Goal: Task Accomplishment & Management: Manage account settings

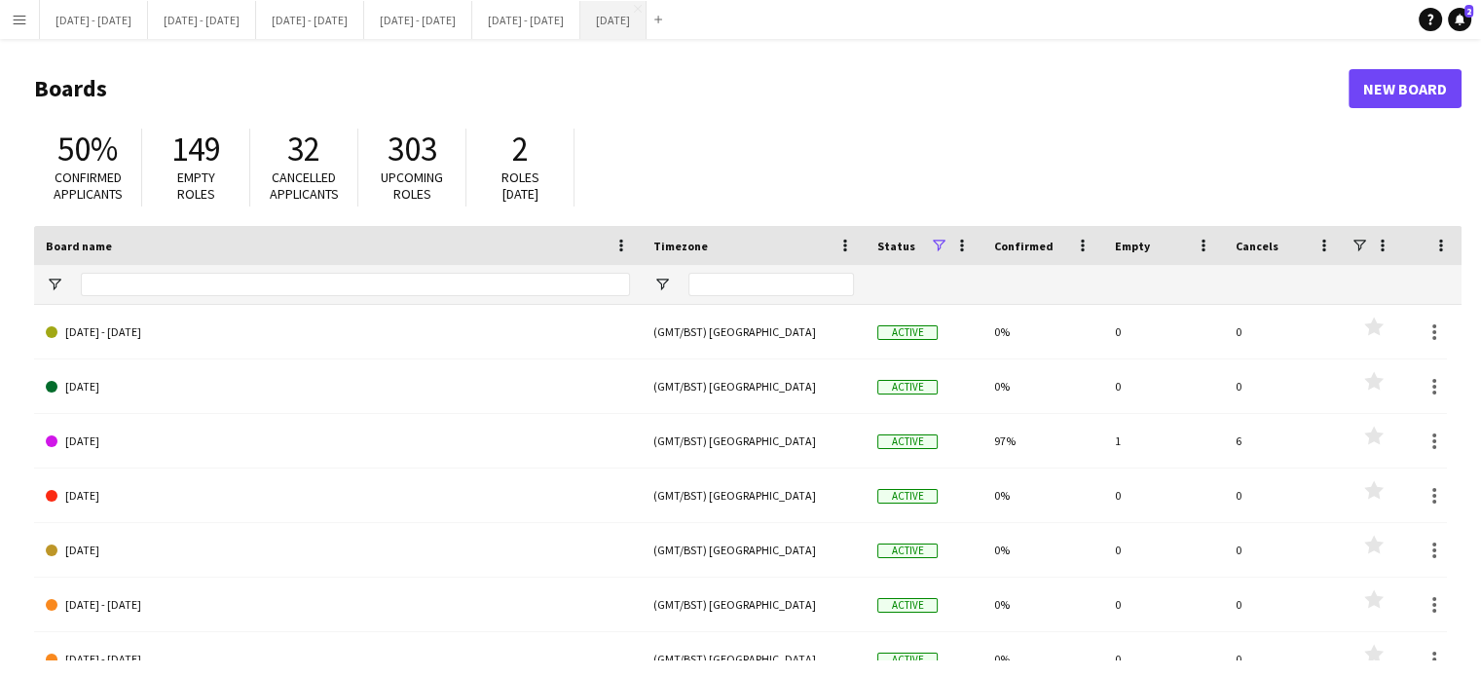
click at [646, 23] on button "[DATE] Close" at bounding box center [613, 20] width 66 height 38
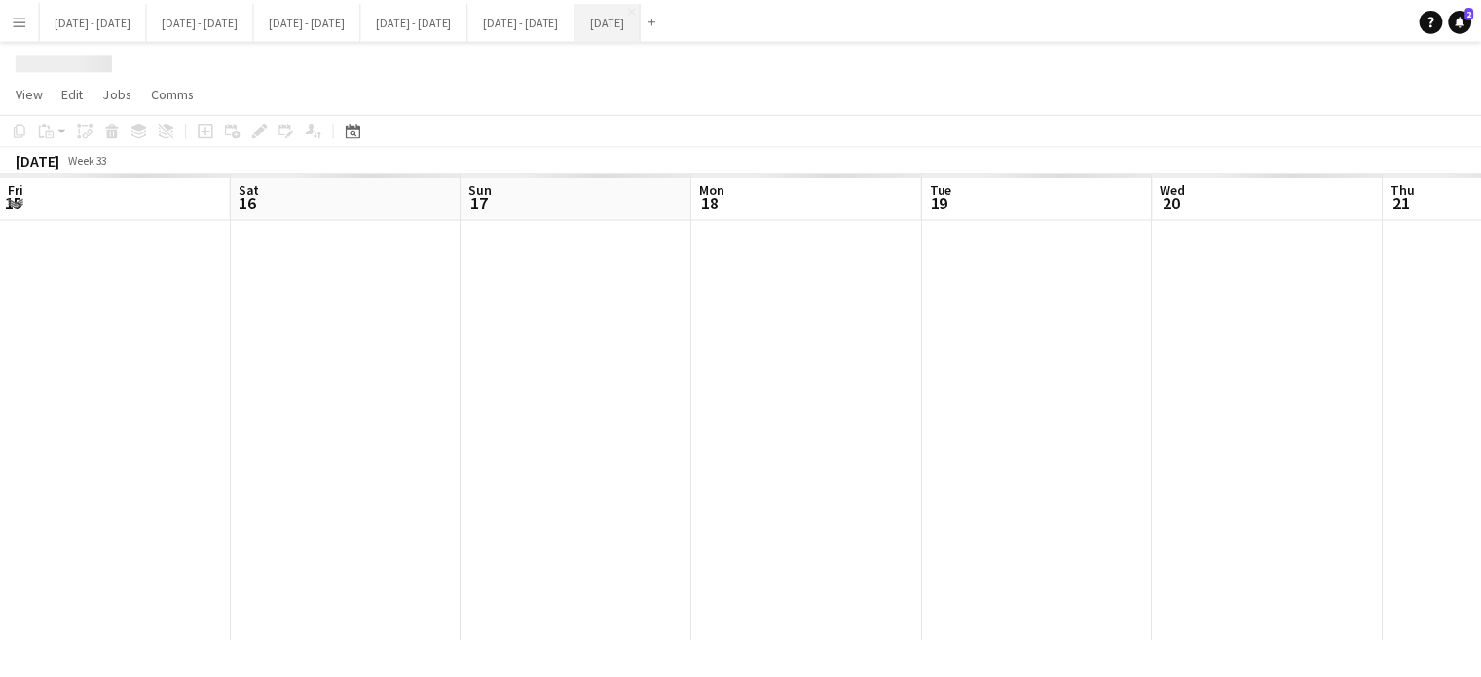
scroll to position [0, 470]
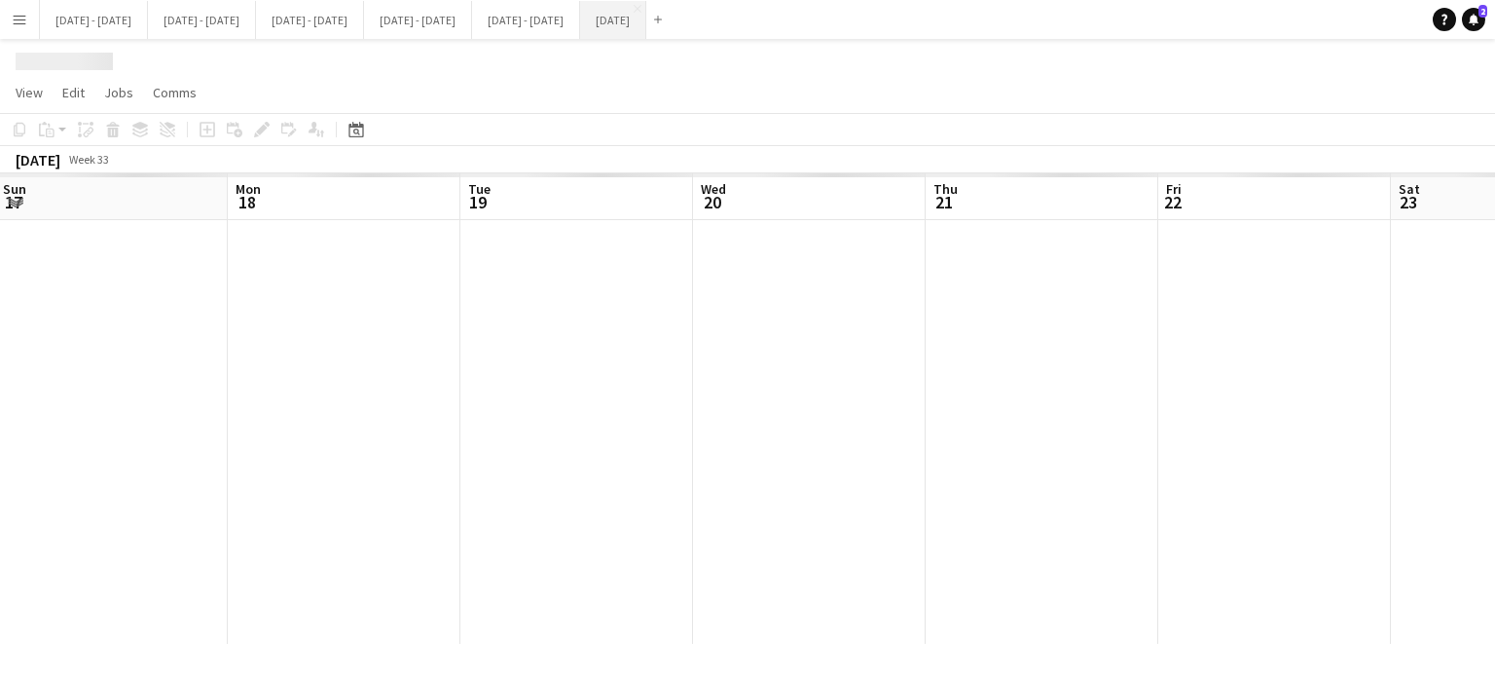
click at [645, 421] on app-calendar-viewport "Fri 15 Sat 16 Sun 17 Mon 18 Tue 19 Wed 20 Thu 21 Fri 22 Sat 23 Sun 24 Mon 25 Tu…" at bounding box center [747, 408] width 1495 height 470
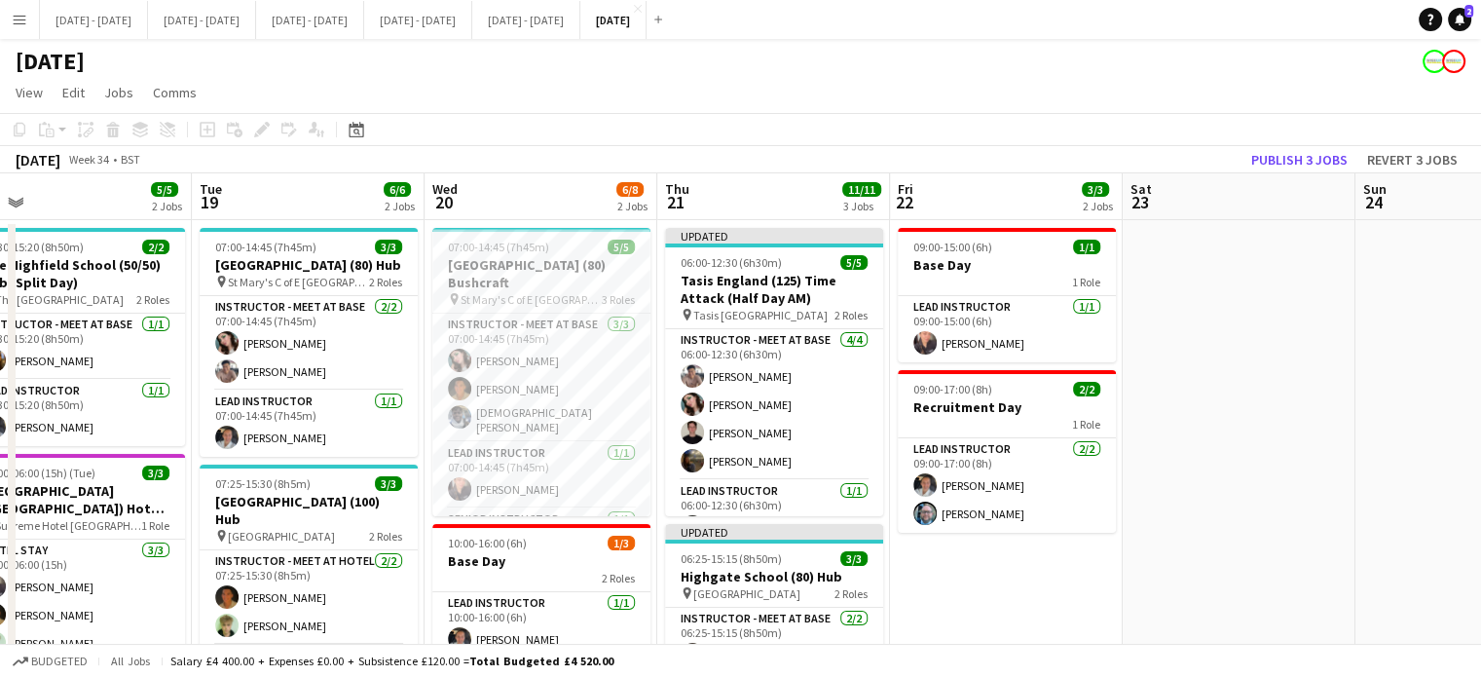
scroll to position [0, 743]
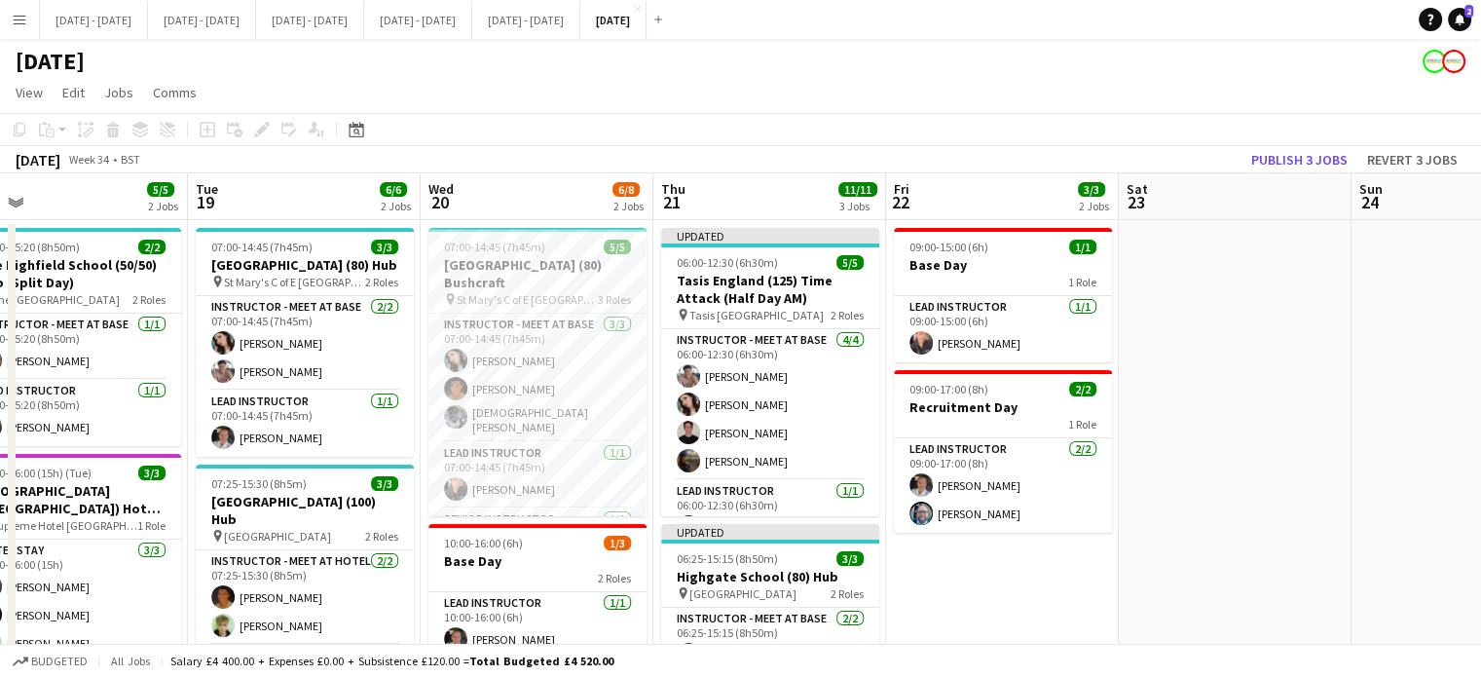
drag, startPoint x: 666, startPoint y: 200, endPoint x: 758, endPoint y: 209, distance: 93.0
click at [758, 209] on app-calendar-viewport "Fri 15 2/2 1 Job Sat 16 Sun 17 Mon 18 5/5 2 Jobs Tue 19 6/6 2 Jobs Wed 20 6/8 2…" at bounding box center [740, 627] width 1481 height 908
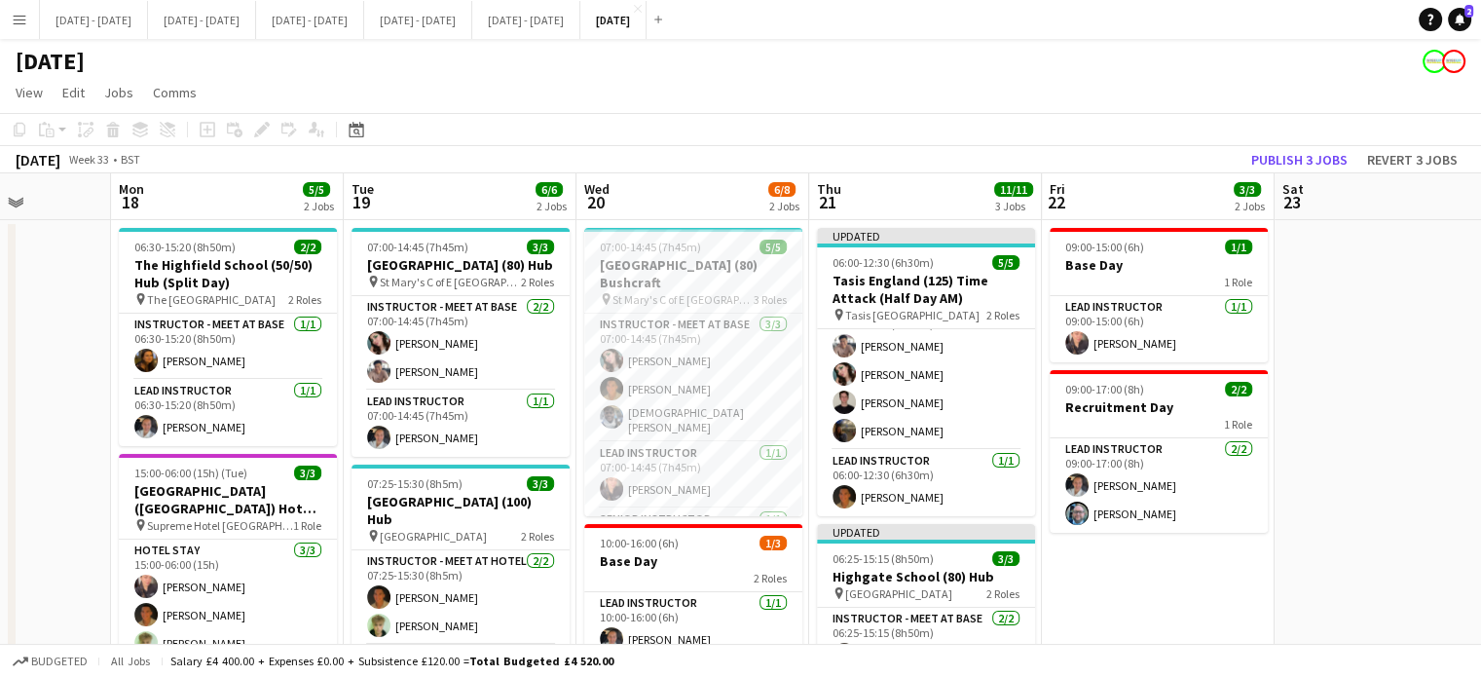
scroll to position [0, 638]
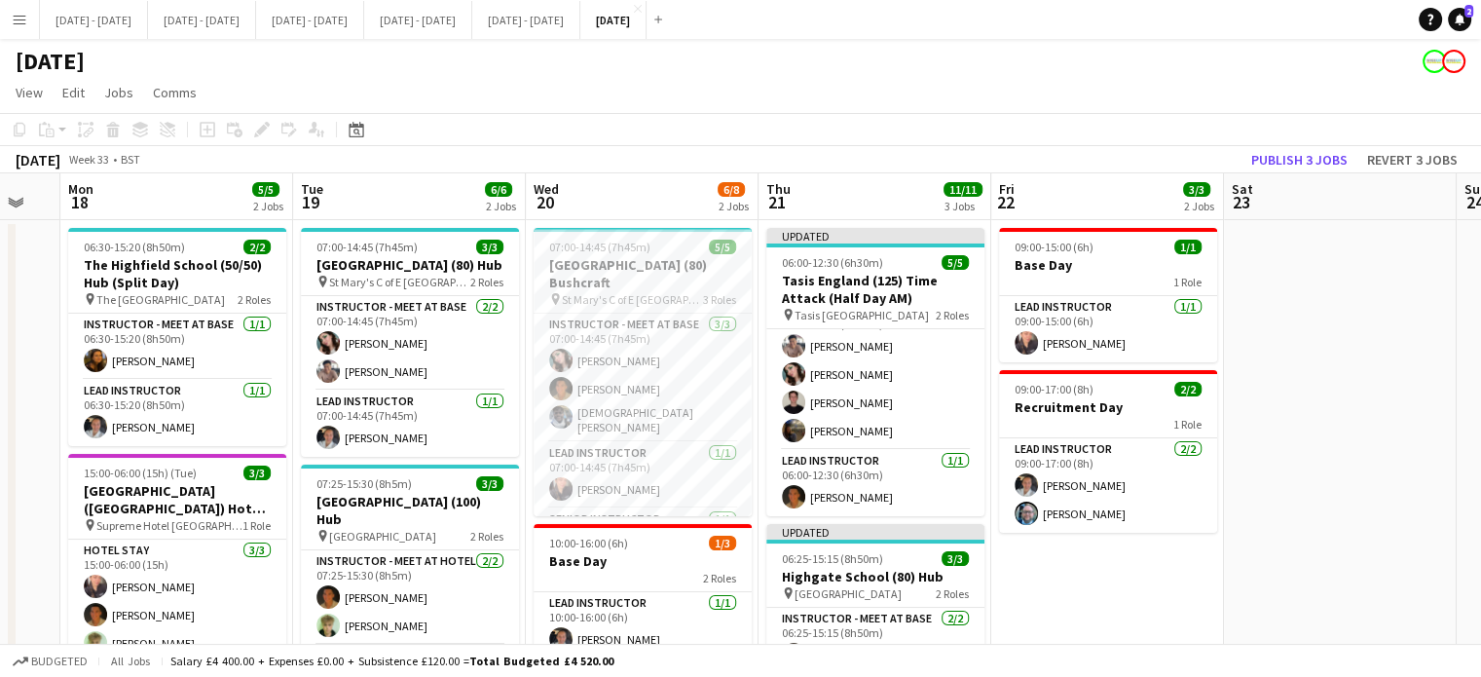
drag, startPoint x: 475, startPoint y: 186, endPoint x: 580, endPoint y: 202, distance: 106.3
click at [580, 202] on app-calendar-viewport "Fri 15 2/2 1 Job Sat 16 Sun 17 Mon 18 5/5 2 Jobs Tue 19 6/6 2 Jobs Wed 20 6/8 2…" at bounding box center [740, 627] width 1481 height 908
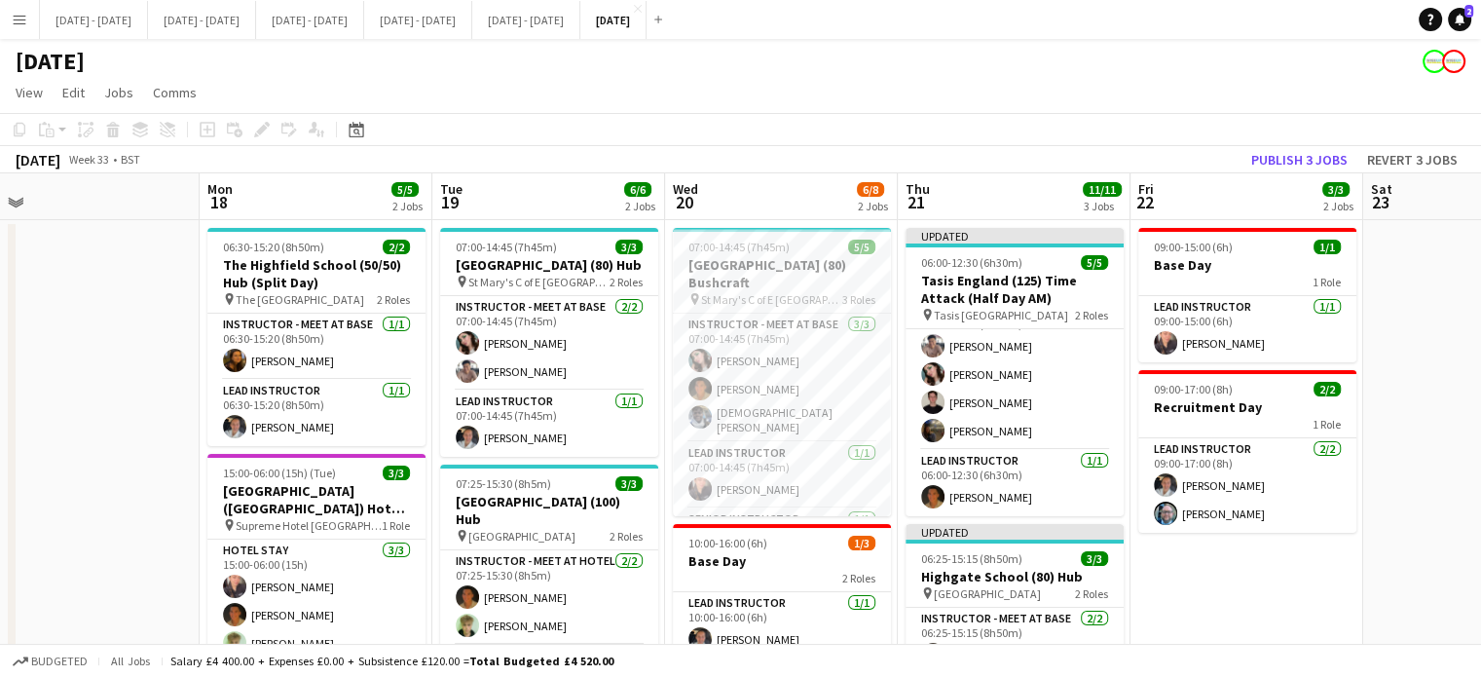
scroll to position [0, 473]
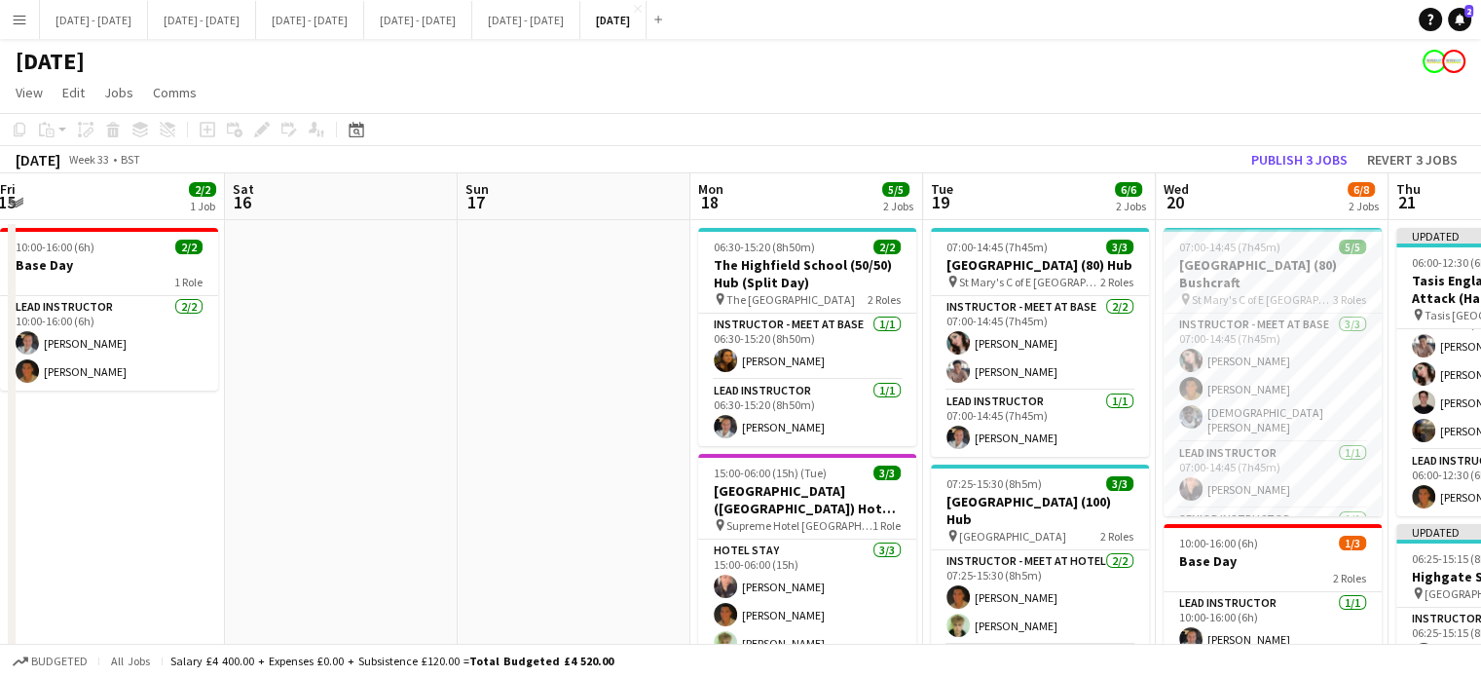
drag, startPoint x: 429, startPoint y: 200, endPoint x: 1059, endPoint y: 204, distance: 629.9
click at [1059, 204] on app-calendar-viewport "Wed 13 1/1 1 Job Thu 14 3/3 2 Jobs Fri 15 2/2 1 Job Sat 16 Sun 17 Mon 18 5/5 2 …" at bounding box center [740, 627] width 1481 height 908
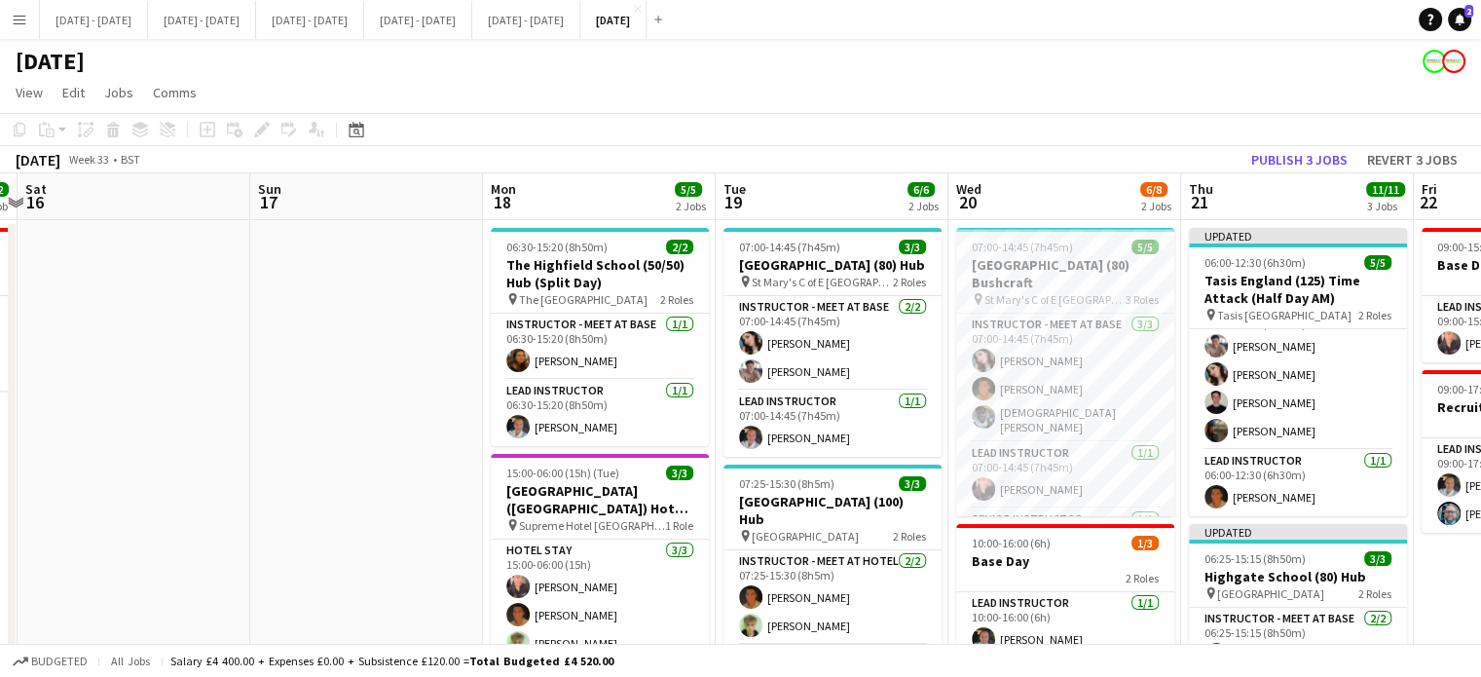
scroll to position [0, 878]
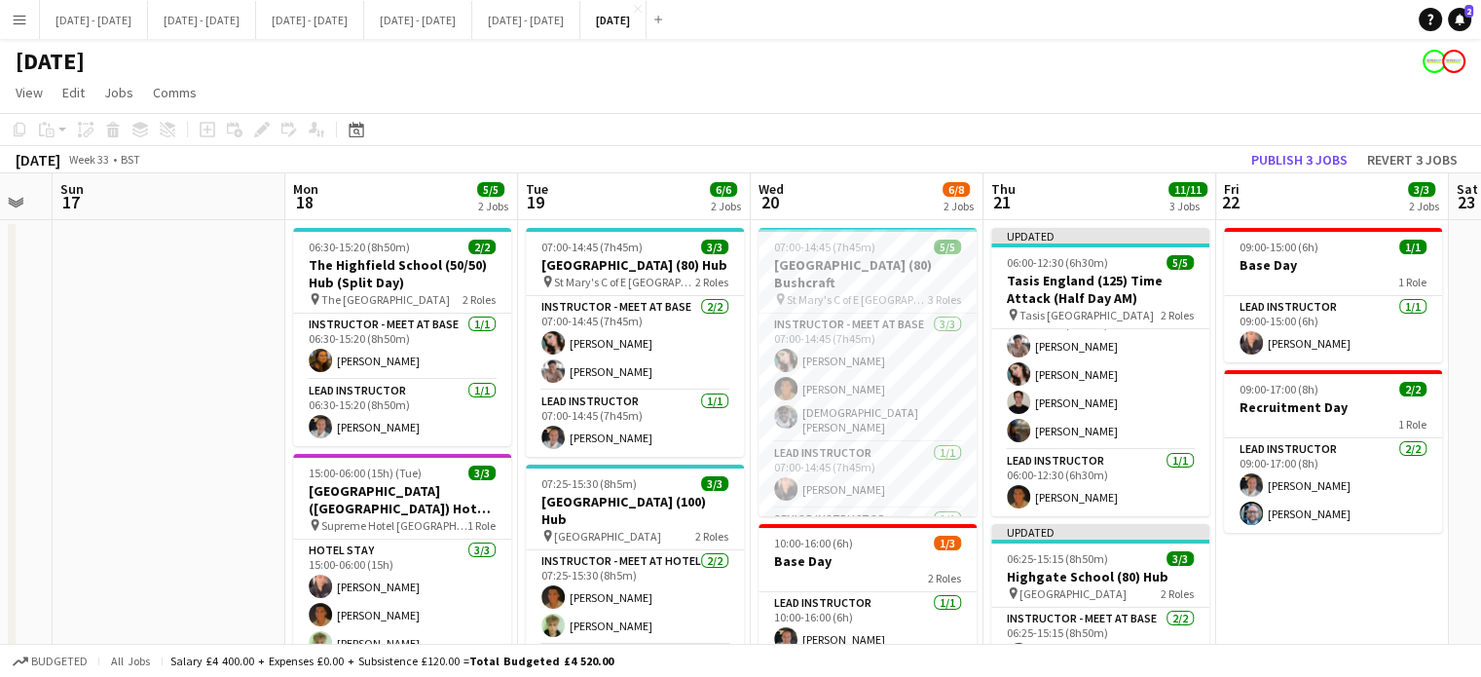
drag, startPoint x: 405, startPoint y: 482, endPoint x: 0, endPoint y: 513, distance: 406.2
click at [0, 513] on app-calendar-viewport "Wed 13 1/1 1 Job Thu 14 3/3 2 Jobs Fri 15 2/2 1 Job Sat 16 Sun 17 Mon 18 5/5 2 …" at bounding box center [740, 627] width 1481 height 908
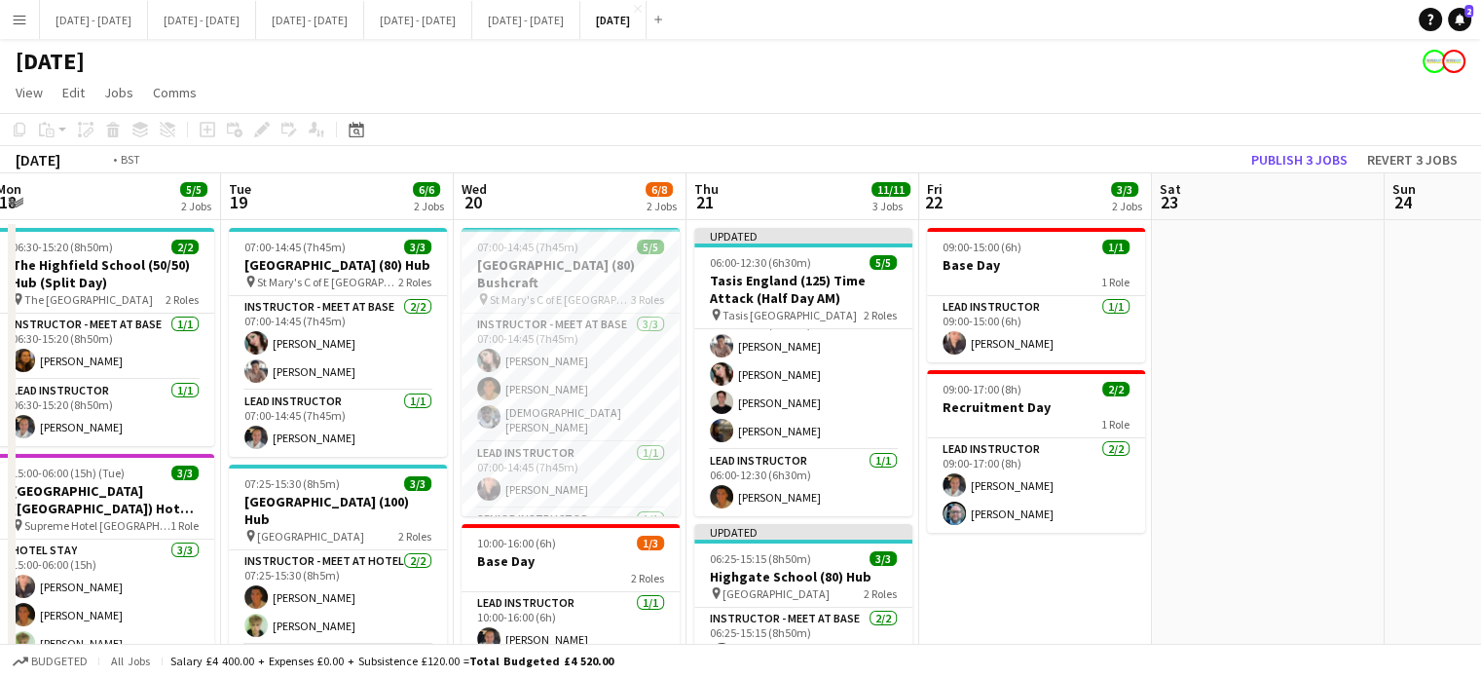
drag, startPoint x: 1164, startPoint y: 554, endPoint x: 993, endPoint y: 549, distance: 171.4
click at [993, 549] on app-calendar-viewport "Fri 15 2/2 1 Job Sat 16 Sun 17 Mon 18 5/5 2 Jobs Tue 19 6/6 2 Jobs Wed 20 6/8 2…" at bounding box center [740, 627] width 1481 height 908
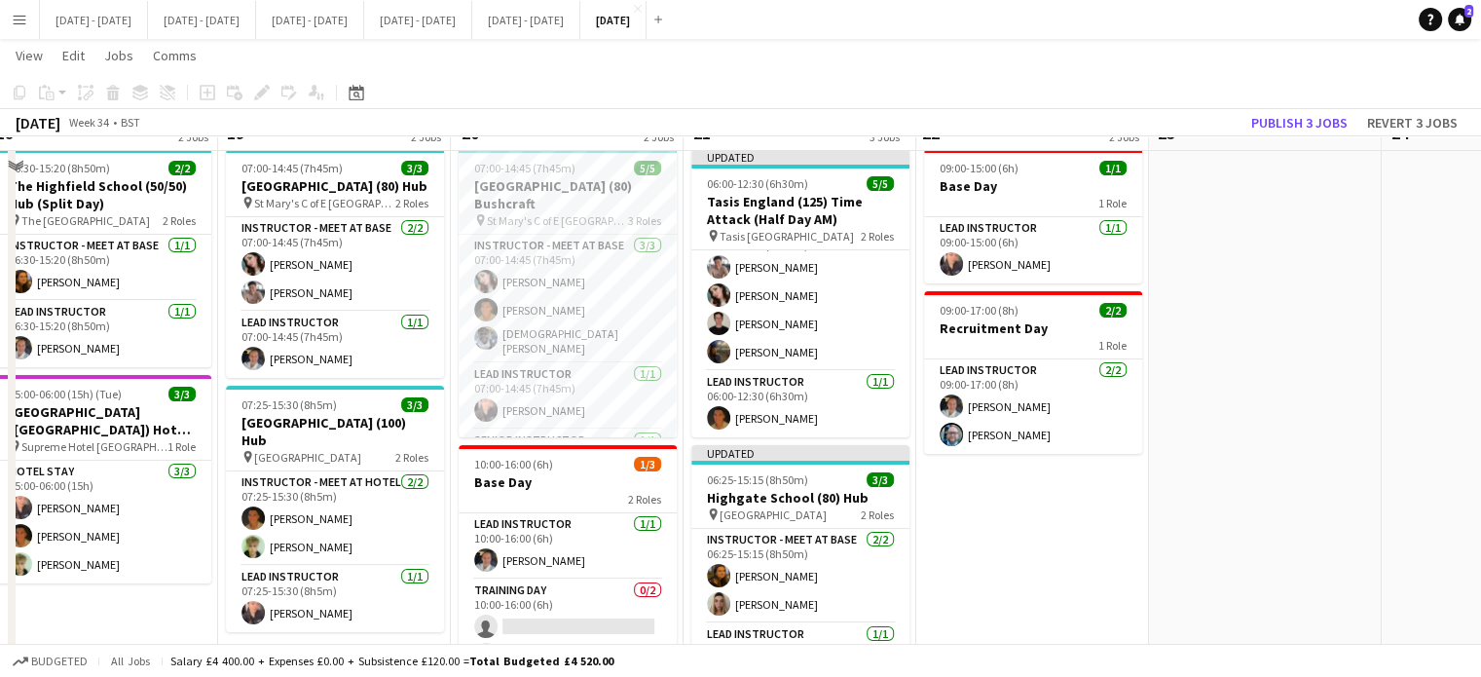
scroll to position [0, 0]
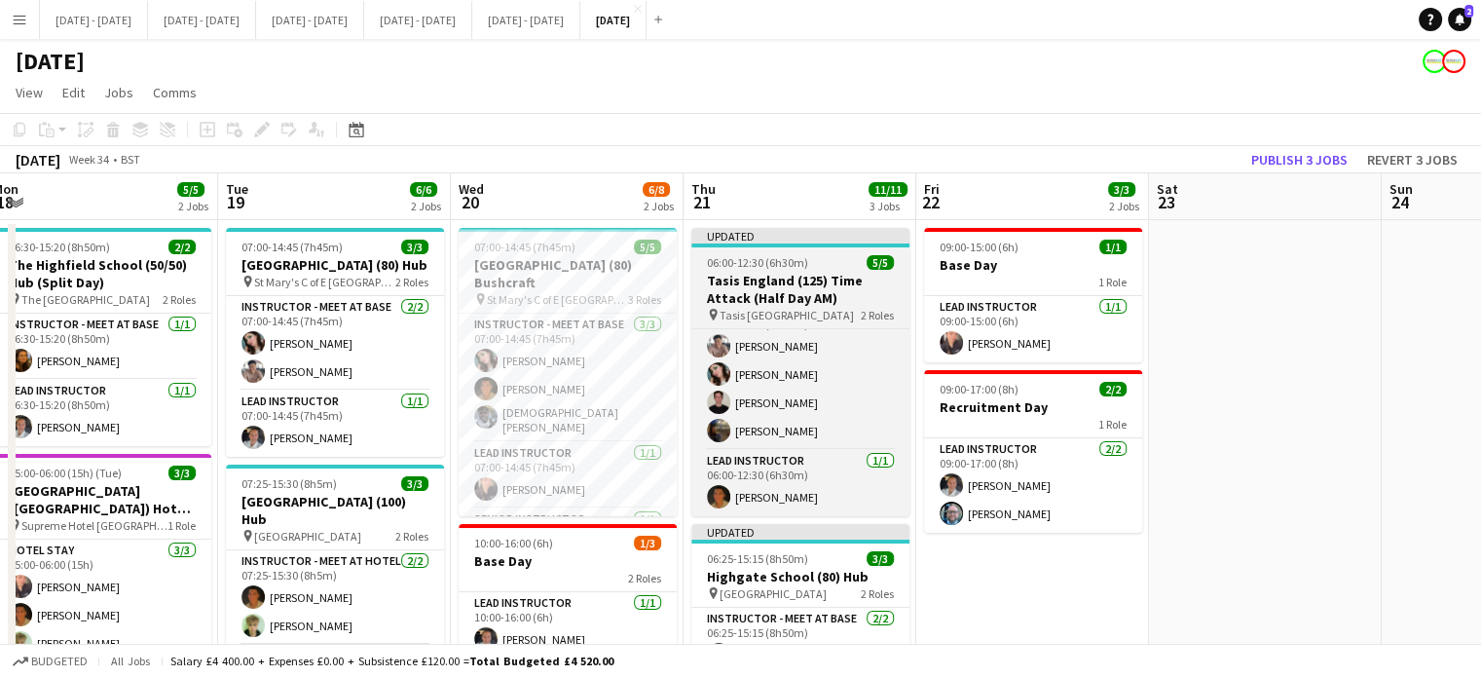
click at [812, 295] on h3 "Tasis England (125) Time Attack (Half Day AM)" at bounding box center [800, 289] width 218 height 35
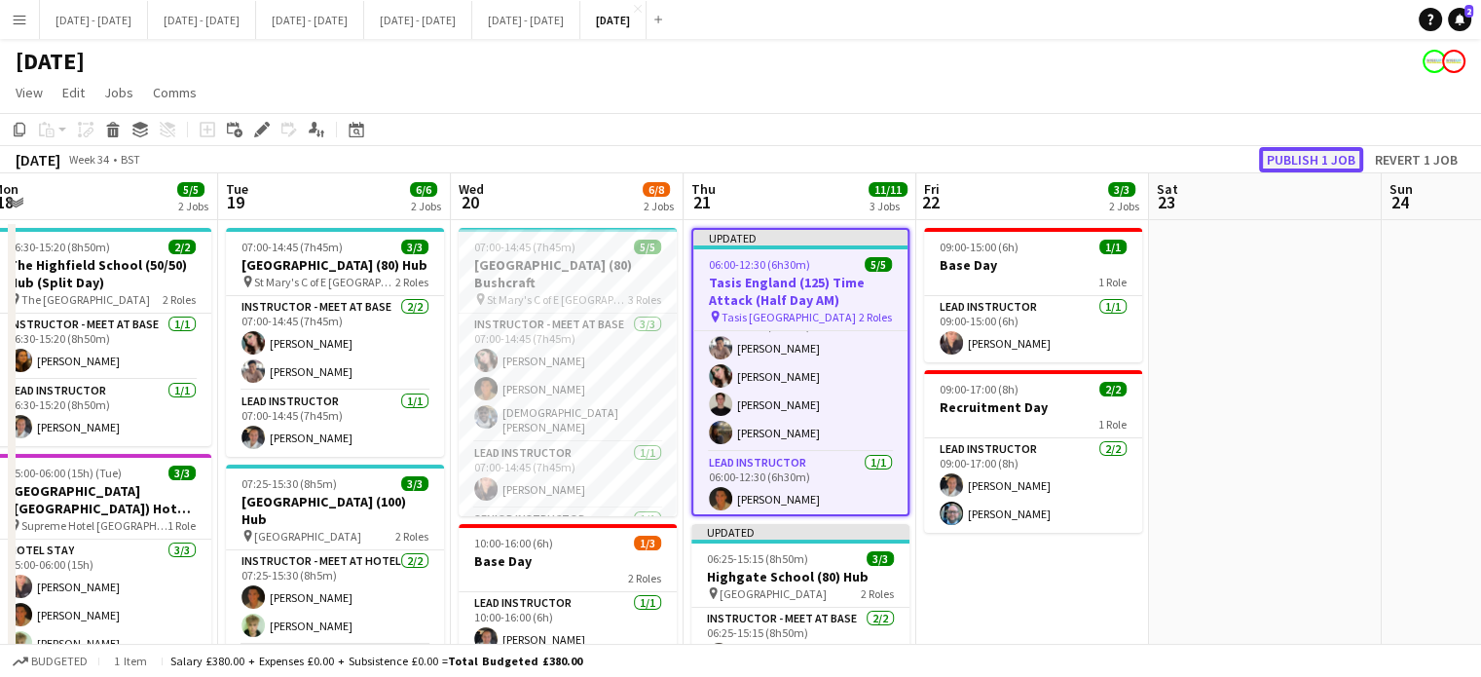
click at [1279, 161] on button "Publish 1 job" at bounding box center [1311, 159] width 104 height 25
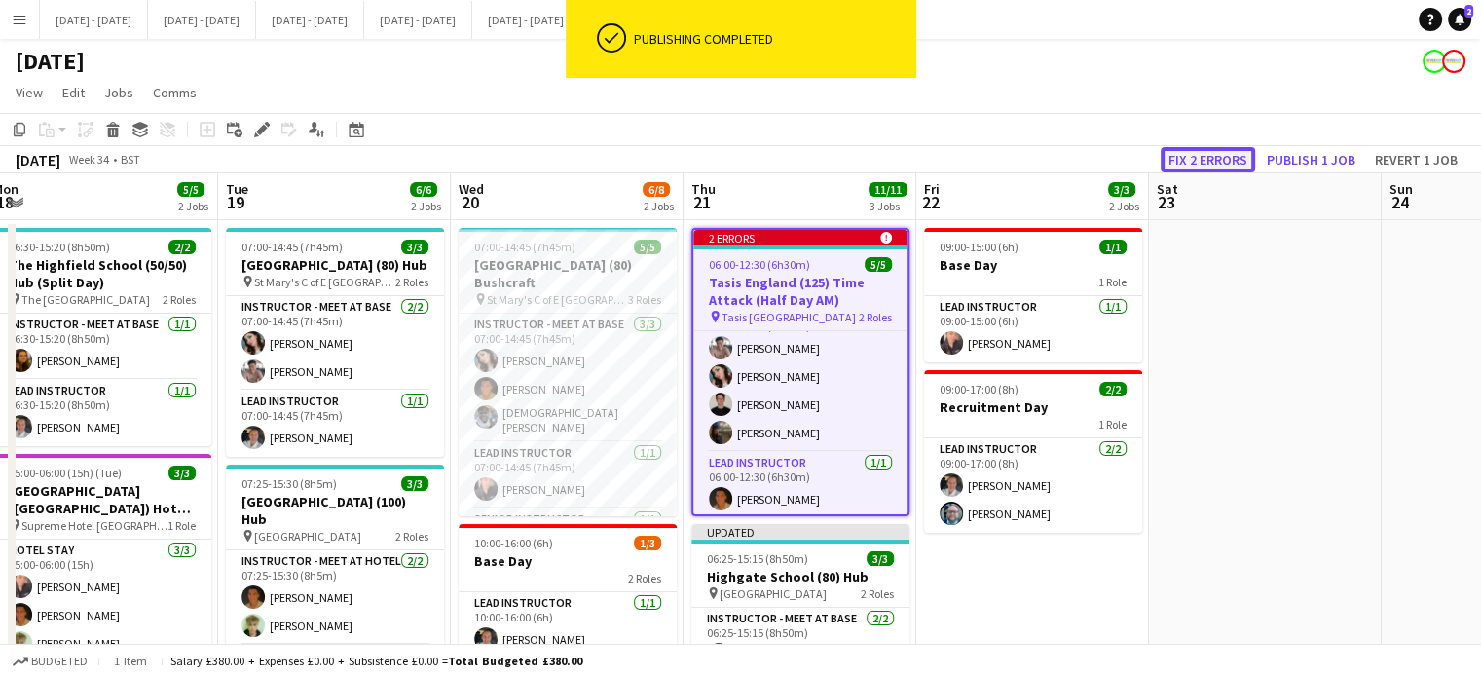
click at [1223, 151] on button "Fix 2 errors" at bounding box center [1207, 159] width 94 height 25
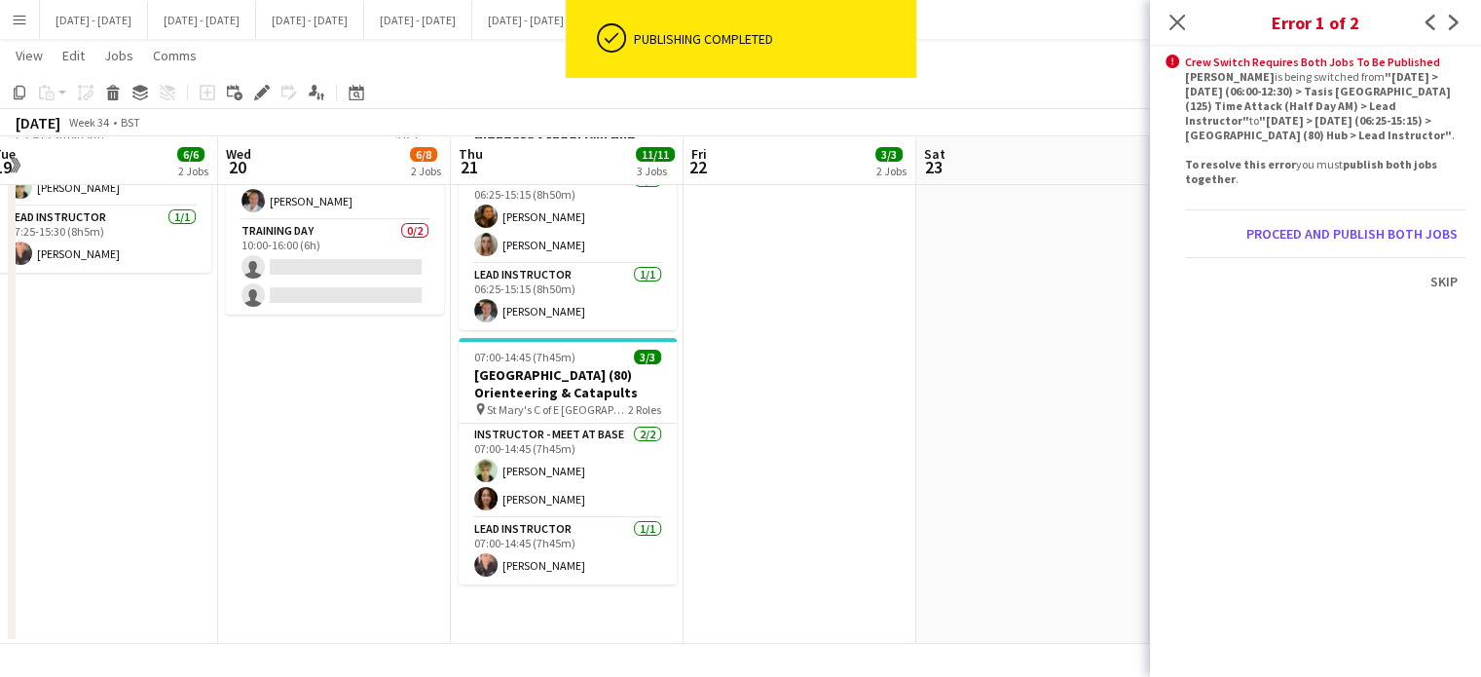
scroll to position [0, 670]
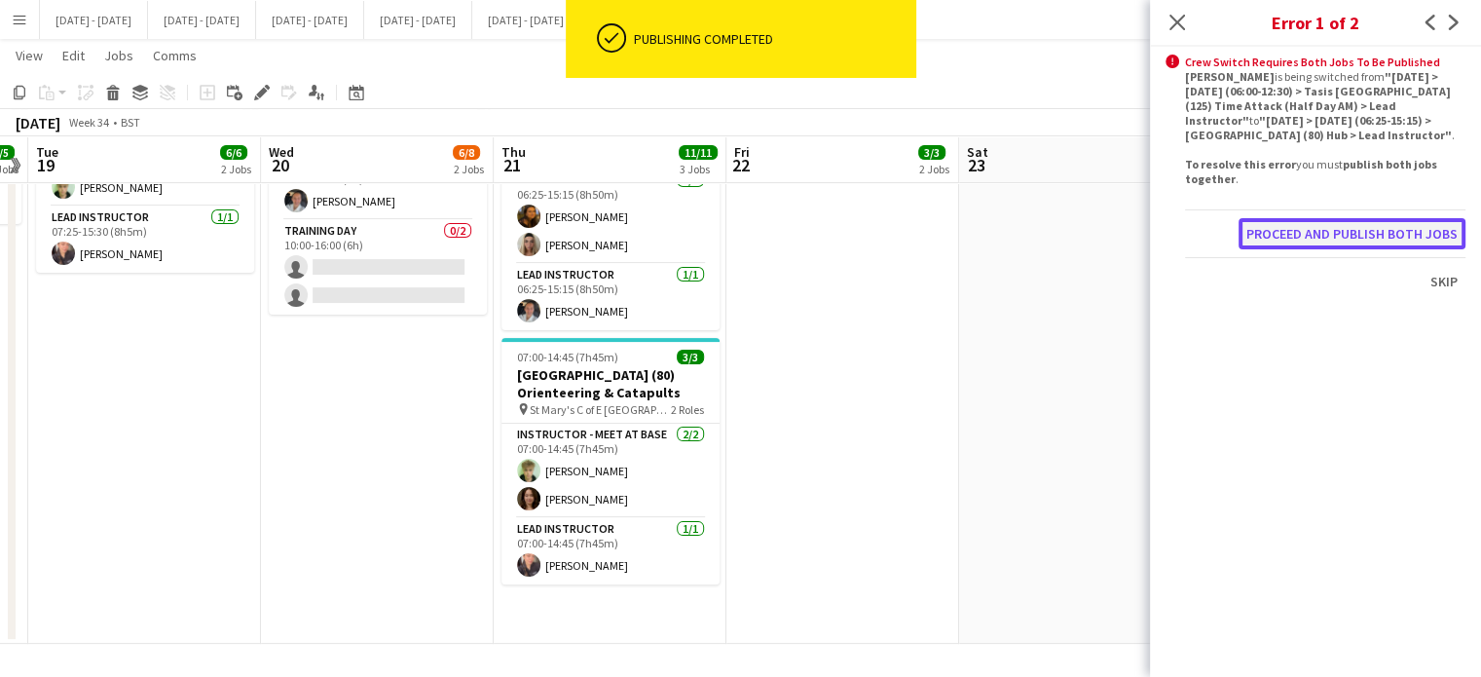
click at [1380, 235] on button "Proceed and publish both jobs" at bounding box center [1351, 233] width 227 height 31
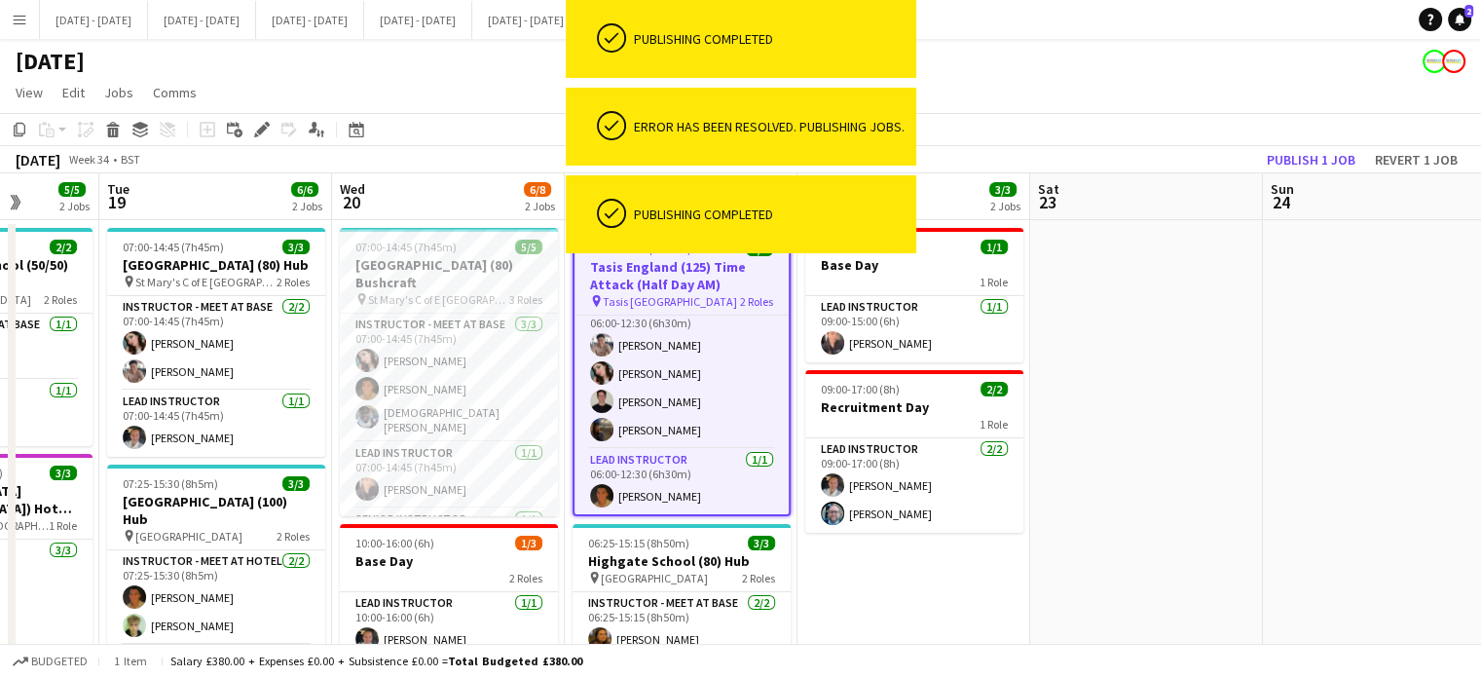
scroll to position [0, 588]
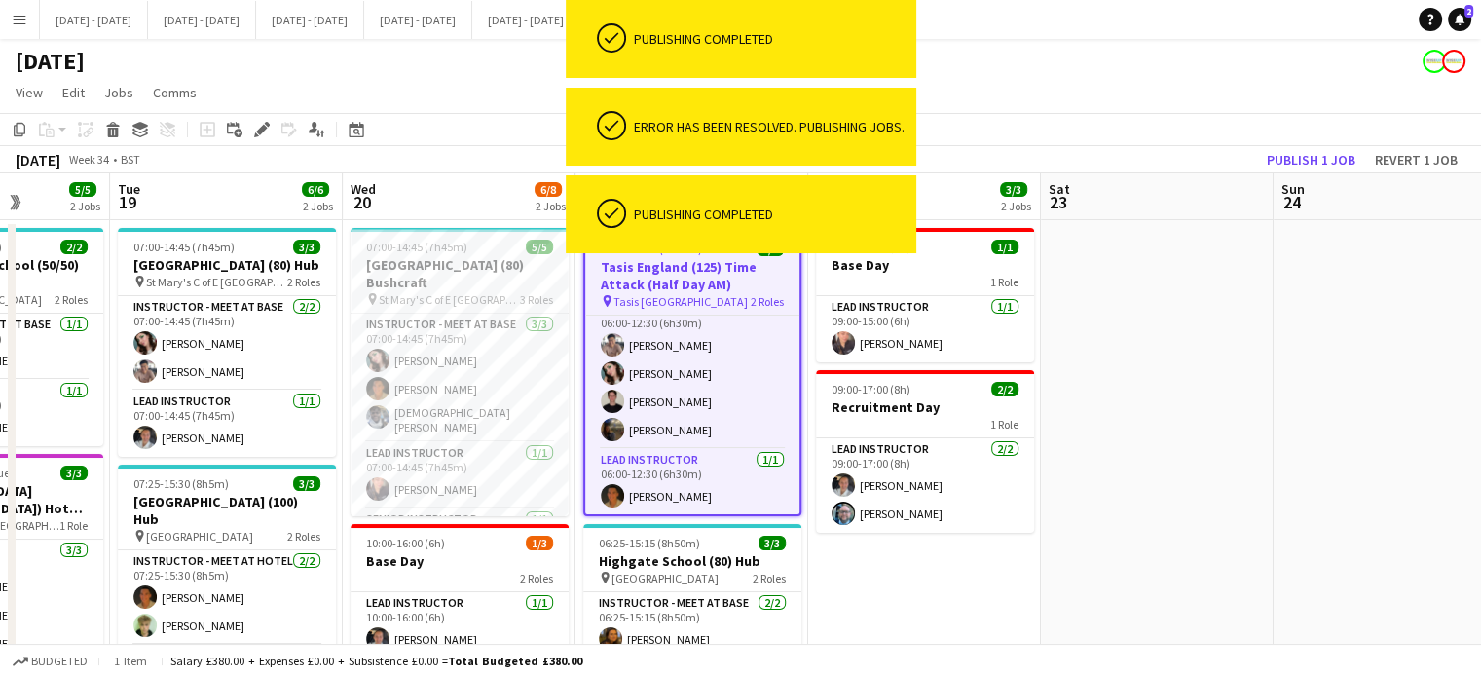
drag, startPoint x: 1102, startPoint y: 482, endPoint x: 1184, endPoint y: 460, distance: 84.5
click at [1184, 460] on app-calendar-viewport "Sat 16 Sun 17 Mon 18 5/5 2 Jobs Tue 19 6/6 2 Jobs Wed 20 6/8 2 Jobs Thu 21 11/1…" at bounding box center [740, 627] width 1481 height 908
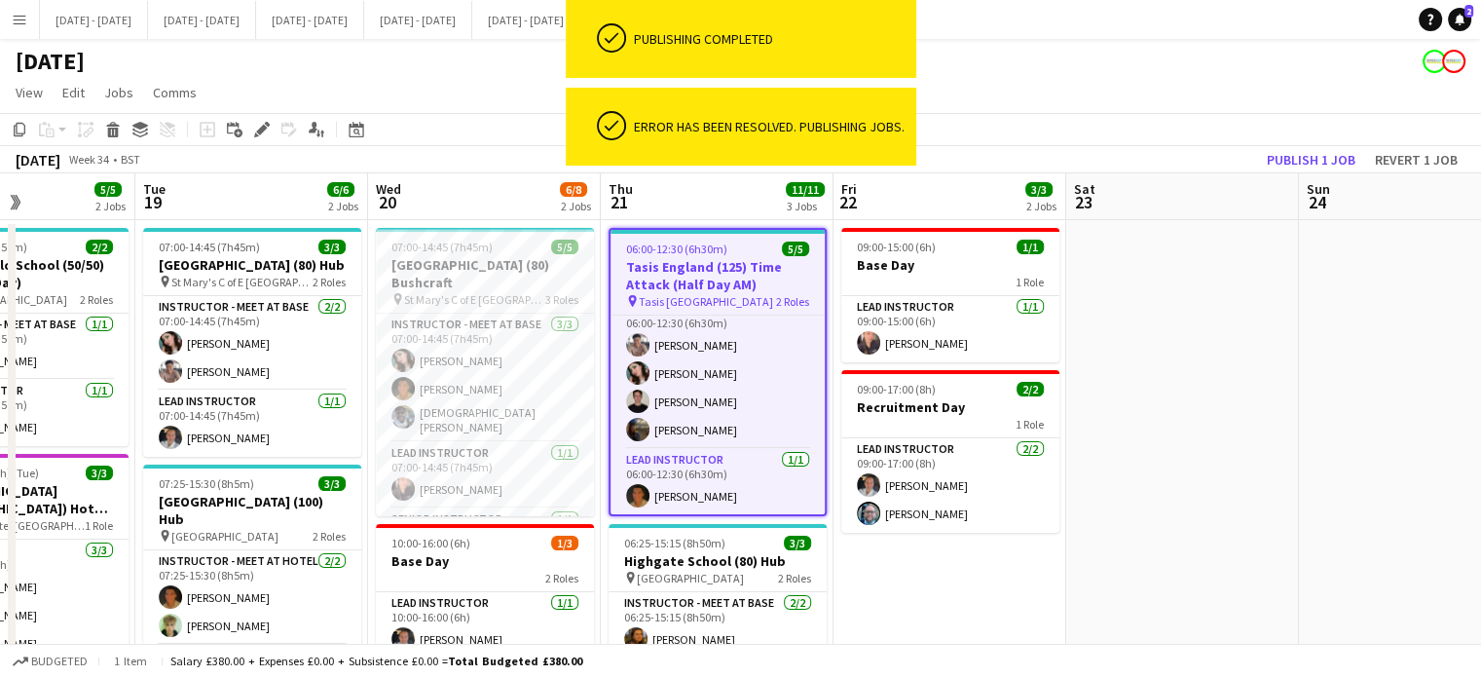
scroll to position [0, 551]
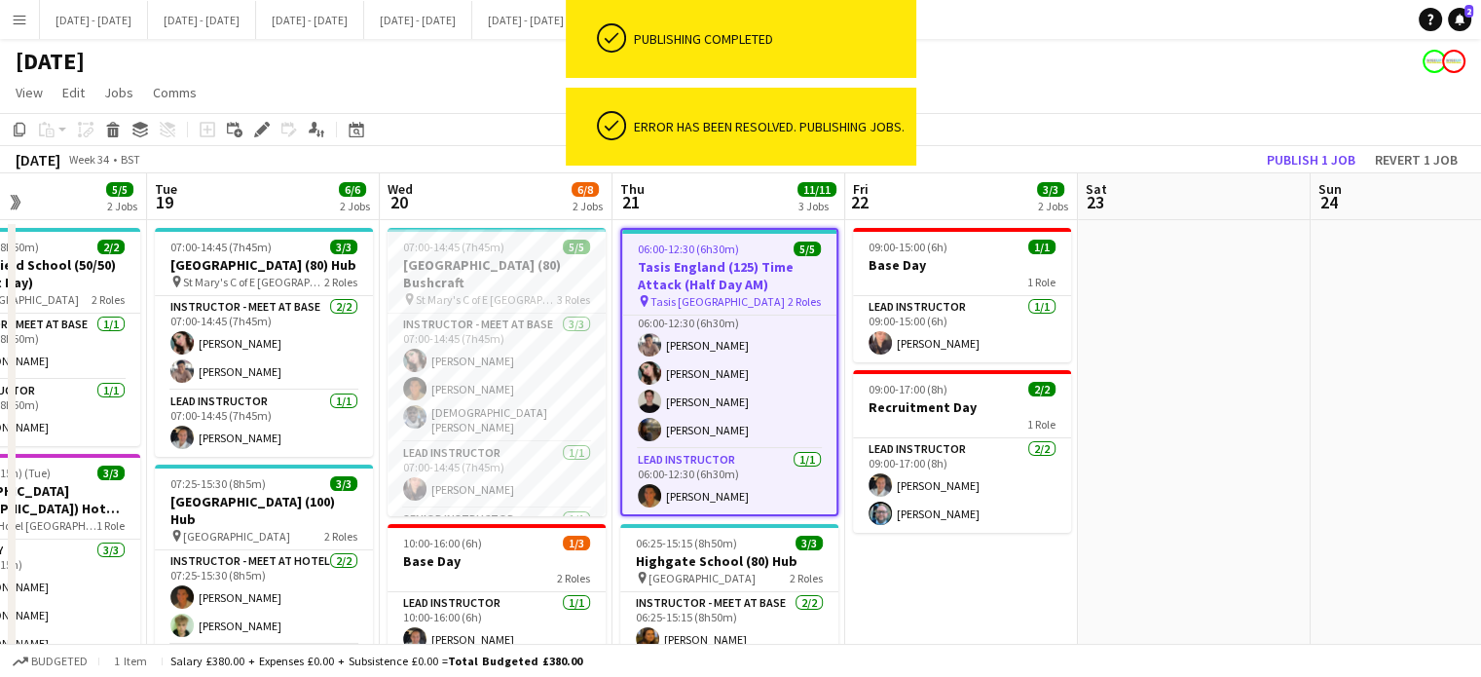
click at [938, 605] on app-calendar-viewport "Sat 16 Sun 17 Mon 18 5/5 2 Jobs Tue 19 6/6 2 Jobs Wed 20 6/8 2 Jobs Thu 21 11/1…" at bounding box center [740, 627] width 1481 height 908
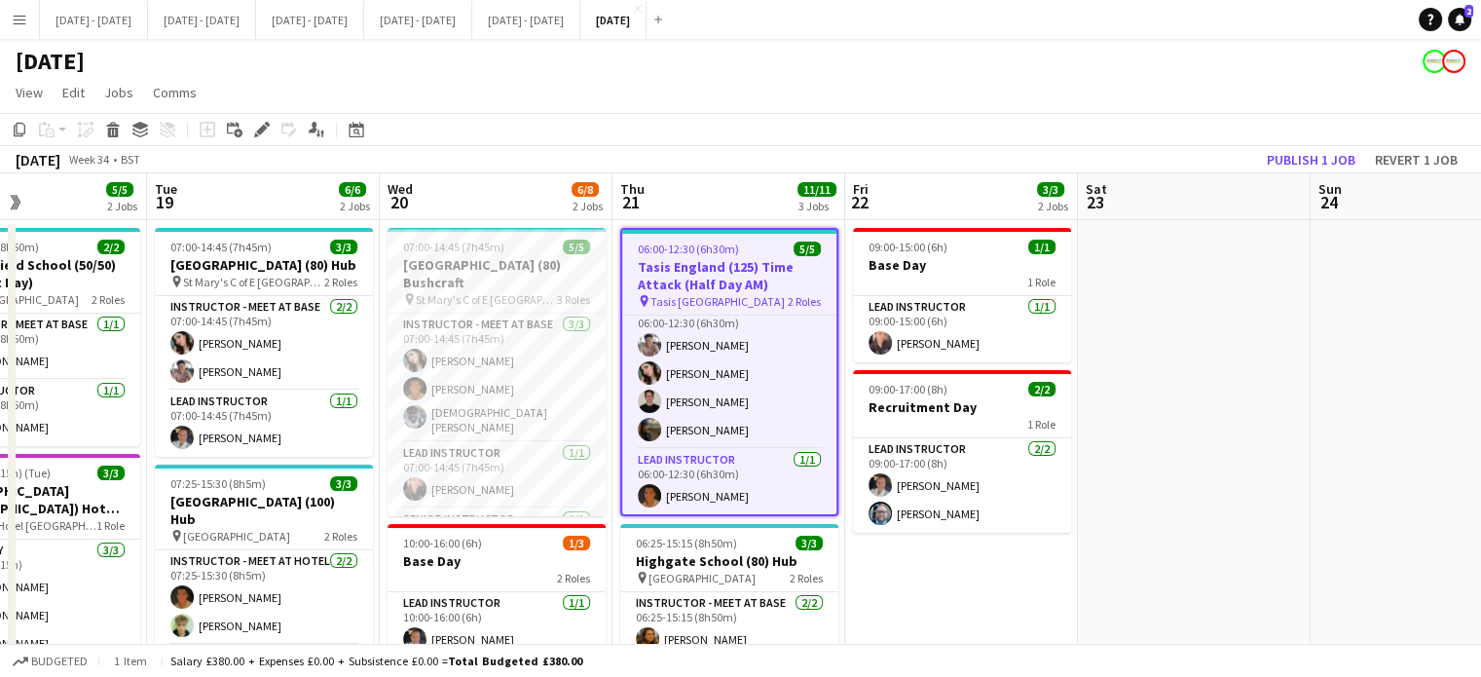
scroll to position [0, 615]
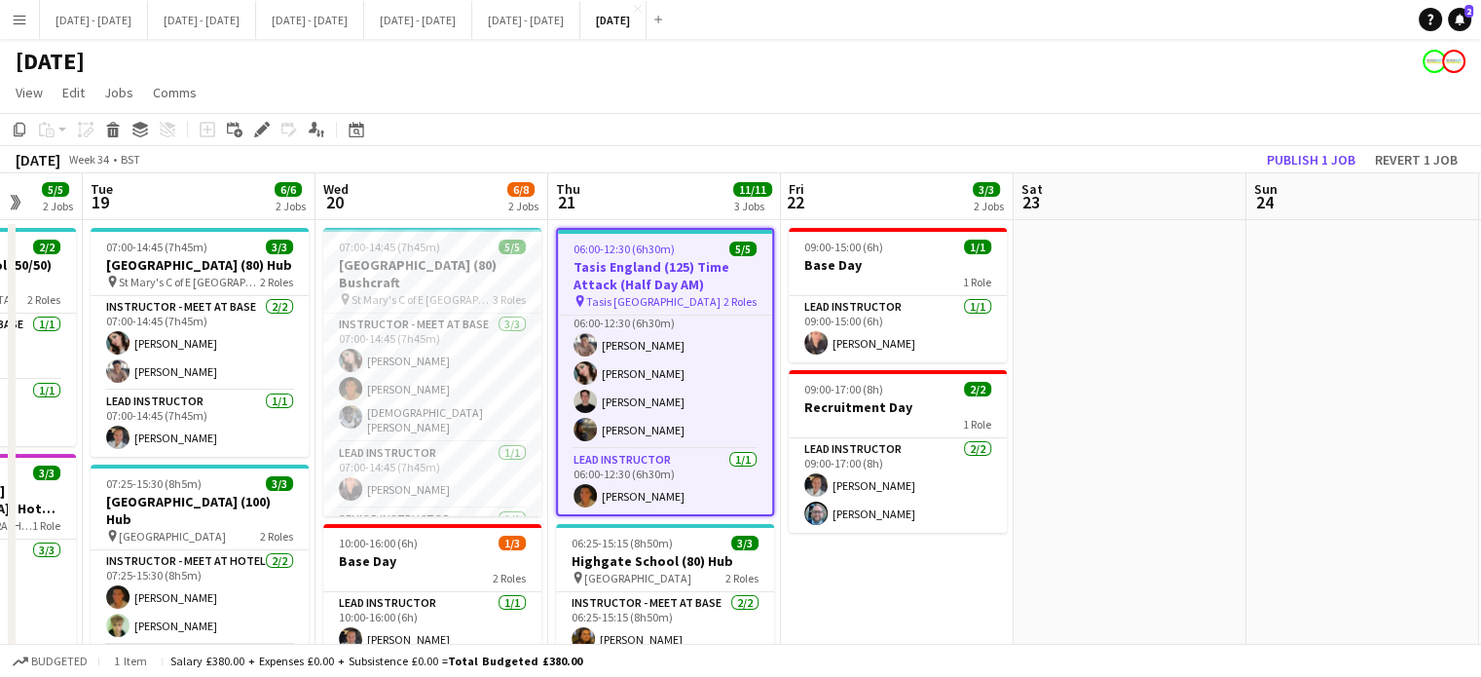
drag, startPoint x: 1221, startPoint y: 300, endPoint x: 1157, endPoint y: 316, distance: 66.3
click at [1157, 316] on app-calendar-viewport "Sat 16 Sun 17 Mon 18 5/5 2 Jobs Tue 19 6/6 2 Jobs Wed 20 6/8 2 Jobs Thu 21 11/1…" at bounding box center [740, 627] width 1481 height 908
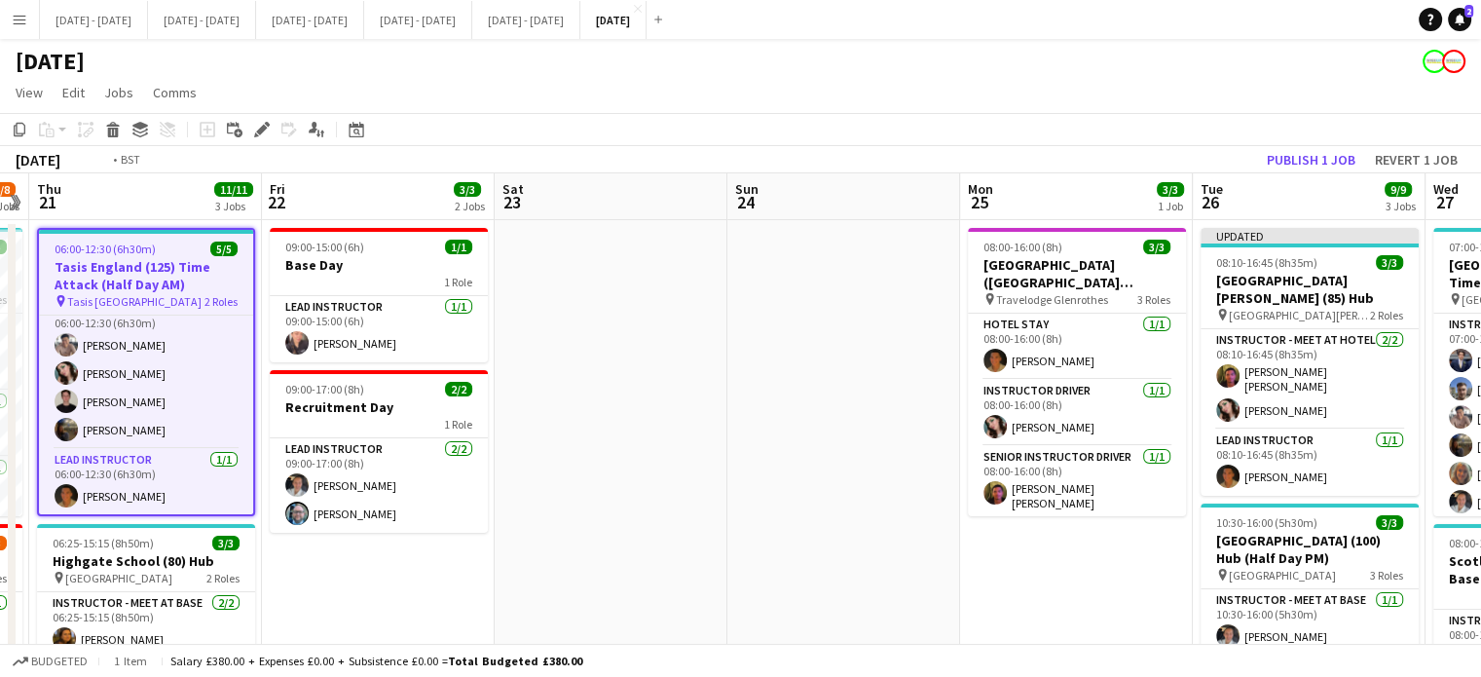
scroll to position [0, 420]
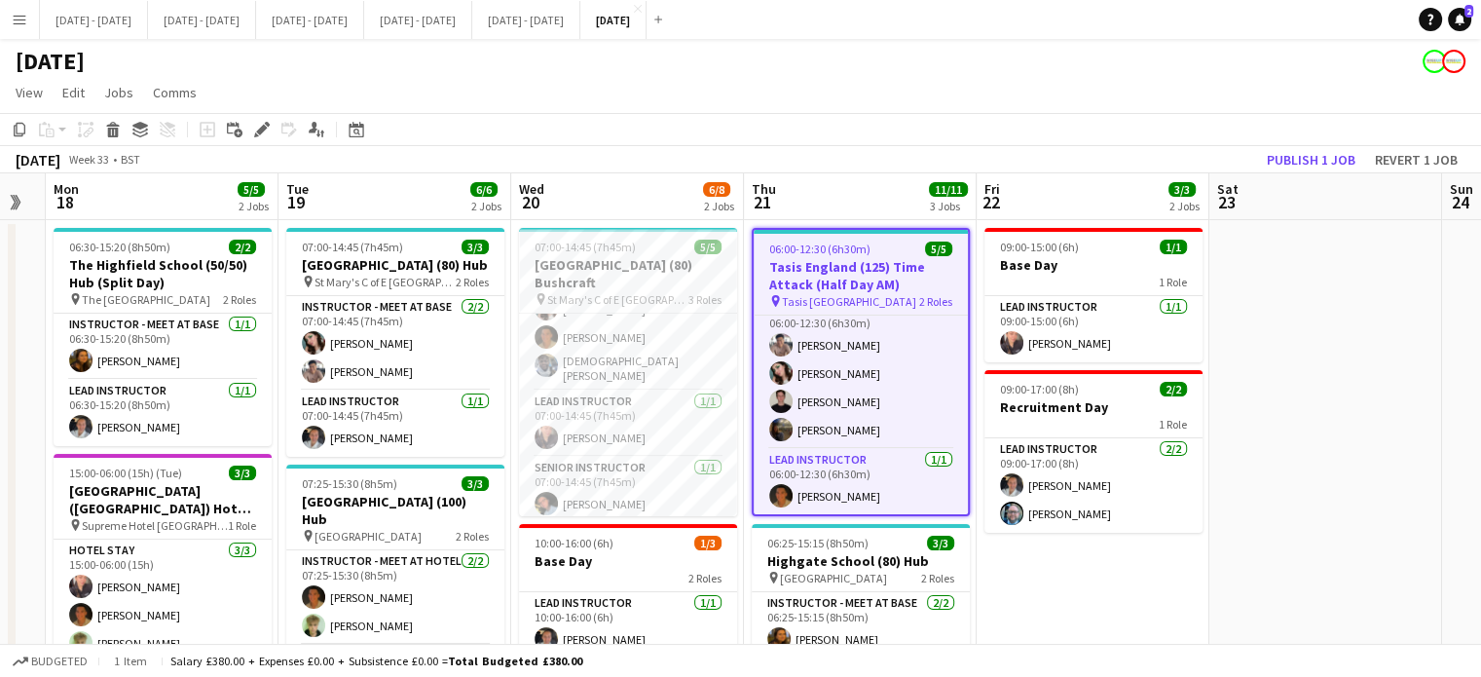
drag, startPoint x: 1213, startPoint y: 408, endPoint x: 1410, endPoint y: 475, distance: 207.8
click at [1410, 475] on app-calendar-viewport "Sat 16 Sun 17 Mon 18 5/5 2 Jobs Tue 19 6/6 2 Jobs Wed 20 6/8 2 Jobs Thu 21 11/1…" at bounding box center [740, 627] width 1481 height 908
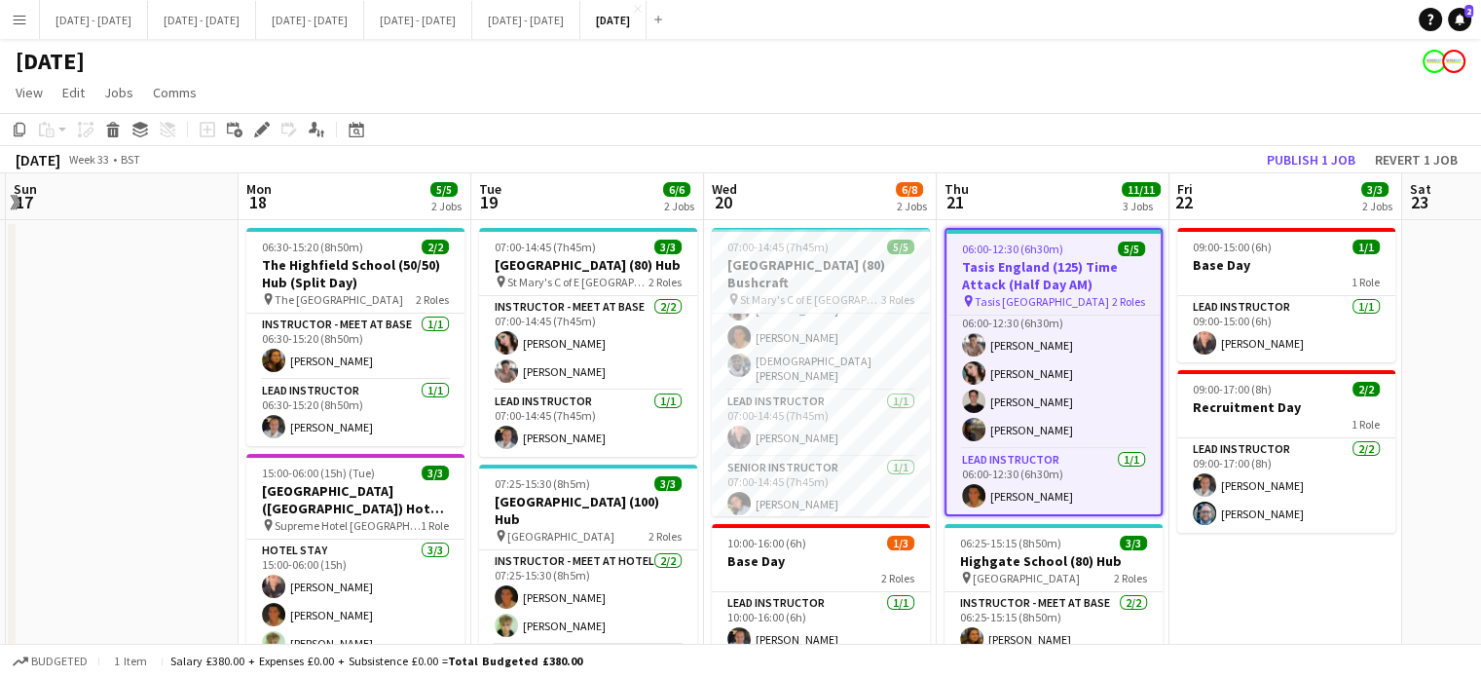
scroll to position [0, 443]
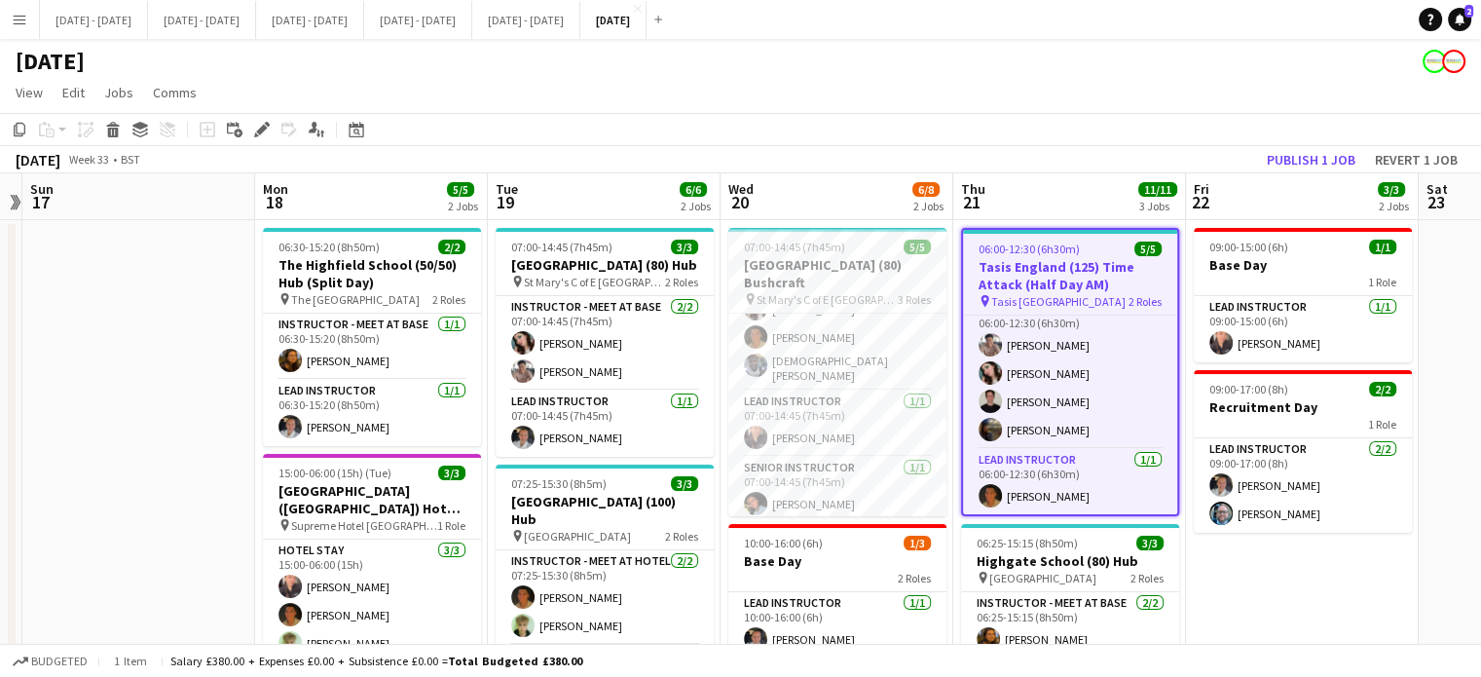
drag, startPoint x: 1103, startPoint y: 608, endPoint x: 1312, endPoint y: 570, distance: 212.7
click at [1312, 570] on app-calendar-viewport "Fri 15 2/2 1 Job Sat 16 Sun 17 Mon 18 5/5 2 Jobs Tue 19 6/6 2 Jobs Wed 20 6/8 2…" at bounding box center [740, 627] width 1481 height 908
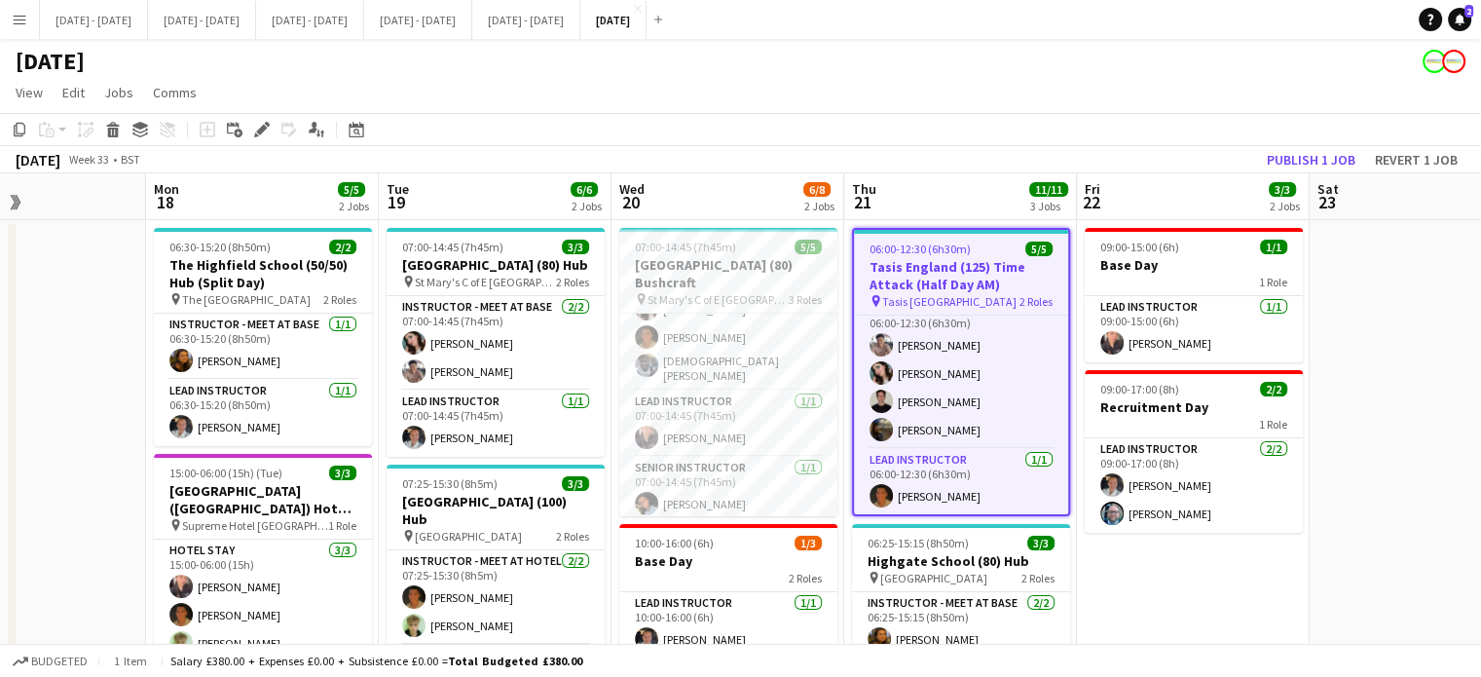
drag, startPoint x: 210, startPoint y: 579, endPoint x: 101, endPoint y: 605, distance: 111.9
click at [101, 605] on app-calendar-viewport "Fri 15 2/2 1 Job Sat 16 Sun 17 Mon 18 5/5 2 Jobs Tue 19 6/6 2 Jobs Wed 20 6/8 2…" at bounding box center [740, 627] width 1481 height 908
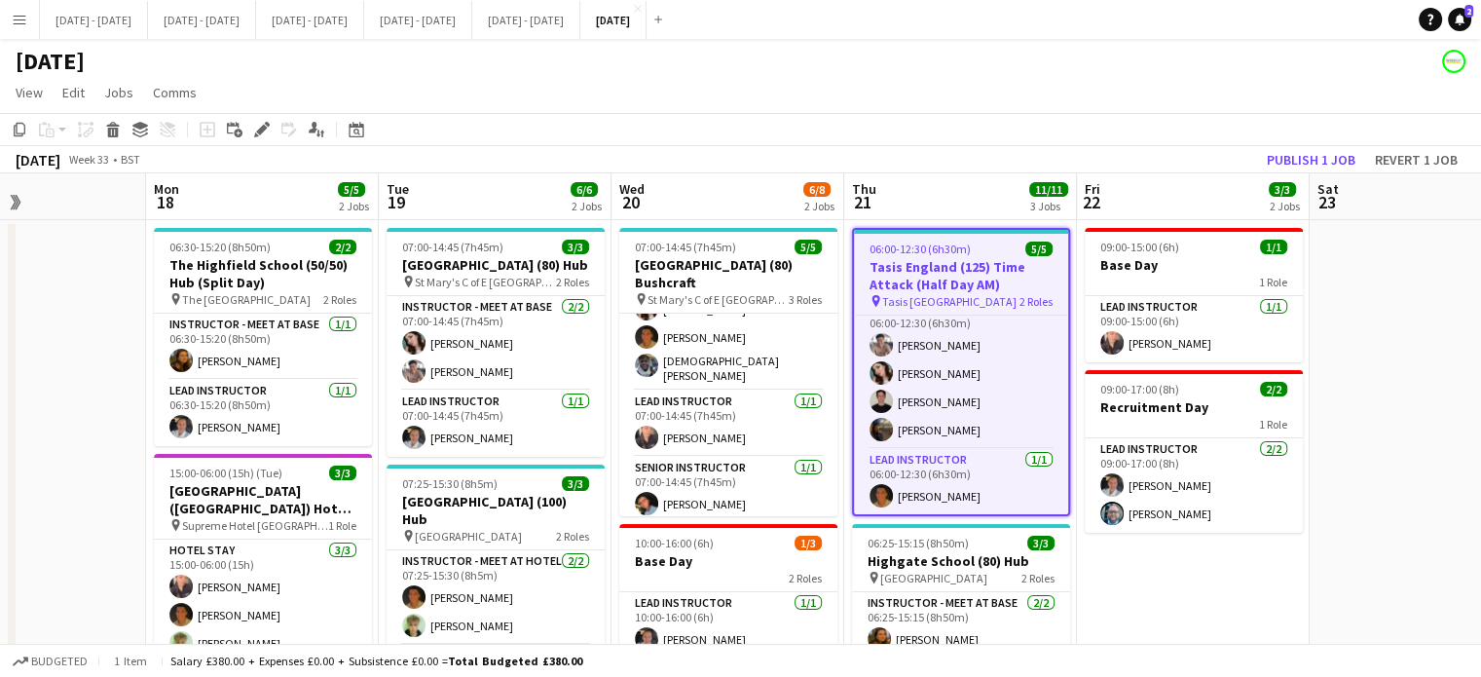
drag, startPoint x: 461, startPoint y: 26, endPoint x: 448, endPoint y: 105, distance: 80.0
click at [495, 107] on app-page-menu "View Day view expanded Day view collapsed Month view Date picker Jump to [DATE]…" at bounding box center [740, 94] width 1481 height 37
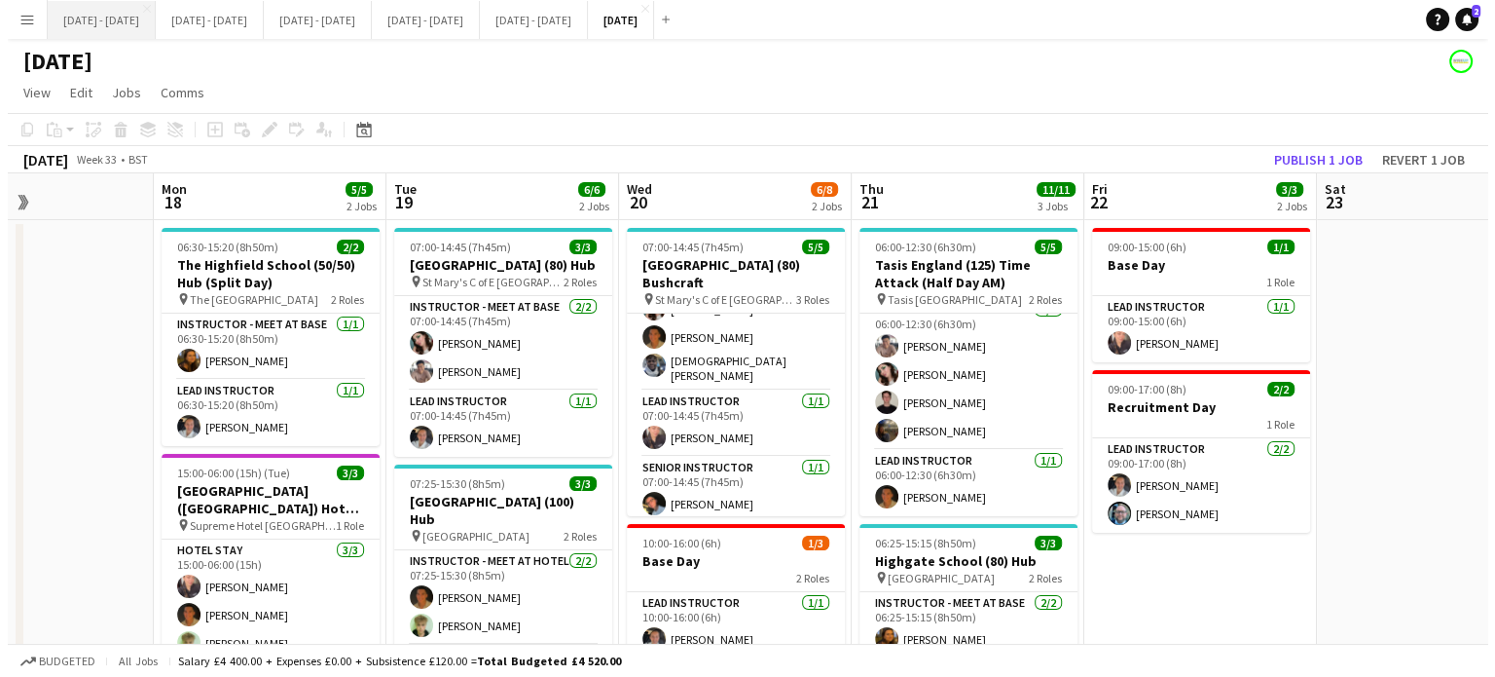
scroll to position [15, 0]
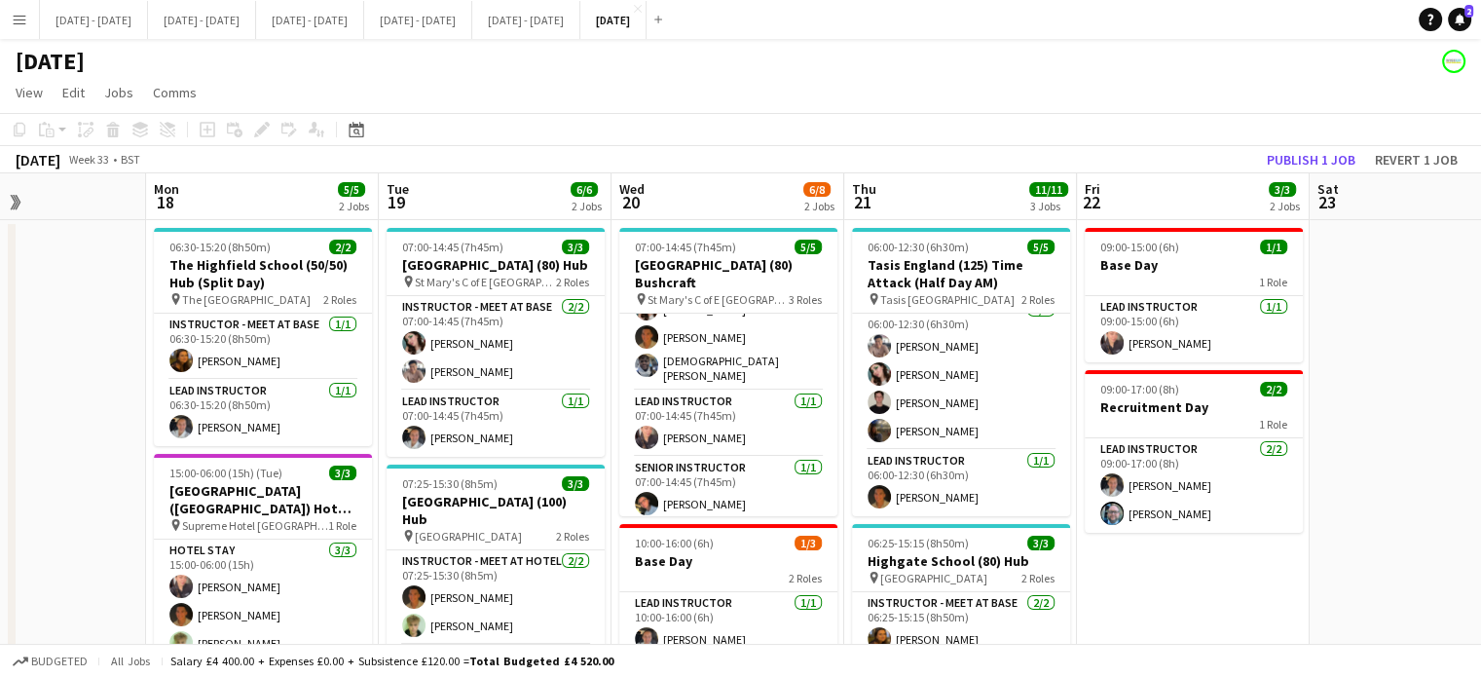
click at [16, 26] on app-icon "Menu" at bounding box center [20, 20] width 16 height 16
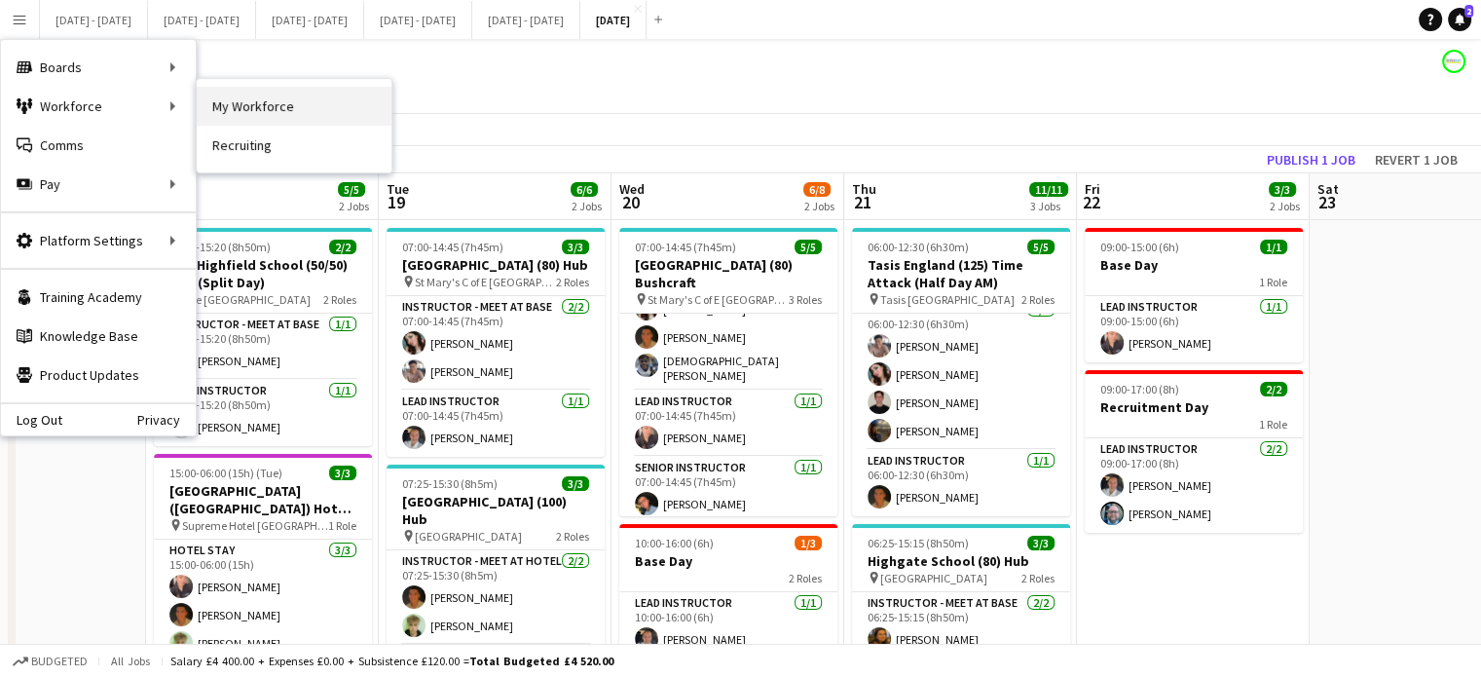
click at [276, 111] on link "My Workforce" at bounding box center [294, 106] width 195 height 39
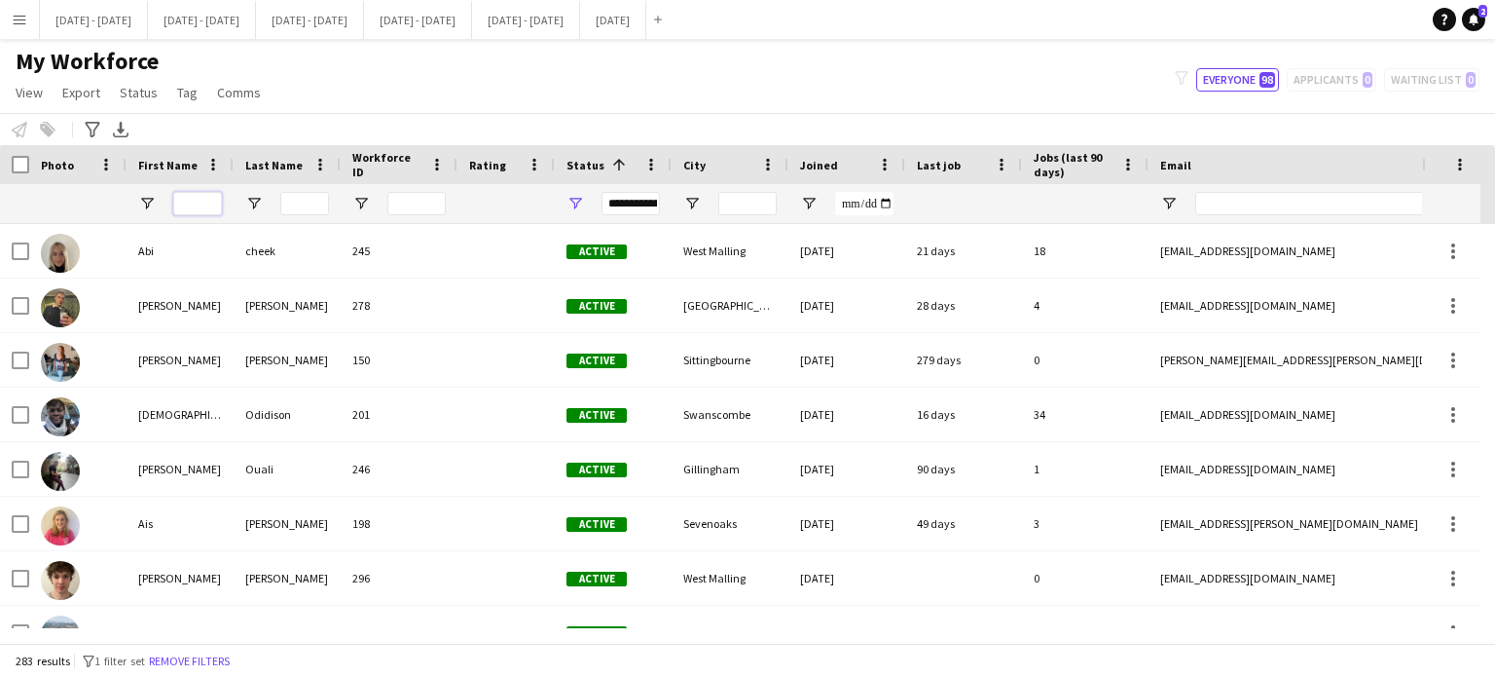
click at [209, 202] on input "First Name Filter Input" at bounding box center [197, 203] width 49 height 23
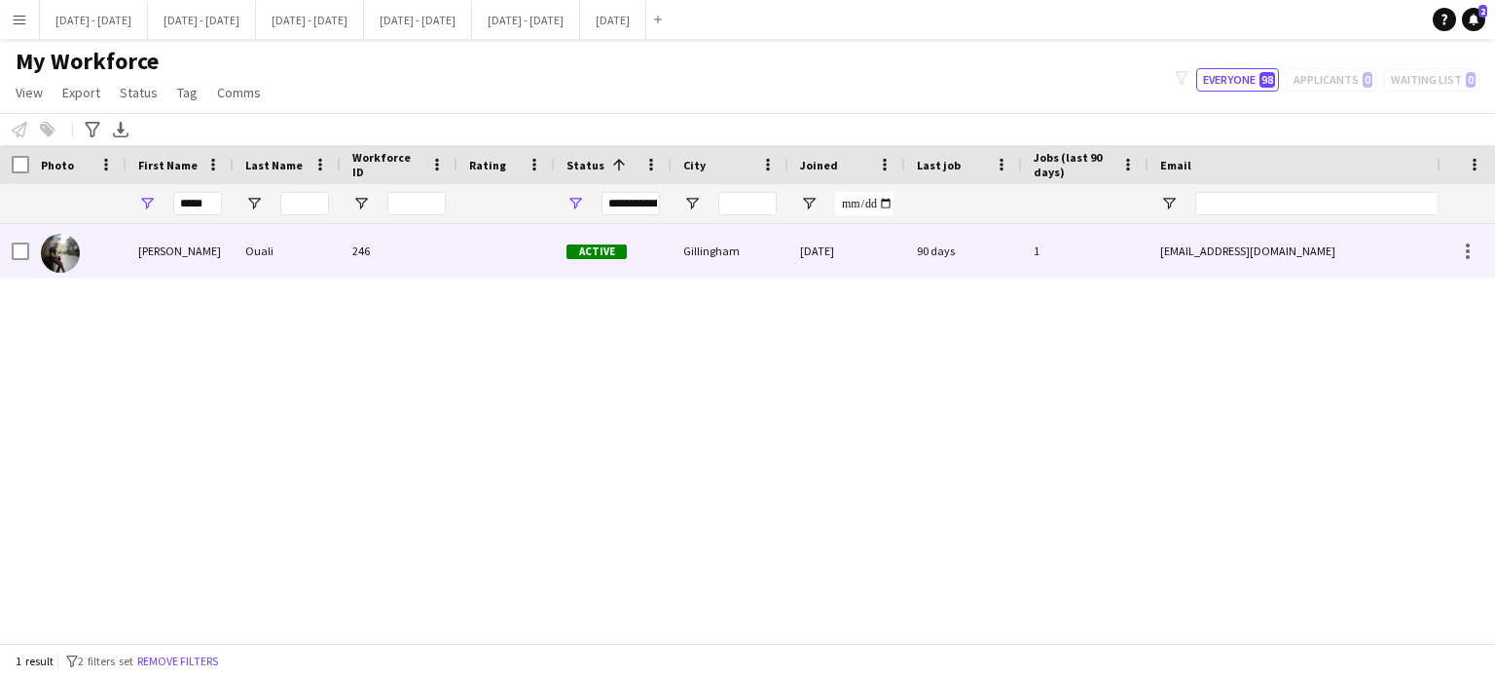
click at [230, 253] on div "[PERSON_NAME]" at bounding box center [180, 251] width 107 height 54
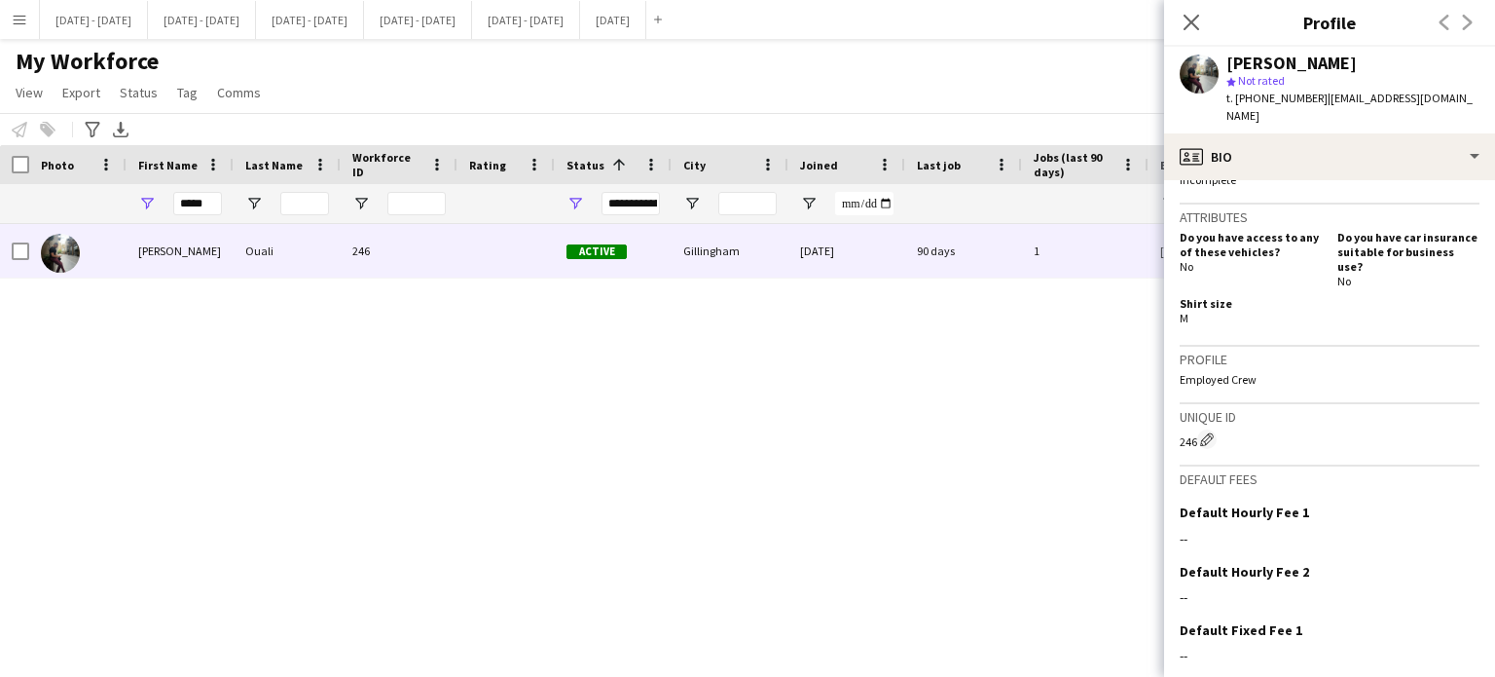
scroll to position [926, 0]
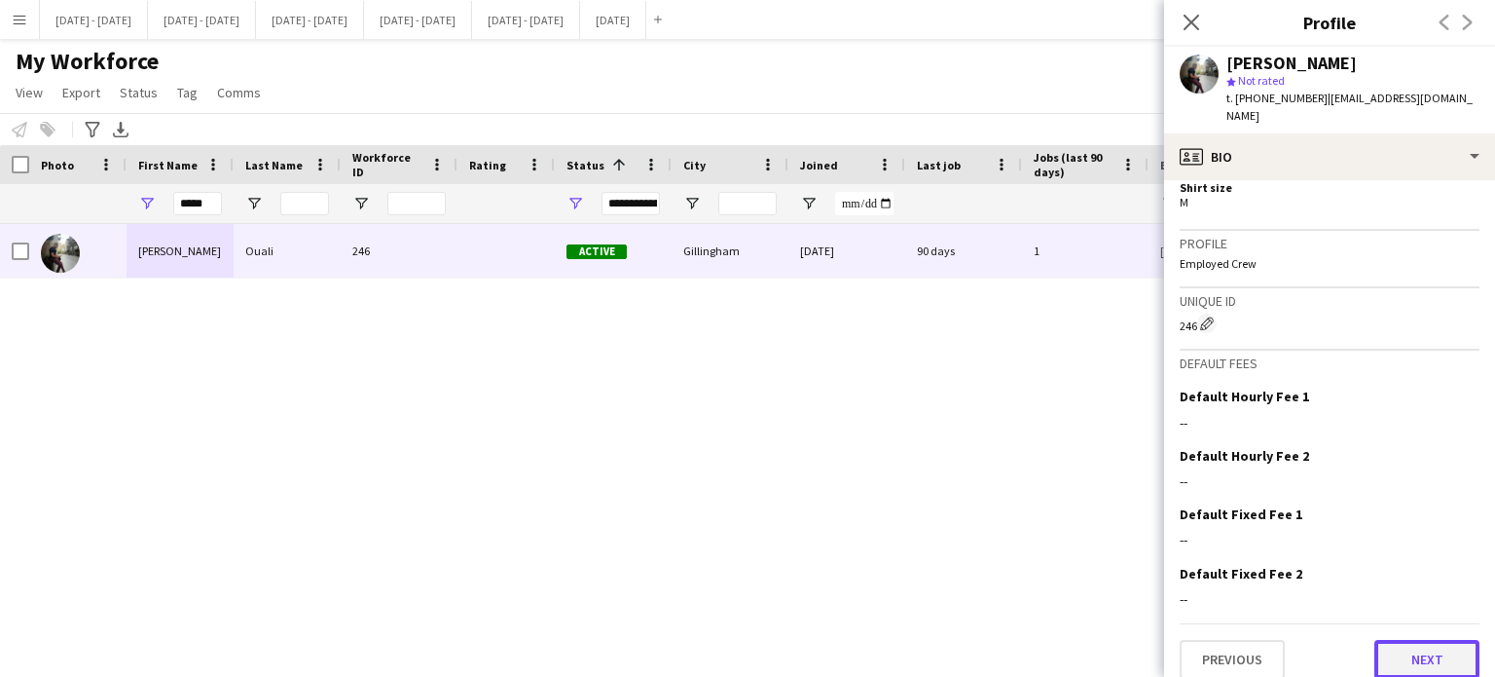
click at [1406, 650] on button "Next" at bounding box center [1427, 659] width 105 height 39
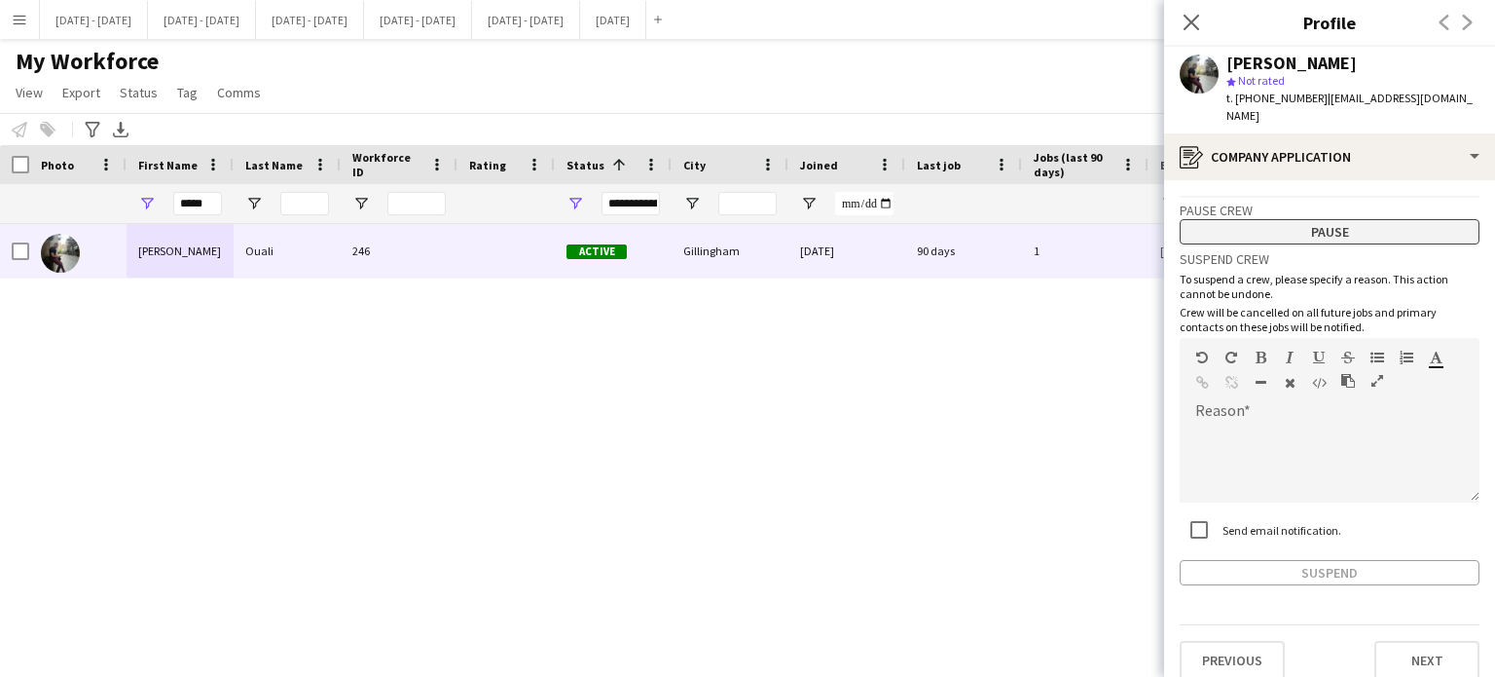
click at [1316, 219] on button "Pause" at bounding box center [1330, 231] width 300 height 25
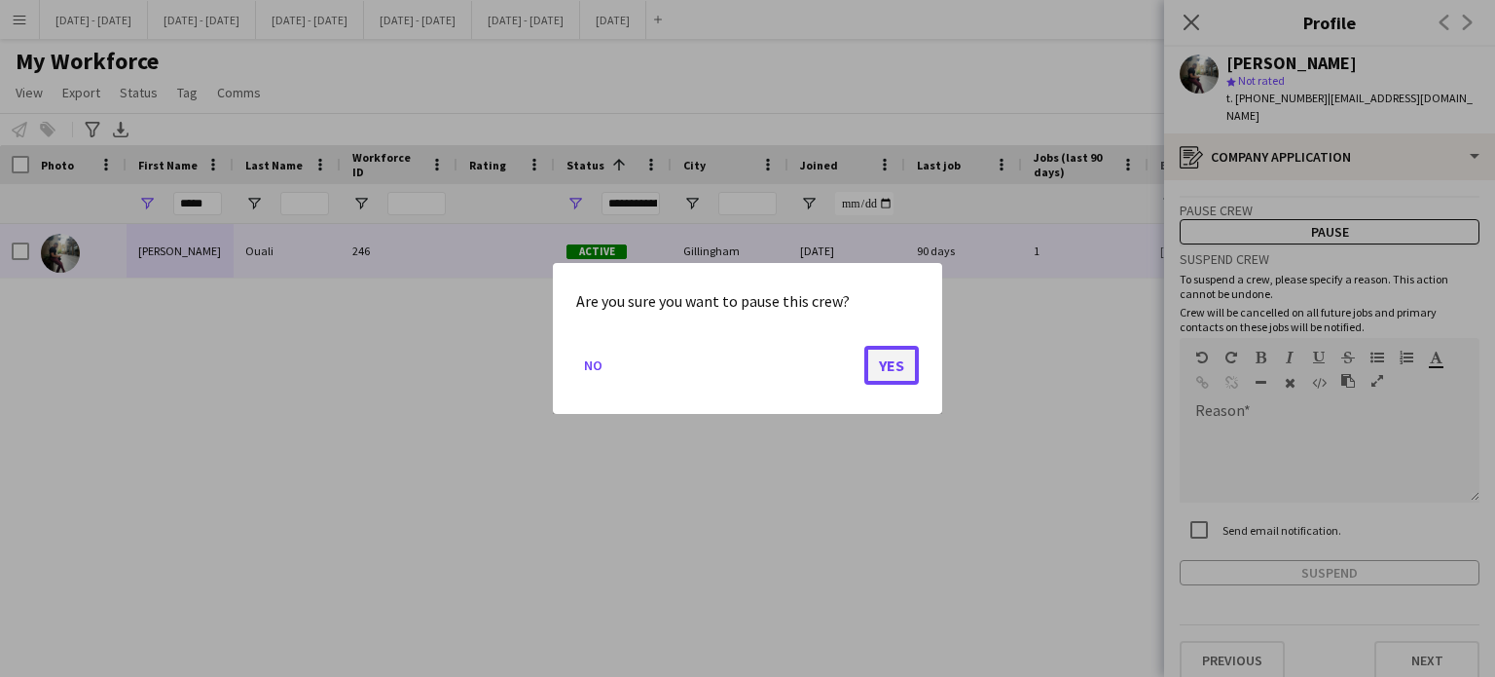
click at [887, 358] on button "Yes" at bounding box center [891, 365] width 55 height 39
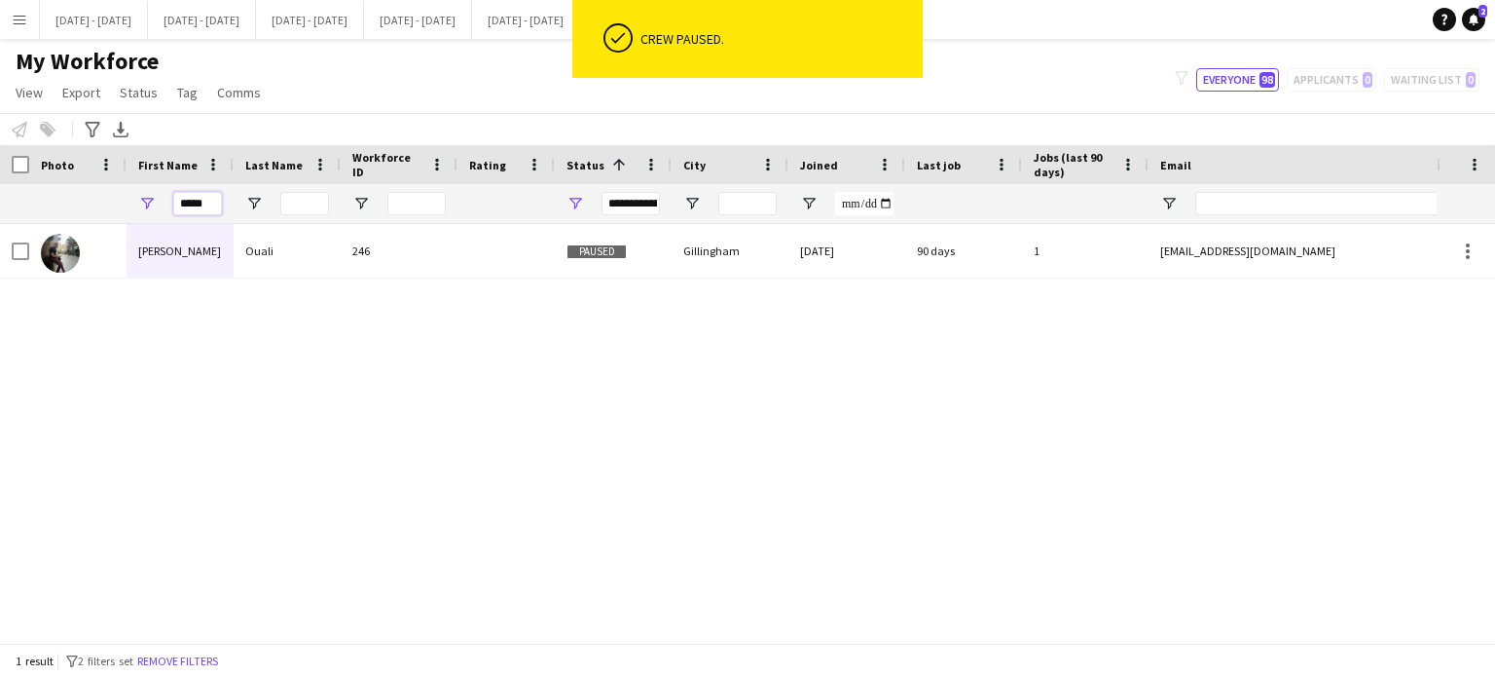
drag, startPoint x: 184, startPoint y: 205, endPoint x: 403, endPoint y: 194, distance: 219.4
click at [403, 194] on div "*****" at bounding box center [1055, 203] width 2111 height 39
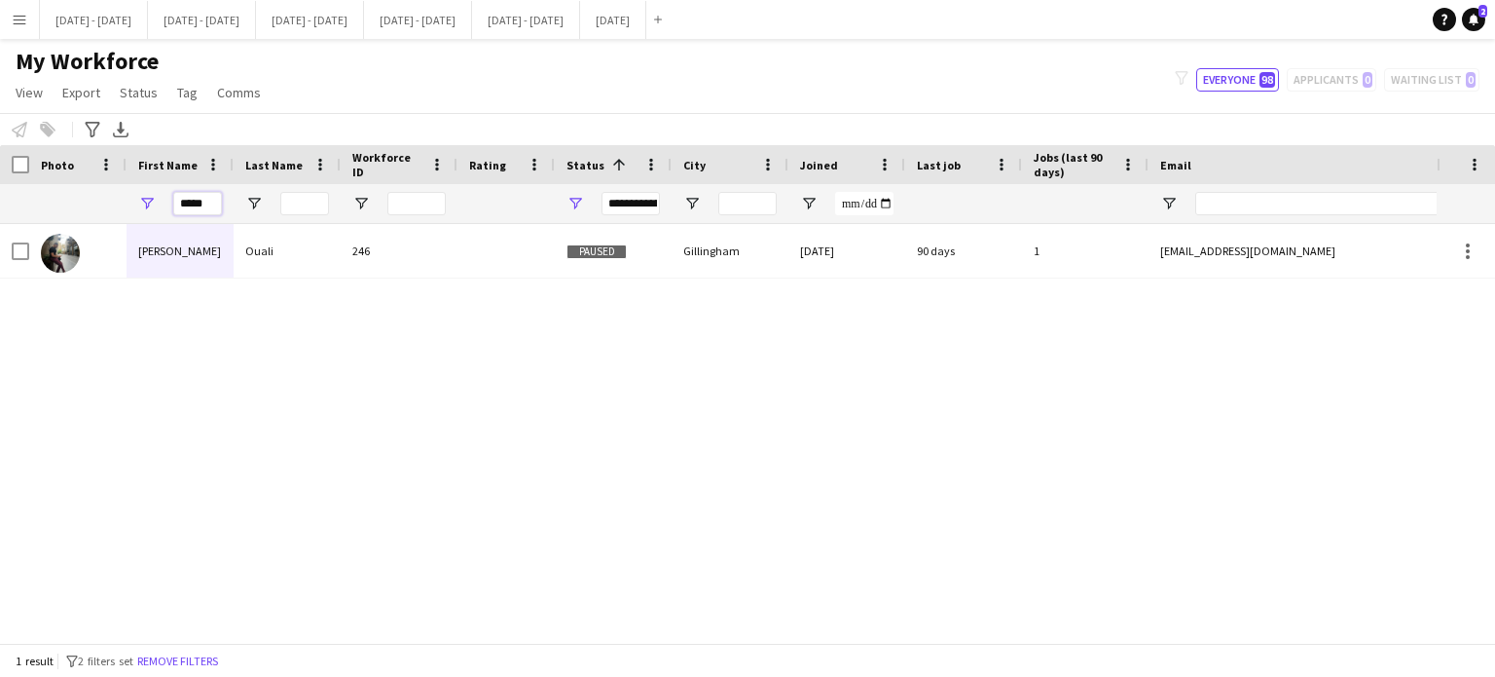
type input "*"
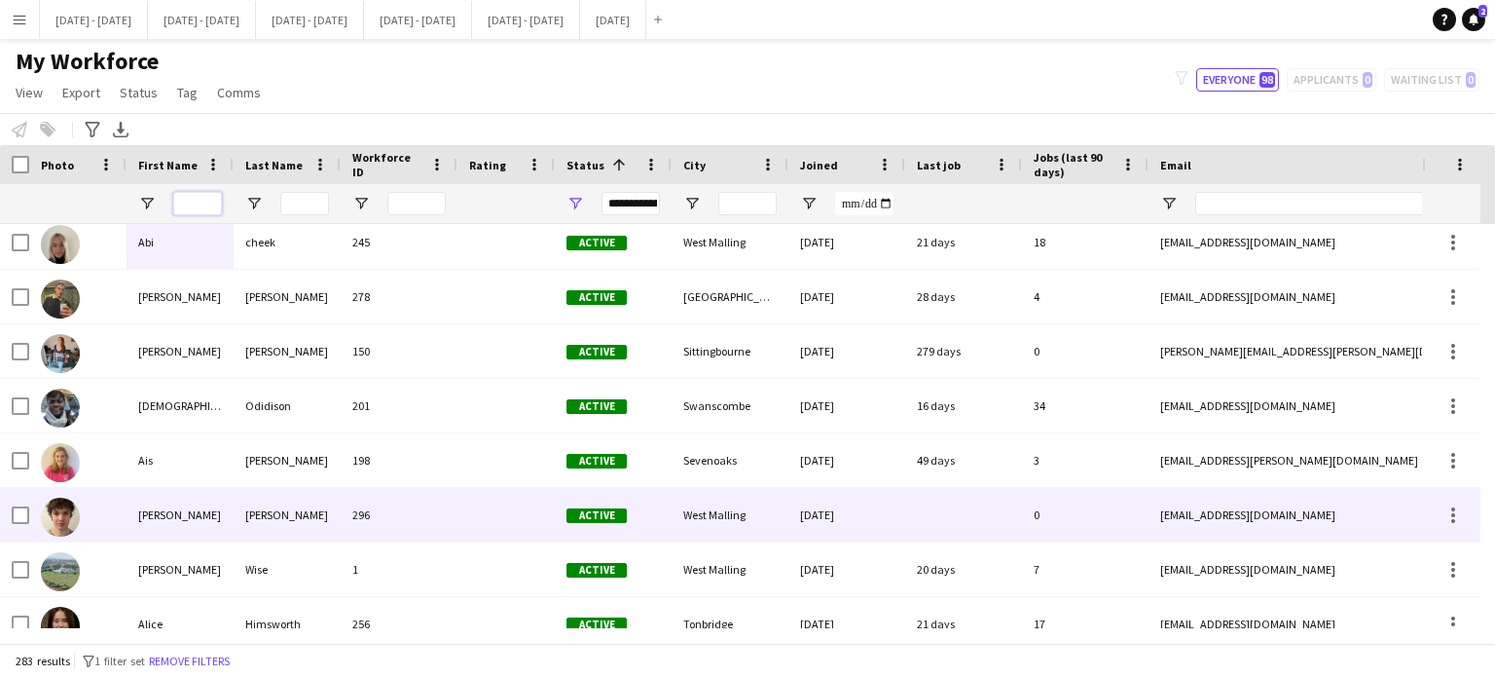
scroll to position [0, 0]
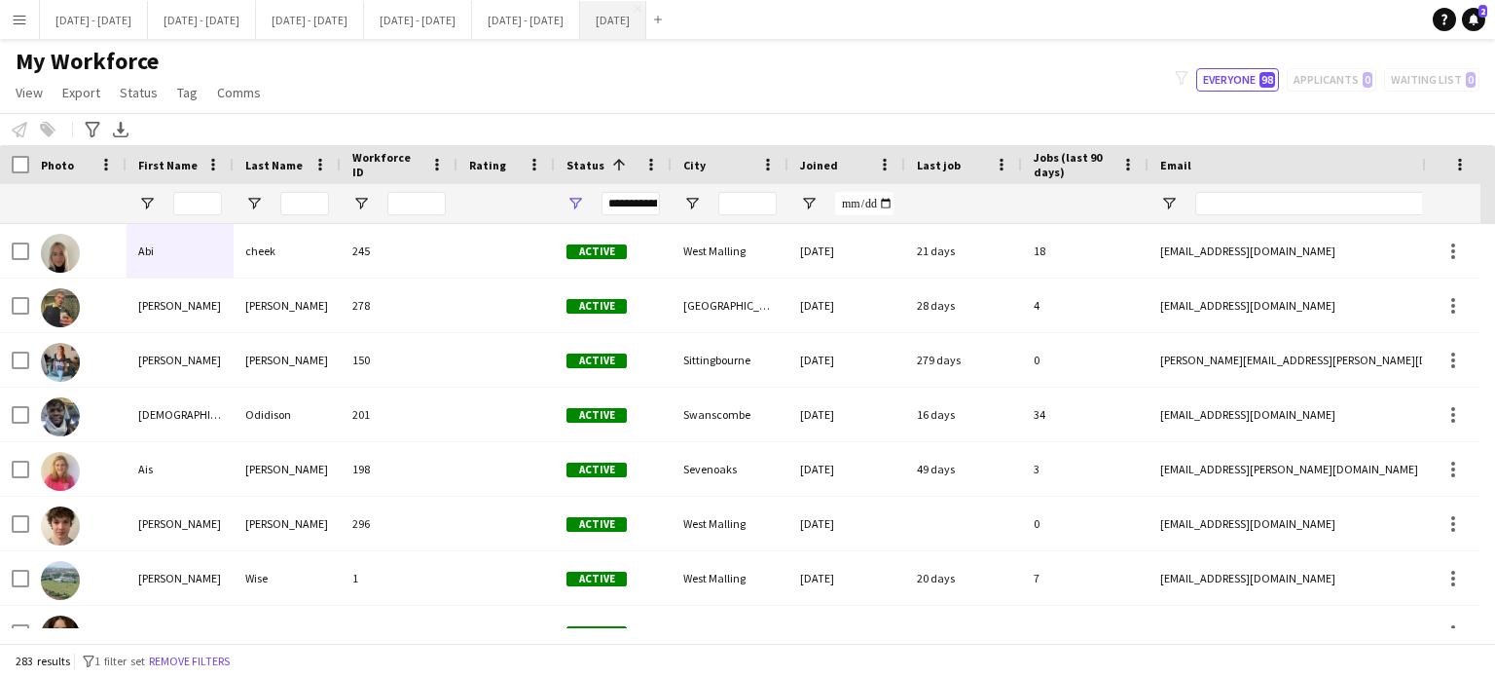
click at [646, 19] on button "[DATE] Close" at bounding box center [613, 20] width 66 height 38
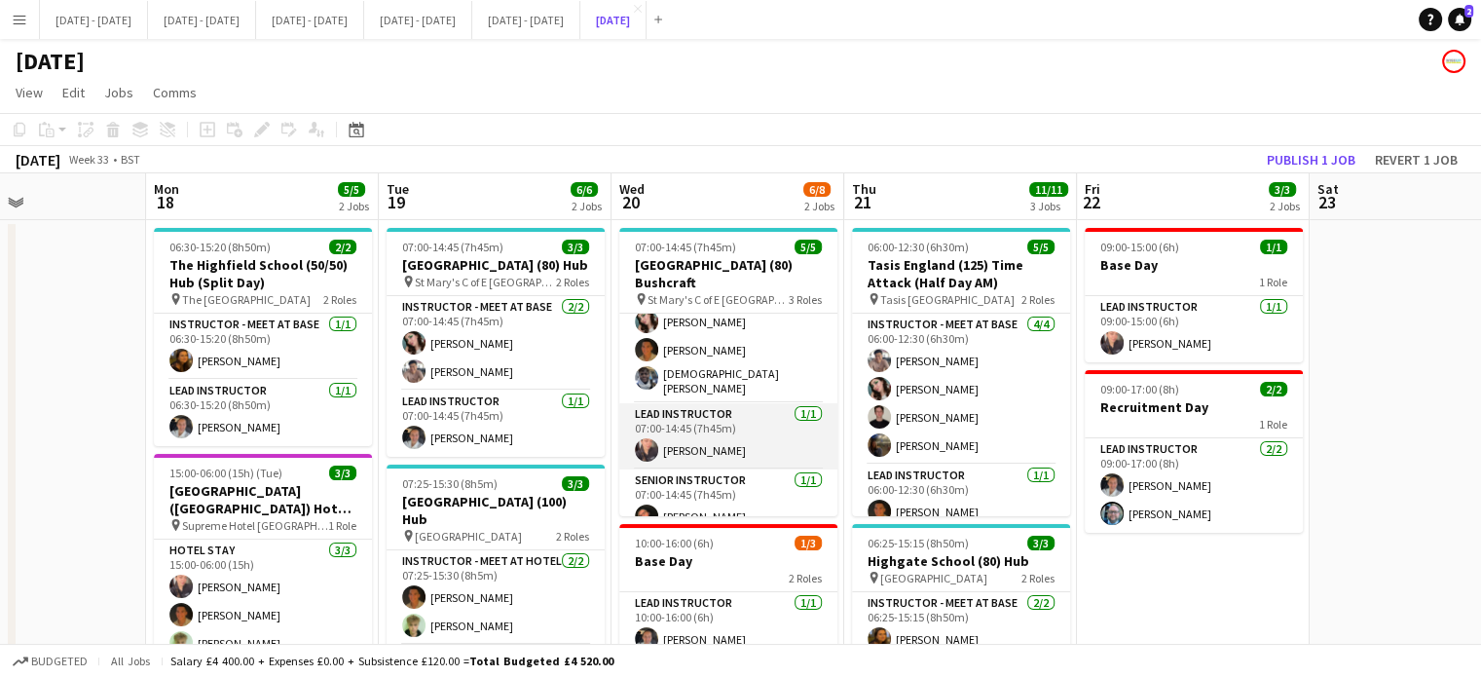
scroll to position [52, 0]
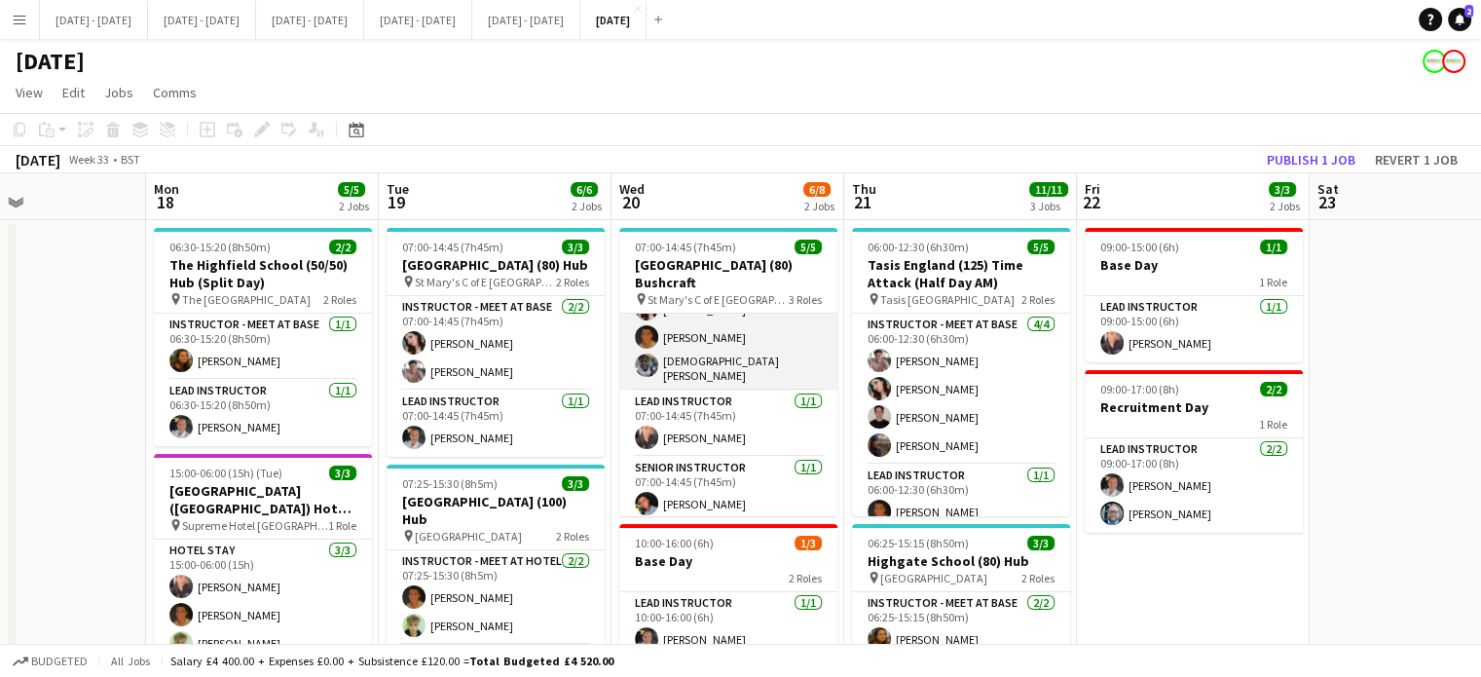
click at [713, 357] on app-card-role "Instructor - Meet at Base [DATE] 07:00-14:45 (7h45m) [PERSON_NAME] [PERSON_NAME…" at bounding box center [728, 326] width 218 height 129
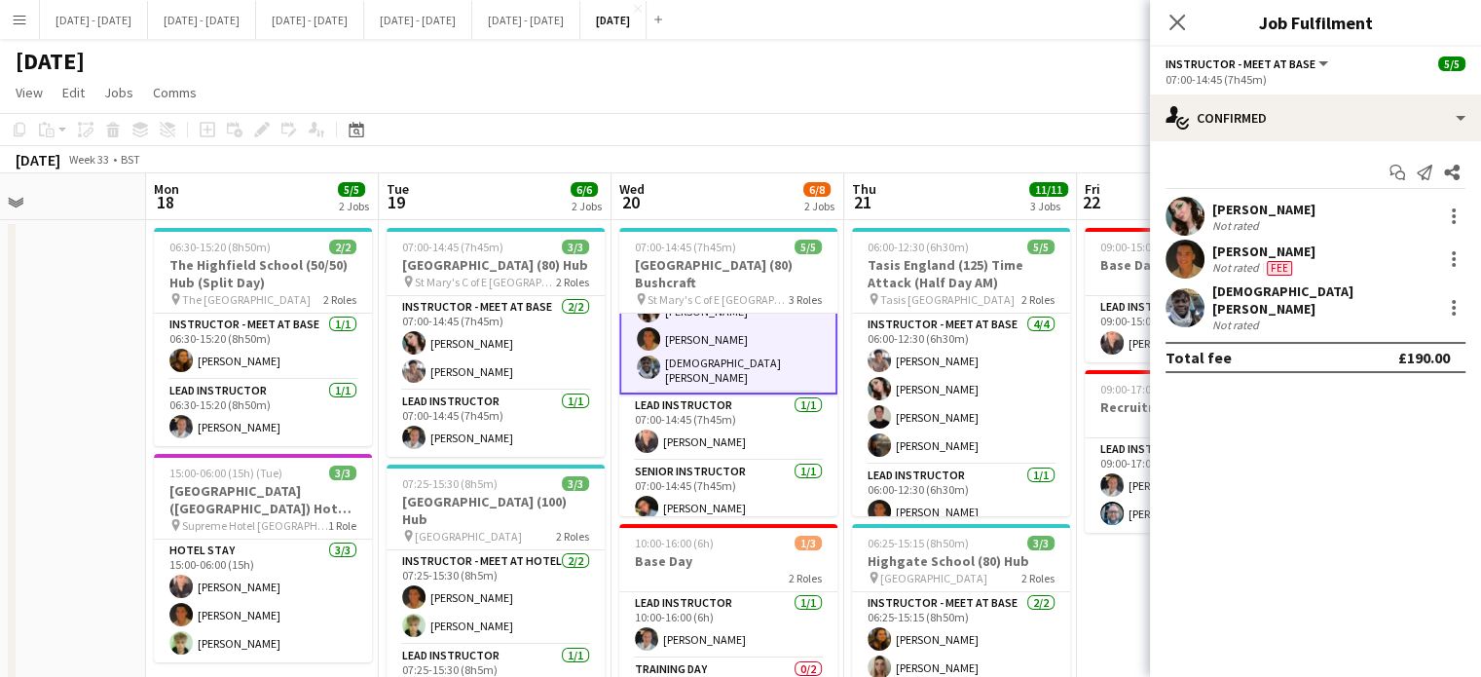
scroll to position [54, 0]
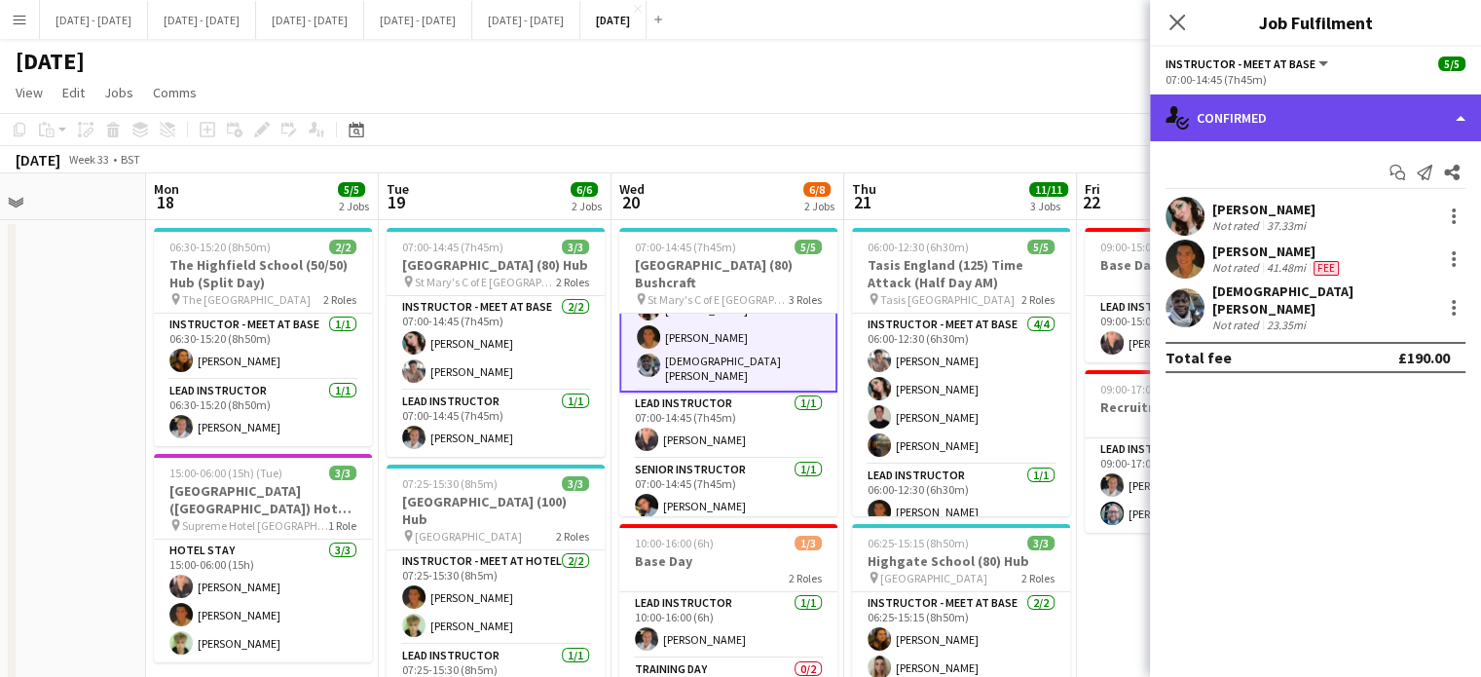
click at [1381, 135] on div "single-neutral-actions-check-2 Confirmed" at bounding box center [1315, 117] width 331 height 47
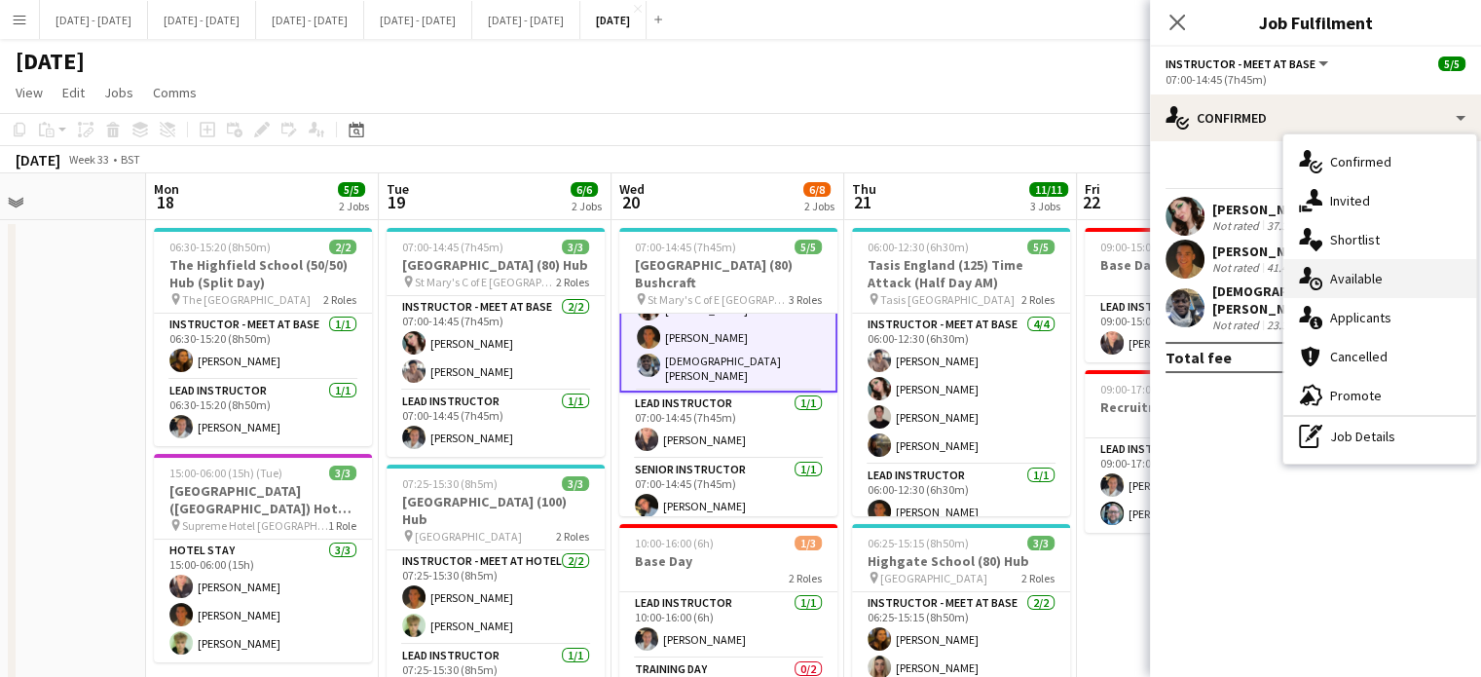
click at [1393, 272] on div "single-neutral-actions-upload Available" at bounding box center [1379, 278] width 193 height 39
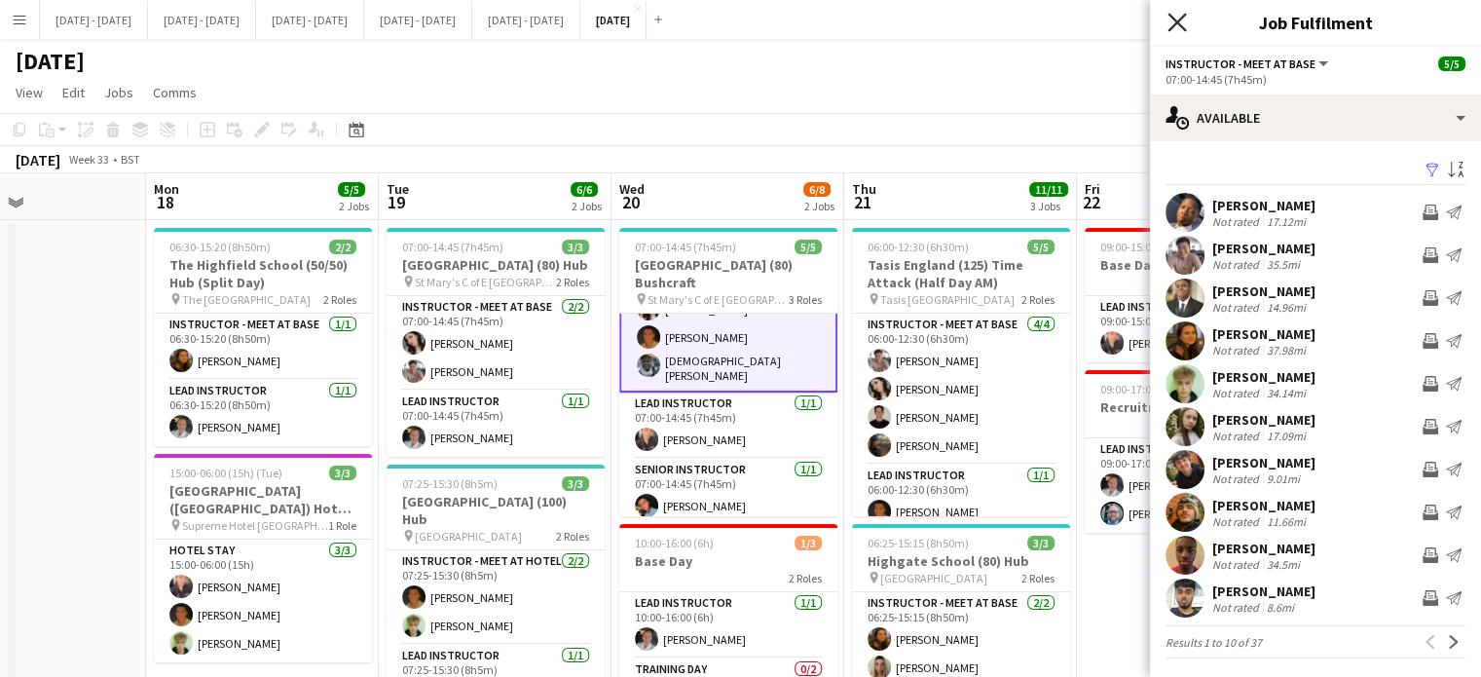
click at [1180, 15] on icon "Close pop-in" at bounding box center [1176, 22] width 18 height 18
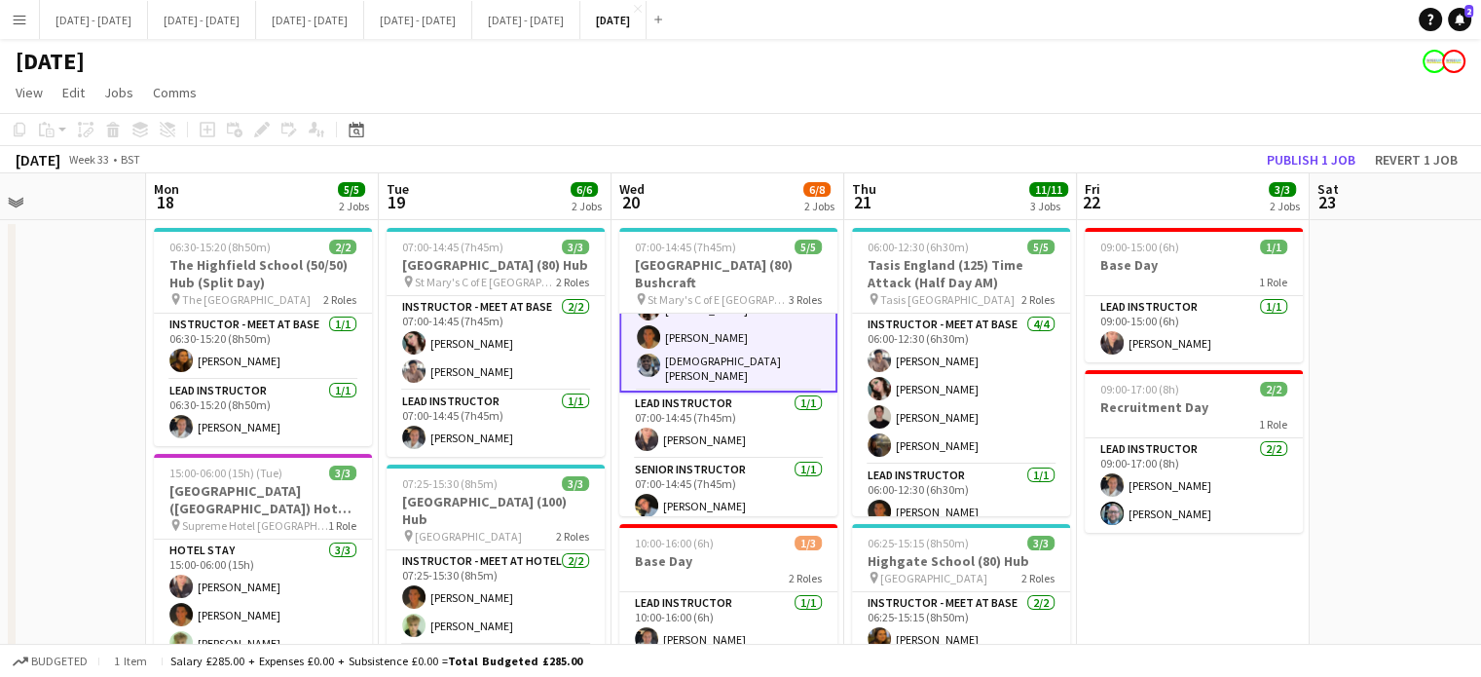
click at [696, 360] on app-card-role "Instructor - Meet at Base [DATE] 07:00-14:45 (7h45m) [PERSON_NAME] [PERSON_NAME…" at bounding box center [728, 326] width 218 height 132
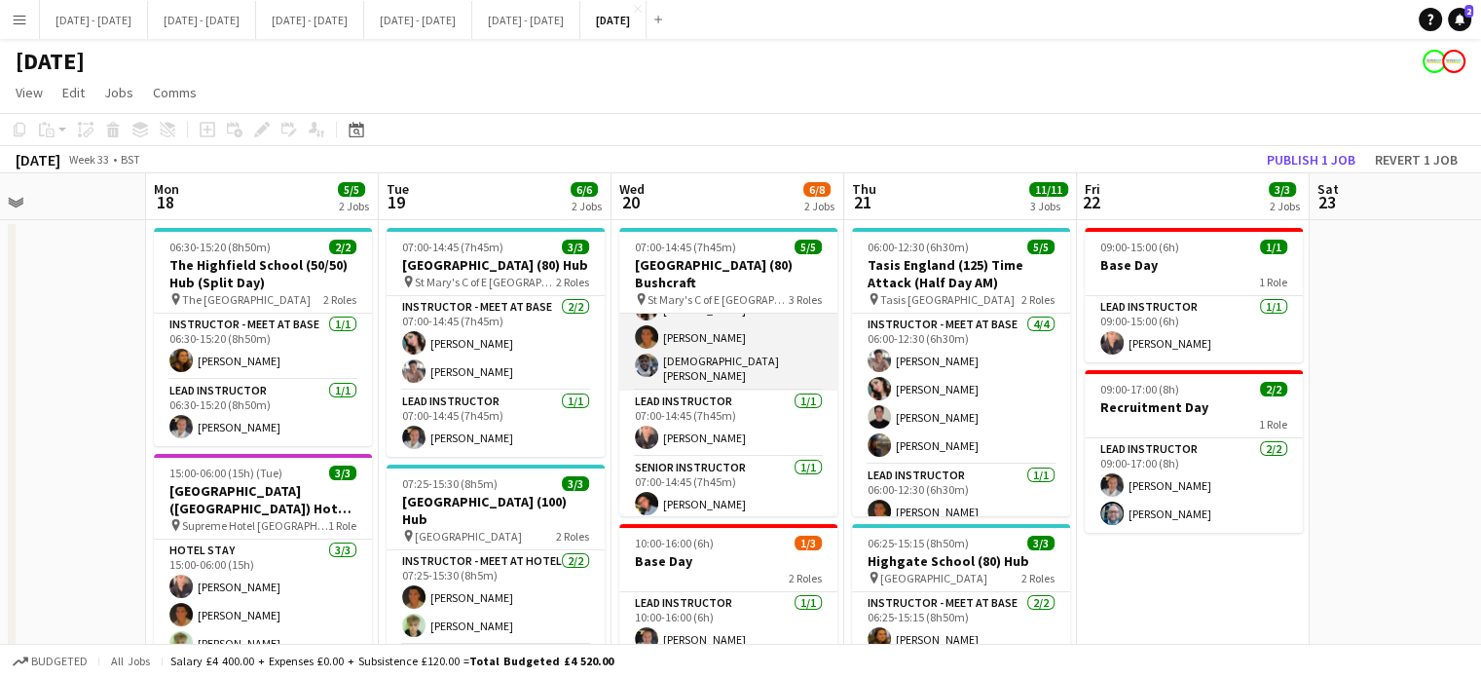
click at [696, 360] on app-card-role "Instructor - Meet at Base [DATE] 07:00-14:45 (7h45m) [PERSON_NAME] [PERSON_NAME…" at bounding box center [728, 326] width 218 height 129
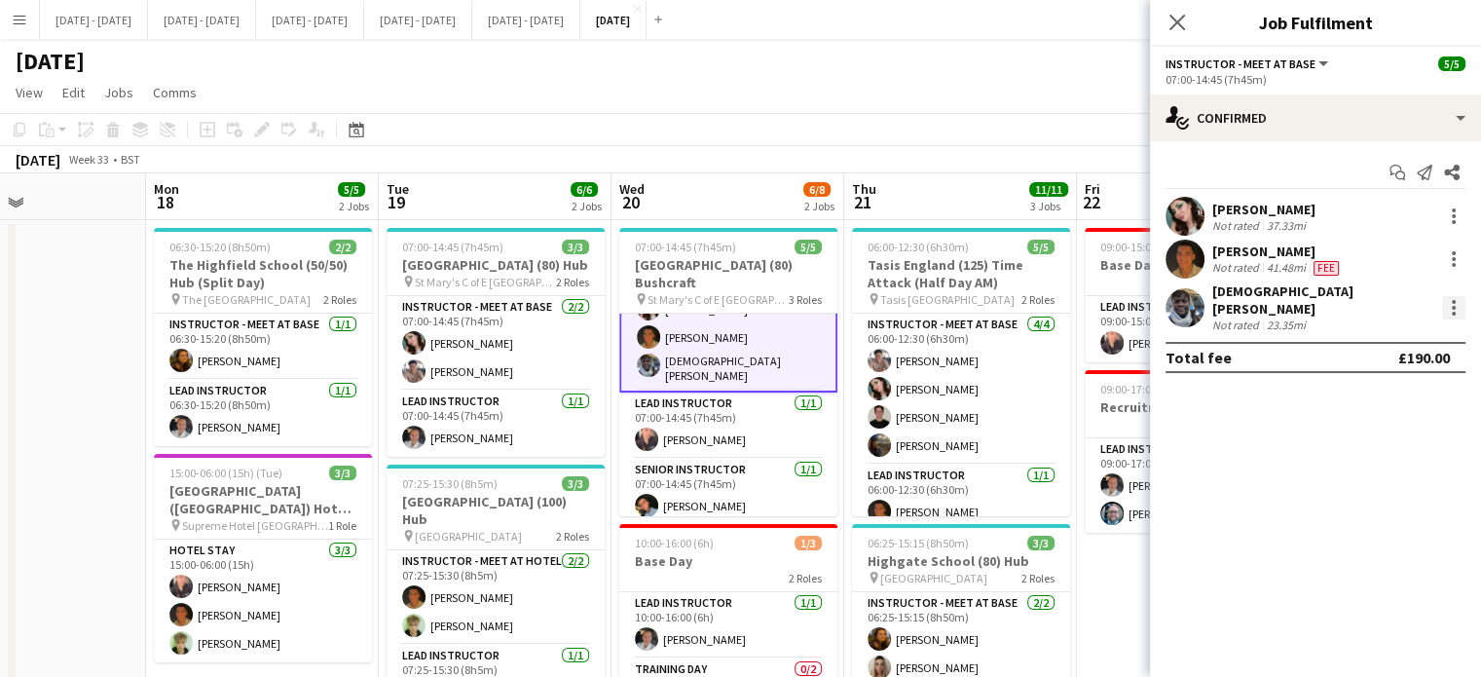
click at [1455, 301] on div at bounding box center [1453, 307] width 23 height 23
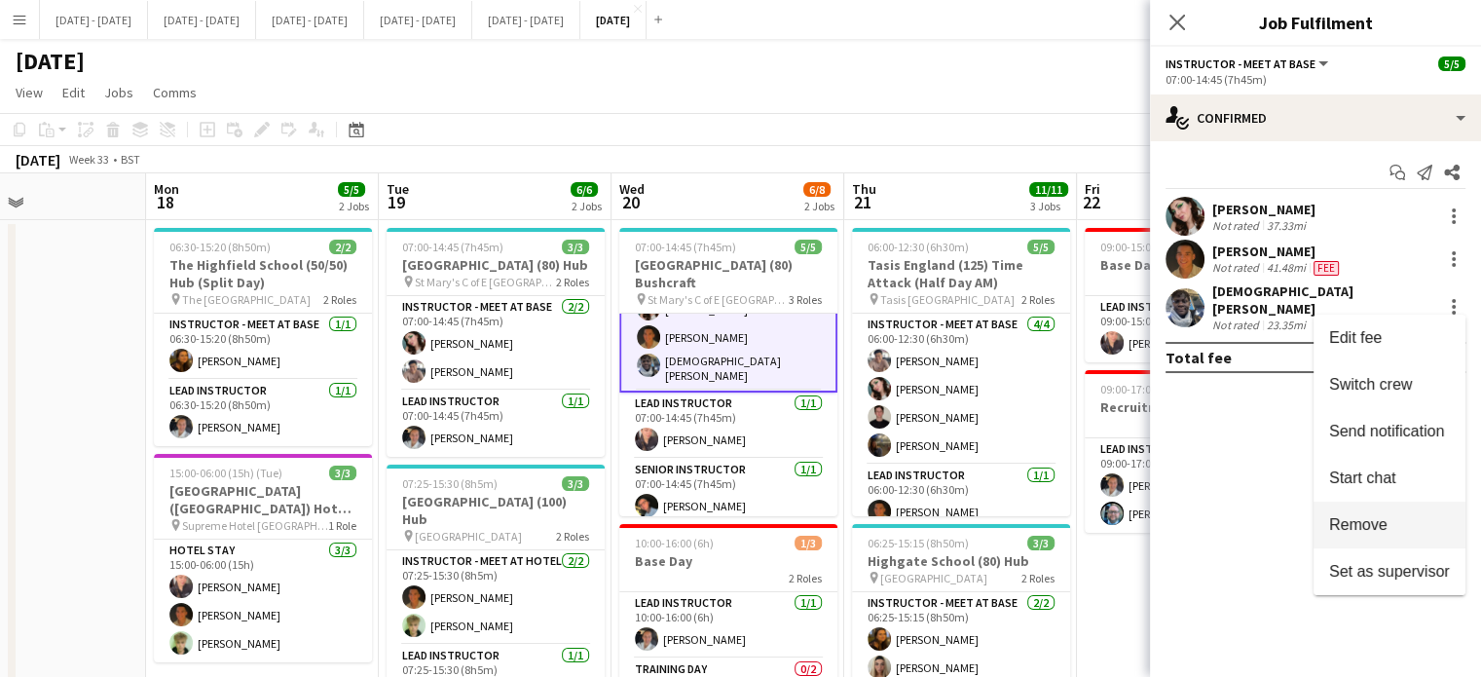
click at [1371, 532] on span "Remove" at bounding box center [1358, 524] width 58 height 17
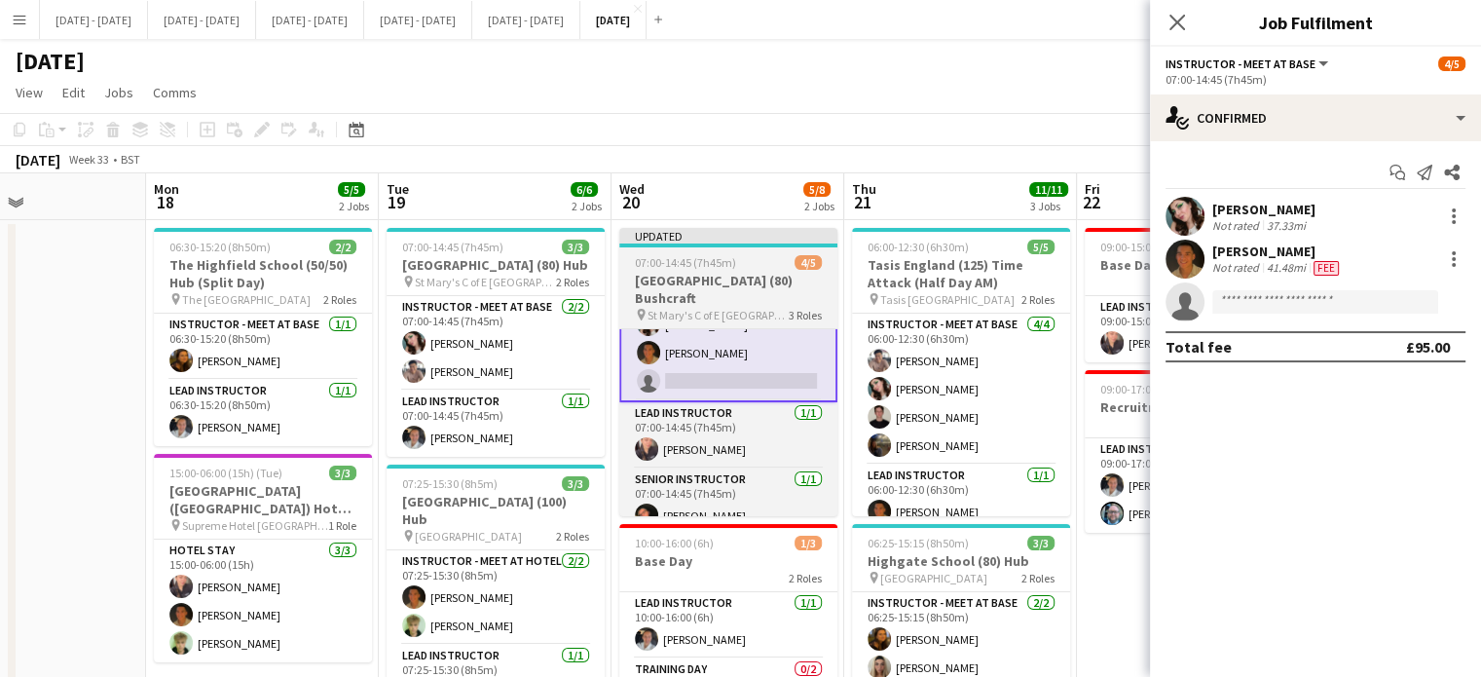
click at [705, 286] on h3 "[GEOGRAPHIC_DATA] (80) Bushcraft" at bounding box center [728, 289] width 218 height 35
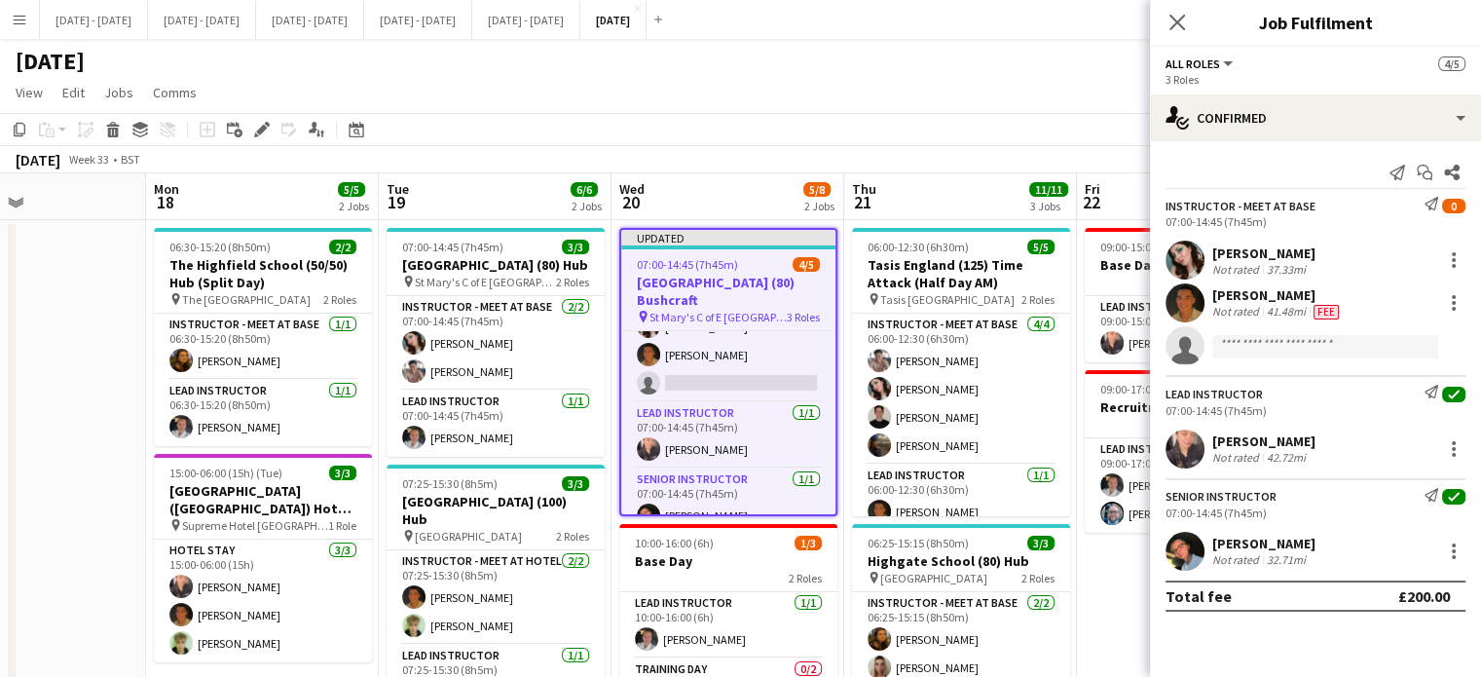
click at [759, 274] on h3 "[GEOGRAPHIC_DATA] (80) Bushcraft" at bounding box center [728, 291] width 214 height 35
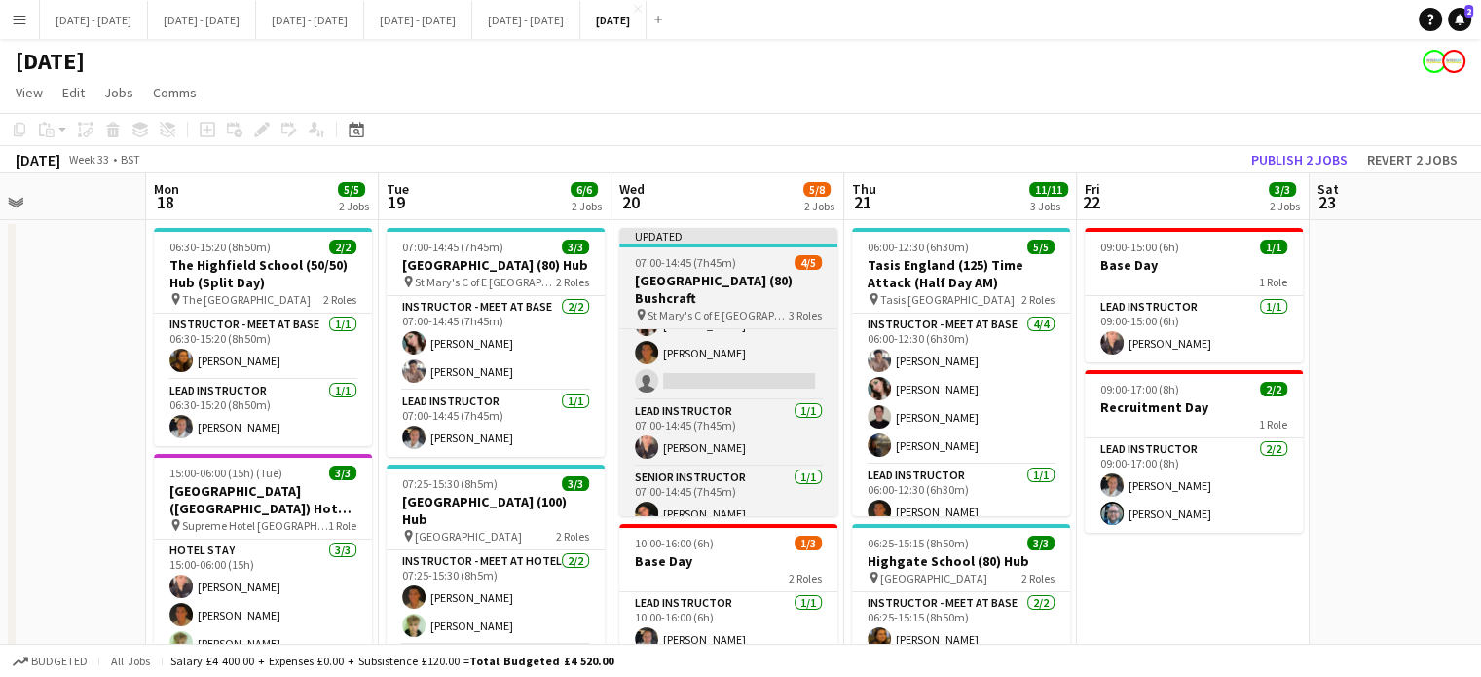
click at [740, 293] on h3 "[GEOGRAPHIC_DATA] (80) Bushcraft" at bounding box center [728, 289] width 218 height 35
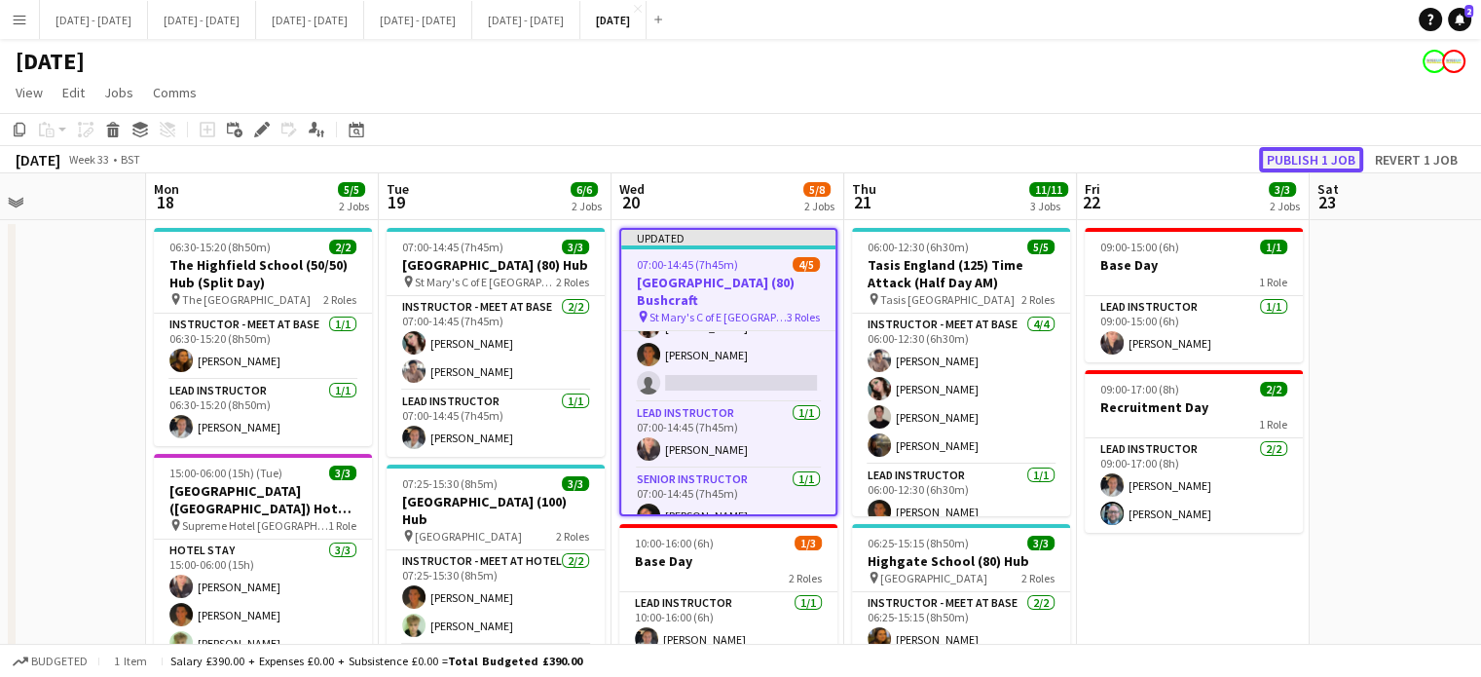
click at [1287, 154] on button "Publish 1 job" at bounding box center [1311, 159] width 104 height 25
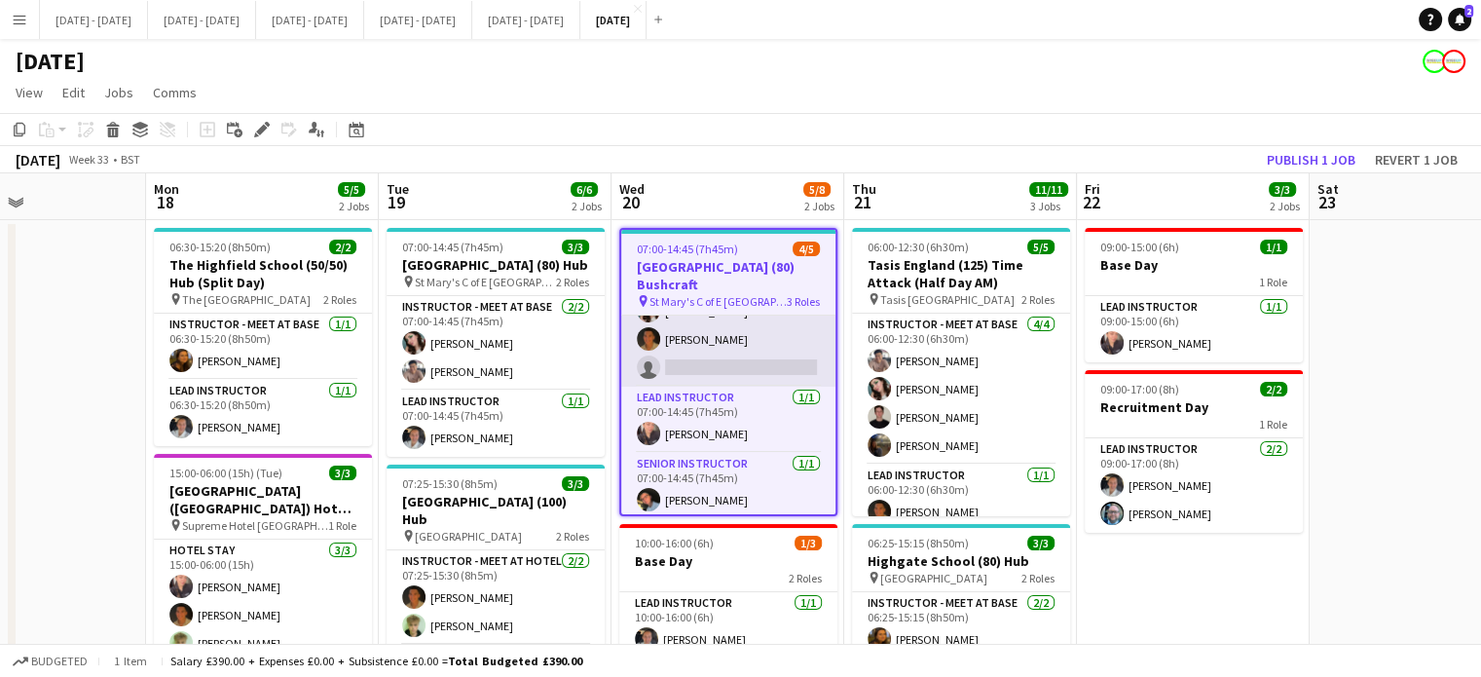
click at [686, 366] on app-card-role "Instructor - Meet at Base [DATE] 07:00-14:45 (7h45m) [PERSON_NAME] [PERSON_NAME…" at bounding box center [728, 325] width 214 height 123
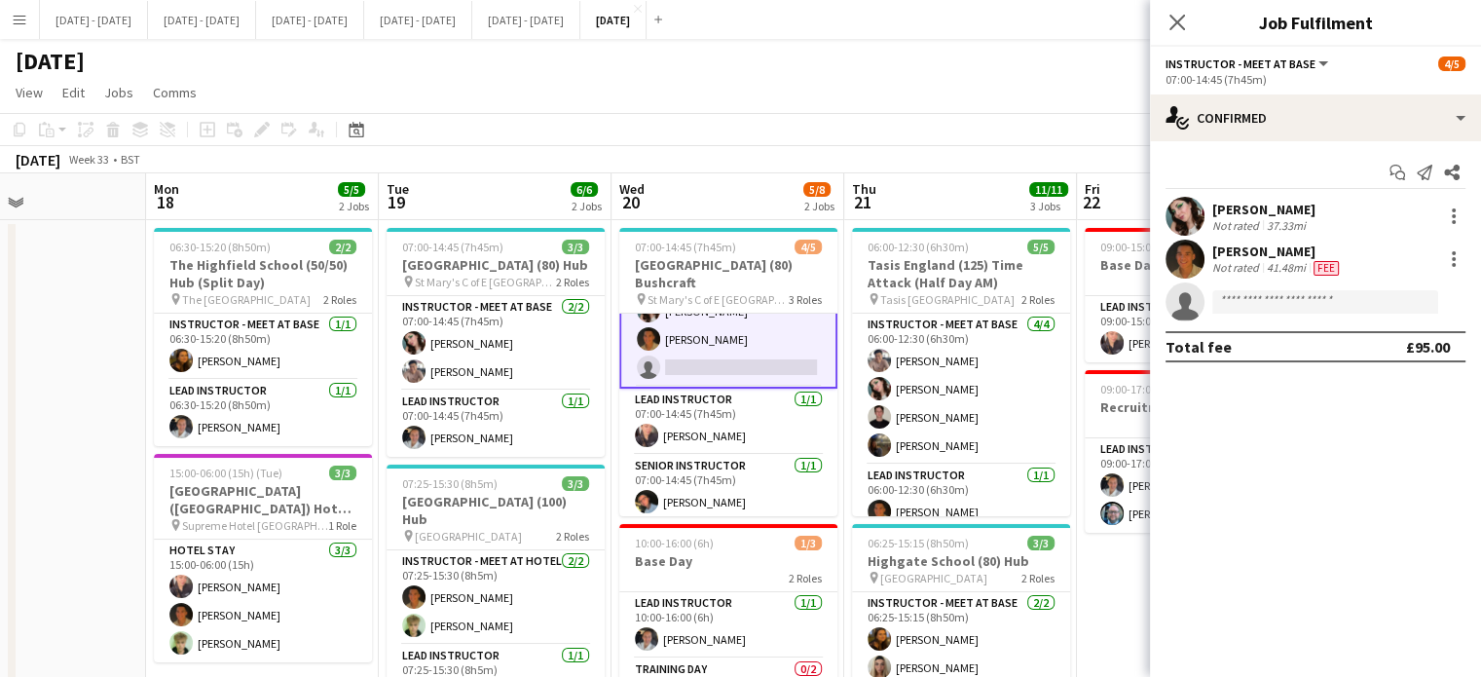
scroll to position [54, 0]
click at [1229, 299] on input at bounding box center [1325, 301] width 226 height 23
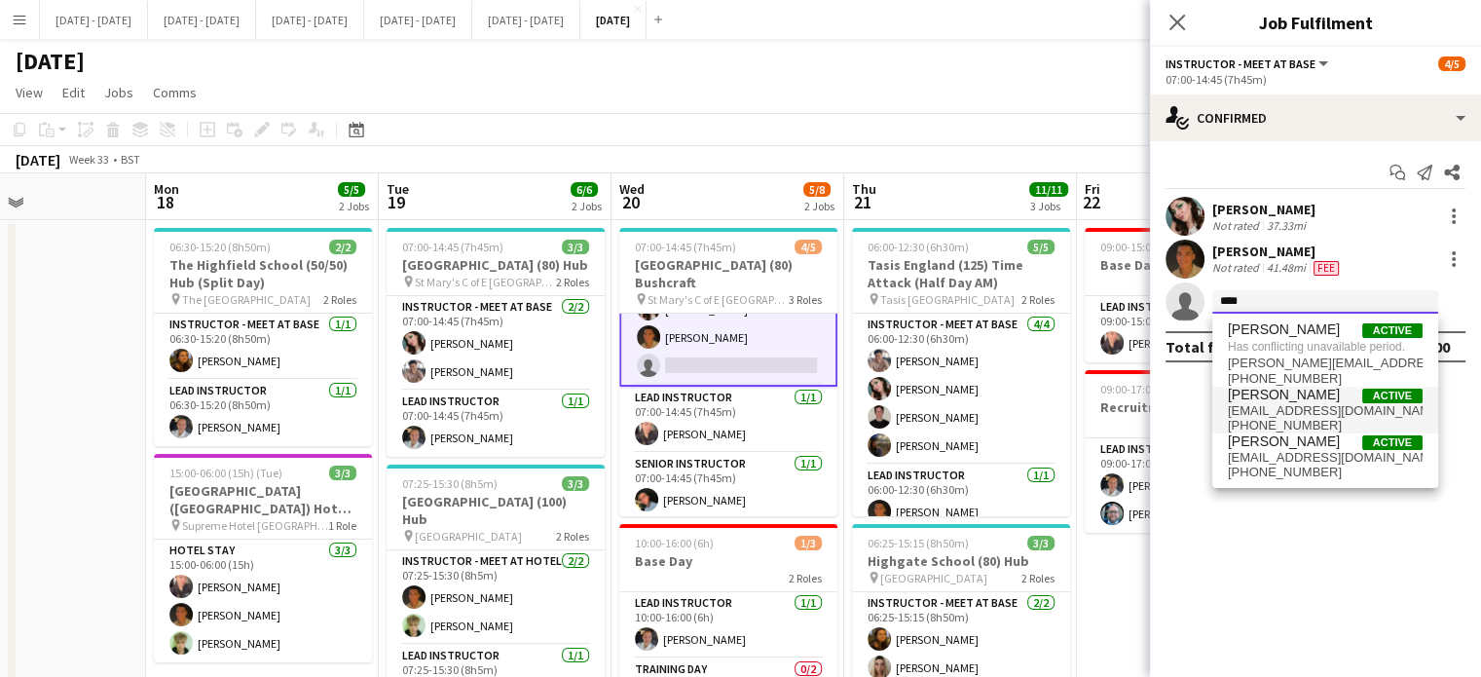
type input "****"
click at [1285, 406] on span "[EMAIL_ADDRESS][DOMAIN_NAME]" at bounding box center [1325, 411] width 195 height 16
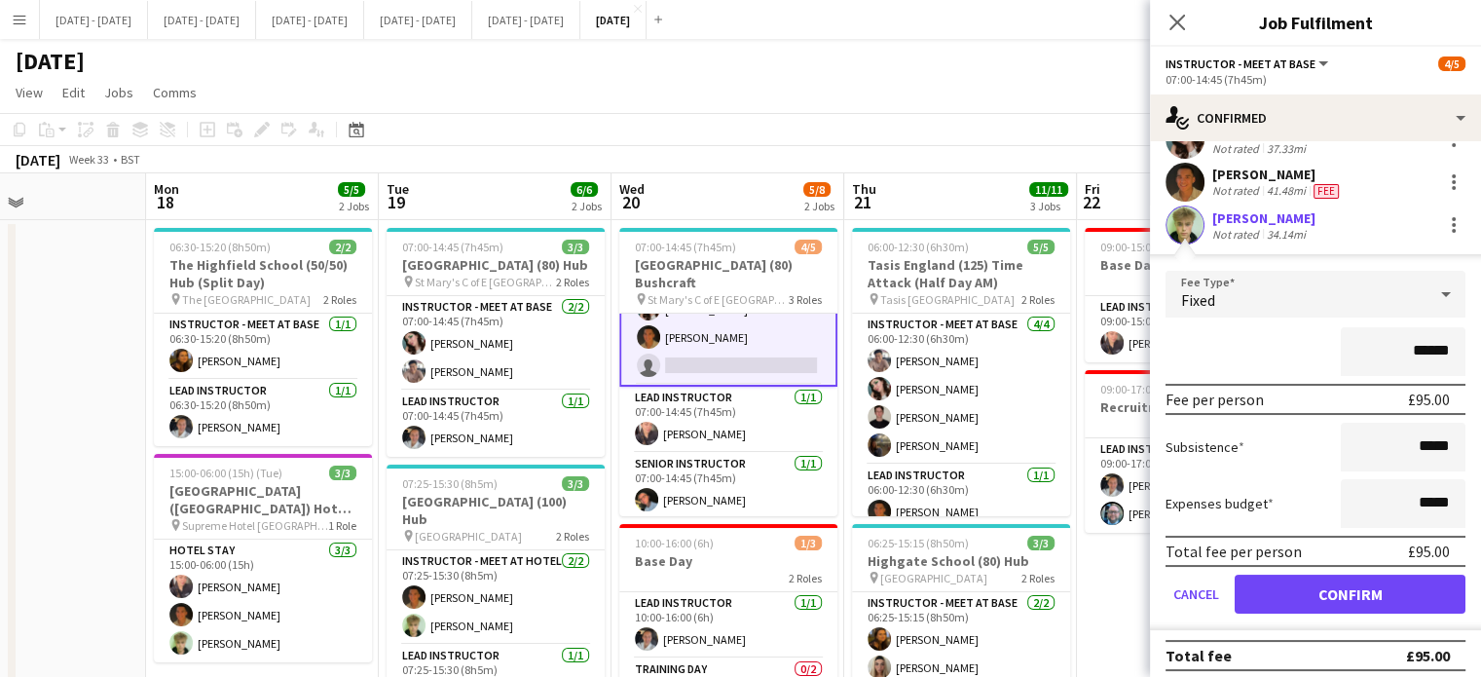
scroll to position [84, 0]
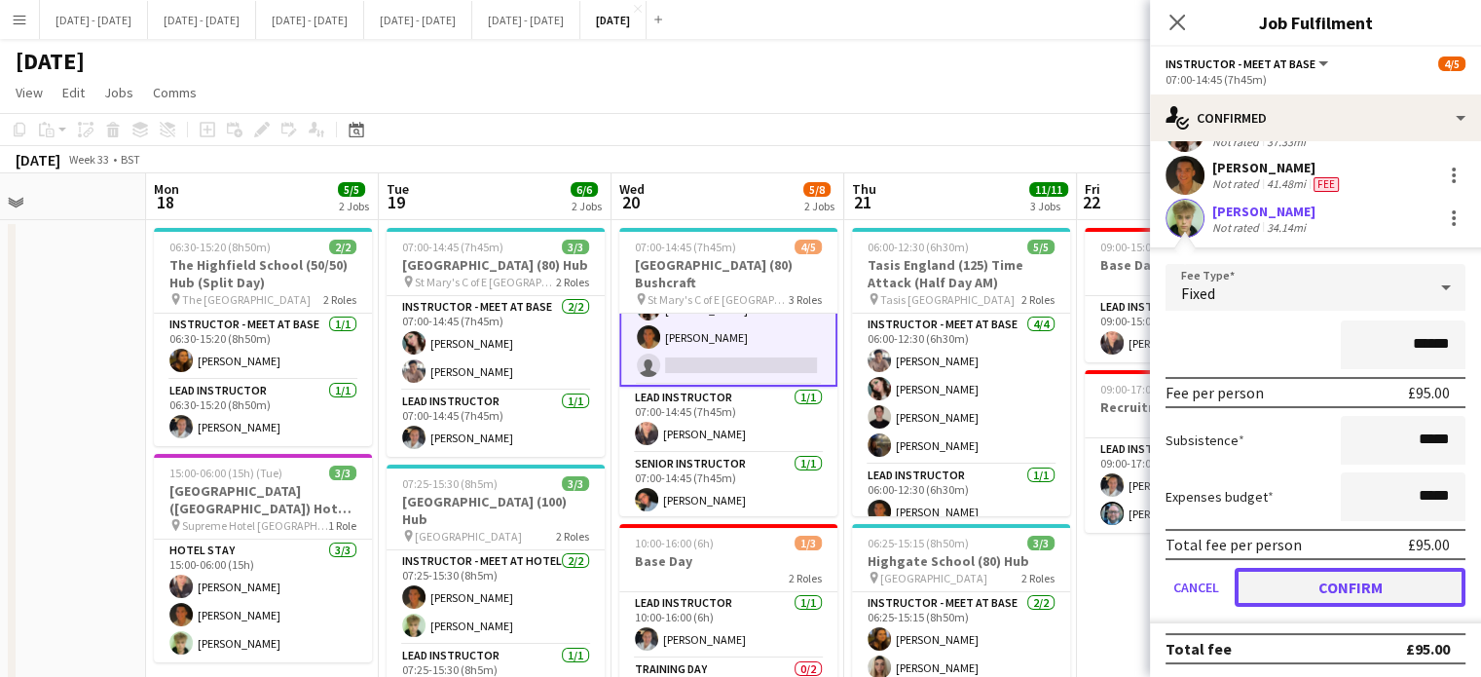
click at [1337, 587] on button "Confirm" at bounding box center [1349, 587] width 231 height 39
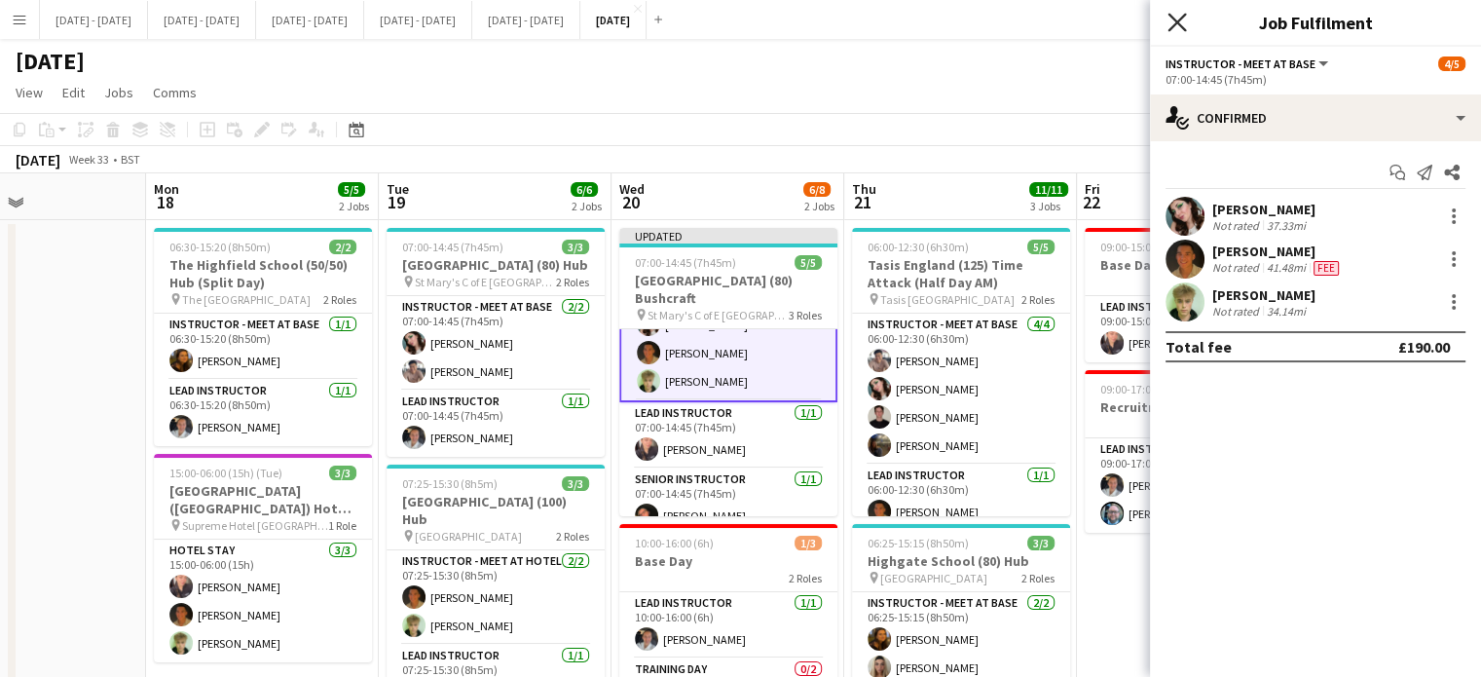
click at [1177, 18] on icon "Close pop-in" at bounding box center [1176, 22] width 18 height 18
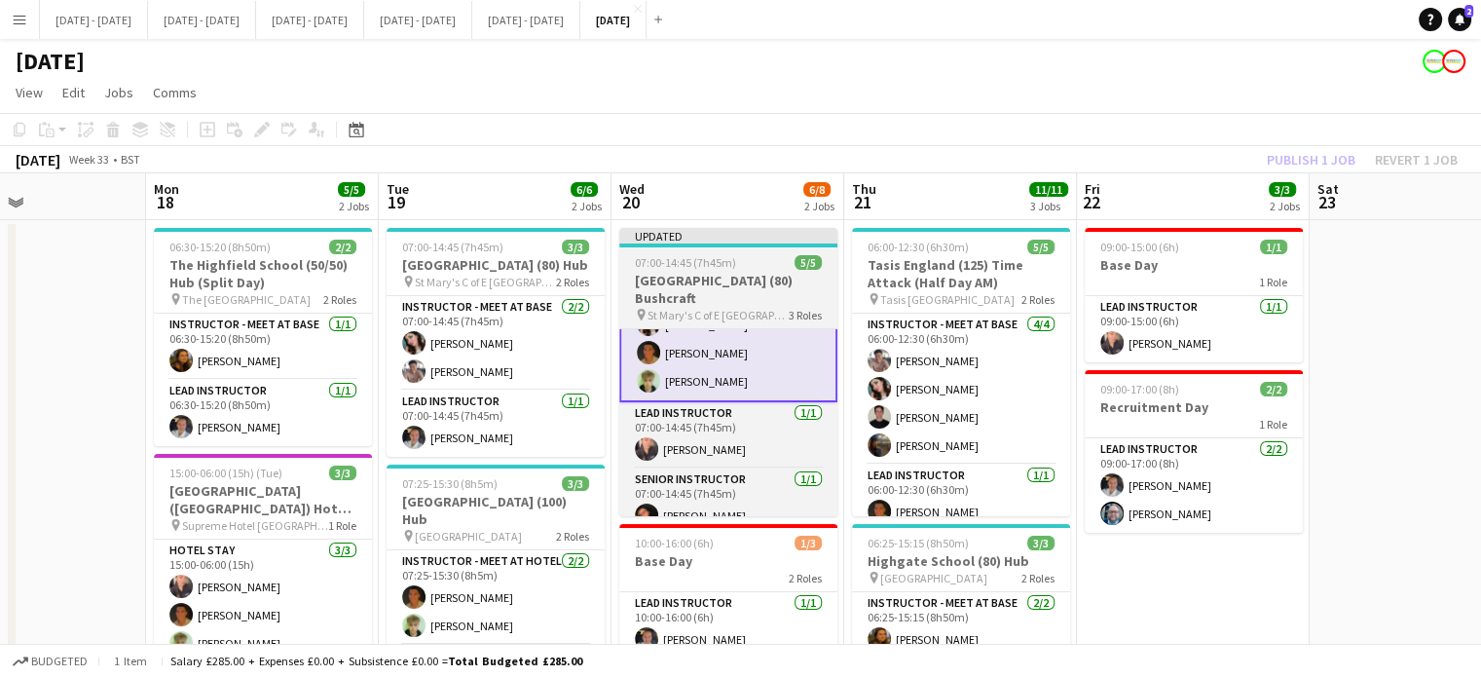
click at [722, 269] on span "07:00-14:45 (7h45m)" at bounding box center [685, 262] width 101 height 15
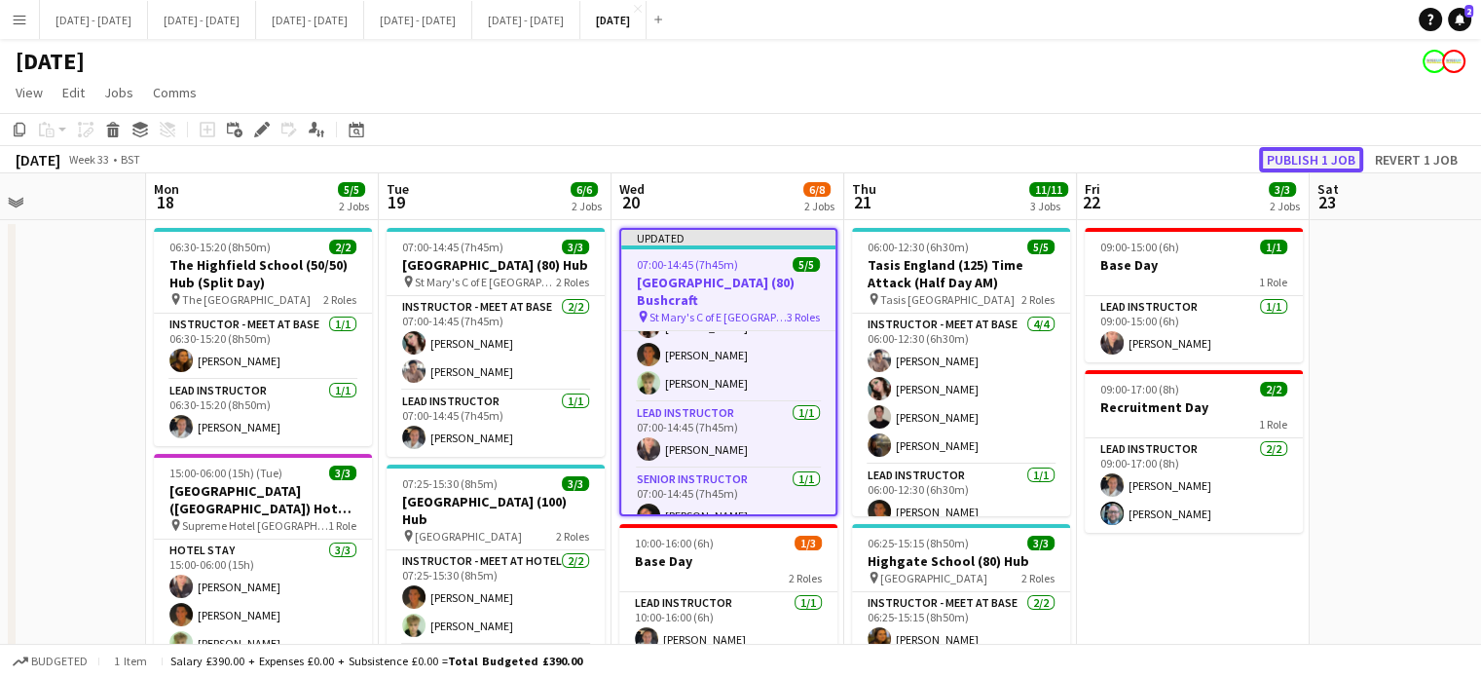
click at [1300, 159] on button "Publish 1 job" at bounding box center [1311, 159] width 104 height 25
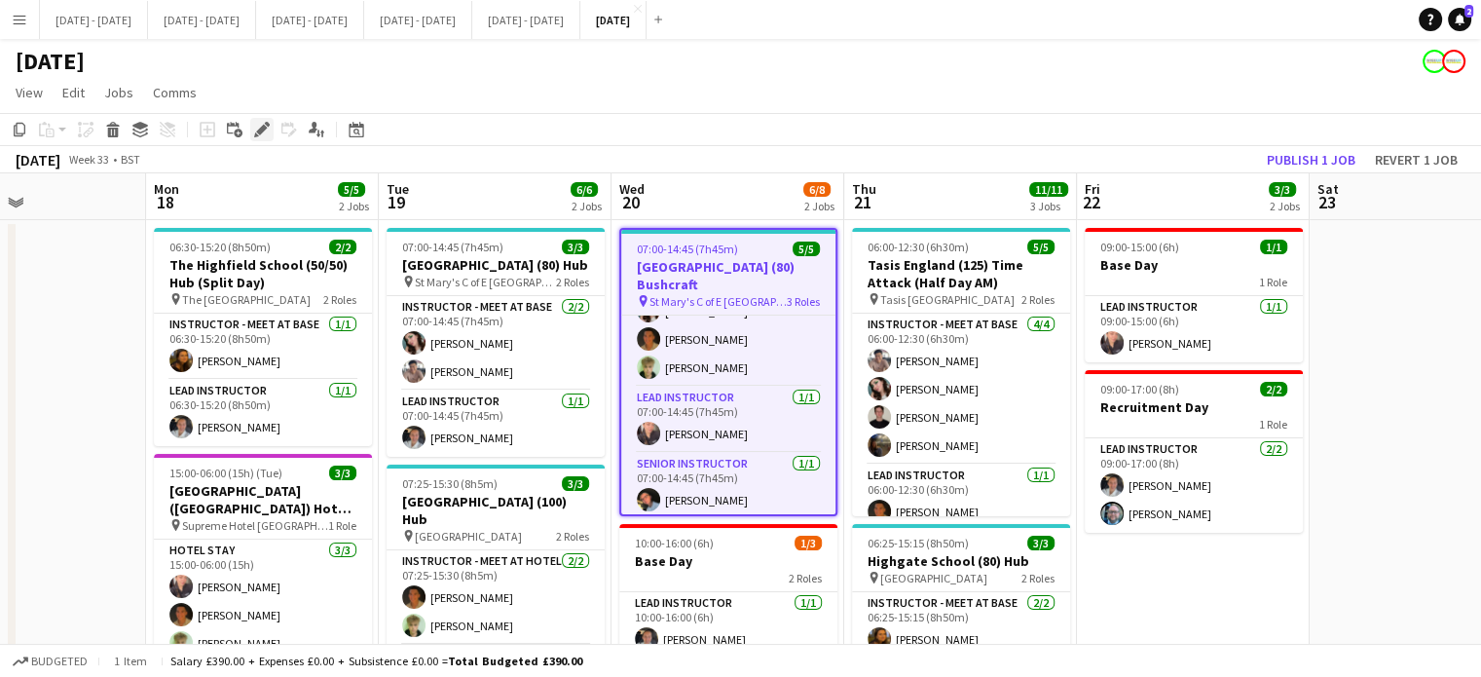
click at [264, 135] on icon "Edit" at bounding box center [262, 130] width 16 height 16
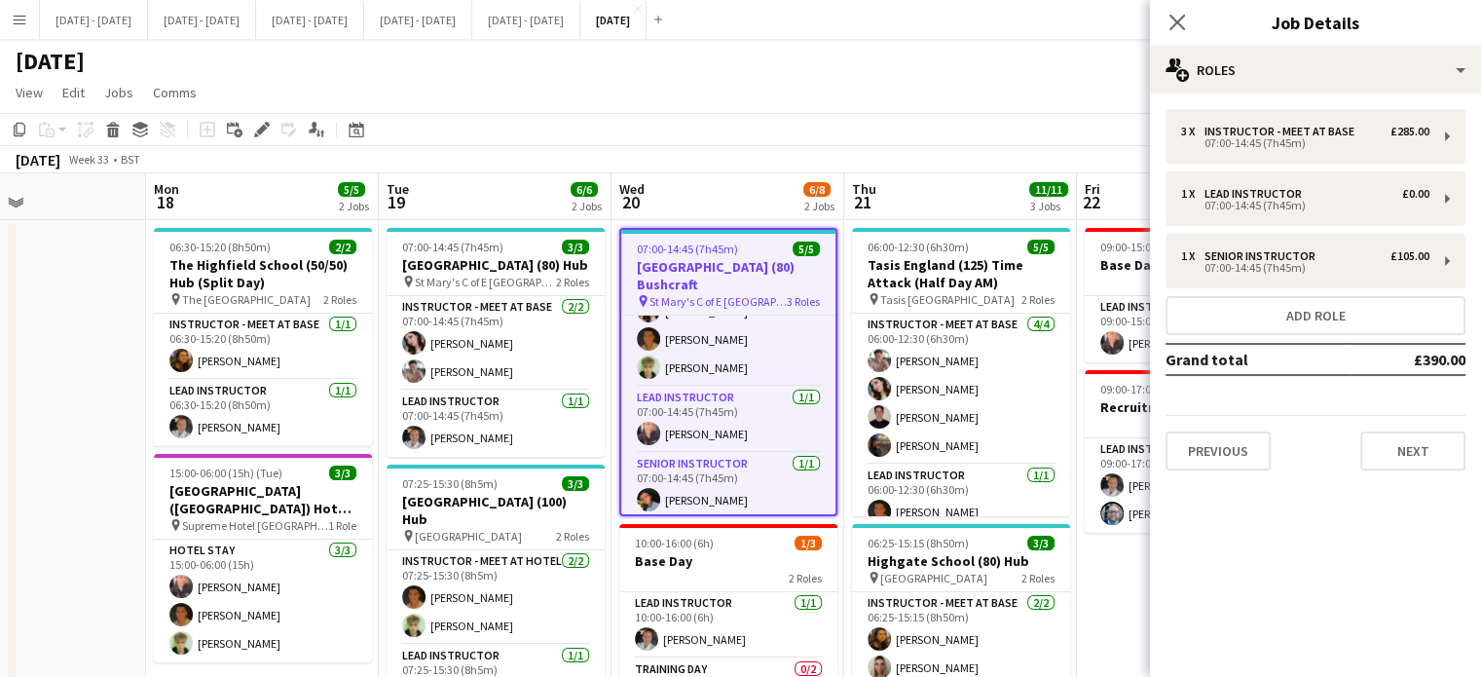
click at [1471, 435] on div "3 x Instructor - Meet at Base £285.00 07:00-14:45 (7h45m) 1 x Lead Instructor £…" at bounding box center [1315, 289] width 331 height 361
click at [1448, 444] on button "Next" at bounding box center [1412, 450] width 105 height 39
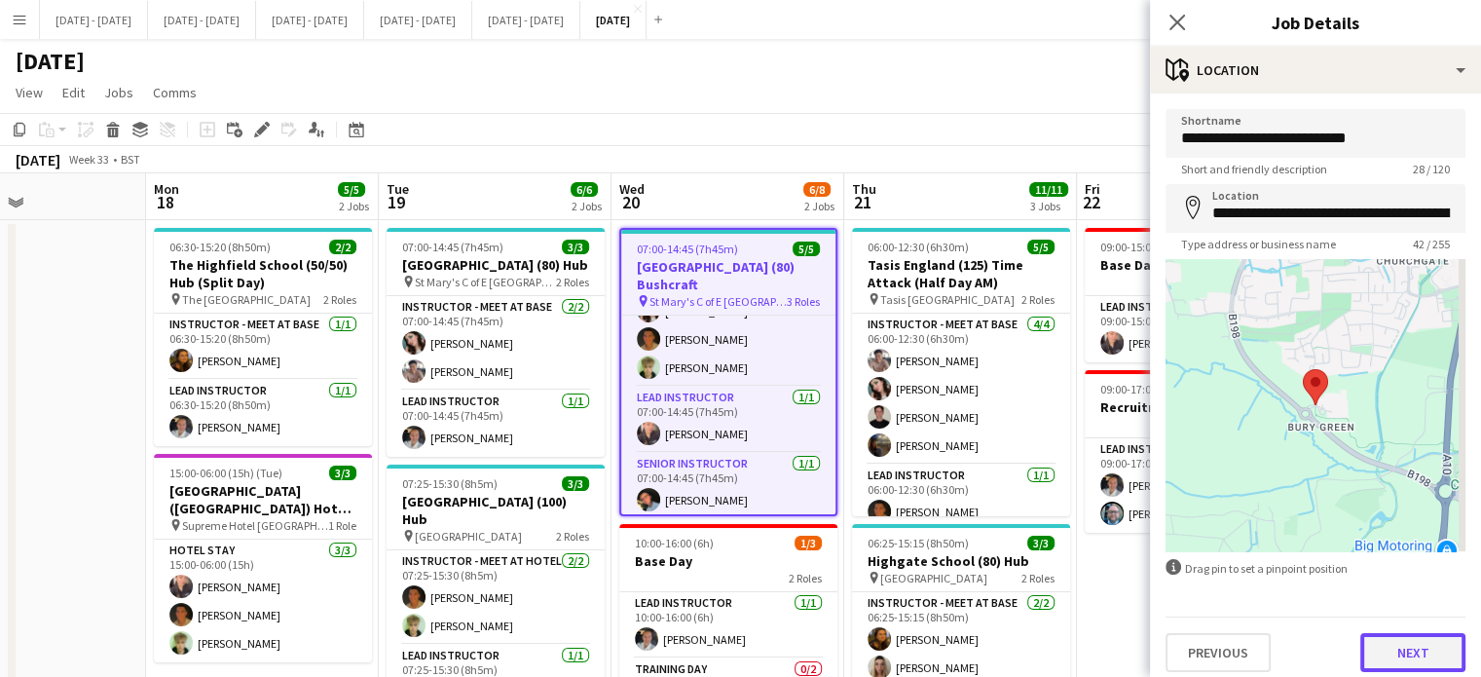
click at [1392, 663] on button "Next" at bounding box center [1412, 652] width 105 height 39
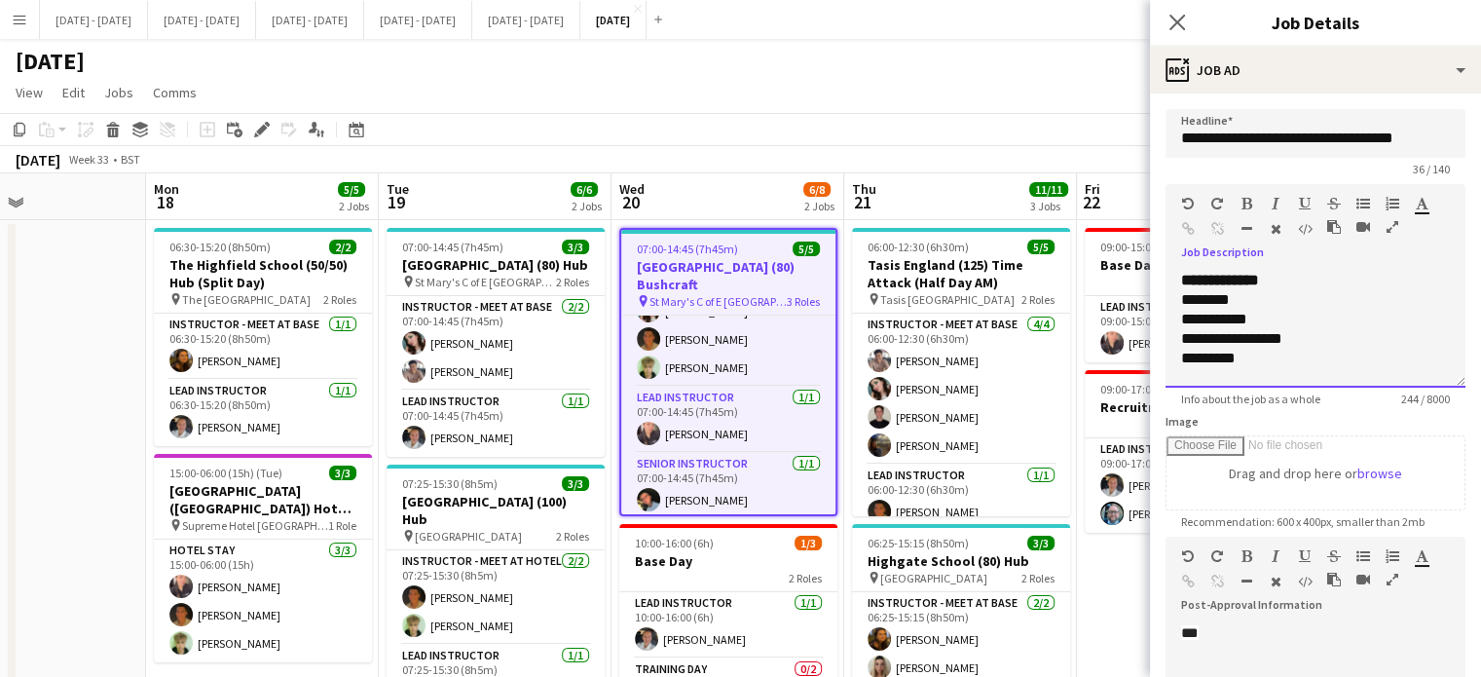
click at [1281, 318] on div "**********" at bounding box center [1315, 319] width 269 height 19
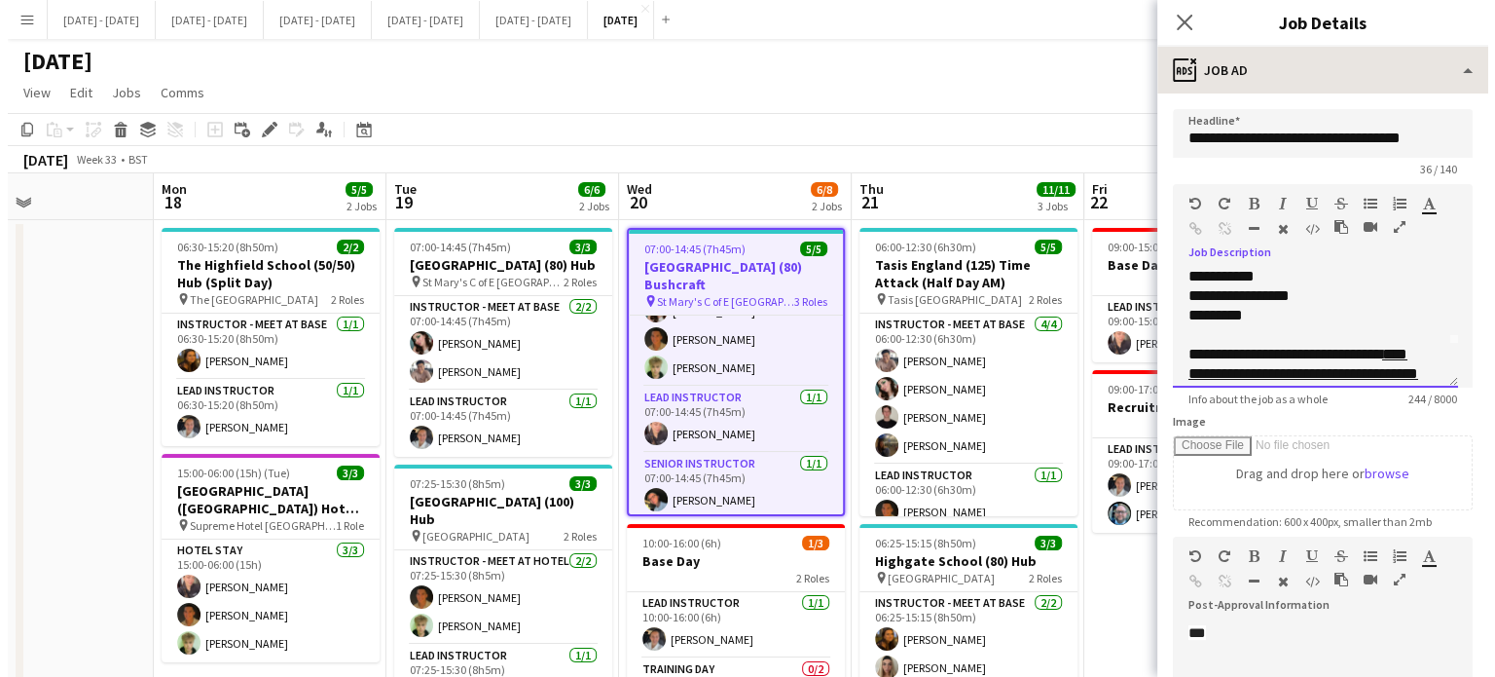
scroll to position [0, 0]
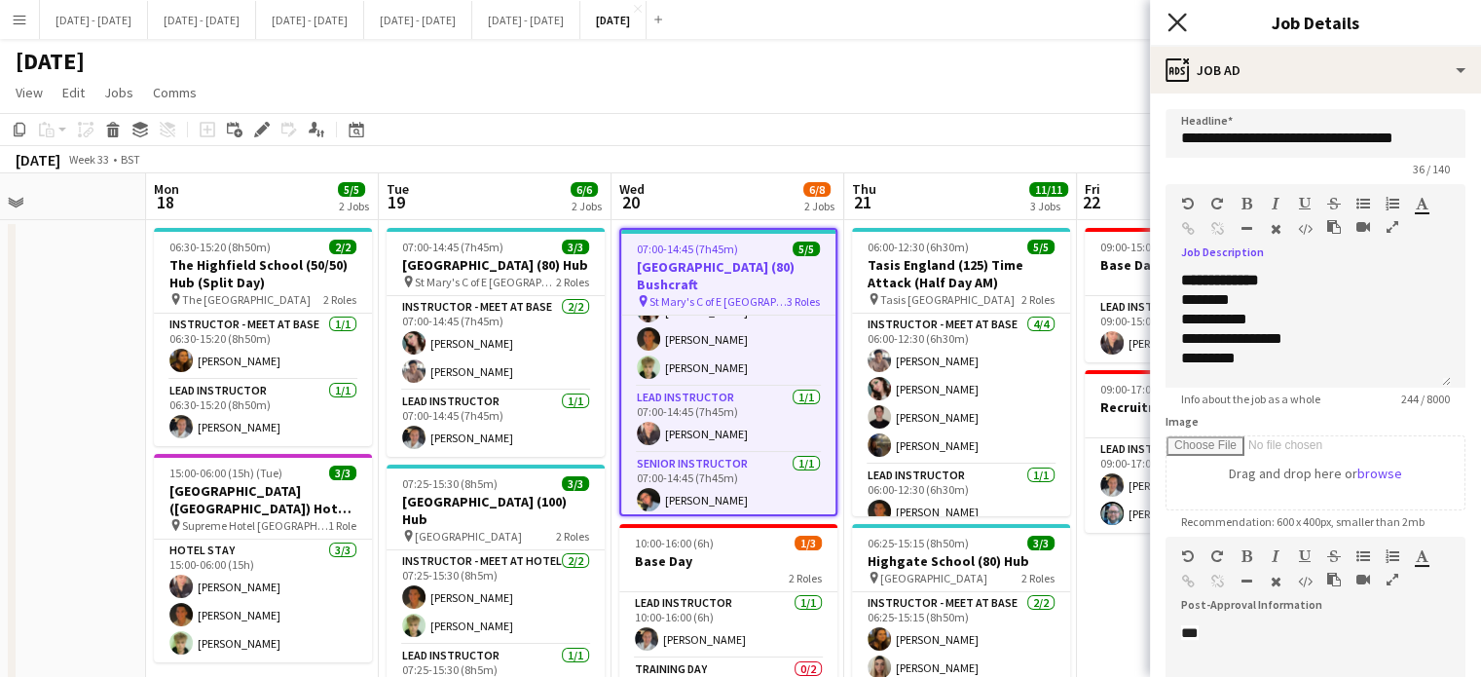
click at [1169, 20] on icon "Close pop-in" at bounding box center [1176, 22] width 18 height 18
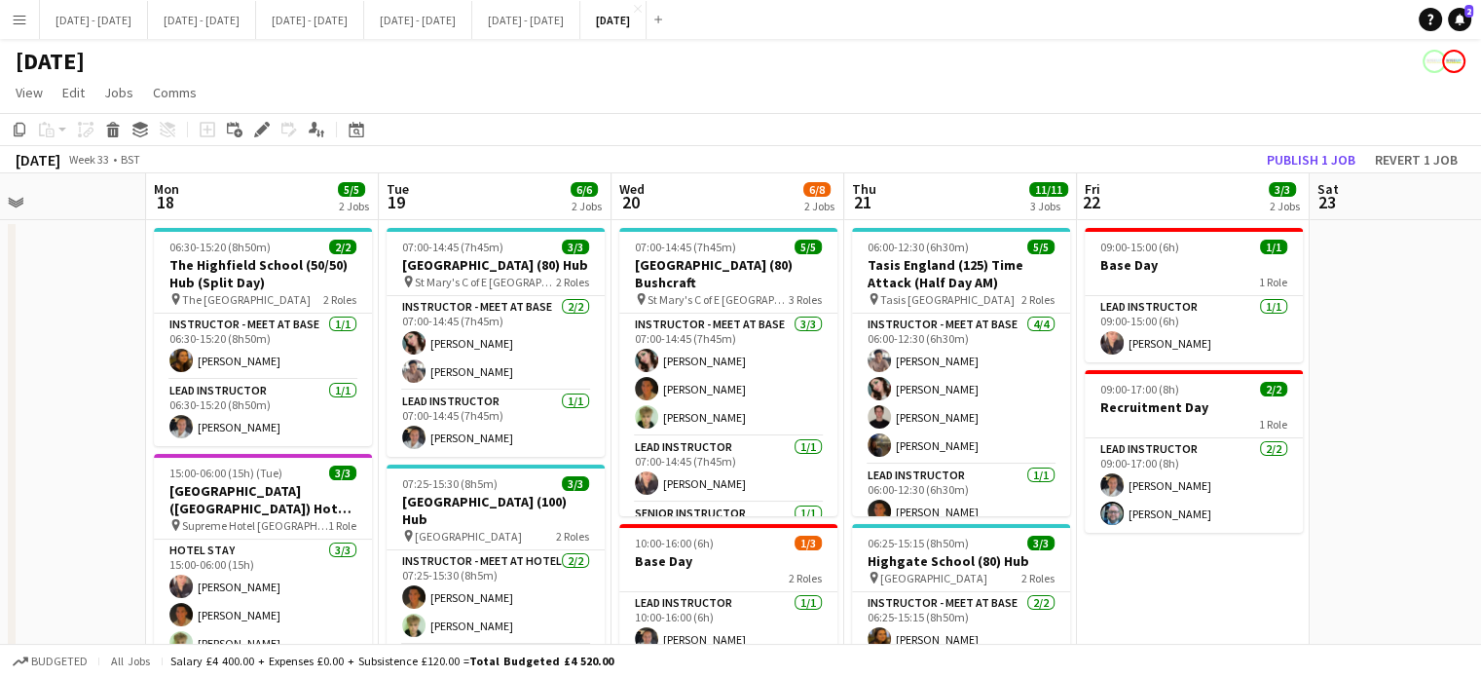
click at [30, 24] on button "Menu" at bounding box center [19, 19] width 39 height 39
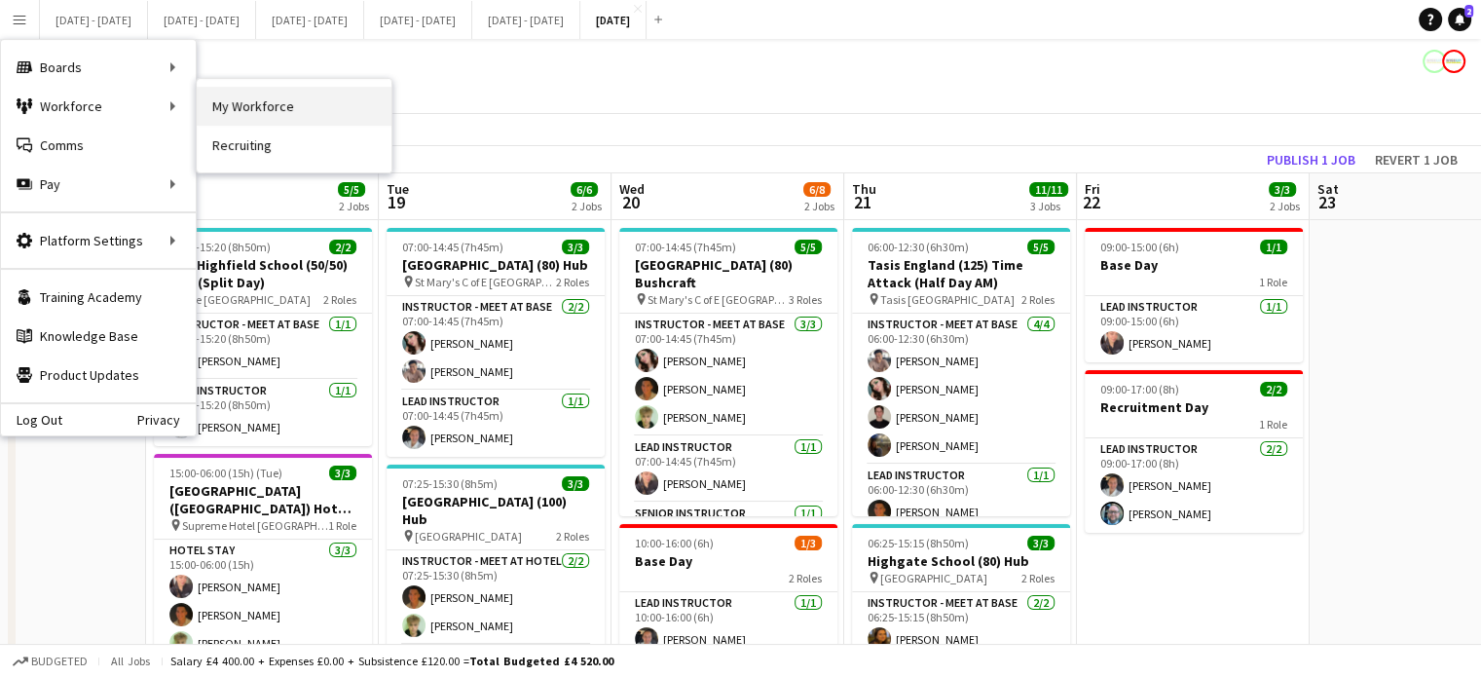
click at [310, 113] on link "My Workforce" at bounding box center [294, 106] width 195 height 39
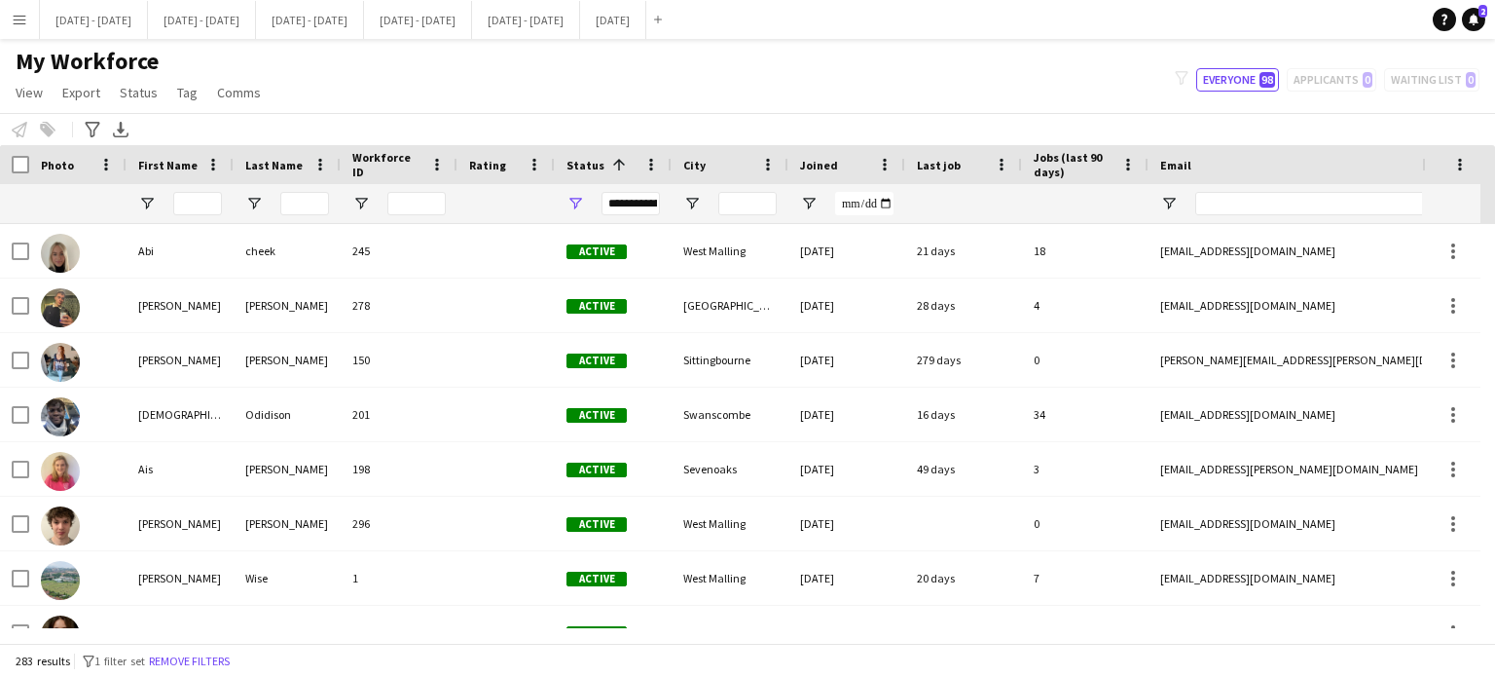
click at [222, 205] on div at bounding box center [180, 203] width 107 height 39
click at [192, 205] on input "First Name Filter Input" at bounding box center [197, 203] width 49 height 23
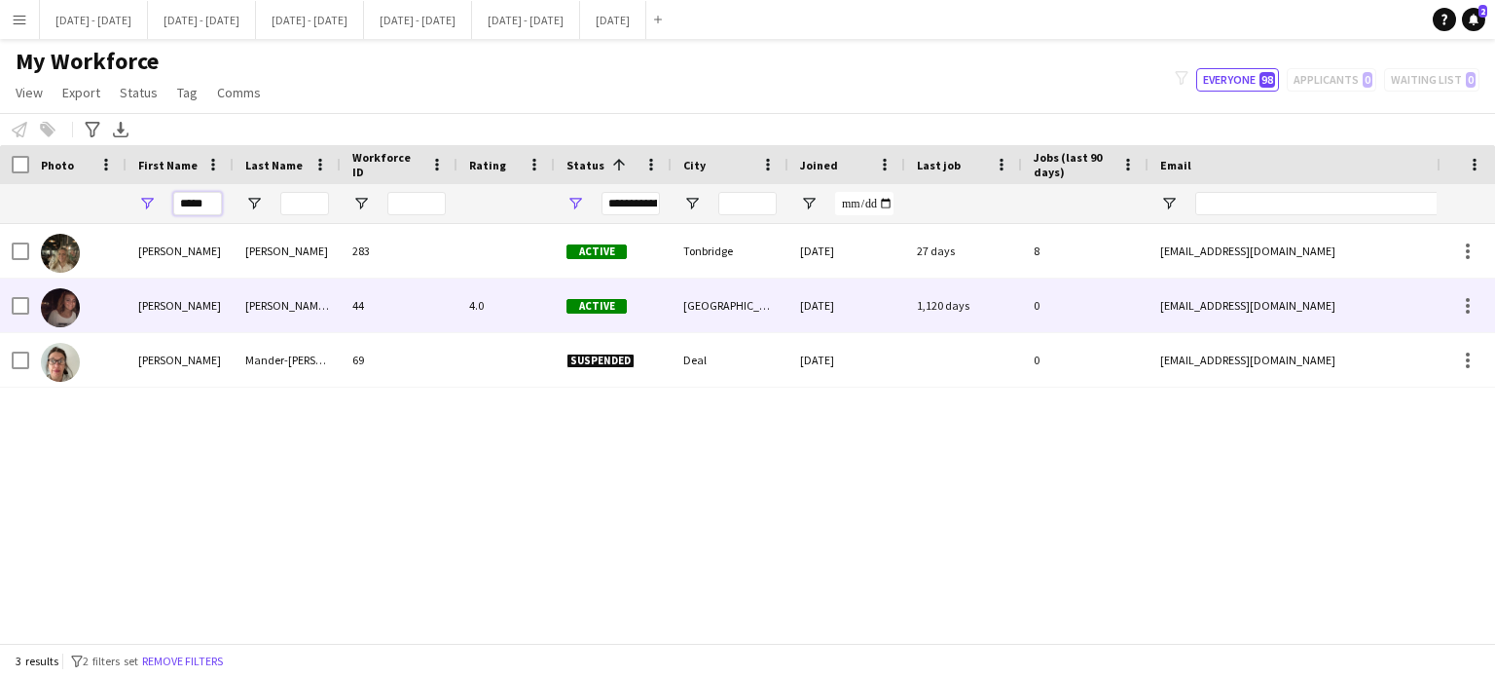
type input "*****"
click at [300, 312] on div "[PERSON_NAME] [PERSON_NAME]" at bounding box center [287, 305] width 107 height 54
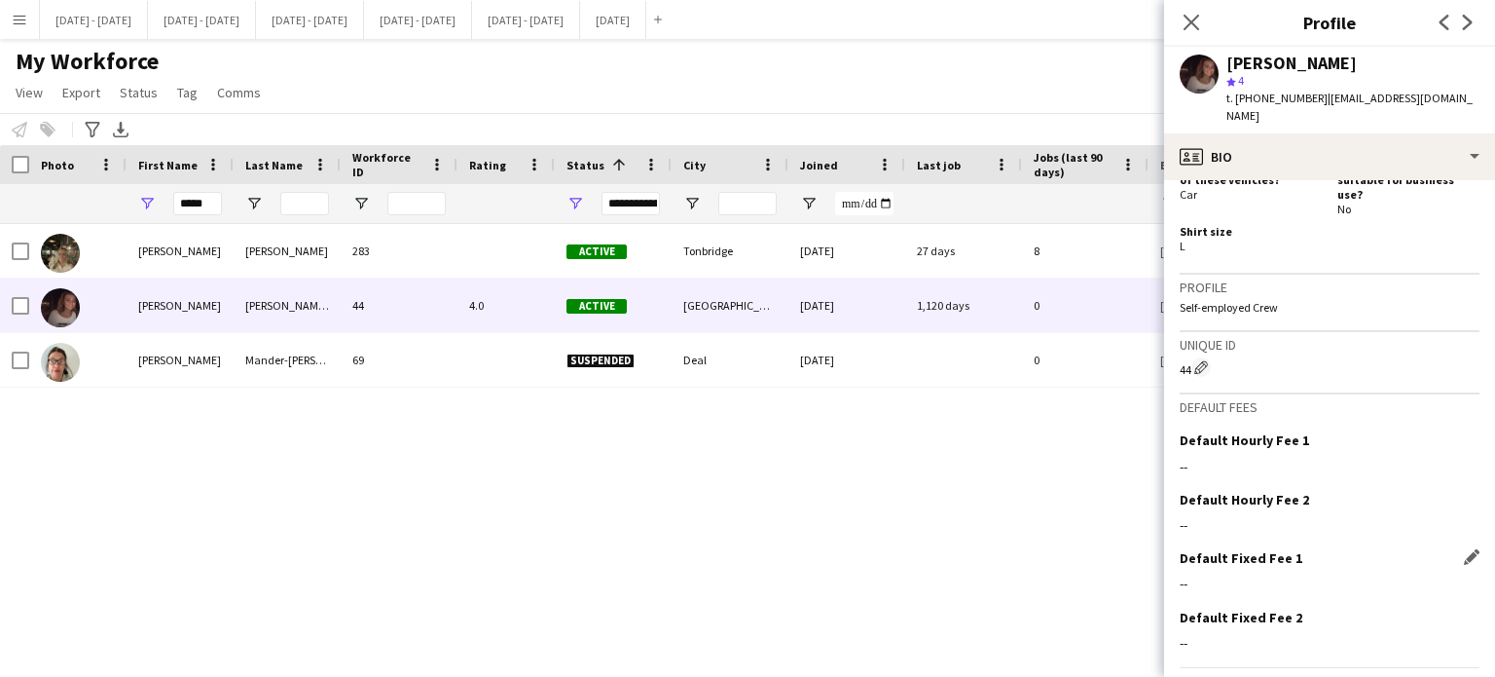
scroll to position [950, 0]
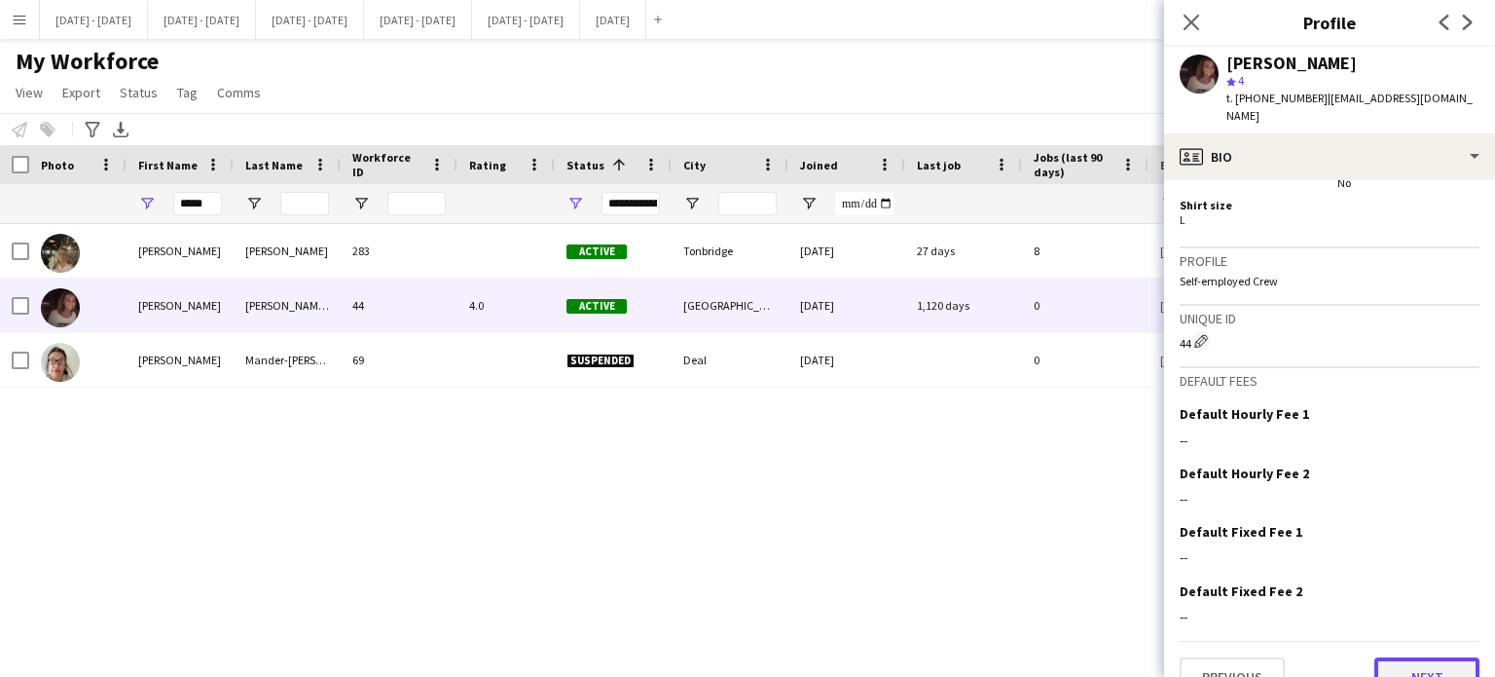
click at [1430, 657] on button "Next" at bounding box center [1427, 676] width 105 height 39
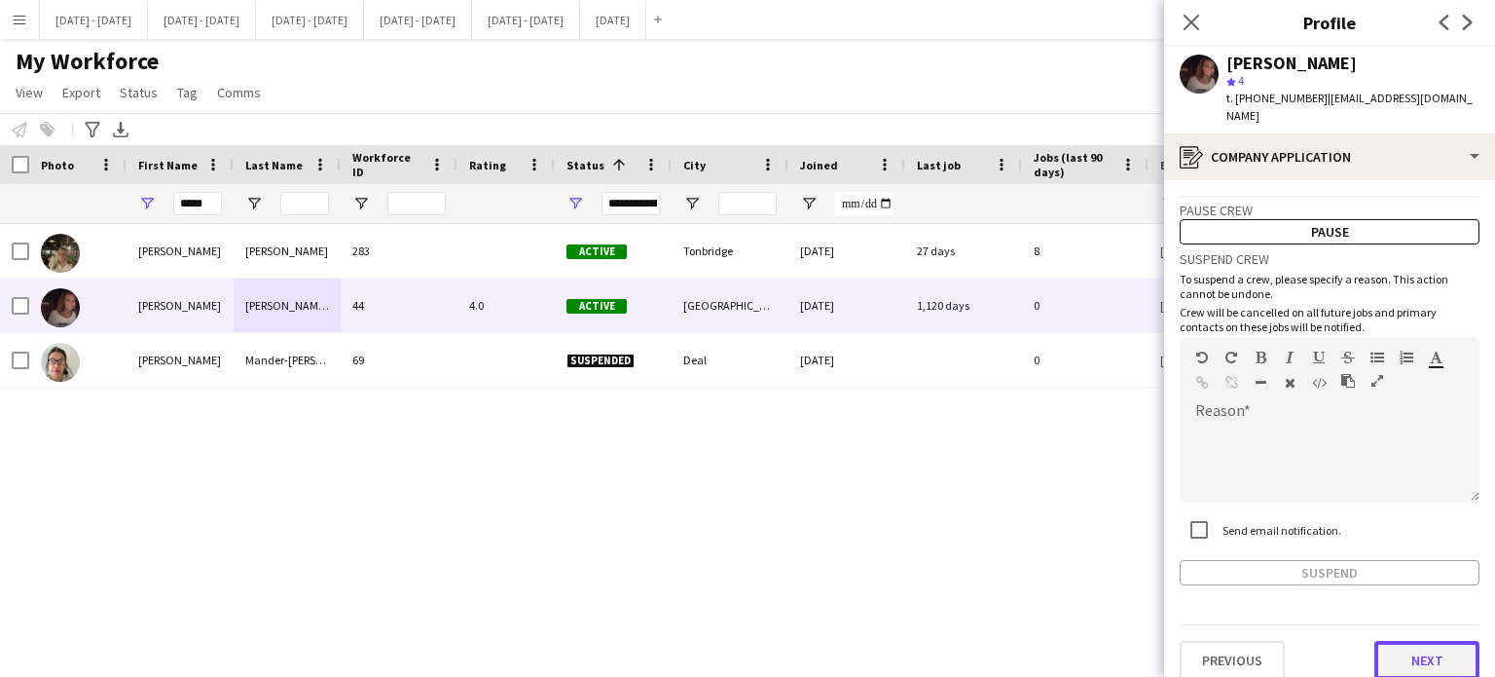
click at [1426, 641] on button "Next" at bounding box center [1427, 660] width 105 height 39
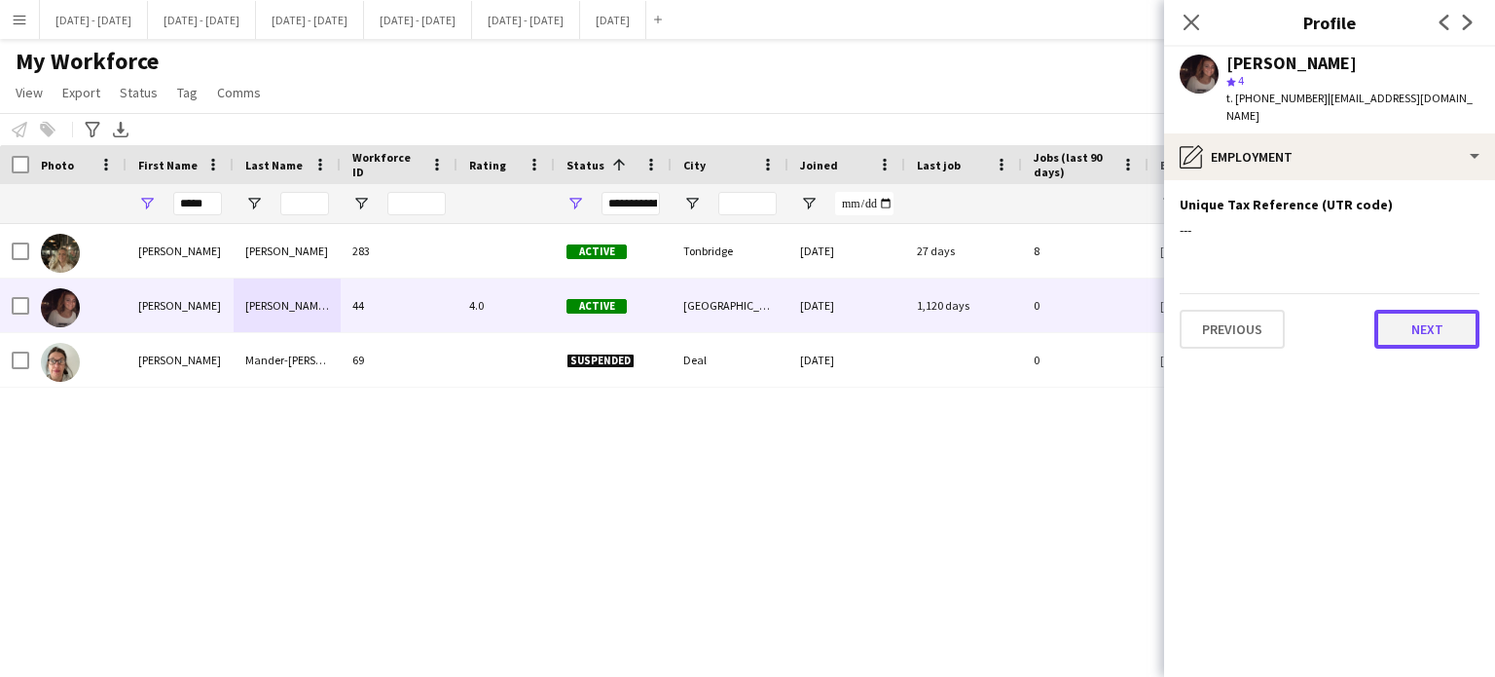
click at [1414, 321] on button "Next" at bounding box center [1427, 329] width 105 height 39
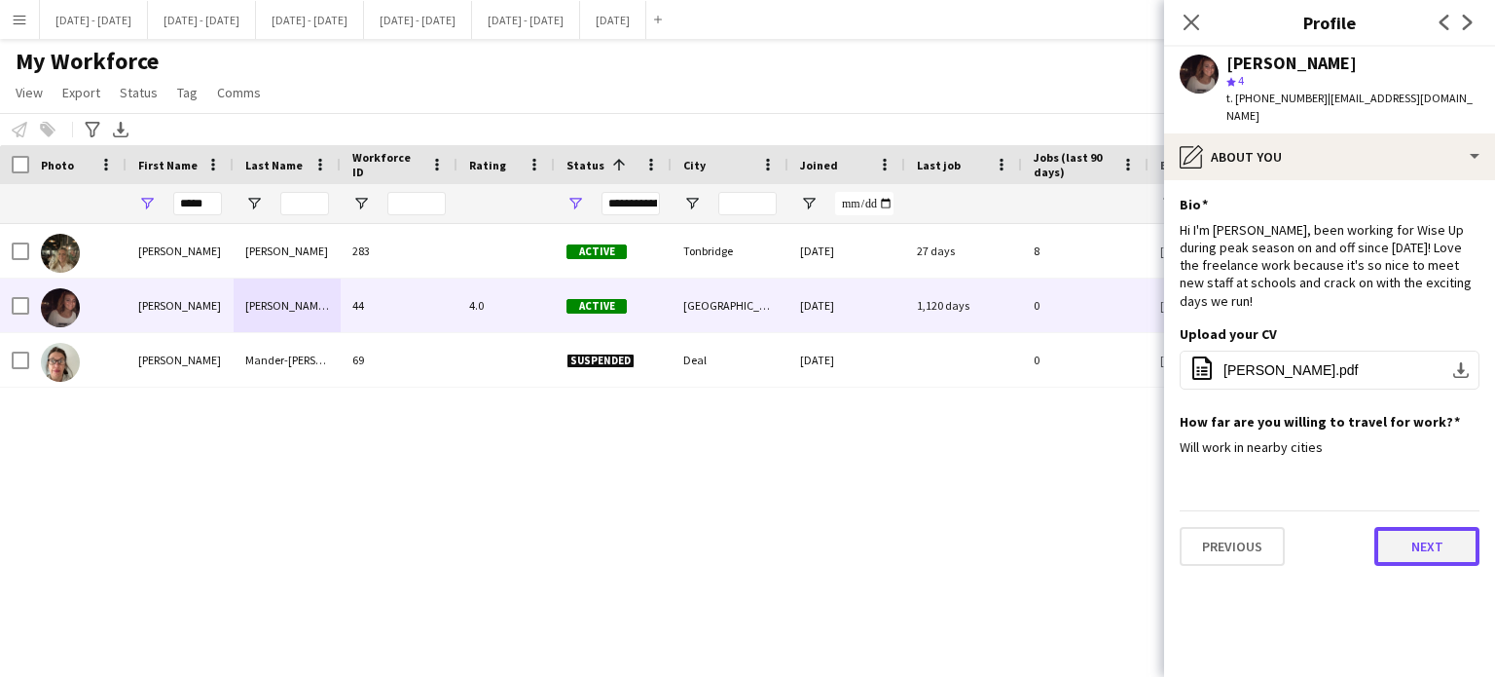
click at [1423, 527] on button "Next" at bounding box center [1427, 546] width 105 height 39
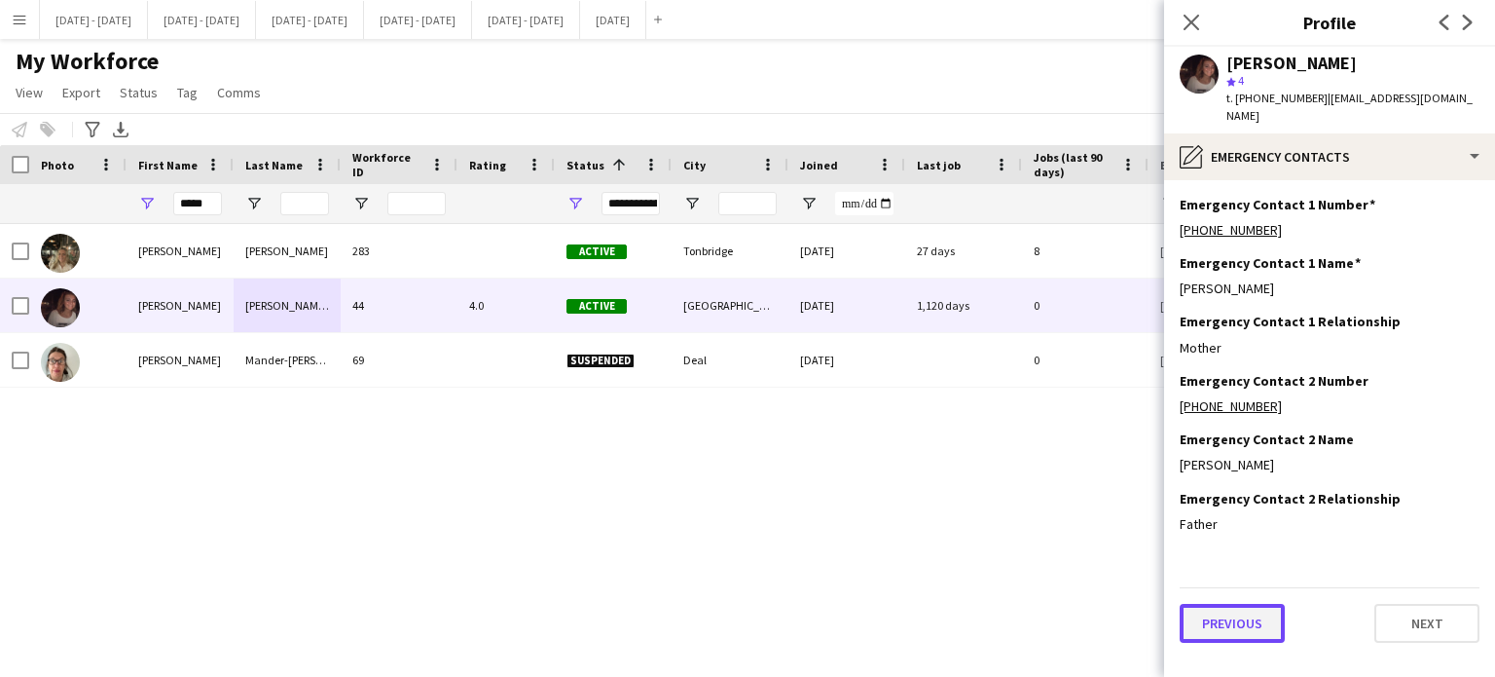
click at [1246, 614] on button "Previous" at bounding box center [1232, 623] width 105 height 39
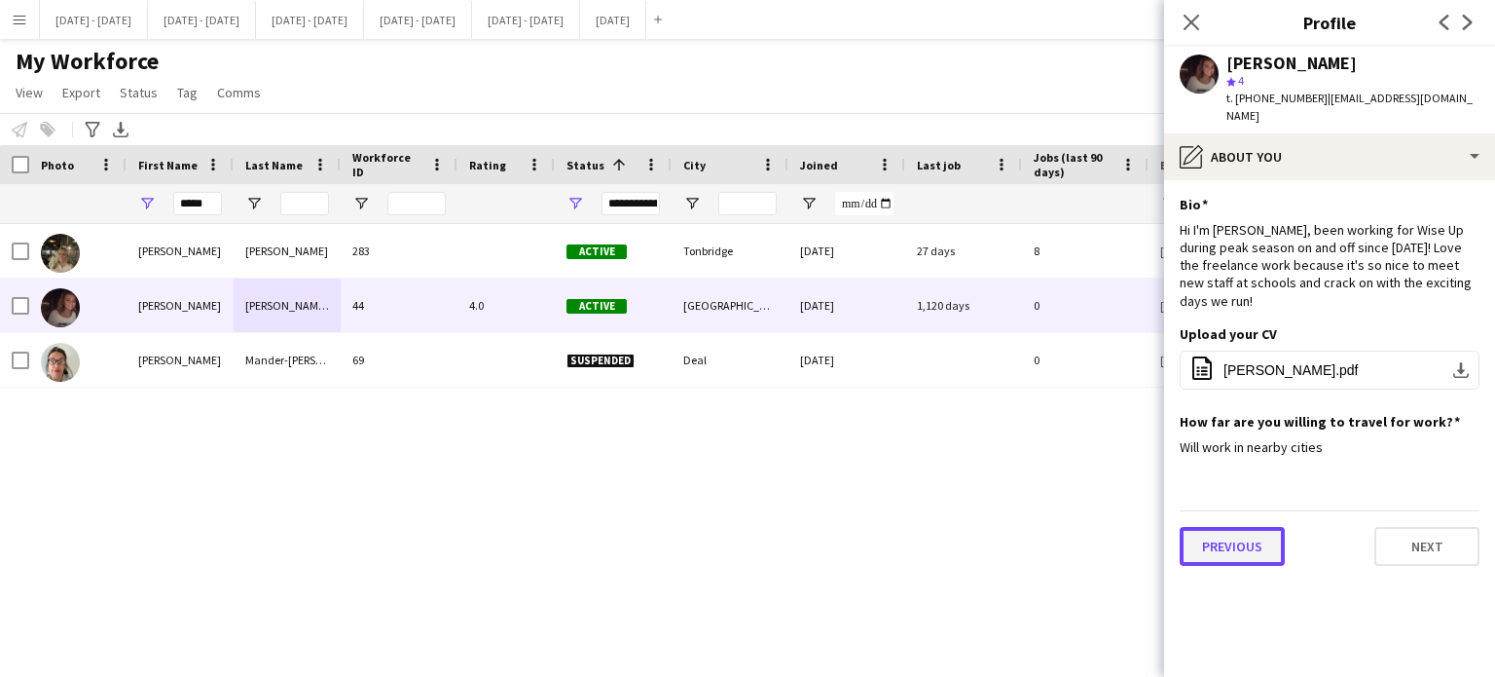
click at [1250, 527] on button "Previous" at bounding box center [1232, 546] width 105 height 39
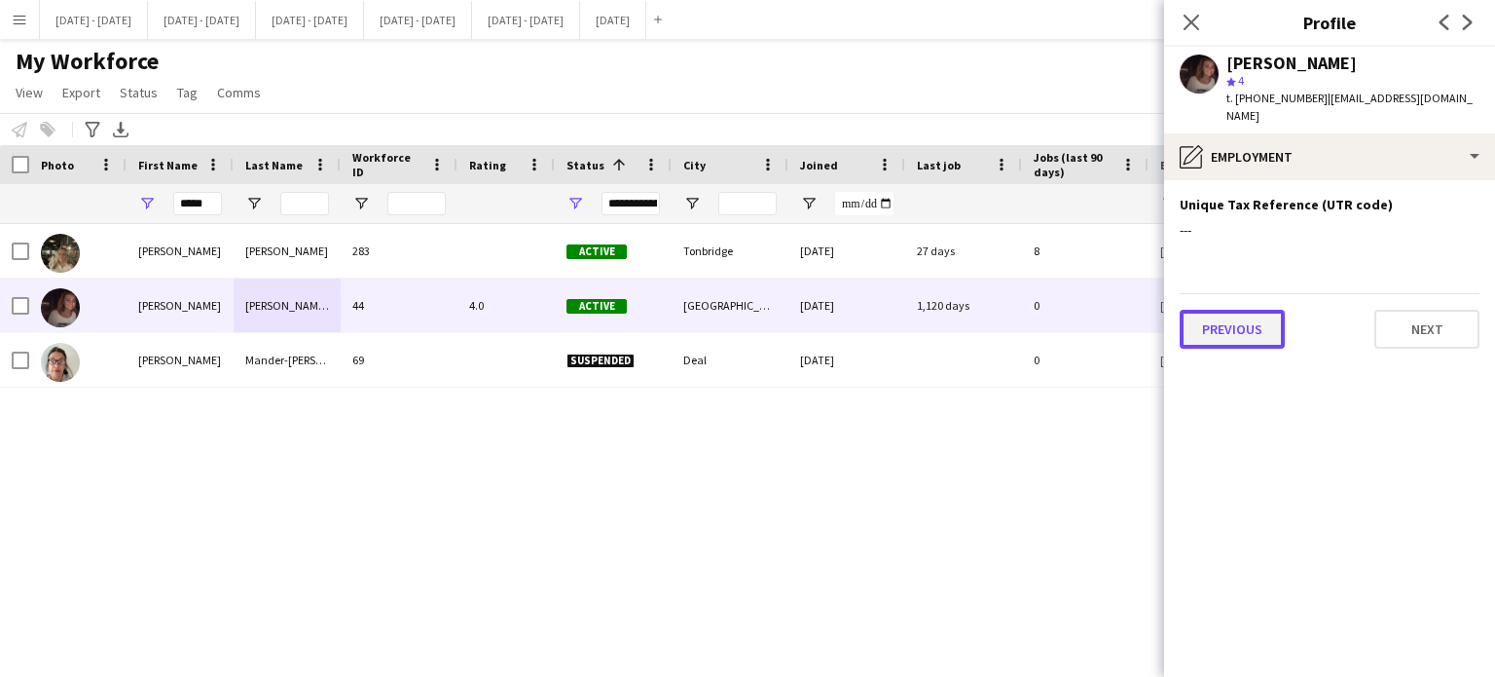
click at [1219, 310] on button "Previous" at bounding box center [1232, 329] width 105 height 39
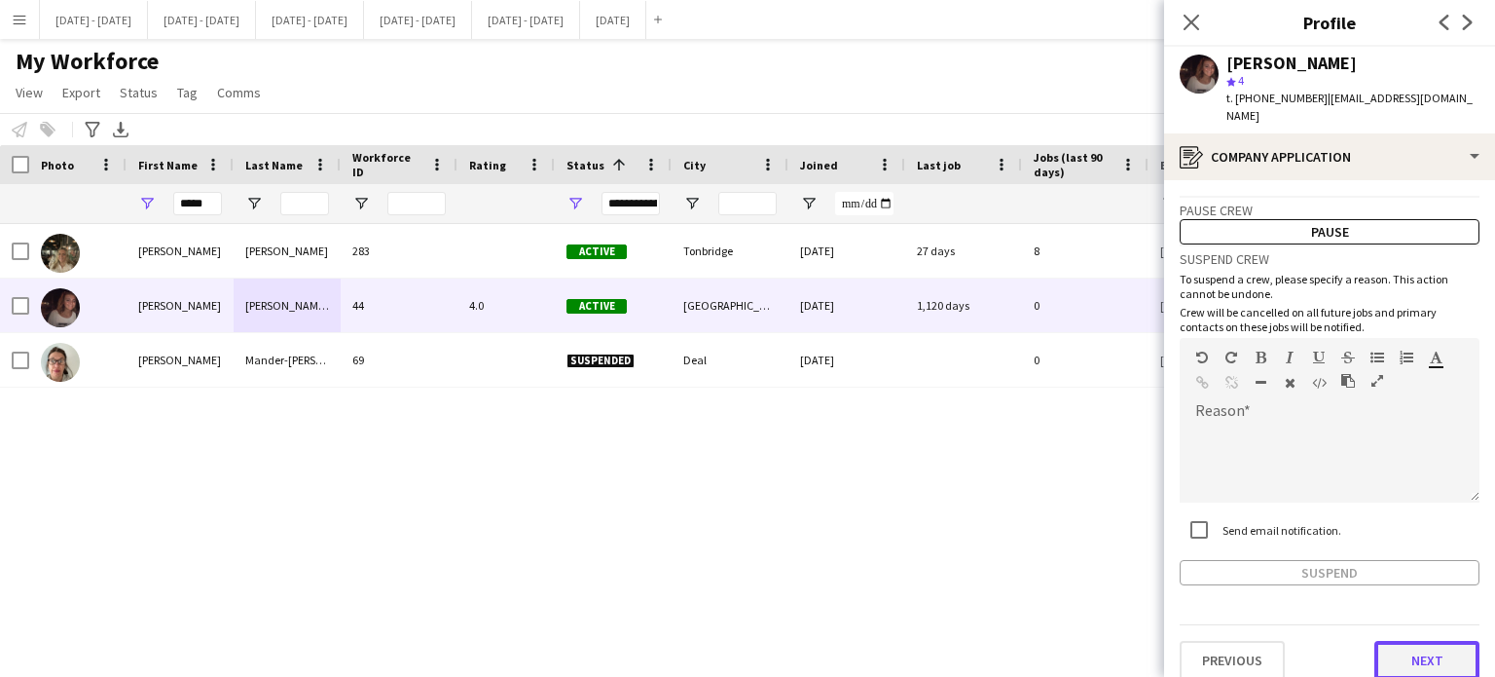
click at [1414, 645] on button "Next" at bounding box center [1427, 660] width 105 height 39
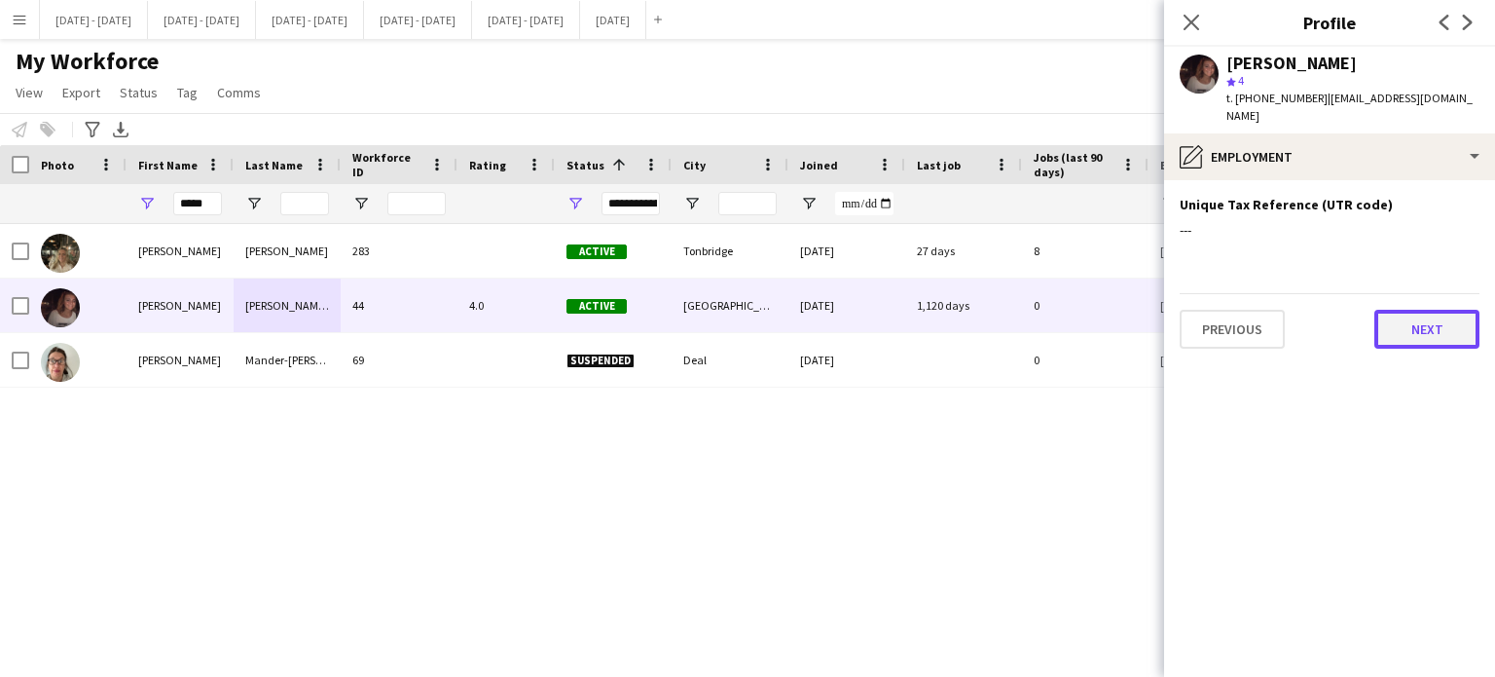
click at [1421, 310] on button "Next" at bounding box center [1427, 329] width 105 height 39
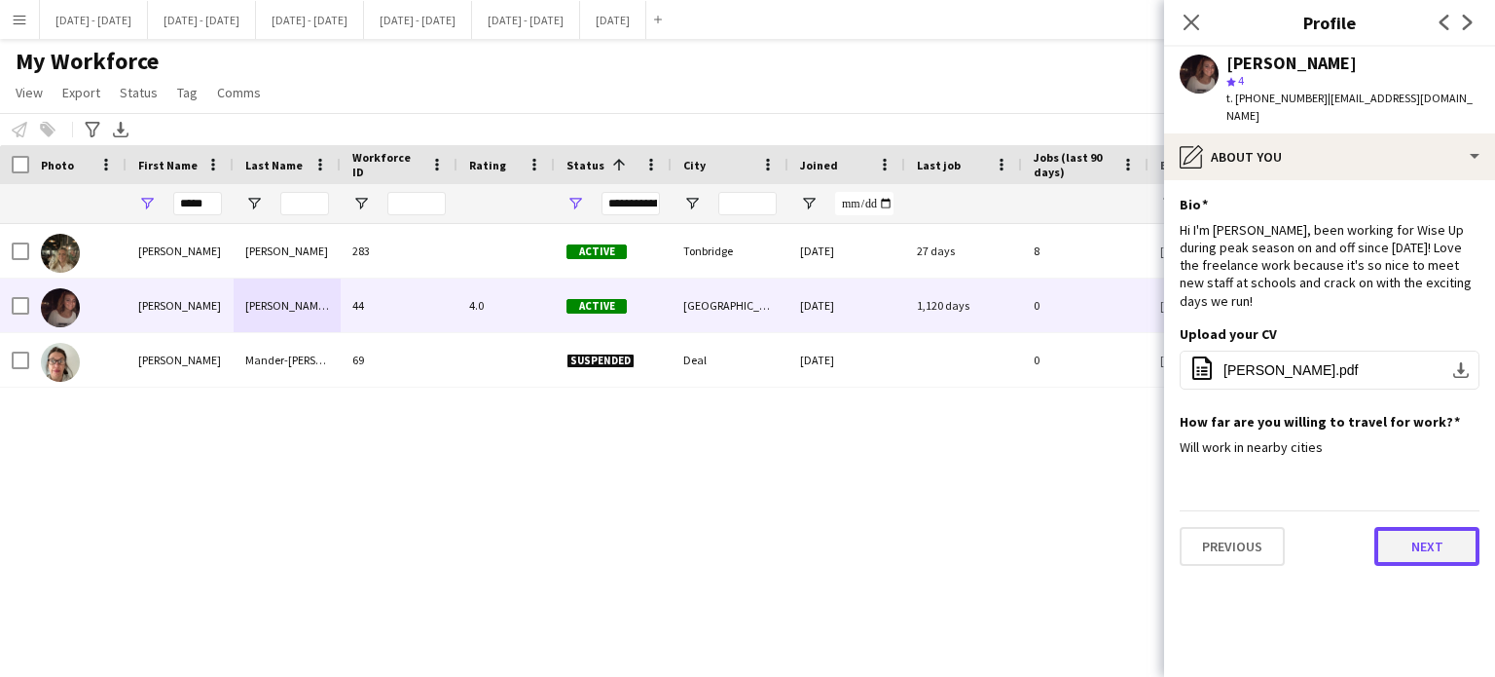
click at [1425, 527] on button "Next" at bounding box center [1427, 546] width 105 height 39
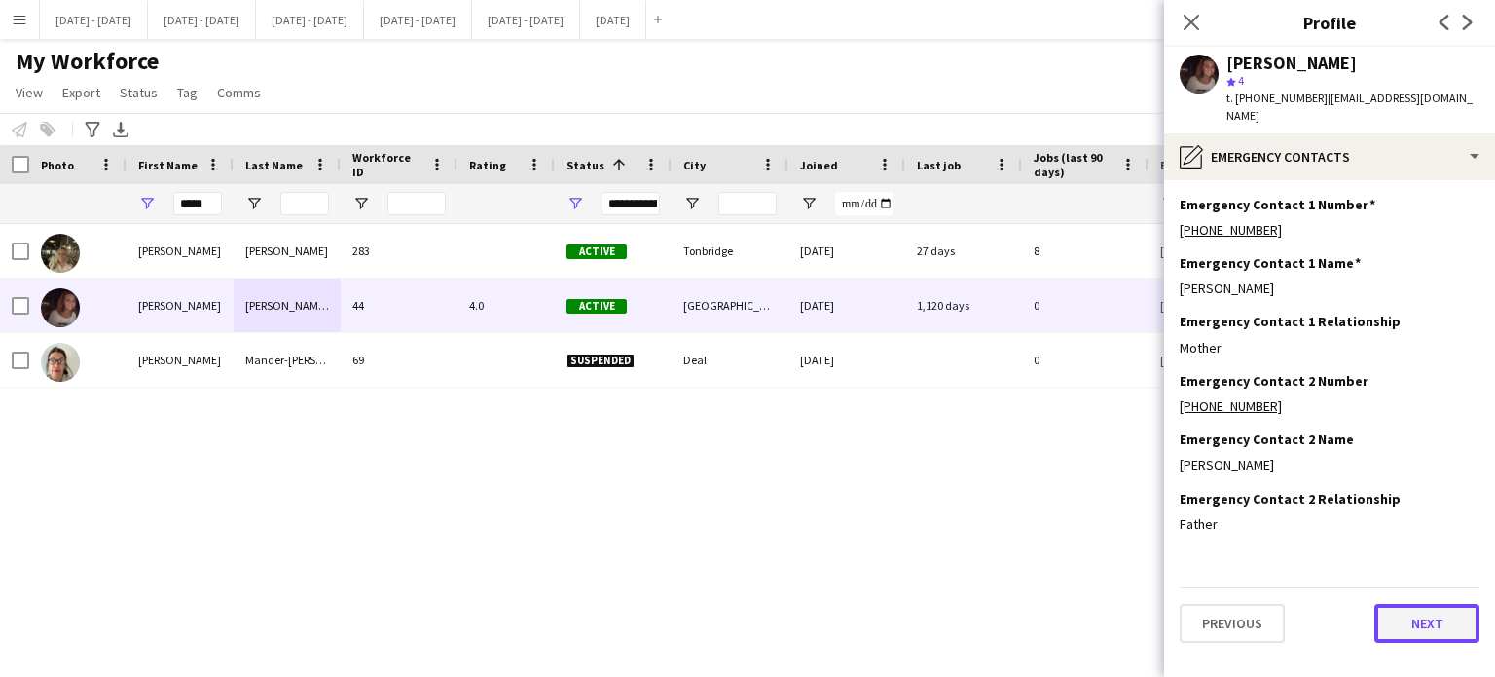
click at [1423, 613] on button "Next" at bounding box center [1427, 623] width 105 height 39
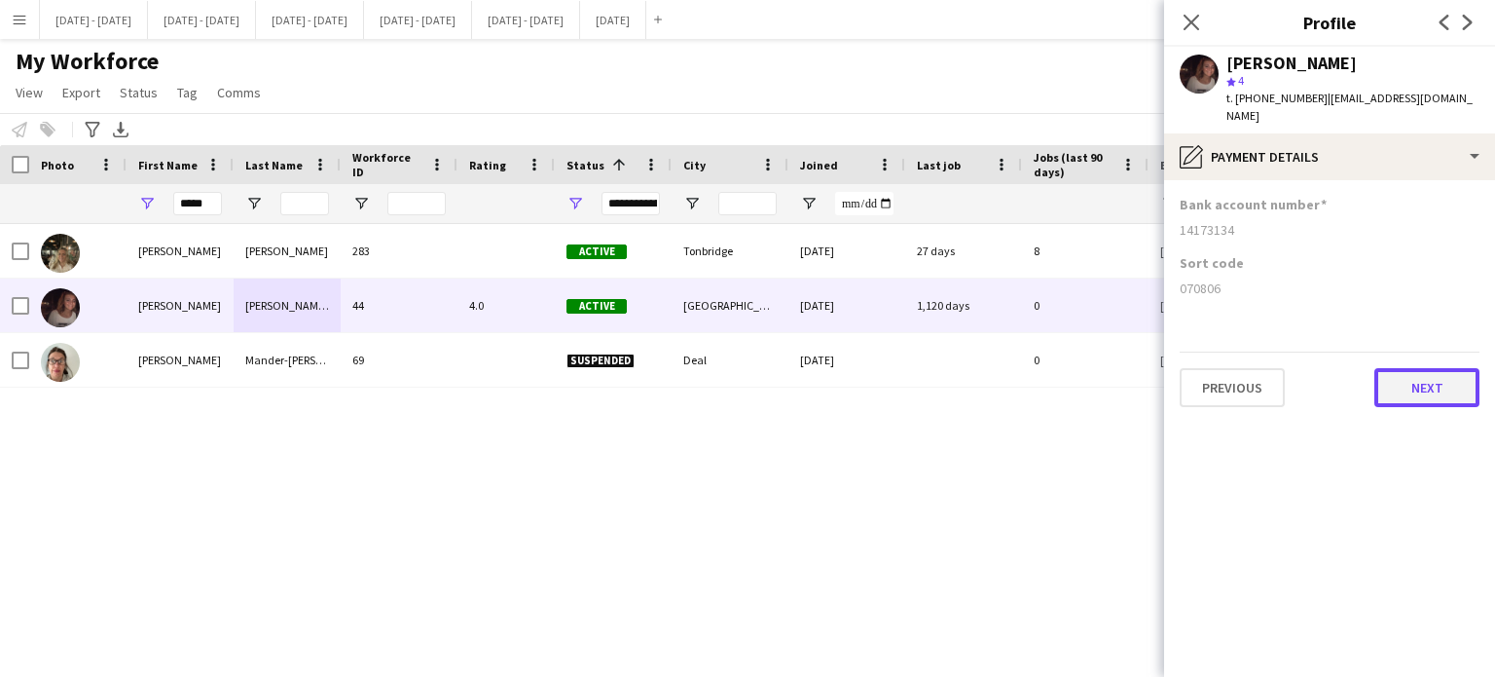
click at [1449, 370] on button "Next" at bounding box center [1427, 387] width 105 height 39
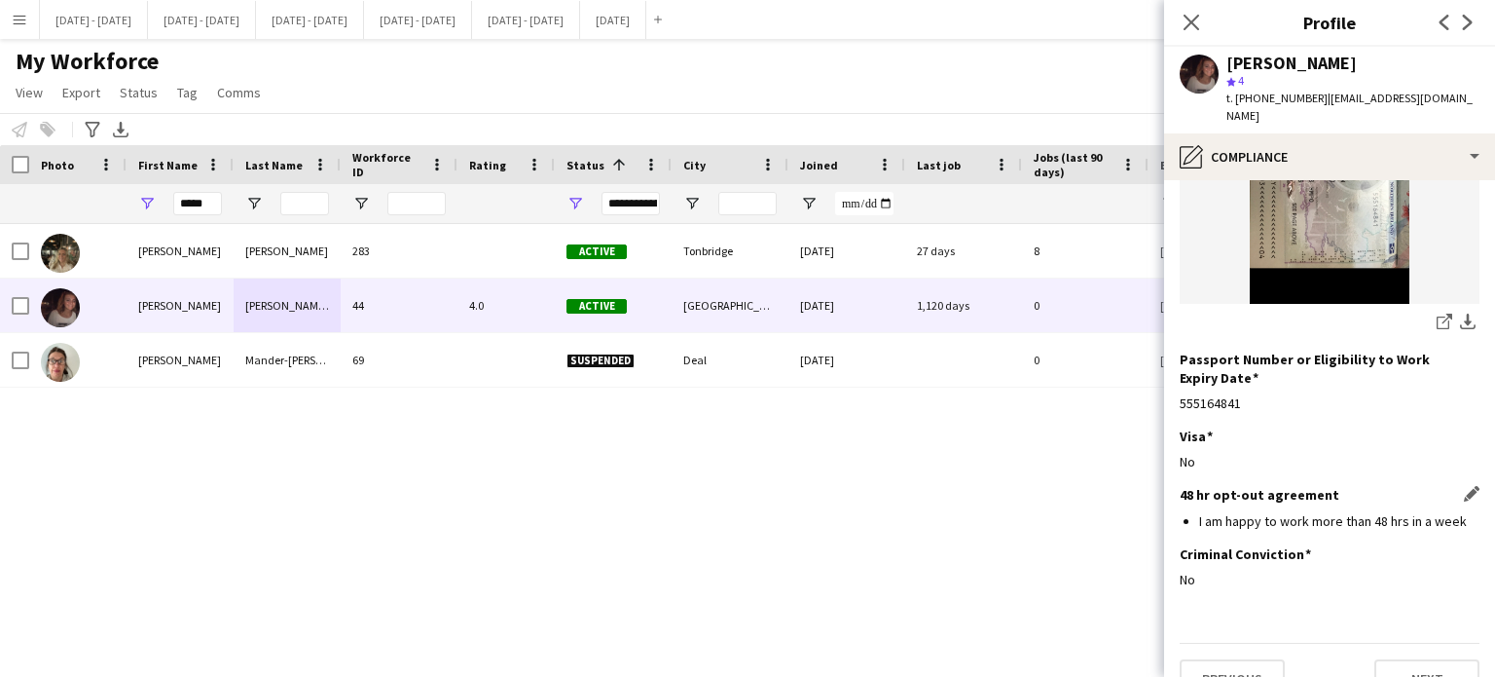
scroll to position [339, 0]
click at [1410, 658] on button "Next" at bounding box center [1427, 677] width 105 height 39
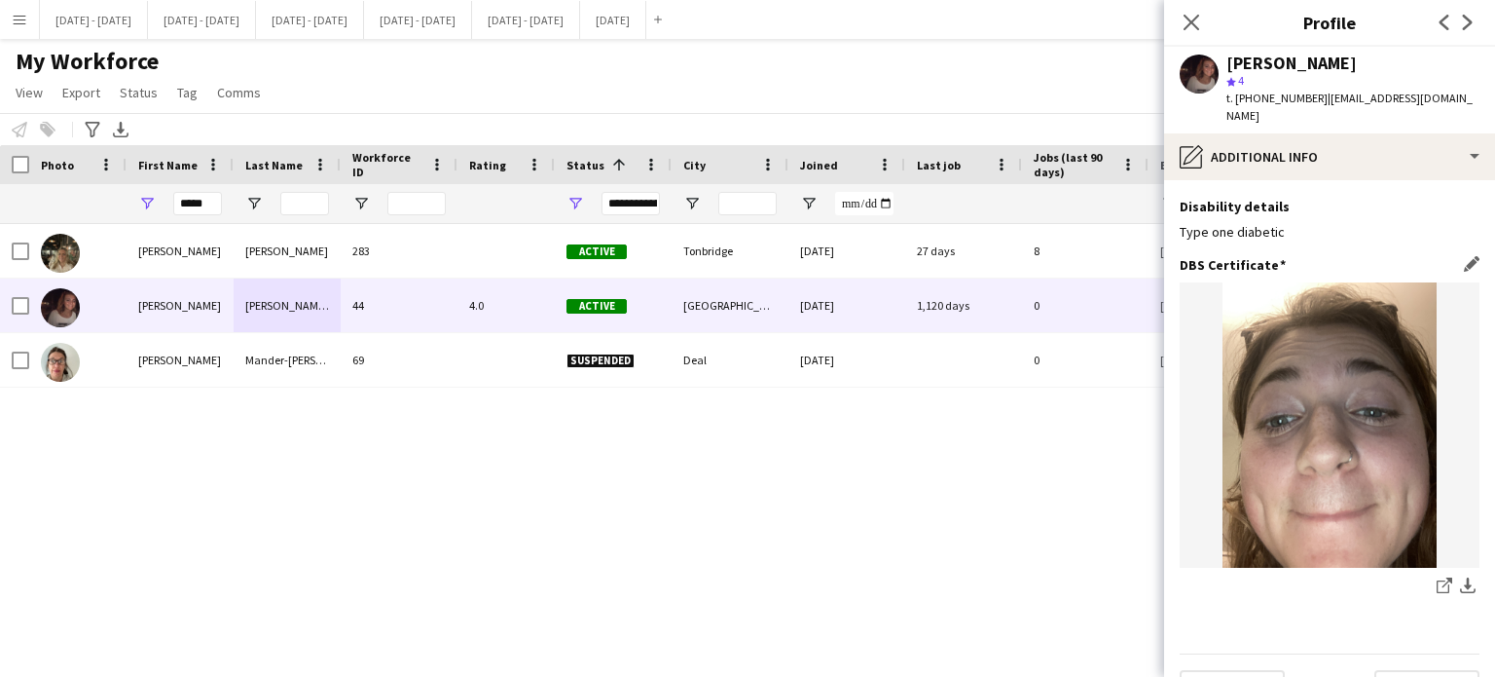
scroll to position [86, 0]
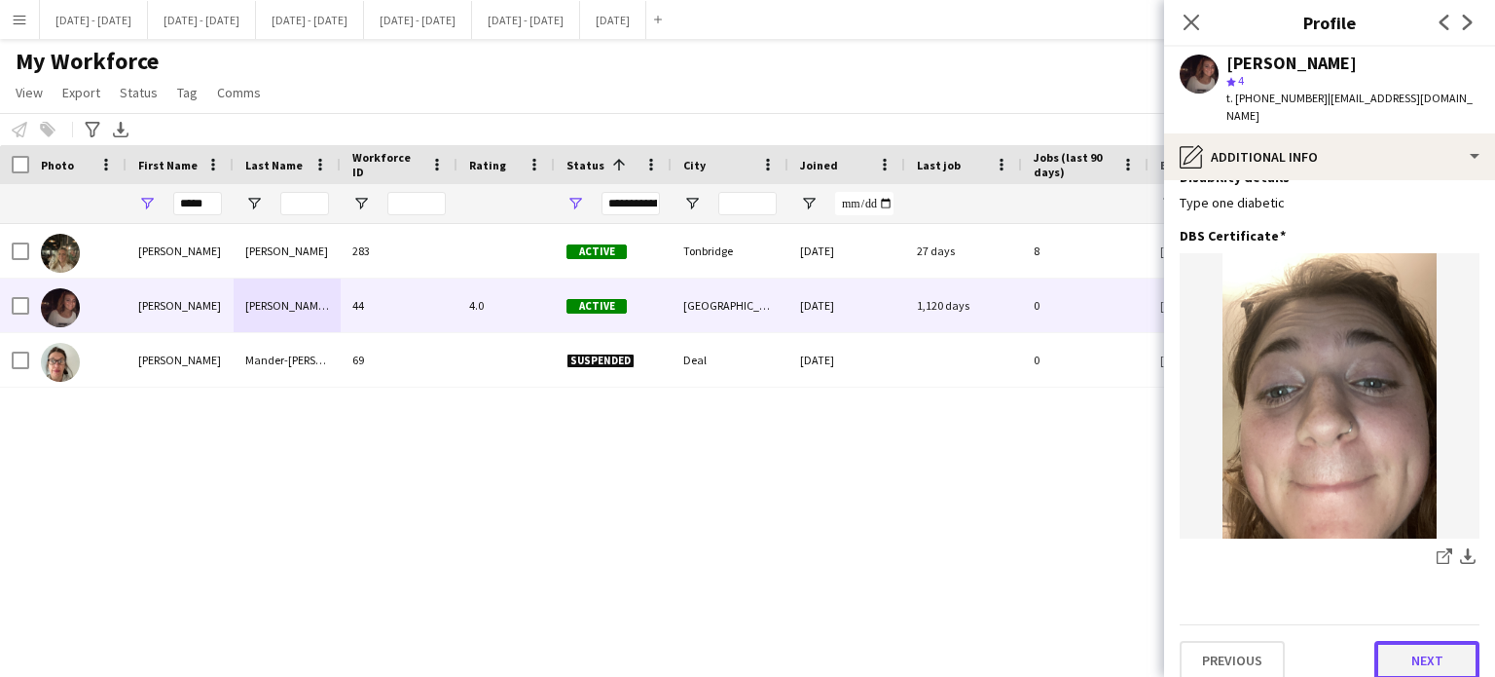
click at [1425, 645] on button "Next" at bounding box center [1427, 660] width 105 height 39
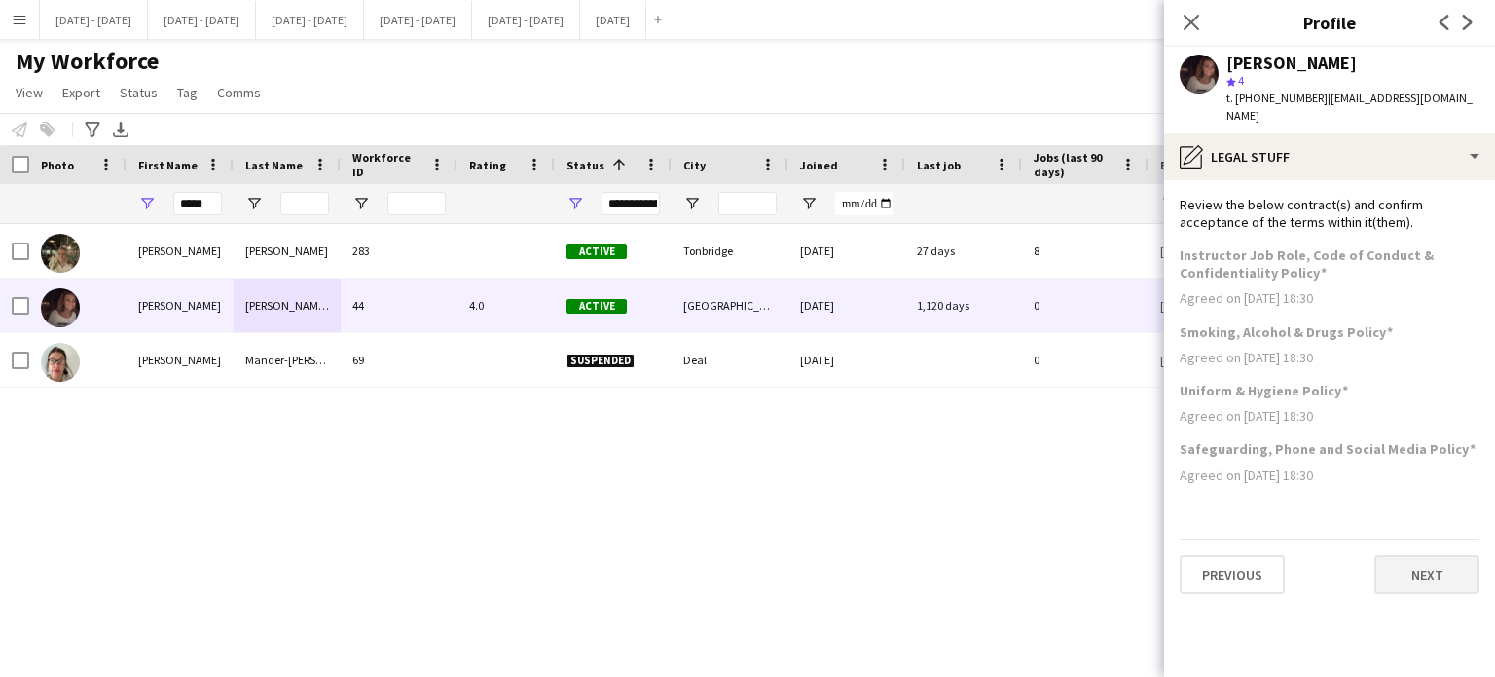
scroll to position [0, 0]
click at [1441, 555] on button "Next" at bounding box center [1427, 574] width 105 height 39
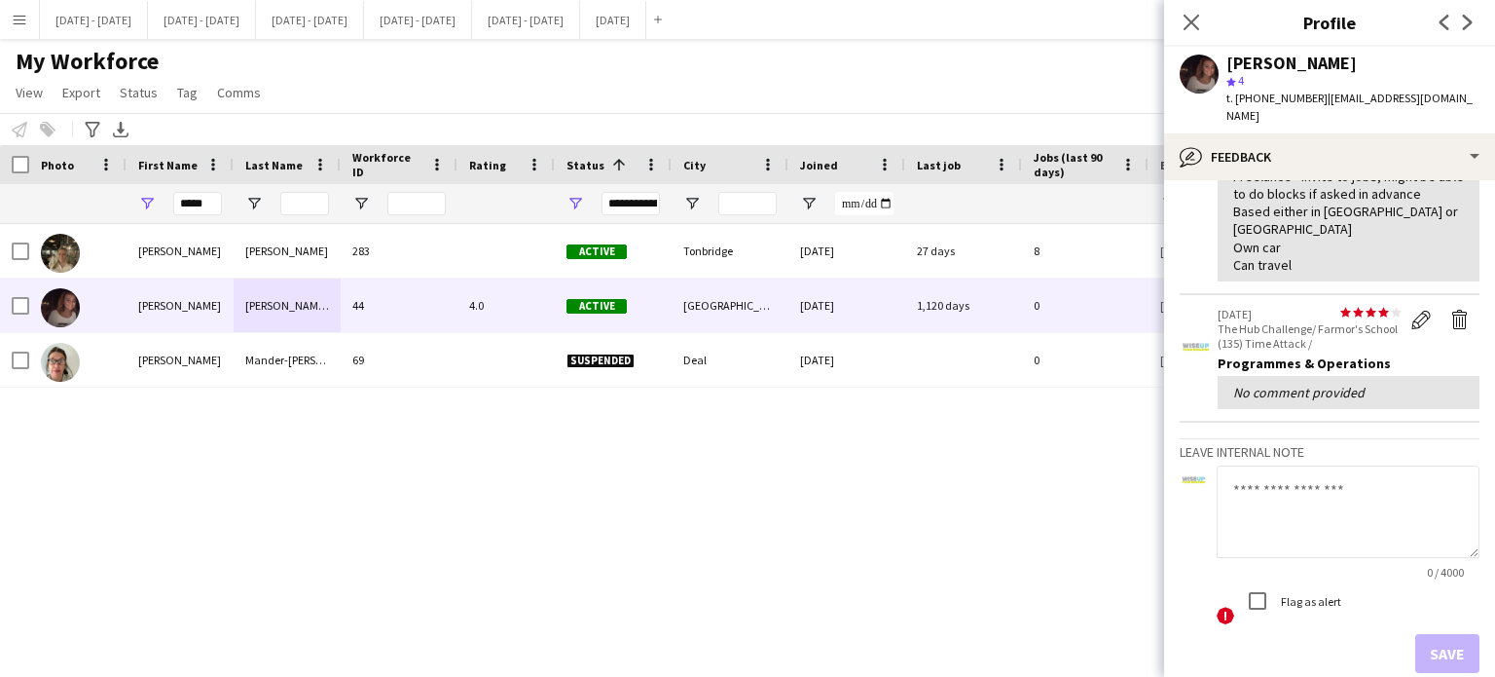
scroll to position [249, 0]
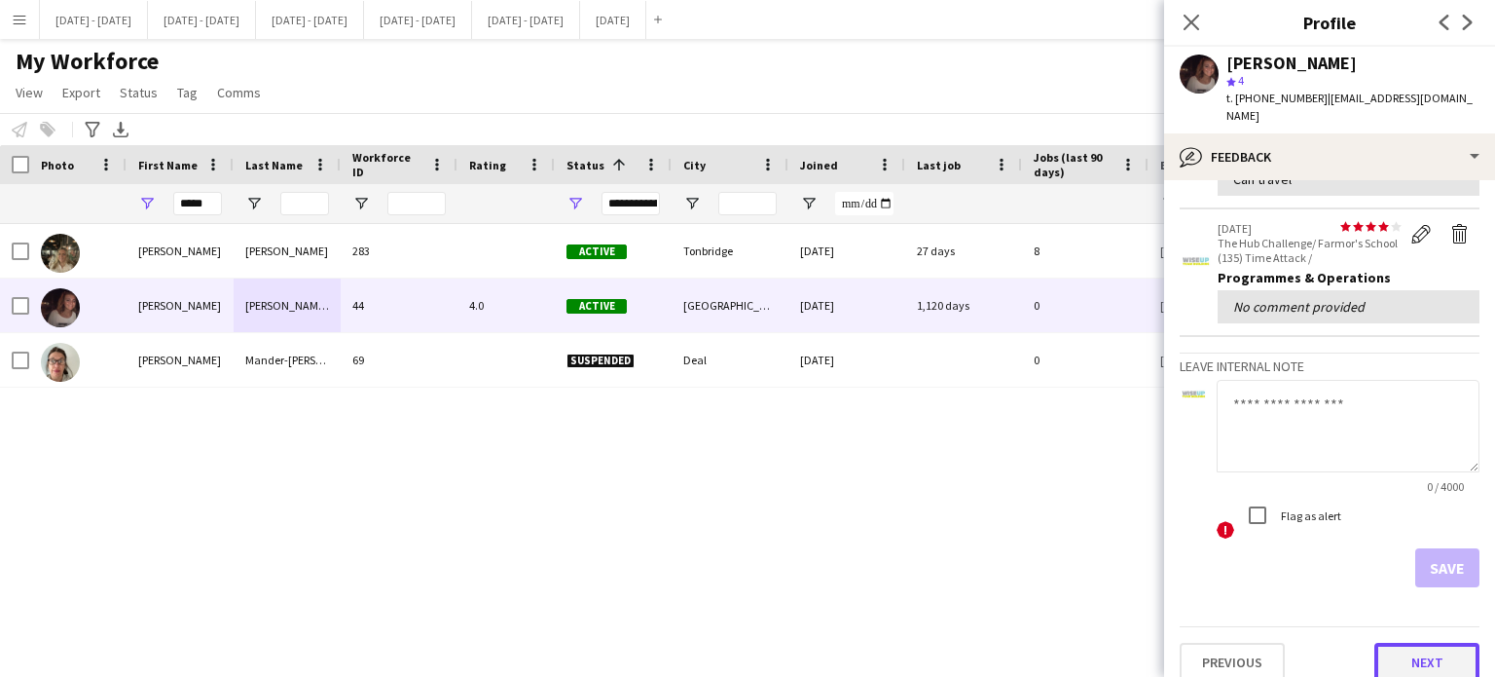
click at [1422, 643] on button "Next" at bounding box center [1427, 662] width 105 height 39
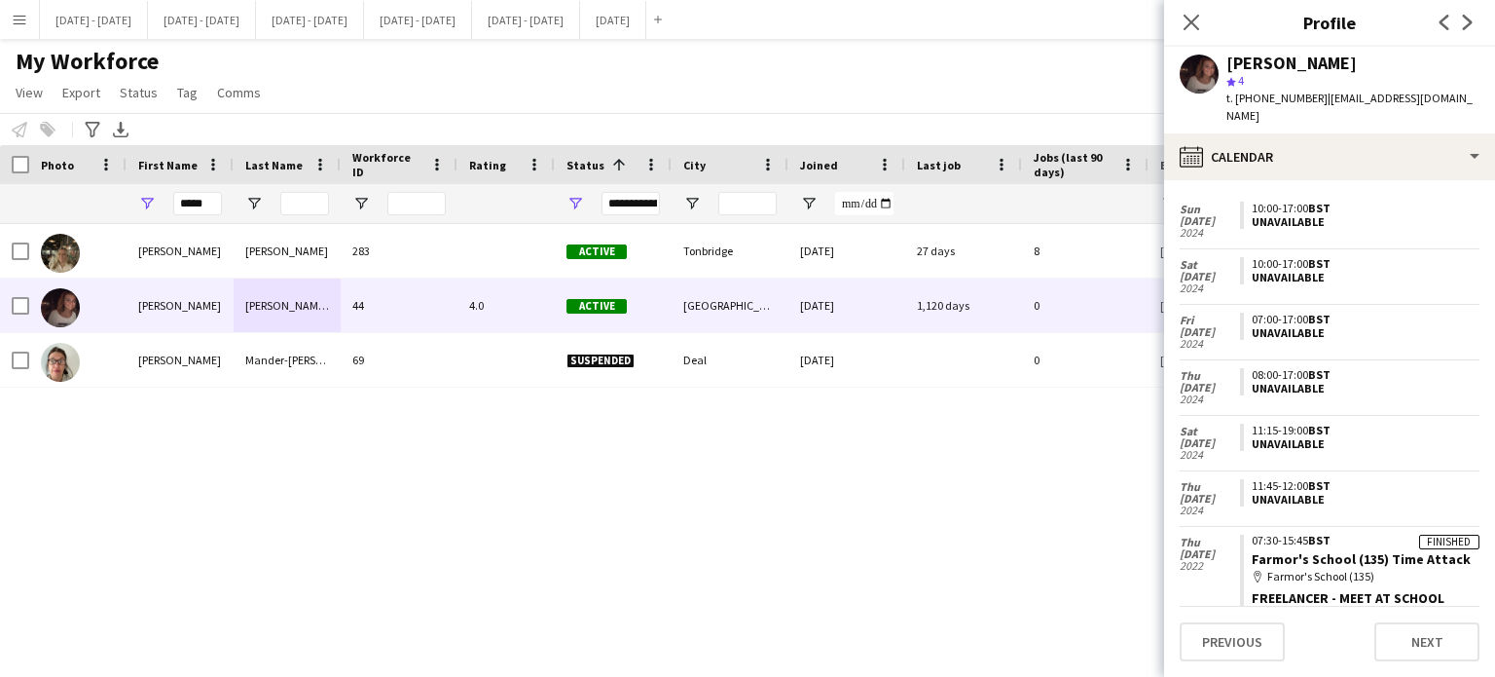
scroll to position [0, 0]
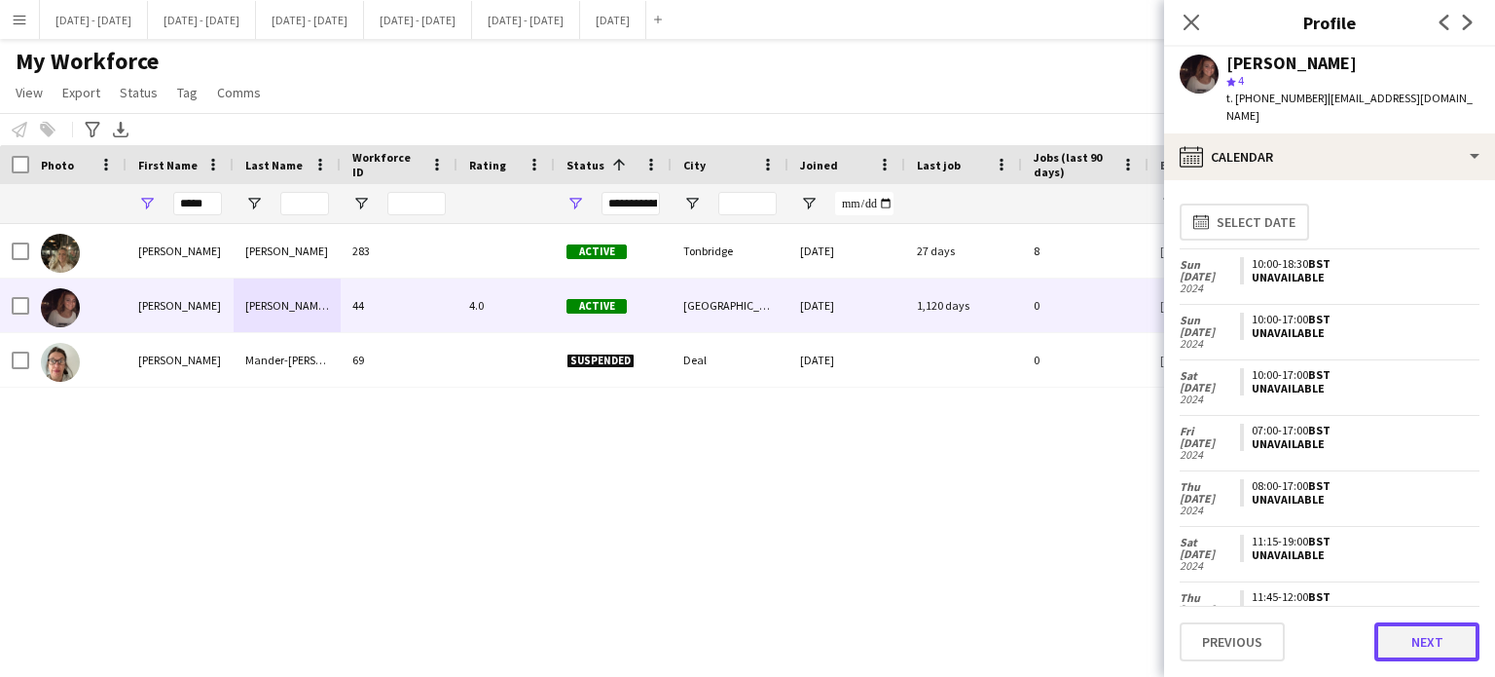
click at [1420, 642] on button "Next" at bounding box center [1427, 641] width 105 height 39
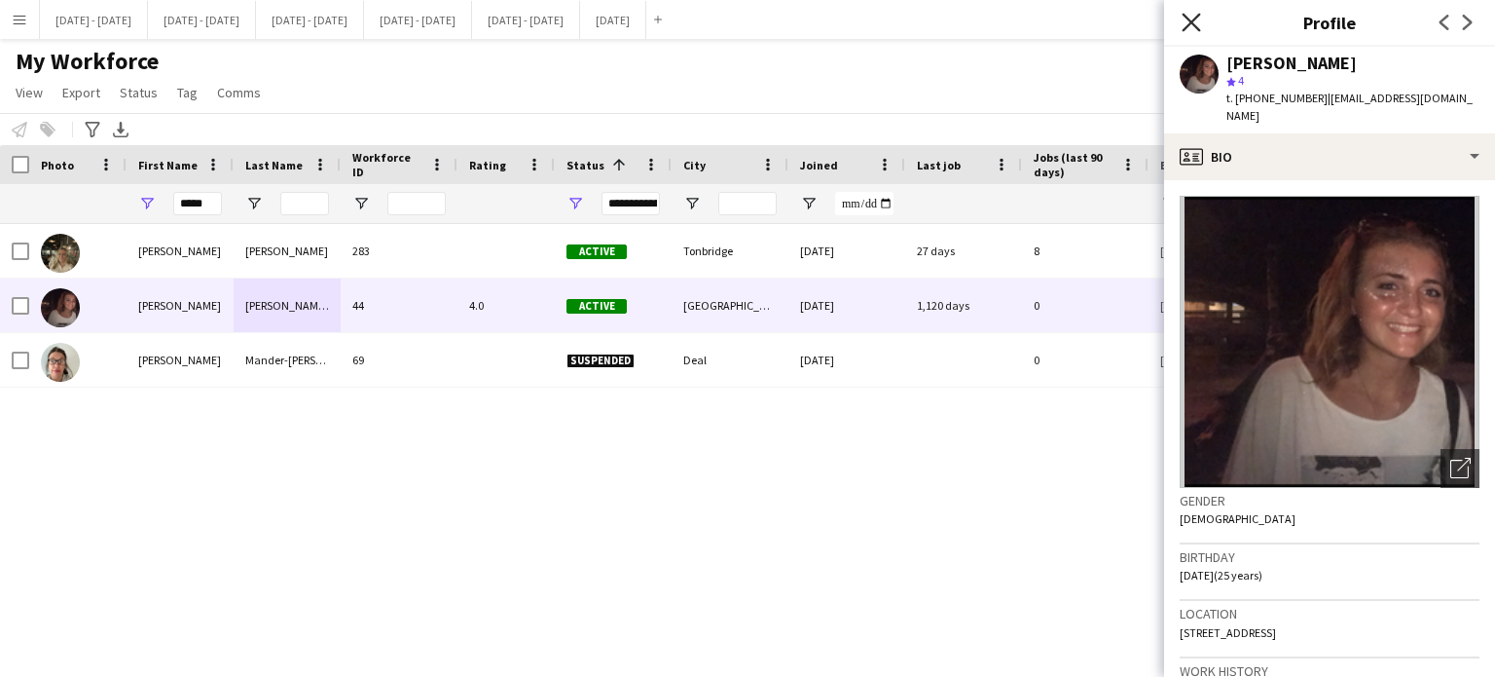
click at [1191, 21] on icon at bounding box center [1191, 22] width 18 height 18
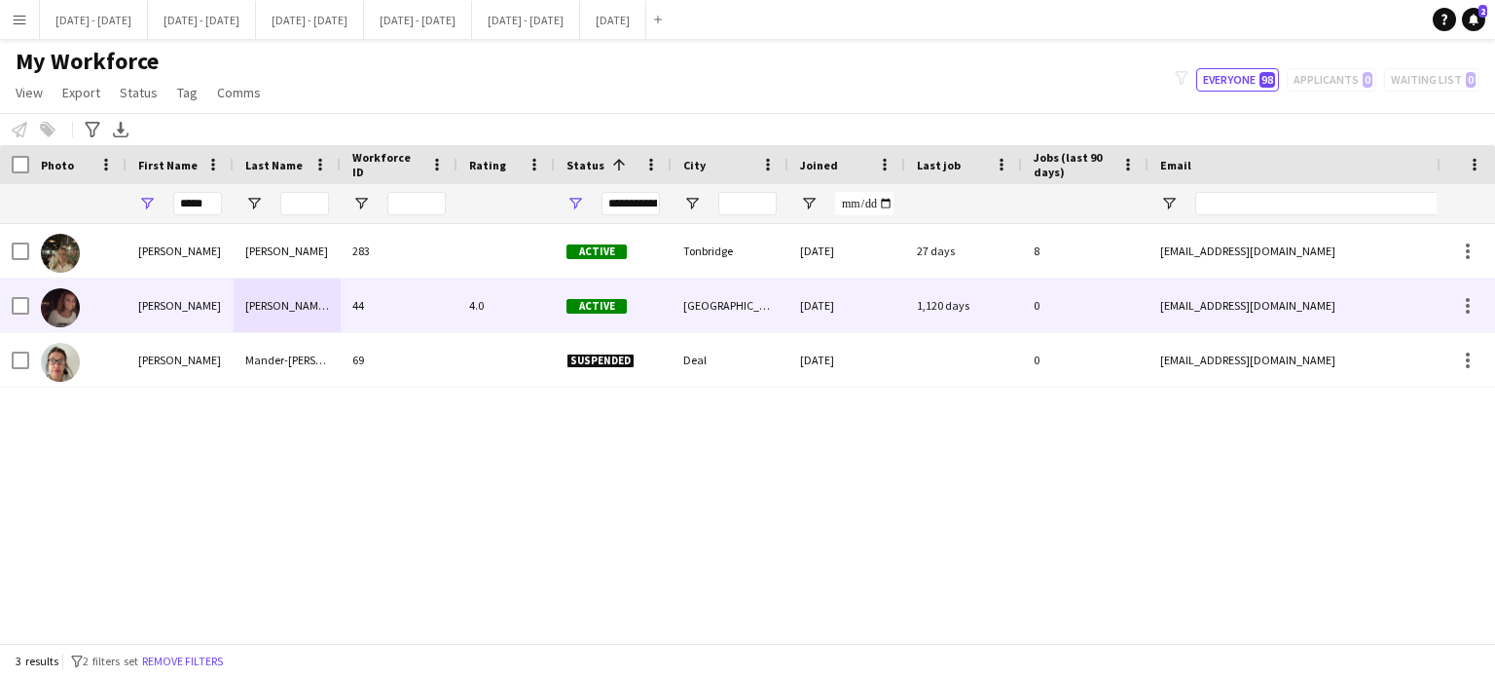
click at [392, 303] on div "44" at bounding box center [399, 305] width 117 height 54
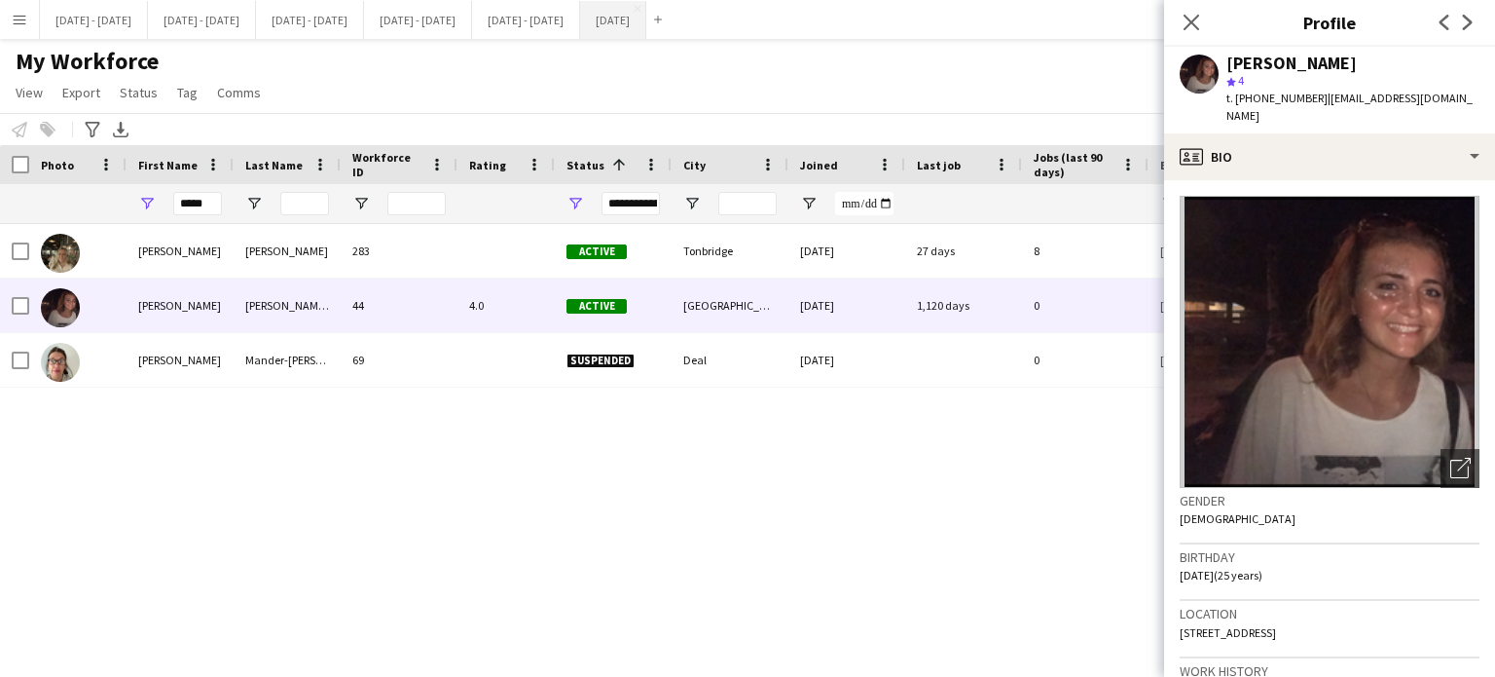
click at [646, 18] on button "[DATE] Close" at bounding box center [613, 20] width 66 height 38
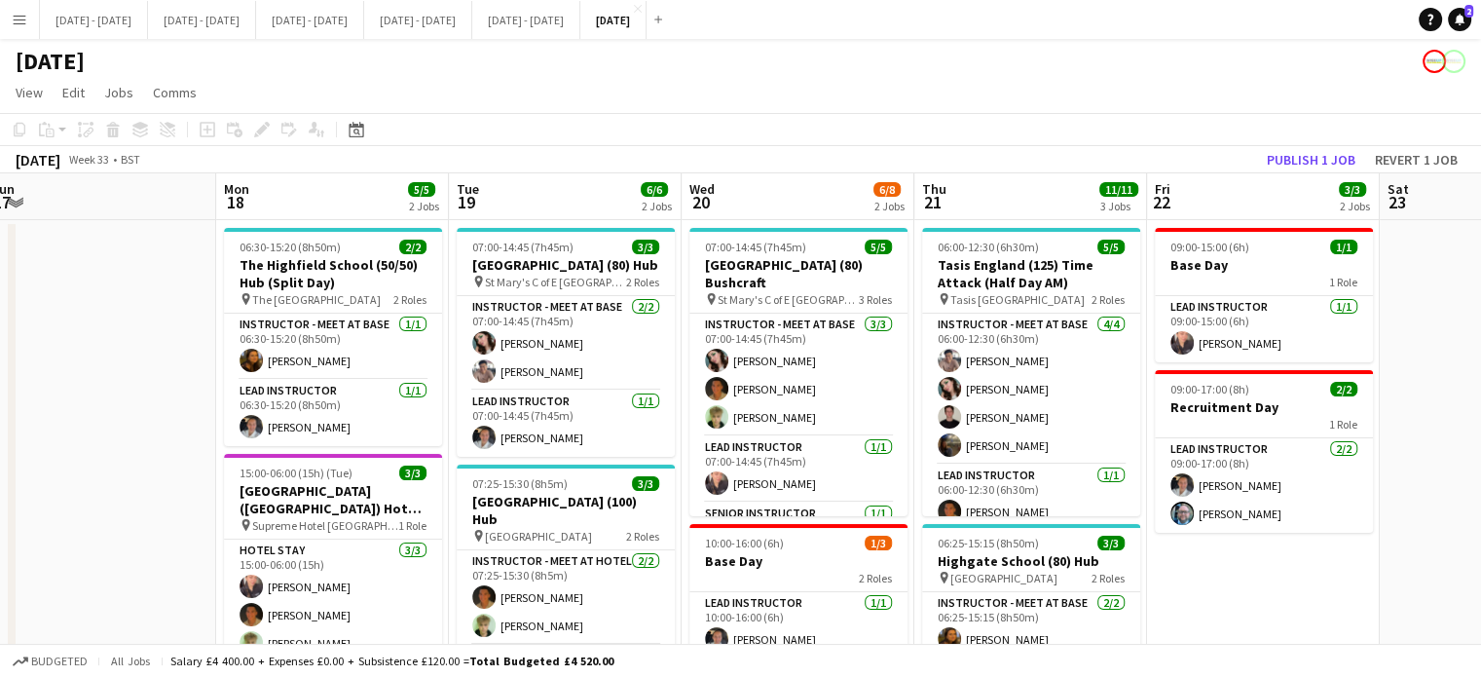
scroll to position [0, 726]
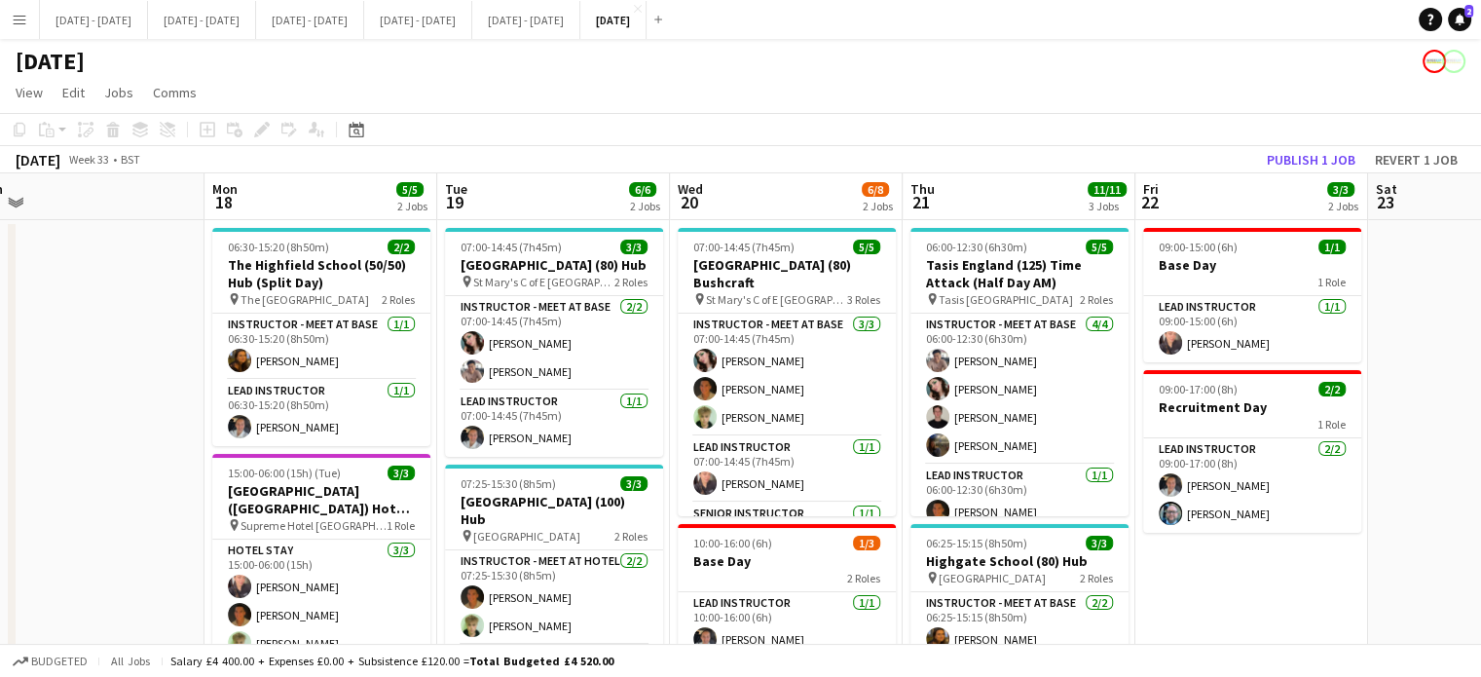
drag, startPoint x: 709, startPoint y: 432, endPoint x: 767, endPoint y: 485, distance: 78.6
click at [767, 485] on app-calendar-viewport "Thu 14 3/3 2 Jobs Fri 15 2/2 1 Job Sat 16 Sun 17 Mon 18 5/5 2 Jobs Tue 19 6/6 2…" at bounding box center [740, 619] width 1481 height 893
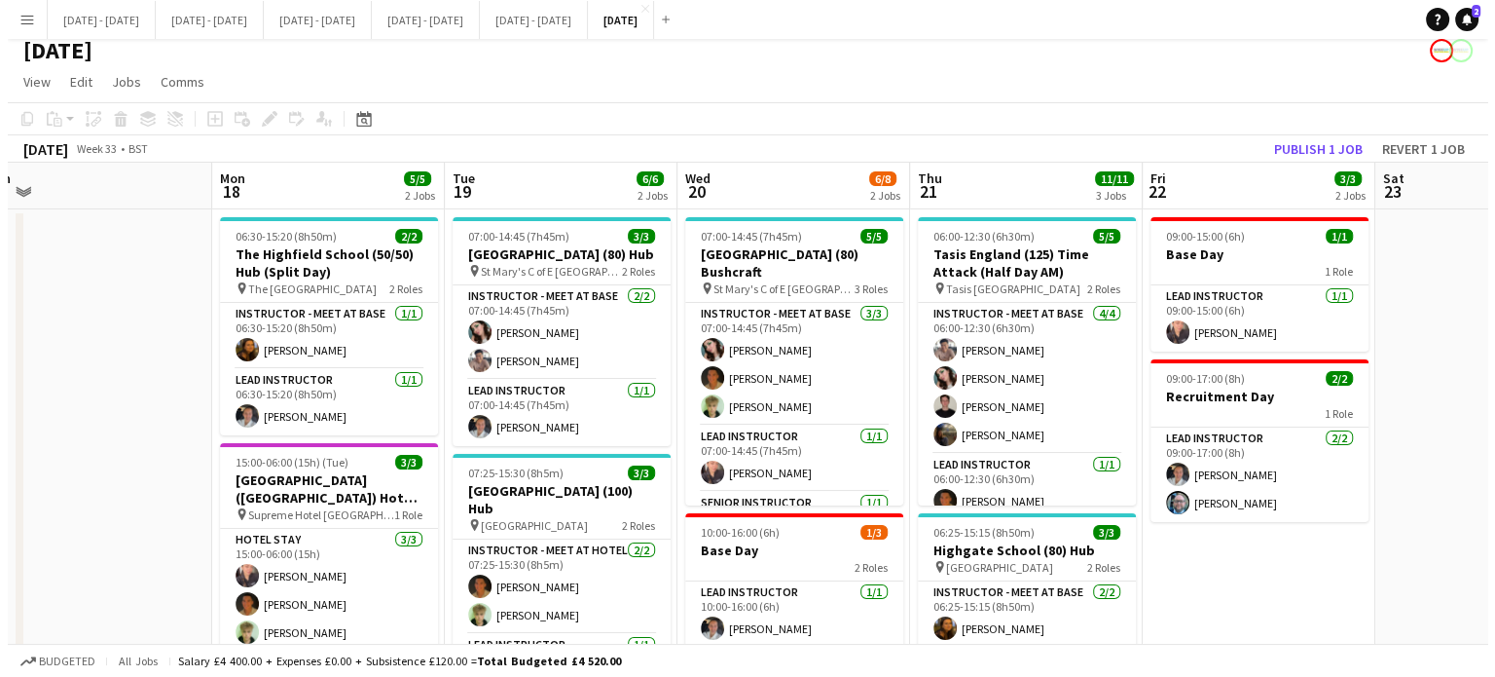
scroll to position [0, 0]
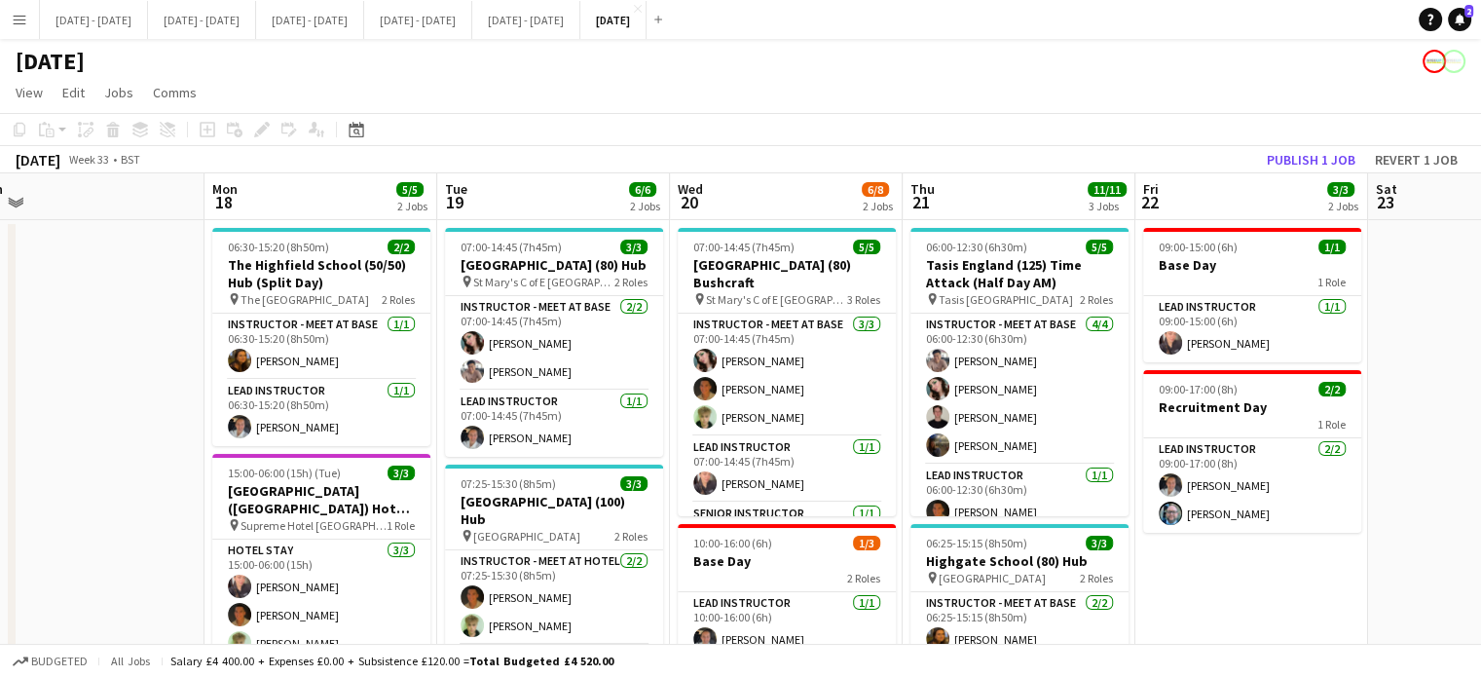
click at [23, 29] on button "Menu" at bounding box center [19, 19] width 39 height 39
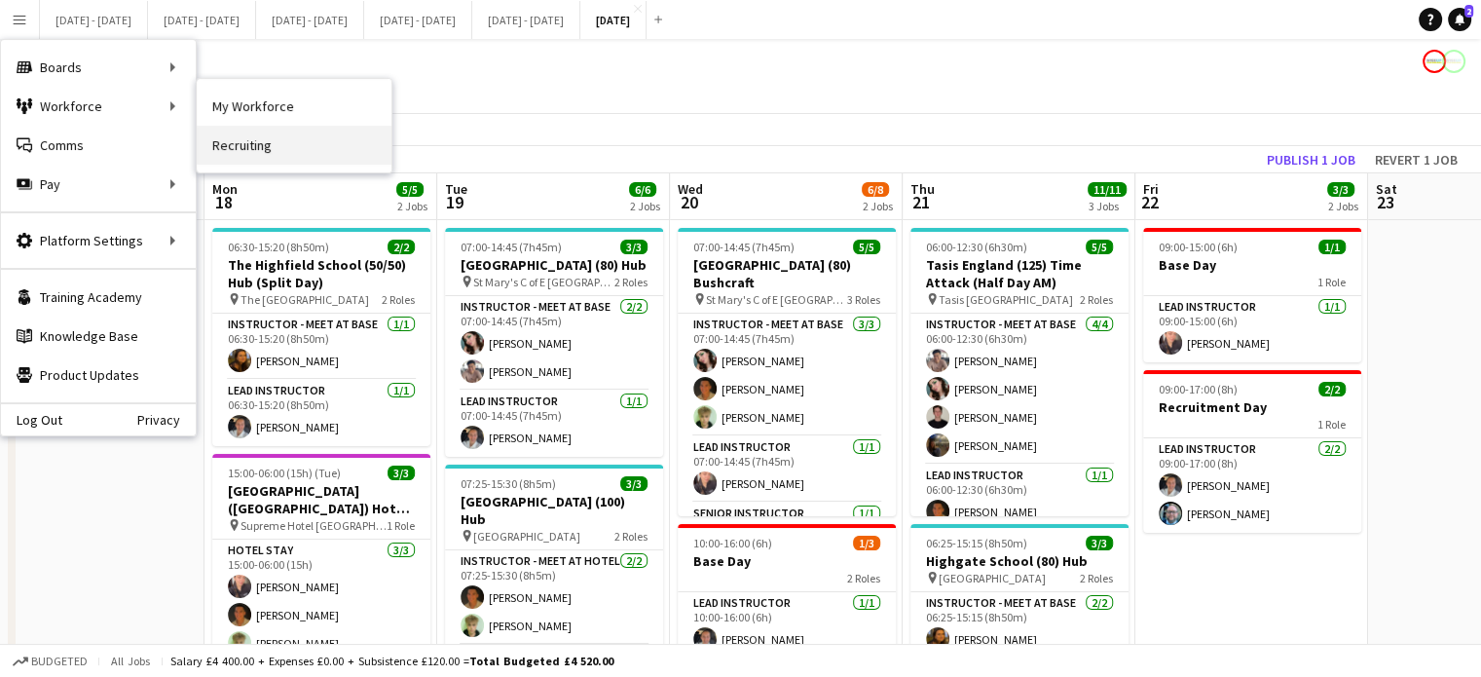
click at [250, 133] on link "Recruiting" at bounding box center [294, 145] width 195 height 39
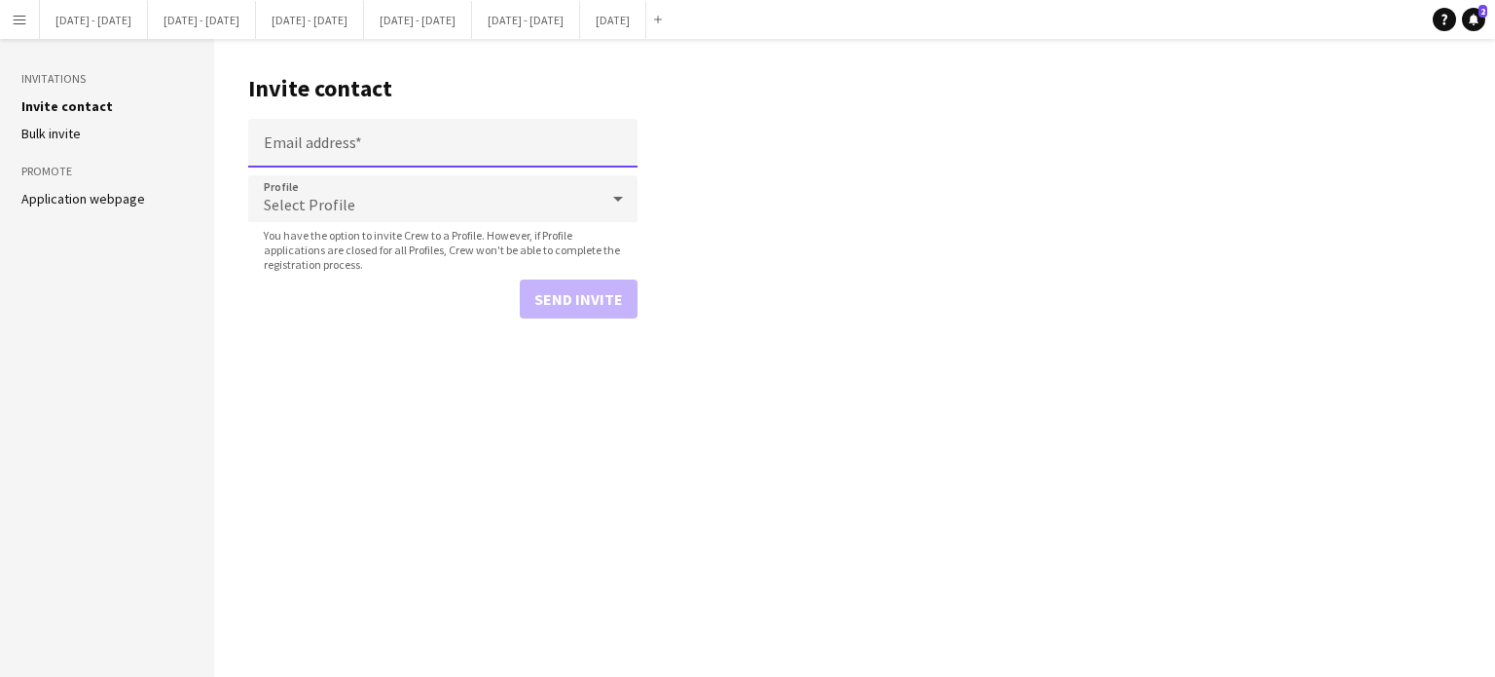
click at [331, 139] on input "Email address" at bounding box center [442, 143] width 389 height 49
click at [459, 151] on input "**********" at bounding box center [442, 143] width 389 height 49
type input "**********"
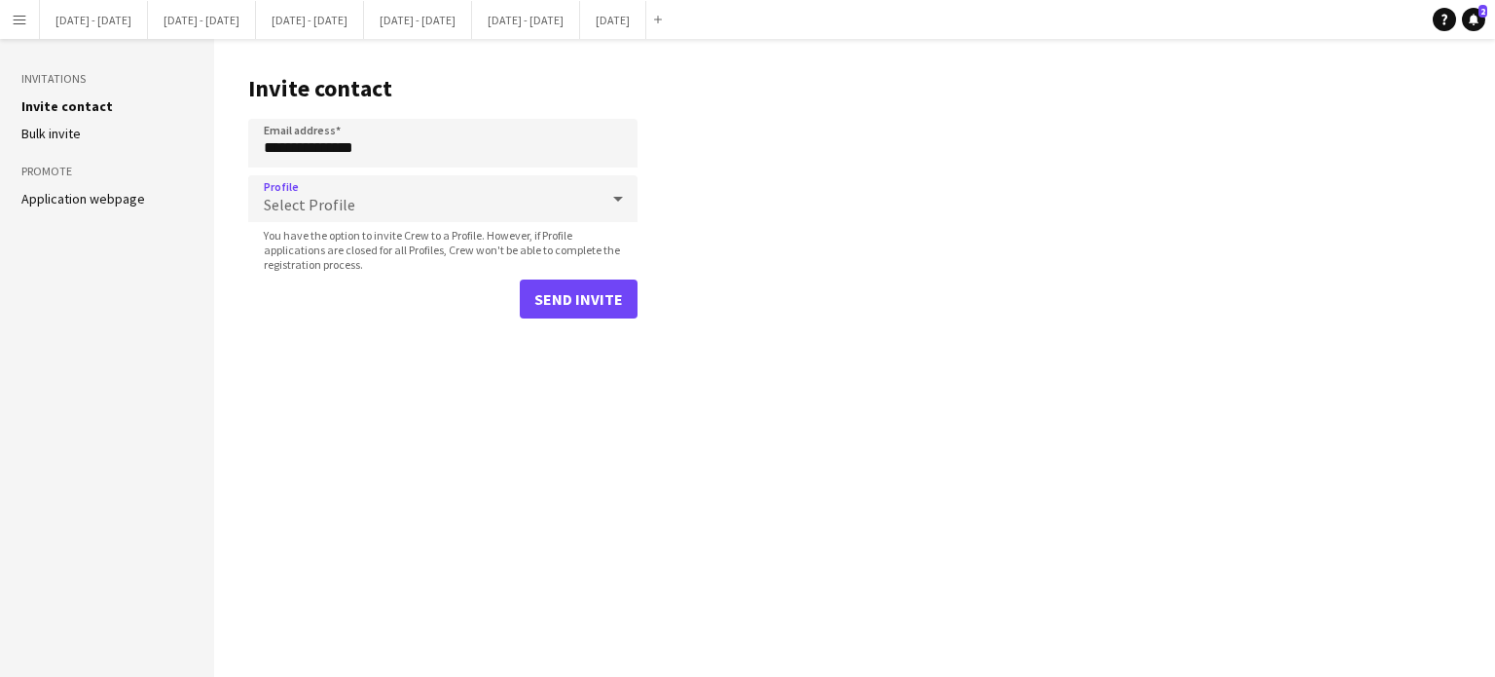
click at [432, 202] on div "Select Profile" at bounding box center [423, 198] width 350 height 47
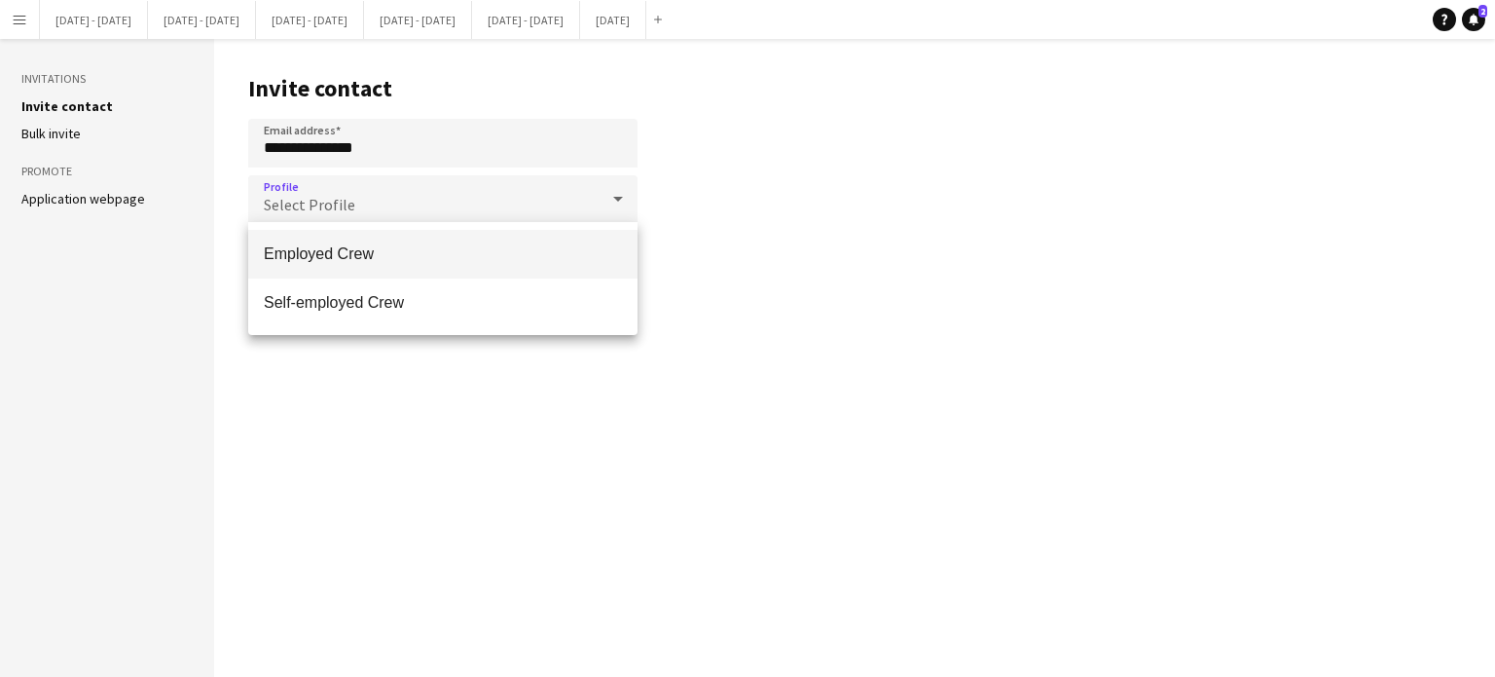
click at [390, 272] on mat-option "Employed Crew" at bounding box center [442, 254] width 389 height 49
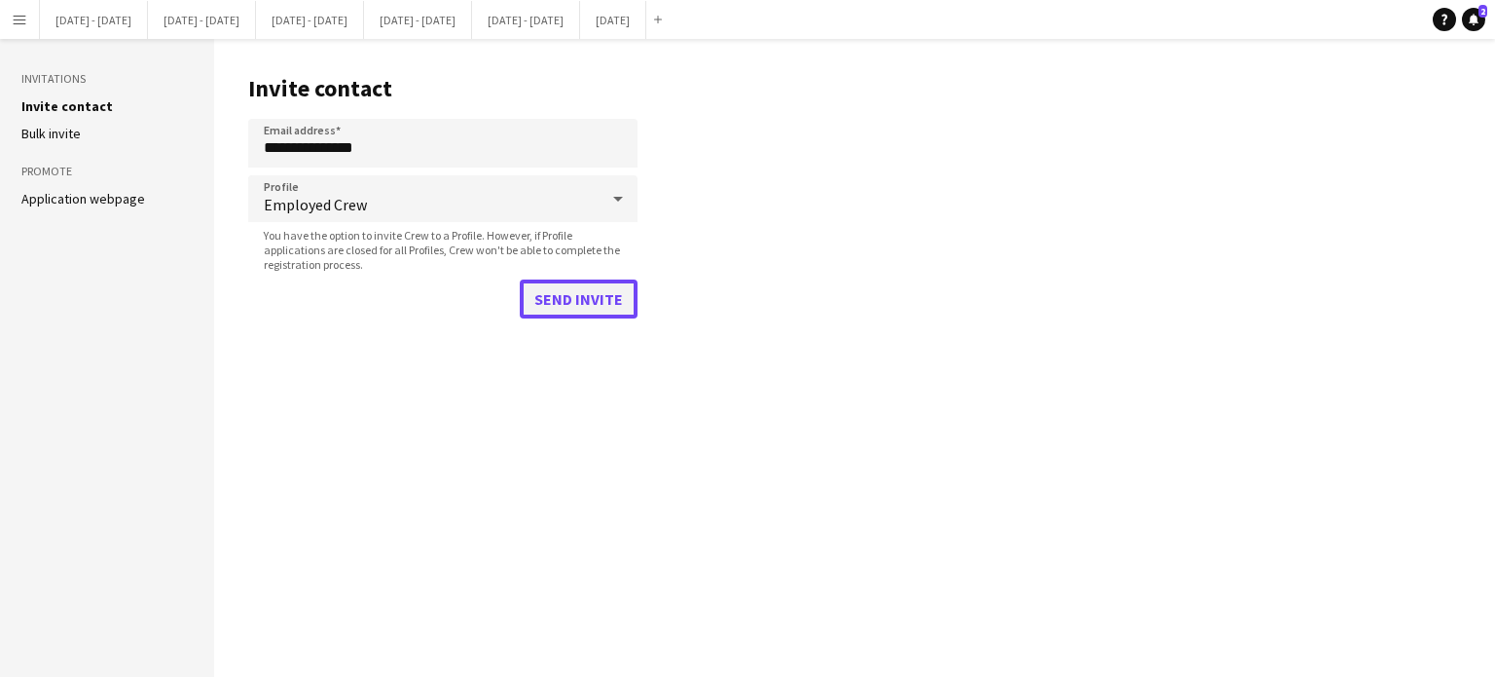
click at [591, 299] on button "Send invite" at bounding box center [579, 298] width 118 height 39
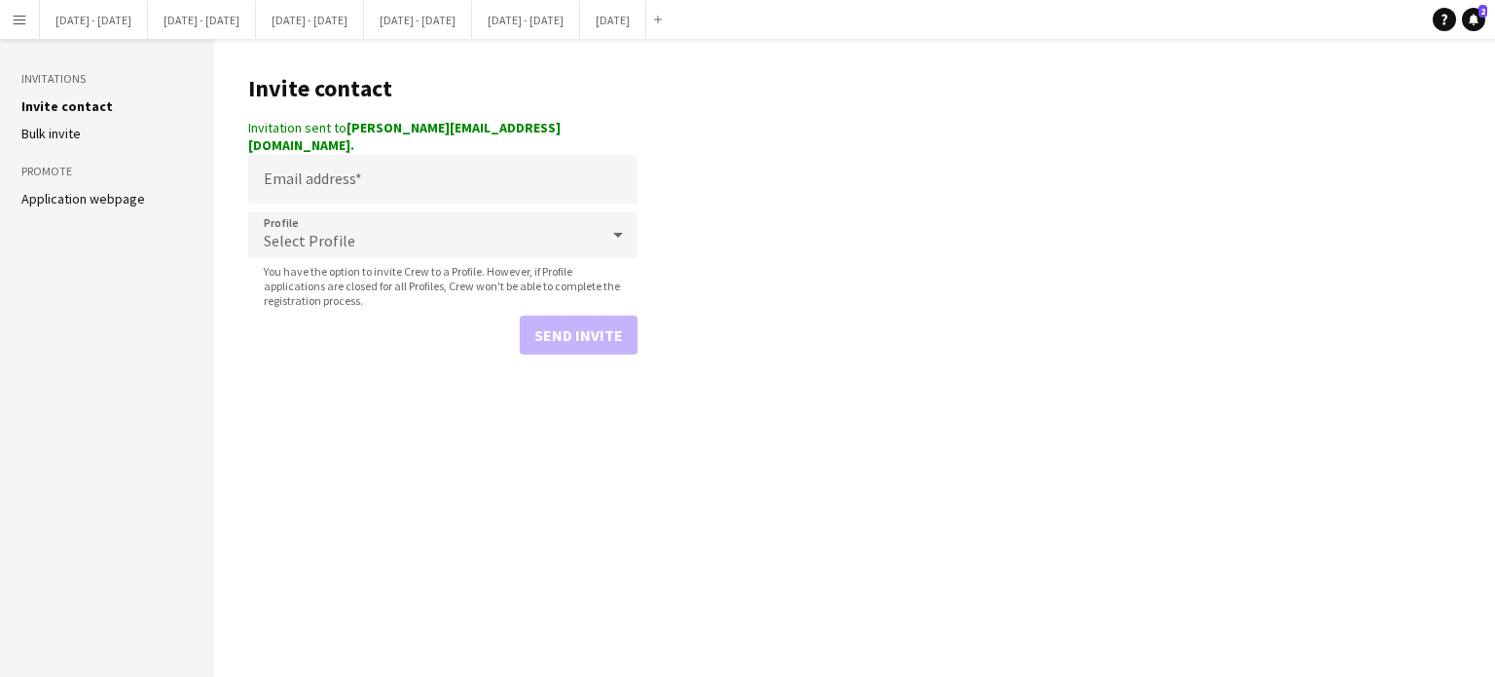
click at [466, 124] on div "Invitation sent to [PERSON_NAME][EMAIL_ADDRESS][DOMAIN_NAME]." at bounding box center [442, 136] width 389 height 35
click at [456, 155] on input "Email address" at bounding box center [442, 179] width 389 height 49
click at [962, 207] on main "Invite contact Invitation sent to [PERSON_NAME][EMAIL_ADDRESS][DOMAIN_NAME]. Em…" at bounding box center [854, 358] width 1281 height 638
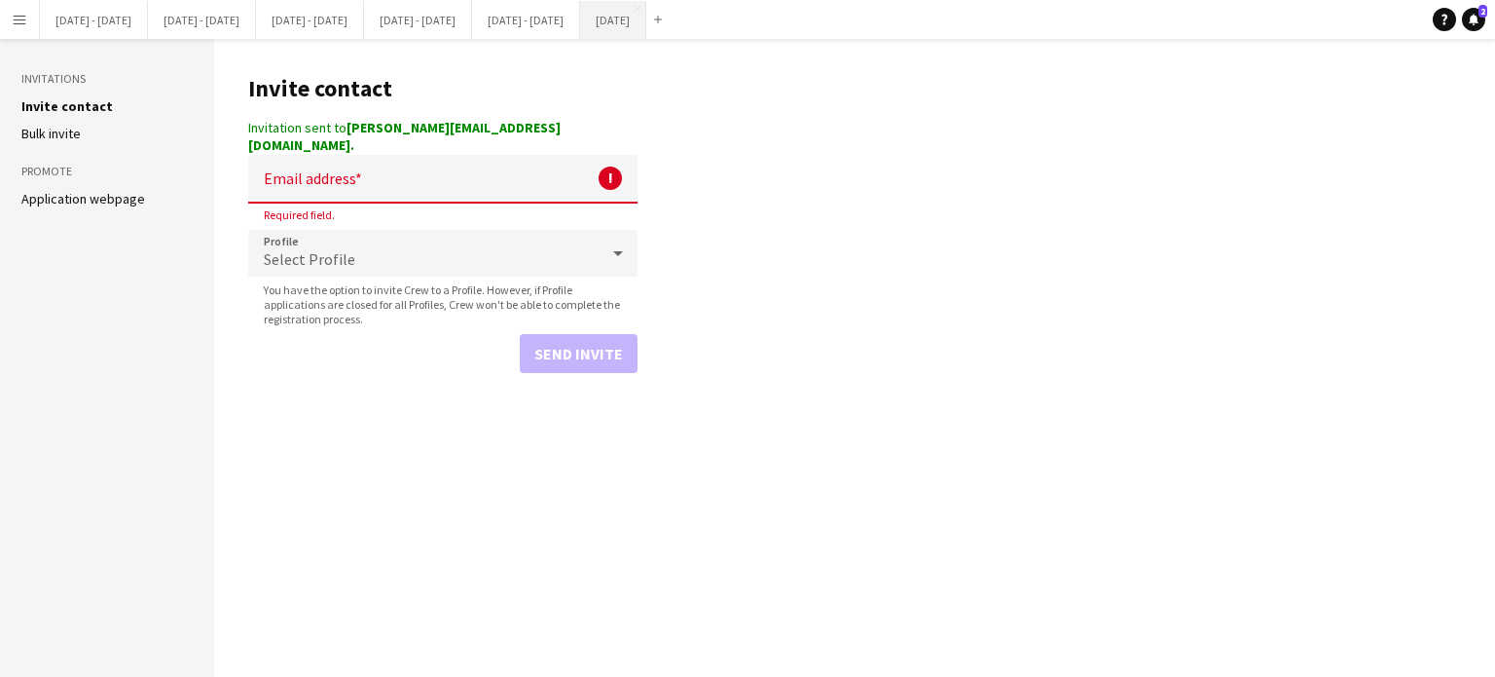
click at [646, 20] on button "[DATE] Close" at bounding box center [613, 20] width 66 height 38
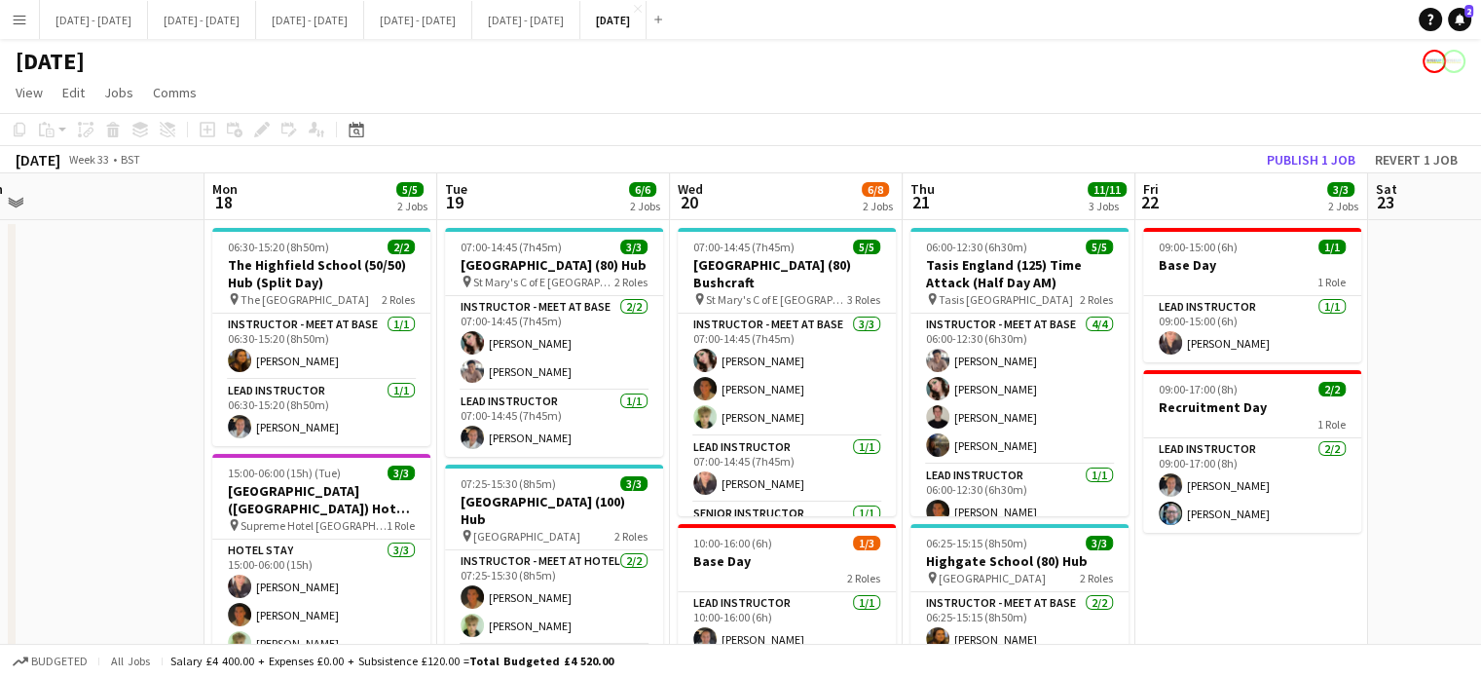
scroll to position [0, 828]
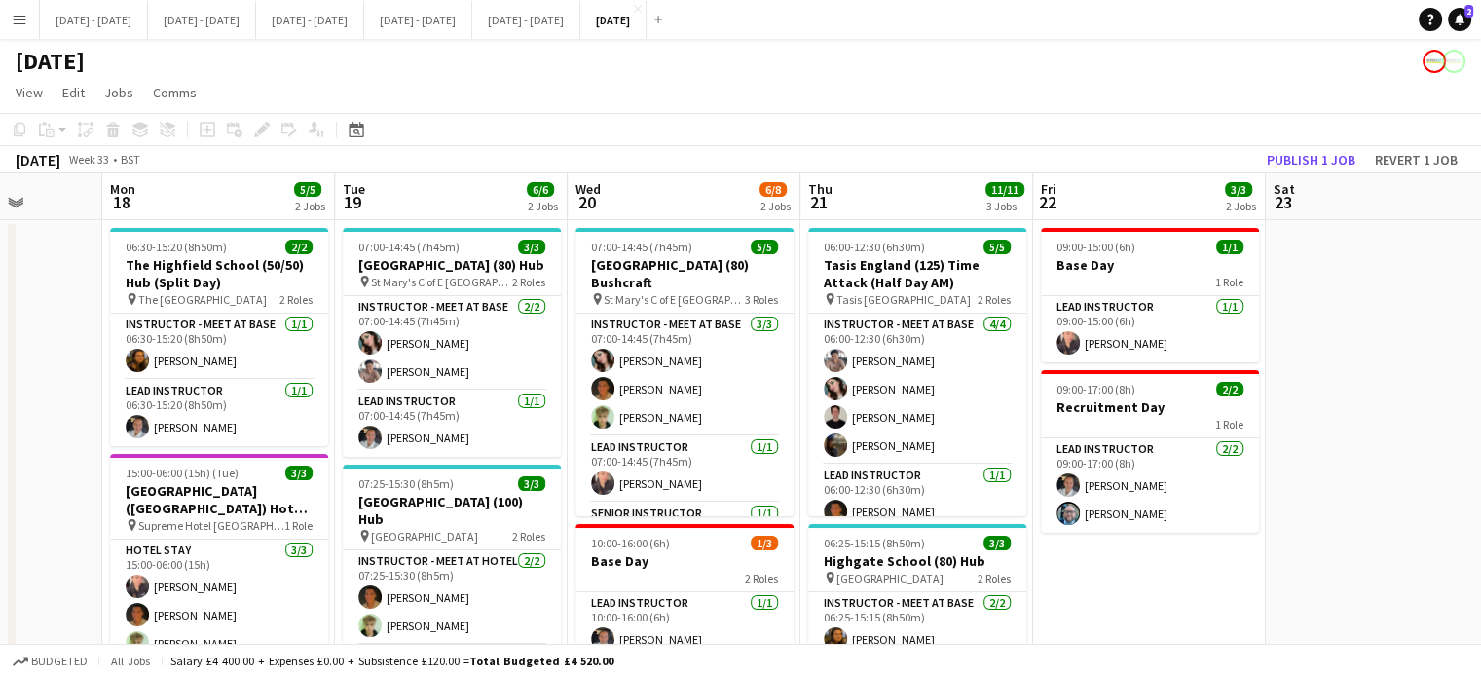
drag, startPoint x: 188, startPoint y: 462, endPoint x: 86, endPoint y: 463, distance: 102.2
click at [86, 463] on app-calendar-viewport "Thu 14 3/3 2 Jobs Fri 15 2/2 1 Job Sat 16 Sun 17 Mon 18 5/5 2 Jobs Tue 19 6/6 2…" at bounding box center [740, 619] width 1481 height 893
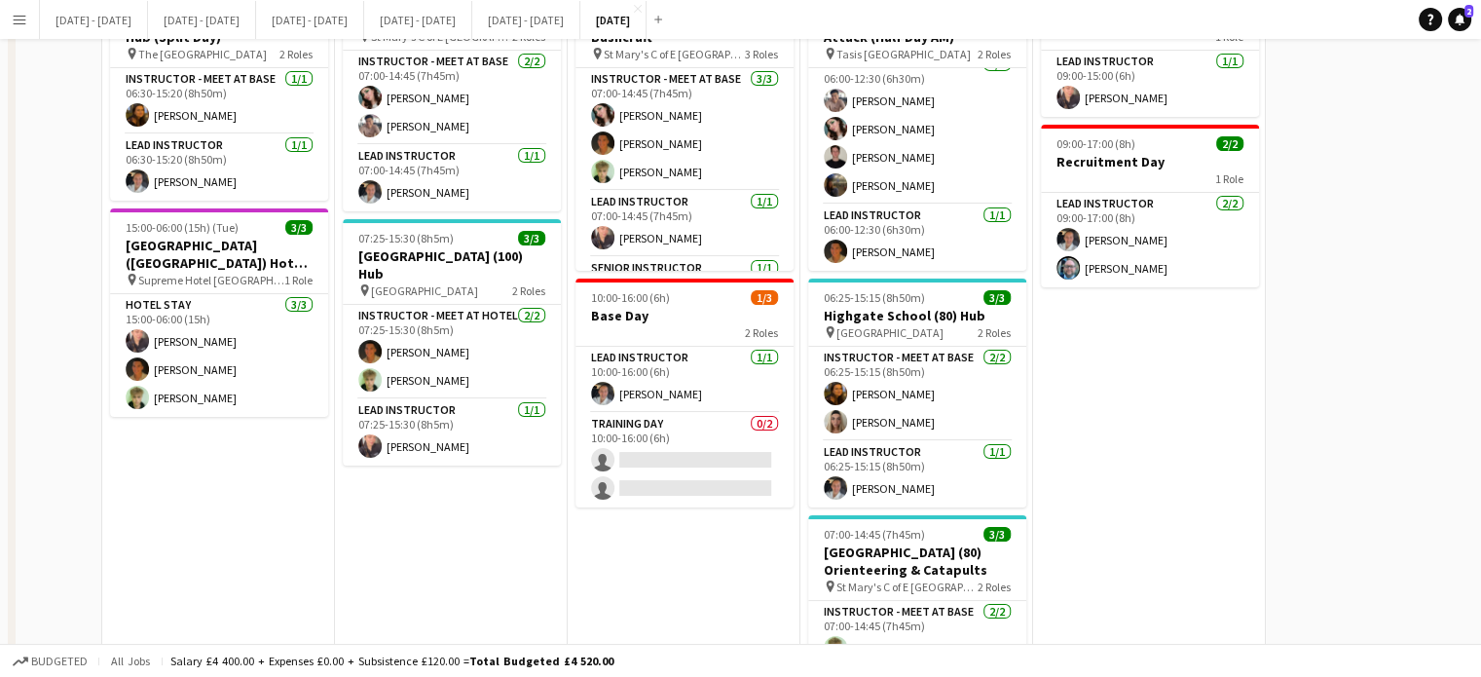
scroll to position [0, 0]
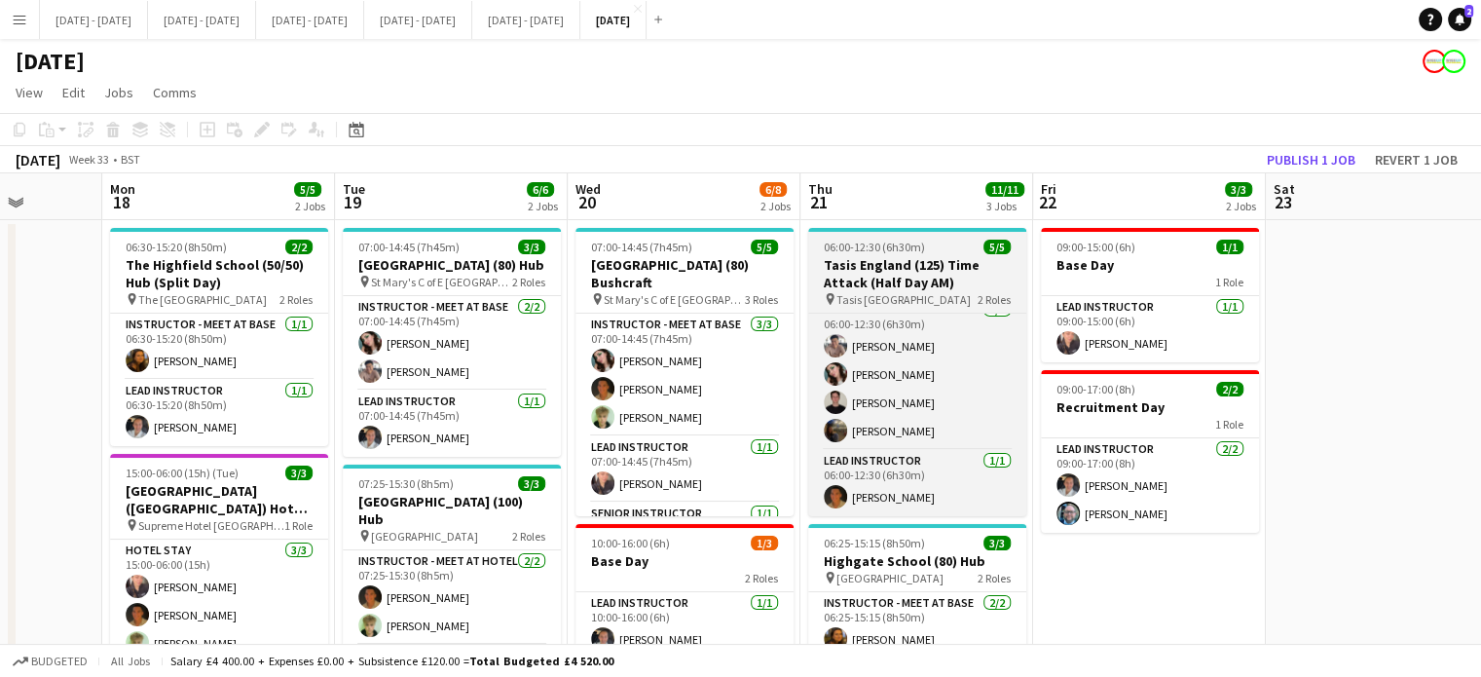
click at [905, 272] on h3 "Tasis England (125) Time Attack (Half Day AM)" at bounding box center [917, 273] width 218 height 35
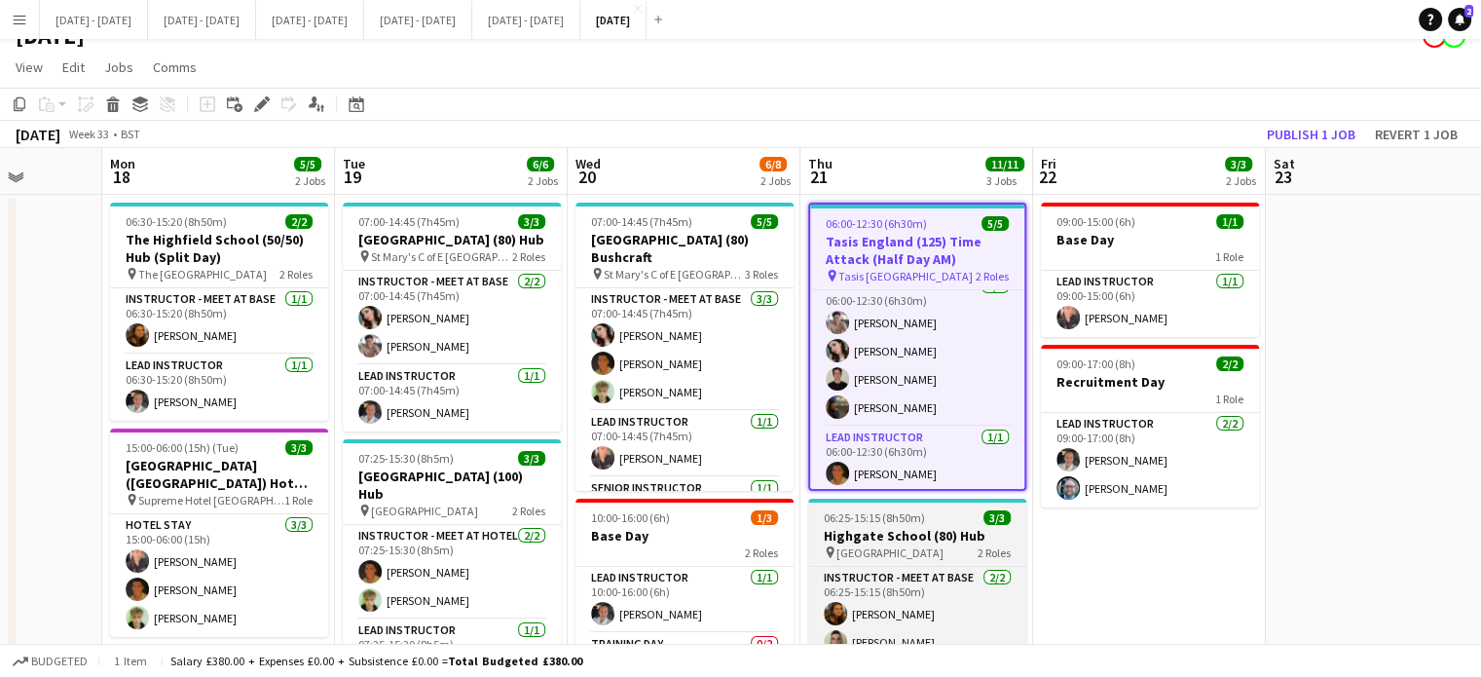
scroll to position [97, 0]
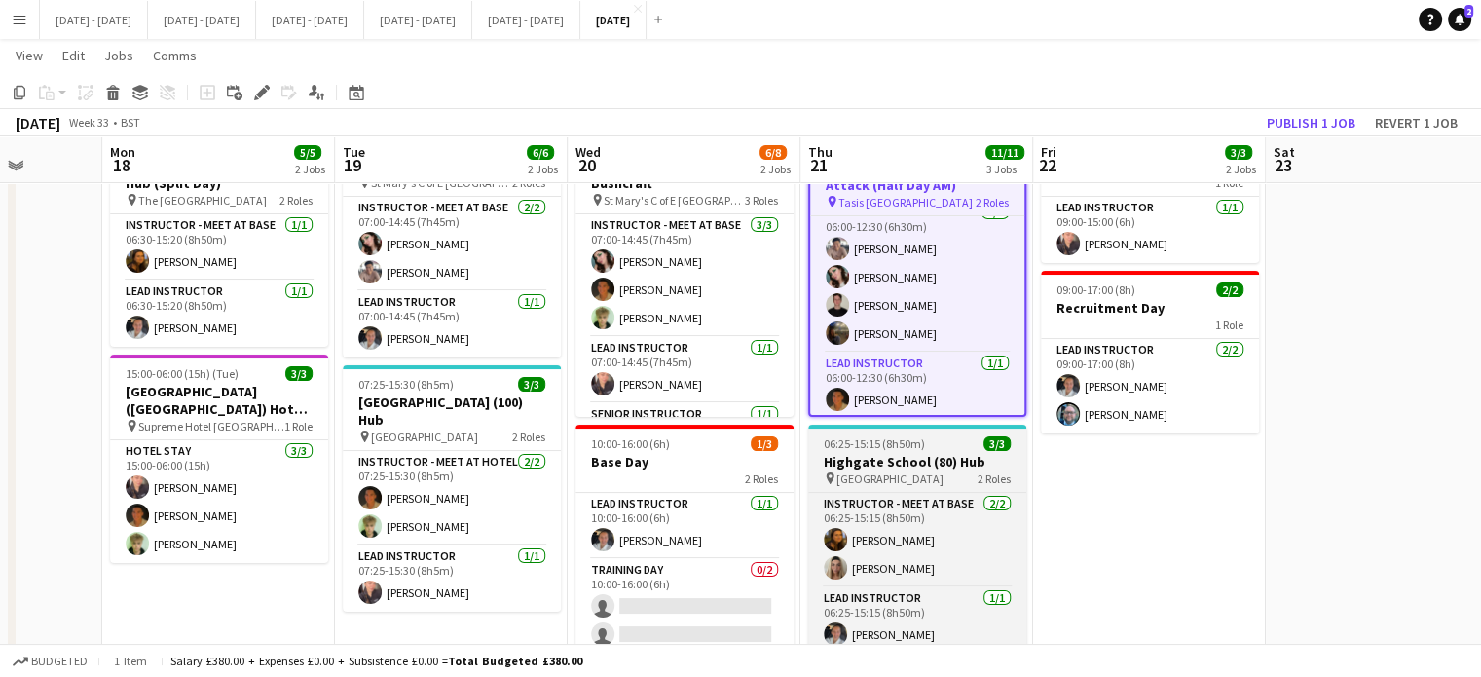
click at [874, 469] on h3 "Highgate School (80) Hub" at bounding box center [917, 462] width 218 height 18
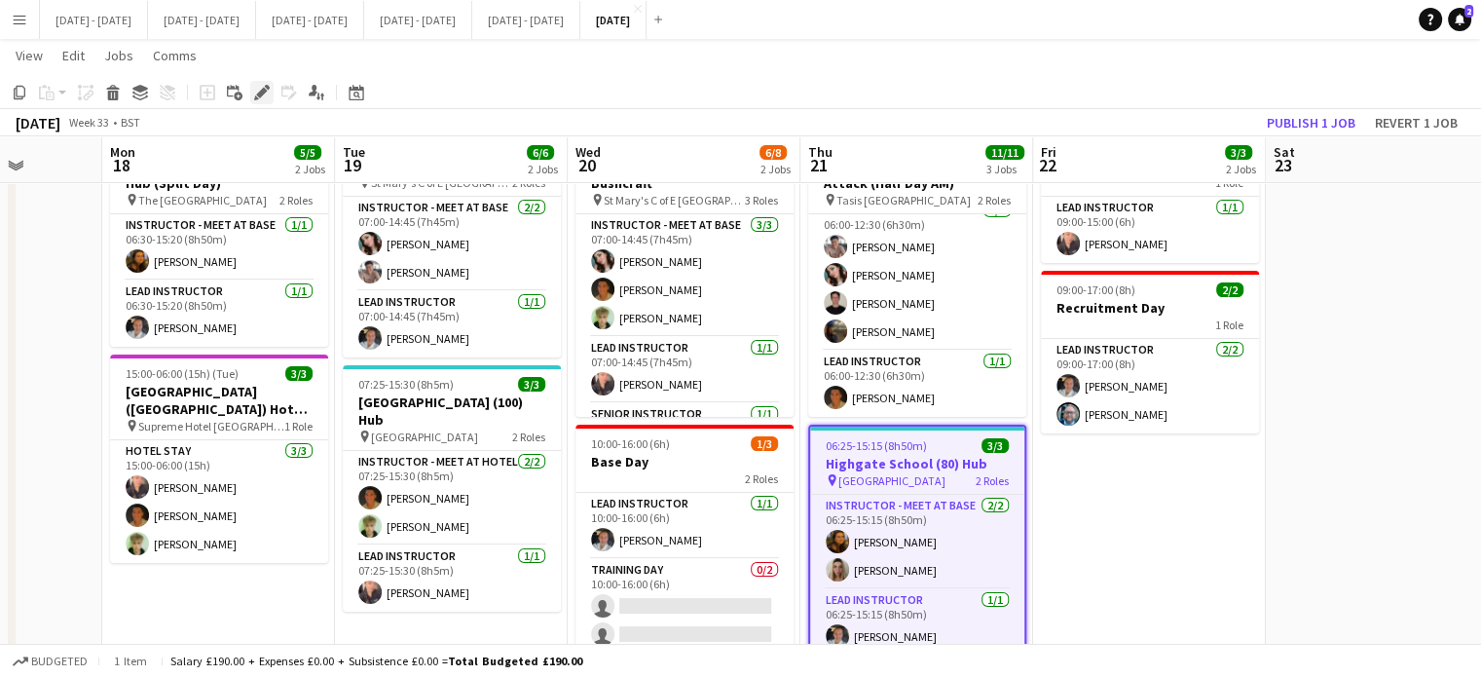
click at [260, 85] on icon "Edit" at bounding box center [262, 93] width 16 height 16
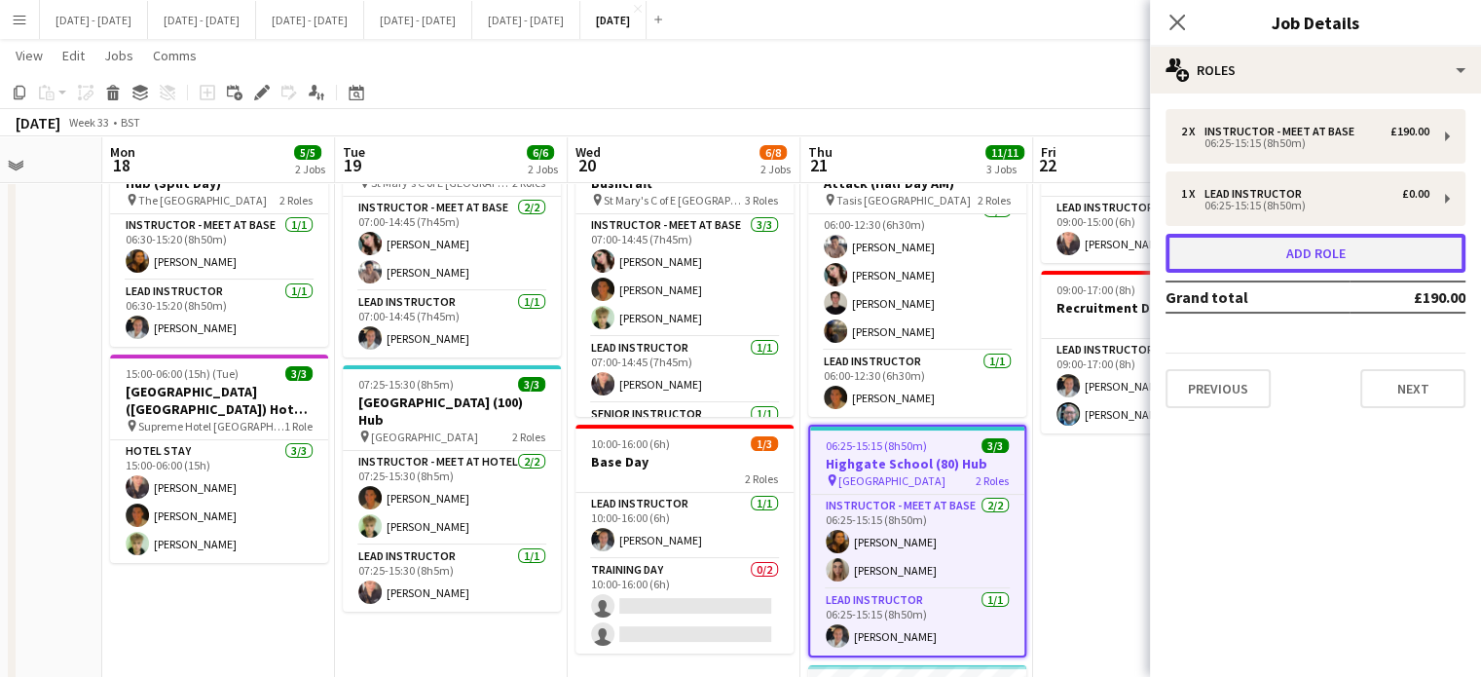
click at [1241, 248] on button "Add role" at bounding box center [1315, 253] width 300 height 39
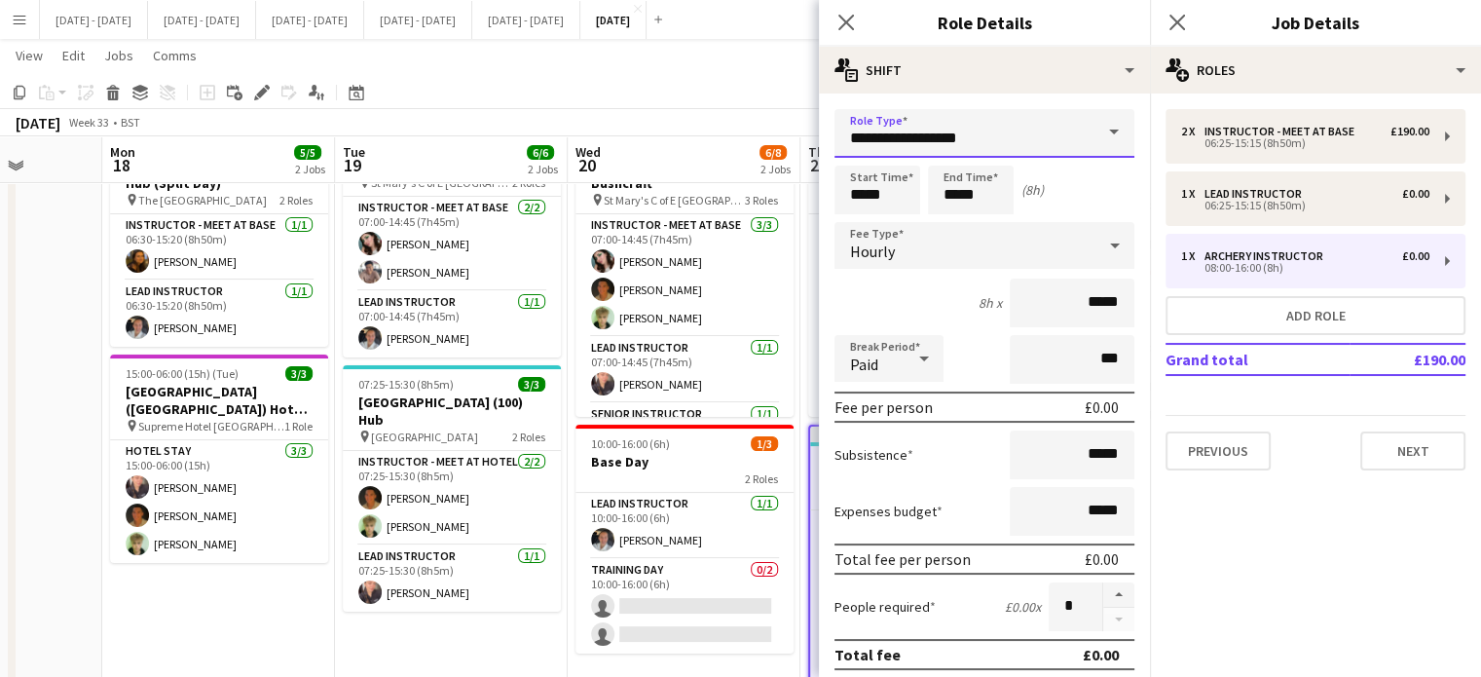
click at [1077, 135] on input "**********" at bounding box center [984, 133] width 300 height 49
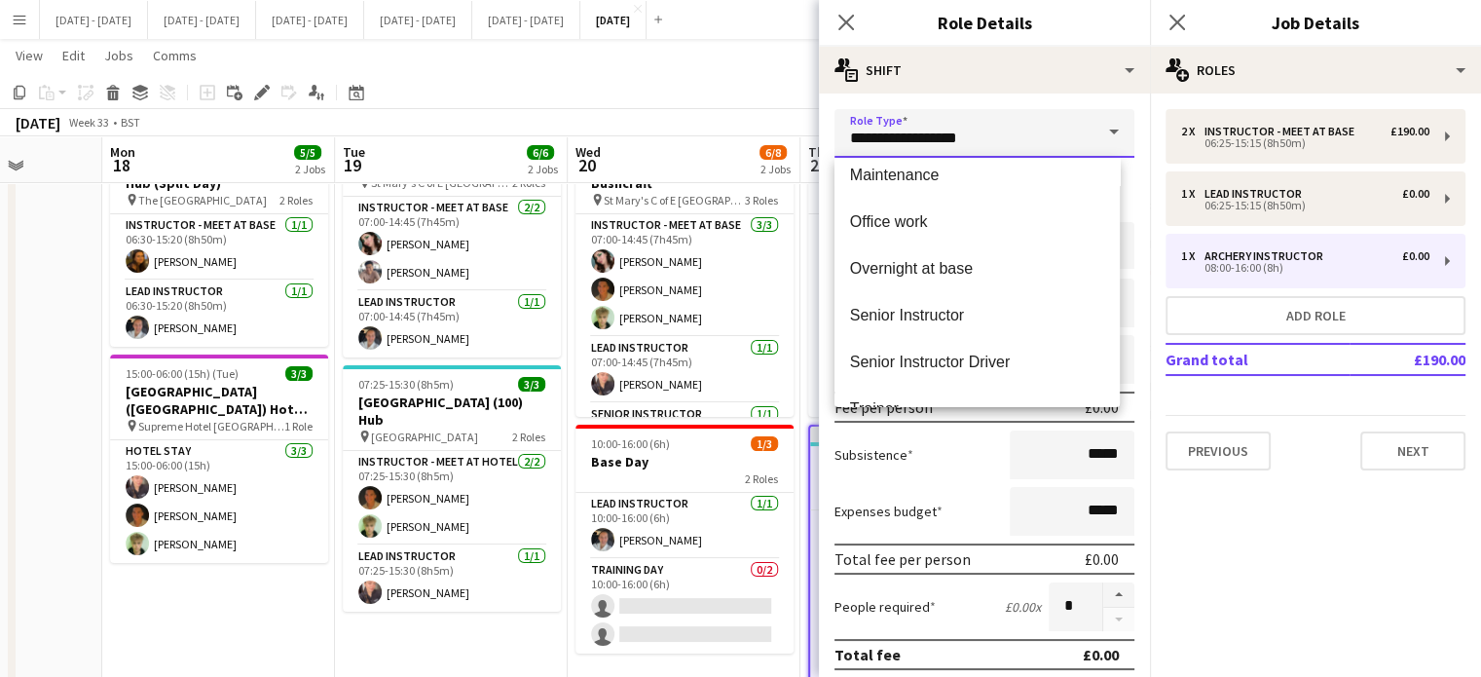
scroll to position [779, 0]
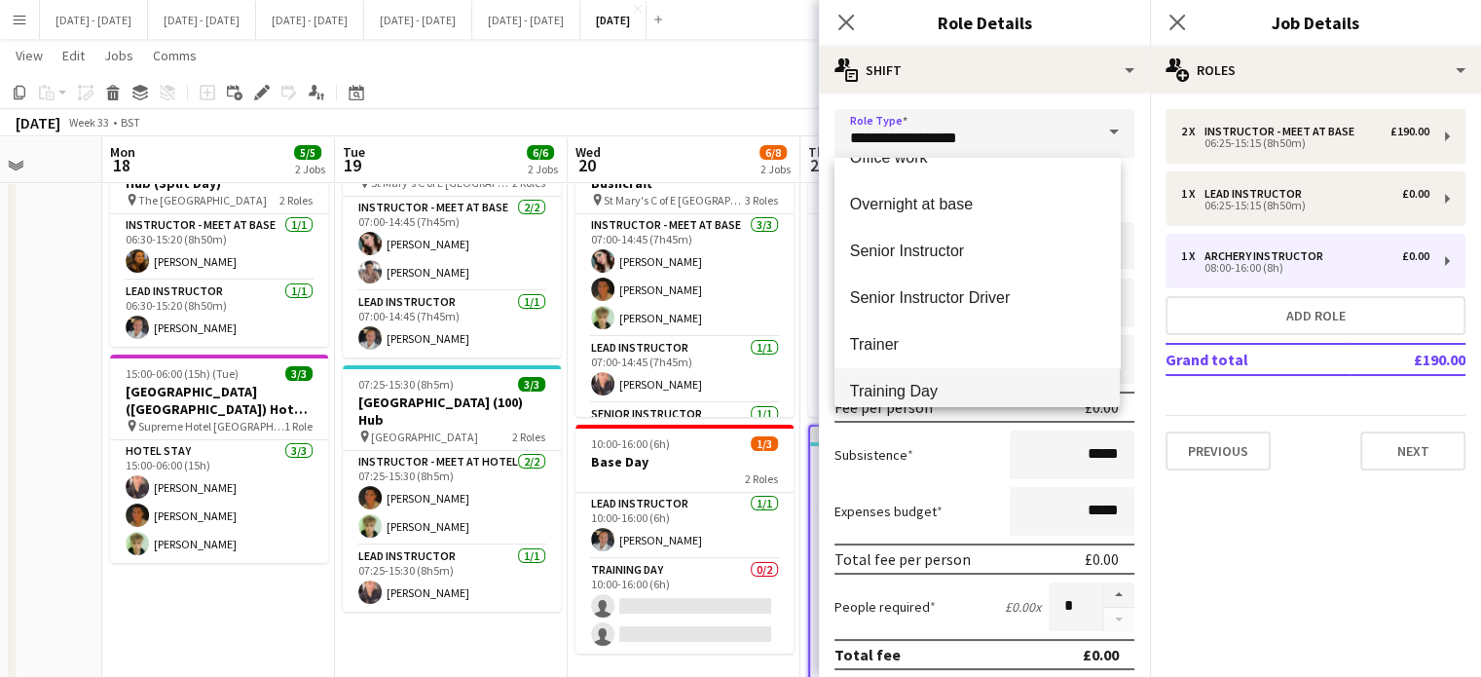
click at [941, 390] on span "Training Day" at bounding box center [977, 391] width 254 height 18
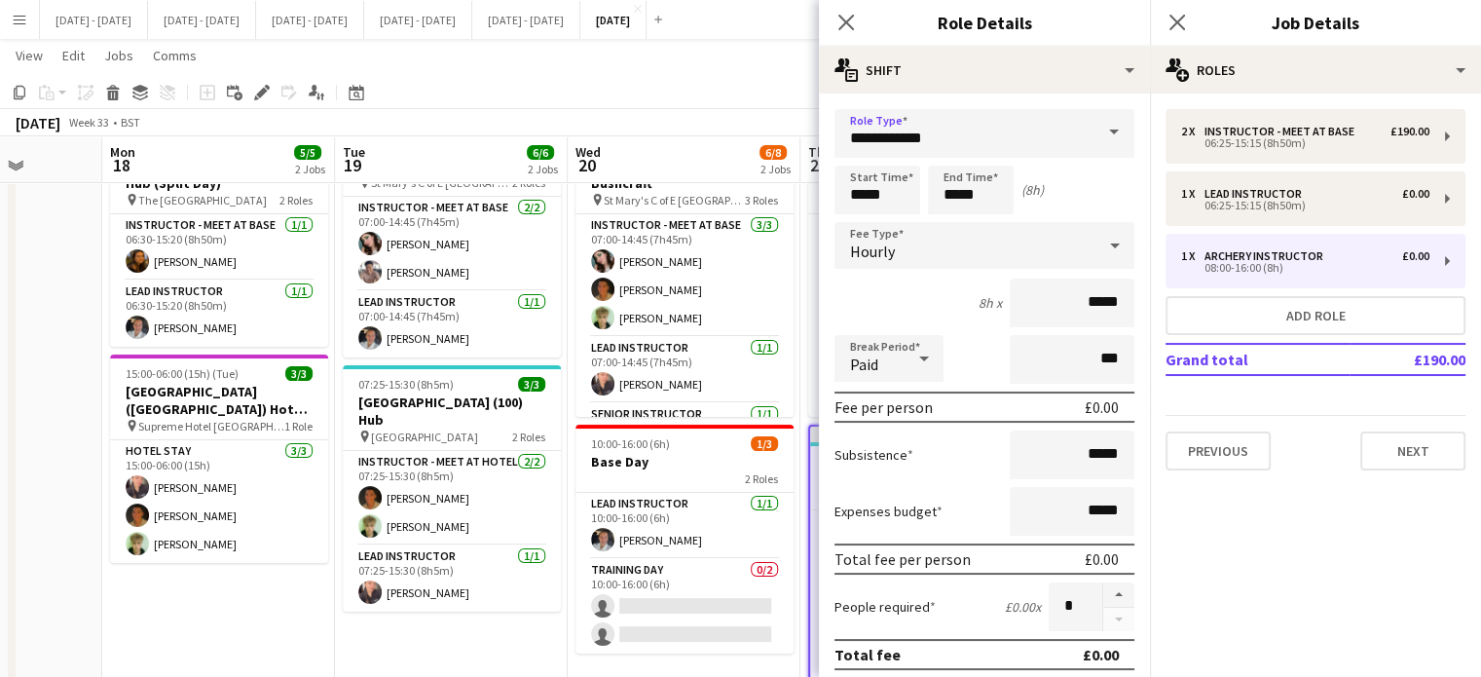
click at [1106, 125] on span at bounding box center [1113, 132] width 41 height 47
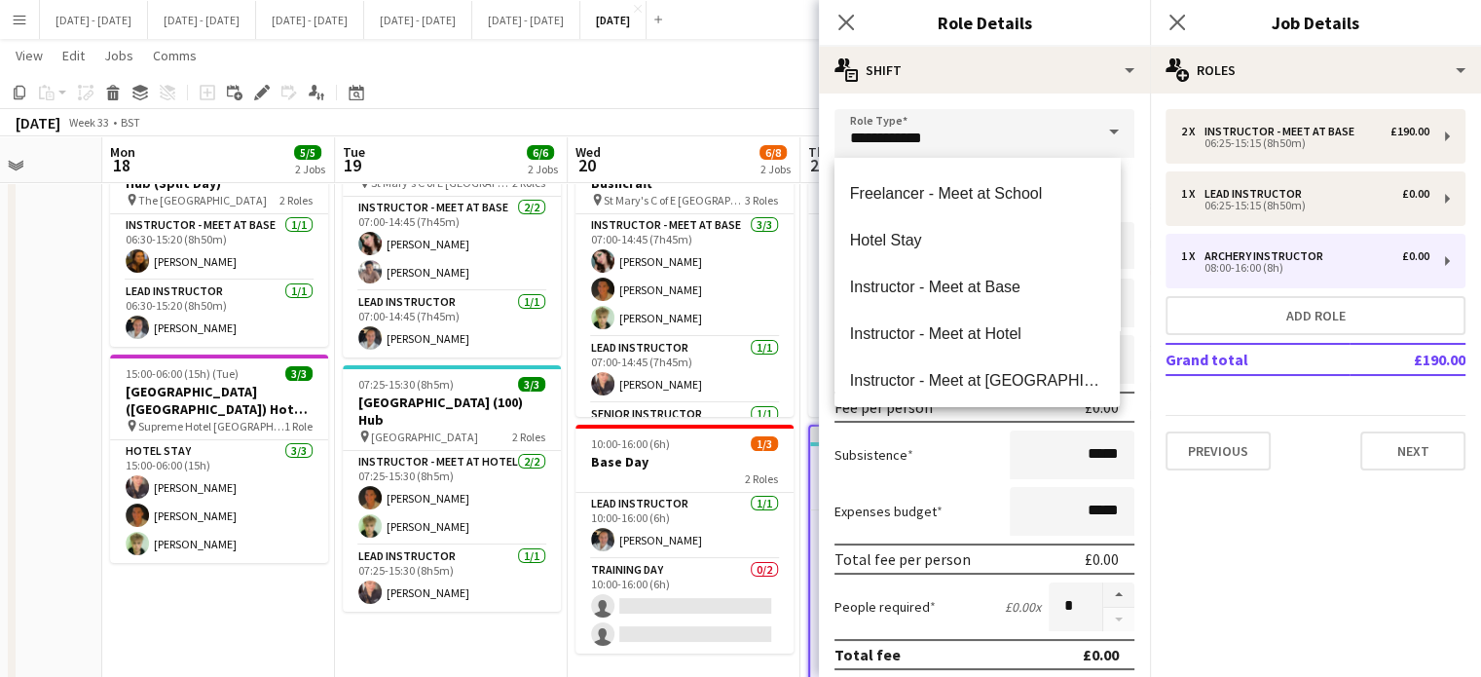
scroll to position [389, 0]
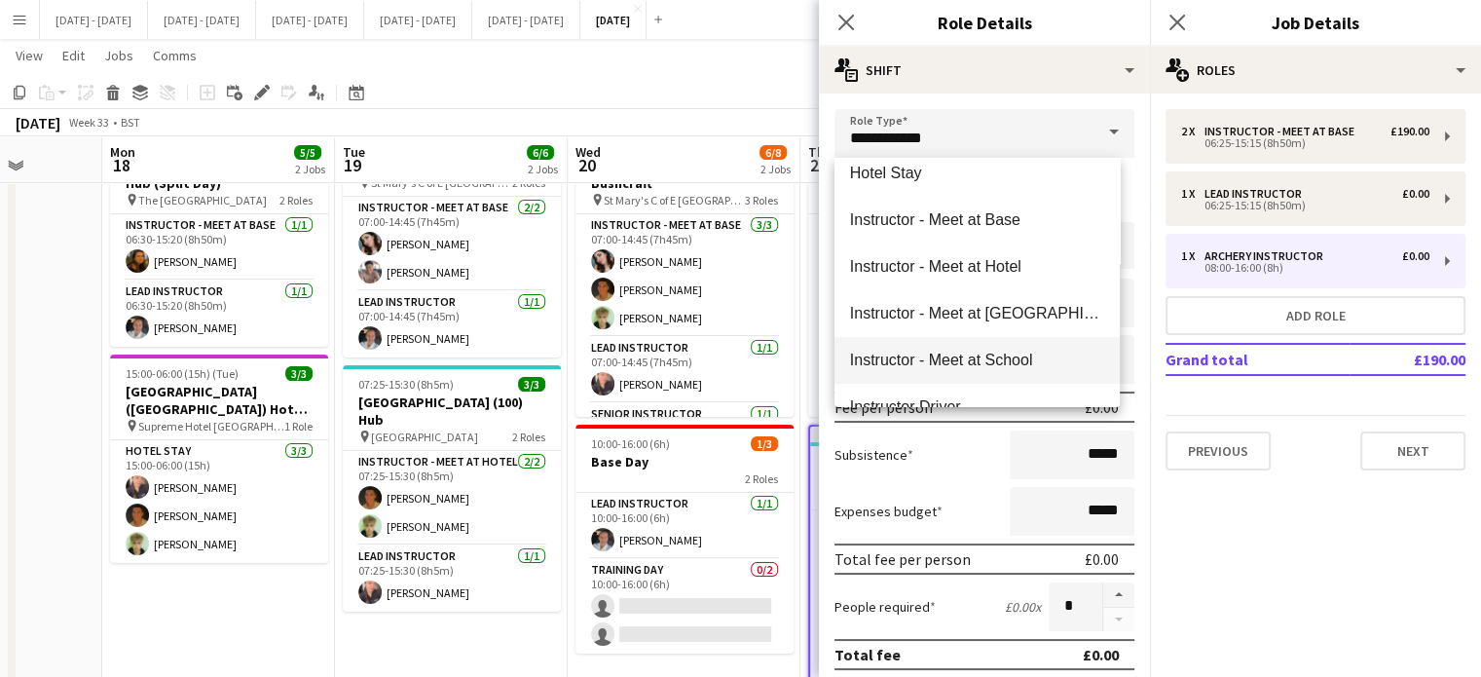
click at [991, 354] on span "Instructor - Meet at School" at bounding box center [977, 359] width 254 height 18
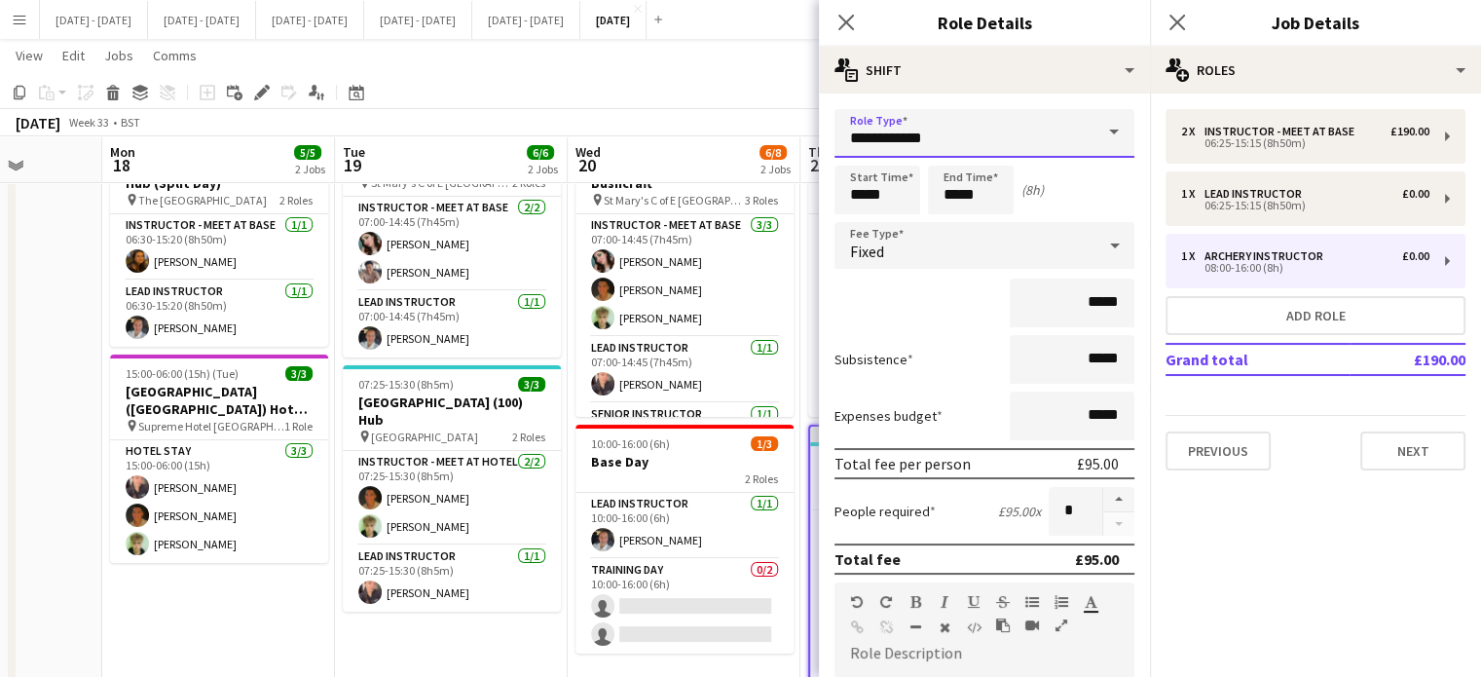
type input "**********"
type input "******"
click at [1095, 118] on span at bounding box center [1113, 132] width 41 height 47
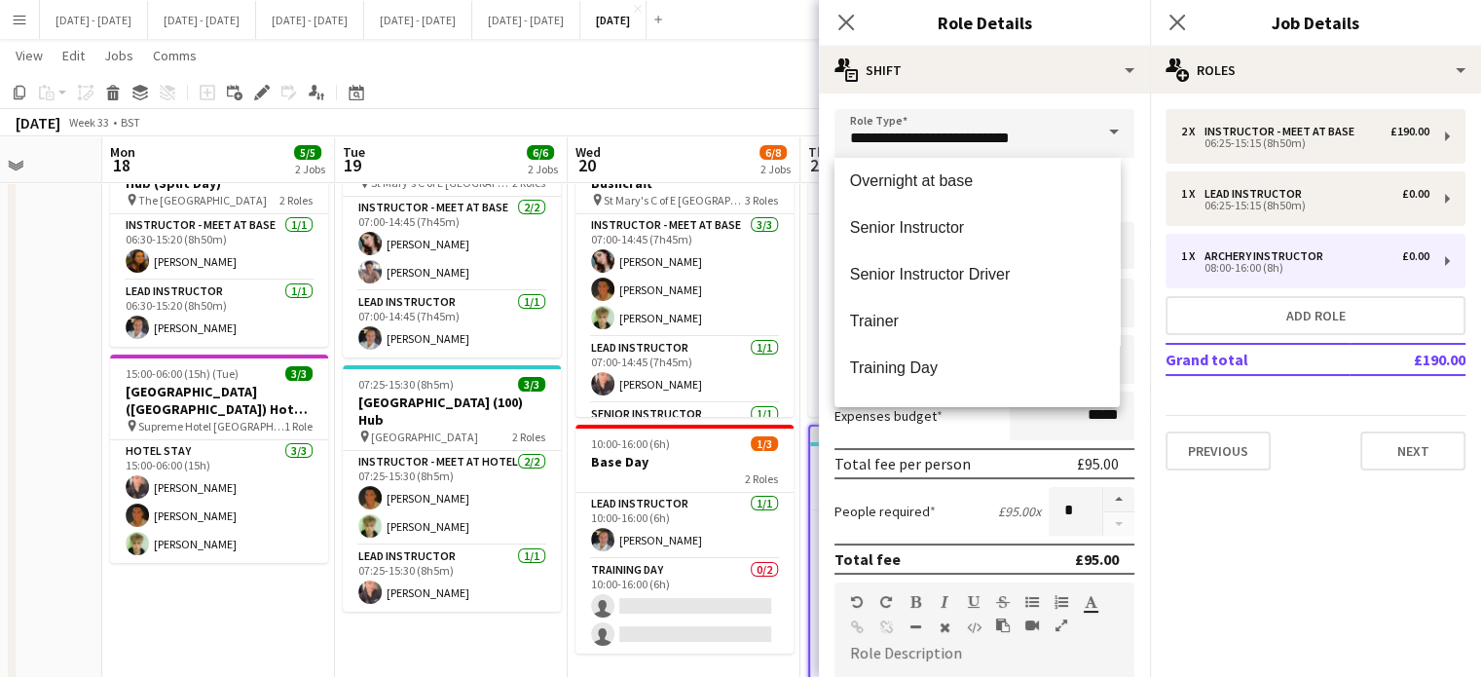
scroll to position [841, 0]
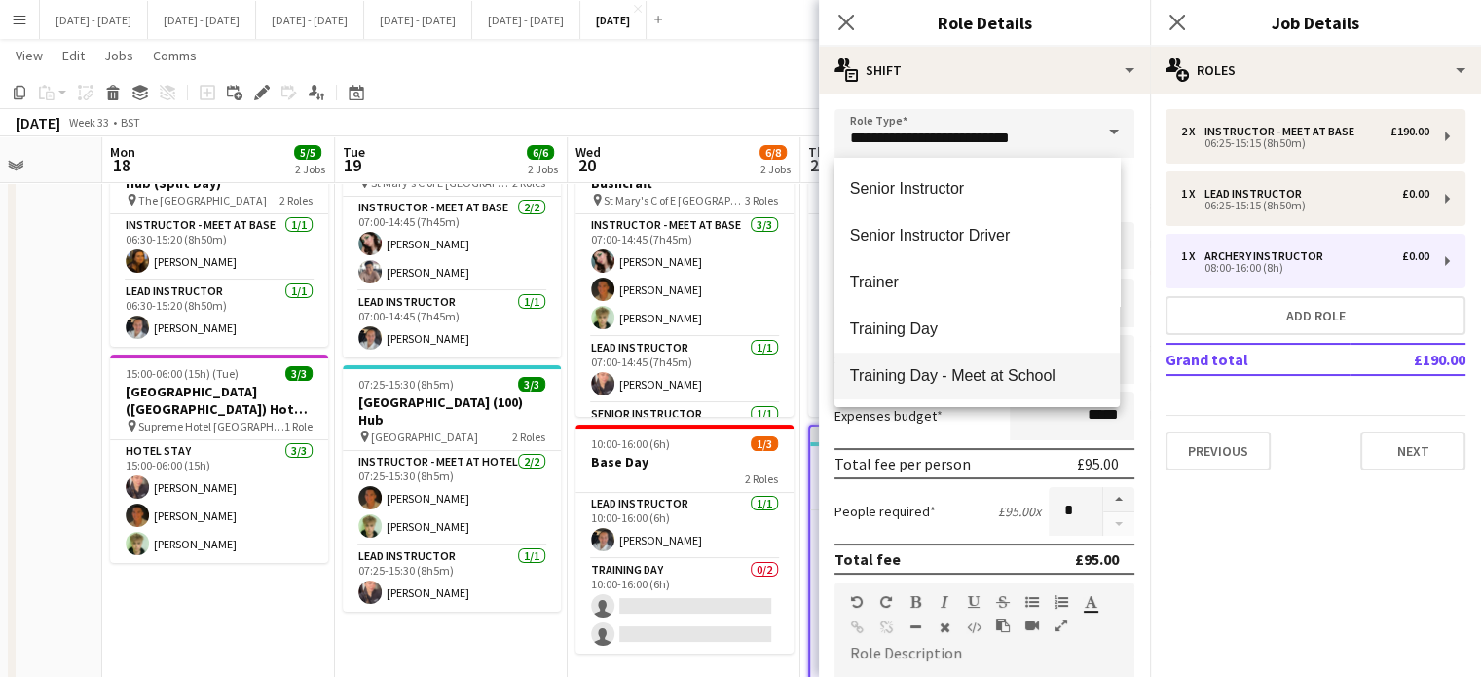
click at [990, 363] on mat-option "Training Day - Meet at School" at bounding box center [976, 375] width 285 height 47
type input "**********"
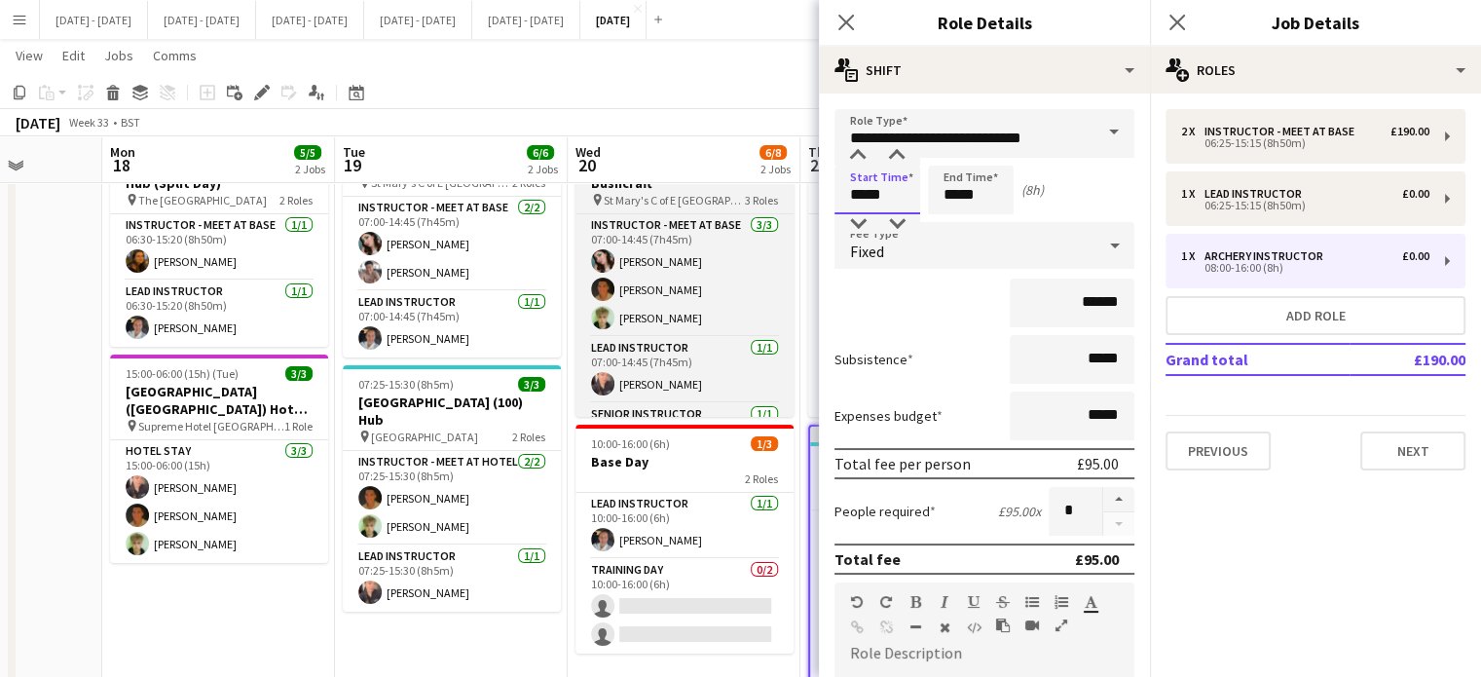
drag, startPoint x: 901, startPoint y: 198, endPoint x: 789, endPoint y: 197, distance: 112.9
click at [789, 197] on body "Menu Boards Boards Boards All jobs Status Workforce Workforce My Workforce Recr…" at bounding box center [740, 451] width 1481 height 1097
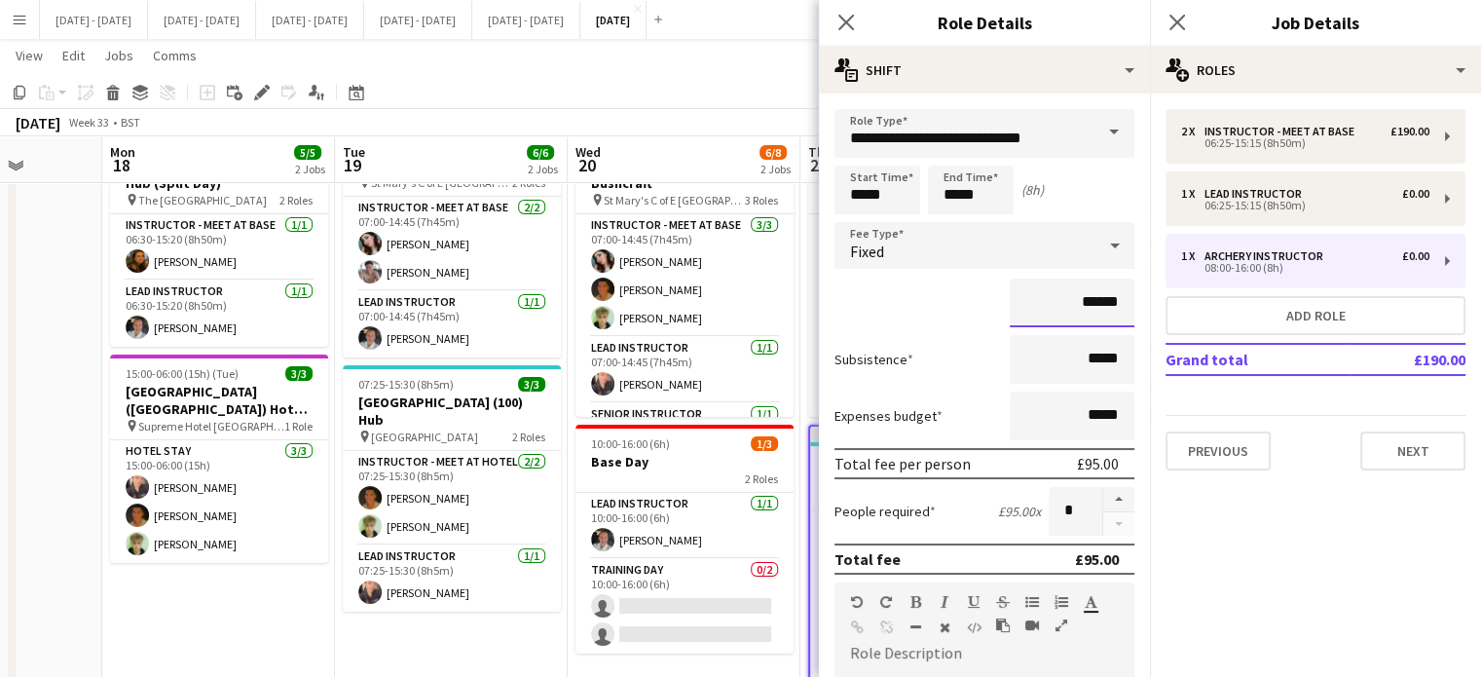
click at [1081, 308] on input "******" at bounding box center [1072, 302] width 125 height 49
type input "**"
type input "*******"
drag, startPoint x: 979, startPoint y: 197, endPoint x: 913, endPoint y: 206, distance: 66.9
click at [913, 206] on div "Start Time ***** End Time ***** (8h)" at bounding box center [984, 189] width 300 height 49
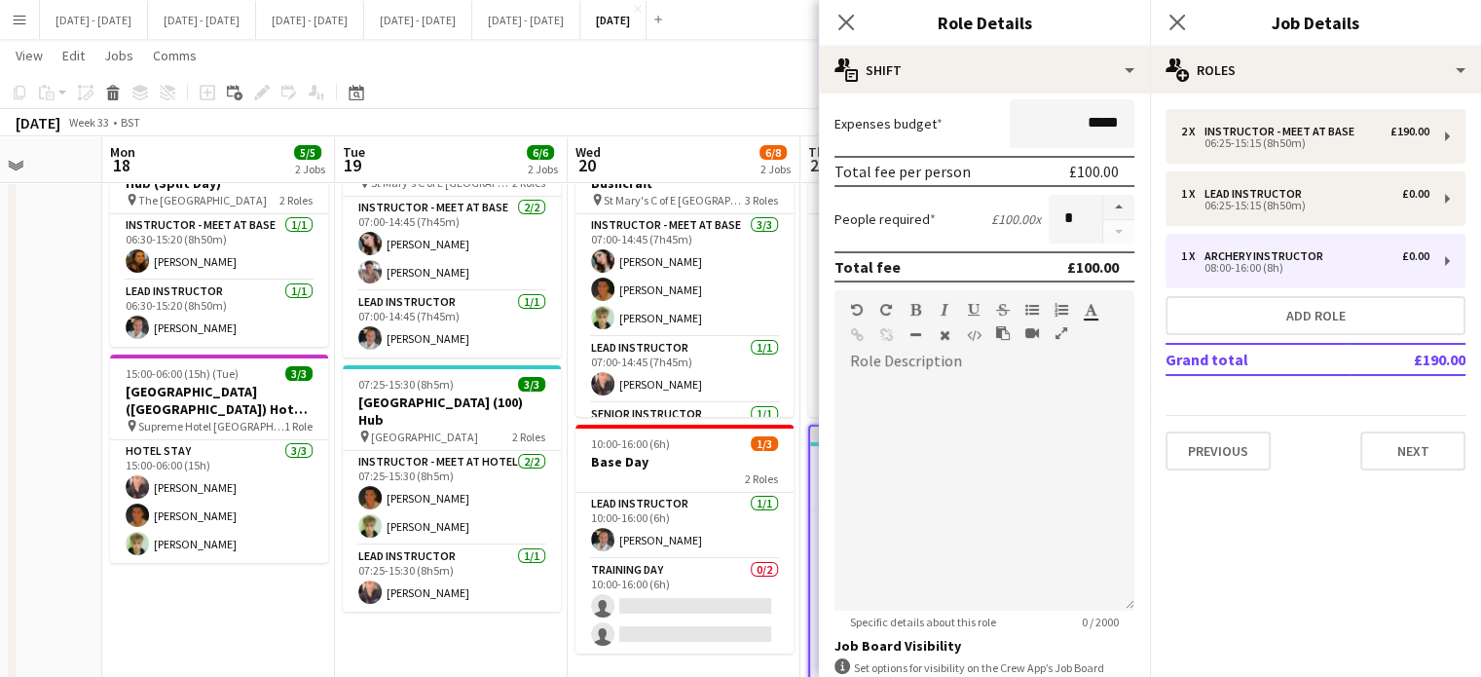
scroll to position [443, 0]
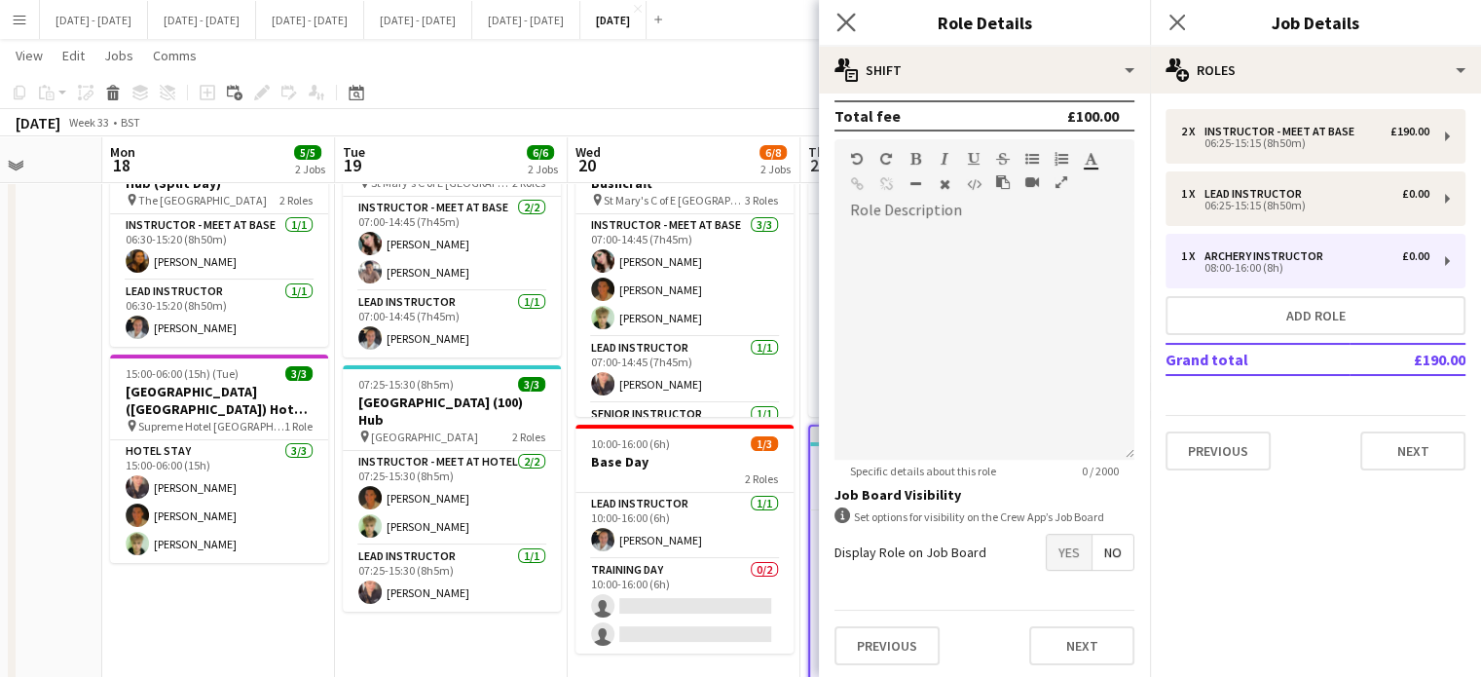
type input "*****"
click at [845, 11] on app-icon "Close pop-in" at bounding box center [846, 23] width 28 height 28
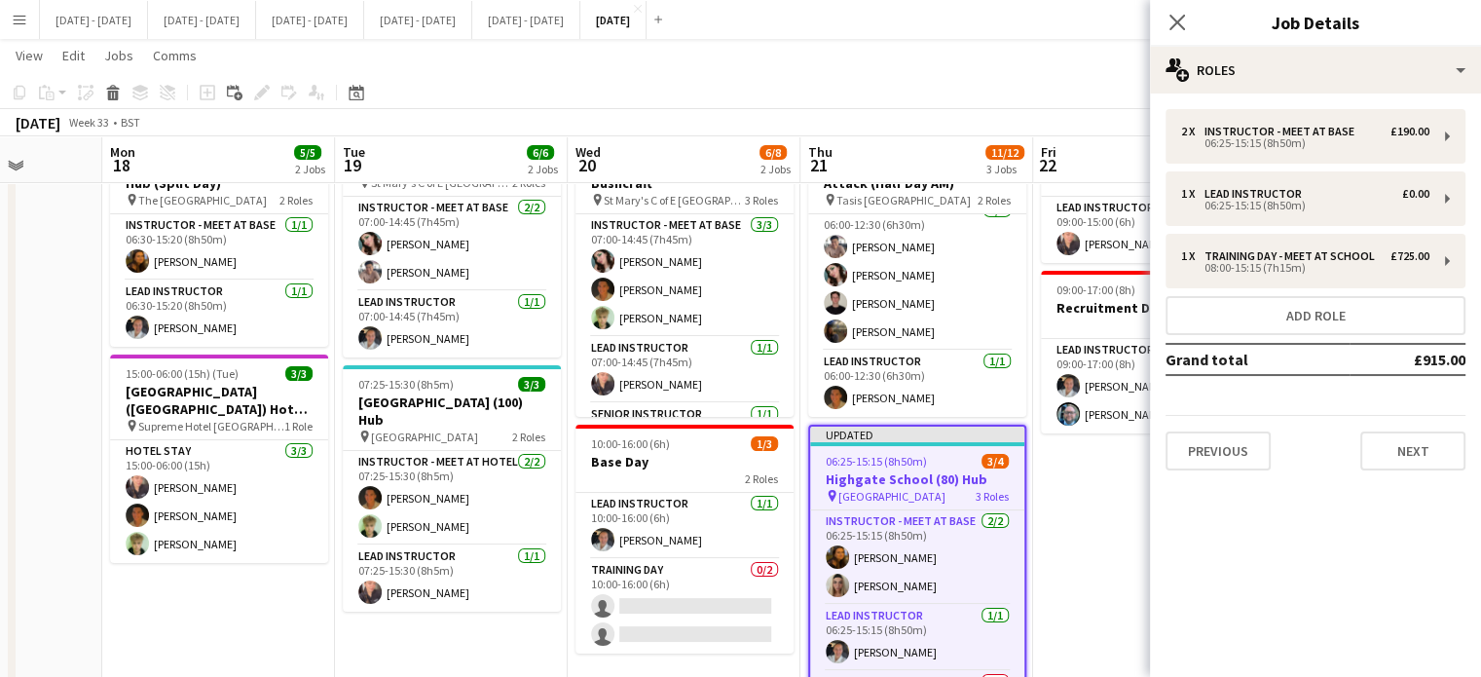
click at [935, 472] on h3 "Highgate School (80) Hub" at bounding box center [917, 479] width 214 height 18
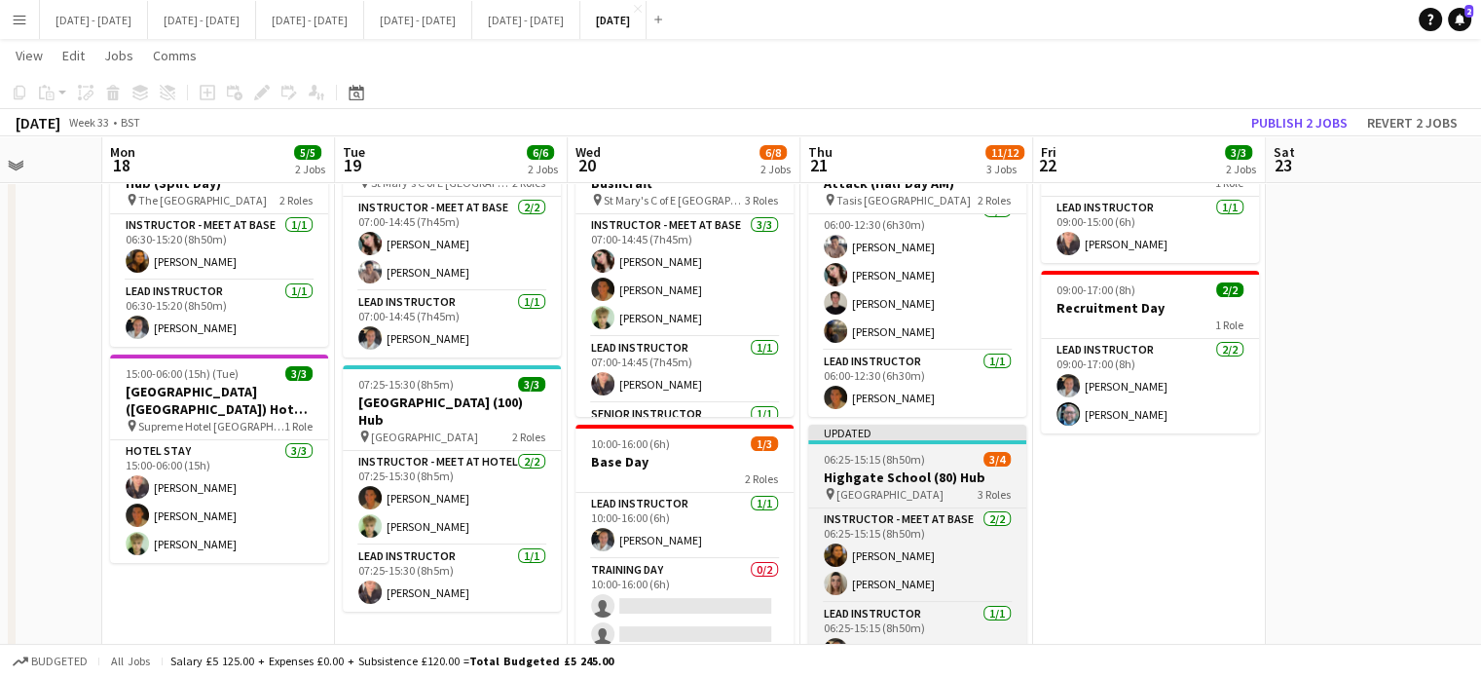
click at [937, 471] on h3 "Highgate School (80) Hub" at bounding box center [917, 477] width 218 height 18
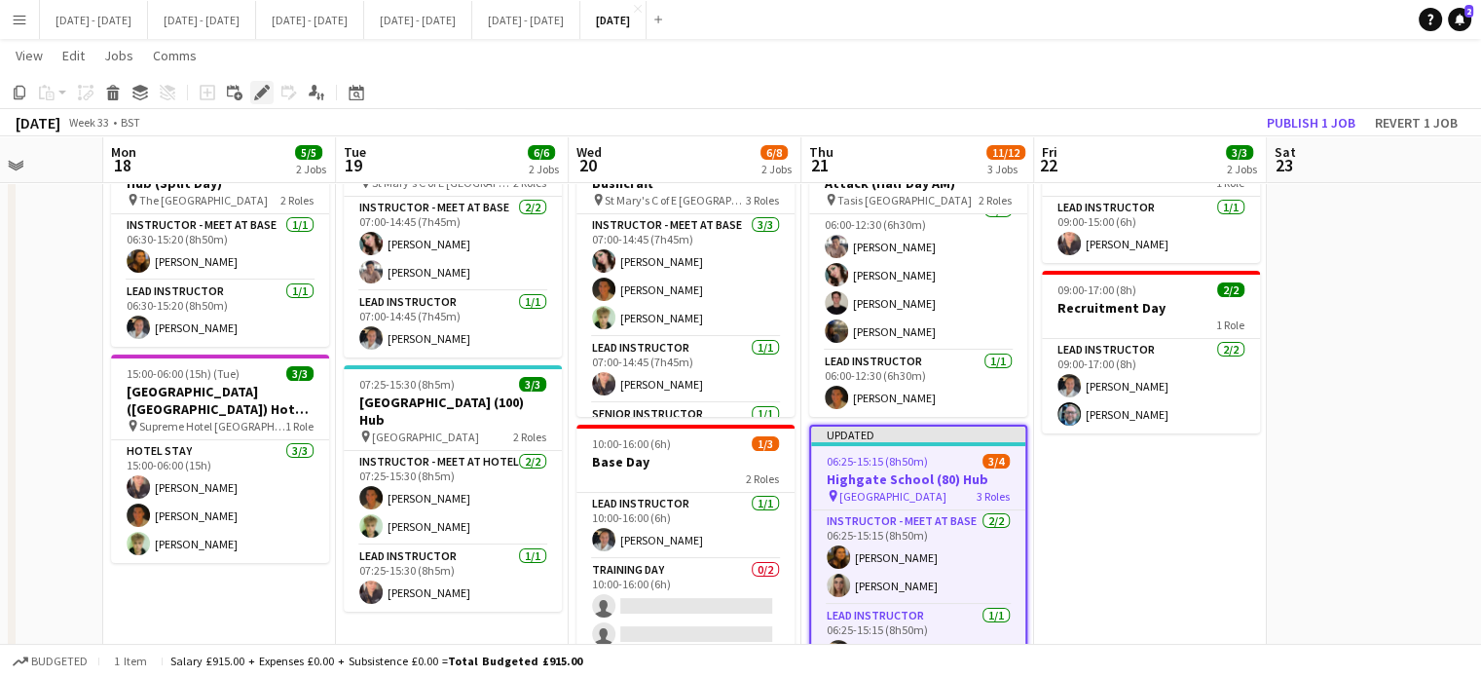
click at [260, 96] on icon at bounding box center [261, 93] width 11 height 11
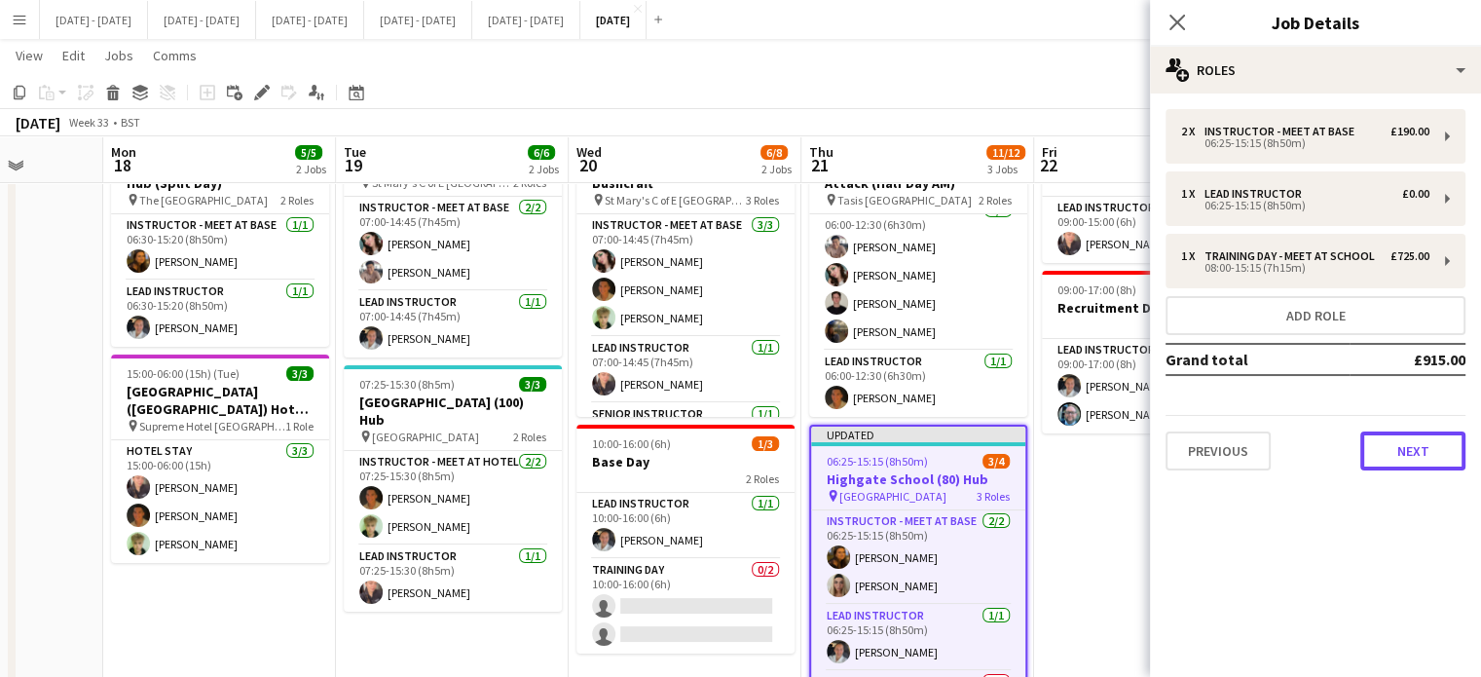
click at [1415, 431] on button "Next" at bounding box center [1412, 450] width 105 height 39
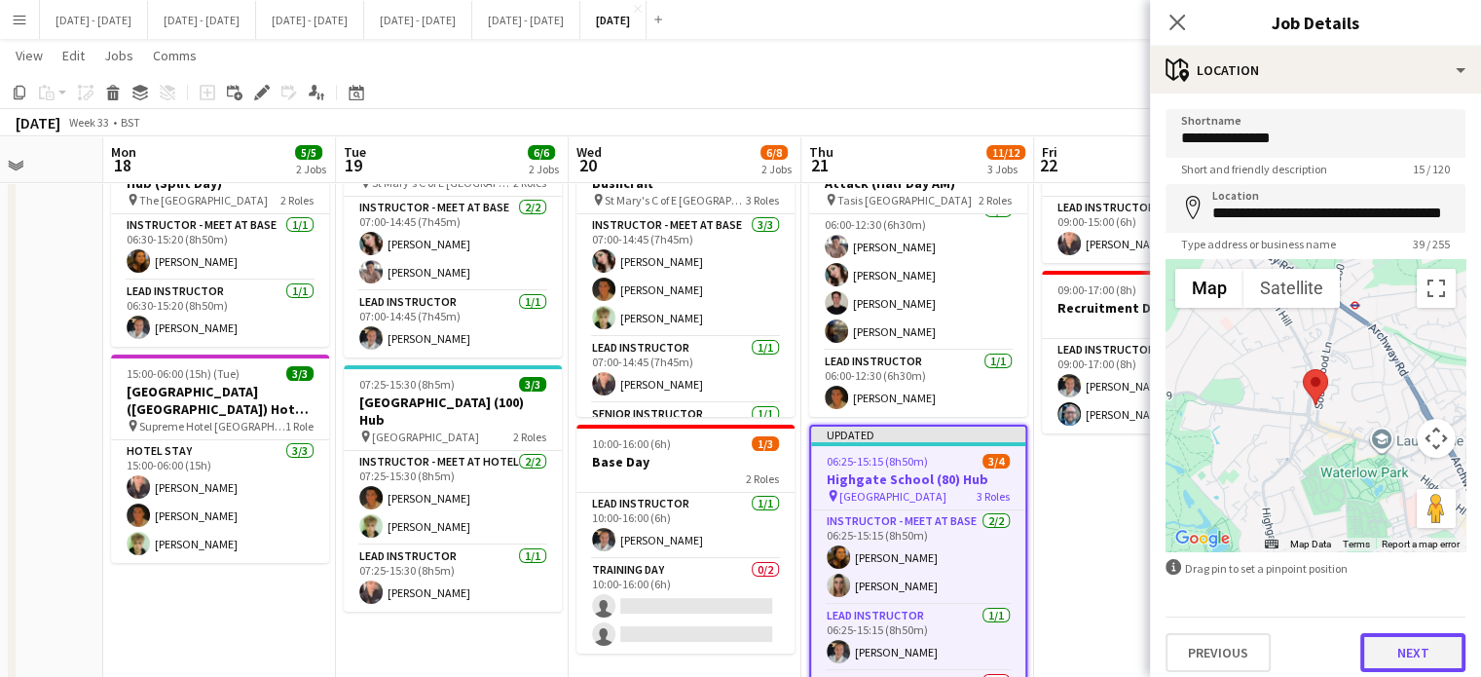
click at [1382, 655] on button "Next" at bounding box center [1412, 652] width 105 height 39
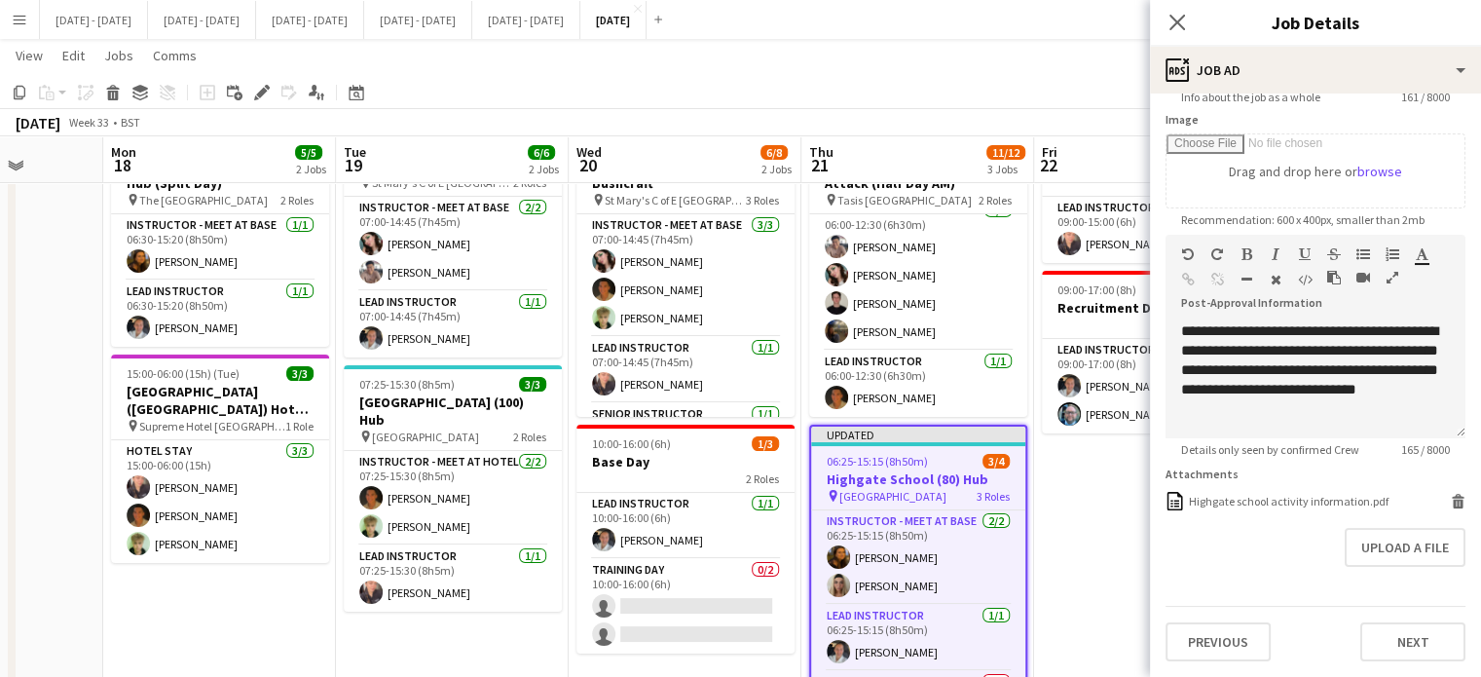
scroll to position [313, 0]
click at [1171, 26] on icon "Close pop-in" at bounding box center [1176, 22] width 18 height 18
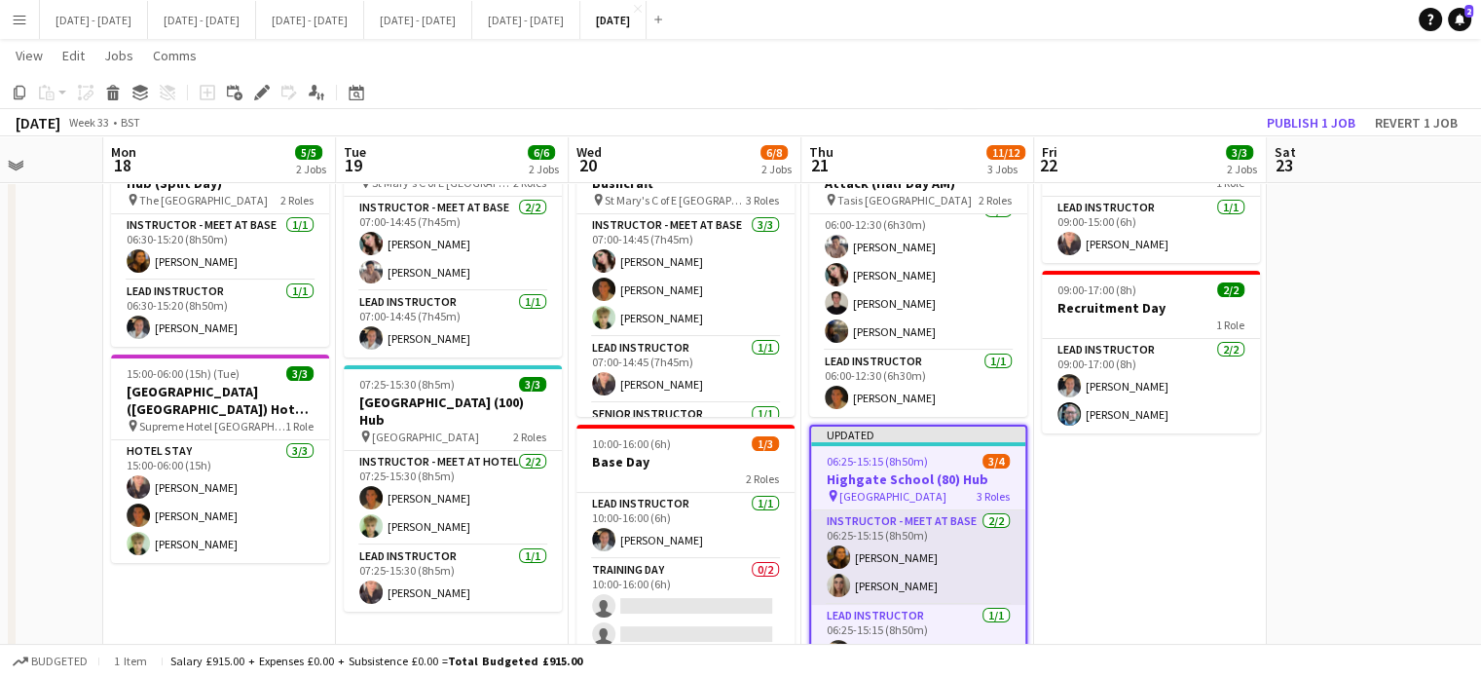
scroll to position [24, 0]
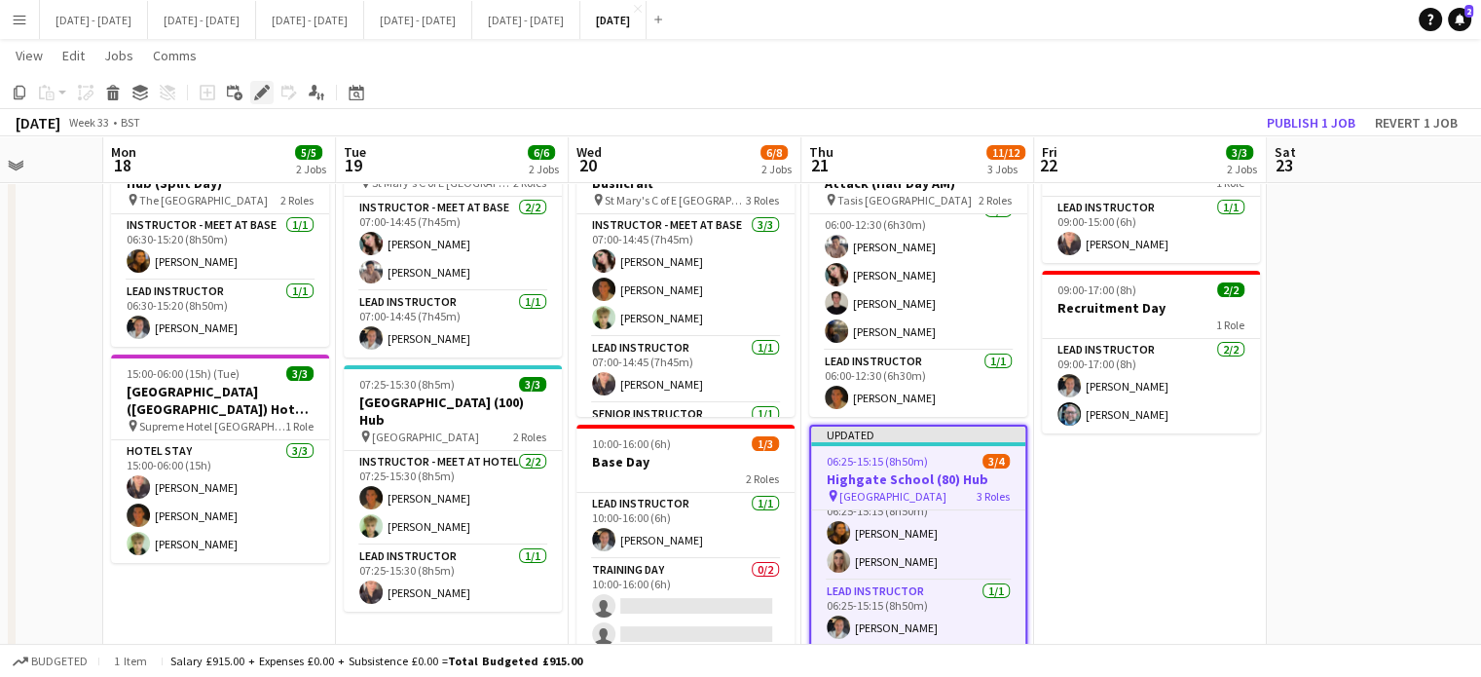
click at [260, 84] on div "Edit" at bounding box center [261, 92] width 23 height 23
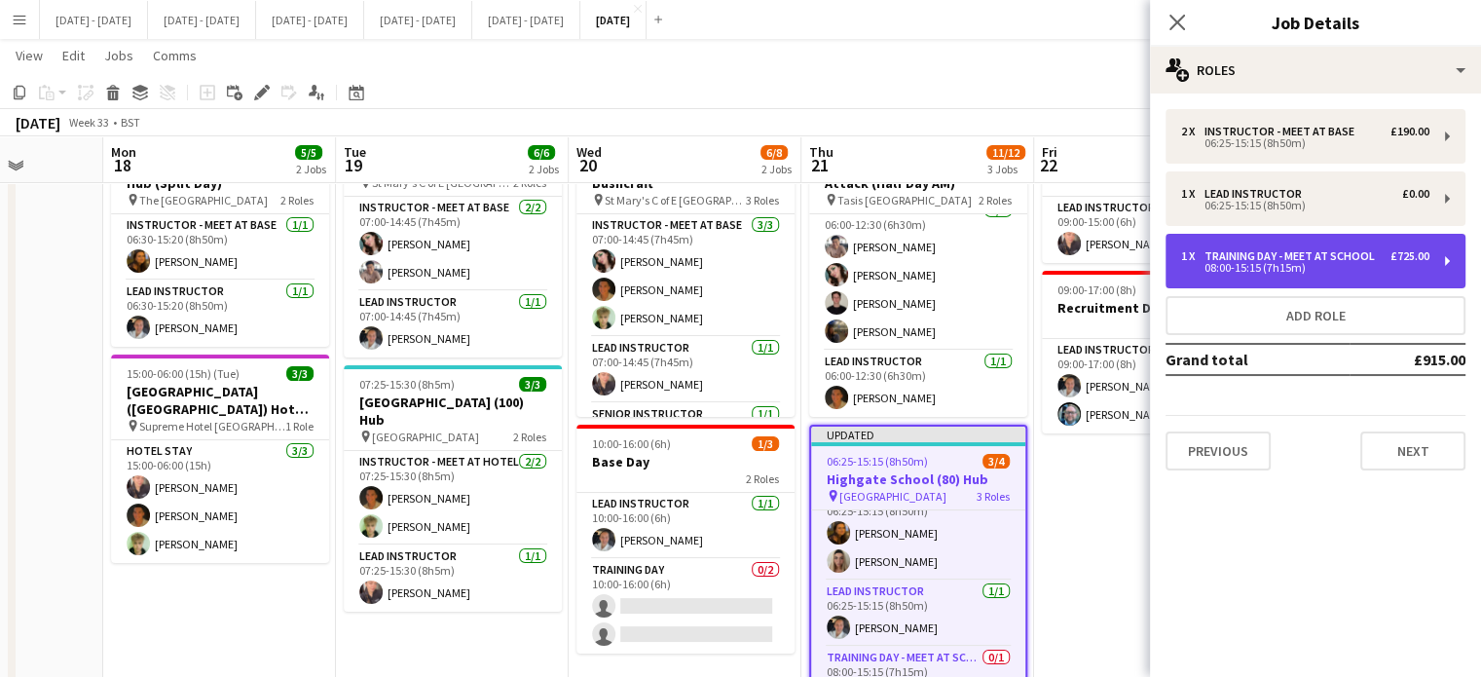
click at [1376, 268] on div "08:00-15:15 (7h15m)" at bounding box center [1305, 268] width 248 height 10
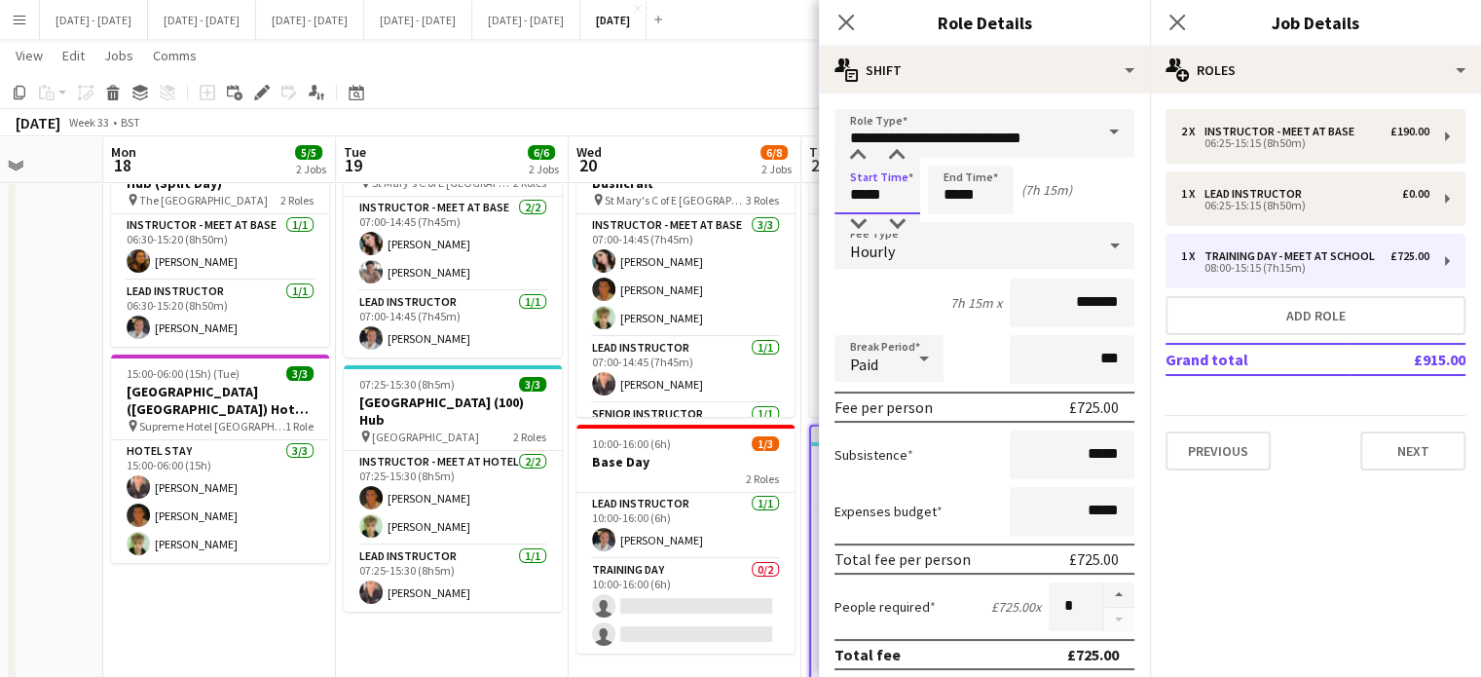
drag, startPoint x: 895, startPoint y: 194, endPoint x: 764, endPoint y: 179, distance: 131.3
click at [764, 179] on body "Menu Boards Boards Boards All jobs Status Workforce Workforce My Workforce Recr…" at bounding box center [740, 451] width 1481 height 1097
type input "*****"
click at [1055, 231] on div "Hourly" at bounding box center [964, 245] width 261 height 47
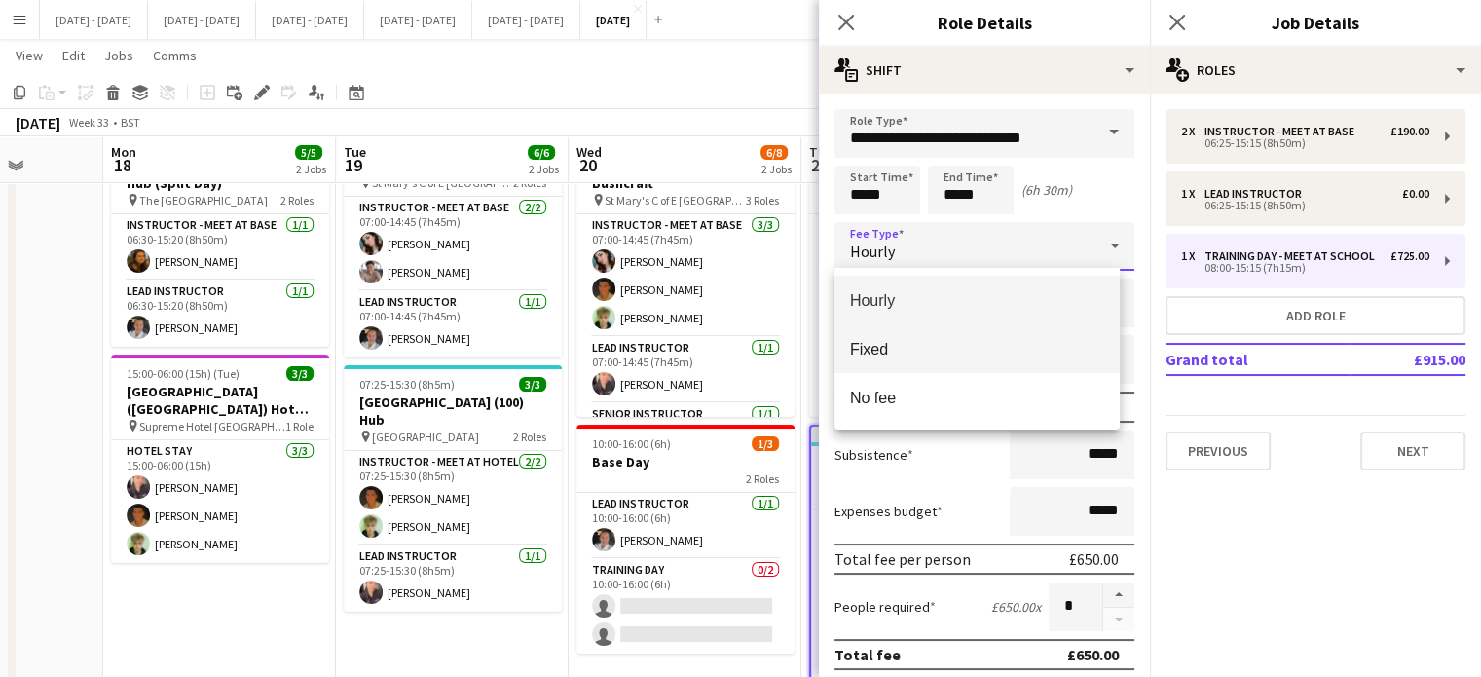
click at [924, 340] on span "Fixed" at bounding box center [977, 349] width 254 height 18
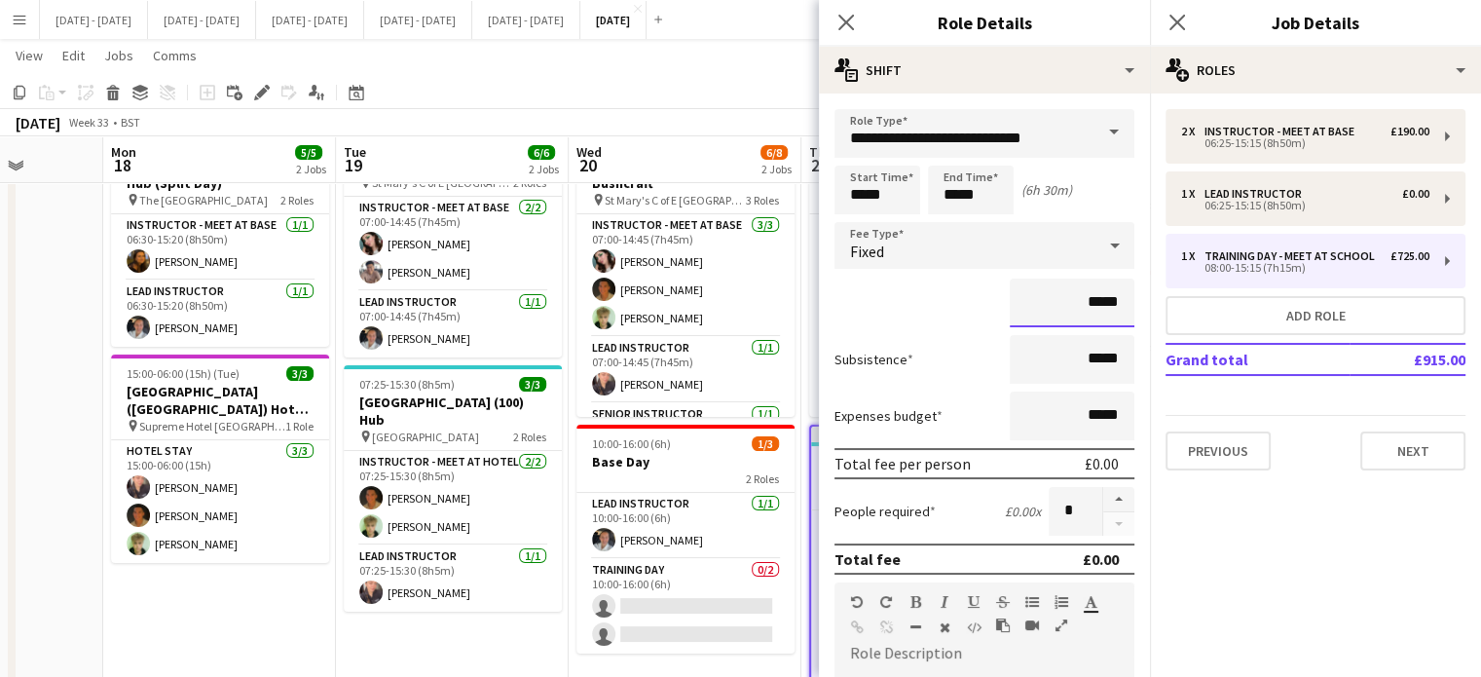
click at [1081, 306] on input "*****" at bounding box center [1072, 302] width 125 height 49
type input "**"
type input "*******"
click at [848, 20] on icon at bounding box center [845, 22] width 18 height 18
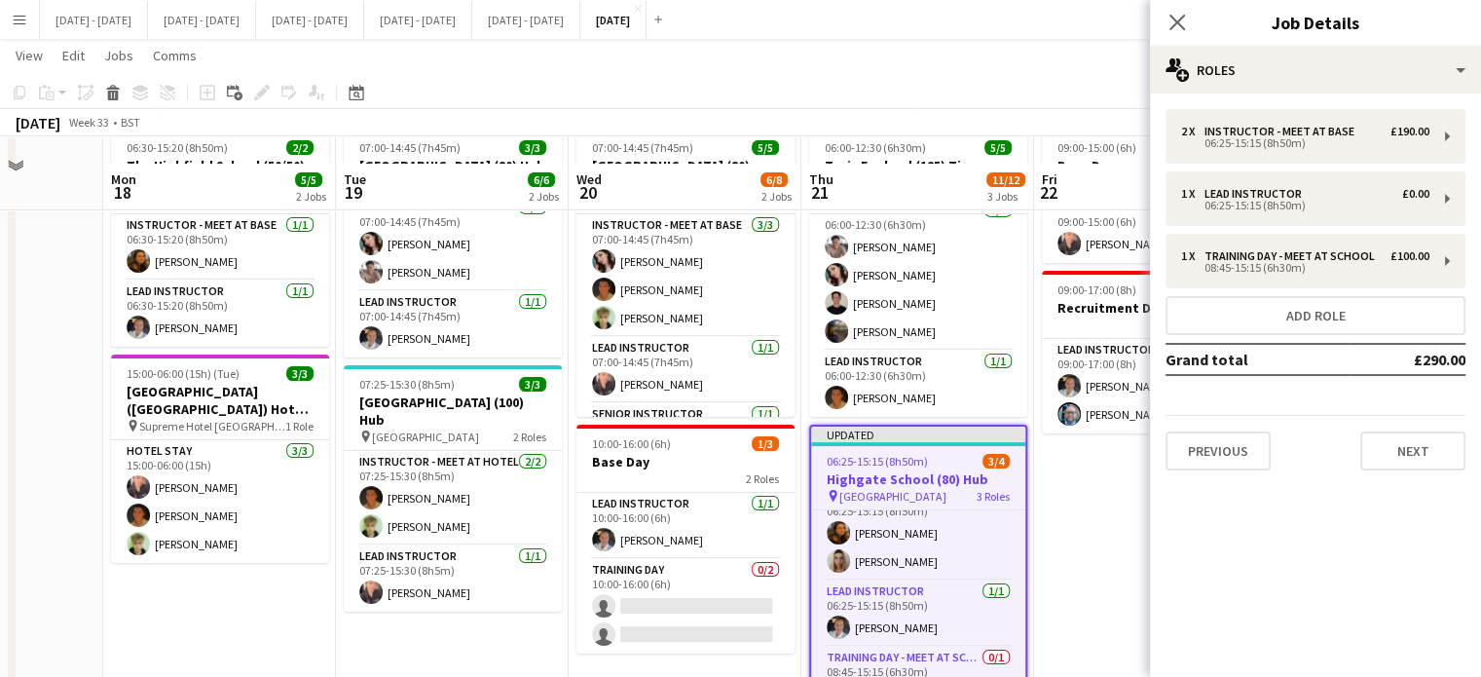
scroll to position [195, 0]
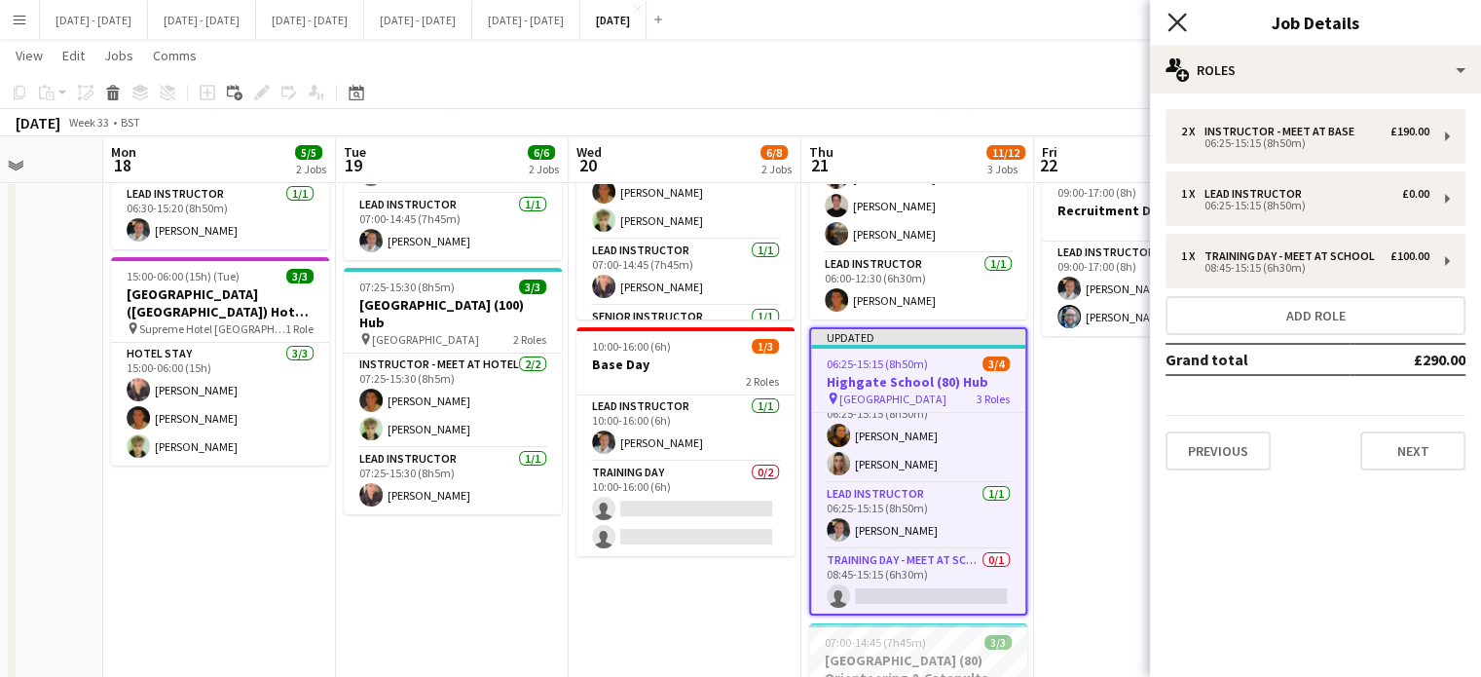
click at [1184, 20] on icon "Close pop-in" at bounding box center [1176, 22] width 18 height 18
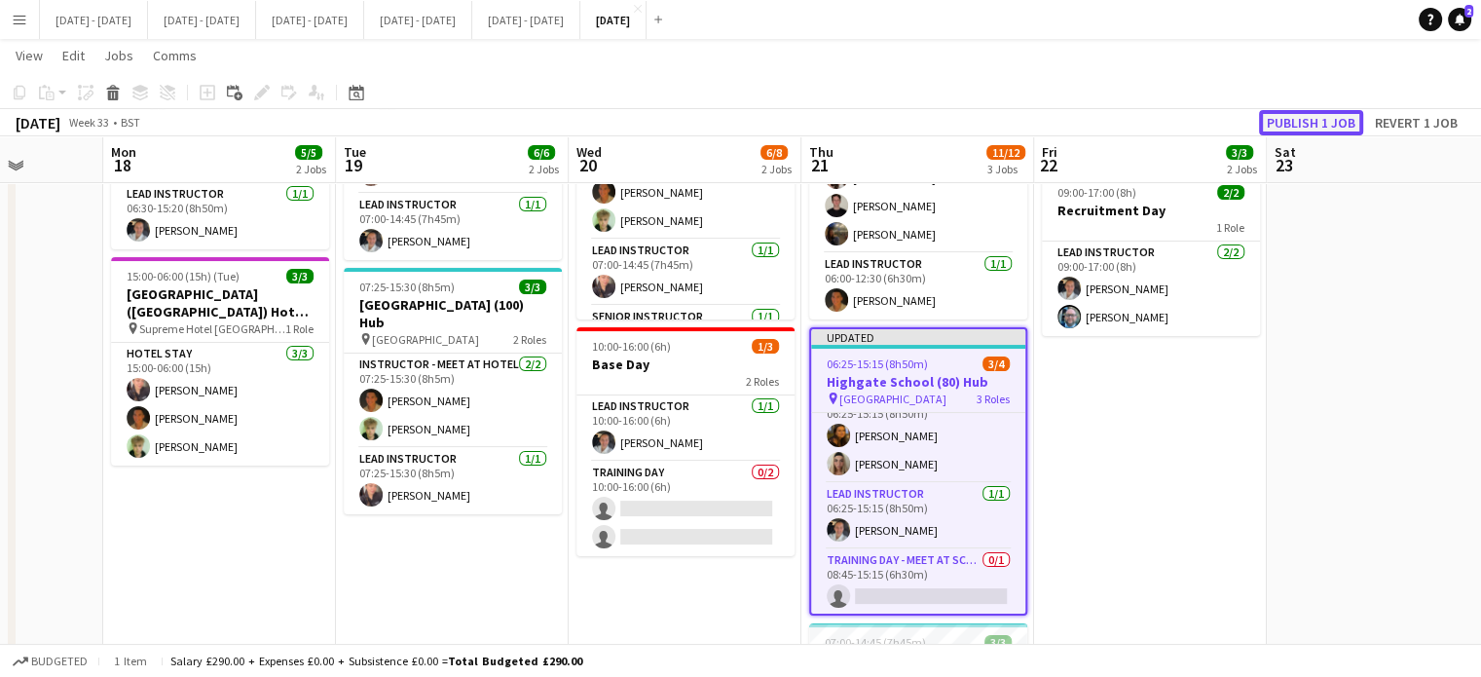
click at [1329, 115] on button "Publish 1 job" at bounding box center [1311, 122] width 104 height 25
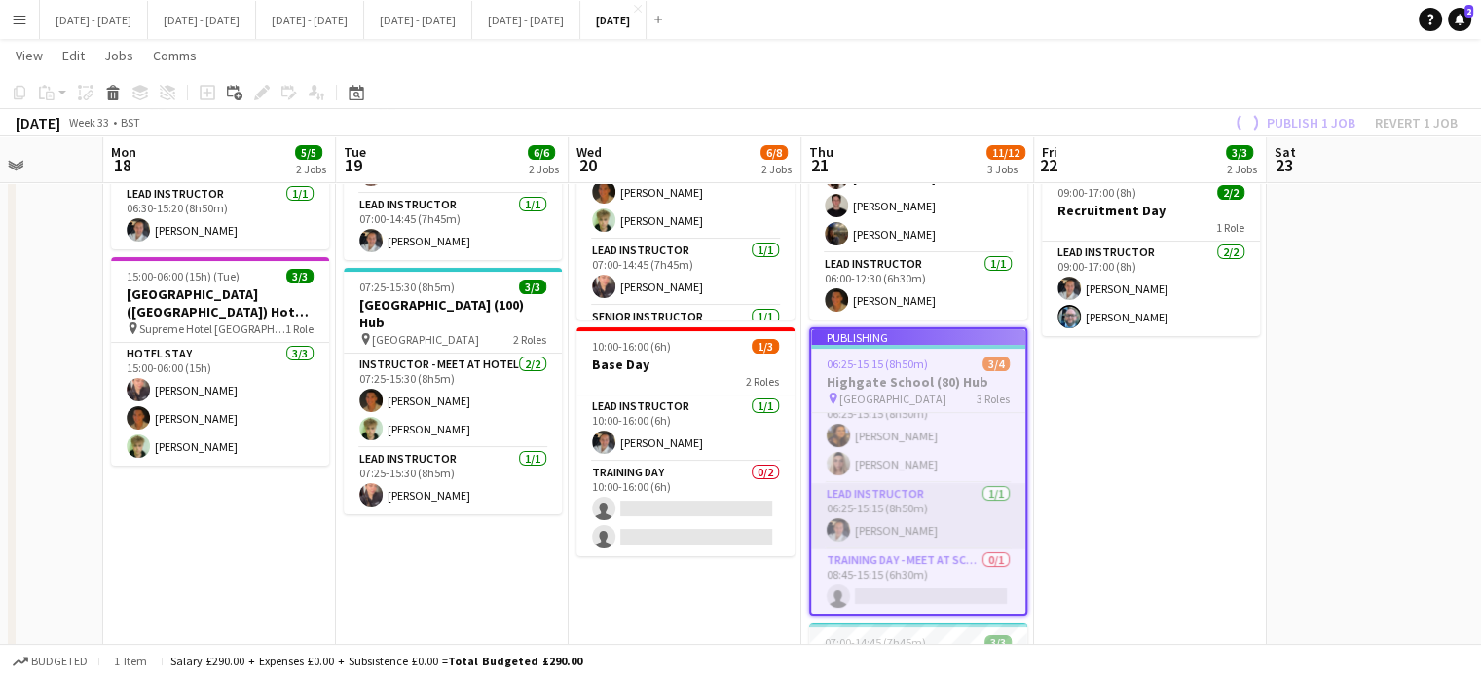
scroll to position [9, 0]
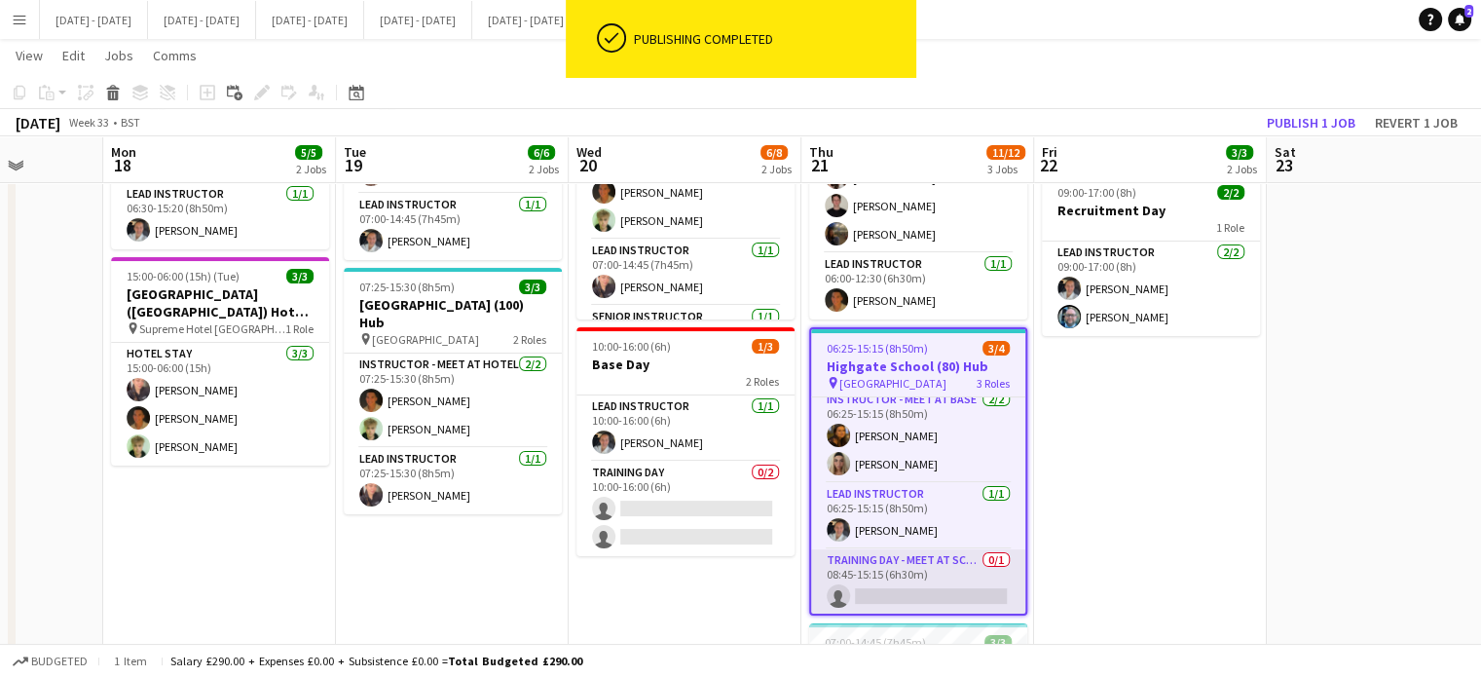
click at [939, 596] on app-card-role "Training Day - Meet at School 0/1 08:45-15:15 (6h30m) single-neutral-actions" at bounding box center [918, 582] width 214 height 66
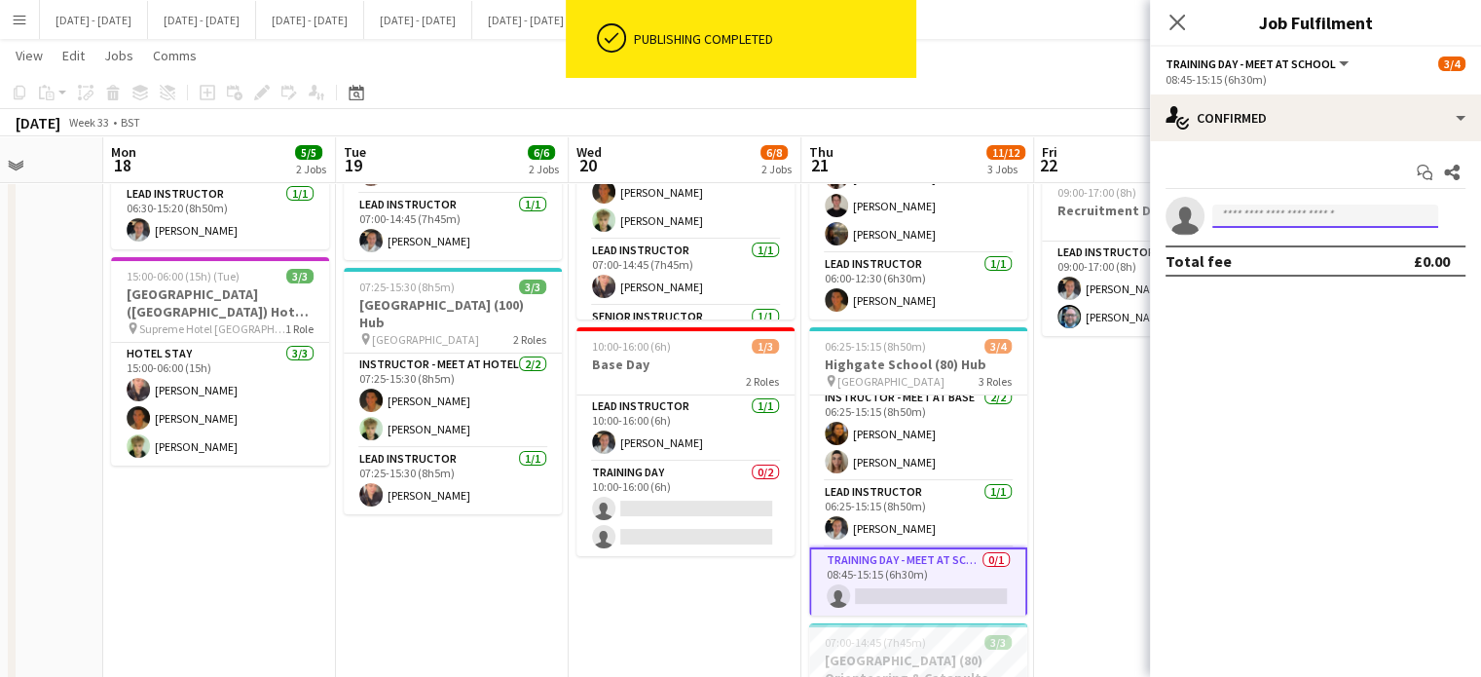
click at [1301, 216] on input at bounding box center [1325, 215] width 226 height 23
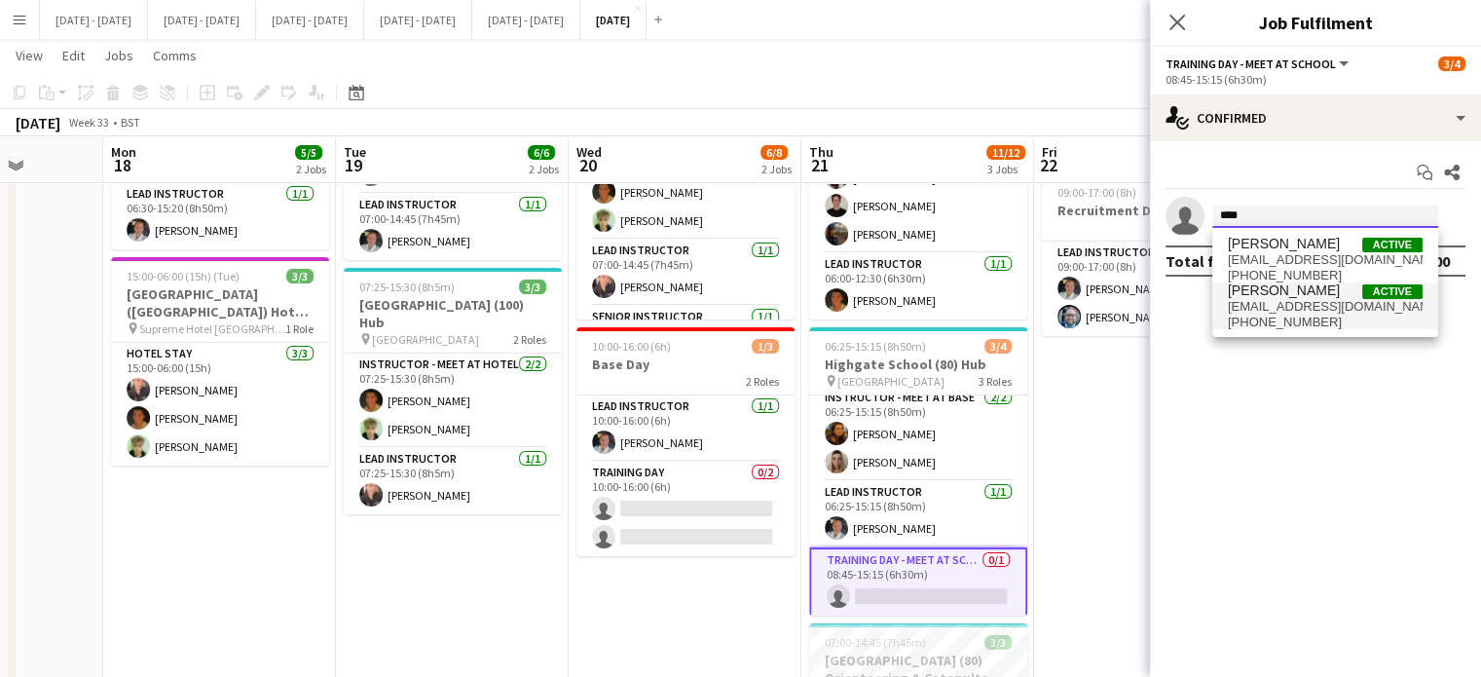
type input "****"
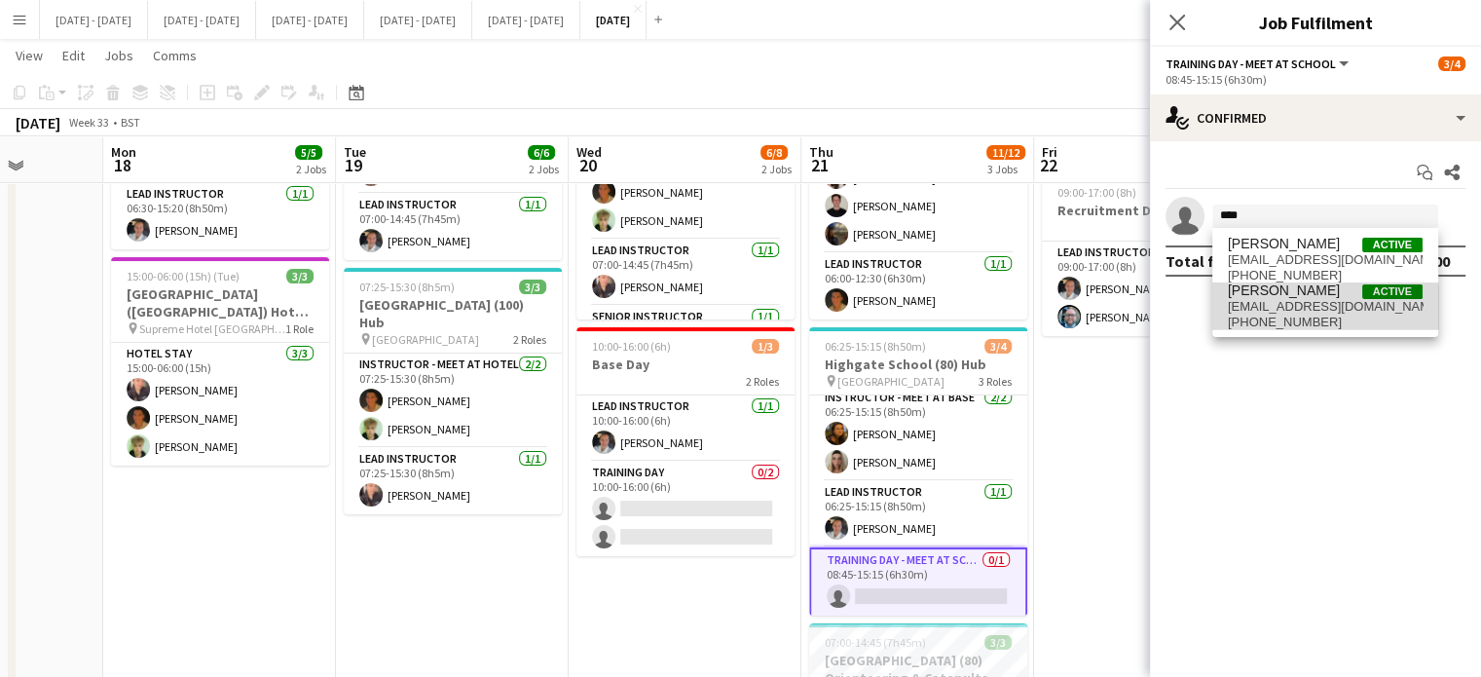
click at [1273, 326] on span "[PHONE_NUMBER]" at bounding box center [1325, 322] width 195 height 16
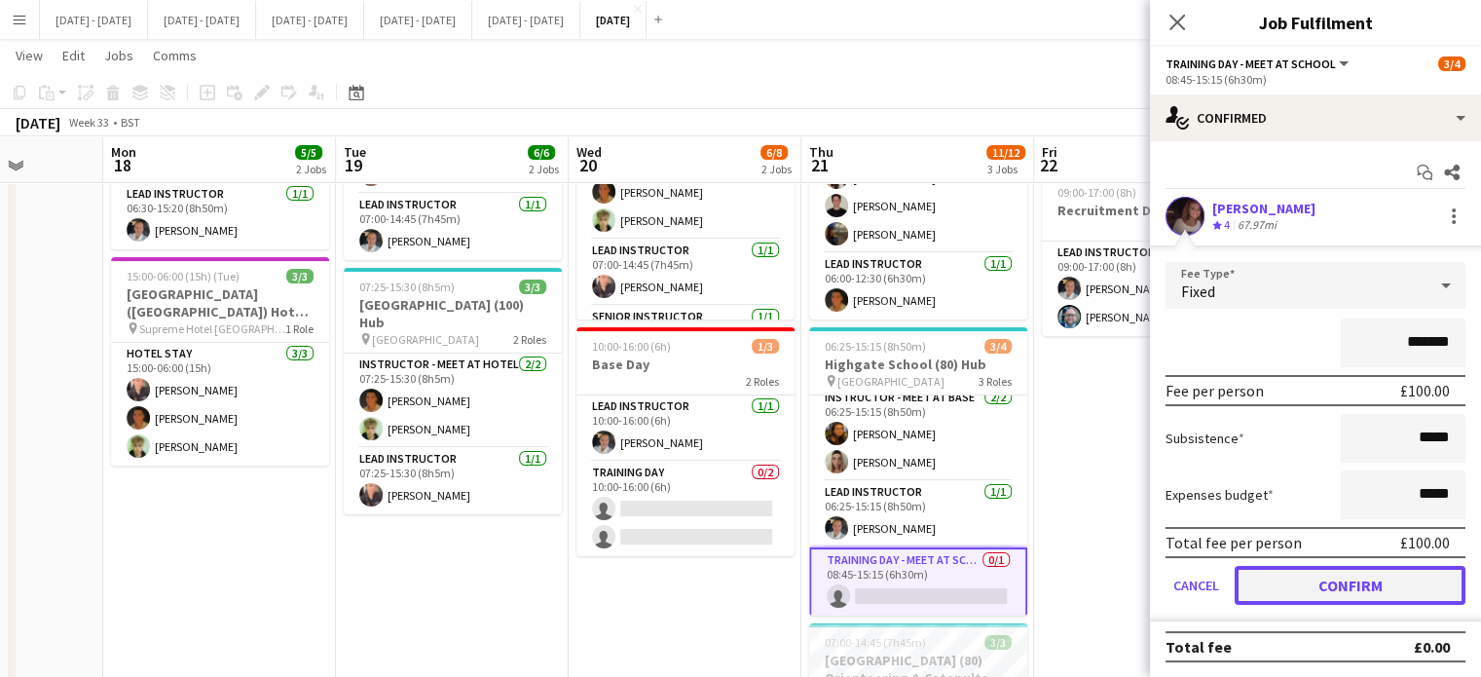
click at [1343, 582] on button "Confirm" at bounding box center [1349, 585] width 231 height 39
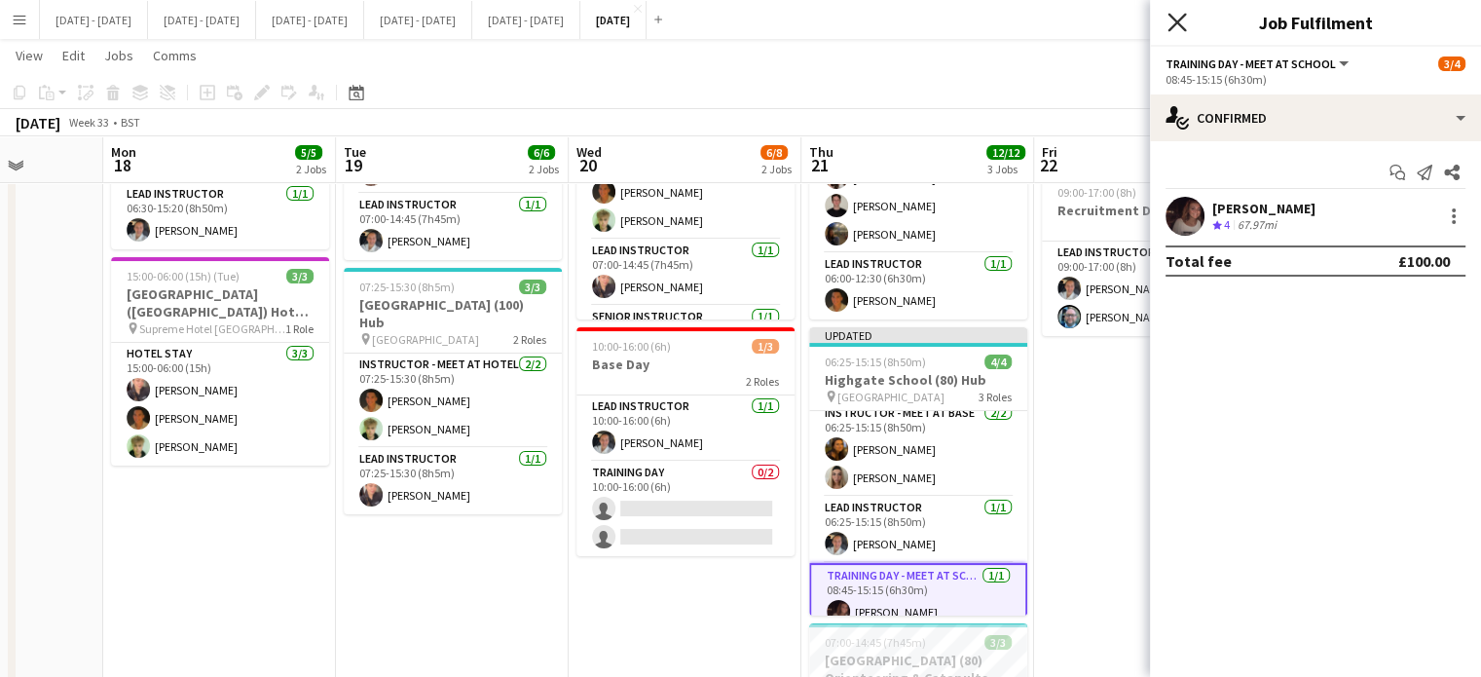
click at [1167, 23] on app-icon "Close pop-in" at bounding box center [1177, 23] width 28 height 28
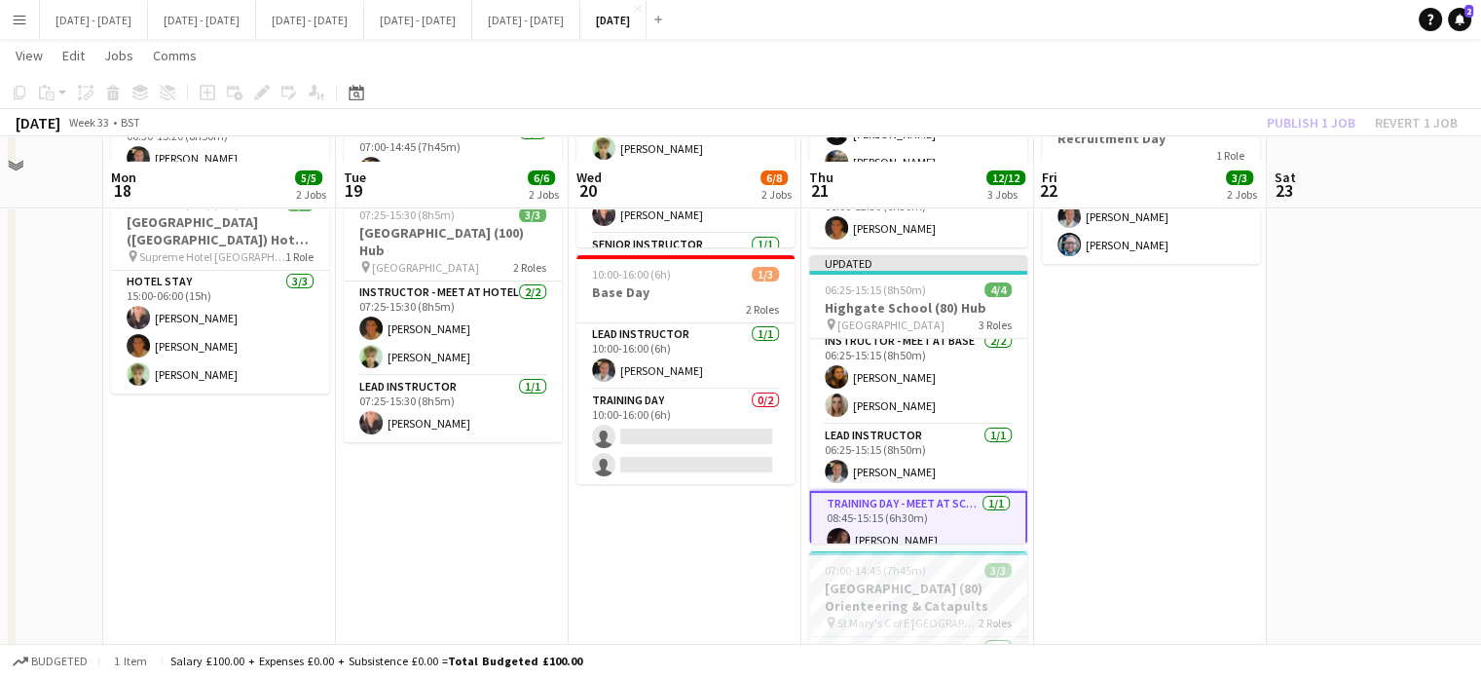
scroll to position [292, 0]
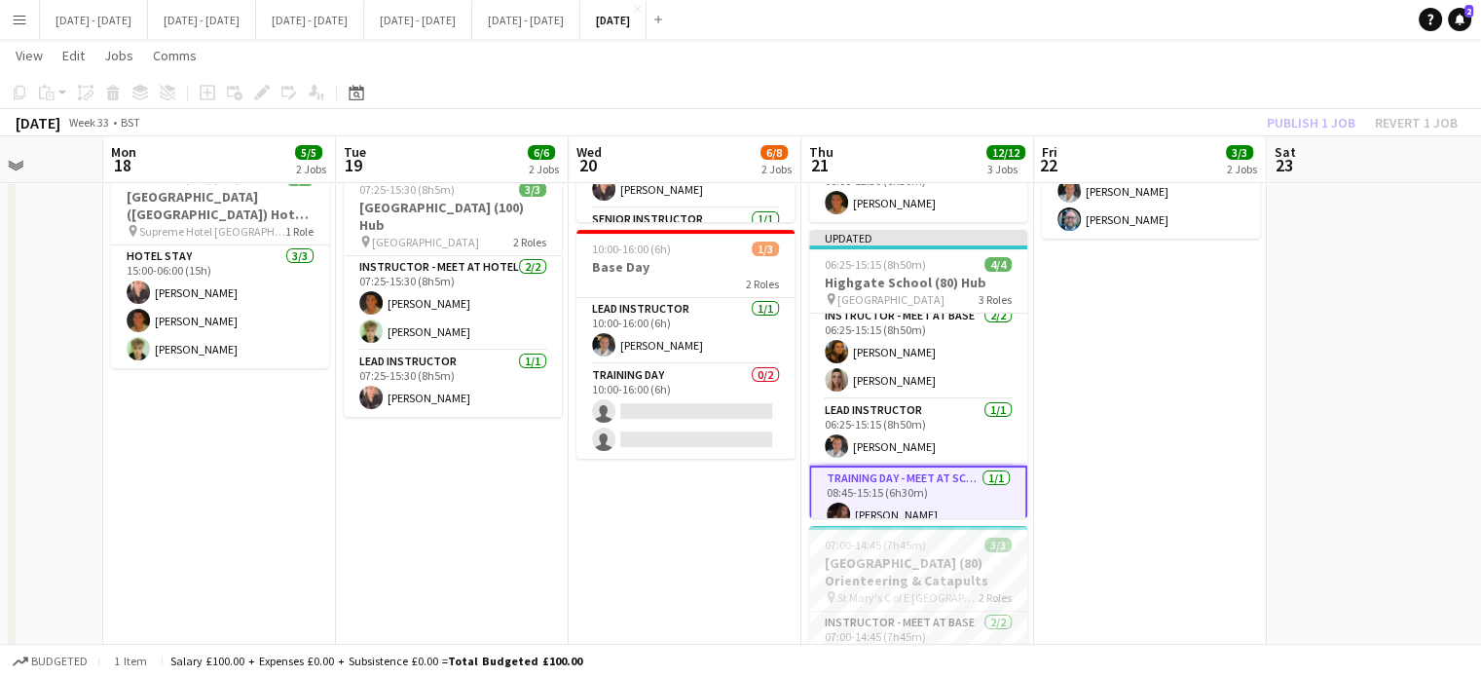
click at [1158, 387] on app-date-cell "09:00-15:00 (6h) 1/1 Base Day 1 Role Lead Instructor [DATE] 09:00-15:00 (6h) [P…" at bounding box center [1150, 349] width 233 height 846
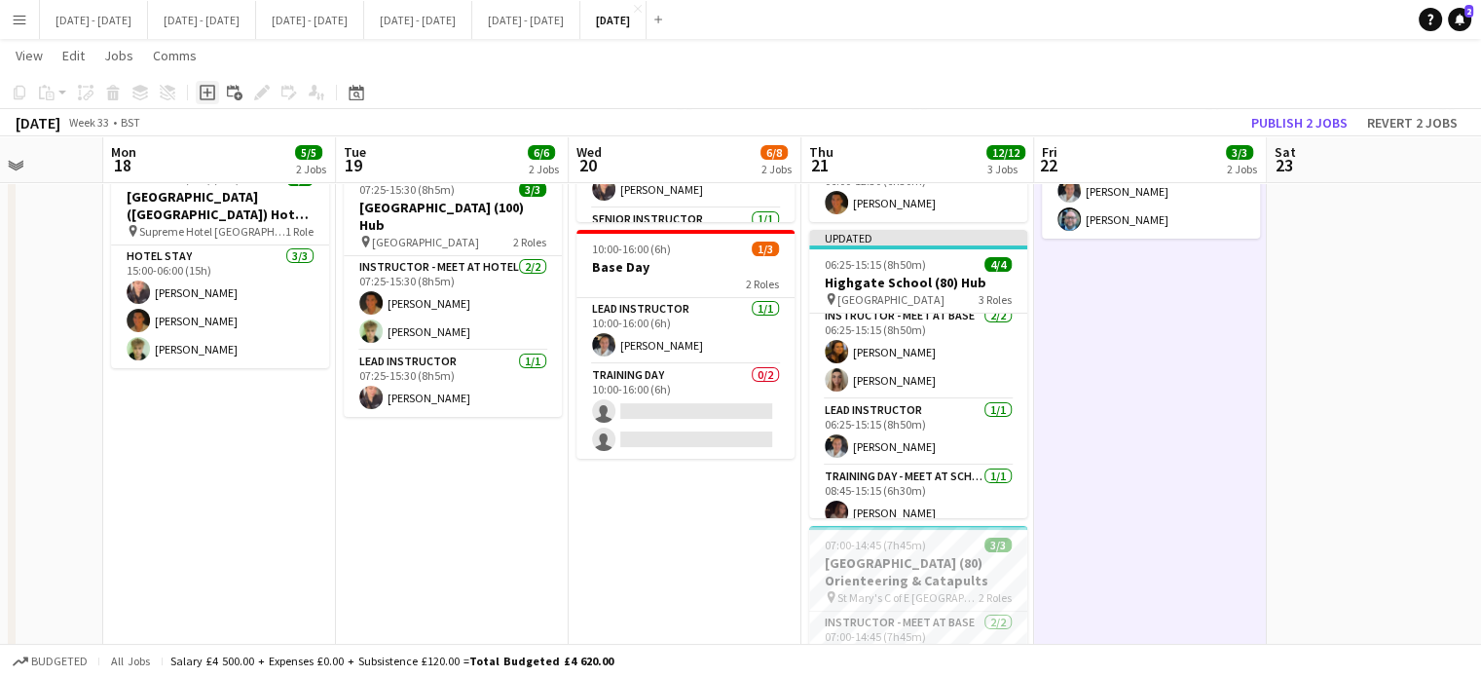
click at [208, 96] on icon "Add job" at bounding box center [208, 93] width 16 height 16
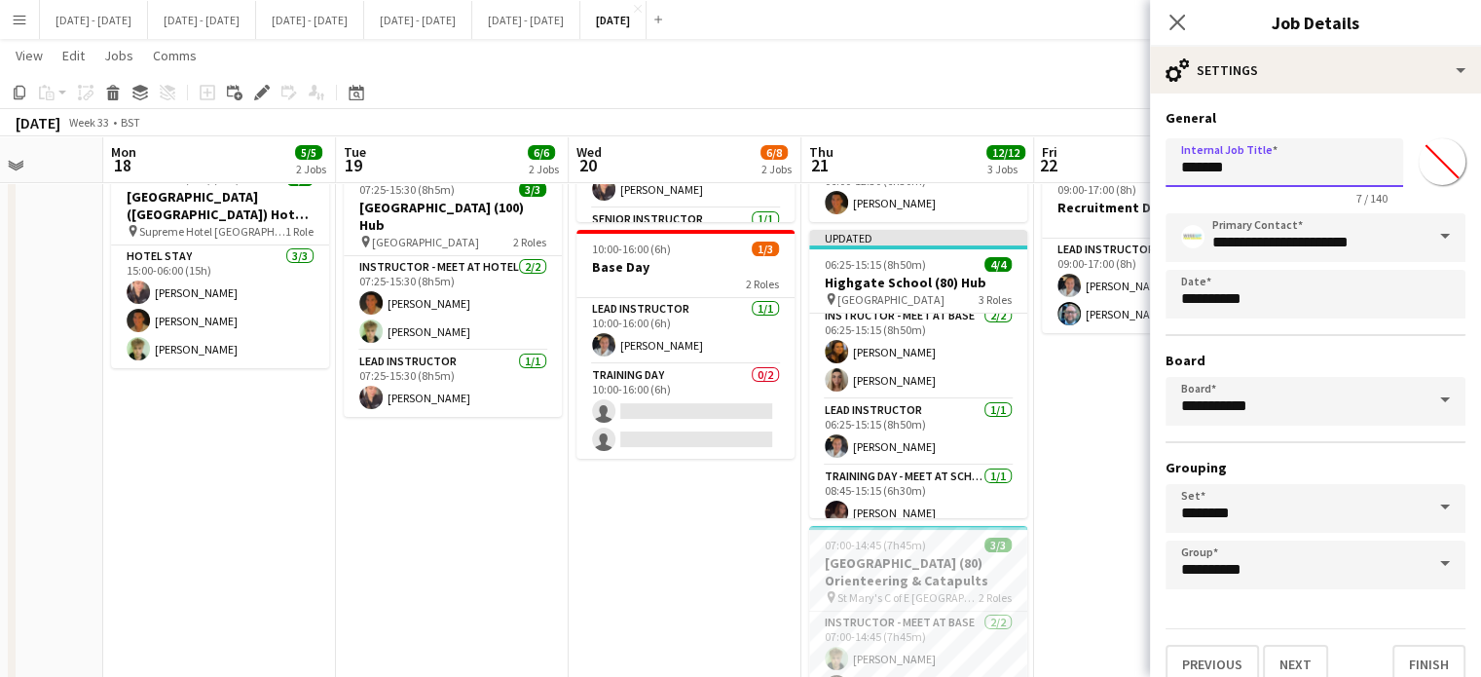
drag, startPoint x: 1262, startPoint y: 155, endPoint x: 1125, endPoint y: 157, distance: 136.3
click at [1125, 157] on body "Menu Boards Boards Boards All jobs Status Workforce Workforce My Workforce Recr…" at bounding box center [740, 256] width 1481 height 1097
type input "*"
type input "**********"
click at [1288, 646] on button "Next" at bounding box center [1295, 663] width 65 height 39
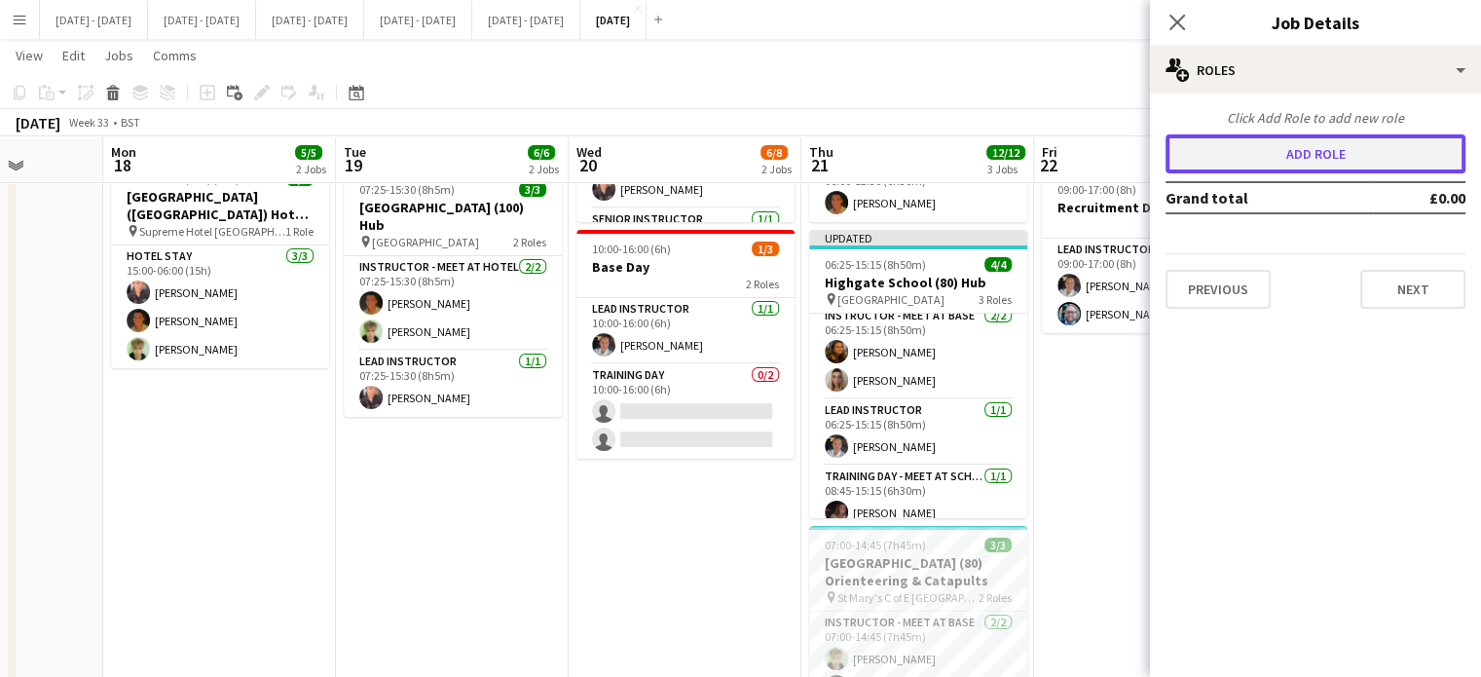
click at [1301, 155] on button "Add role" at bounding box center [1315, 153] width 300 height 39
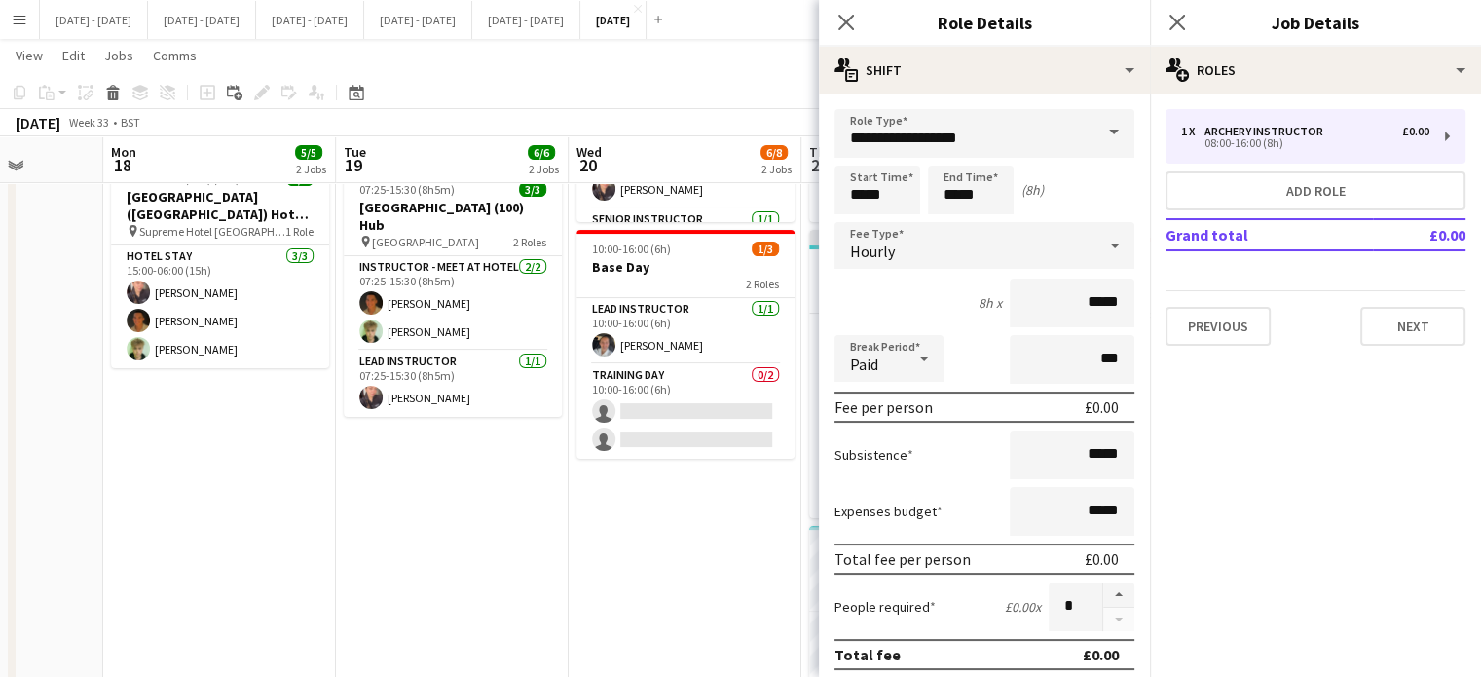
click at [1093, 133] on span at bounding box center [1113, 132] width 41 height 47
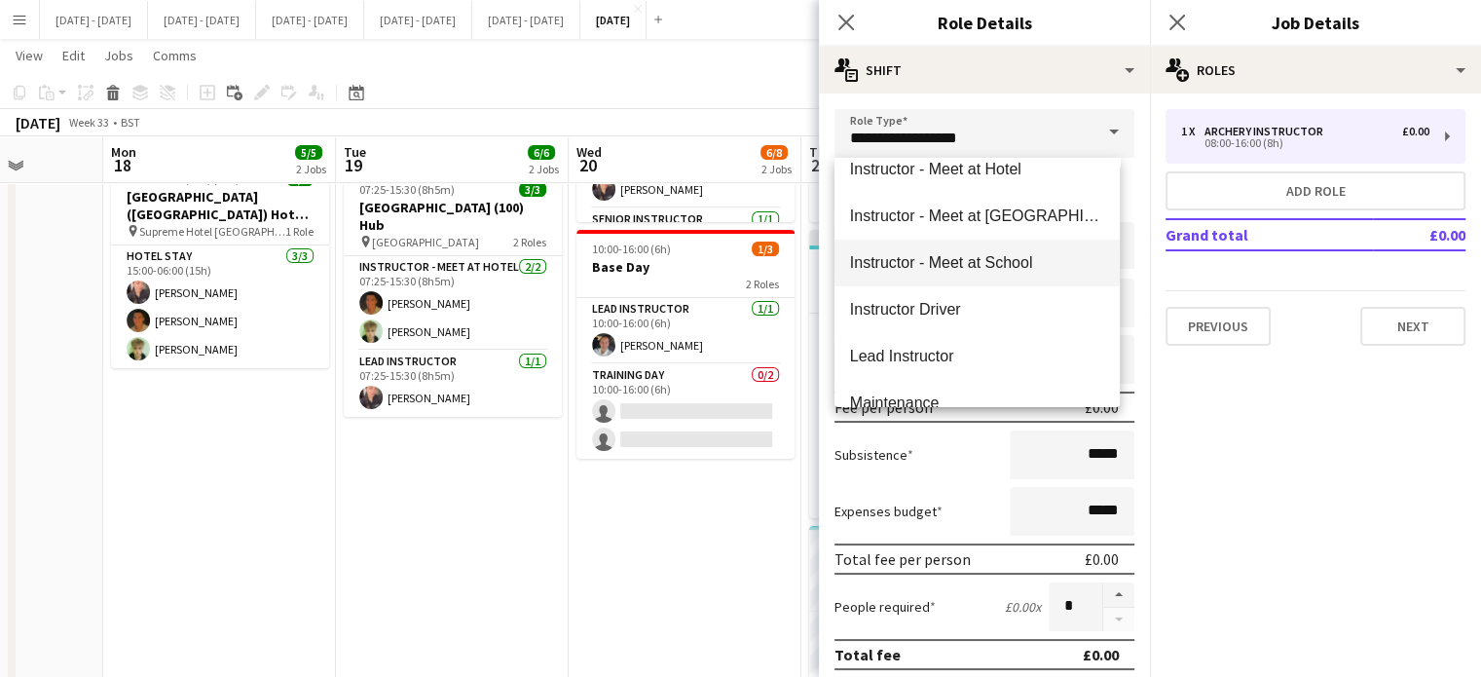
scroll to position [779, 0]
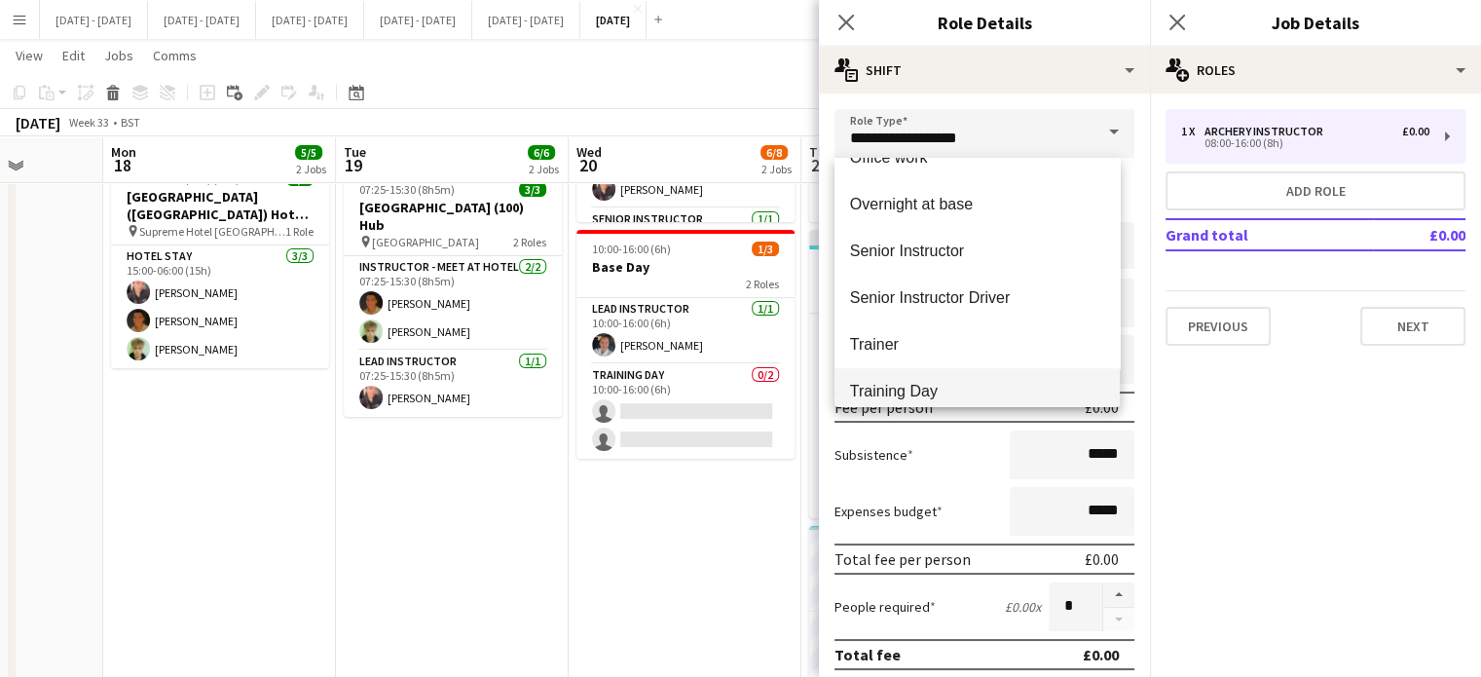
click at [935, 382] on span "Training Day" at bounding box center [977, 391] width 254 height 18
type input "**********"
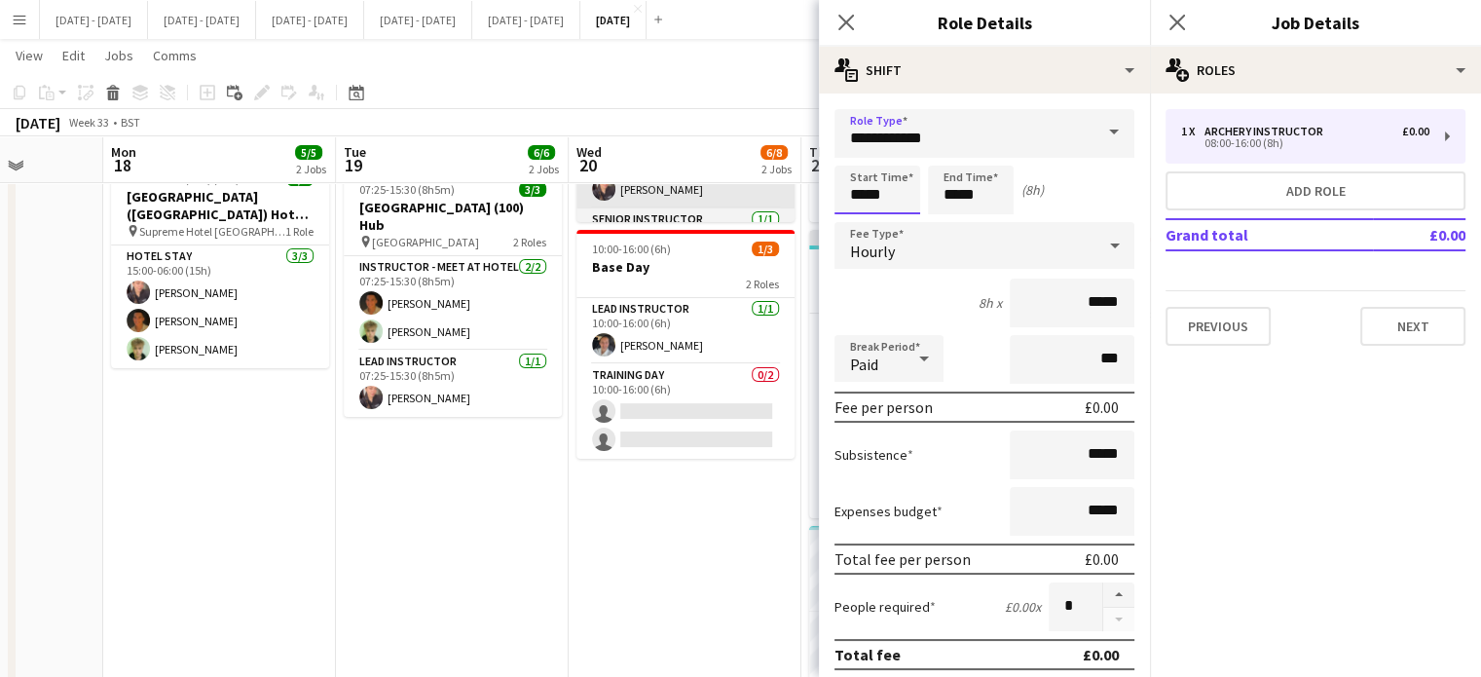
drag, startPoint x: 870, startPoint y: 194, endPoint x: 749, endPoint y: 194, distance: 121.7
click at [749, 194] on body "Menu Boards Boards Boards All jobs Status Workforce Workforce My Workforce Recr…" at bounding box center [740, 256] width 1481 height 1097
type input "*****"
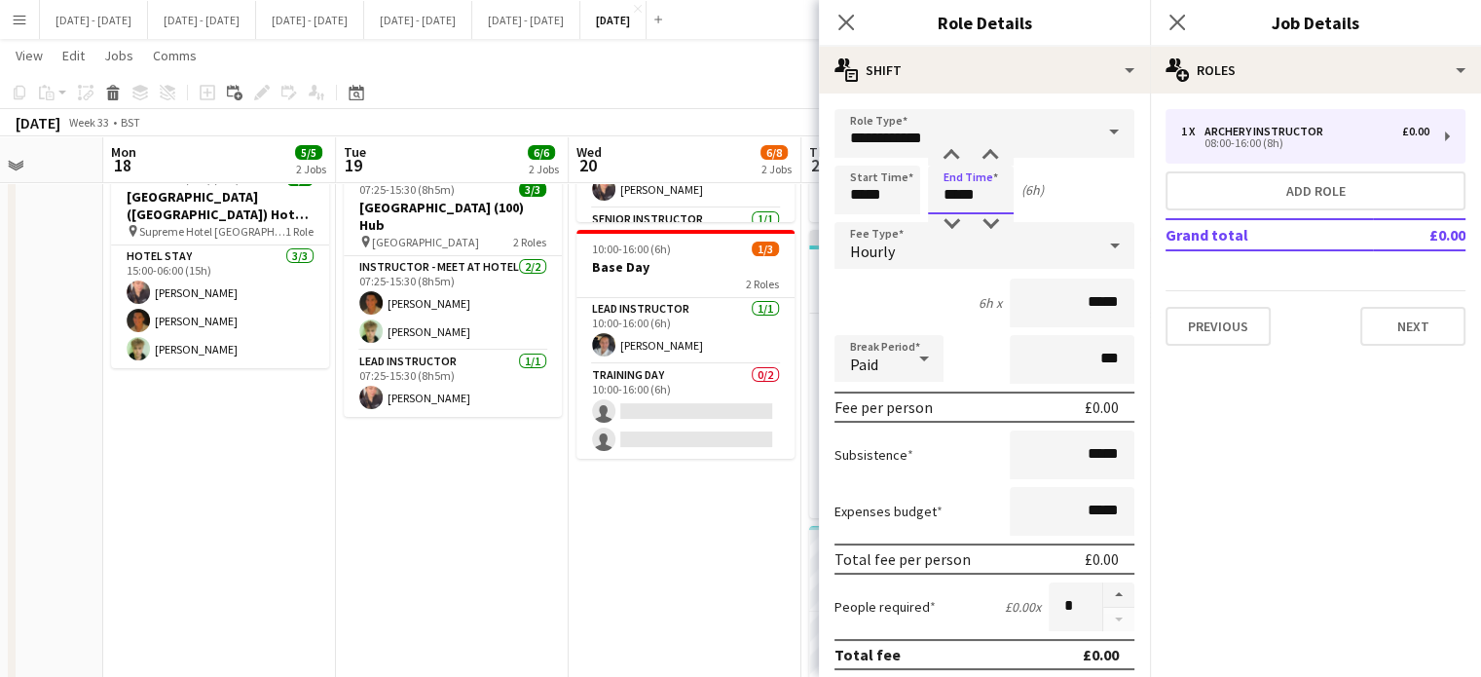
type input "*****"
click at [961, 234] on div "Hourly" at bounding box center [964, 245] width 261 height 47
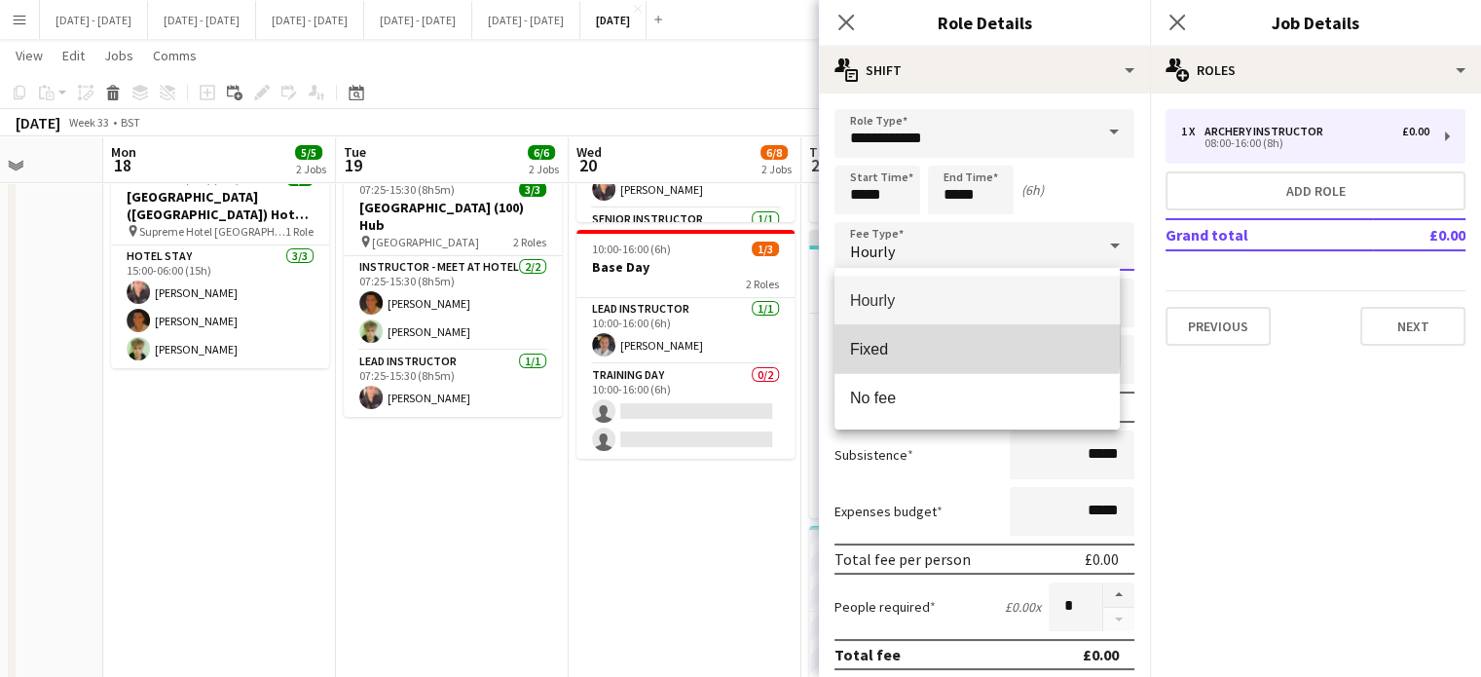
click at [931, 336] on mat-option "Fixed" at bounding box center [976, 348] width 285 height 49
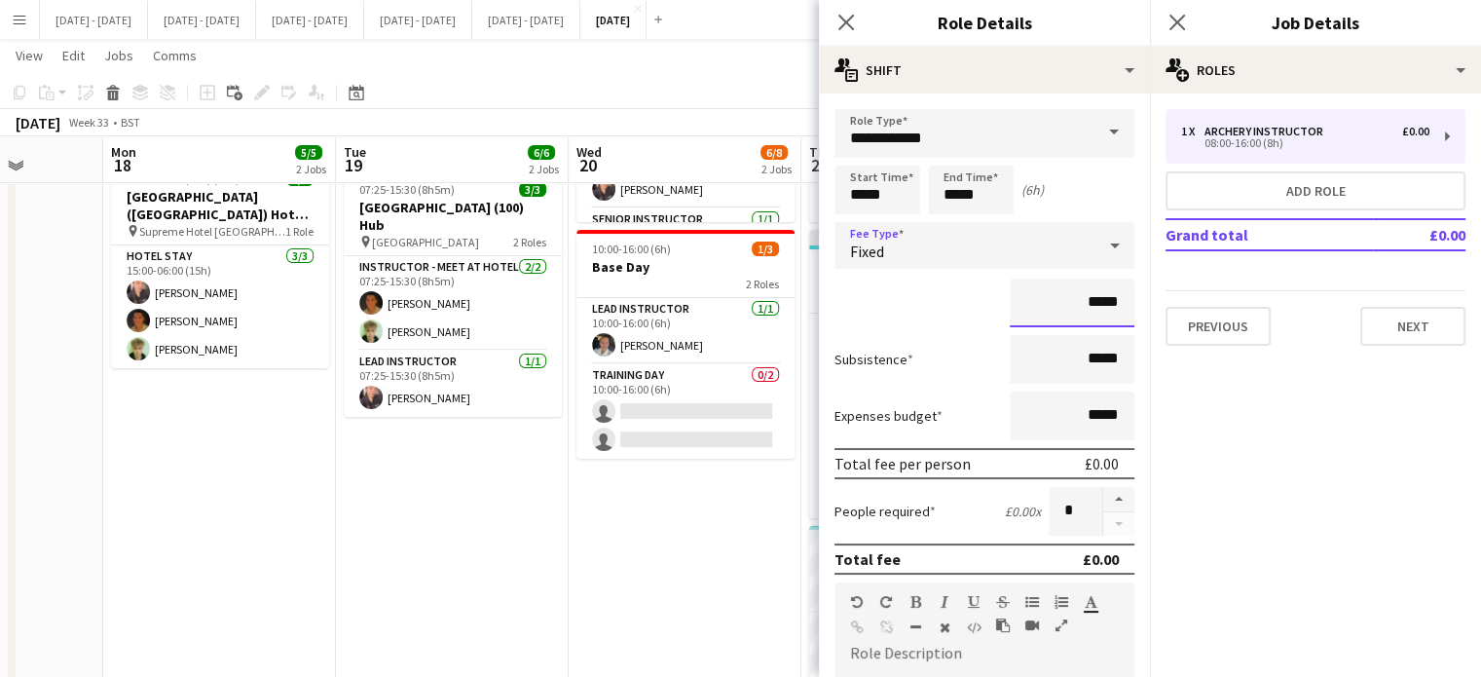
click at [1077, 307] on input "*****" at bounding box center [1072, 302] width 125 height 49
type input "*******"
click at [849, 18] on icon at bounding box center [845, 22] width 18 height 18
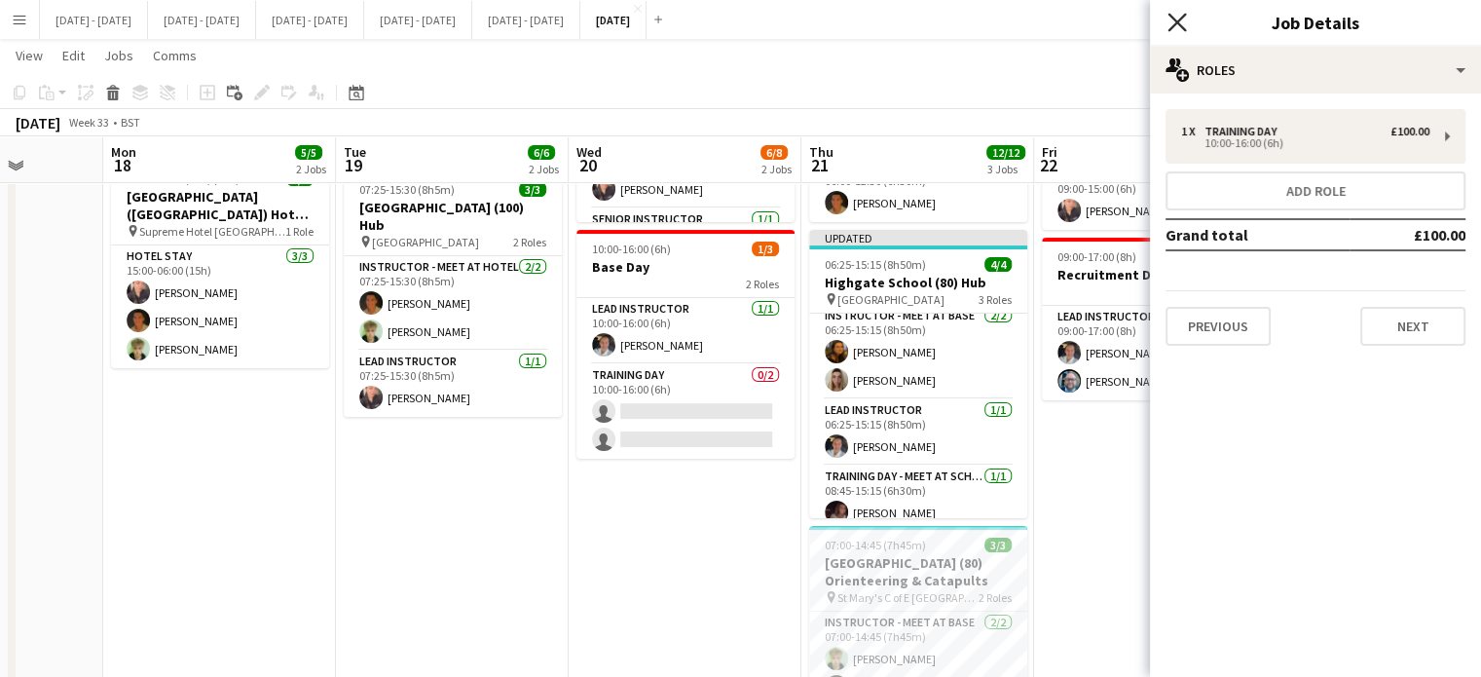
click at [1169, 20] on icon "Close pop-in" at bounding box center [1176, 22] width 18 height 18
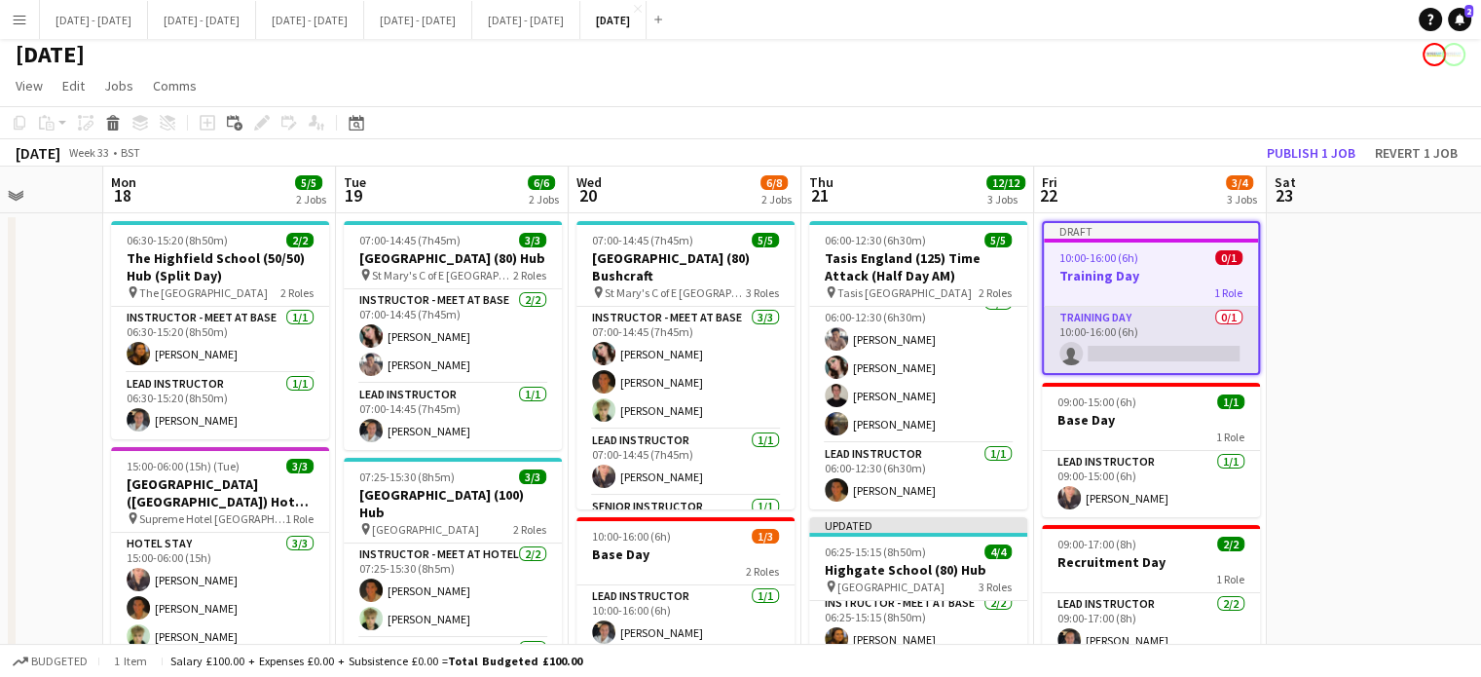
scroll to position [0, 0]
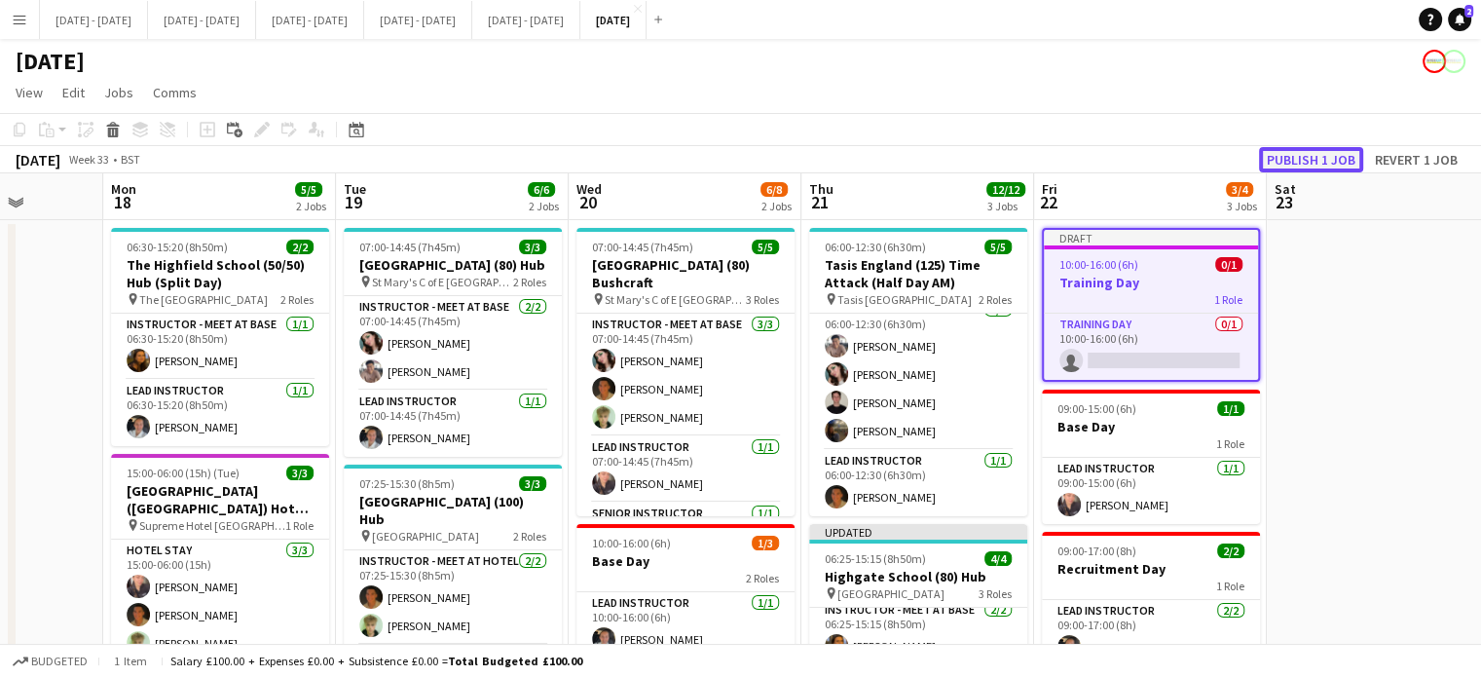
click at [1325, 164] on button "Publish 1 job" at bounding box center [1311, 159] width 104 height 25
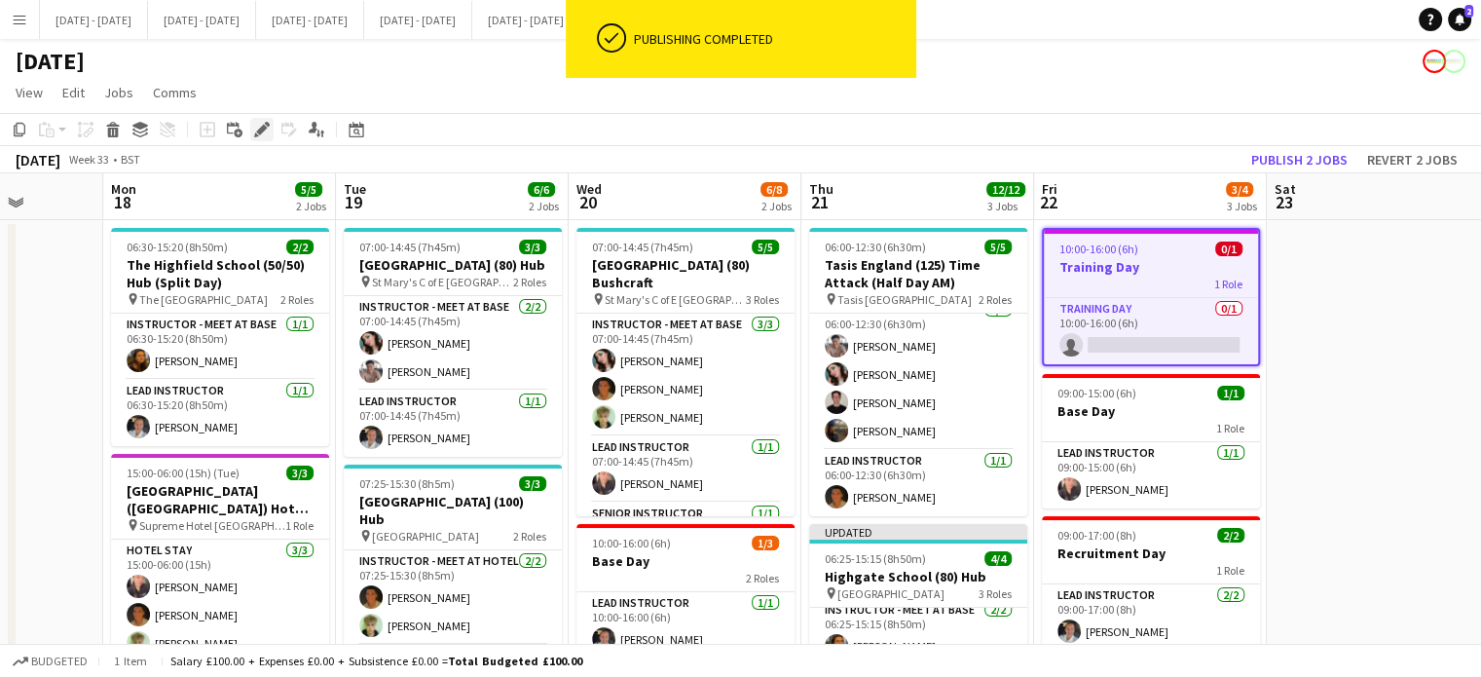
click at [256, 126] on icon "Edit" at bounding box center [262, 130] width 16 height 16
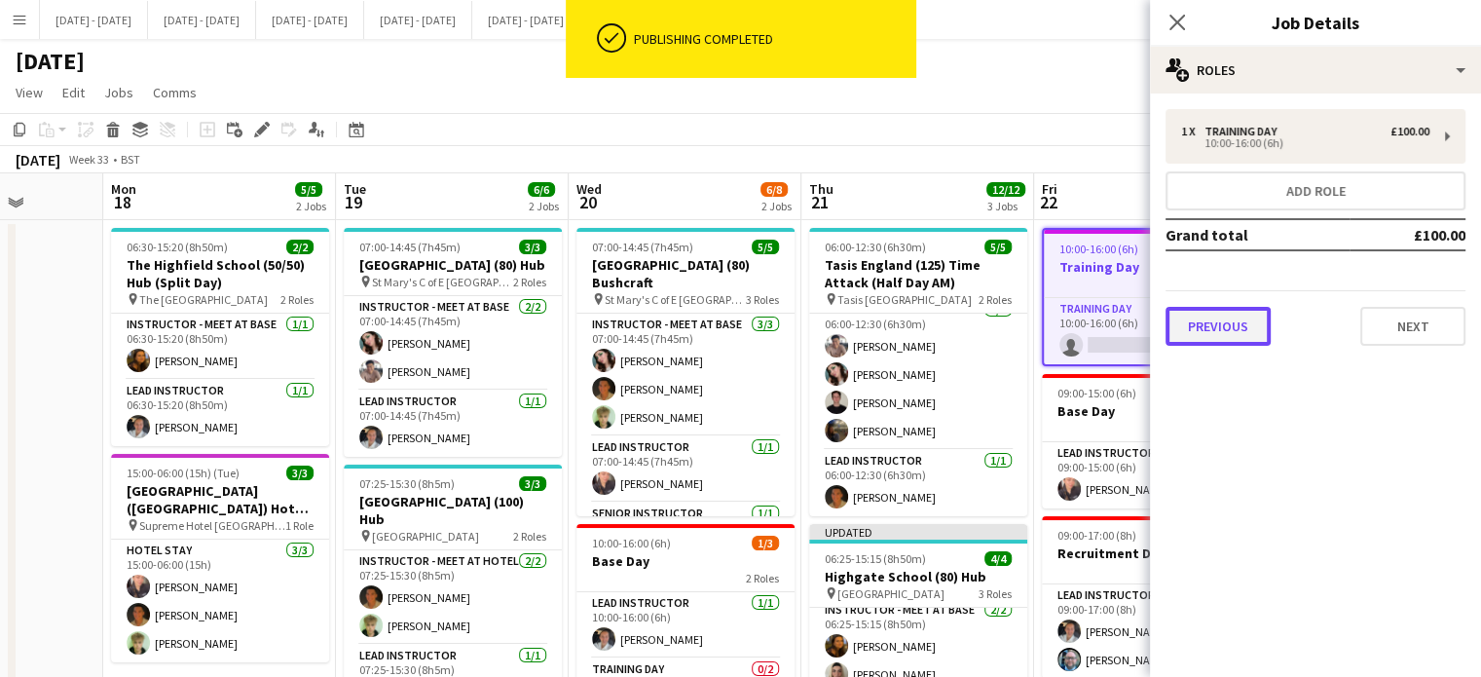
click at [1240, 321] on button "Previous" at bounding box center [1217, 326] width 105 height 39
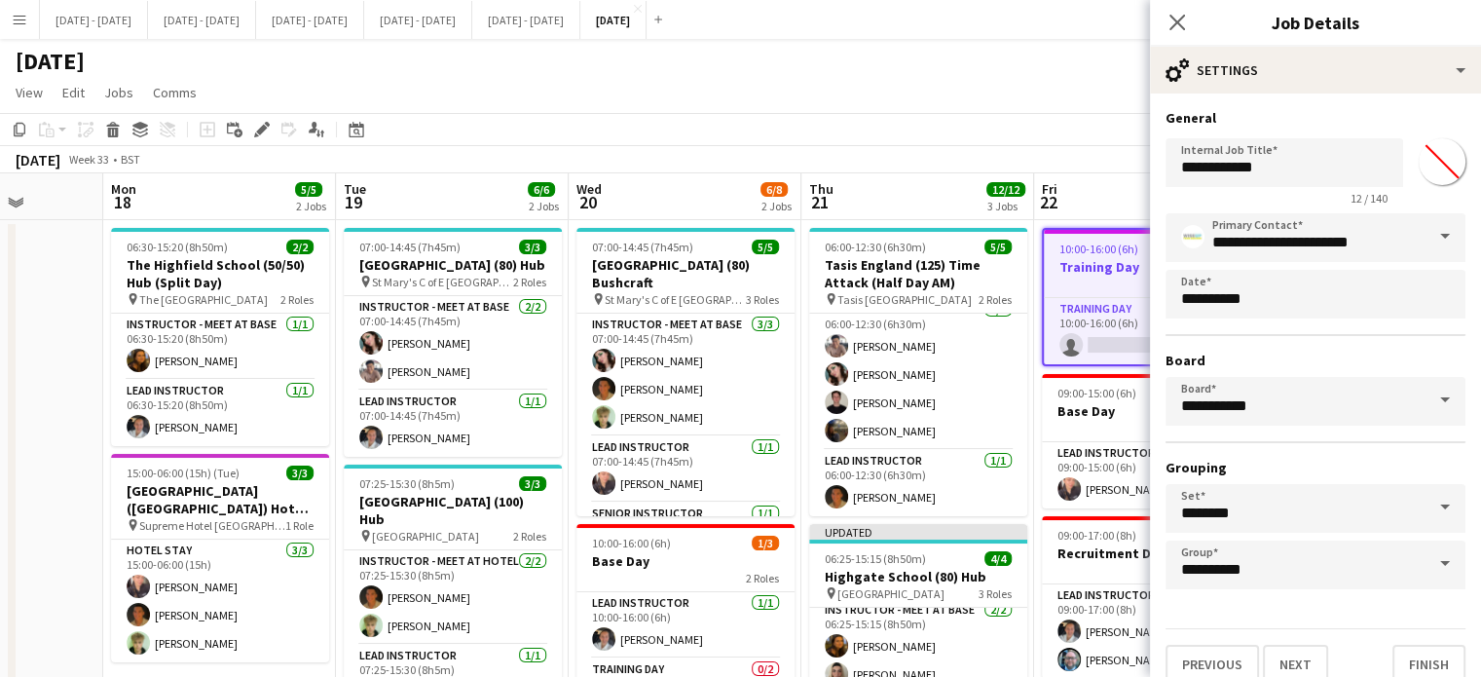
click at [1429, 167] on input "*******" at bounding box center [1442, 162] width 70 height 70
type input "*******"
click at [1414, 655] on button "Finish" at bounding box center [1428, 663] width 73 height 39
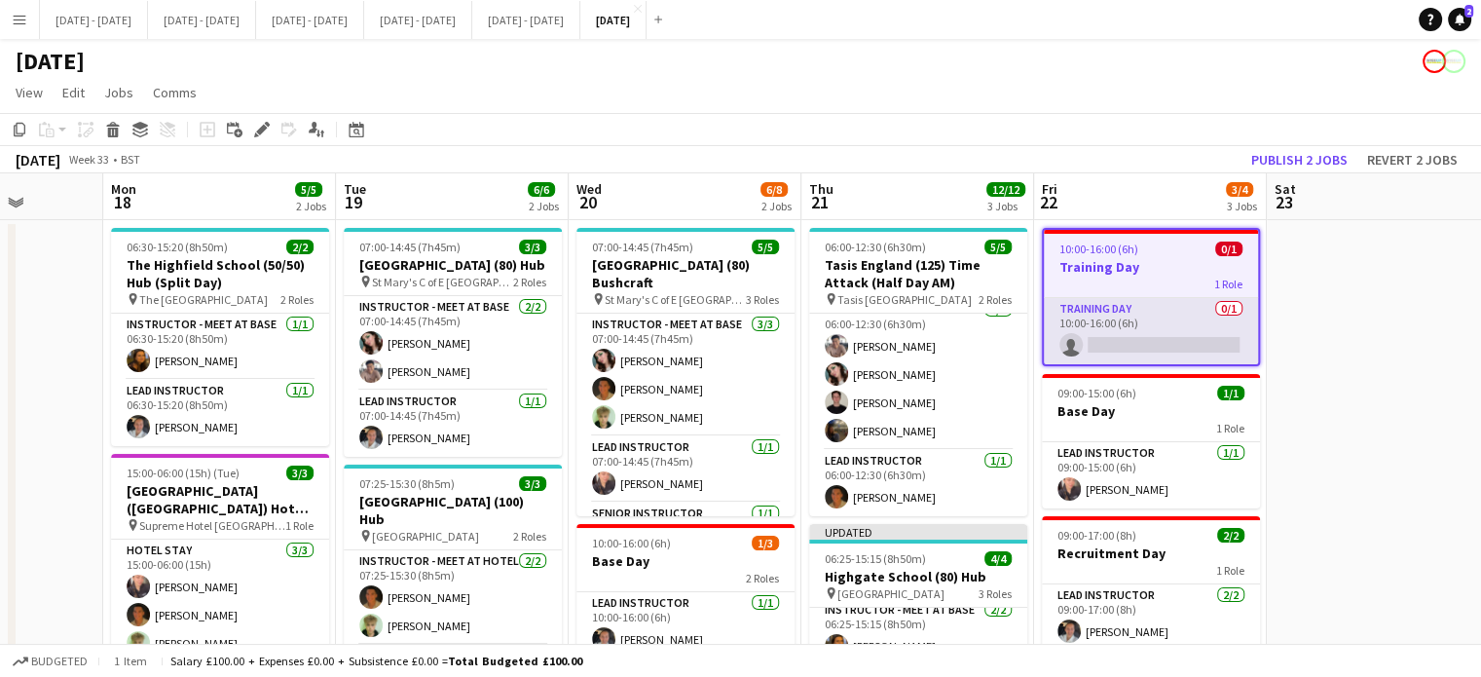
click at [1162, 339] on app-card-role "Training Day 0/1 10:00-16:00 (6h) single-neutral-actions" at bounding box center [1151, 331] width 214 height 66
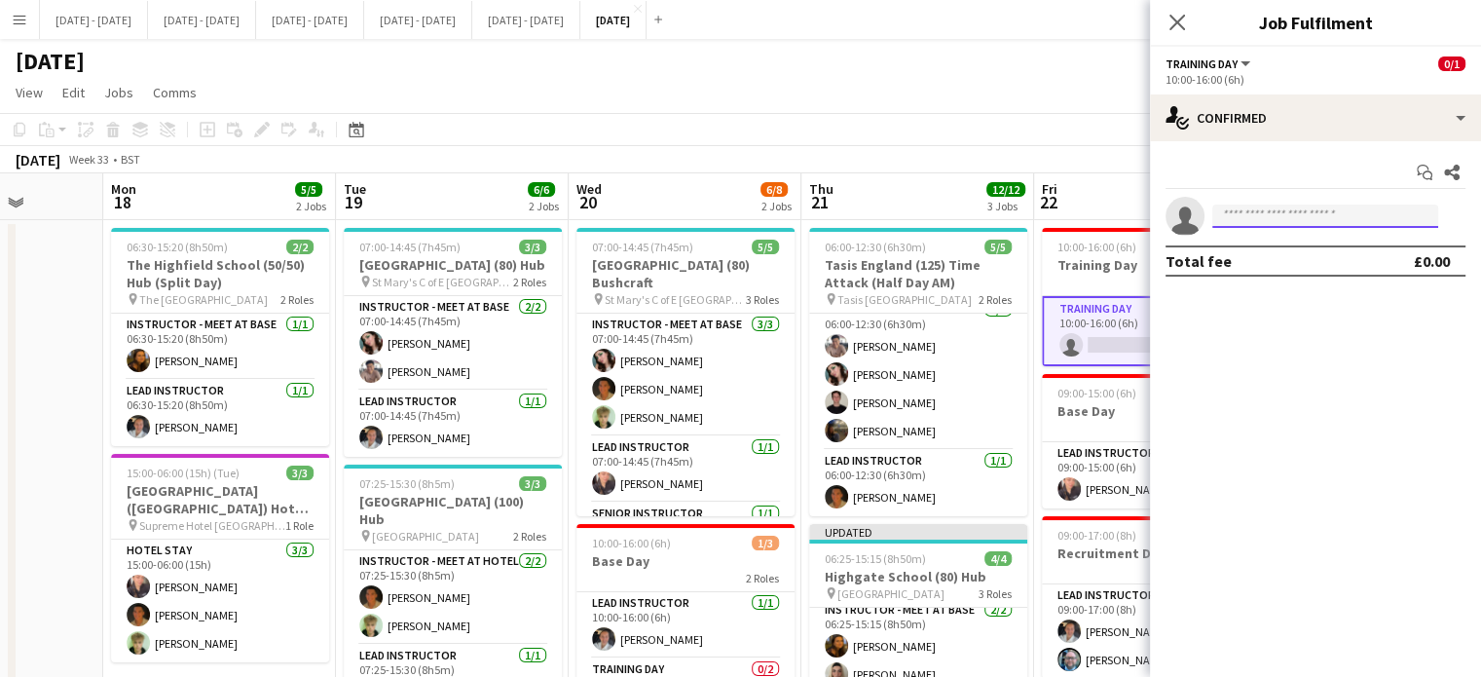
click at [1309, 207] on input at bounding box center [1325, 215] width 226 height 23
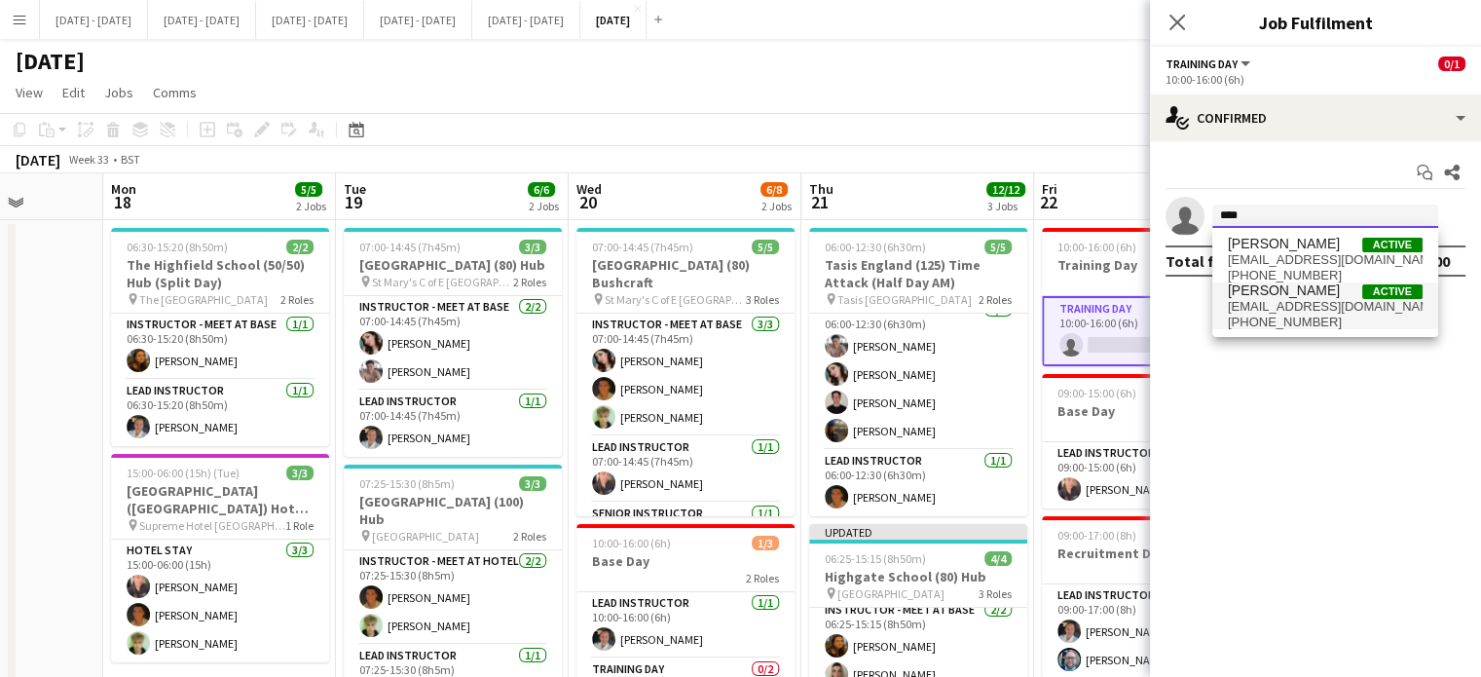
type input "****"
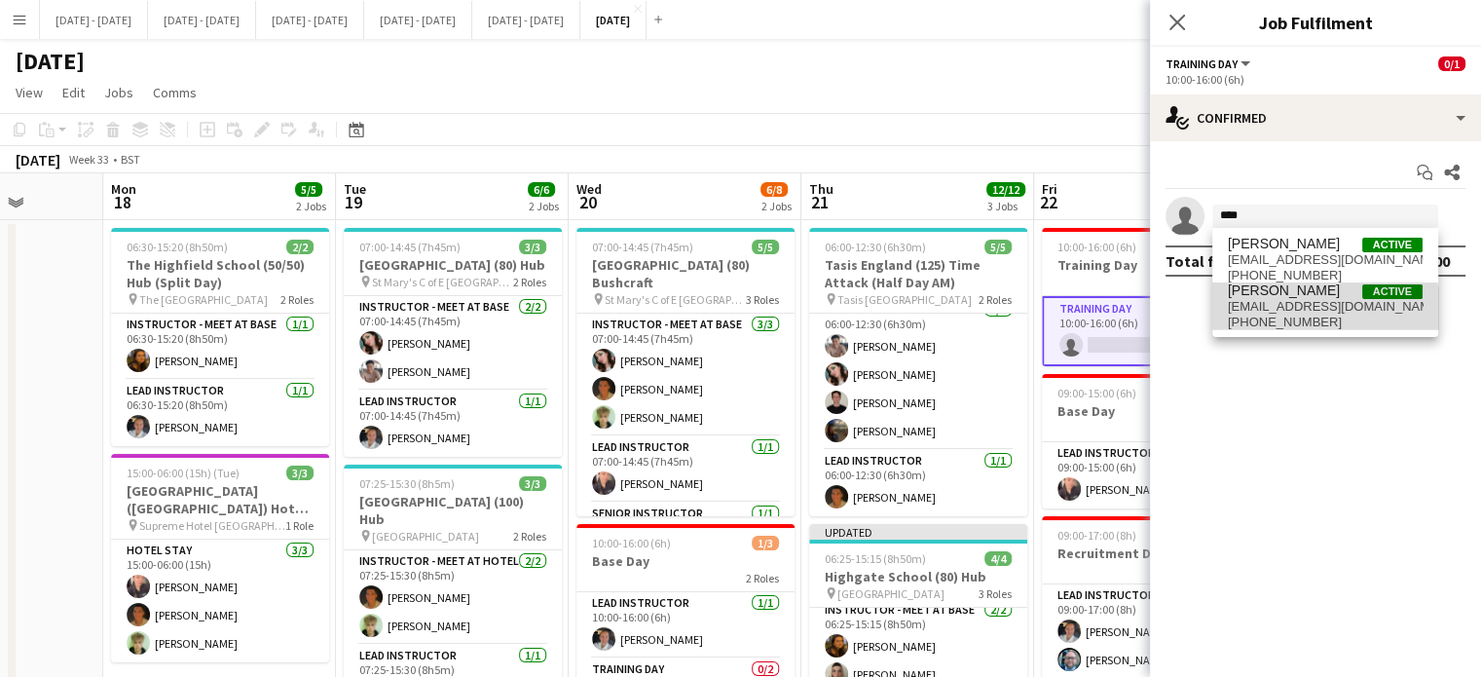
click at [1292, 318] on span "[PHONE_NUMBER]" at bounding box center [1325, 322] width 195 height 16
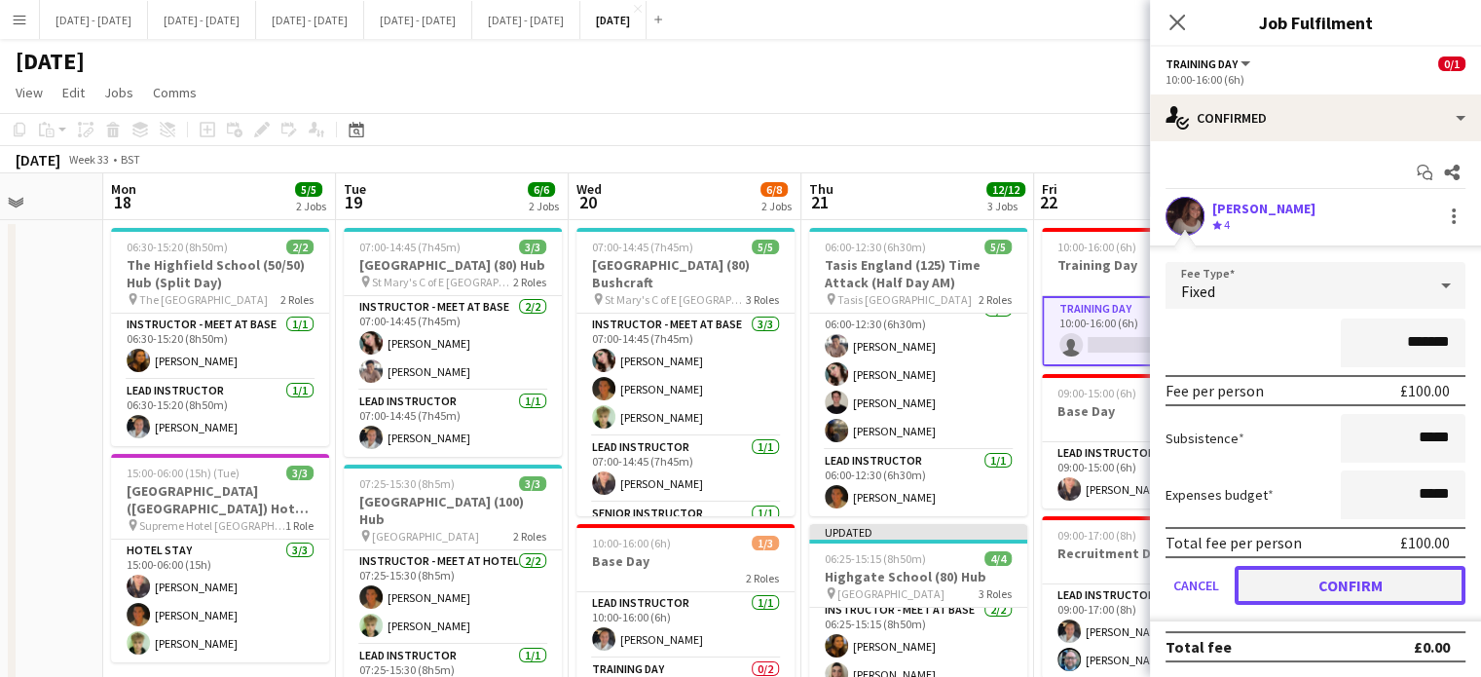
click at [1325, 581] on button "Confirm" at bounding box center [1349, 585] width 231 height 39
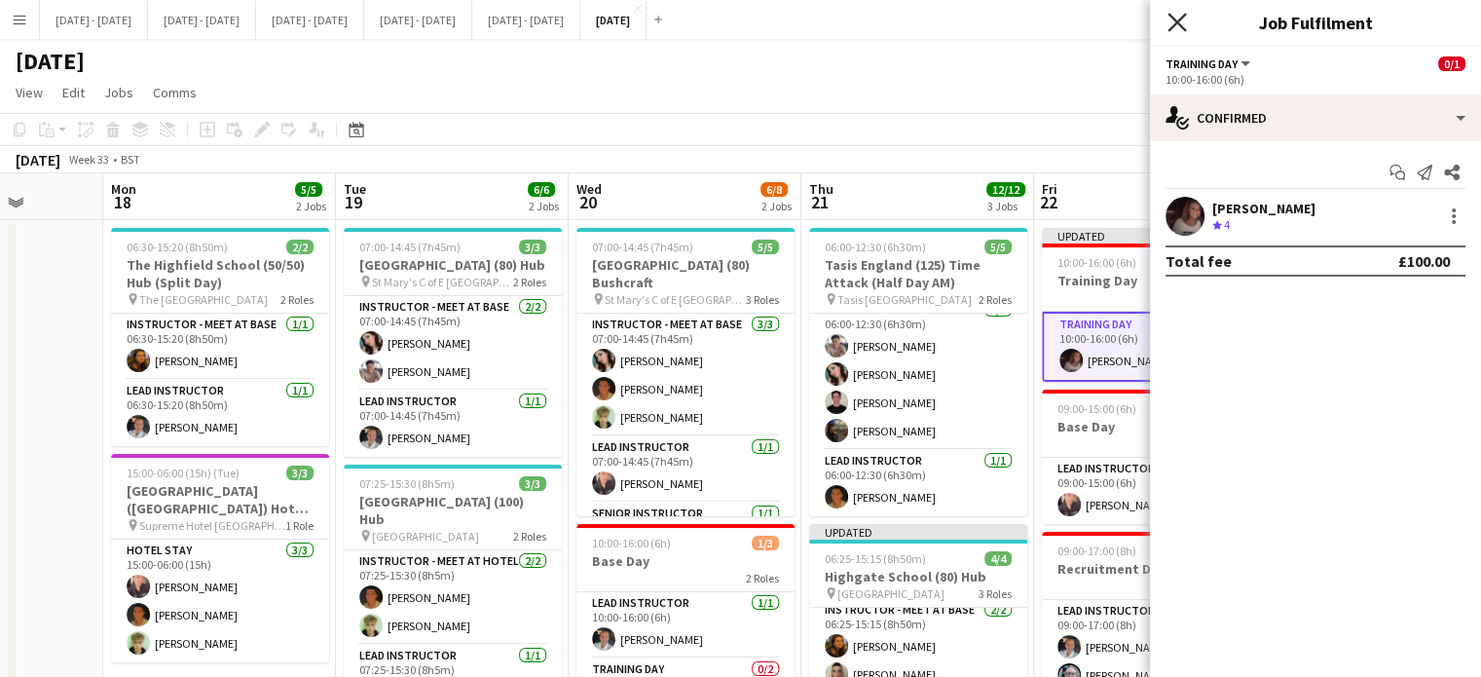
click at [1174, 15] on icon "Close pop-in" at bounding box center [1176, 22] width 18 height 18
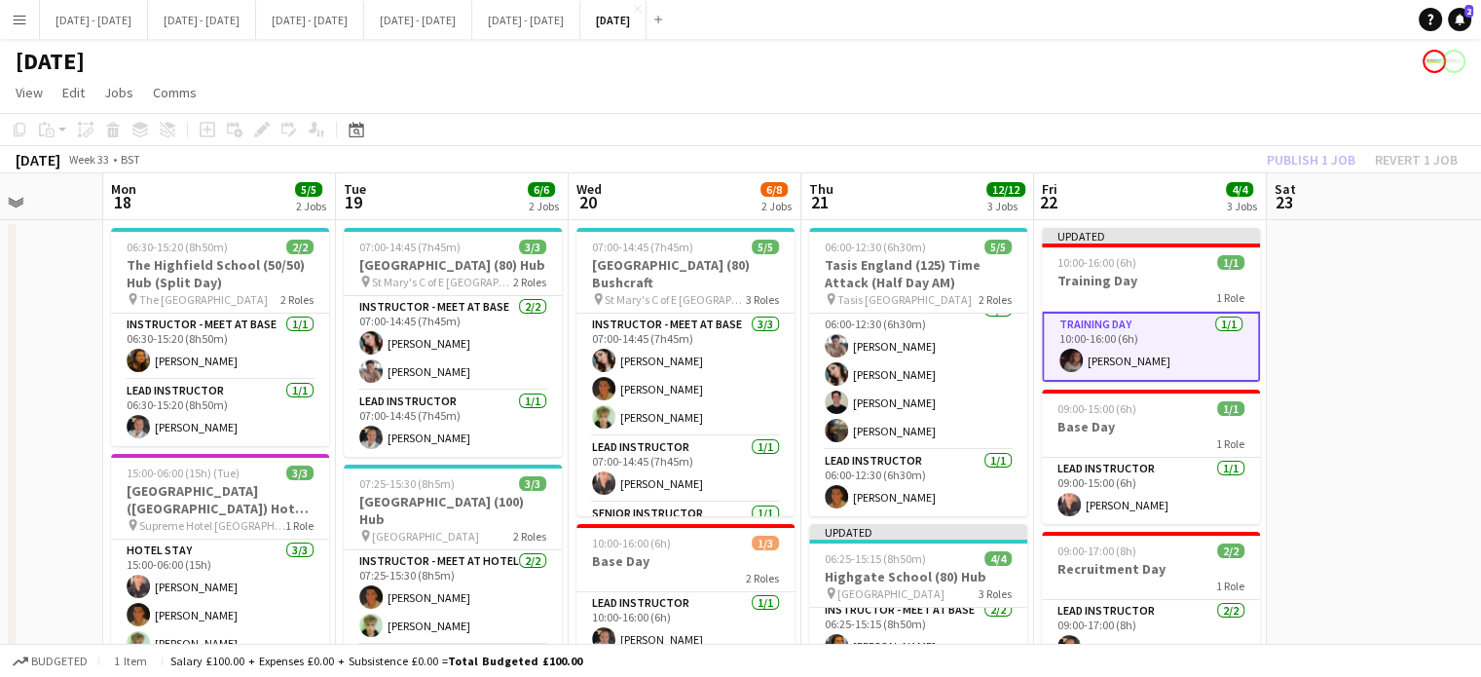
click at [1305, 373] on app-date-cell at bounding box center [1383, 643] width 233 height 846
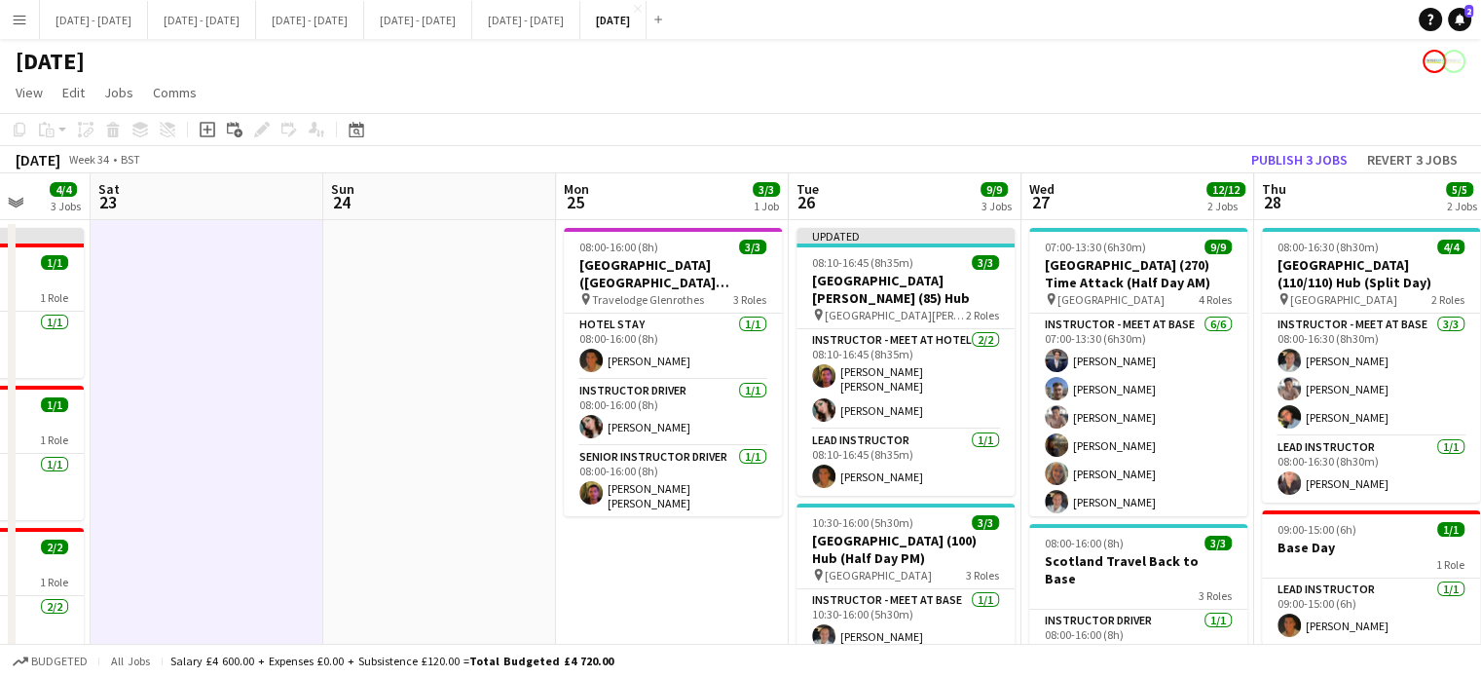
drag, startPoint x: 1336, startPoint y: 420, endPoint x: 159, endPoint y: 373, distance: 1177.9
click at [159, 373] on app-calendar-viewport "Tue 19 6/6 2 Jobs Wed 20 6/8 2 Jobs Thu 21 12/12 3 Jobs Fri 22 4/4 3 Jobs Sat 2…" at bounding box center [740, 619] width 1481 height 893
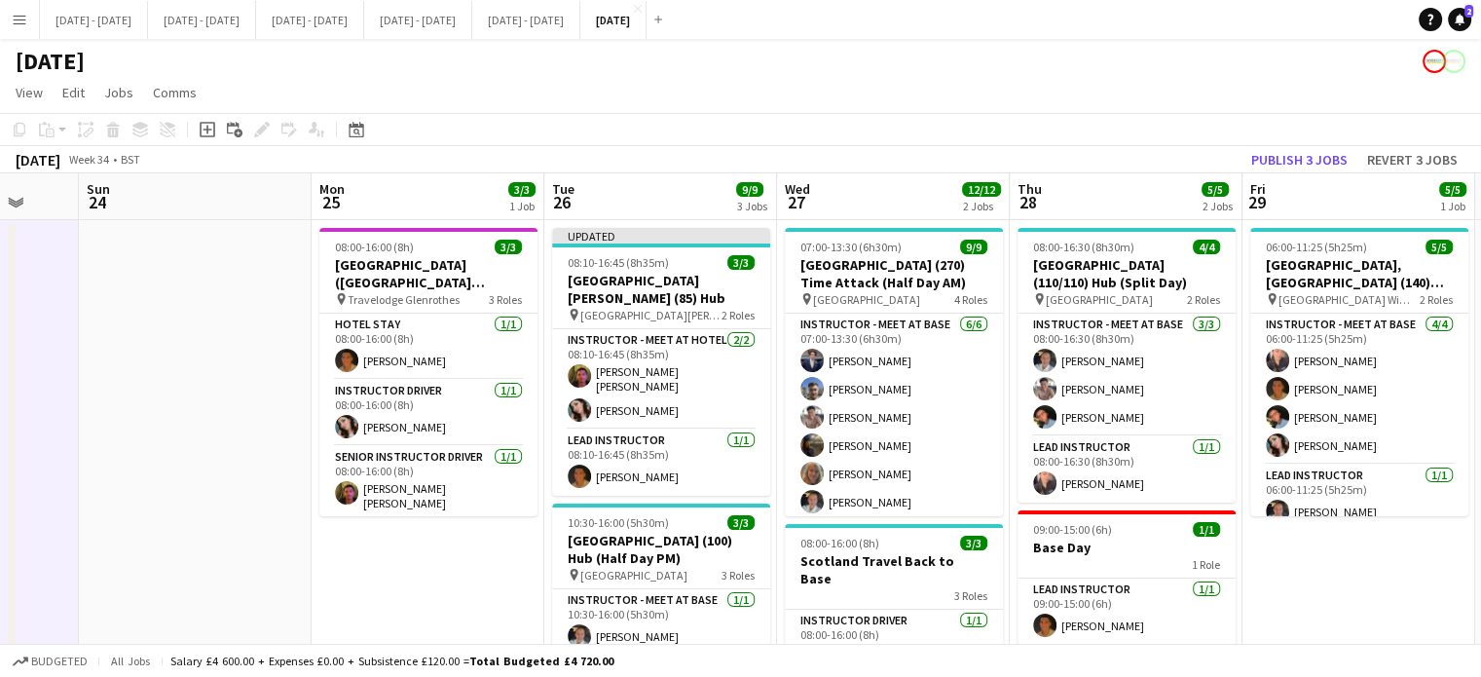
scroll to position [0, 622]
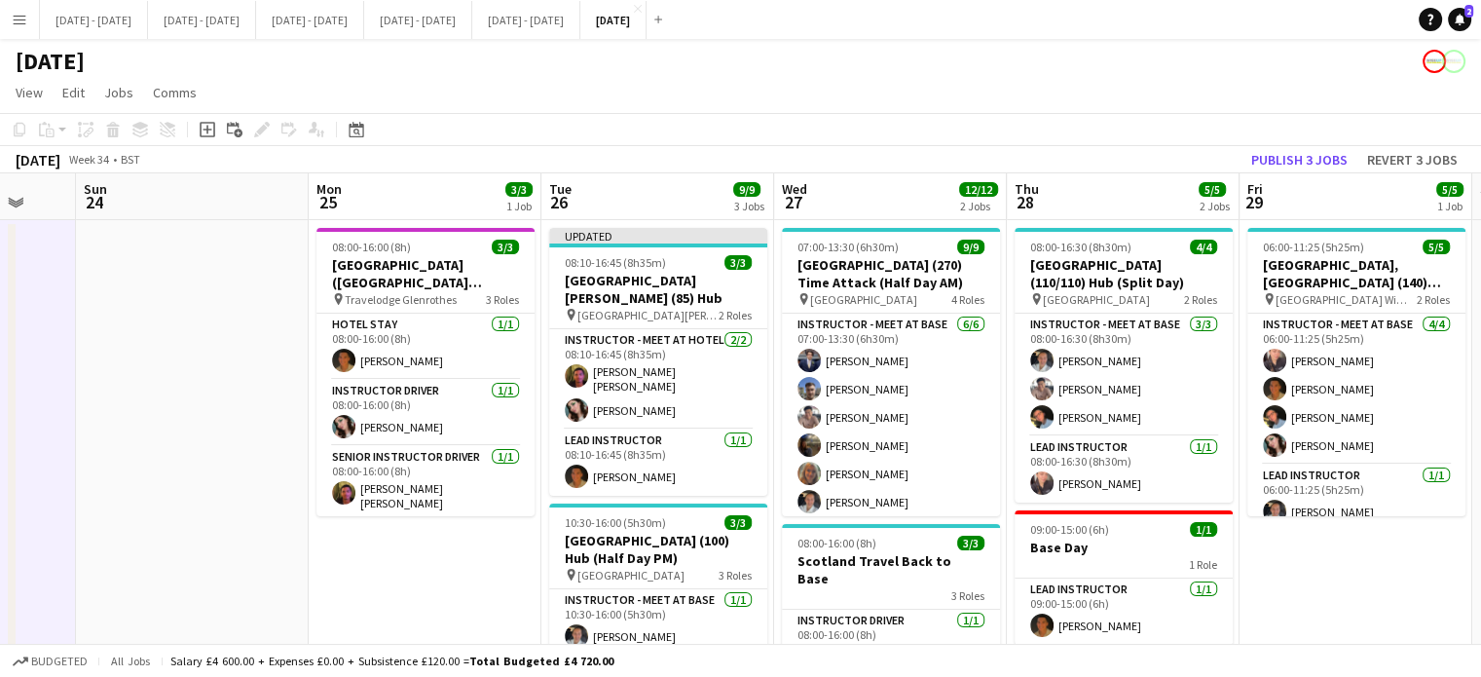
drag, startPoint x: 717, startPoint y: 564, endPoint x: 471, endPoint y: 545, distance: 246.0
click at [471, 545] on app-calendar-viewport "Thu 21 12/12 3 Jobs Fri 22 4/4 3 Jobs Sat 23 Sun 24 Mon 25 3/3 1 Job Tue 26 9/9…" at bounding box center [740, 619] width 1481 height 893
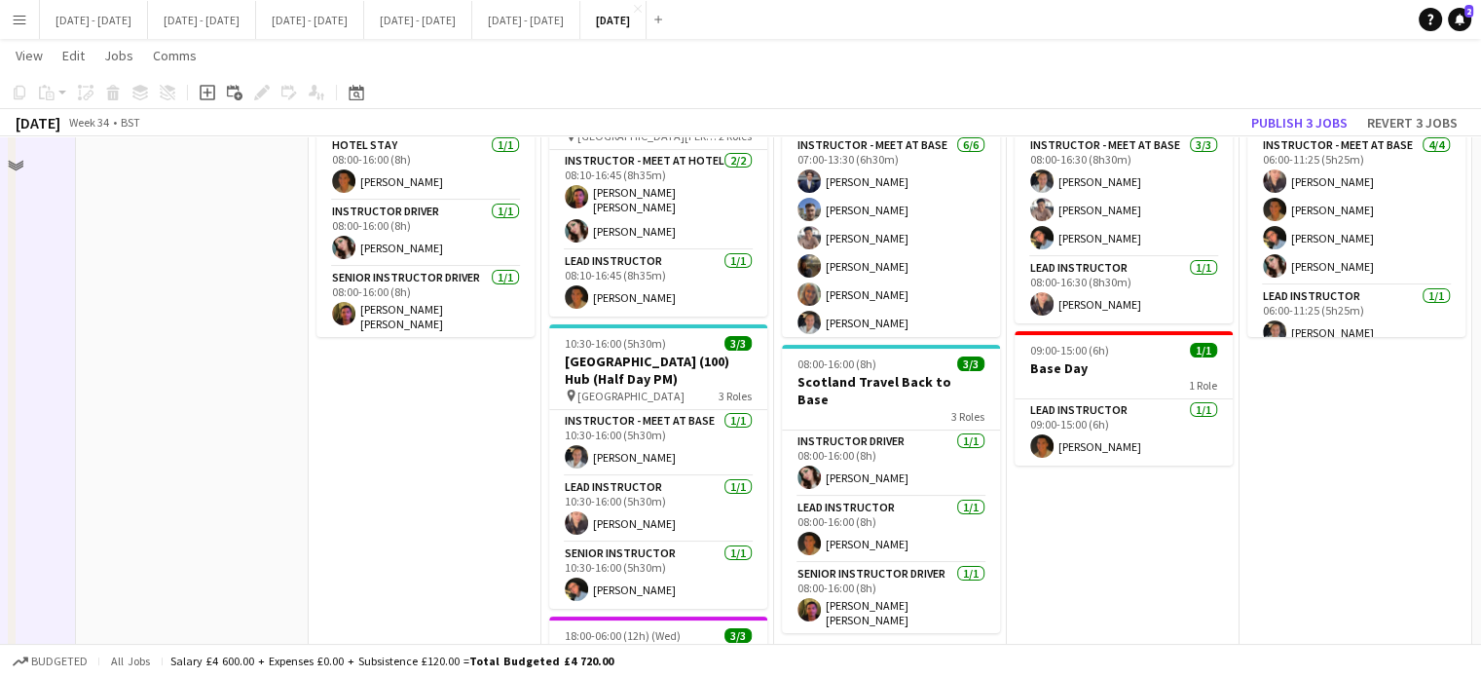
scroll to position [195, 0]
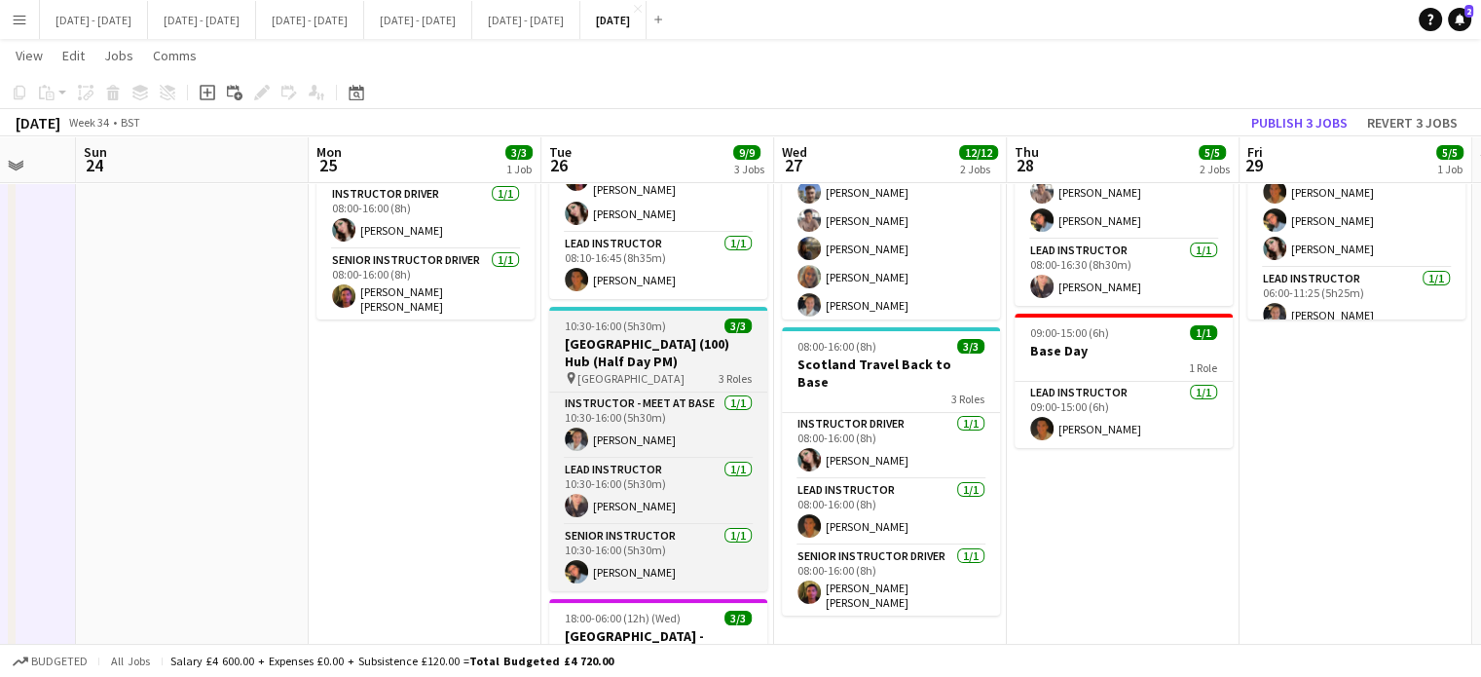
click at [702, 335] on h3 "[GEOGRAPHIC_DATA] (100) Hub (Half Day PM)" at bounding box center [658, 352] width 218 height 35
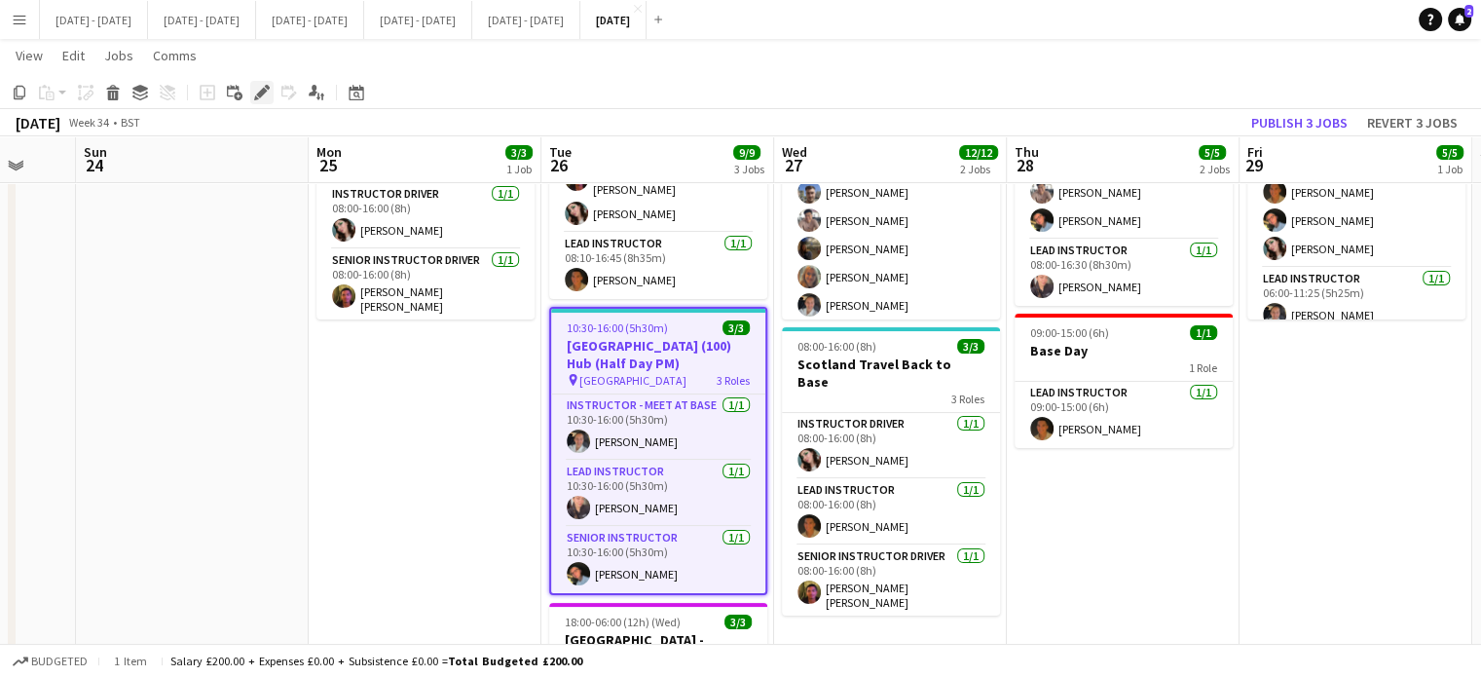
click at [261, 97] on icon "Edit" at bounding box center [262, 93] width 16 height 16
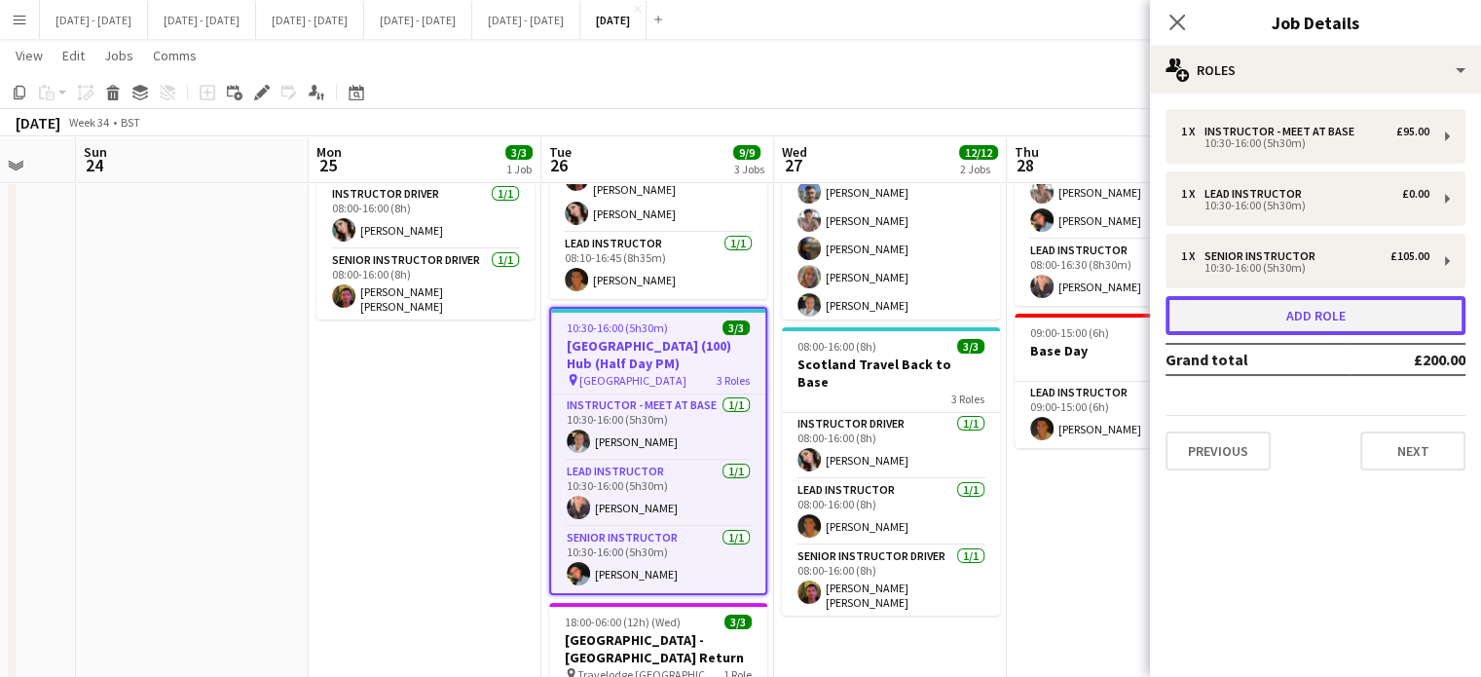
click at [1291, 322] on button "Add role" at bounding box center [1315, 315] width 300 height 39
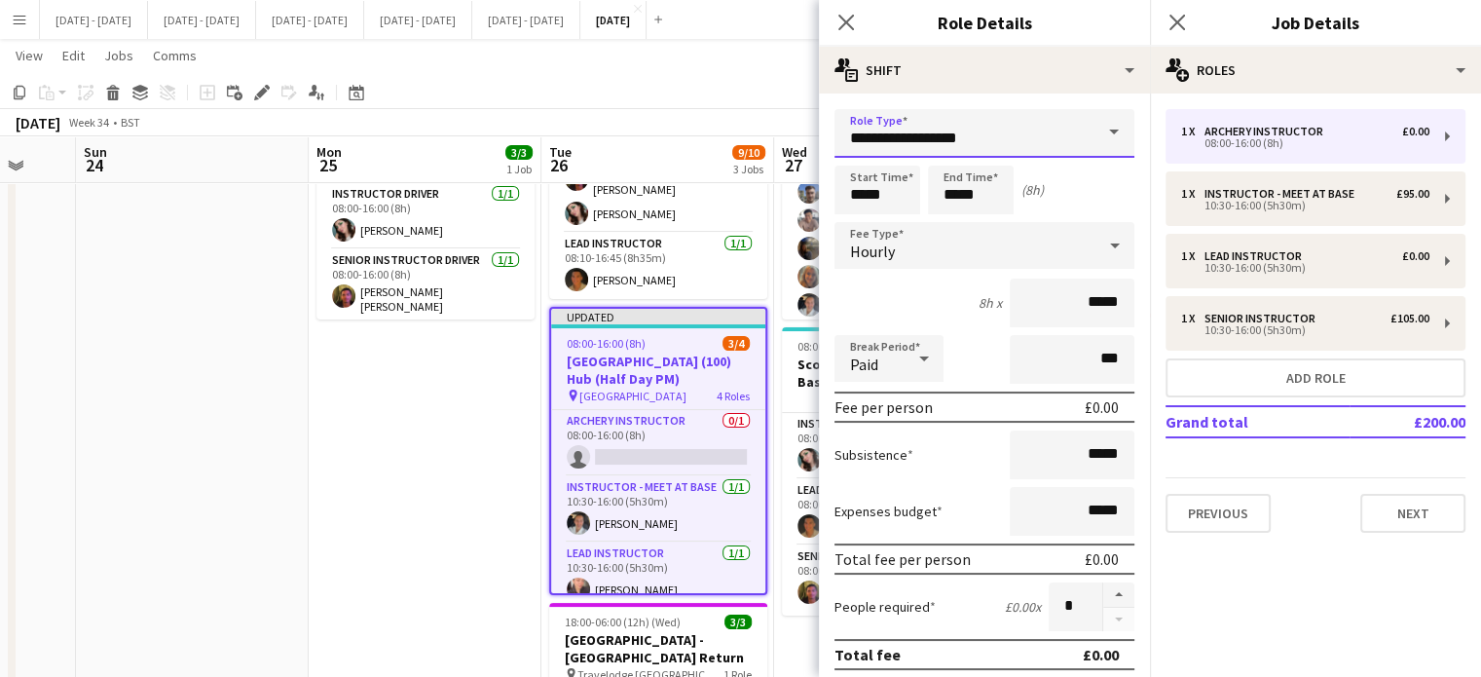
click at [1067, 142] on input "**********" at bounding box center [984, 133] width 300 height 49
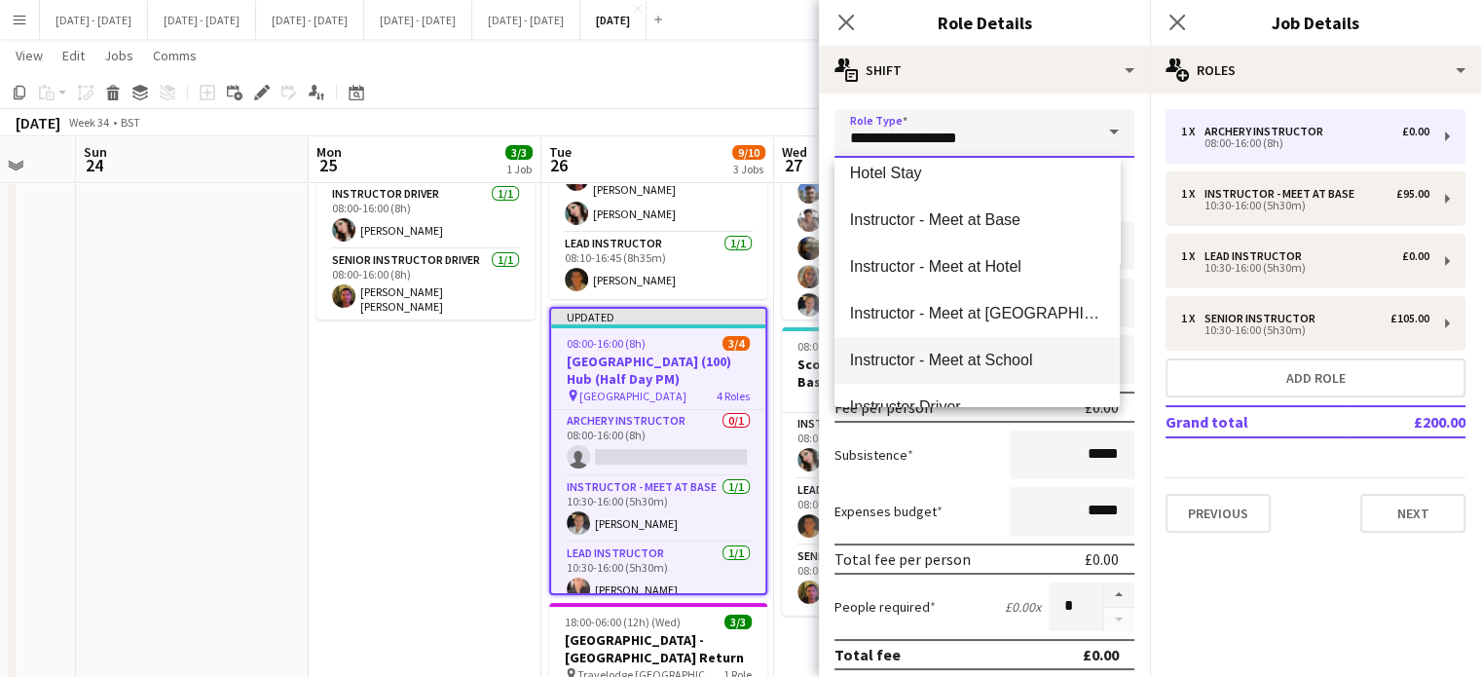
scroll to position [487, 0]
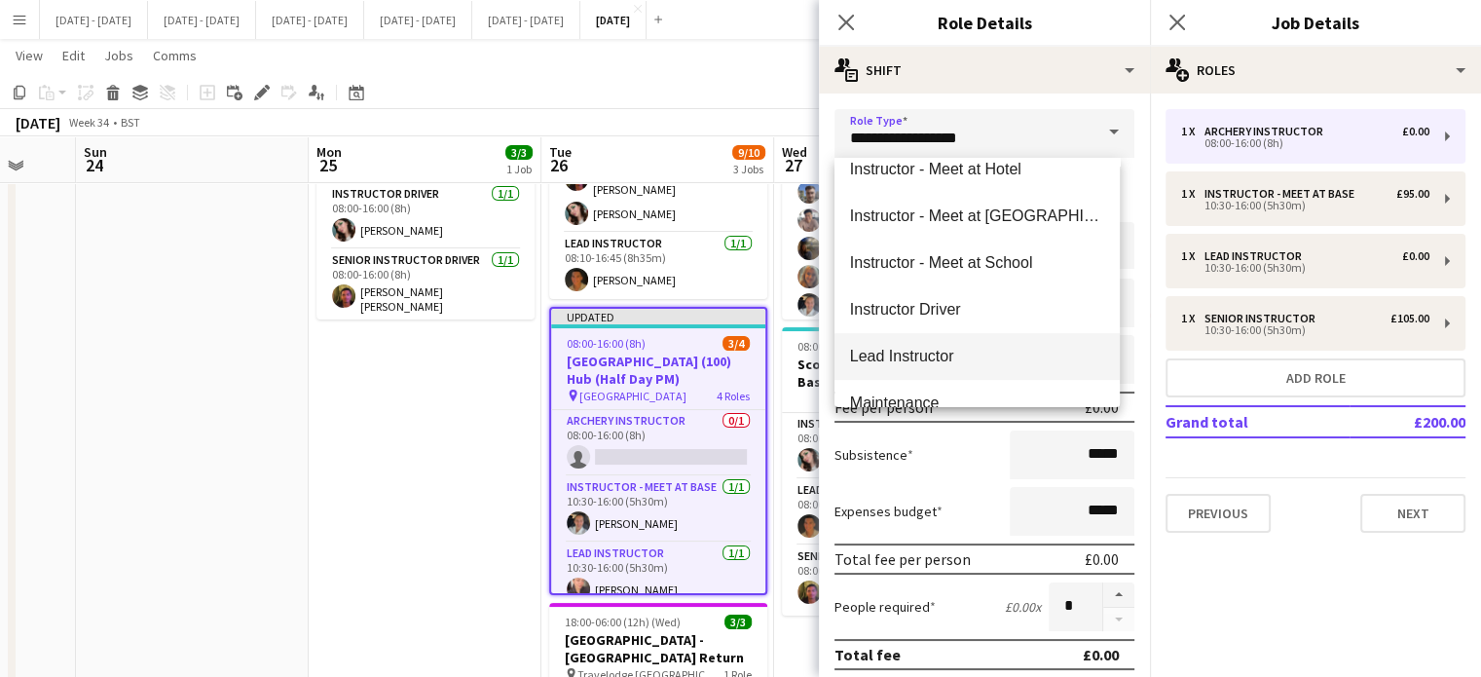
click at [962, 353] on span "Lead Instructor" at bounding box center [977, 356] width 254 height 18
type input "**********"
type input "*******"
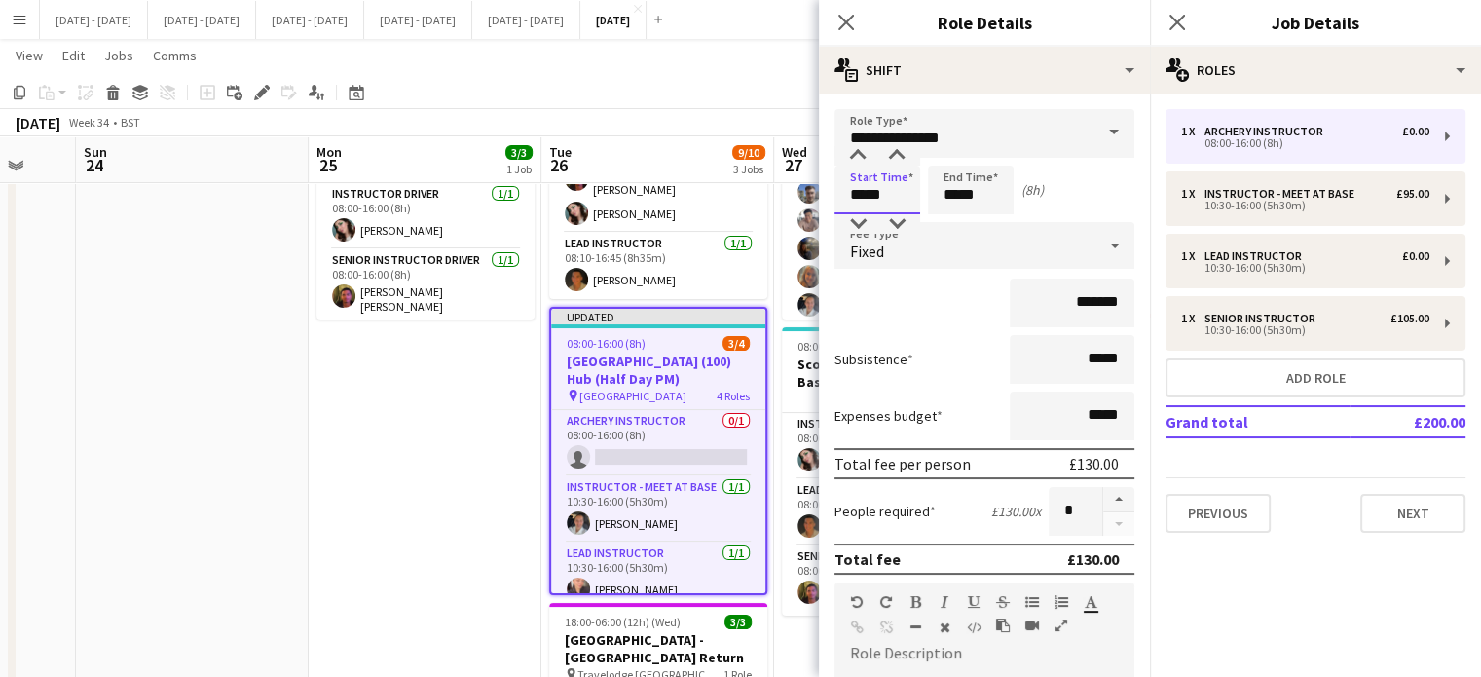
drag, startPoint x: 892, startPoint y: 201, endPoint x: 810, endPoint y: 182, distance: 83.8
click at [810, 182] on body "Menu Boards Boards Boards All jobs Status Workforce Workforce My Workforce Recr…" at bounding box center [740, 353] width 1481 height 1097
type input "*****"
click at [849, 18] on icon "Close pop-in" at bounding box center [845, 22] width 18 height 18
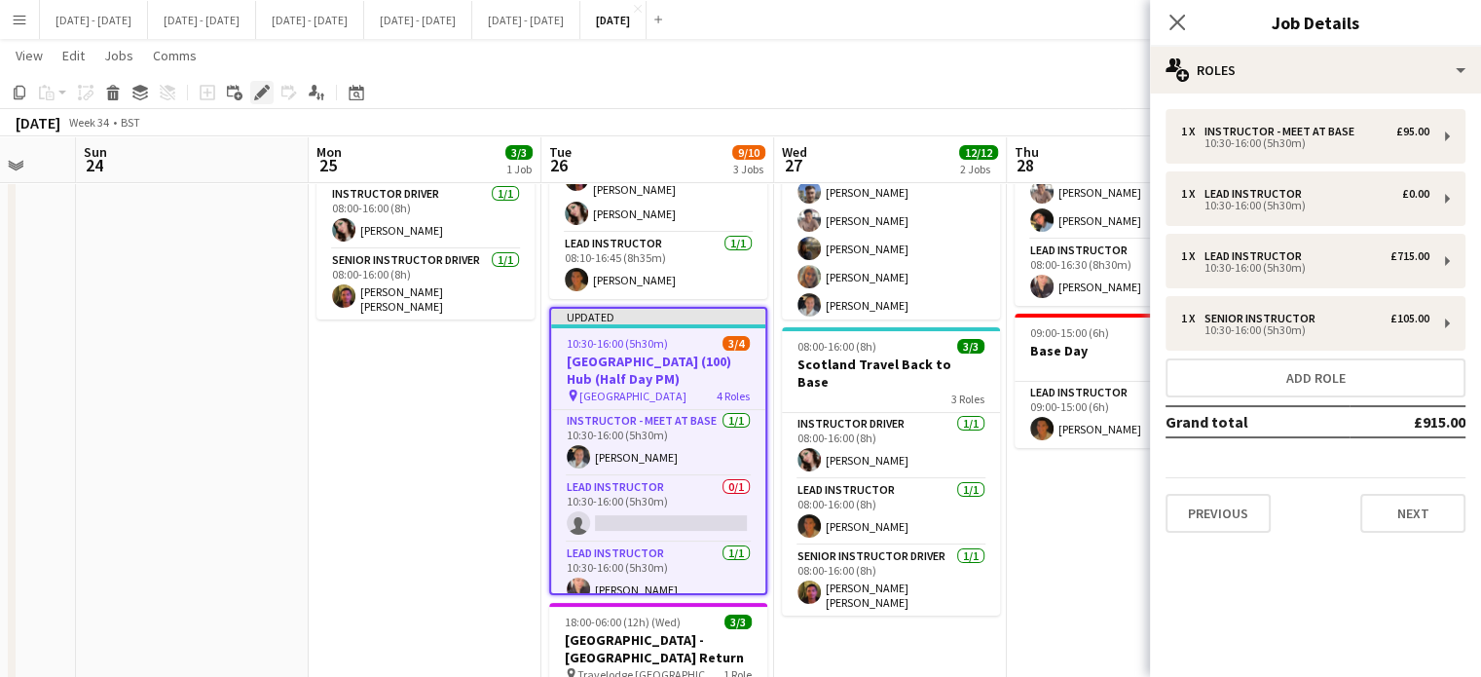
click at [270, 93] on div "Edit" at bounding box center [261, 92] width 23 height 23
click at [1409, 498] on button "Next" at bounding box center [1412, 513] width 105 height 39
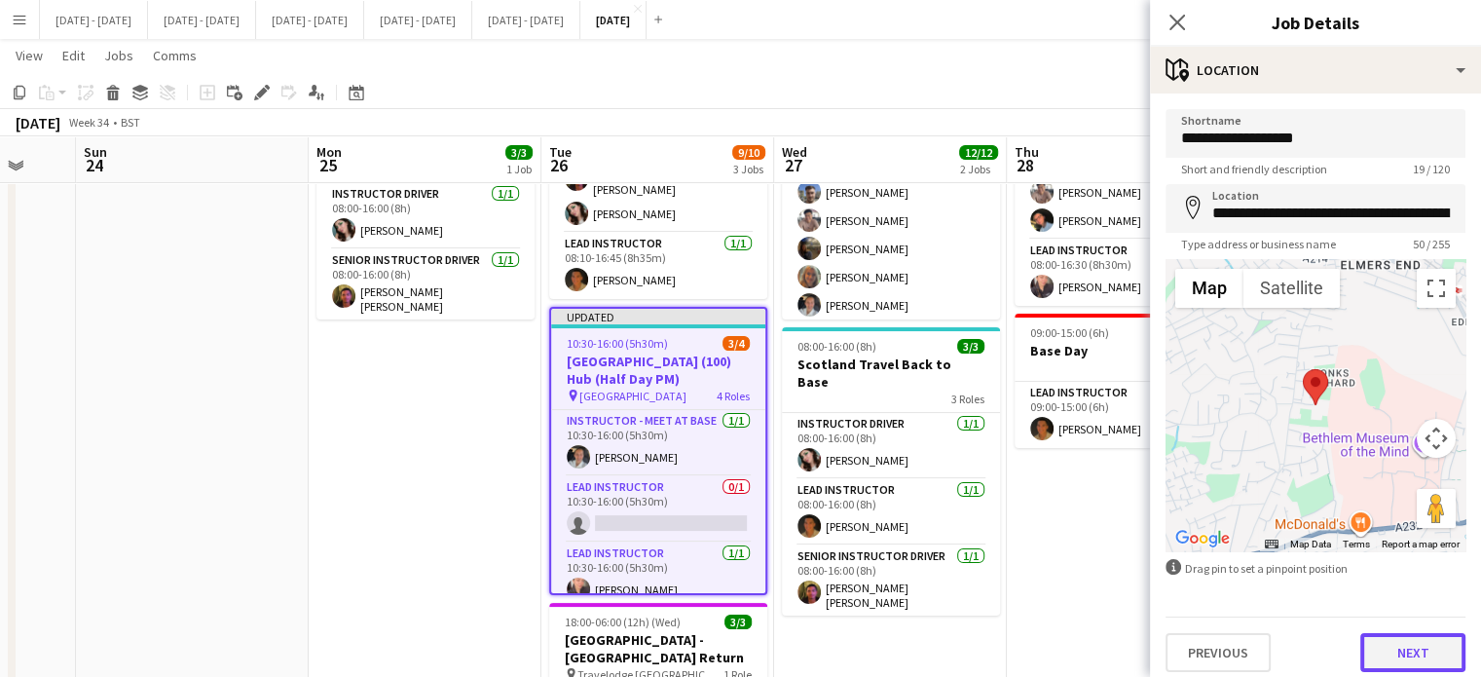
click at [1395, 659] on button "Next" at bounding box center [1412, 652] width 105 height 39
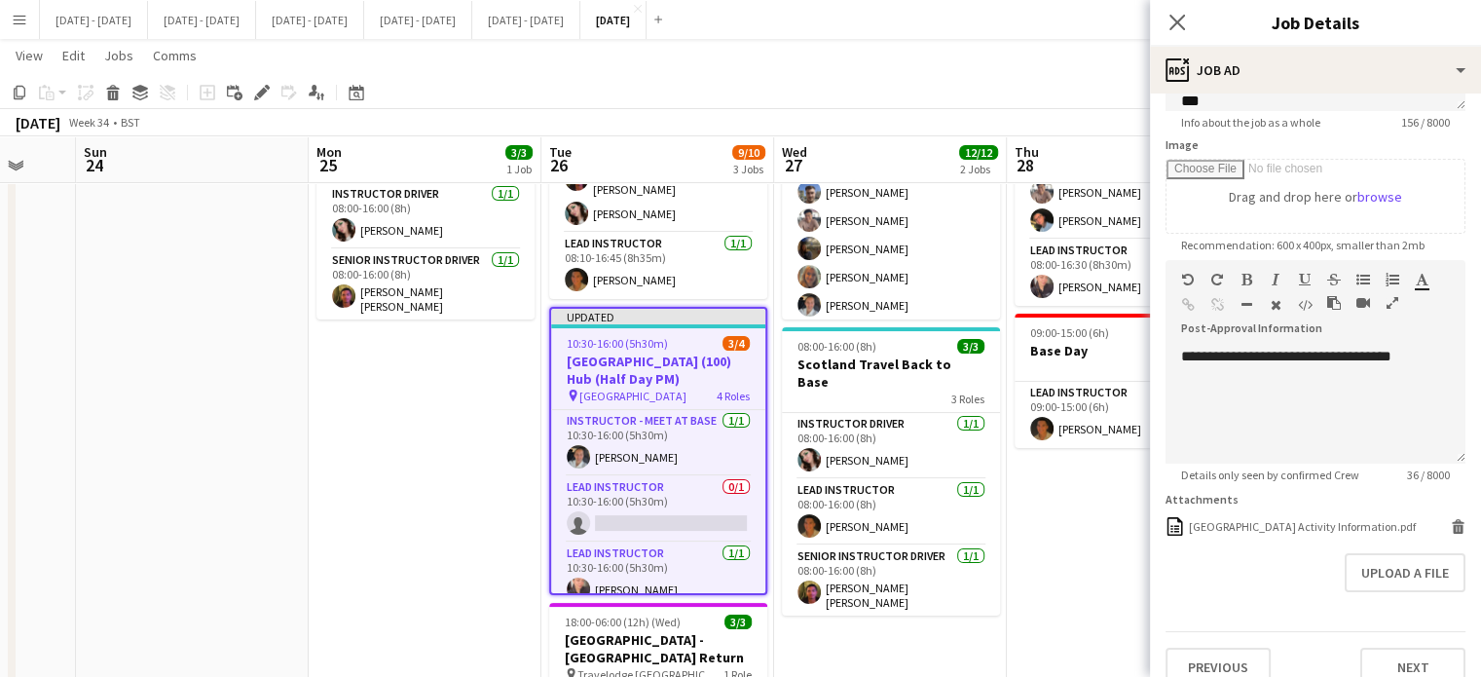
scroll to position [310, 0]
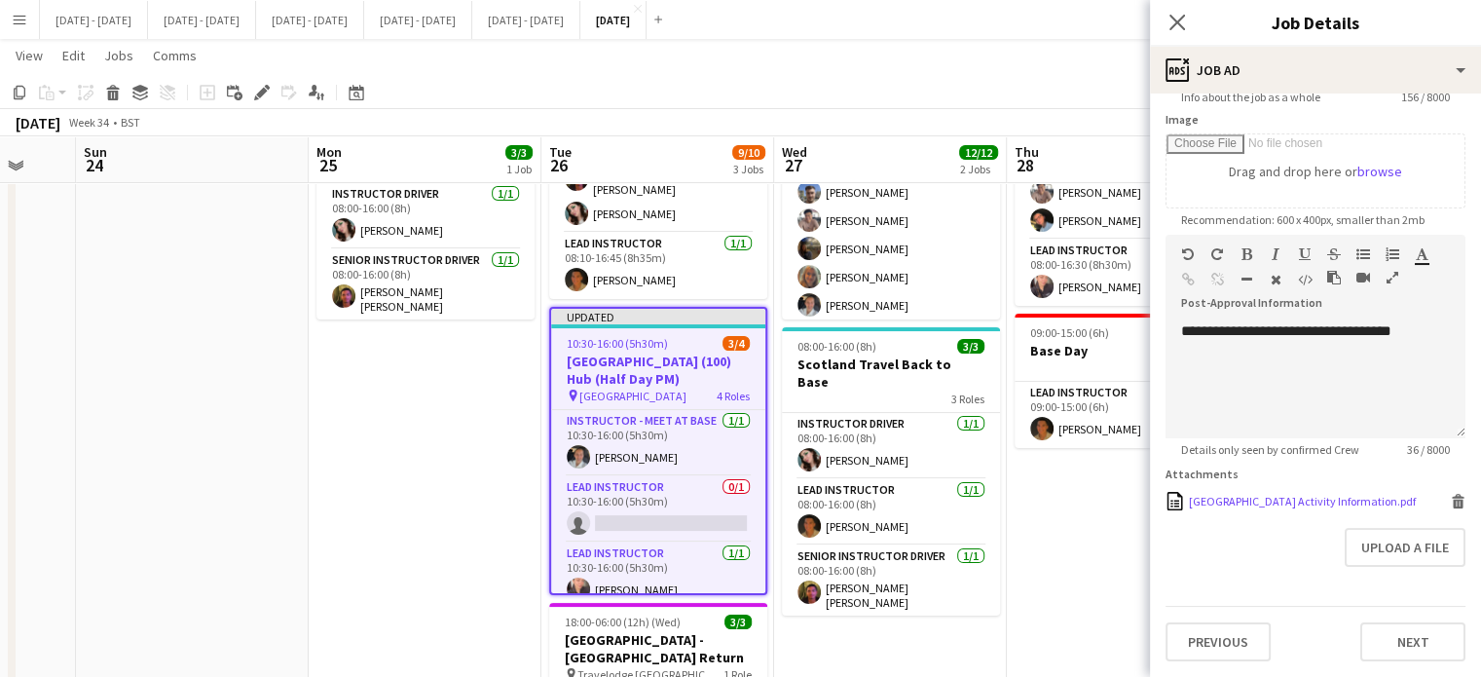
click at [1239, 494] on div "[GEOGRAPHIC_DATA] Activity Information.pdf" at bounding box center [1302, 501] width 227 height 15
click at [621, 476] on app-card-role "Lead Instructor 0/1 10:30-16:00 (5h30m) single-neutral-actions" at bounding box center [658, 509] width 214 height 66
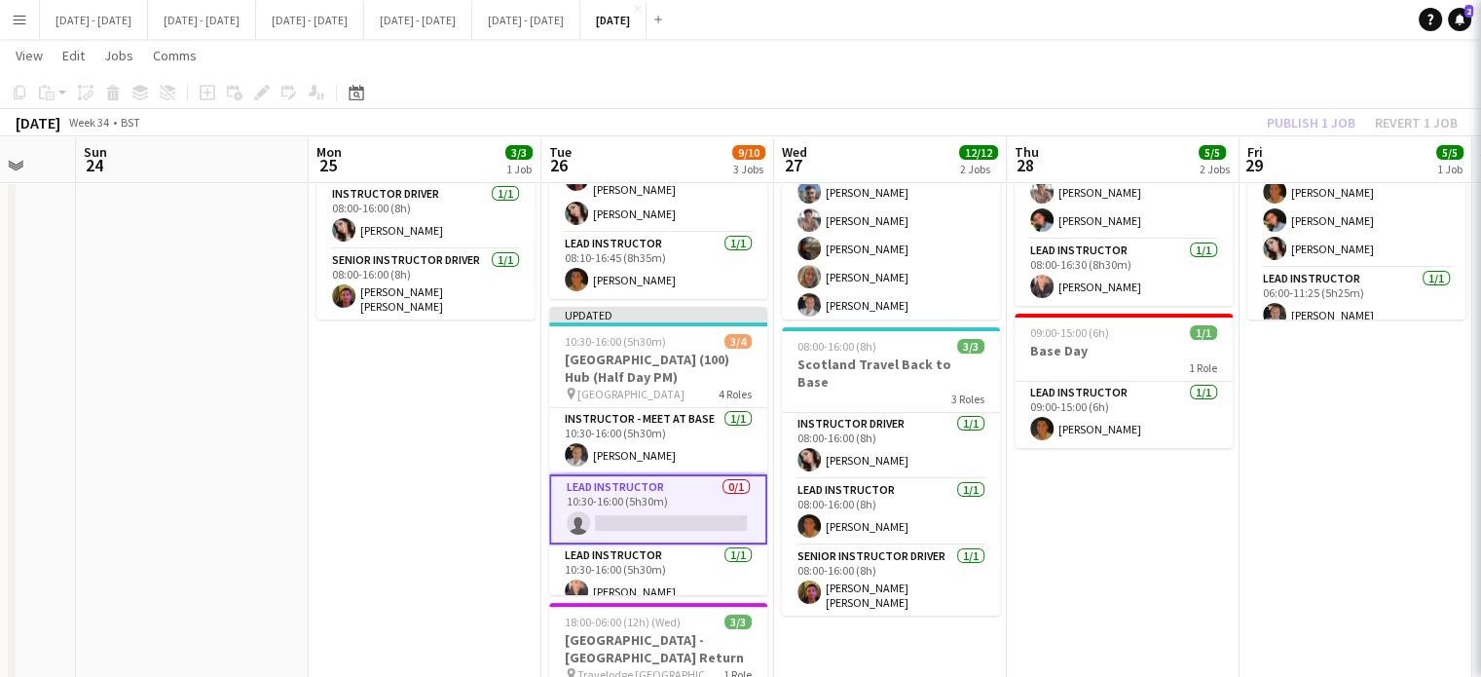
scroll to position [0, 621]
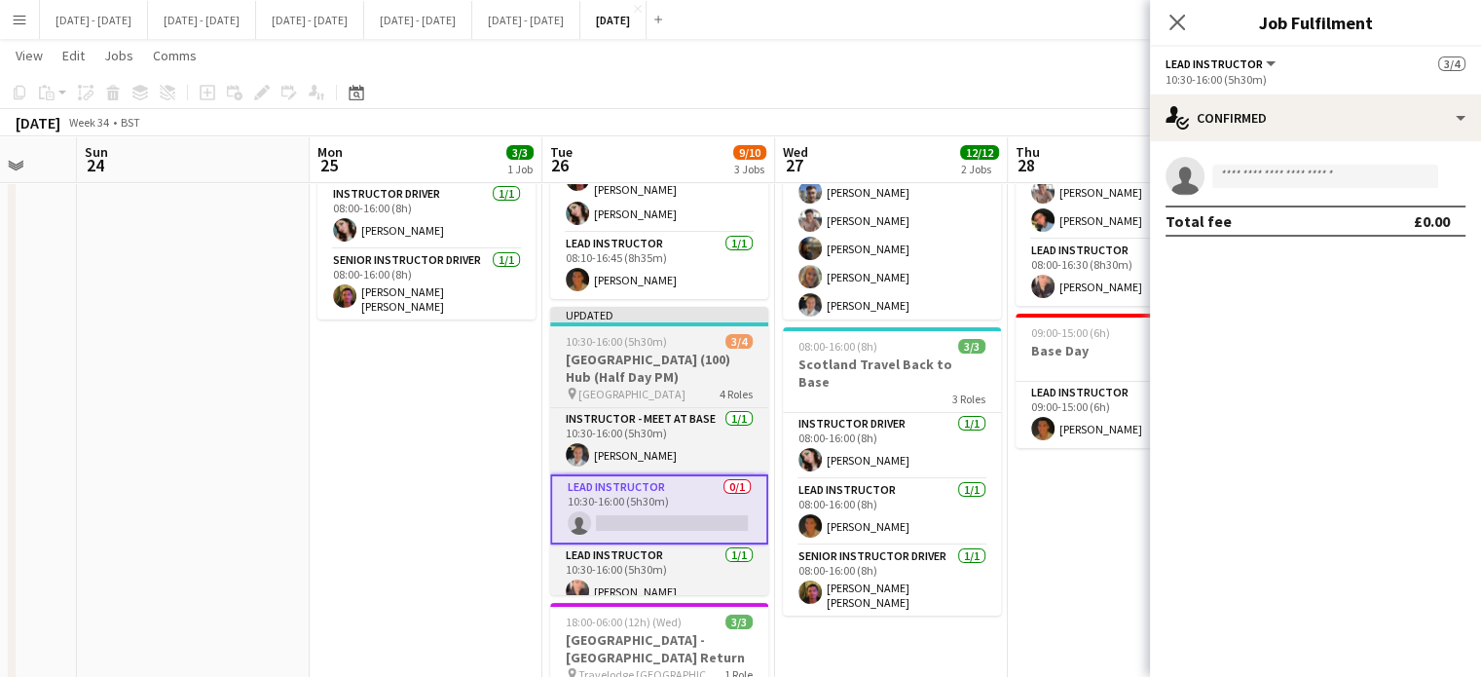
click at [588, 350] on h3 "[GEOGRAPHIC_DATA] (100) Hub (Half Day PM)" at bounding box center [659, 367] width 218 height 35
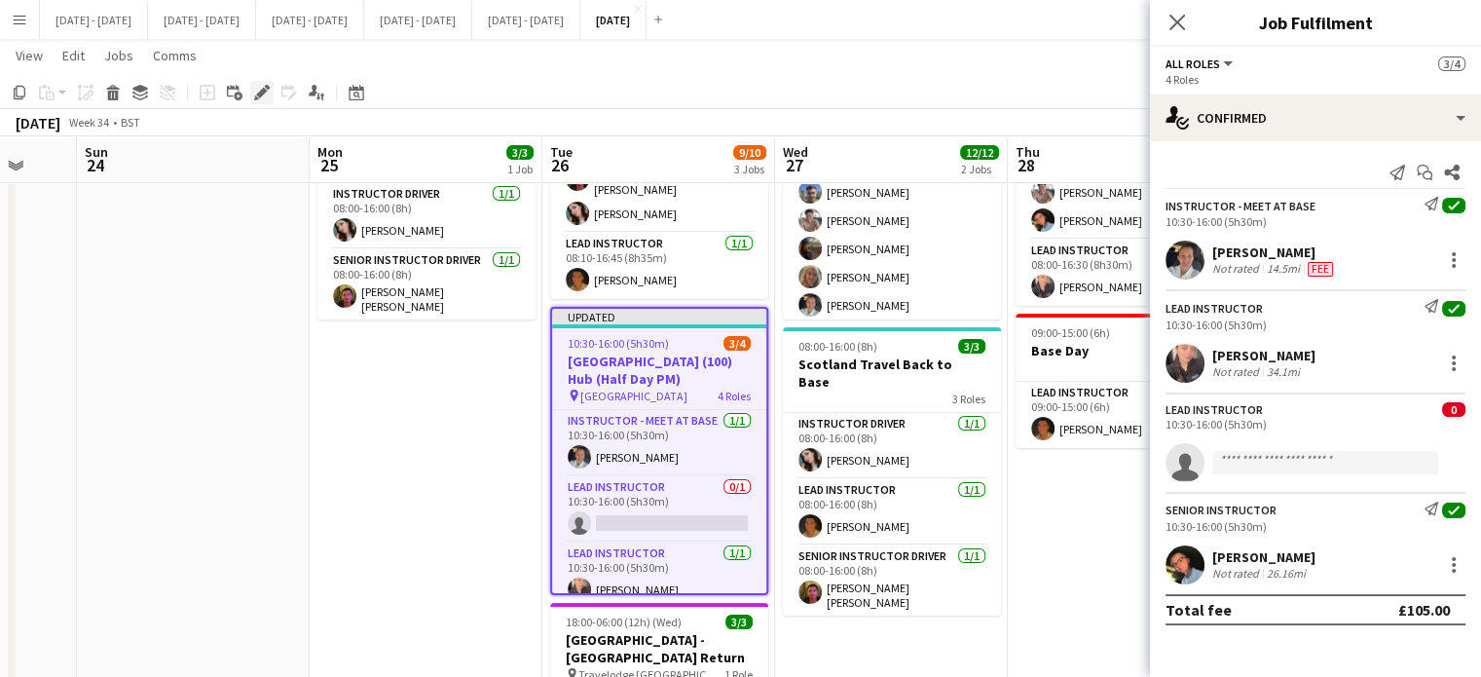
click at [269, 92] on div "Edit" at bounding box center [261, 92] width 23 height 23
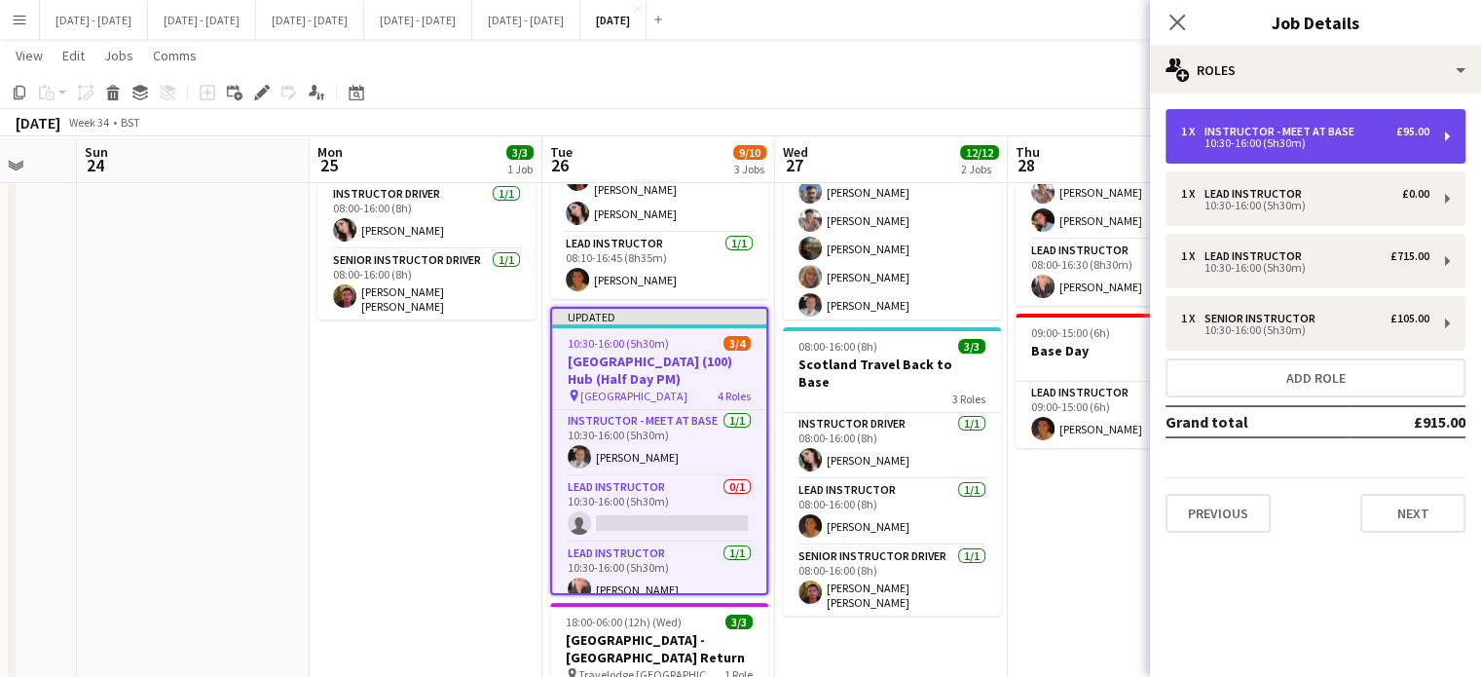
click at [1289, 128] on div "Instructor - Meet at Base" at bounding box center [1283, 132] width 158 height 14
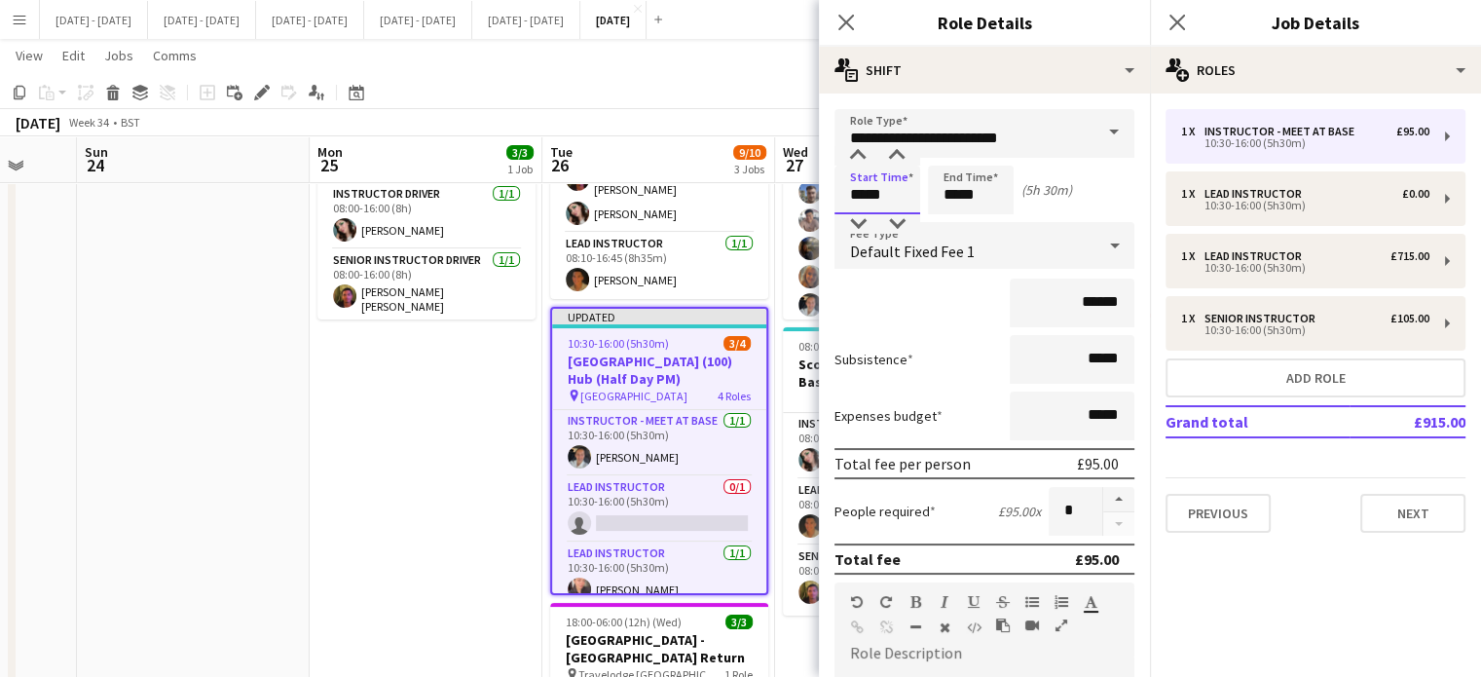
drag, startPoint x: 892, startPoint y: 194, endPoint x: 836, endPoint y: 189, distance: 55.7
click at [836, 189] on input "*****" at bounding box center [877, 189] width 86 height 49
type input "*****"
click at [1036, 253] on div "Default Fixed Fee 1" at bounding box center [964, 245] width 261 height 47
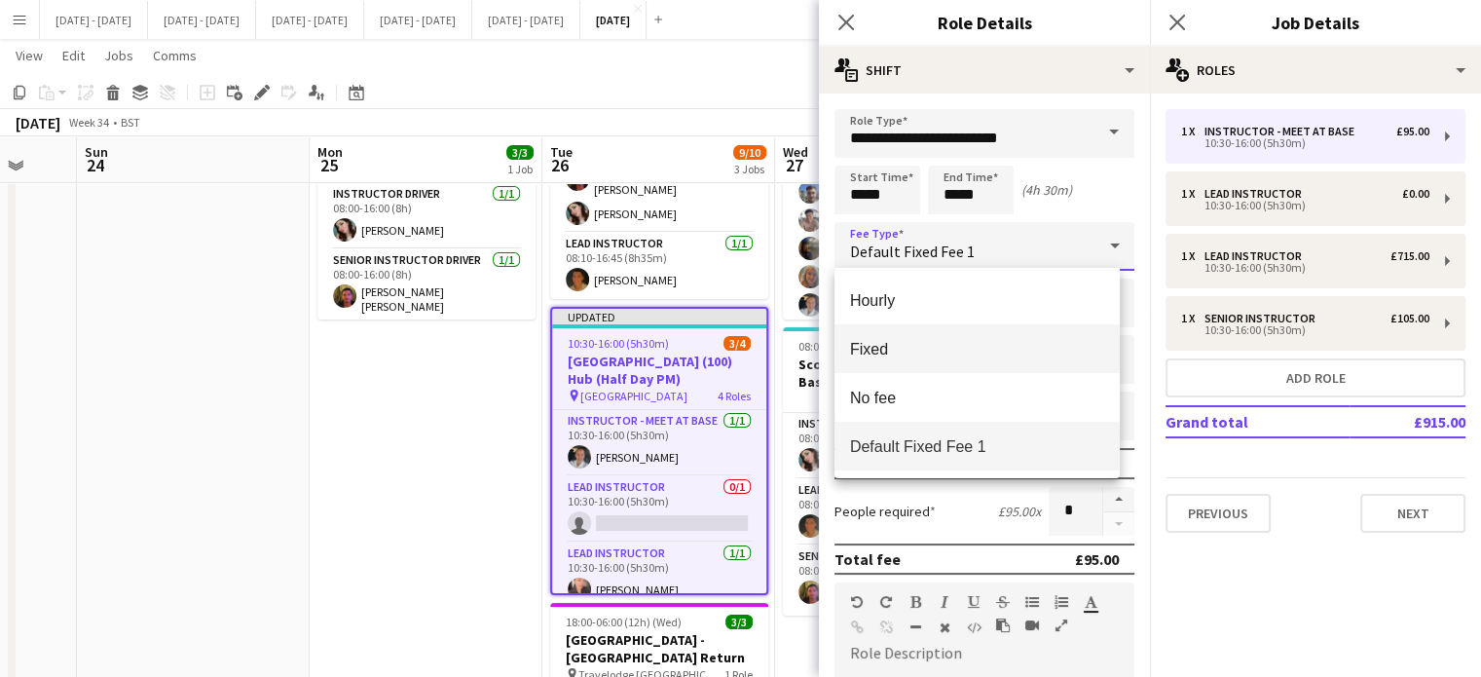
click at [989, 351] on span "Fixed" at bounding box center [977, 349] width 254 height 18
type input "*****"
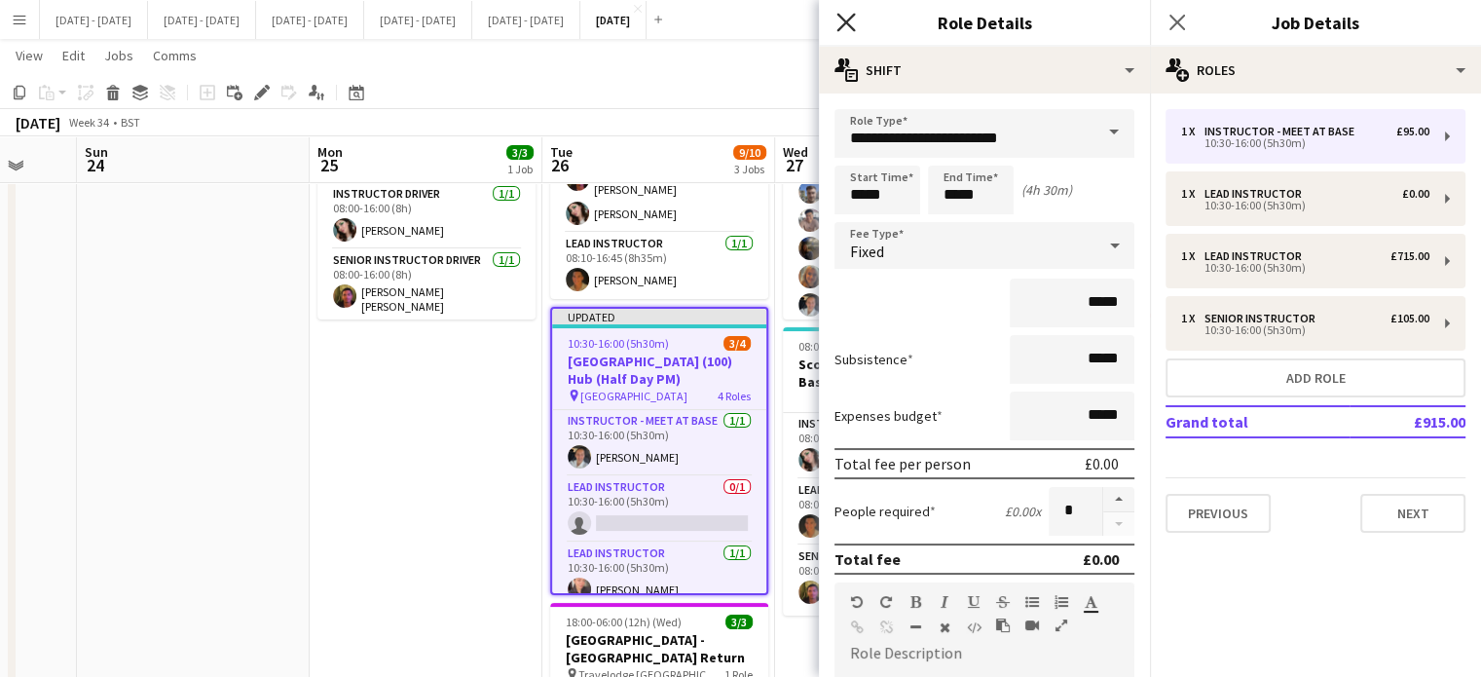
click at [847, 30] on icon "Close pop-in" at bounding box center [845, 22] width 18 height 18
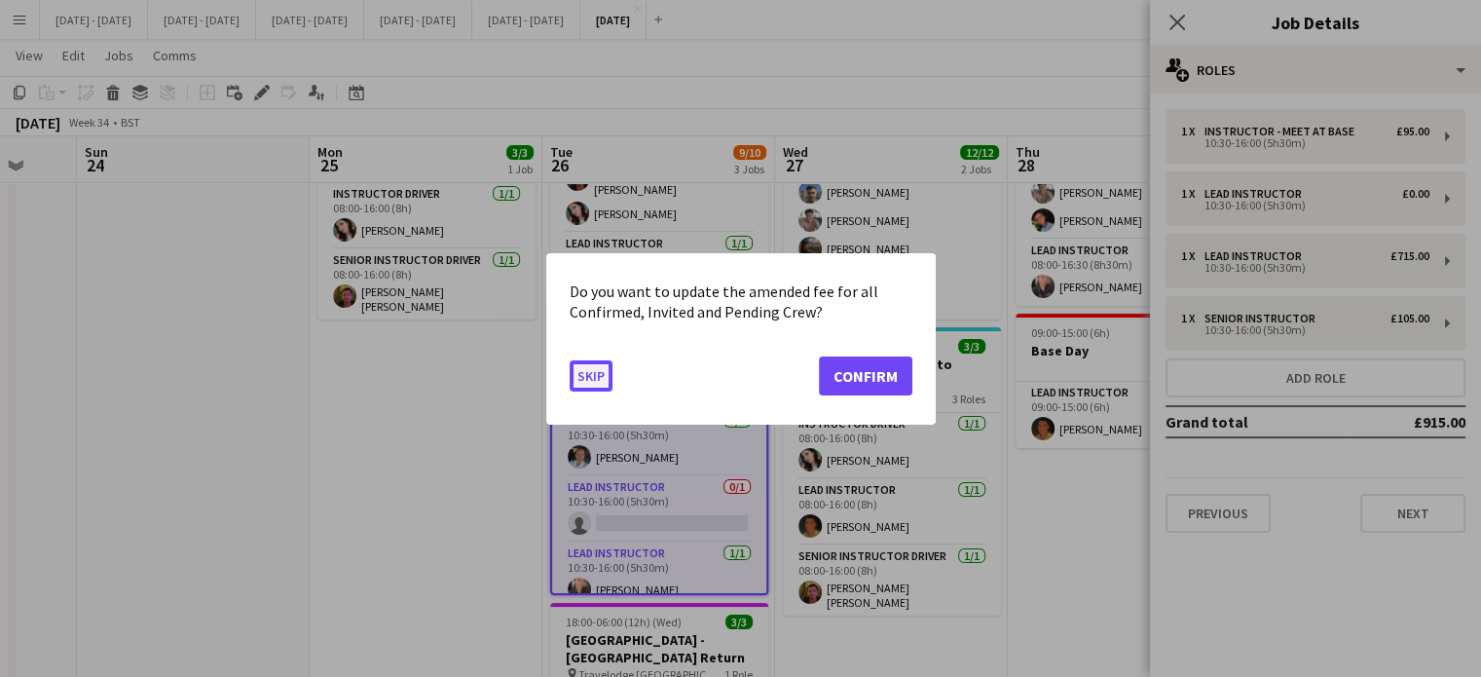
click at [586, 374] on button "Skip" at bounding box center [591, 374] width 43 height 31
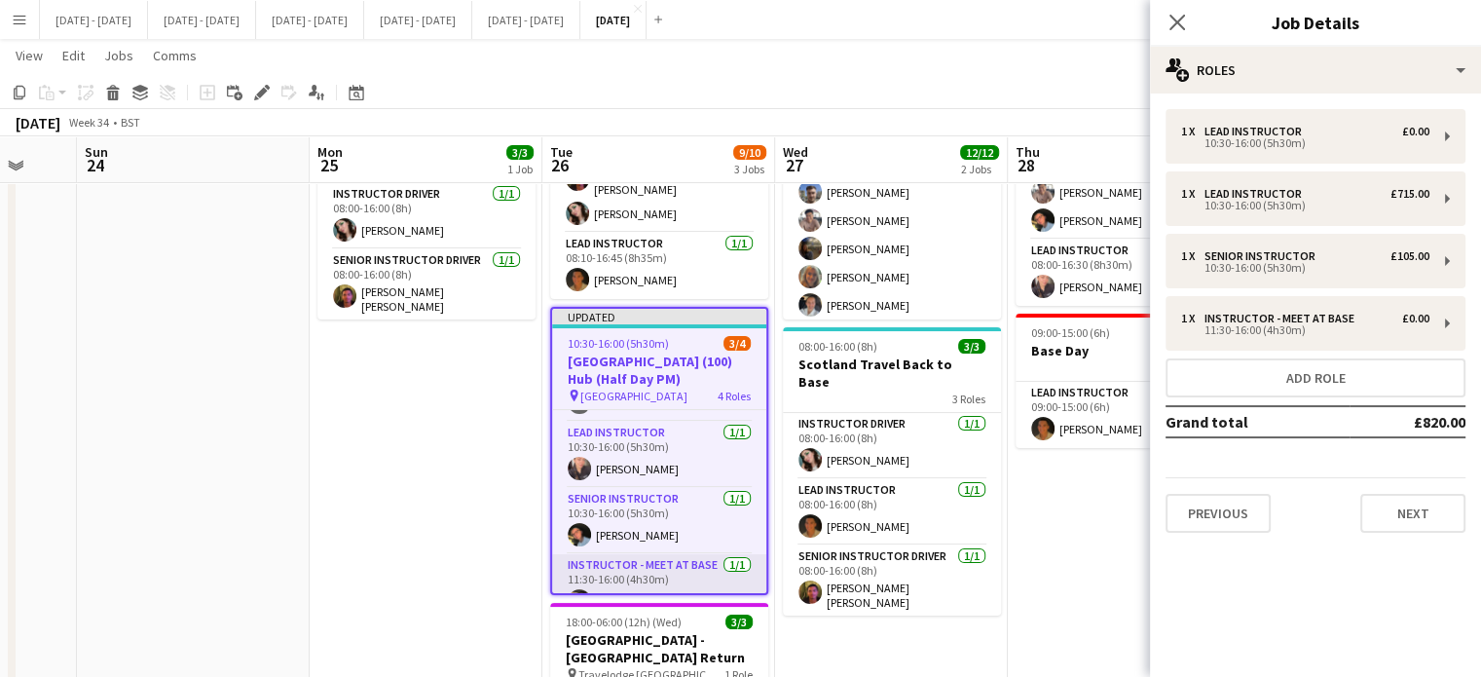
scroll to position [81, 0]
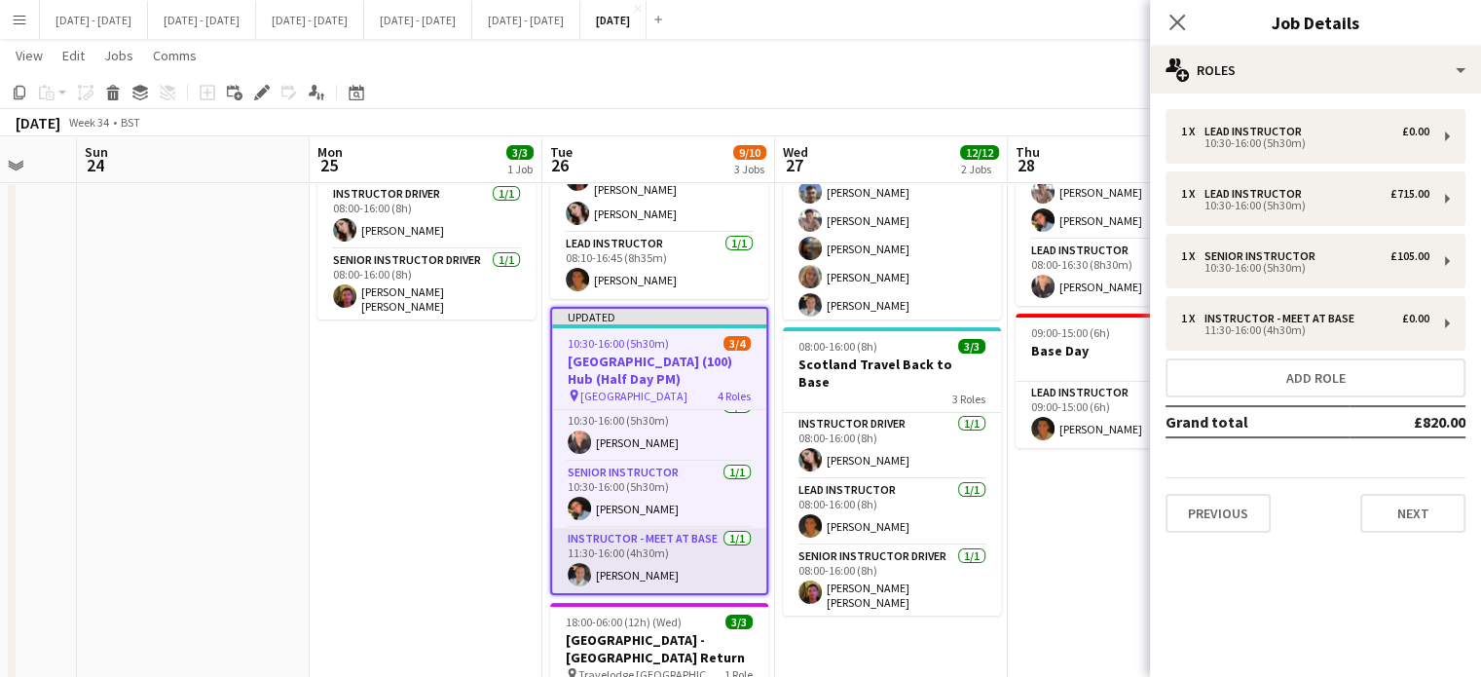
click at [662, 528] on app-card-role "Instructor - Meet at Base [DATE] 11:30-16:00 (4h30m) [PERSON_NAME]" at bounding box center [659, 561] width 214 height 66
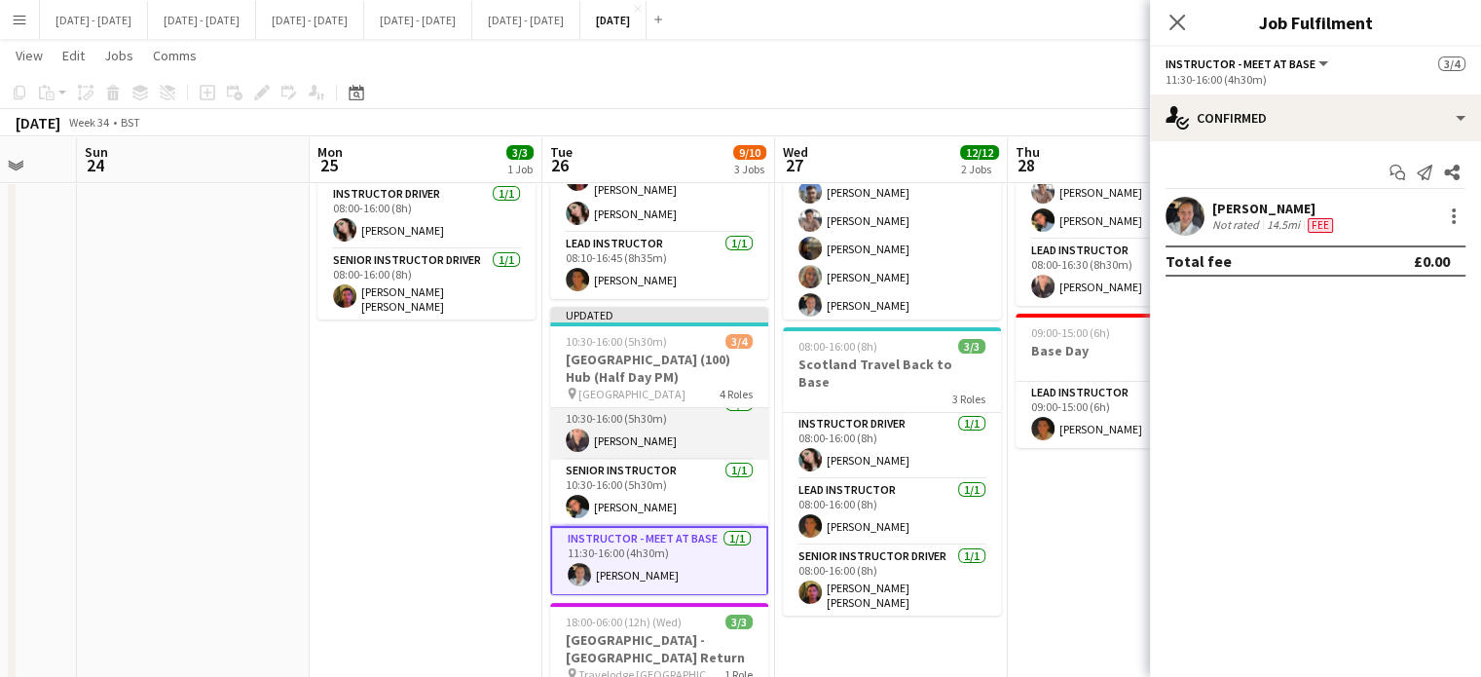
click at [680, 410] on app-card-role "Lead Instructor [DATE] 10:30-16:00 (5h30m) [PERSON_NAME]" at bounding box center [659, 426] width 218 height 66
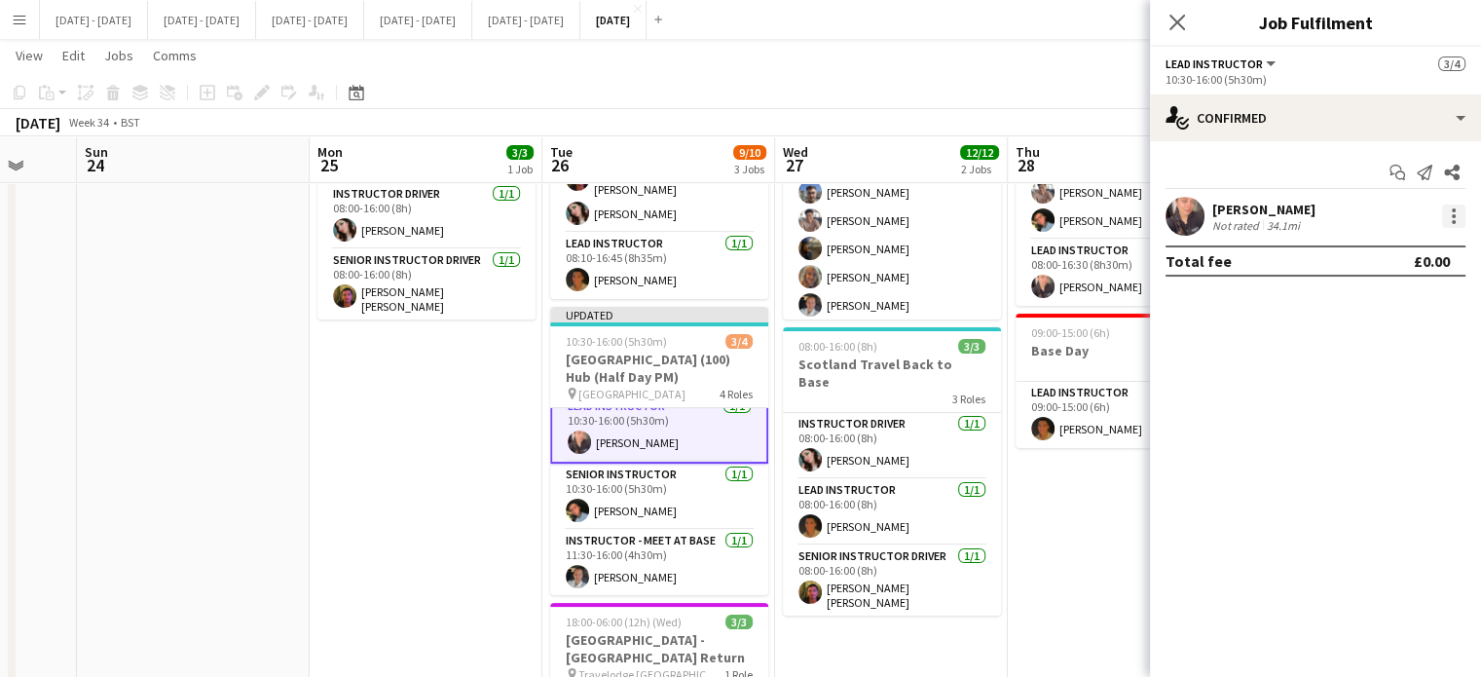
click at [1453, 214] on div at bounding box center [1454, 216] width 4 height 4
click at [646, 527] on div at bounding box center [740, 338] width 1481 height 677
click at [647, 530] on app-card-role "Instructor - Meet at Base [DATE] 11:30-16:00 (4h30m) [PERSON_NAME]" at bounding box center [659, 563] width 218 height 66
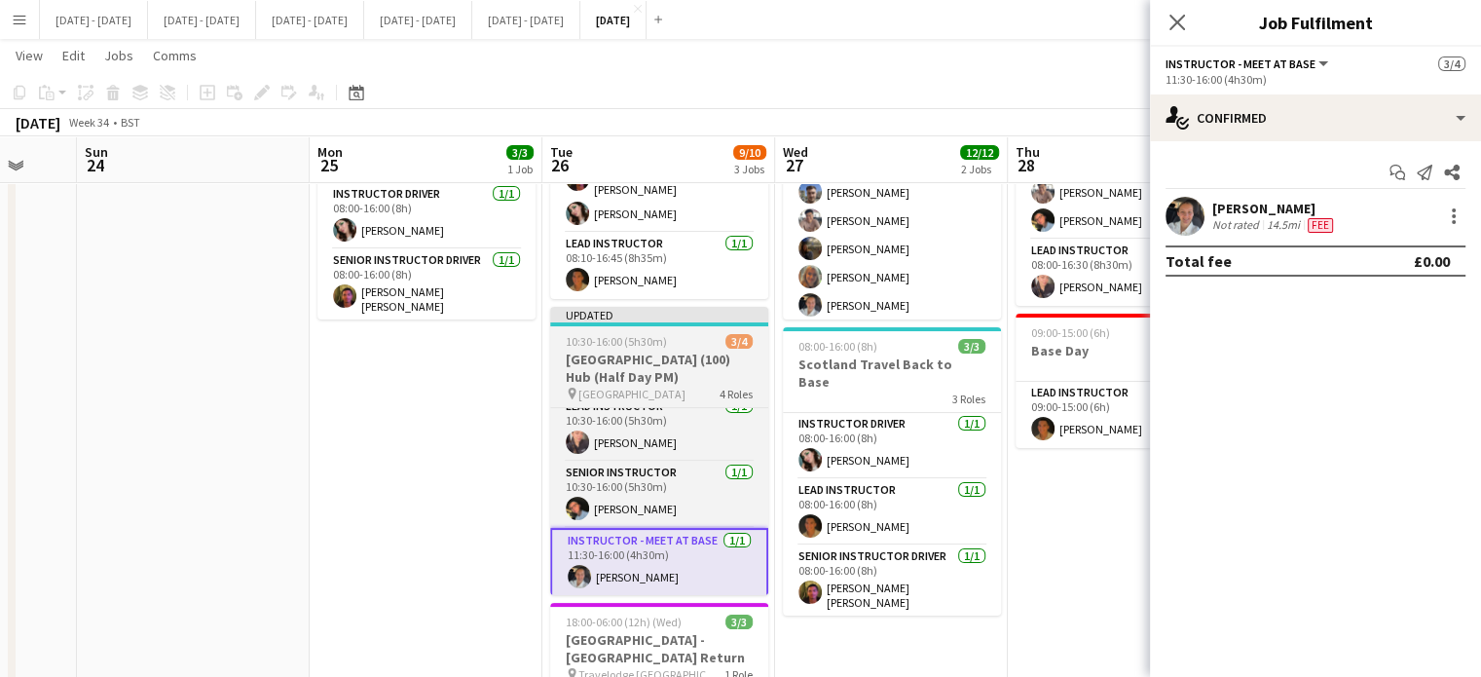
click at [679, 350] on h3 "[GEOGRAPHIC_DATA] (100) Hub (Half Day PM)" at bounding box center [659, 367] width 218 height 35
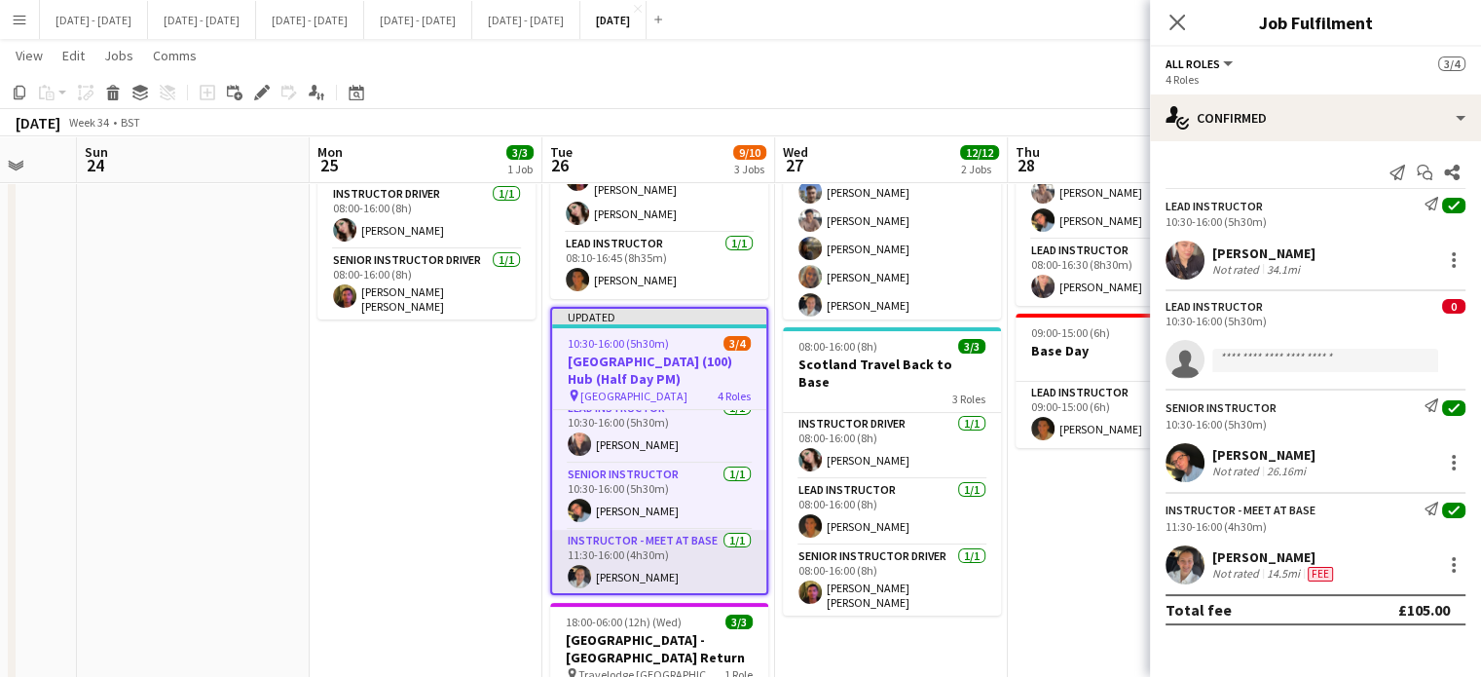
click at [664, 544] on app-card-role "Instructor - Meet at Base [DATE] 11:30-16:00 (4h30m) [PERSON_NAME]" at bounding box center [659, 563] width 214 height 66
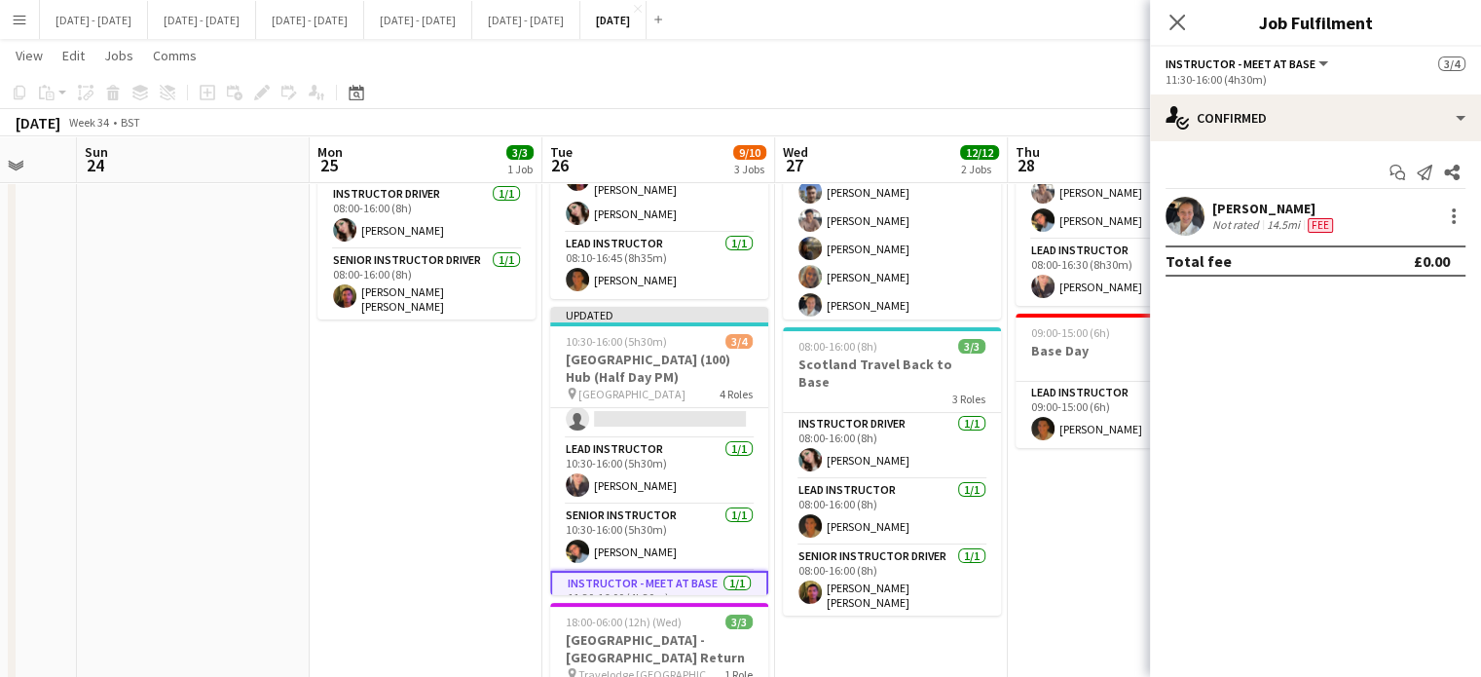
scroll to position [0, 0]
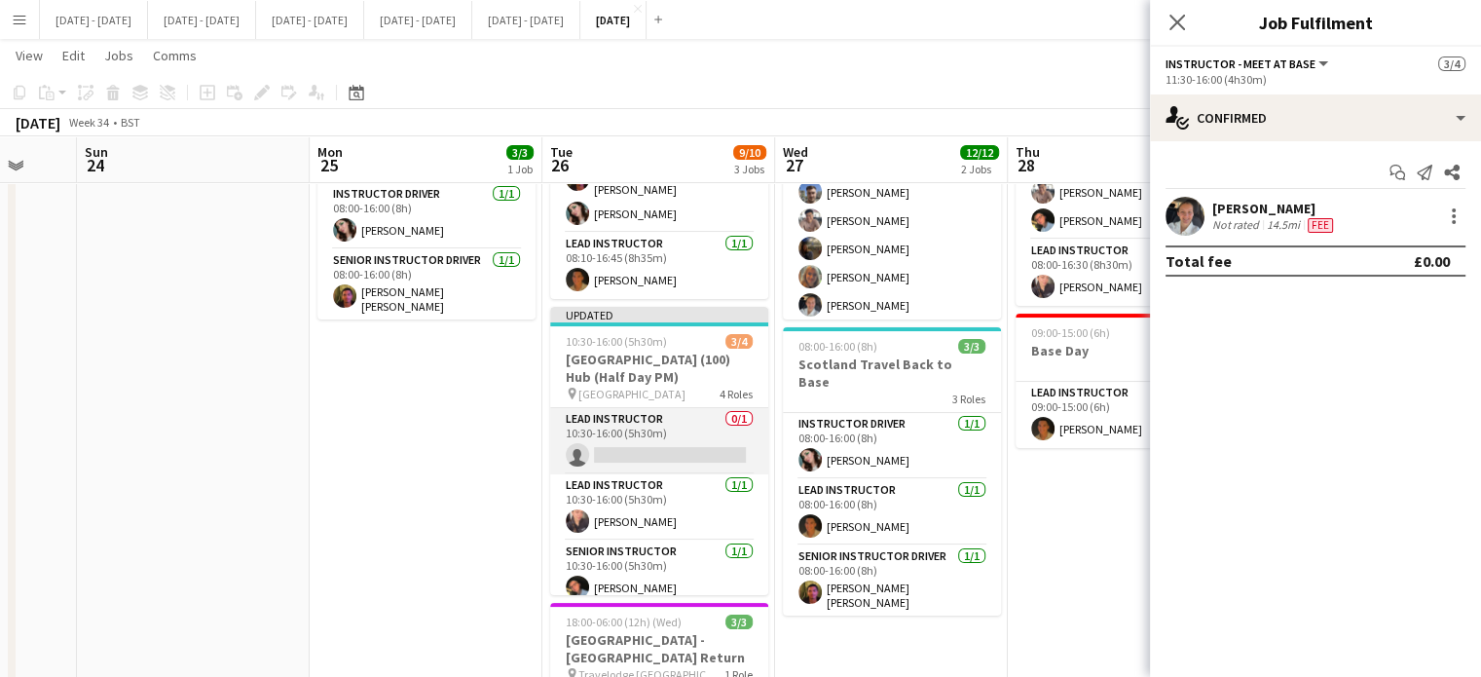
click at [650, 408] on app-card-role "Lead Instructor 0/1 10:30-16:00 (5h30m) single-neutral-actions" at bounding box center [659, 441] width 218 height 66
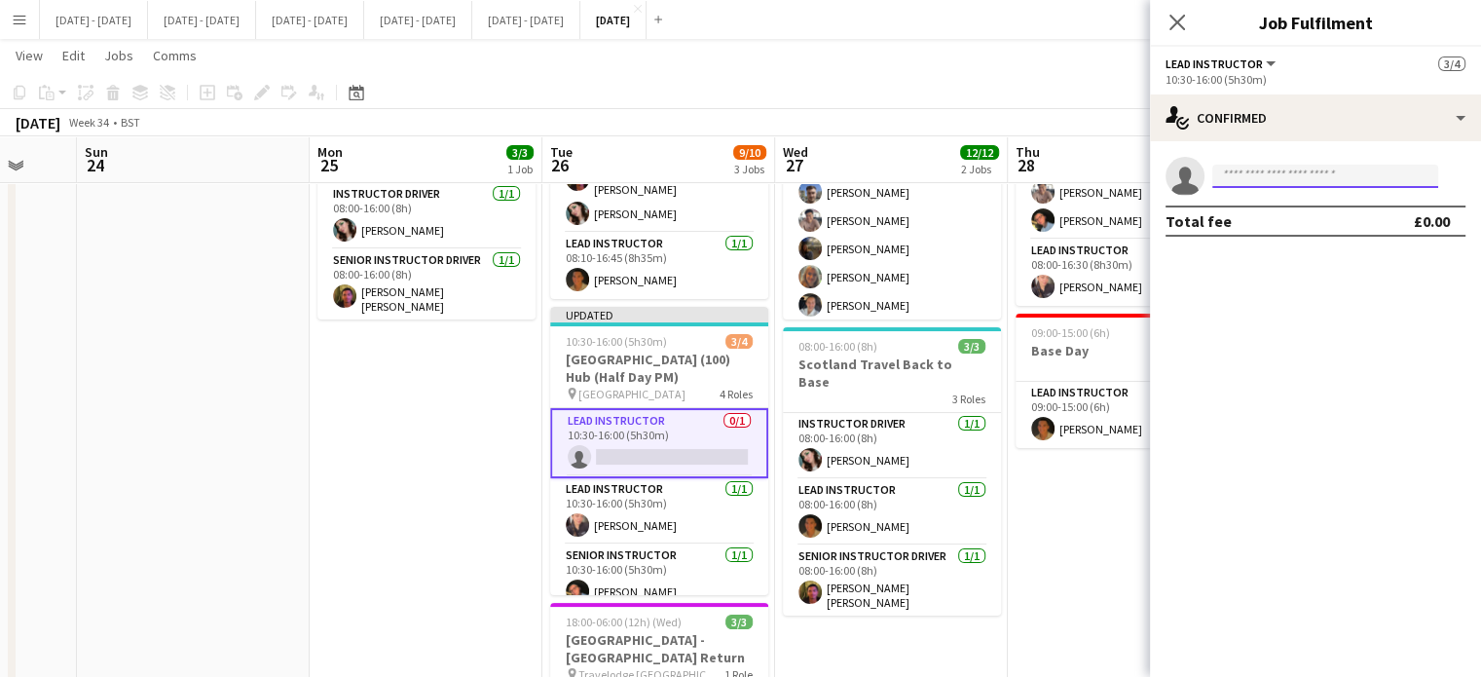
click at [1281, 171] on input at bounding box center [1325, 176] width 226 height 23
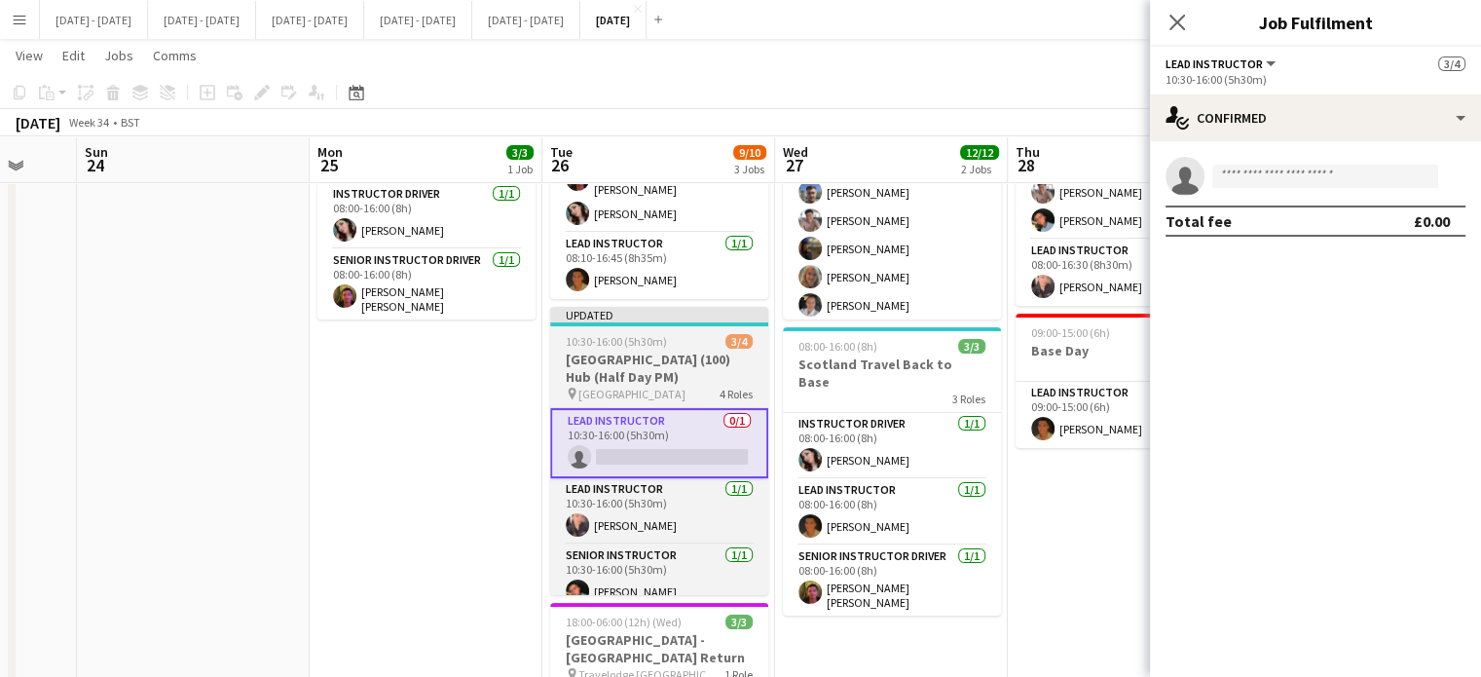
click at [614, 334] on span "10:30-16:00 (5h30m)" at bounding box center [616, 341] width 101 height 15
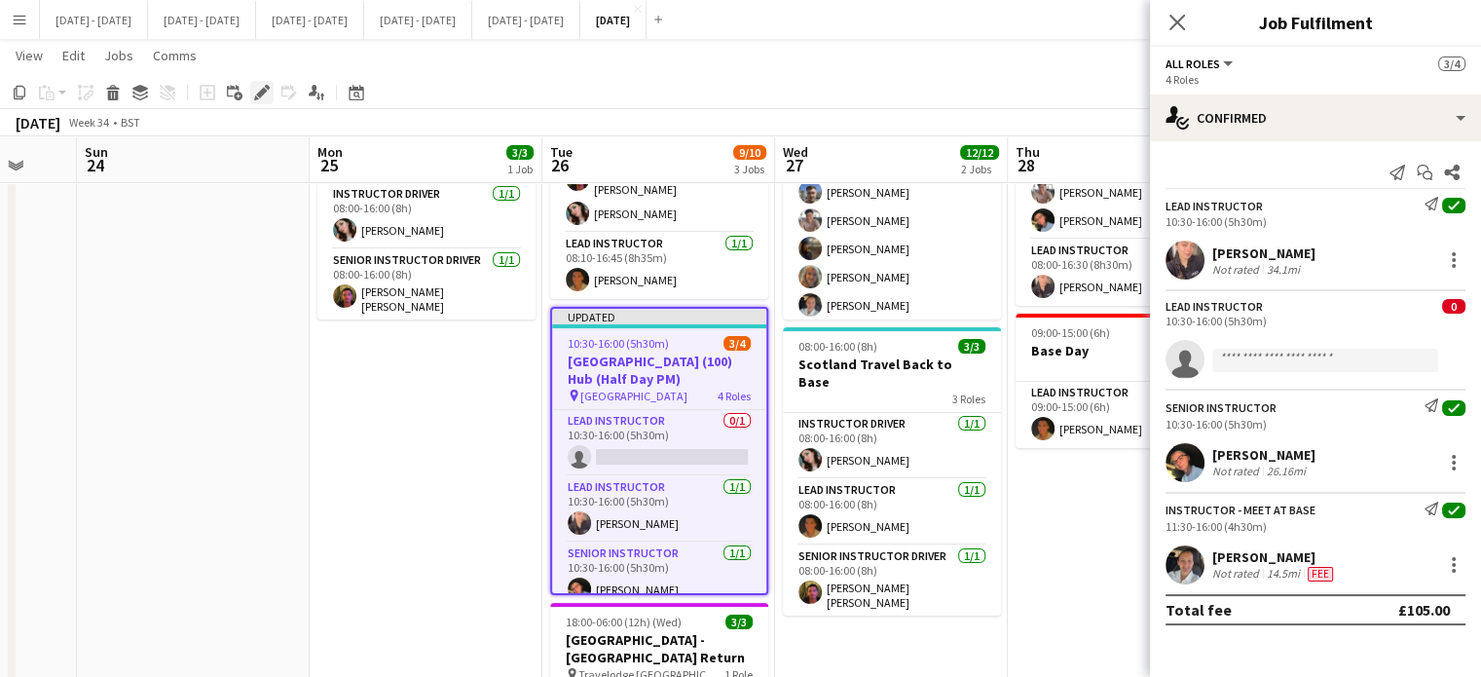
click at [254, 89] on icon "Edit" at bounding box center [262, 93] width 16 height 16
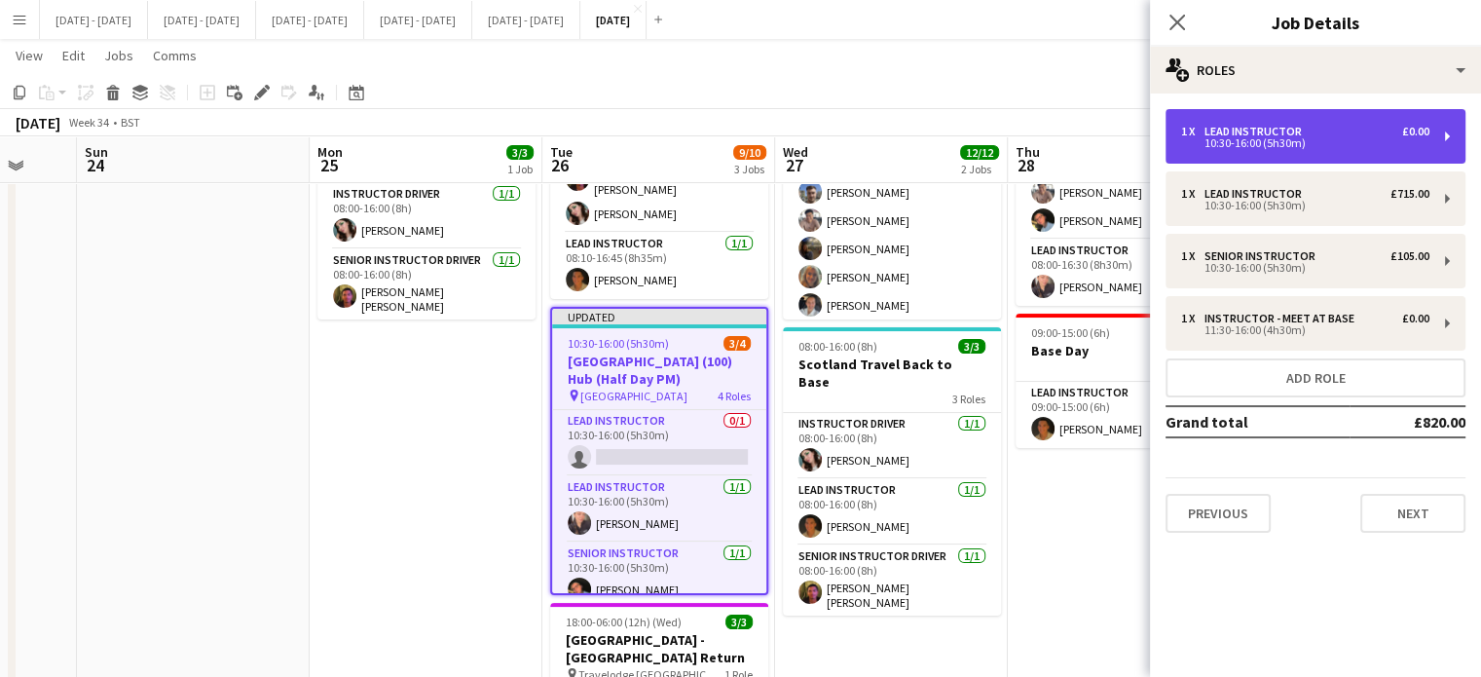
click at [1333, 143] on div "10:30-16:00 (5h30m)" at bounding box center [1305, 143] width 248 height 10
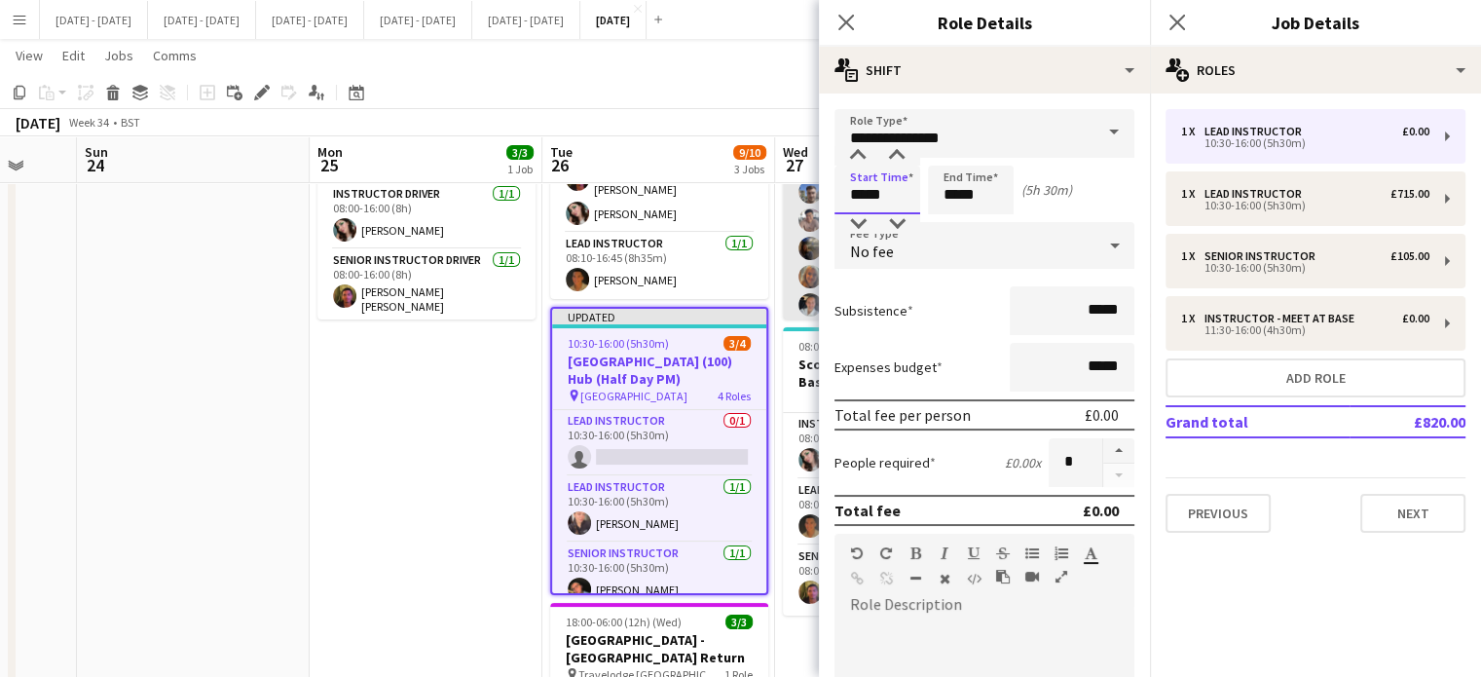
drag, startPoint x: 892, startPoint y: 194, endPoint x: 799, endPoint y: 190, distance: 92.6
click at [799, 190] on body "Menu Boards Boards Boards All jobs Status Workforce Workforce My Workforce Recr…" at bounding box center [740, 353] width 1481 height 1097
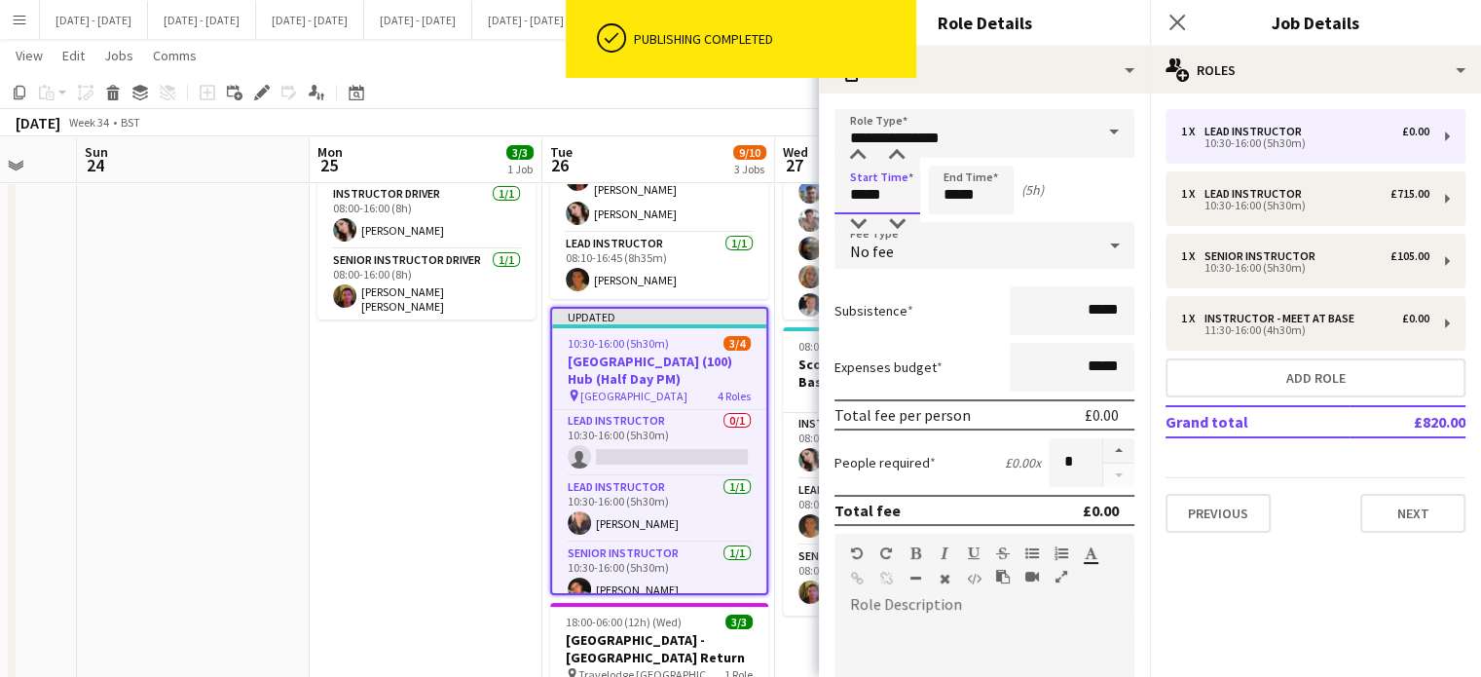
type input "*****"
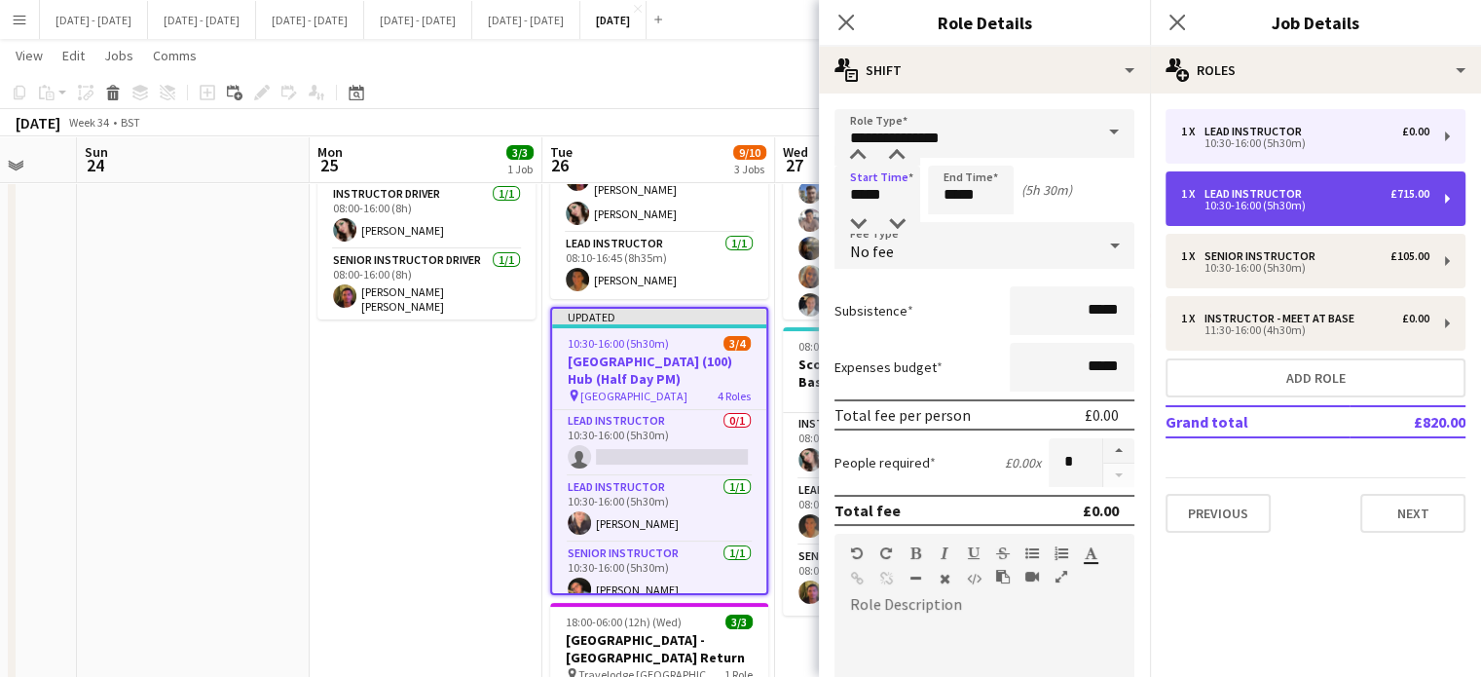
click at [1238, 202] on div "10:30-16:00 (5h30m)" at bounding box center [1305, 206] width 248 height 10
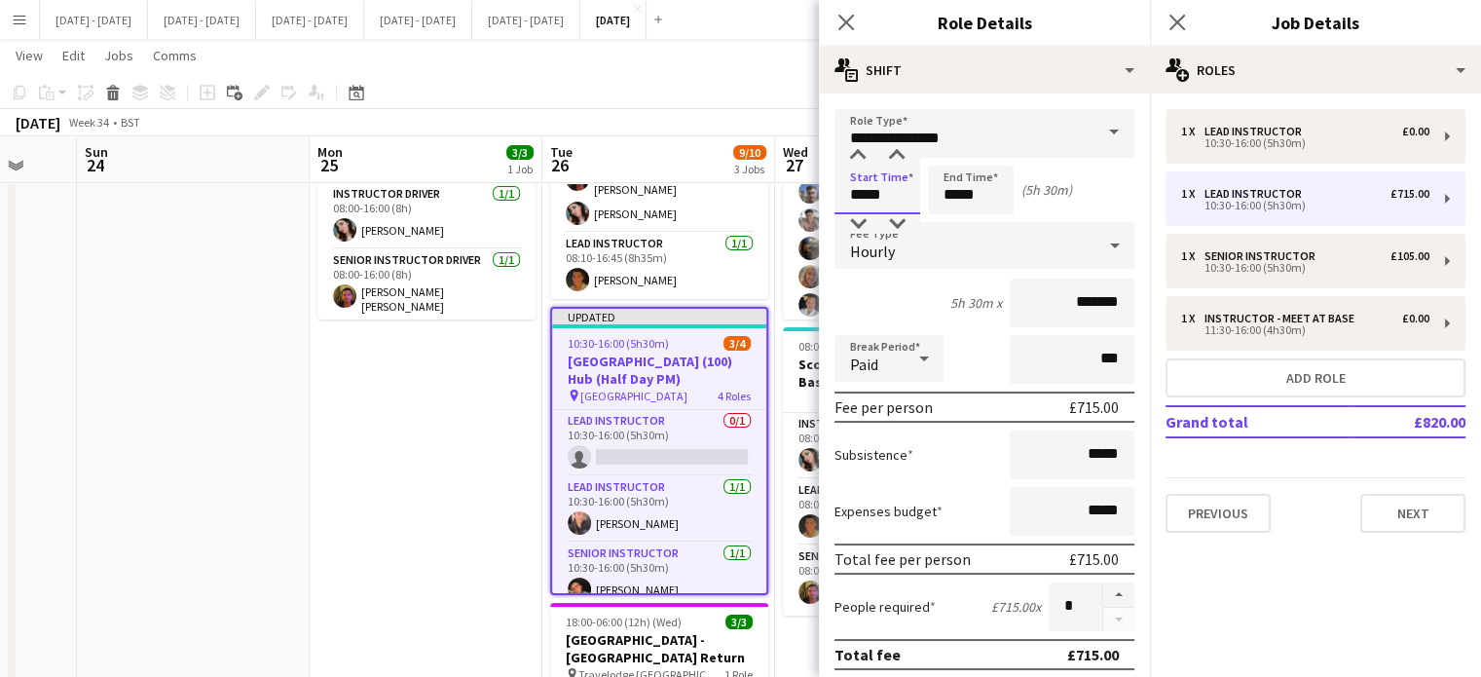
drag, startPoint x: 901, startPoint y: 184, endPoint x: 695, endPoint y: 178, distance: 205.5
click at [695, 178] on body "Menu Boards Boards Boards All jobs Status Workforce Workforce My Workforce Recr…" at bounding box center [740, 353] width 1481 height 1097
type input "*****"
click at [1000, 251] on div "Hourly" at bounding box center [964, 245] width 261 height 47
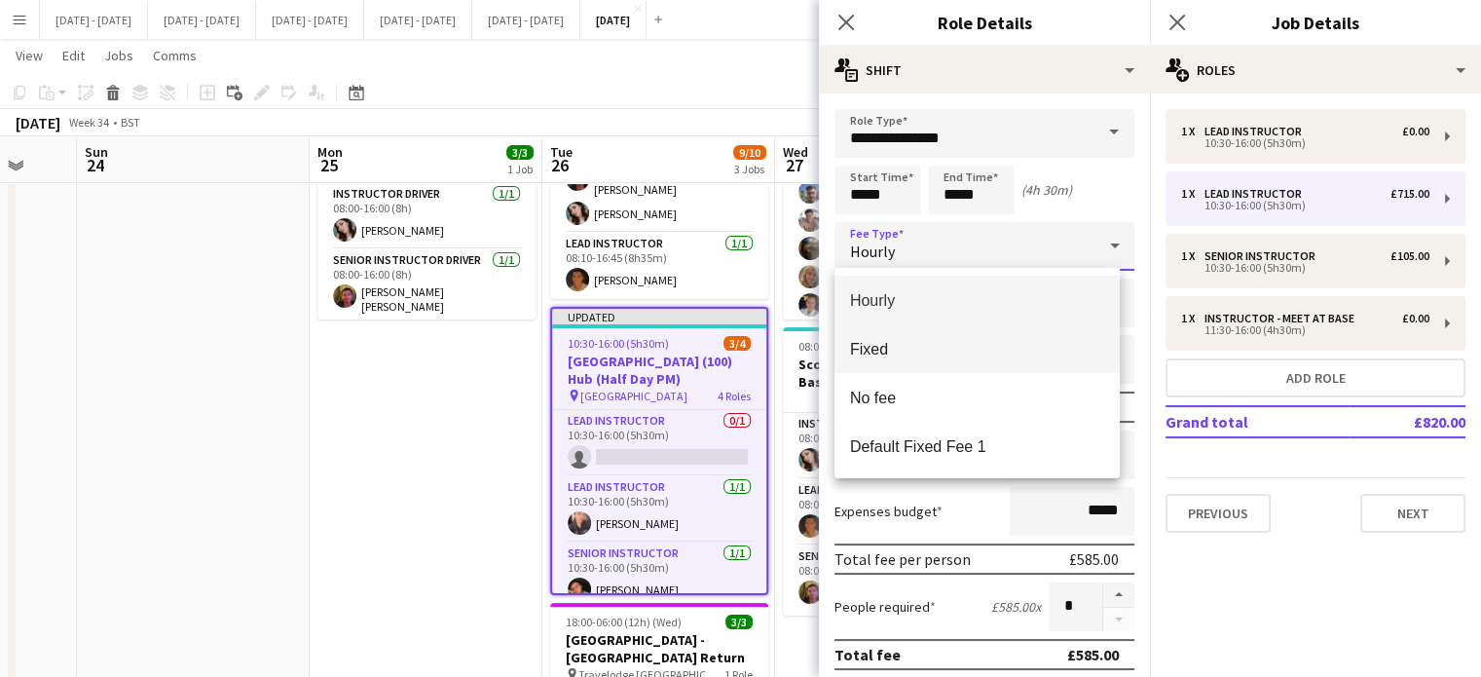
click at [948, 350] on span "Fixed" at bounding box center [977, 349] width 254 height 18
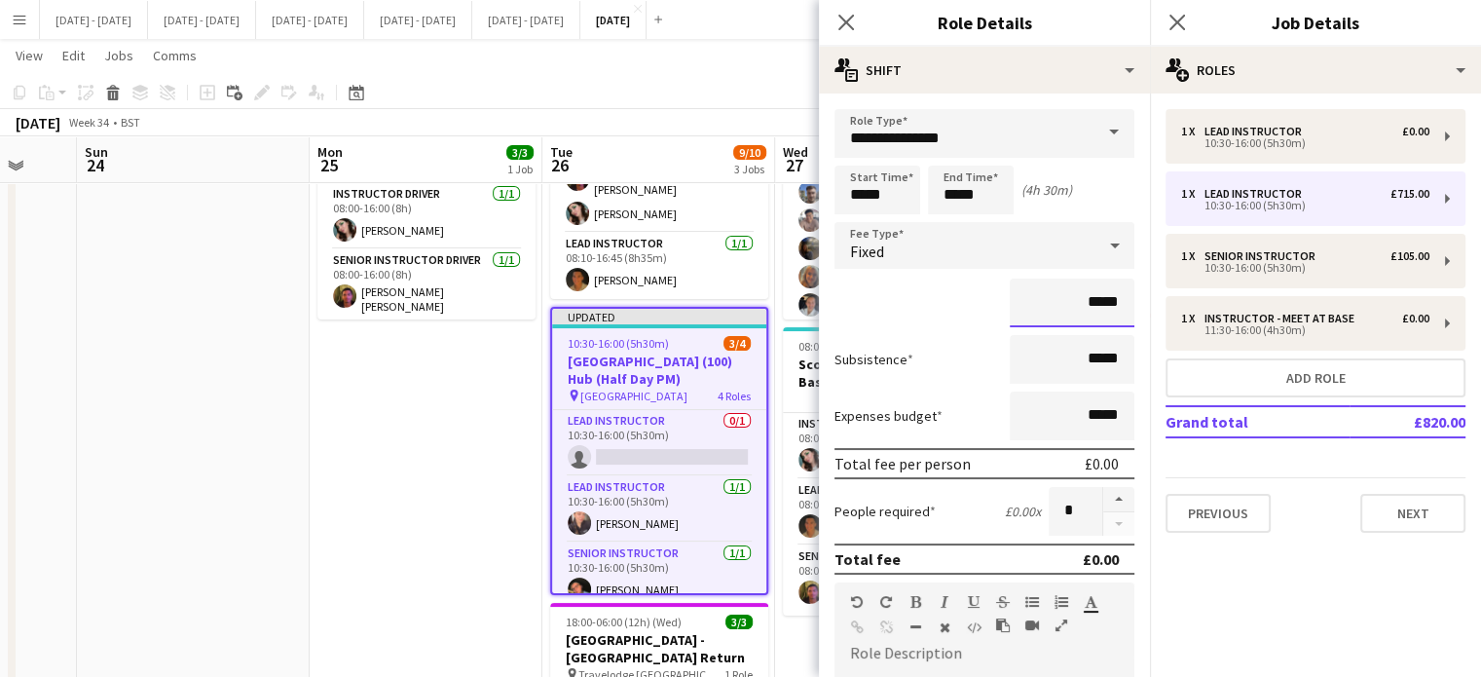
click at [1079, 307] on input "*****" at bounding box center [1072, 302] width 125 height 49
type input "*******"
click at [846, 20] on icon at bounding box center [845, 22] width 18 height 18
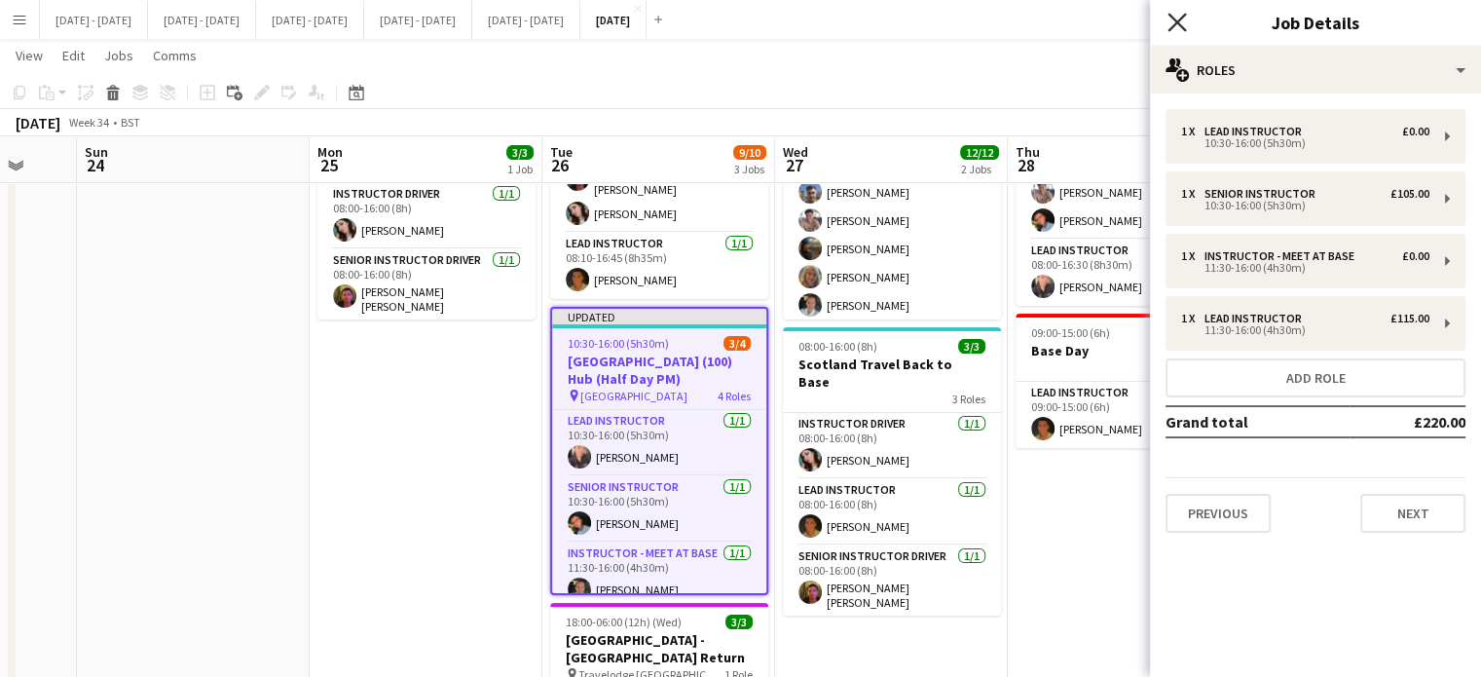
click at [1182, 15] on icon "Close pop-in" at bounding box center [1176, 22] width 18 height 18
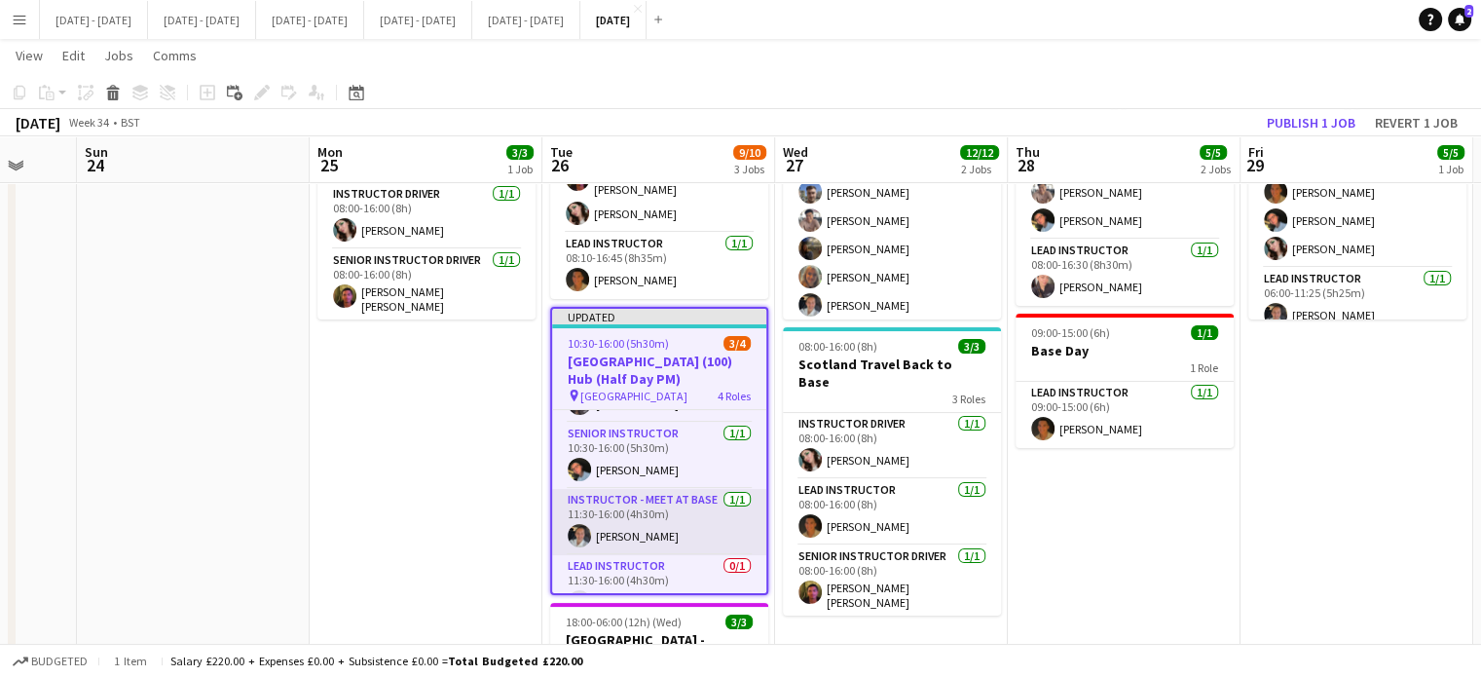
scroll to position [81, 0]
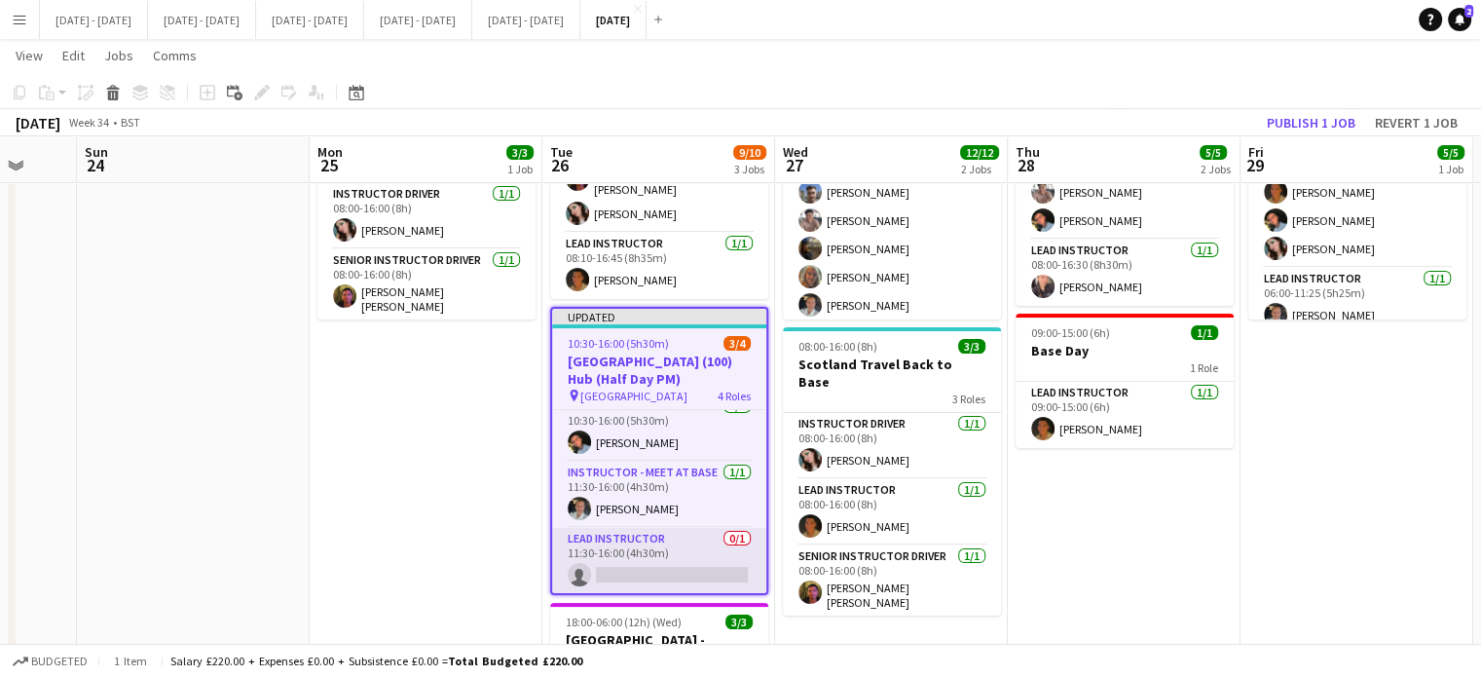
click at [645, 546] on app-card-role "Lead Instructor 0/1 11:30-16:00 (4h30m) single-neutral-actions" at bounding box center [659, 561] width 214 height 66
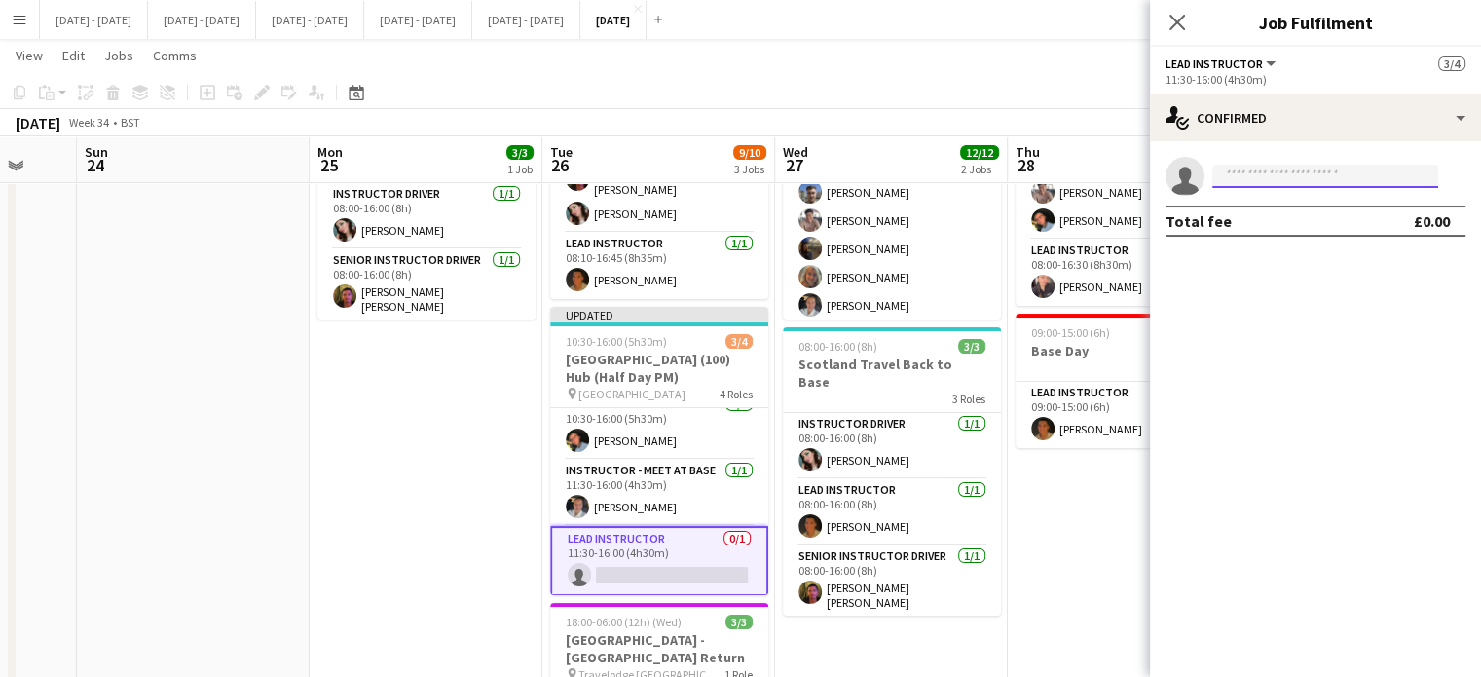
click at [1293, 179] on input at bounding box center [1325, 176] width 226 height 23
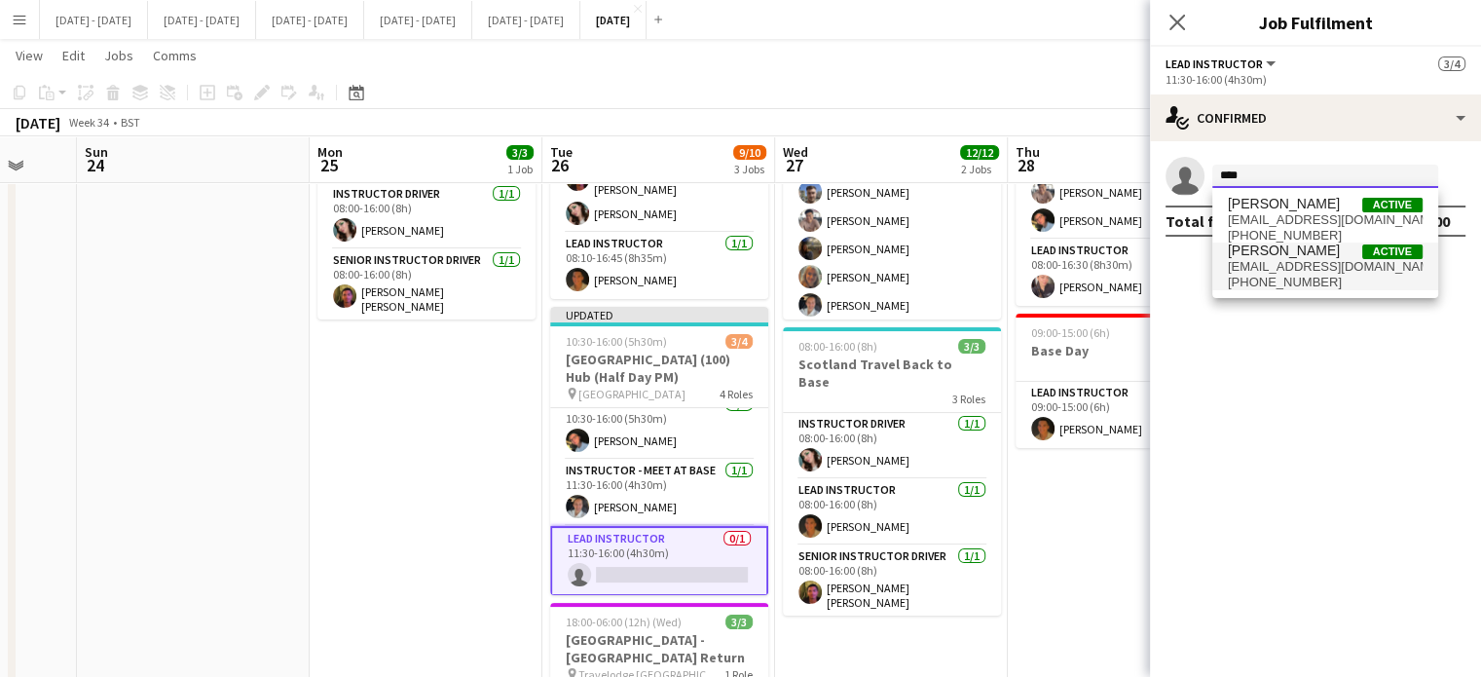
type input "****"
click at [1262, 259] on span "[EMAIL_ADDRESS][DOMAIN_NAME]" at bounding box center [1325, 267] width 195 height 16
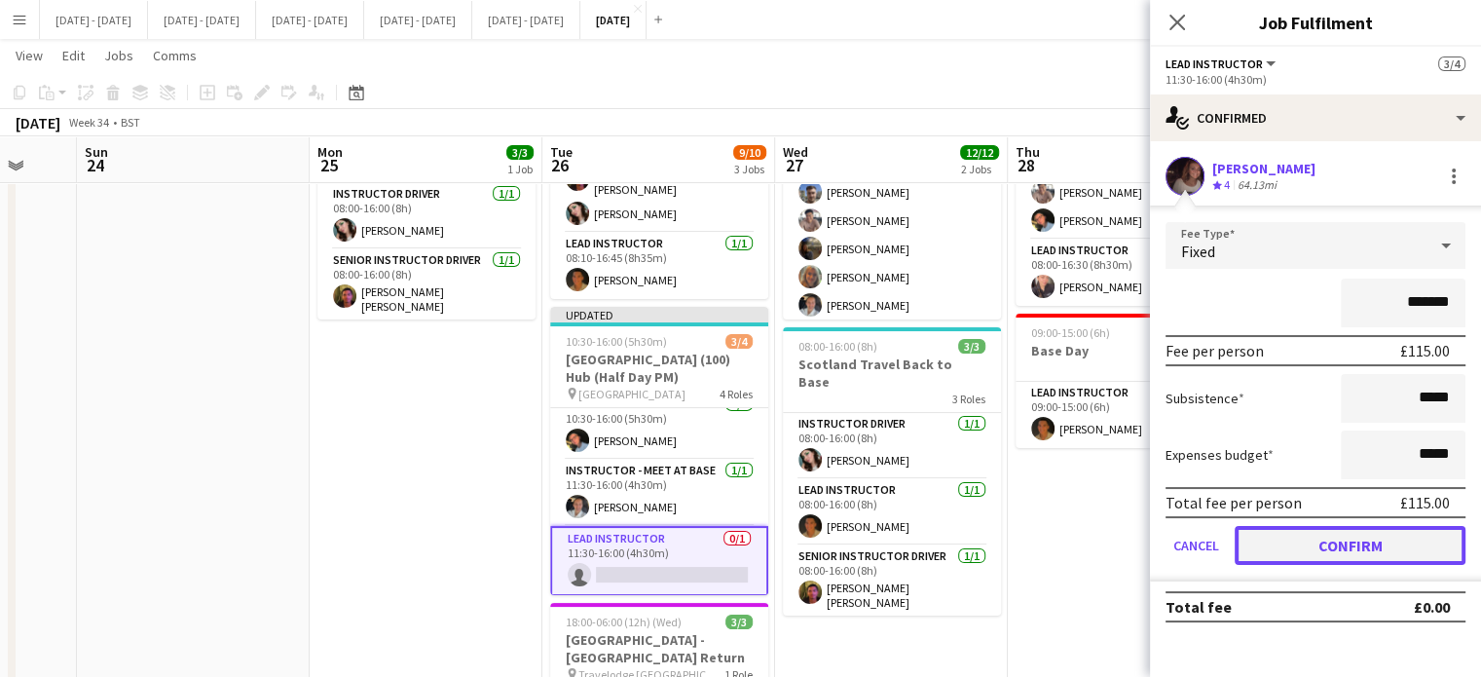
click at [1308, 536] on button "Confirm" at bounding box center [1349, 545] width 231 height 39
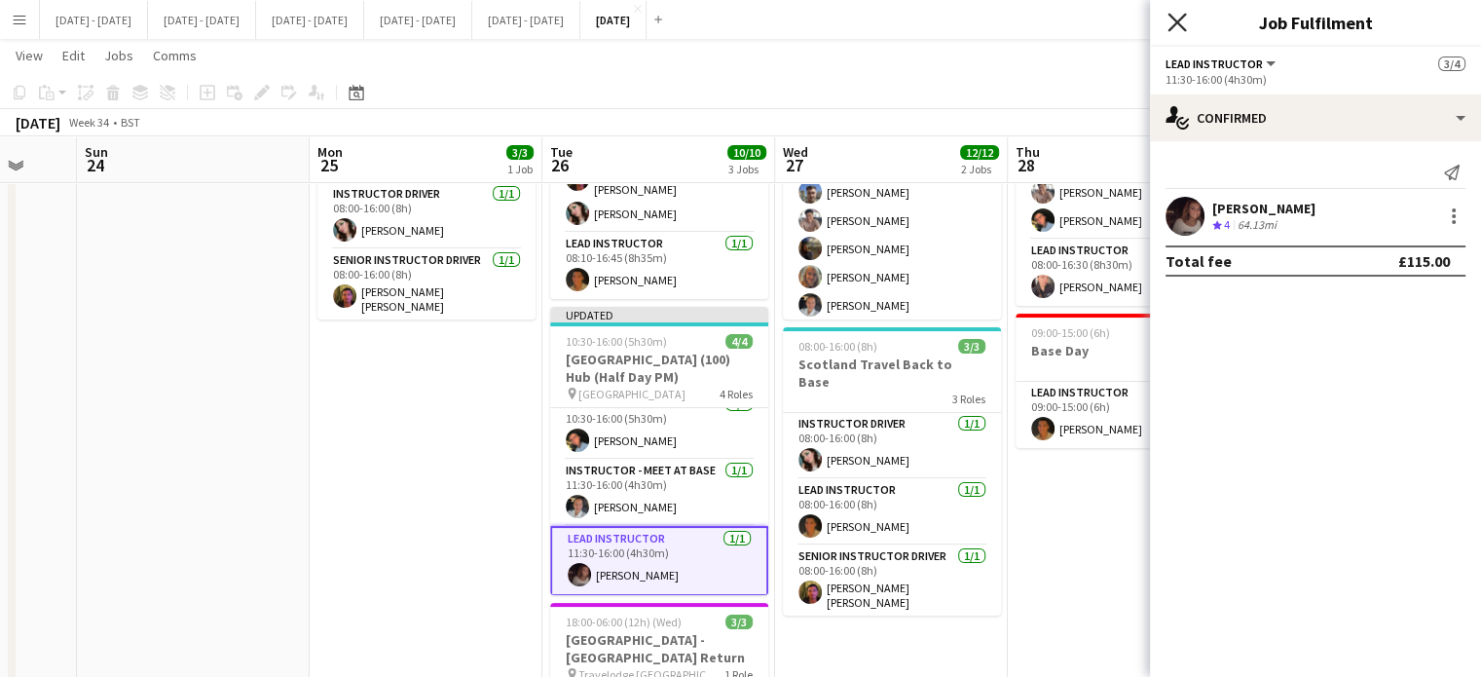
click at [1176, 17] on icon "Close pop-in" at bounding box center [1176, 22] width 18 height 18
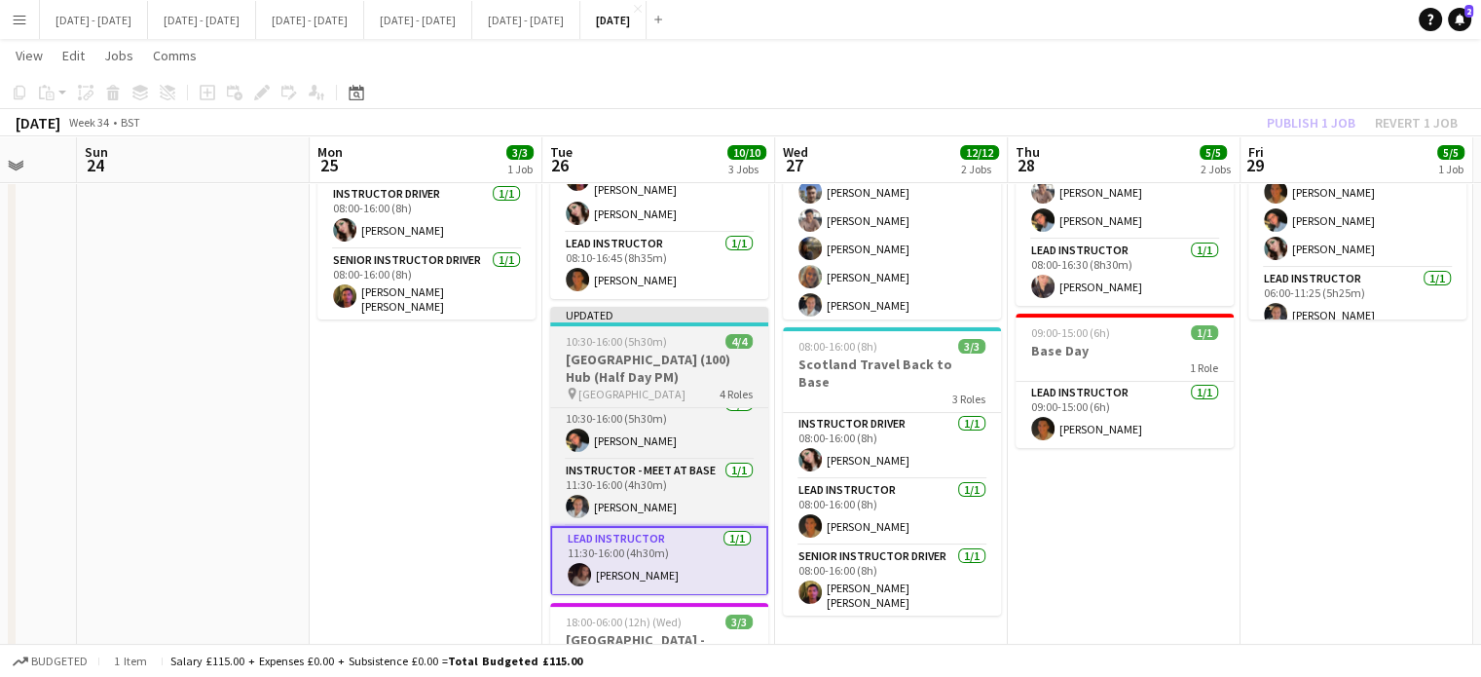
click at [663, 350] on h3 "[GEOGRAPHIC_DATA] (100) Hub (Half Day PM)" at bounding box center [659, 367] width 218 height 35
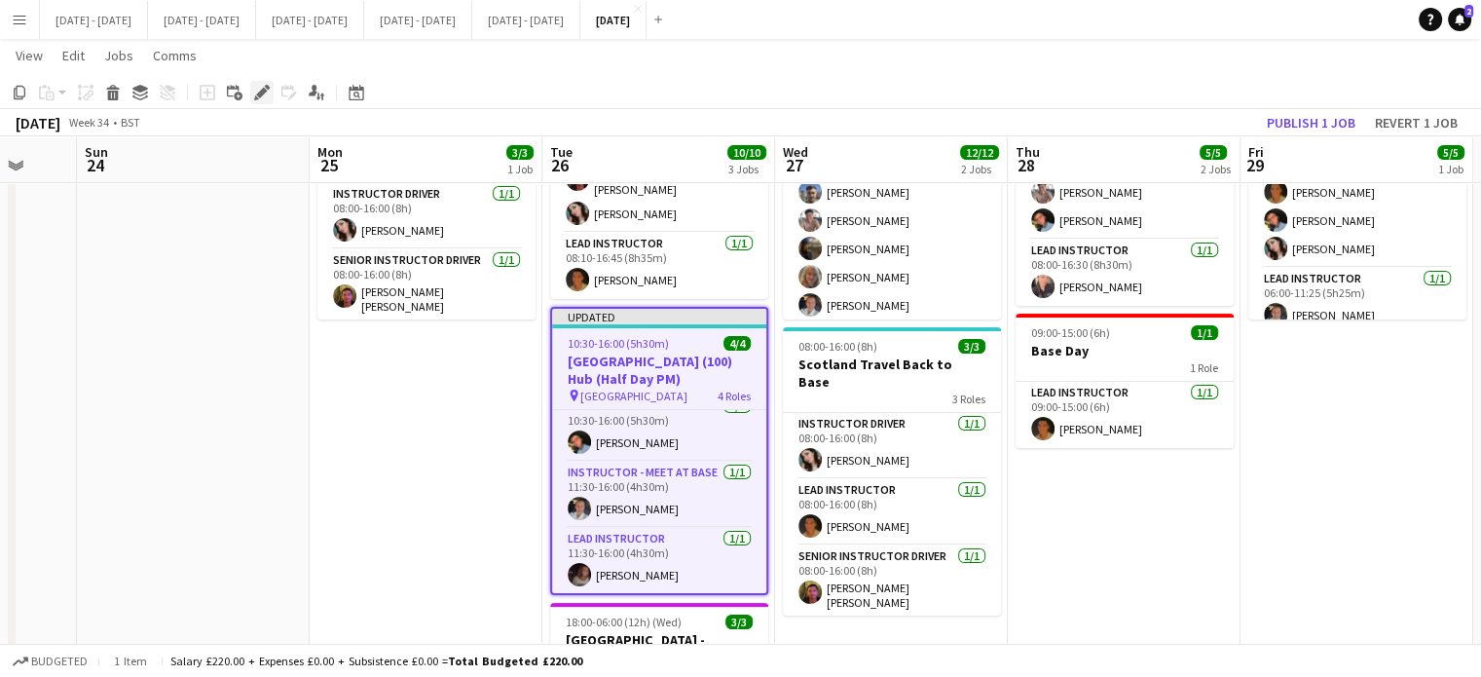
click at [262, 92] on icon at bounding box center [261, 93] width 11 height 11
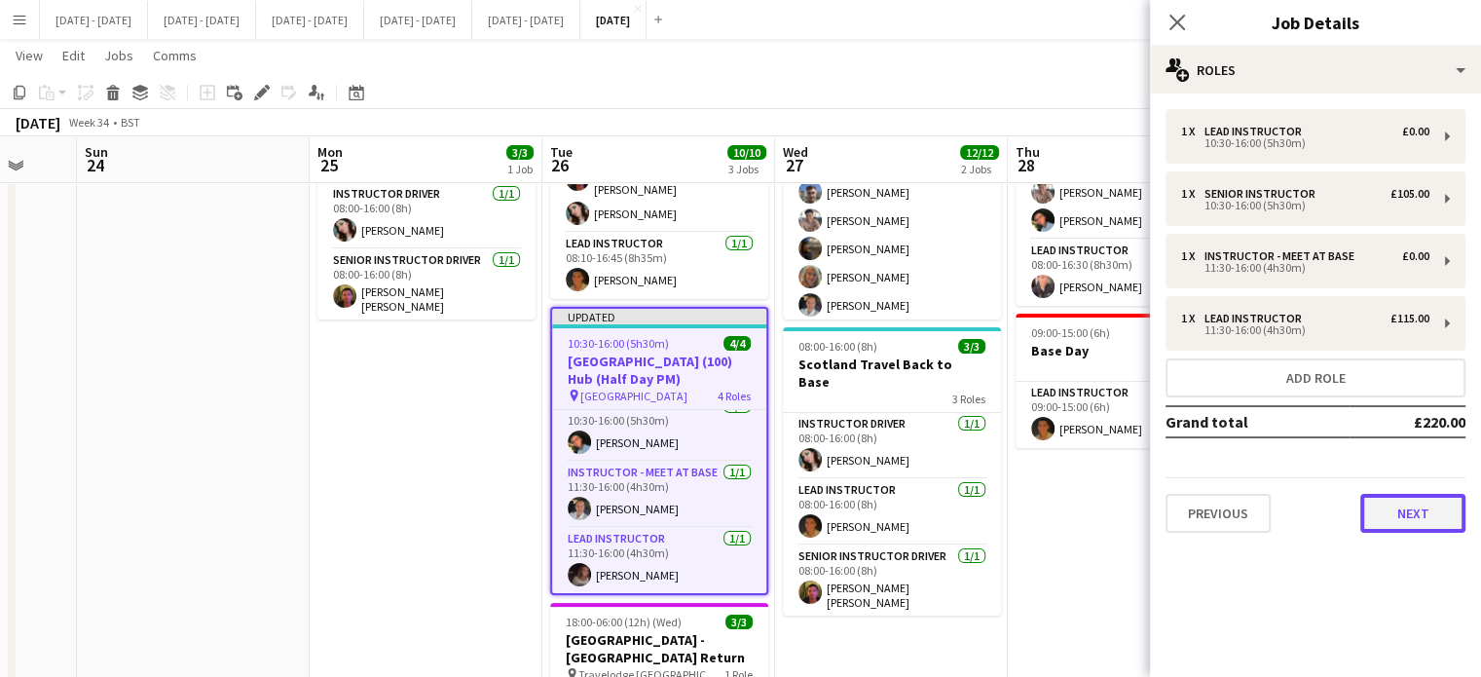
click at [1422, 497] on button "Next" at bounding box center [1412, 513] width 105 height 39
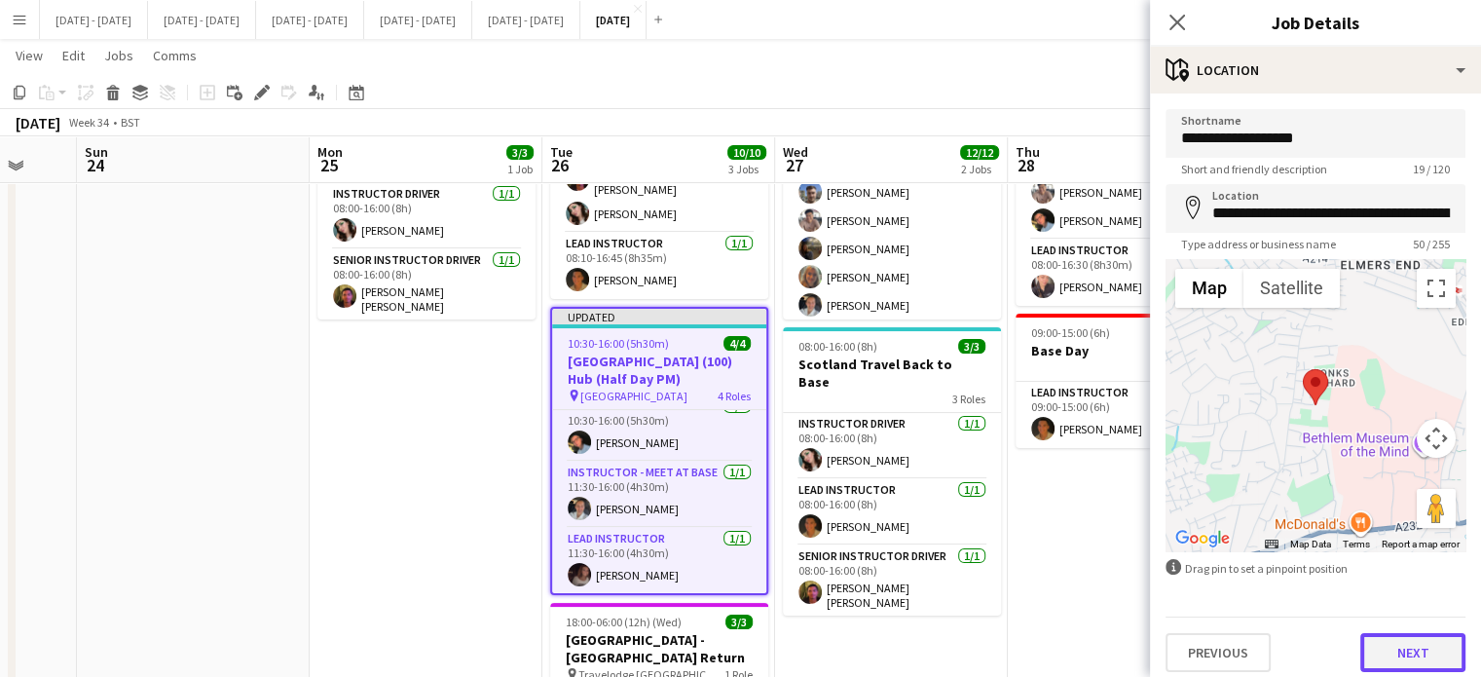
click at [1392, 659] on button "Next" at bounding box center [1412, 652] width 105 height 39
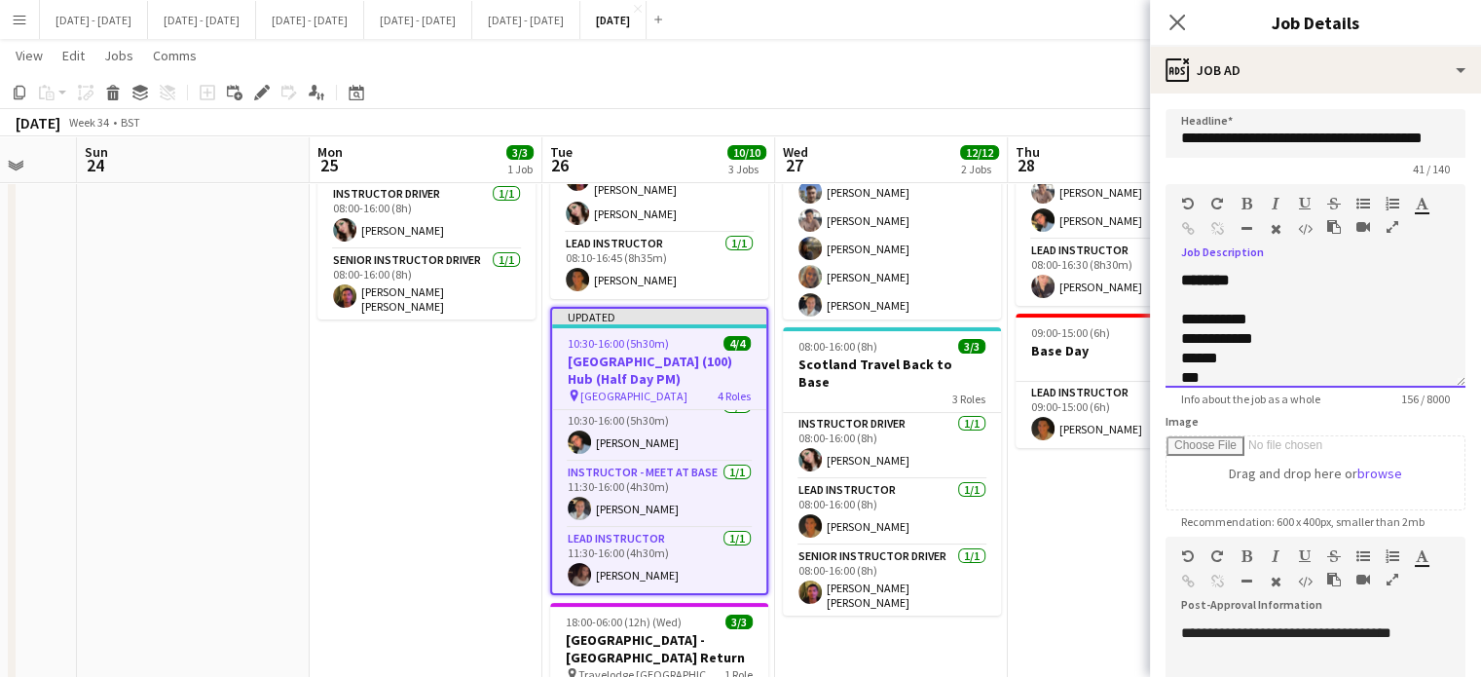
click at [1273, 271] on div "**********" at bounding box center [1315, 329] width 300 height 117
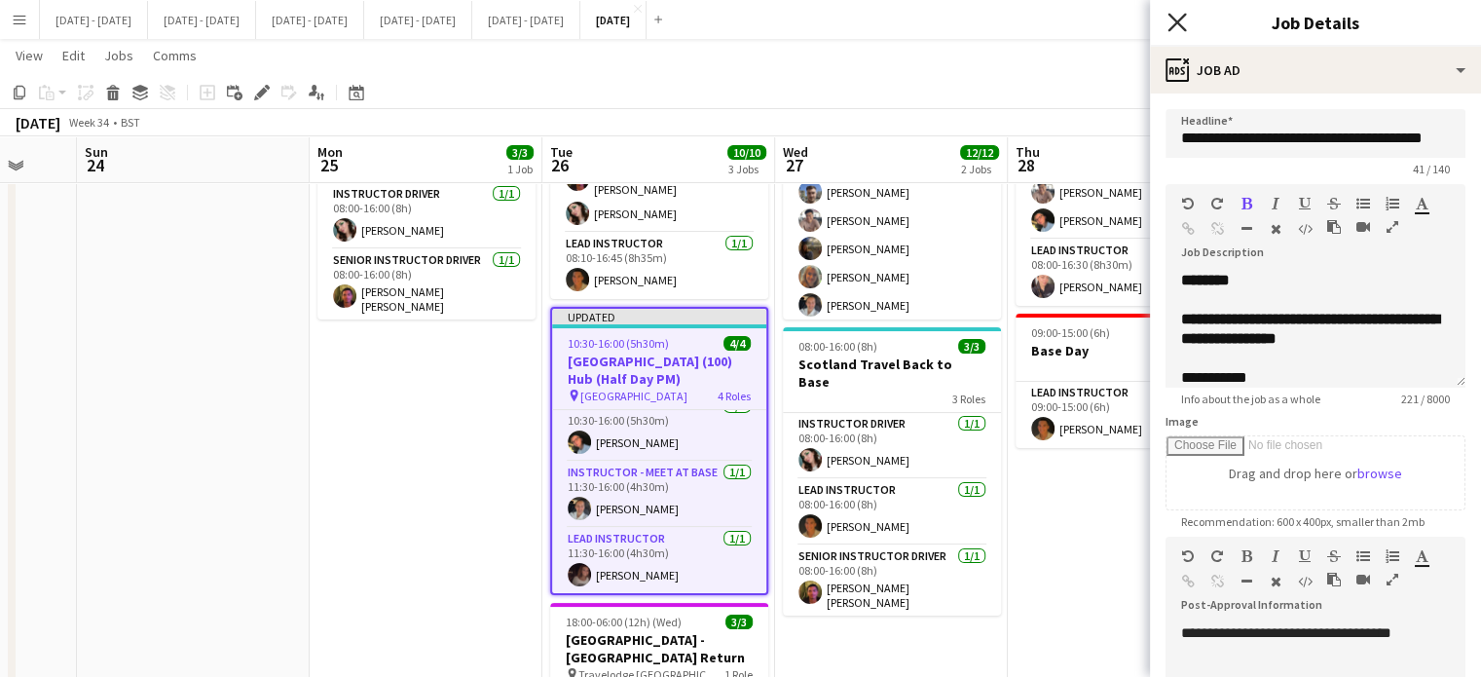
click at [1178, 22] on icon at bounding box center [1176, 22] width 18 height 18
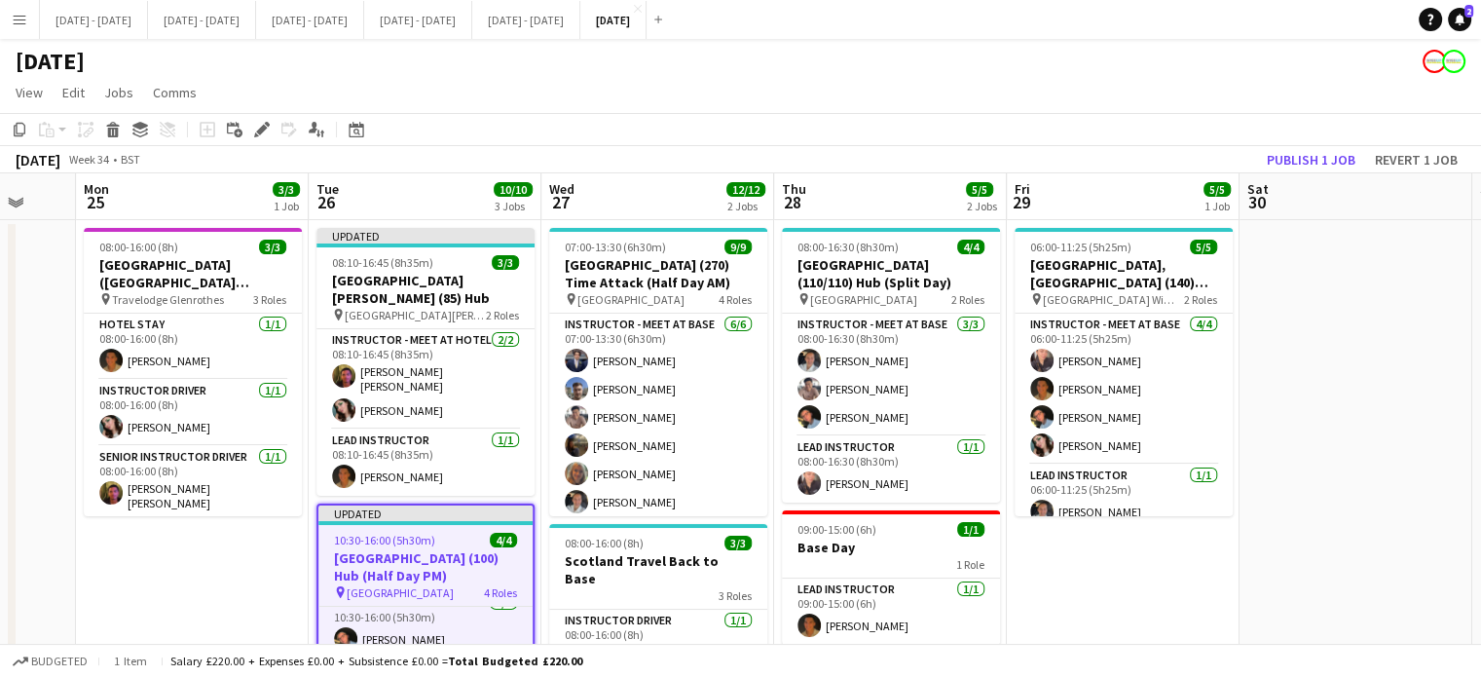
scroll to position [0, 855]
drag, startPoint x: 1323, startPoint y: 551, endPoint x: 1089, endPoint y: 579, distance: 235.3
click at [1089, 579] on app-calendar-viewport "Thu 21 12/12 3 Jobs Fri 22 4/4 3 Jobs Sat 23 Sun 24 Mon 25 3/3 1 Job Tue 26 10/…" at bounding box center [740, 619] width 1481 height 893
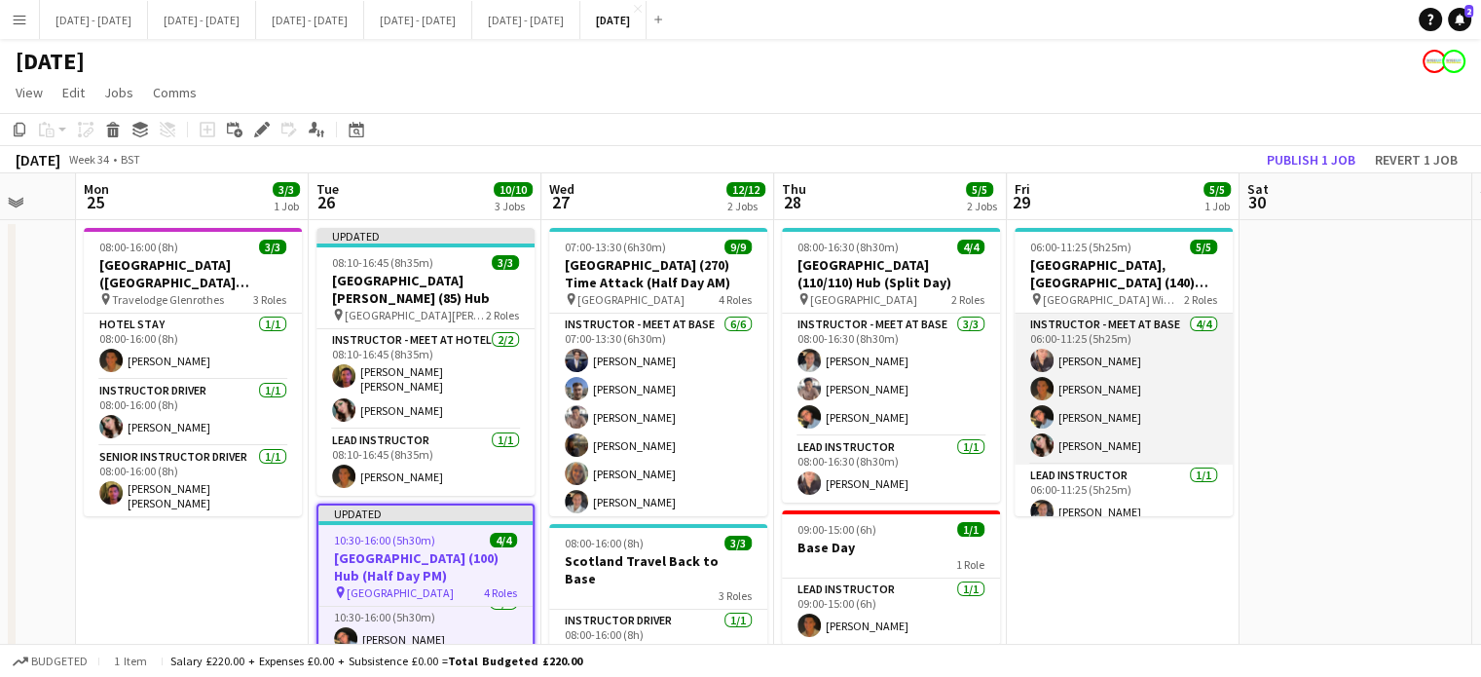
scroll to position [15, 0]
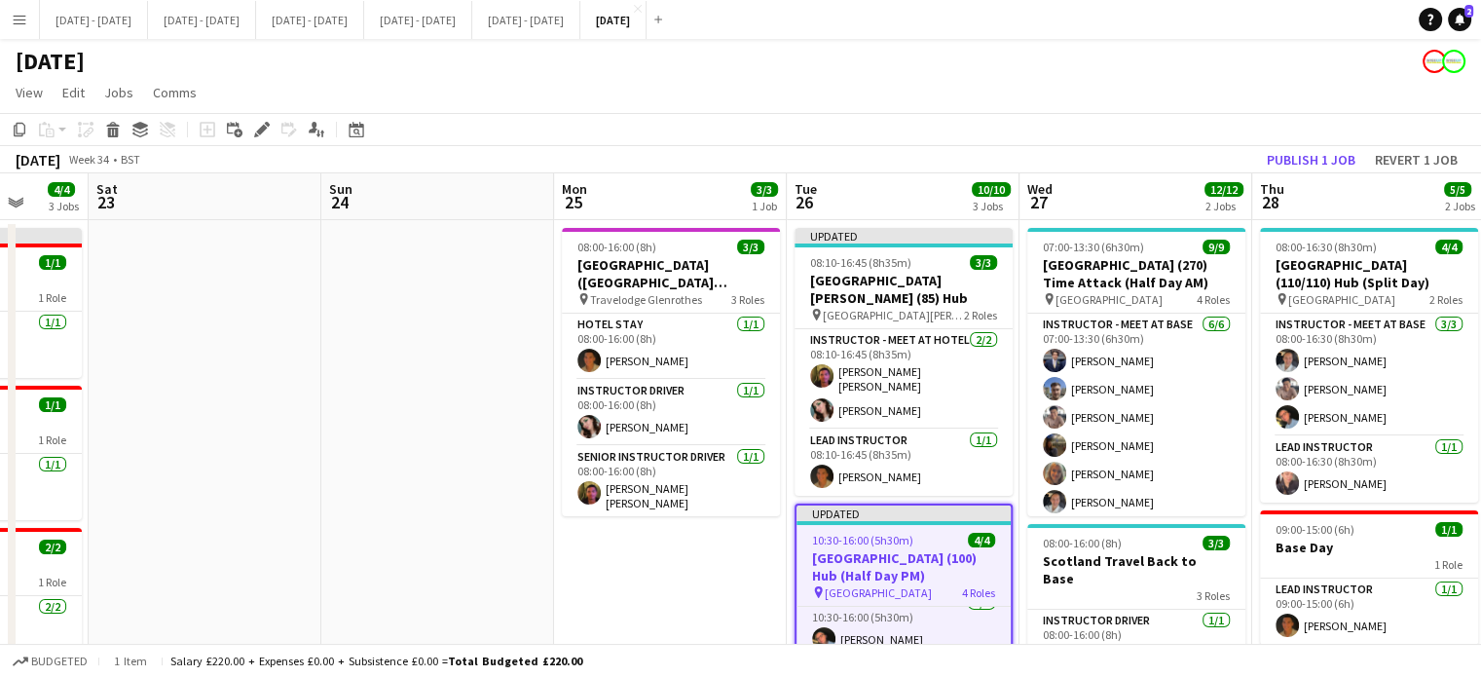
drag, startPoint x: 310, startPoint y: 561, endPoint x: 986, endPoint y: 501, distance: 679.2
click at [986, 501] on app-calendar-viewport "Wed 20 6/8 2 Jobs Thu 21 12/12 3 Jobs Fri 22 4/4 3 Jobs Sat 23 Sun 24 Mon 25 3/…" at bounding box center [740, 619] width 1481 height 893
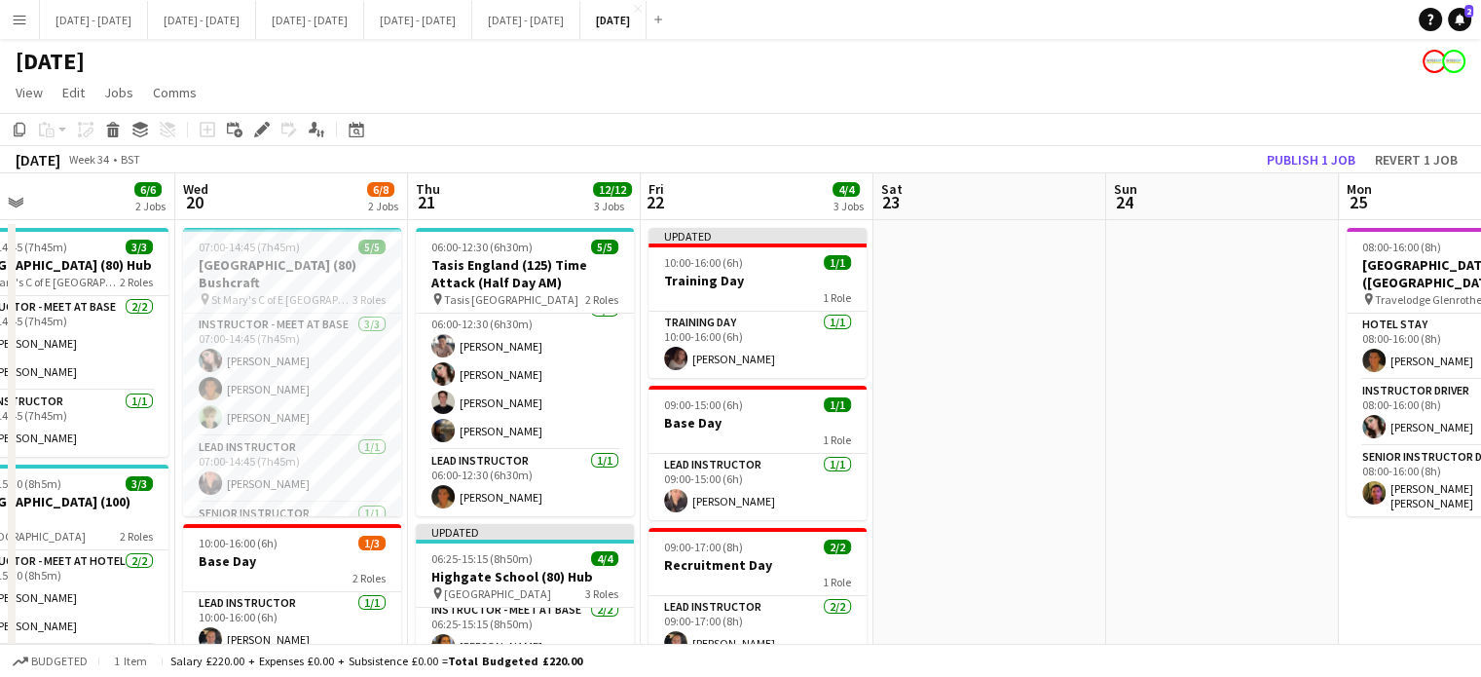
scroll to position [0, 457]
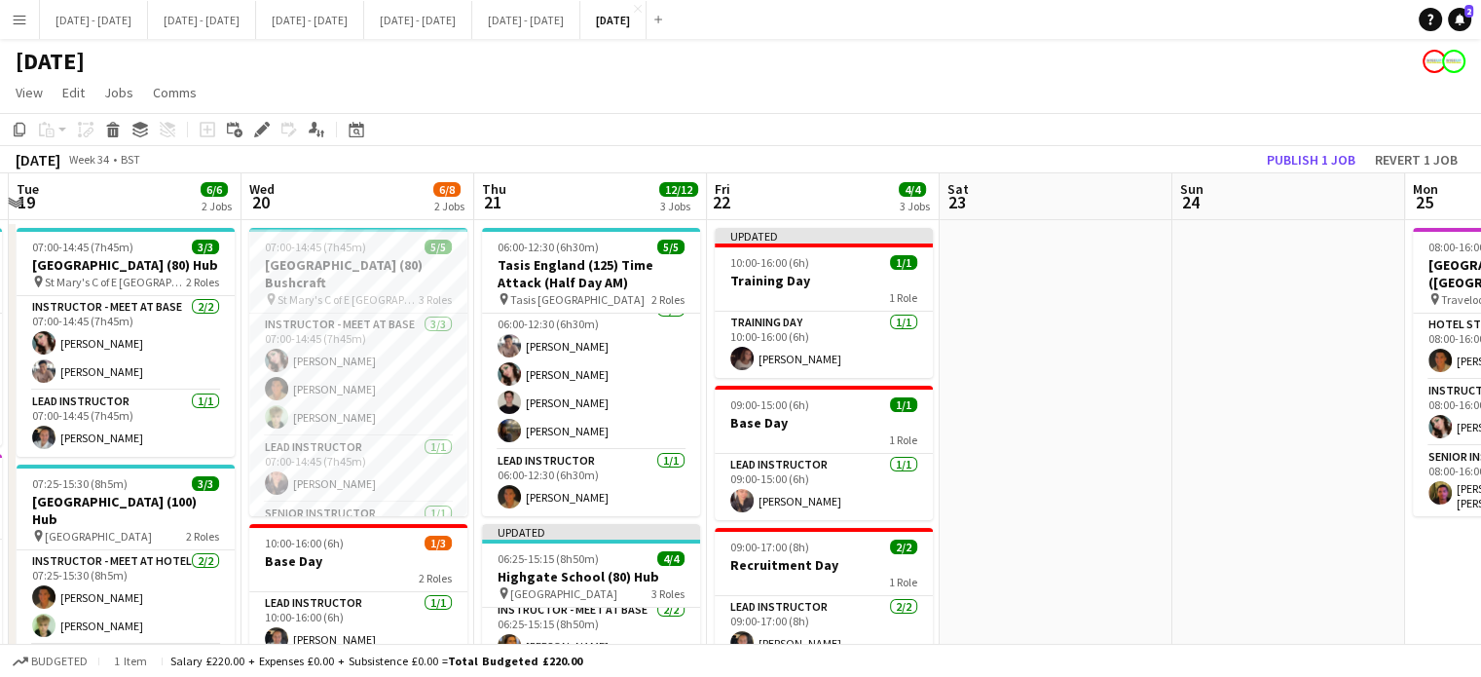
drag, startPoint x: 463, startPoint y: 445, endPoint x: 1071, endPoint y: 368, distance: 612.3
click at [1071, 368] on app-calendar-viewport "Sun 17 Mon 18 5/5 2 Jobs Tue 19 6/6 2 Jobs Wed 20 6/8 2 Jobs Thu 21 12/12 3 Job…" at bounding box center [740, 619] width 1481 height 893
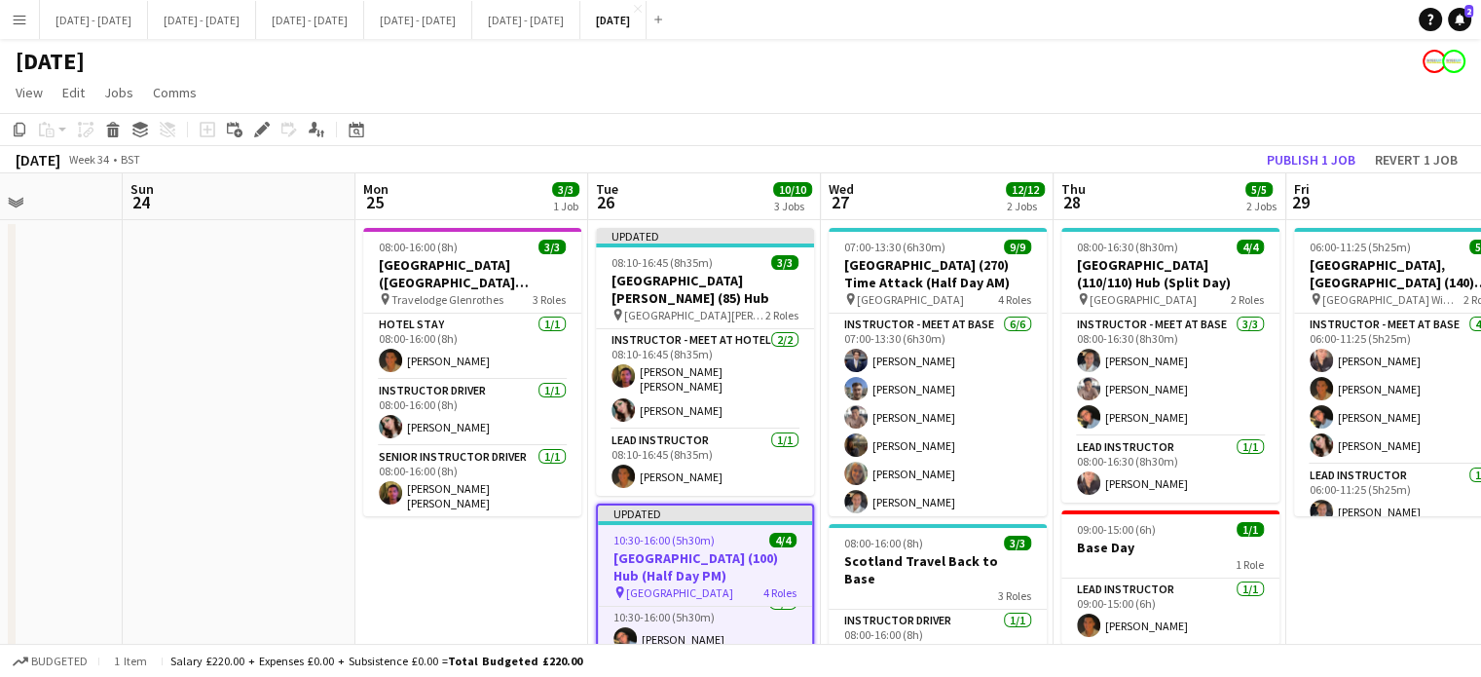
scroll to position [0, 755]
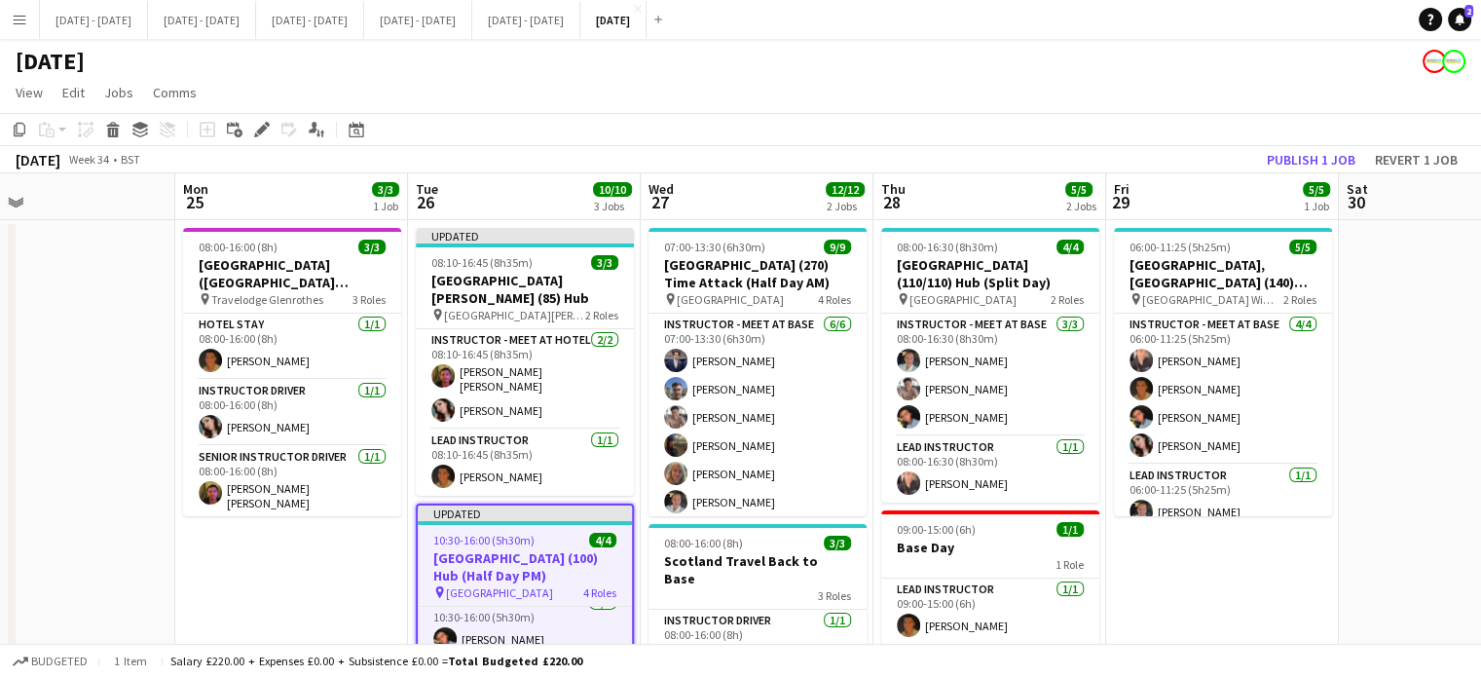
drag, startPoint x: 1229, startPoint y: 444, endPoint x: 0, endPoint y: 311, distance: 1235.8
click at [0, 311] on app-calendar-viewport "Thu 21 12/12 3 Jobs Fri 22 4/4 3 Jobs Sat 23 Sun 24 Mon 25 3/3 1 Job Tue 26 10/…" at bounding box center [740, 619] width 1481 height 893
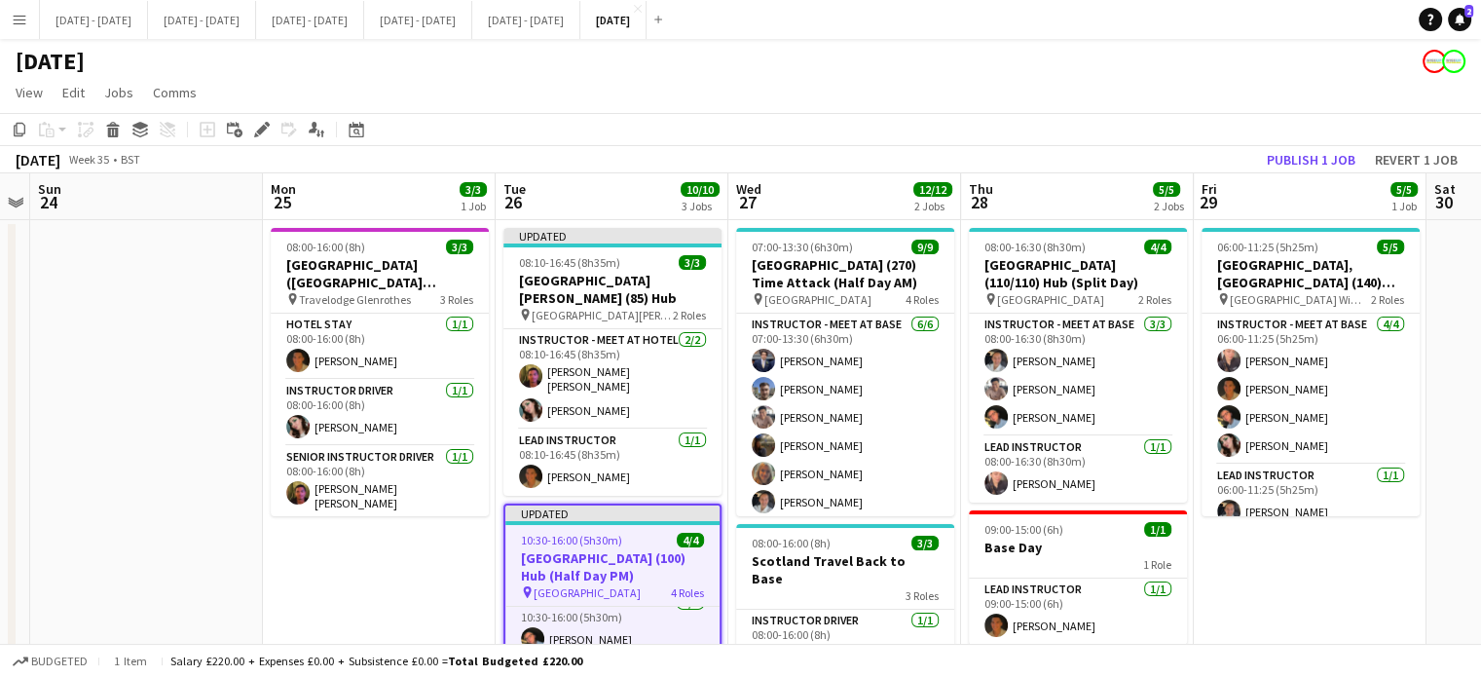
drag, startPoint x: 1219, startPoint y: 591, endPoint x: 1316, endPoint y: 341, distance: 268.5
click at [1316, 341] on app-calendar-viewport "Fri 22 4/4 3 Jobs Sat 23 Sun 24 Mon 25 3/3 1 Job Tue 26 10/10 3 Jobs Wed 27 12/…" at bounding box center [740, 619] width 1481 height 893
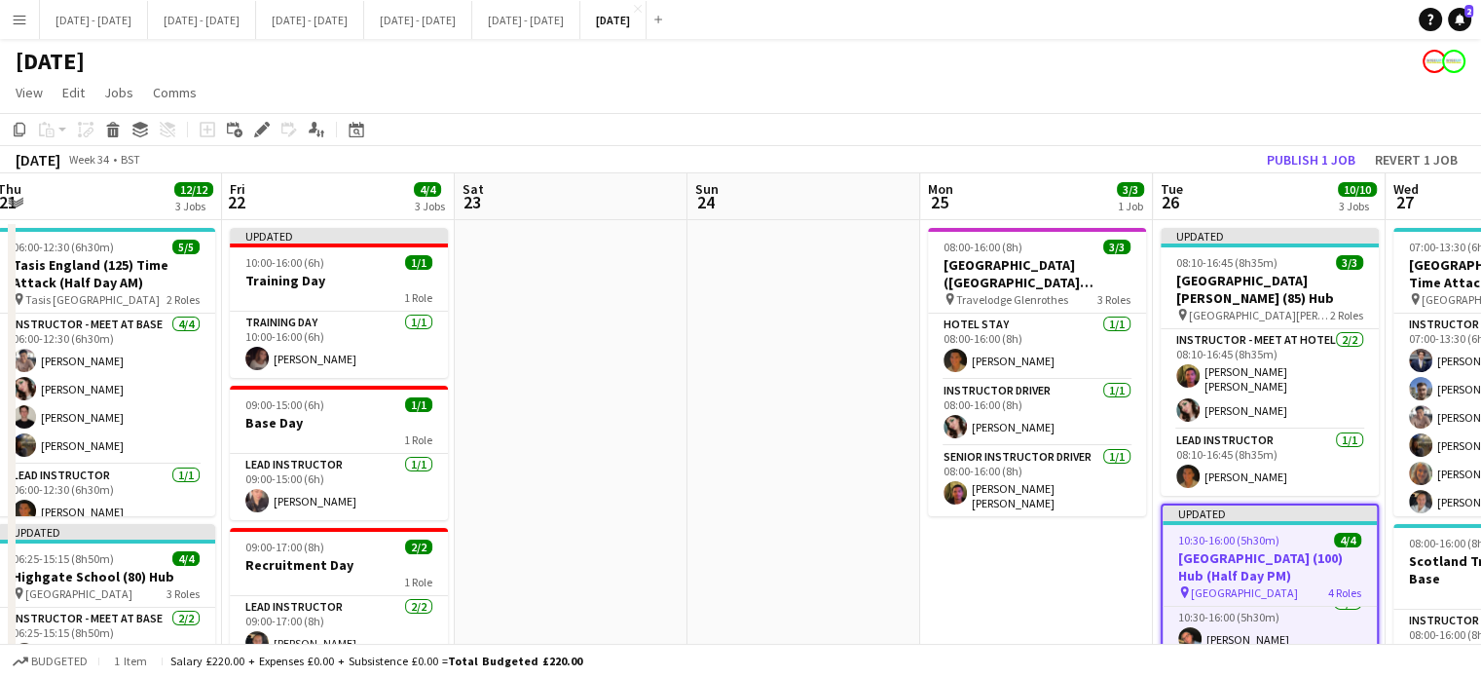
scroll to position [0, 475]
drag, startPoint x: 395, startPoint y: 575, endPoint x: 1012, endPoint y: 532, distance: 618.8
click at [1012, 532] on app-calendar-viewport "Tue 19 6/6 2 Jobs Wed 20 6/8 2 Jobs Thu 21 12/12 3 Jobs Fri 22 4/4 3 Jobs Sat 2…" at bounding box center [740, 619] width 1481 height 893
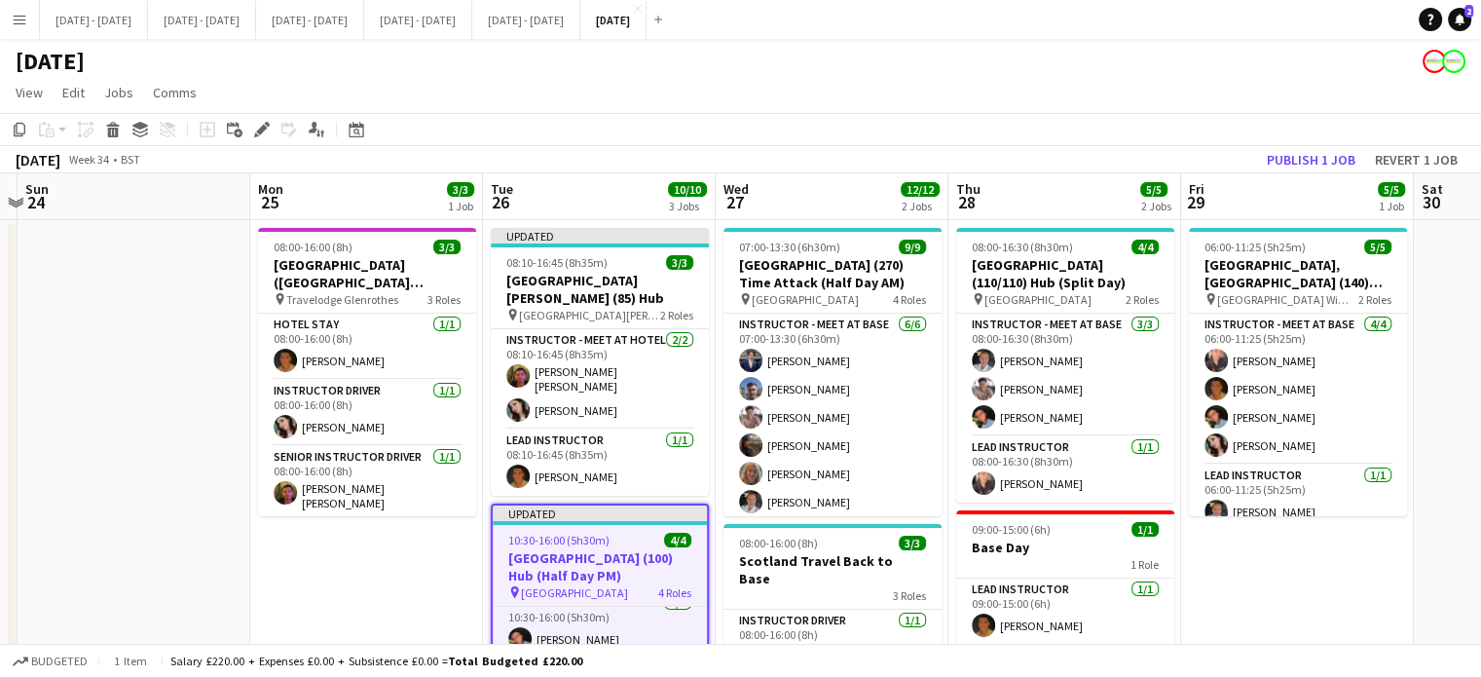
scroll to position [0, 681]
drag, startPoint x: 1062, startPoint y: 599, endPoint x: 390, endPoint y: 618, distance: 672.0
click at [390, 618] on app-calendar-viewport "Thu 21 12/12 3 Jobs Fri 22 4/4 3 Jobs Sat 23 Sun 24 Mon 25 3/3 1 Job Tue 26 10/…" at bounding box center [740, 619] width 1481 height 893
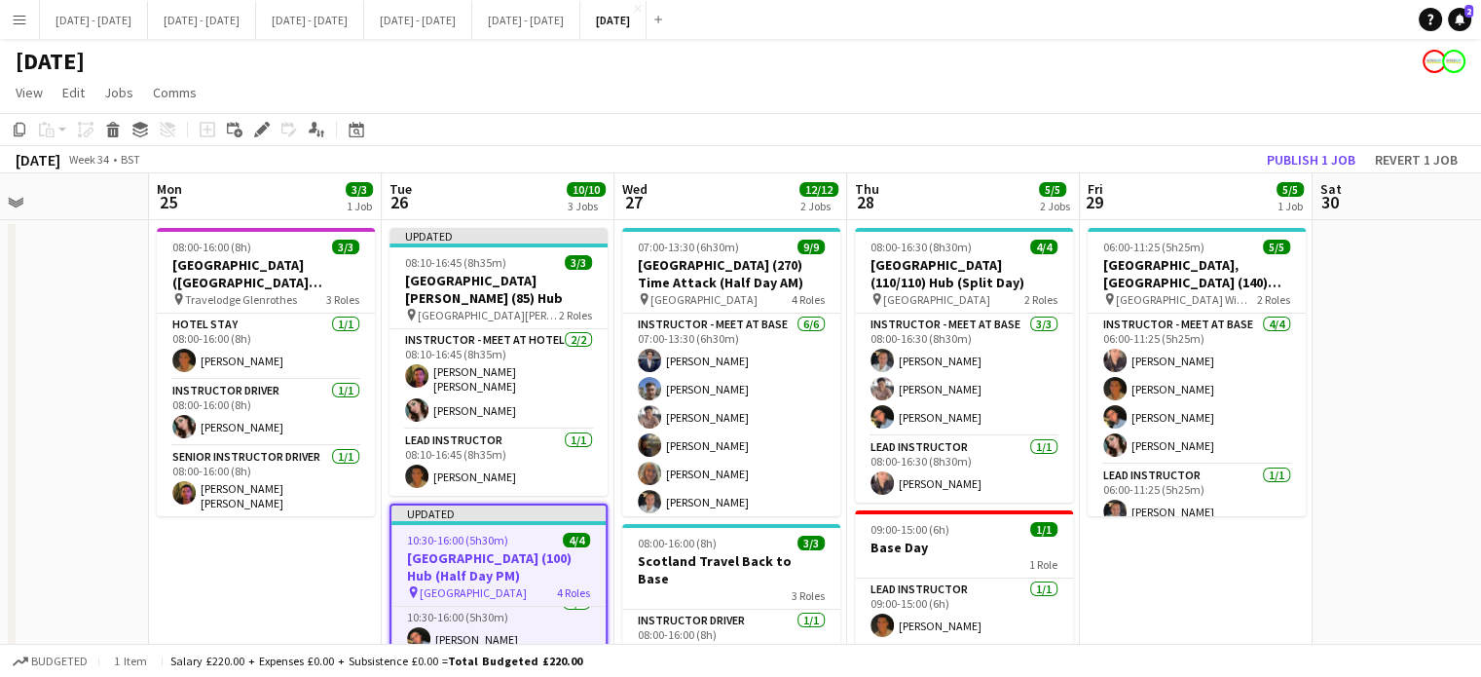
scroll to position [0, 783]
drag, startPoint x: 1308, startPoint y: 623, endPoint x: 1208, endPoint y: 630, distance: 100.5
click at [1208, 630] on app-calendar-viewport "Thu 21 12/12 3 Jobs Fri 22 4/4 3 Jobs Sat 23 Sun 24 Mon 25 3/3 1 Job Tue 26 10/…" at bounding box center [740, 619] width 1481 height 893
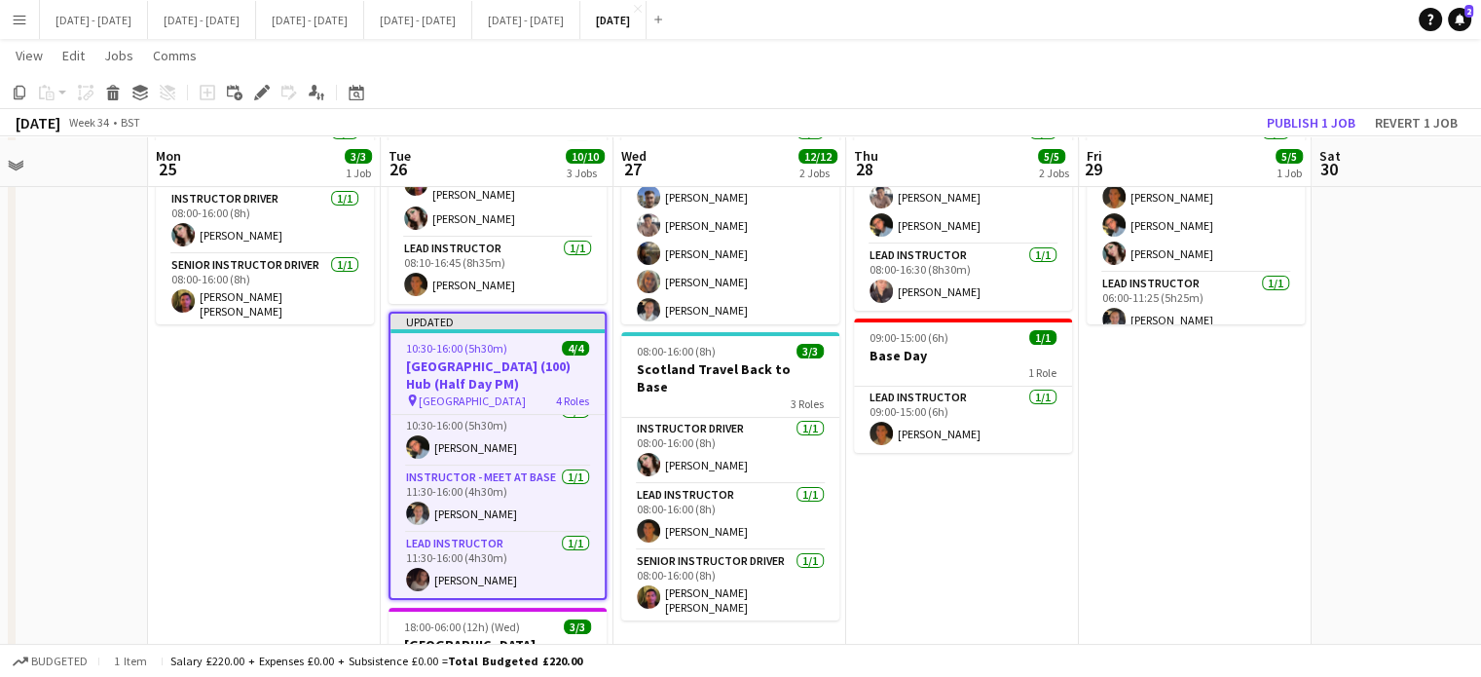
scroll to position [195, 0]
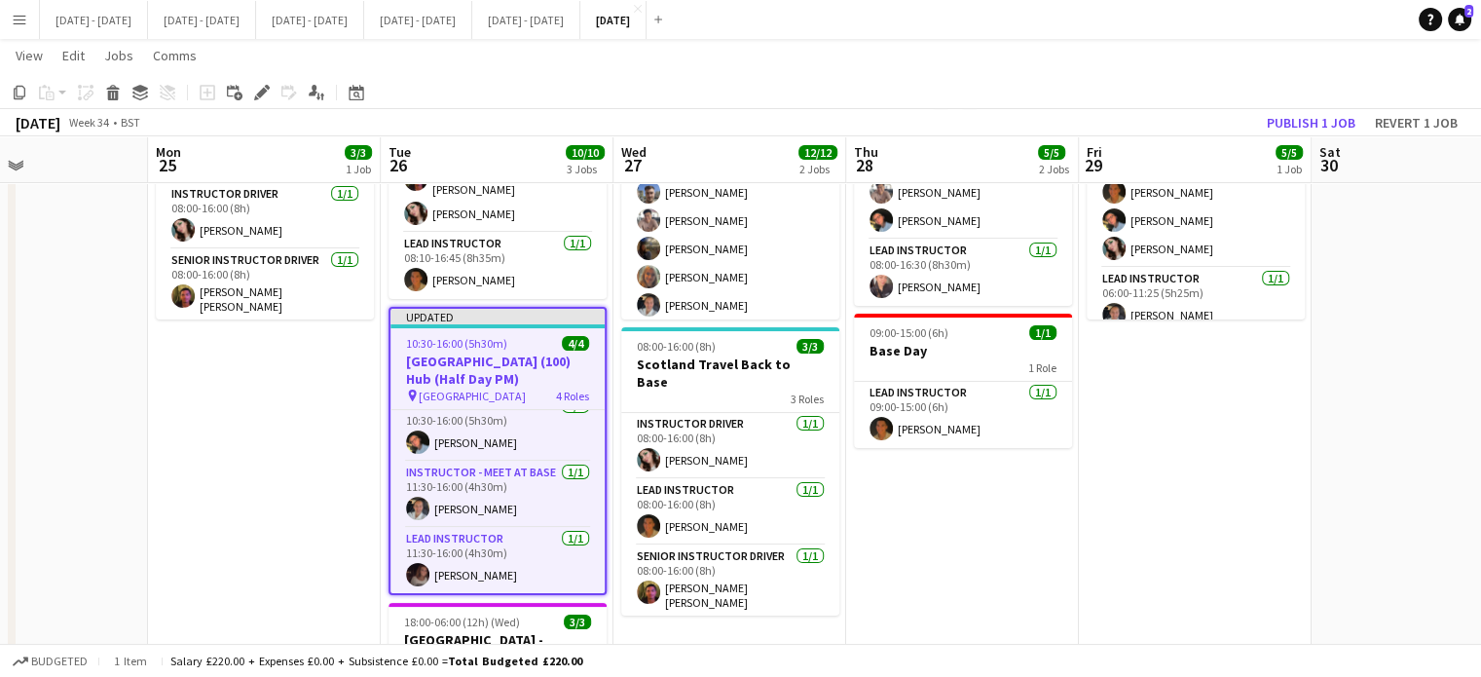
click at [966, 544] on app-date-cell "08:00-16:30 (8h30m) 4/4 [GEOGRAPHIC_DATA] (110/110) Hub (Split Day) pin Brighto…" at bounding box center [962, 446] width 233 height 846
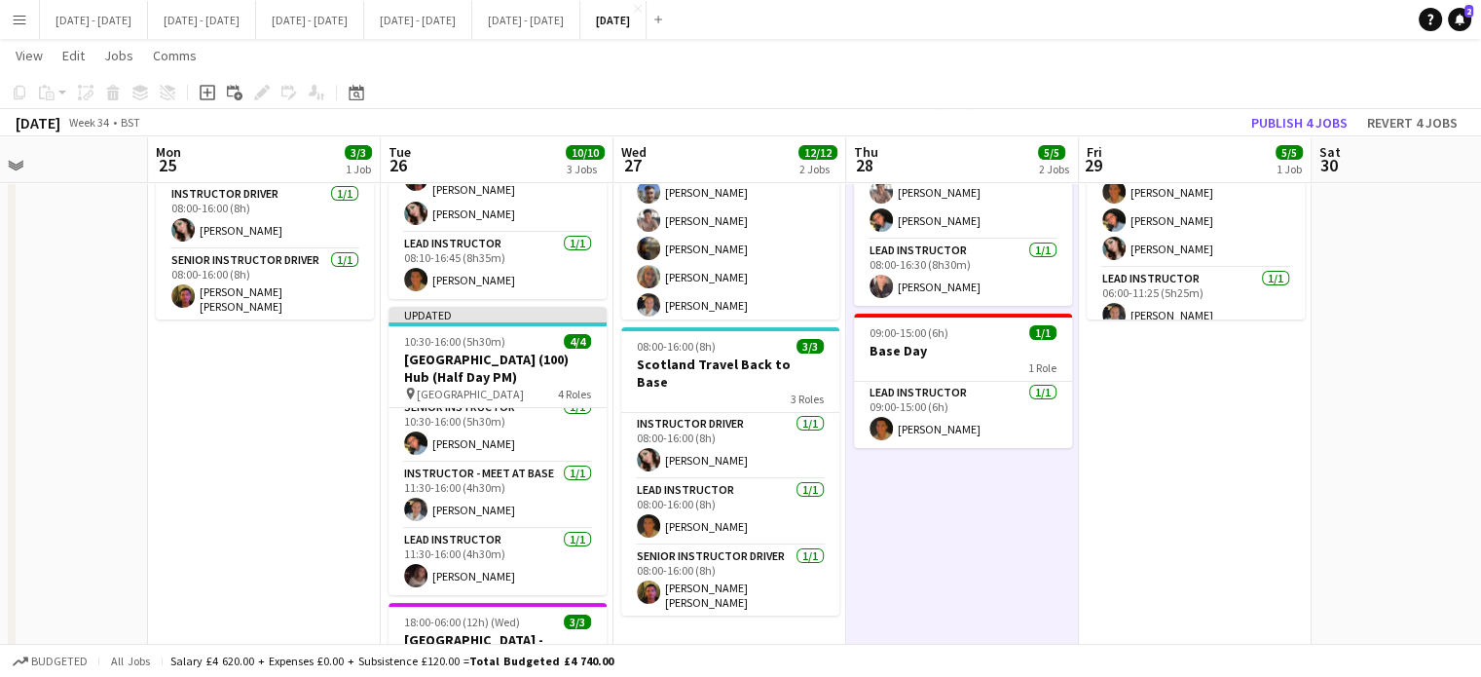
click at [284, 523] on app-date-cell "08:00-16:00 (8h) 3/3 [GEOGRAPHIC_DATA] ([GEOGRAPHIC_DATA][PERSON_NAME]) - [GEOG…" at bounding box center [264, 446] width 233 height 846
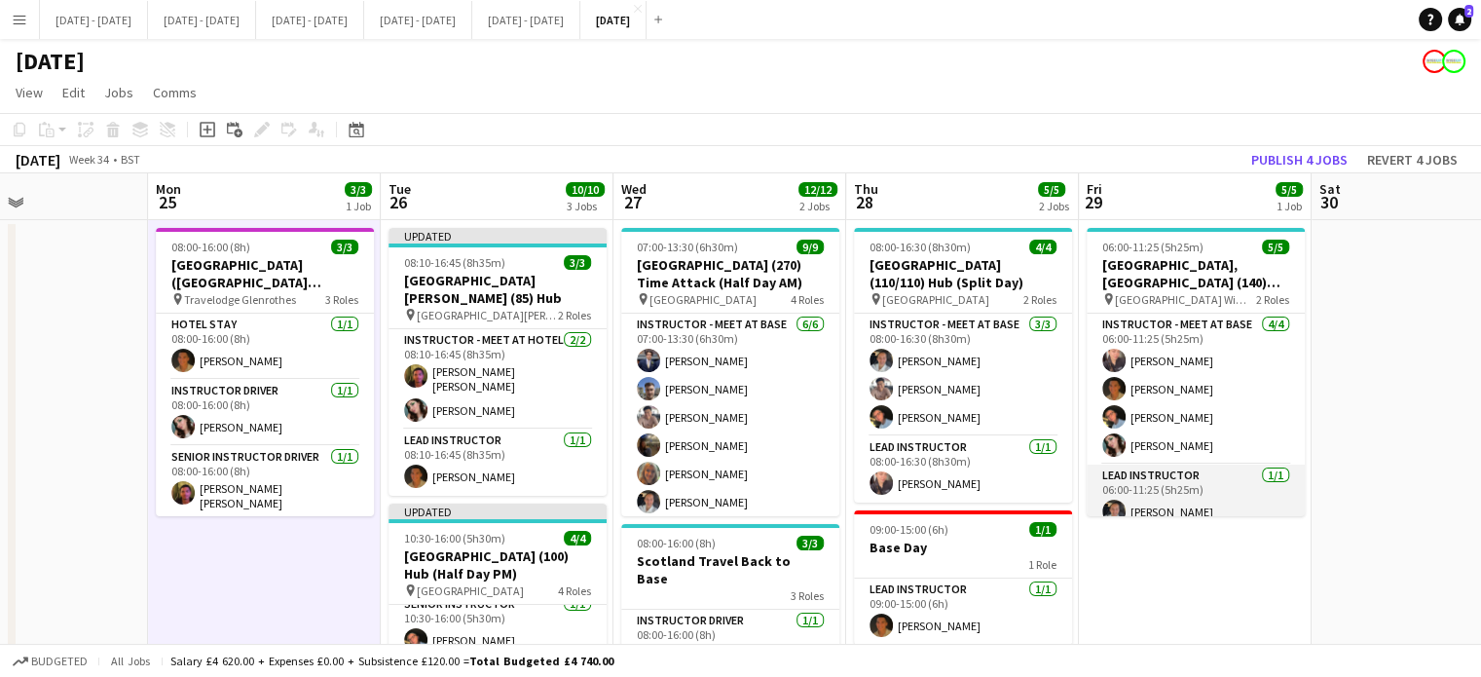
drag, startPoint x: 9, startPoint y: 380, endPoint x: 1243, endPoint y: 470, distance: 1237.7
click at [1243, 470] on div "Thu 21 12/12 3 Jobs Fri 22 4/4 3 Jobs Sat 23 Sun 24 Mon 25 3/3 1 Job Tue 26 10/…" at bounding box center [740, 619] width 1481 height 893
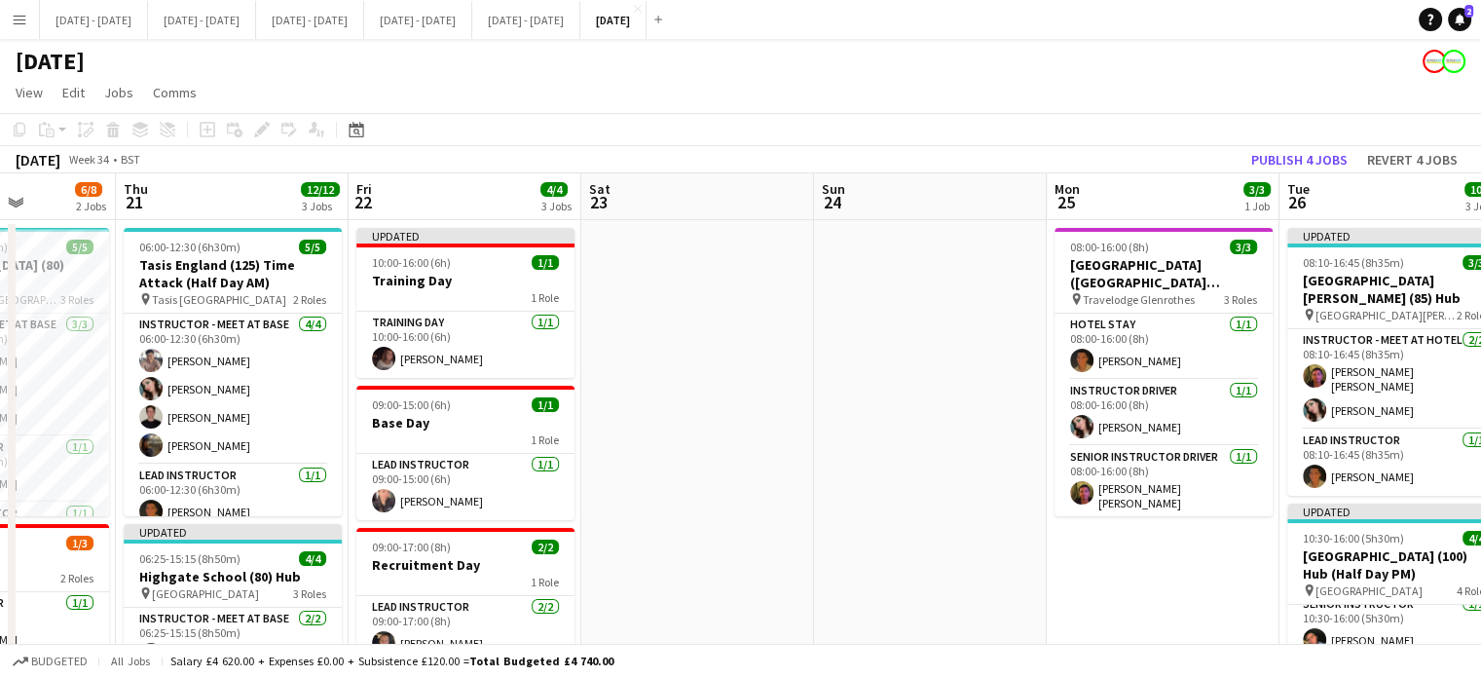
drag, startPoint x: 362, startPoint y: 558, endPoint x: 837, endPoint y: 590, distance: 476.2
click at [1152, 564] on app-calendar-viewport "Mon 18 5/5 2 Jobs Tue 19 6/6 2 Jobs Wed 20 6/8 2 Jobs Thu 21 12/12 3 Jobs Fri 2…" at bounding box center [740, 619] width 1481 height 893
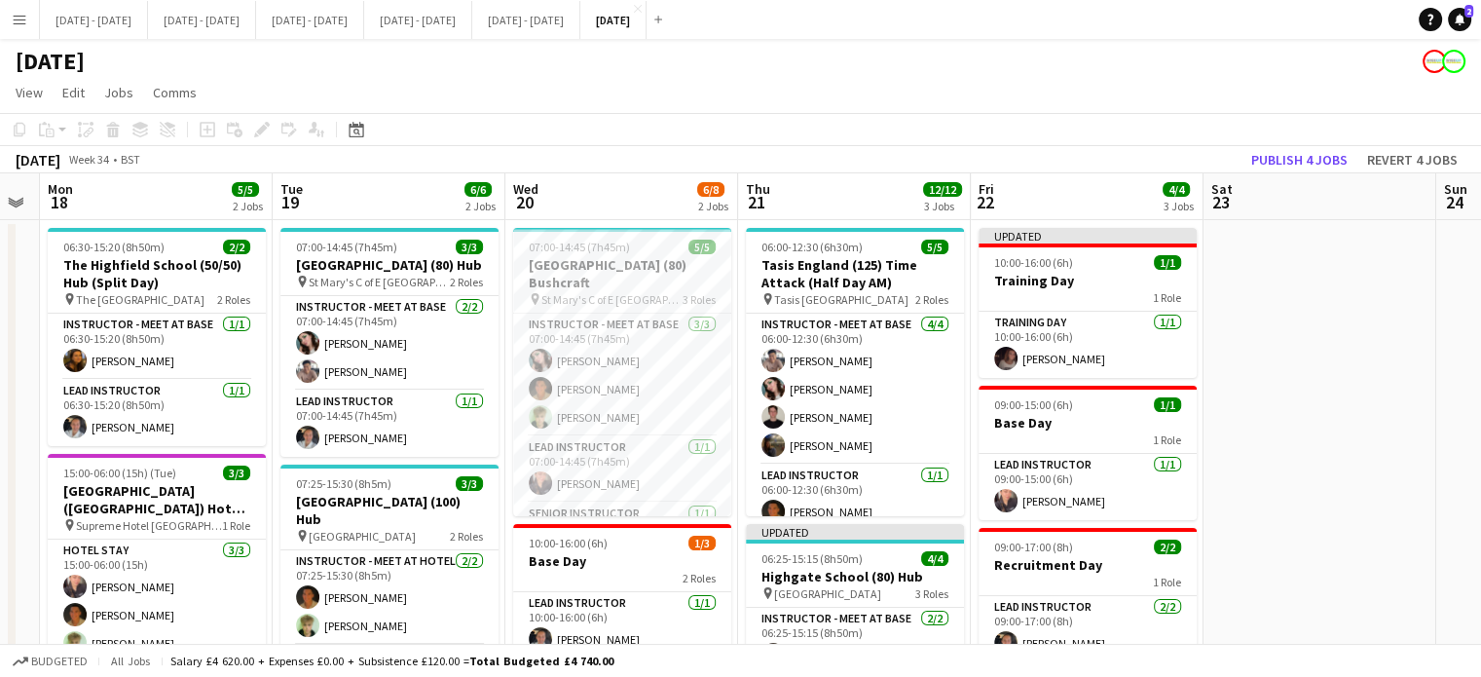
drag, startPoint x: 821, startPoint y: 493, endPoint x: 1444, endPoint y: 388, distance: 631.7
click at [1444, 388] on app-calendar-viewport "Sat 16 Sun 17 Mon 18 5/5 2 Jobs Tue 19 6/6 2 Jobs Wed 20 6/8 2 Jobs Thu 21 12/1…" at bounding box center [740, 619] width 1481 height 893
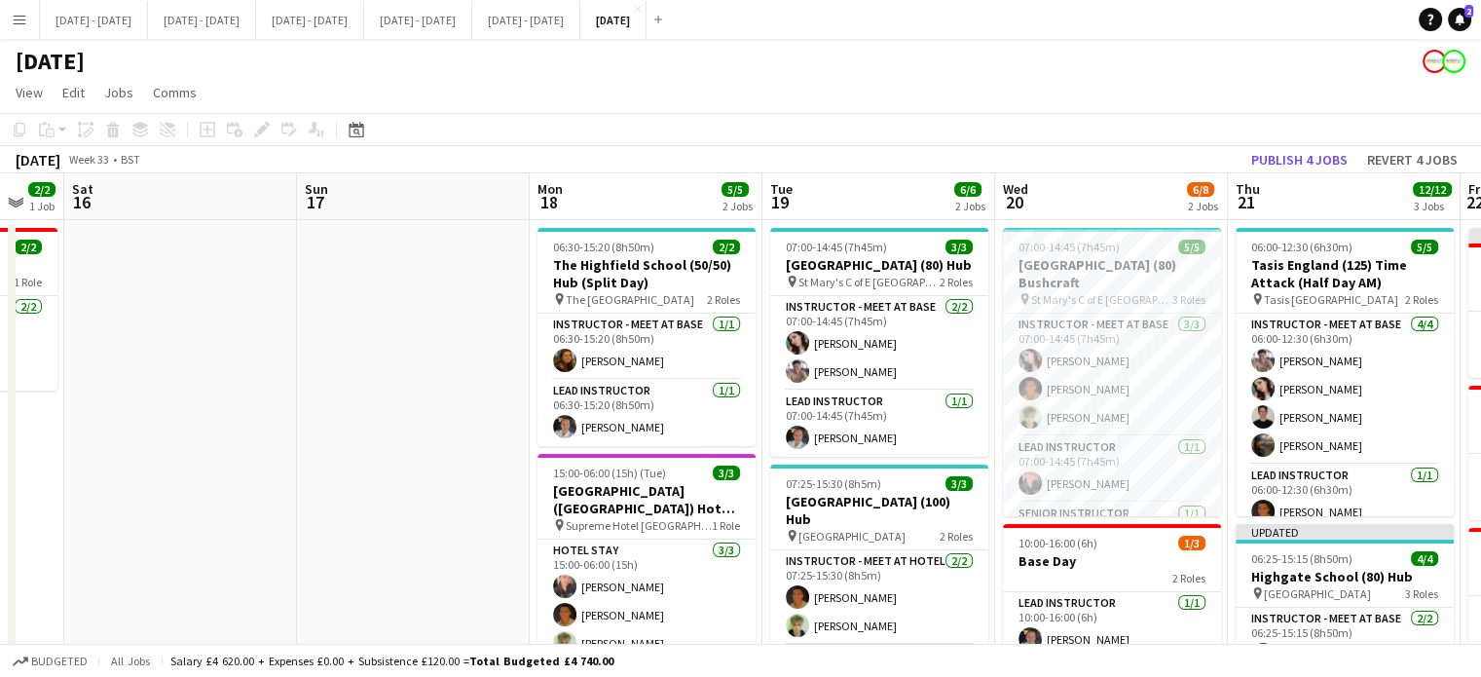
scroll to position [0, 610]
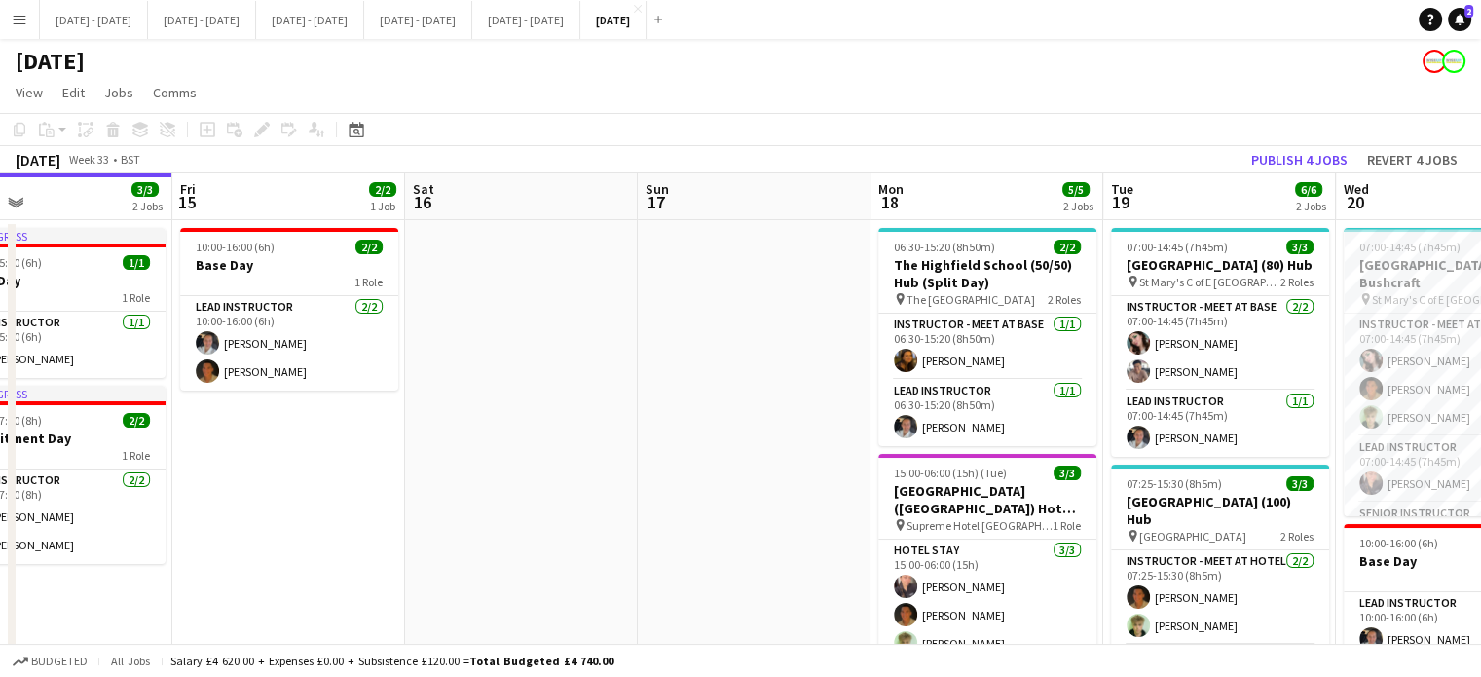
drag, startPoint x: 214, startPoint y: 267, endPoint x: 1044, endPoint y: 306, distance: 830.4
click at [1044, 306] on app-calendar-viewport "Tue 12 1/1 1 Job Wed 13 1/1 1 Job Thu 14 3/3 2 Jobs Fri 15 2/2 1 Job Sat 16 Sun…" at bounding box center [740, 619] width 1481 height 893
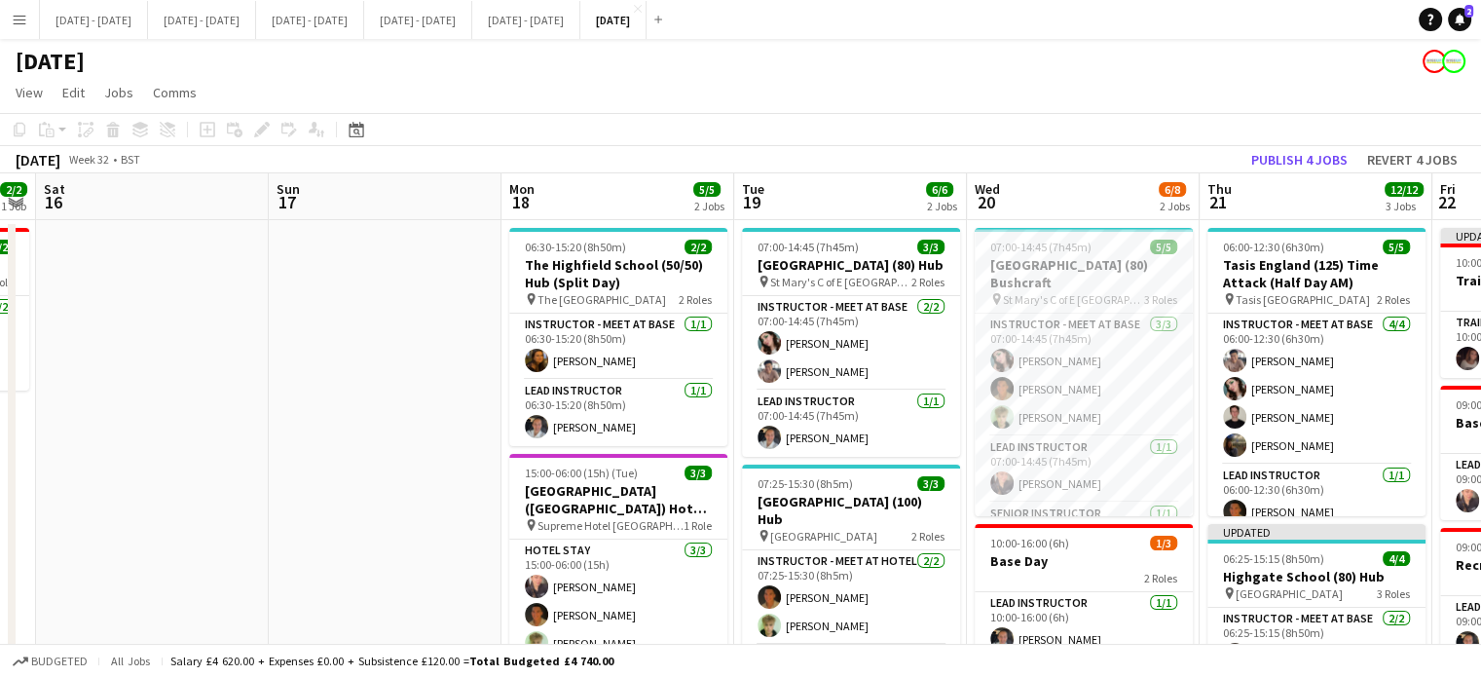
scroll to position [0, 725]
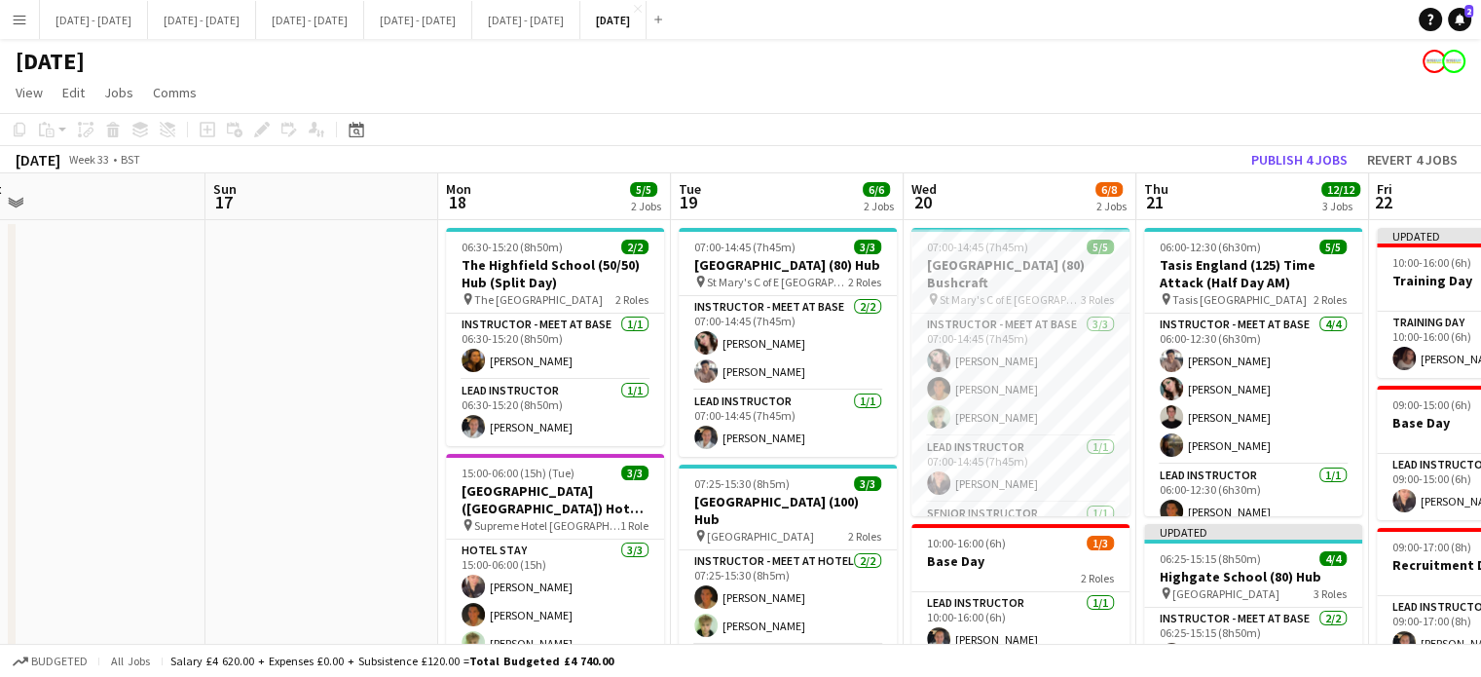
drag, startPoint x: 432, startPoint y: 464, endPoint x: 0, endPoint y: 488, distance: 432.9
click at [0, 488] on app-calendar-viewport "Wed 13 1/1 1 Job Thu 14 3/3 2 Jobs Fri 15 2/2 1 Job Sat 16 Sun 17 Mon 18 5/5 2 …" at bounding box center [740, 619] width 1481 height 893
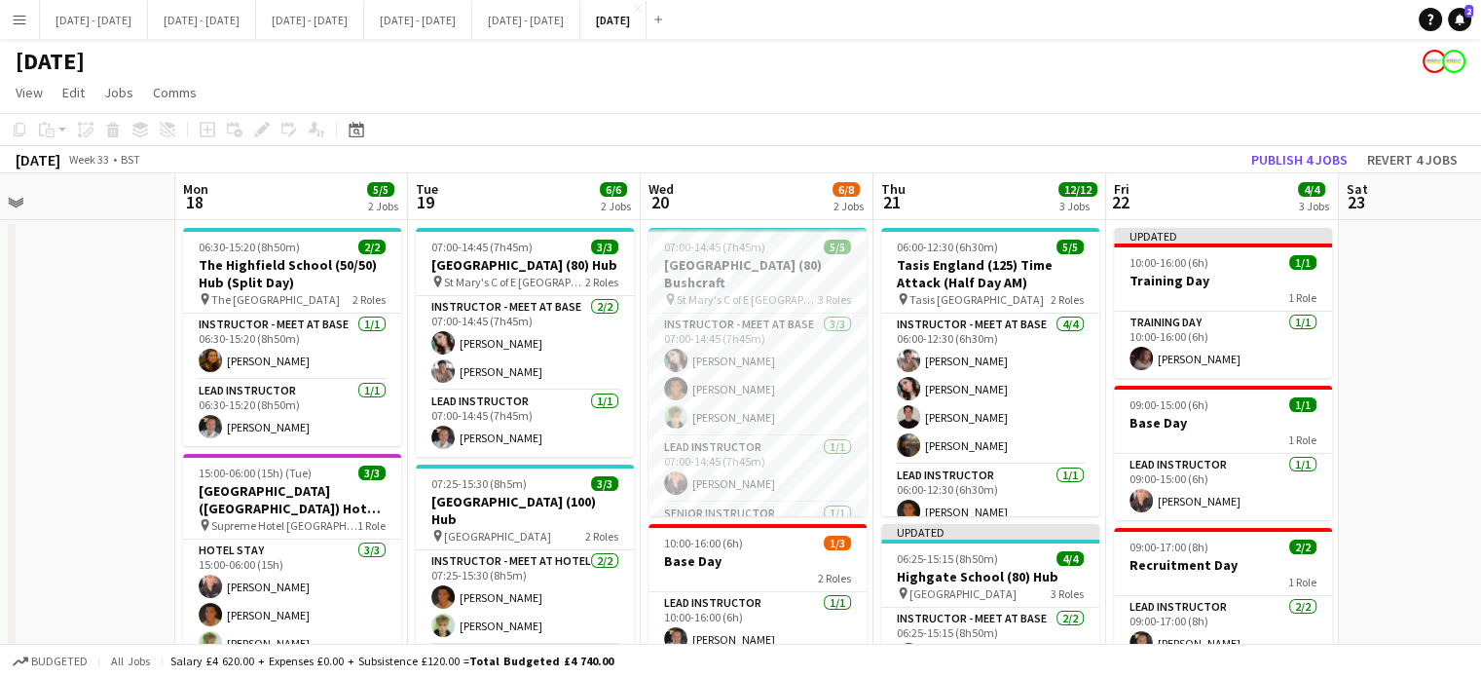
scroll to position [0, 589]
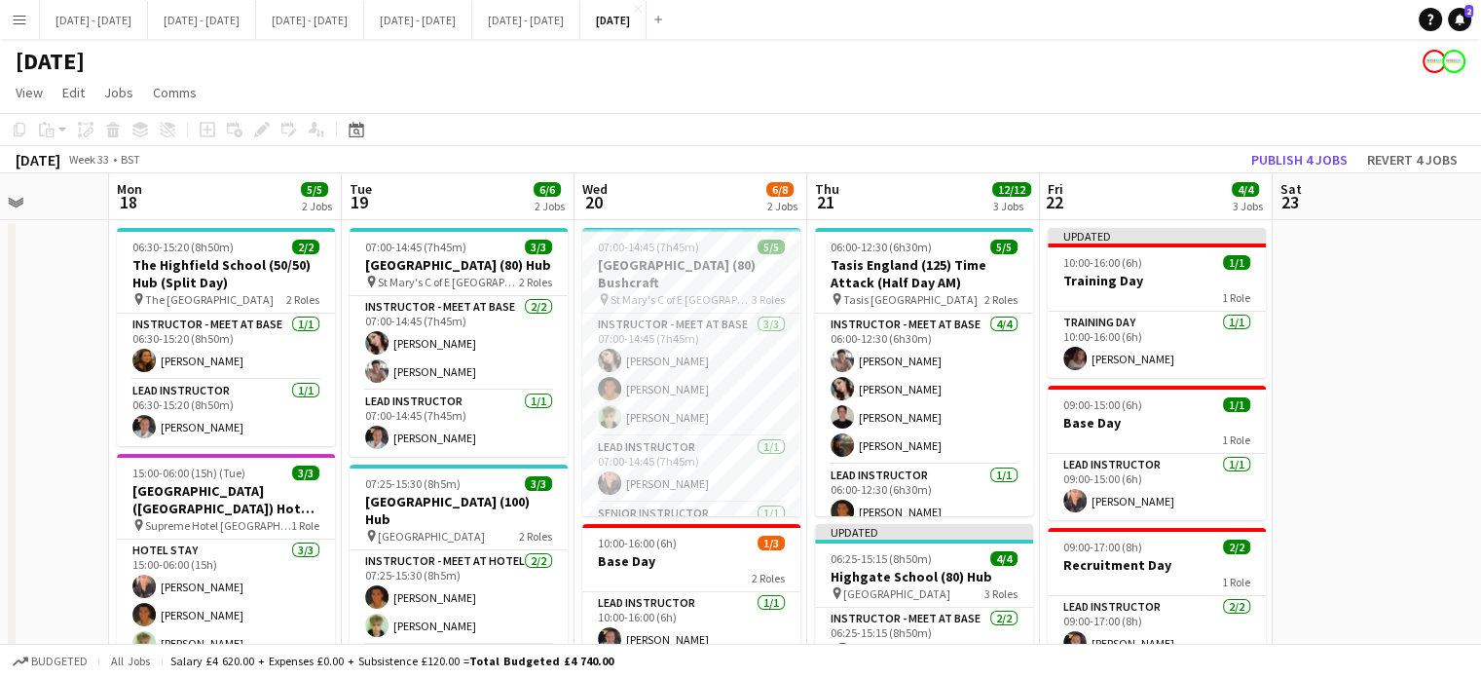
drag, startPoint x: 792, startPoint y: 205, endPoint x: 463, endPoint y: 195, distance: 329.2
click at [463, 195] on app-calendar-viewport "Fri 15 2/2 1 Job Sat 16 Sun 17 Mon 18 5/5 2 Jobs Tue 19 6/6 2 Jobs Wed 20 6/8 2…" at bounding box center [740, 619] width 1481 height 893
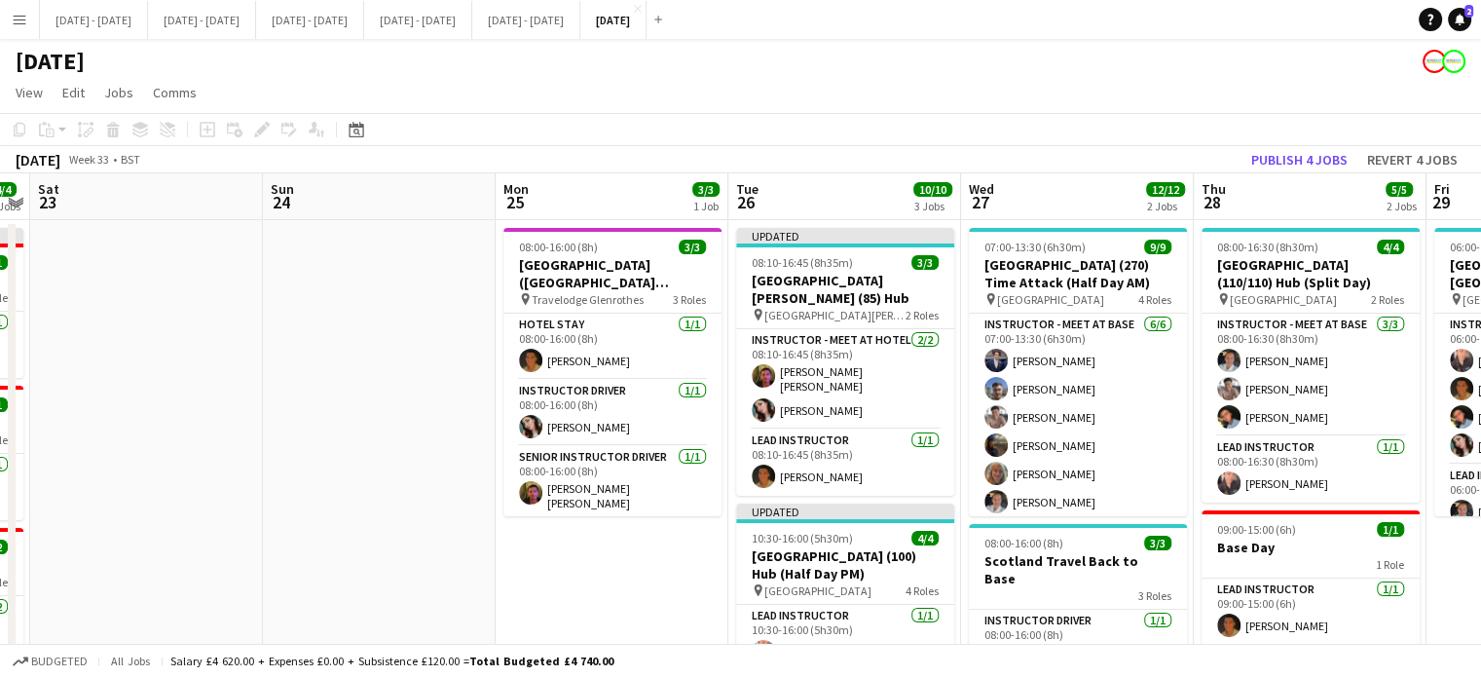
drag, startPoint x: 1165, startPoint y: 388, endPoint x: 135, endPoint y: 349, distance: 1030.7
click at [134, 349] on app-calendar-viewport "Tue 19 6/6 2 Jobs Wed 20 6/8 2 Jobs Thu 21 12/12 3 Jobs Fri 22 4/4 3 Jobs Sat 2…" at bounding box center [740, 619] width 1481 height 893
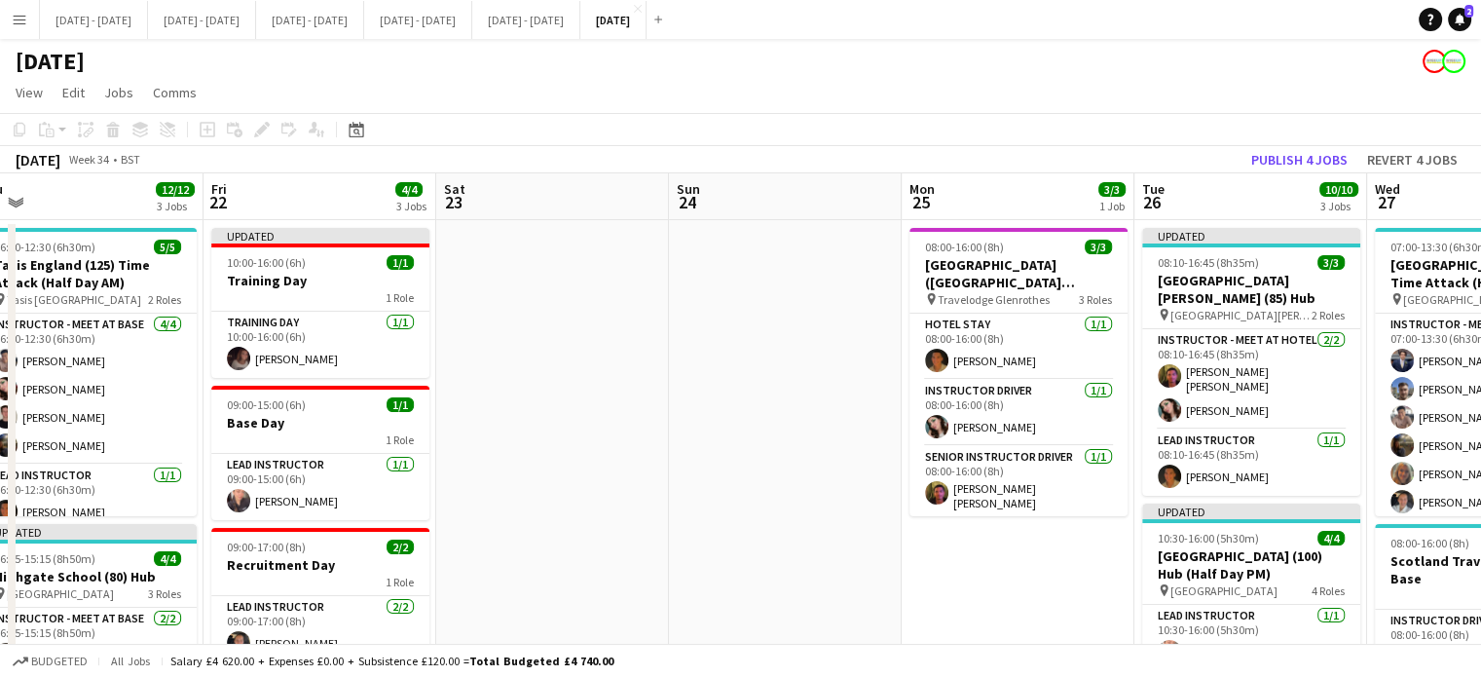
drag, startPoint x: 642, startPoint y: 572, endPoint x: 1048, endPoint y: 532, distance: 409.0
click at [1048, 532] on app-calendar-viewport "Tue 19 6/6 2 Jobs Wed 20 6/8 2 Jobs Thu 21 12/12 3 Jobs Fri 22 4/4 3 Jobs Sat 2…" at bounding box center [740, 619] width 1481 height 893
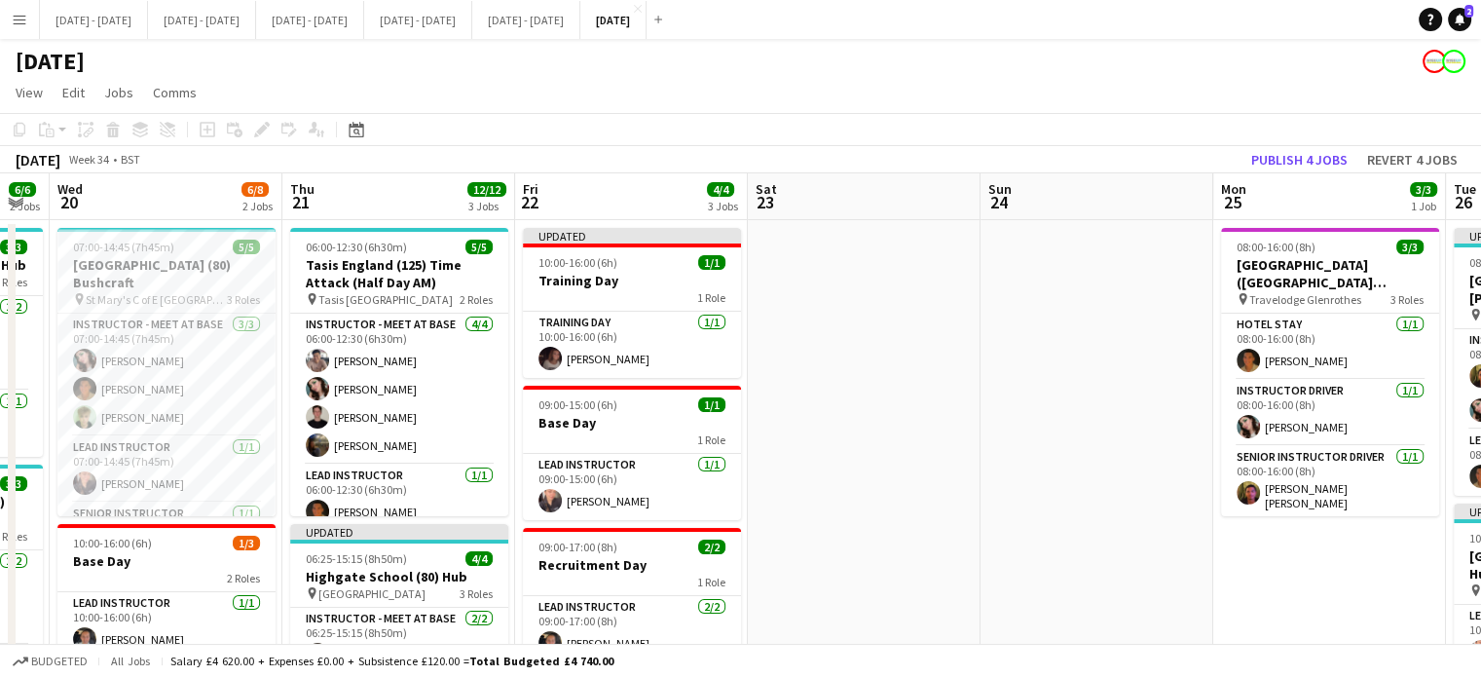
scroll to position [0, 405]
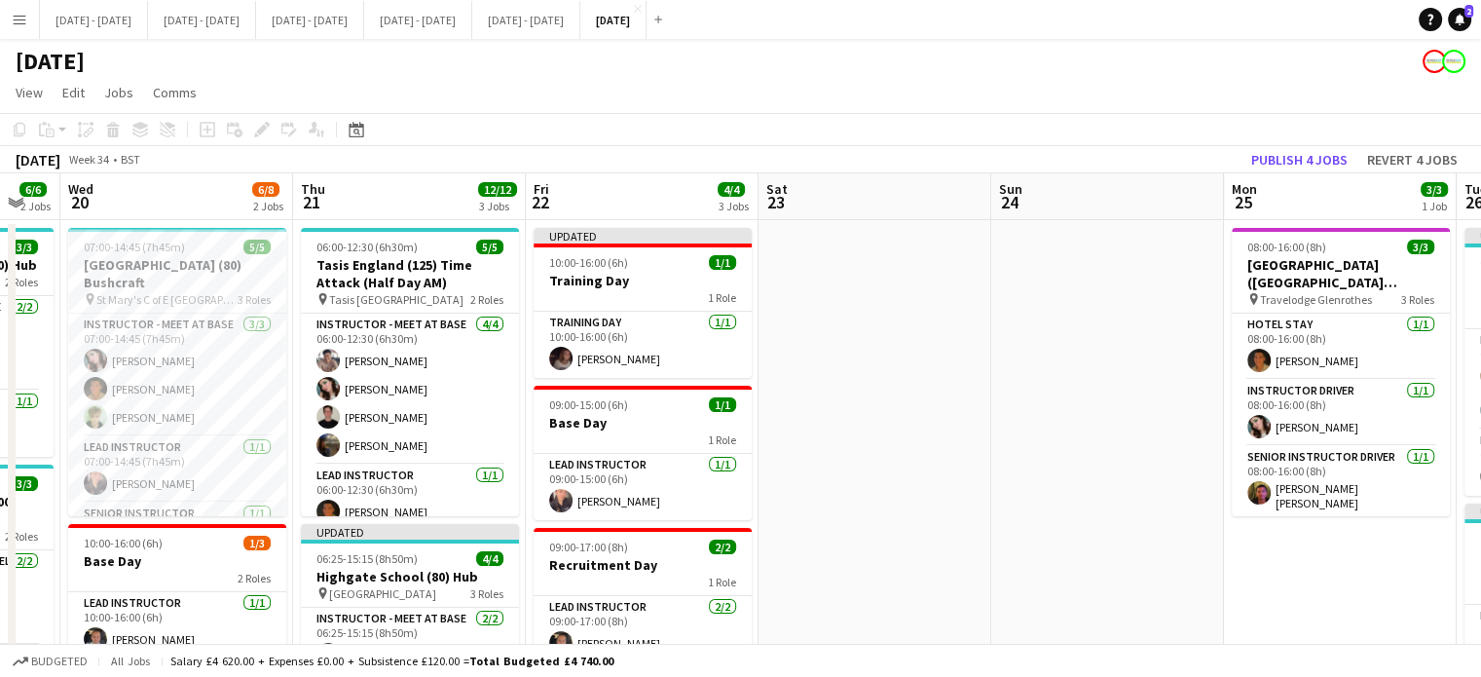
drag, startPoint x: 730, startPoint y: 508, endPoint x: 1052, endPoint y: 489, distance: 322.8
click at [1052, 489] on app-calendar-viewport "Mon 18 5/5 2 Jobs Tue 19 6/6 2 Jobs Wed 20 6/8 2 Jobs Thu 21 12/12 3 Jobs Fri 2…" at bounding box center [740, 619] width 1481 height 893
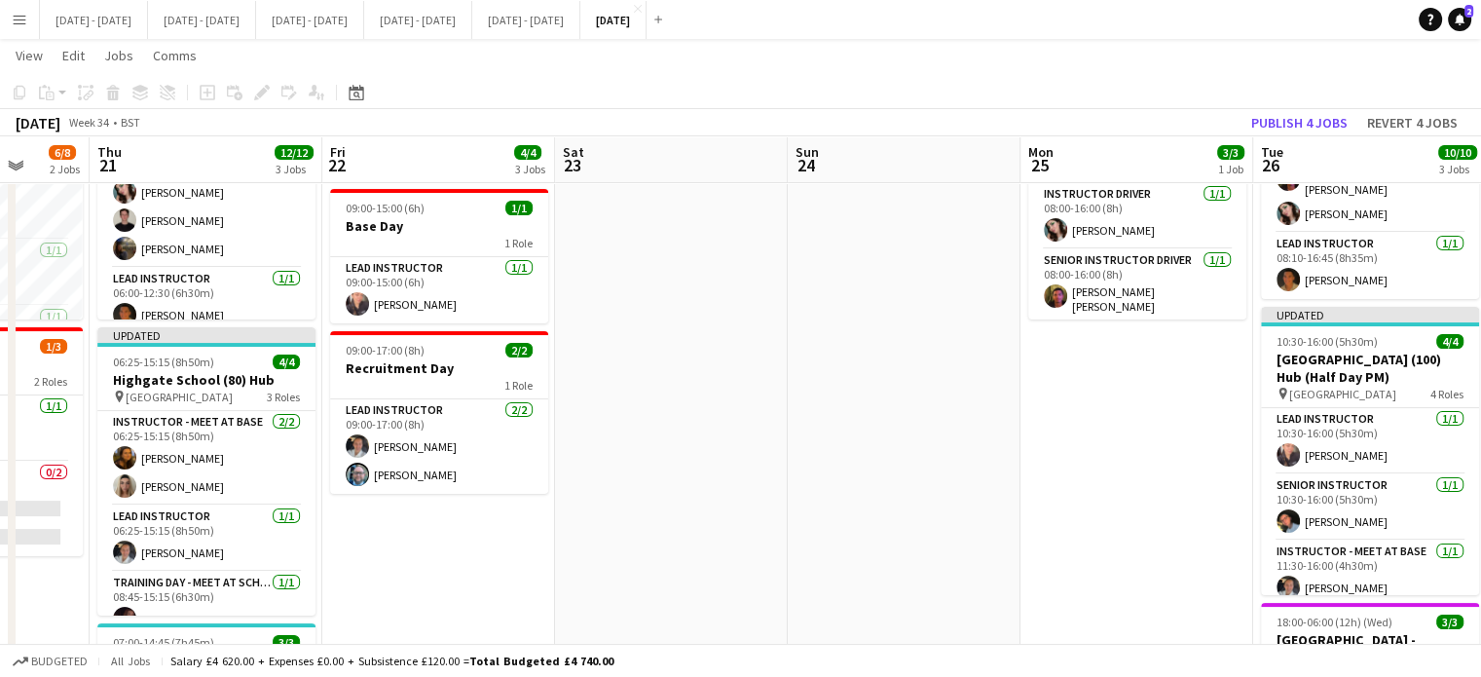
scroll to position [0, 566]
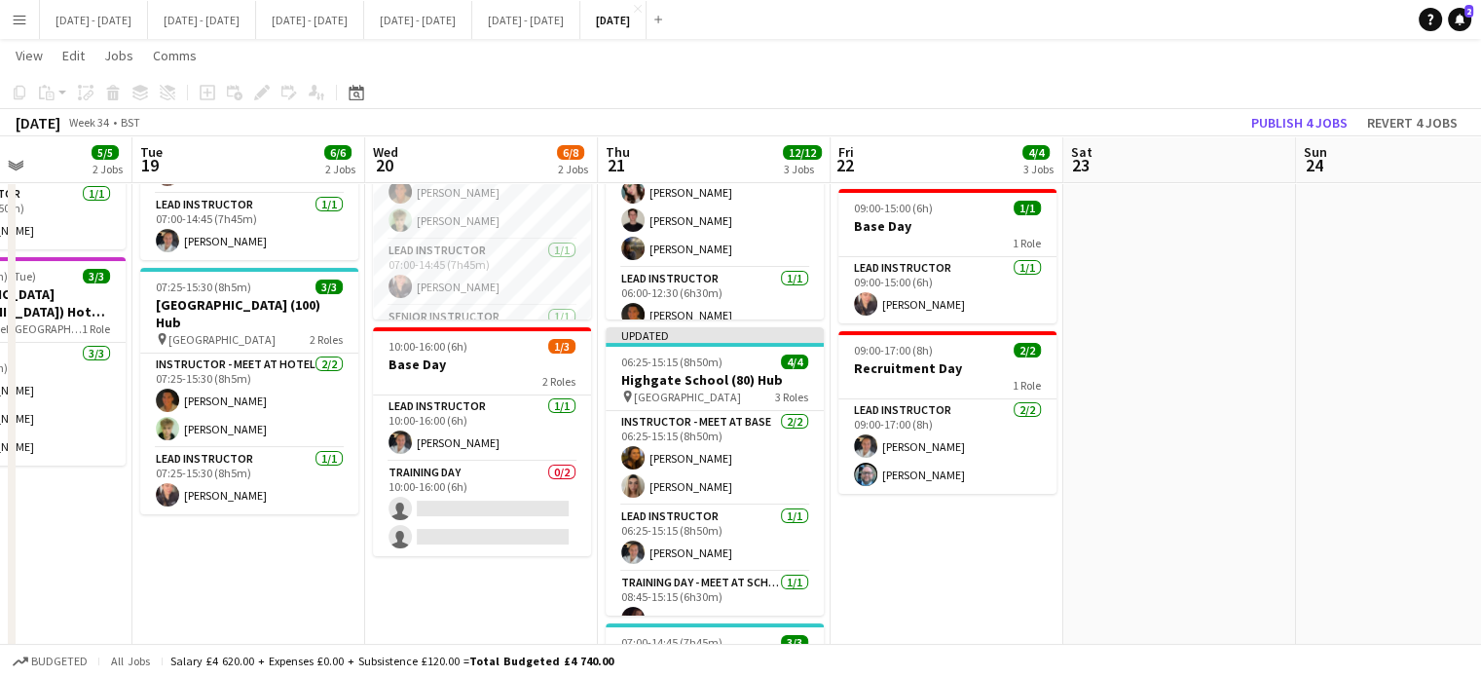
drag, startPoint x: 1059, startPoint y: 505, endPoint x: 1390, endPoint y: 509, distance: 331.0
click at [1390, 509] on app-calendar-viewport "Sat 16 Sun 17 Mon 18 5/5 2 Jobs Tue 19 6/6 2 Jobs Wed 20 6/8 2 Jobs Thu 21 12/1…" at bounding box center [740, 375] width 1481 height 988
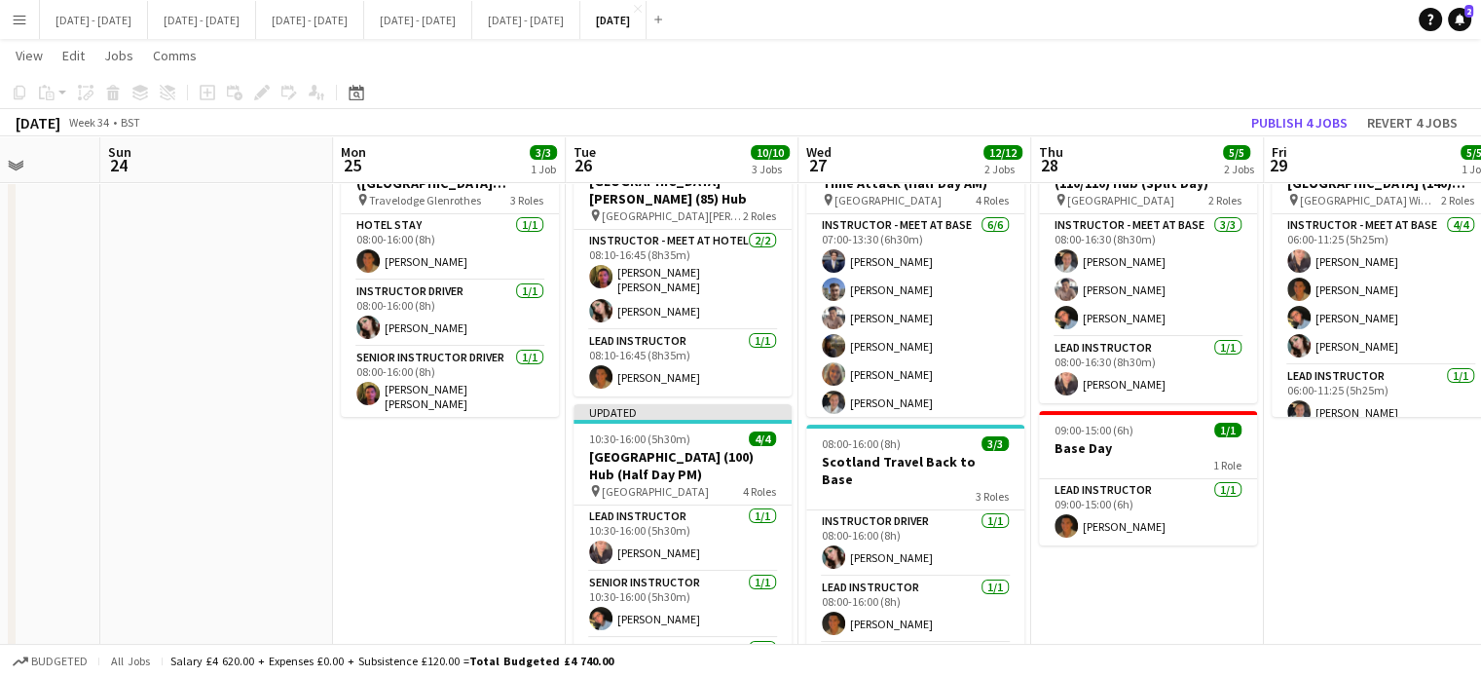
scroll to position [0, 835]
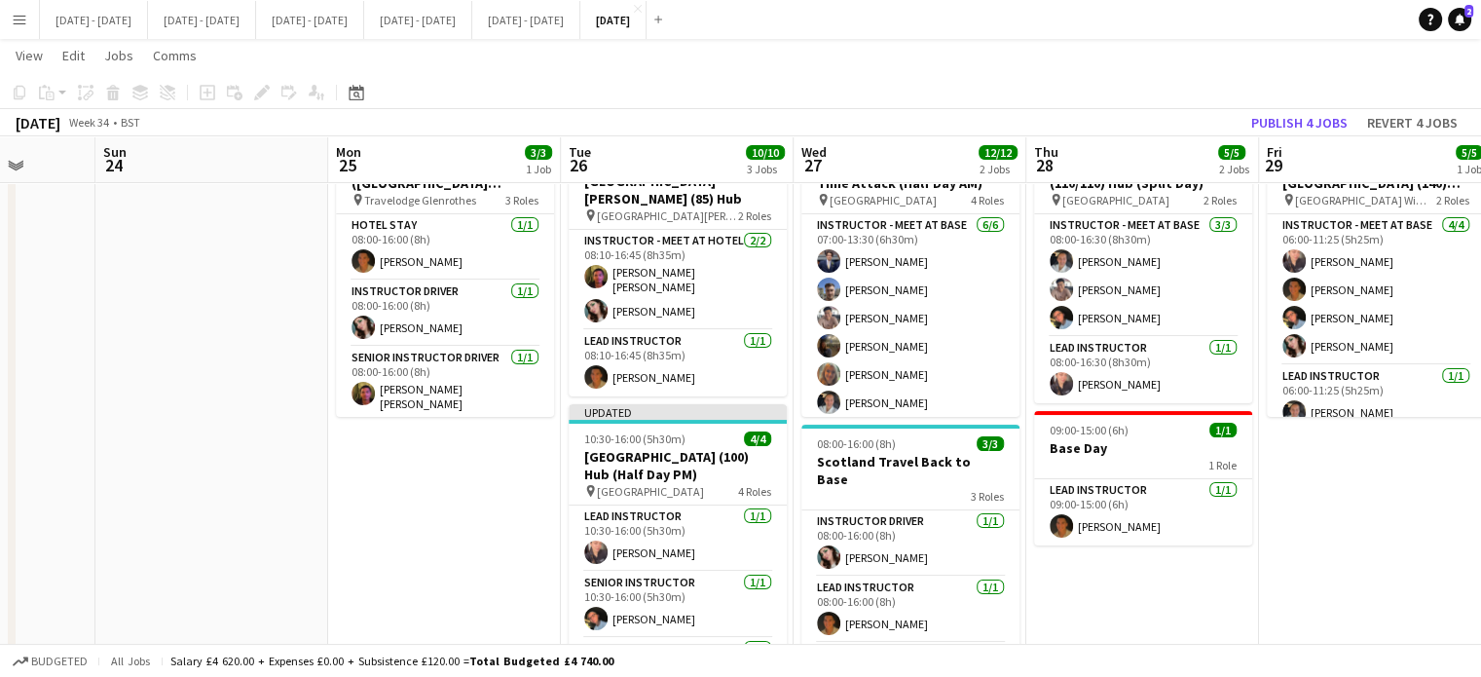
drag, startPoint x: 1350, startPoint y: 545, endPoint x: 150, endPoint y: 451, distance: 1204.1
click at [150, 451] on app-calendar-viewport "Wed 20 6/8 2 Jobs Thu 21 12/12 3 Jobs Fri 22 4/4 3 Jobs Sat 23 Sun 24 Mon 25 3/…" at bounding box center [740, 473] width 1481 height 988
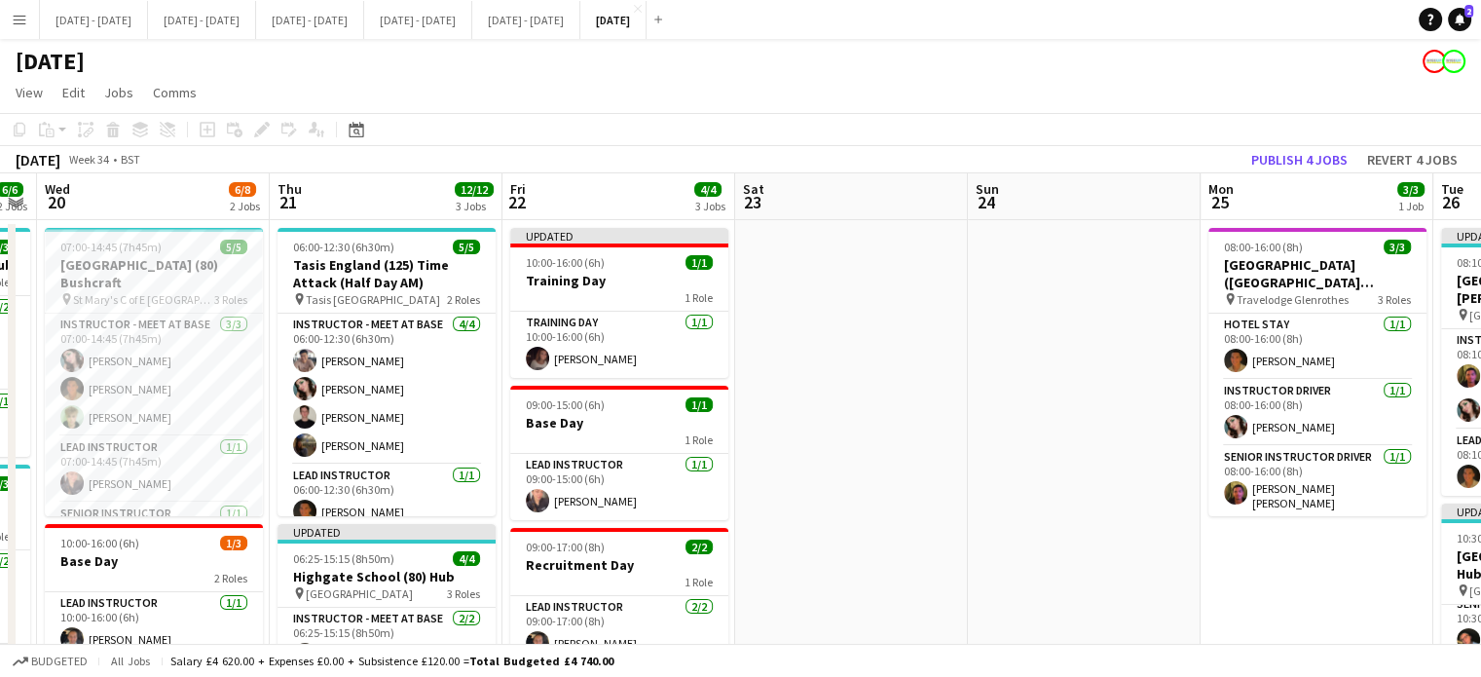
scroll to position [0, 611]
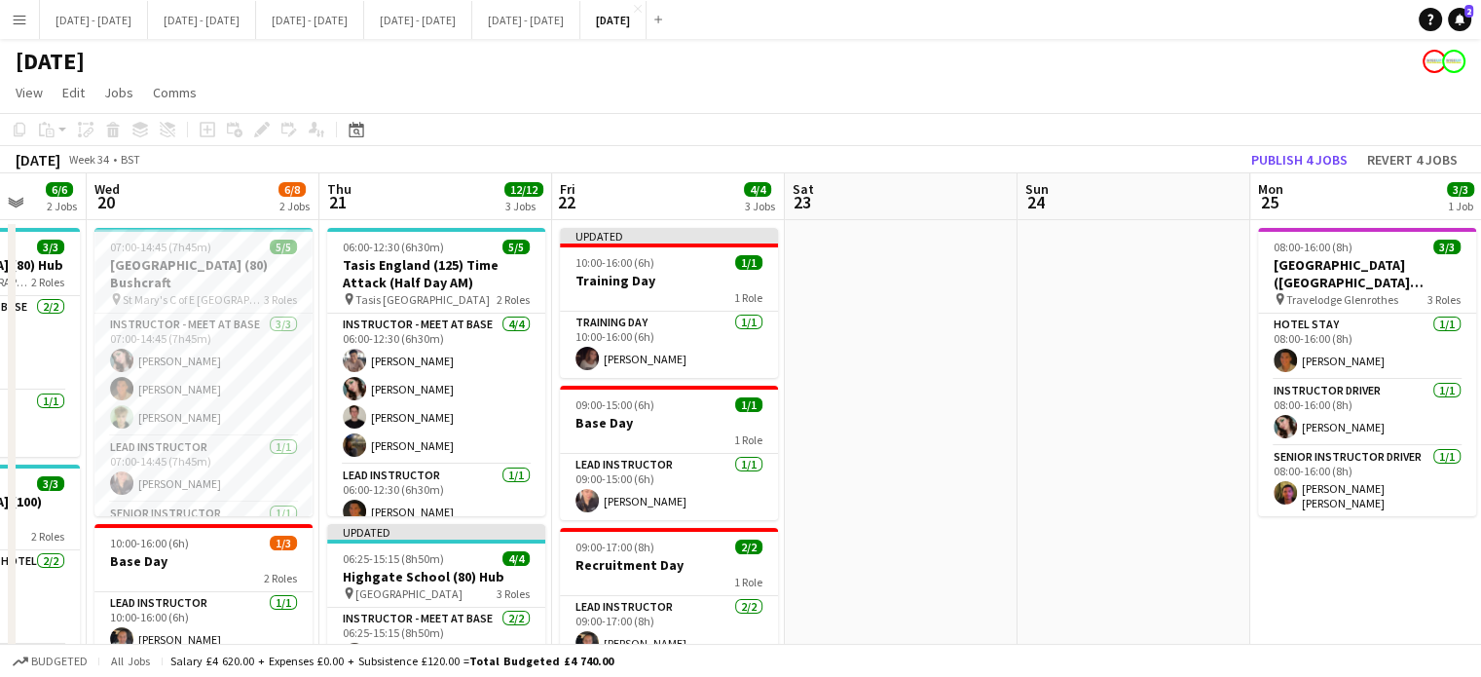
drag, startPoint x: 222, startPoint y: 565, endPoint x: 1144, endPoint y: 537, distance: 922.3
click at [1144, 537] on app-calendar-viewport "Sun 17 Mon 18 5/5 2 Jobs Tue 19 6/6 2 Jobs Wed 20 6/8 2 Jobs Thu 21 12/12 3 Job…" at bounding box center [740, 619] width 1481 height 893
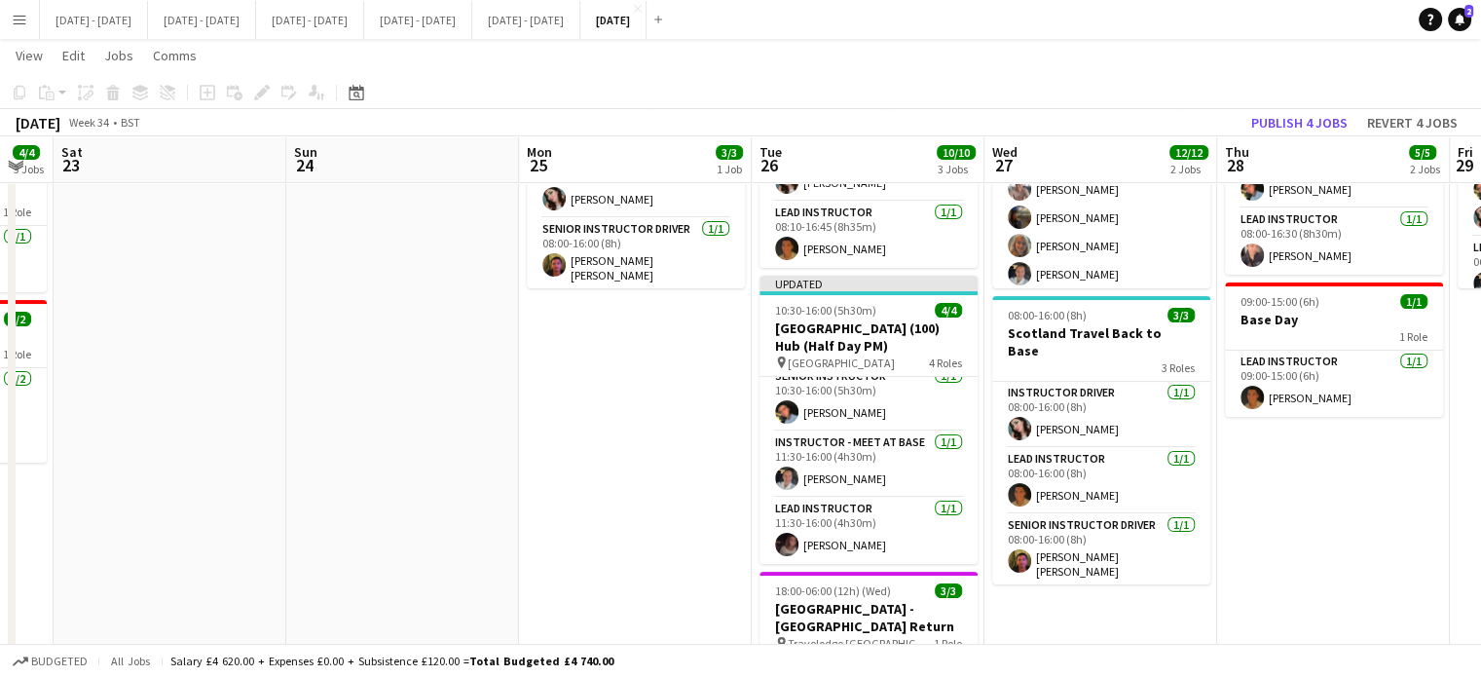
scroll to position [0, 883]
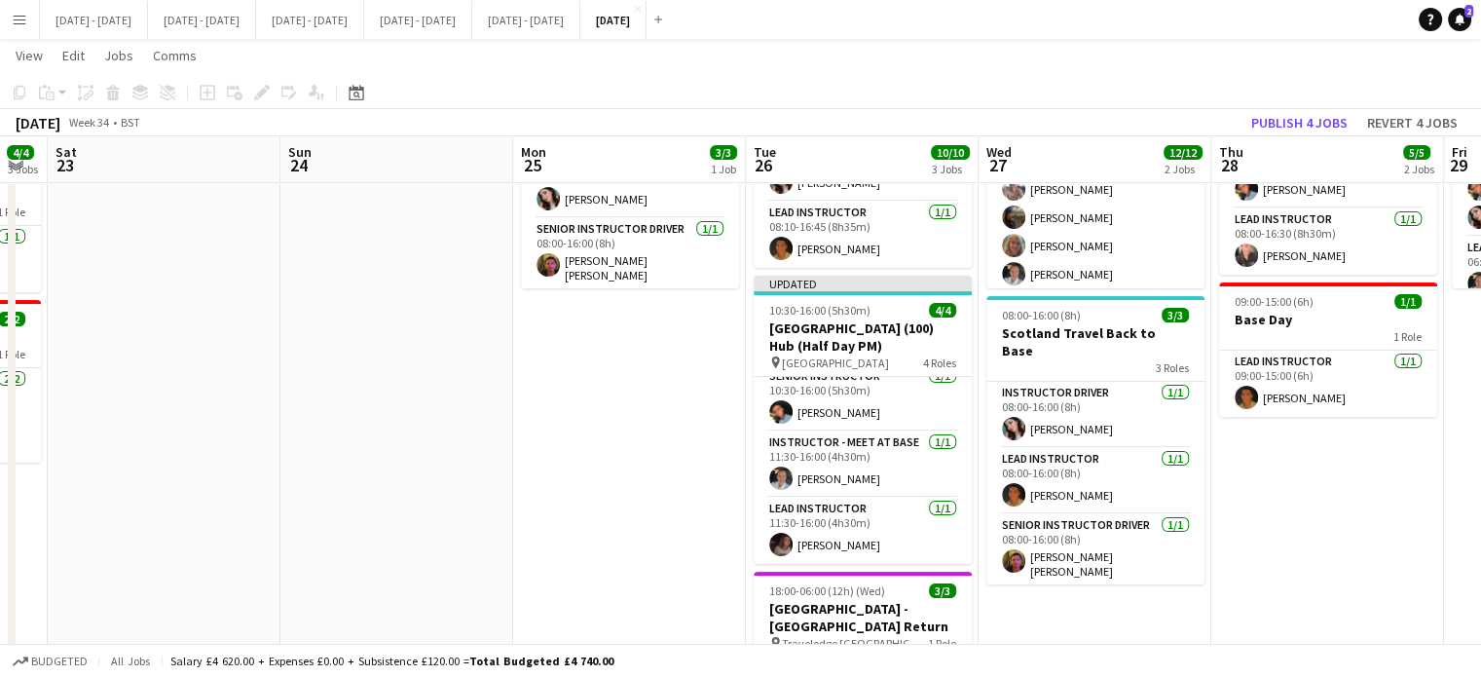
drag, startPoint x: 1233, startPoint y: 373, endPoint x: 497, endPoint y: 388, distance: 736.1
click at [497, 388] on app-calendar-viewport "Tue 19 6/6 2 Jobs Wed 20 6/8 2 Jobs Thu 21 12/12 3 Jobs Fri 22 4/4 3 Jobs Sat 2…" at bounding box center [740, 344] width 1481 height 988
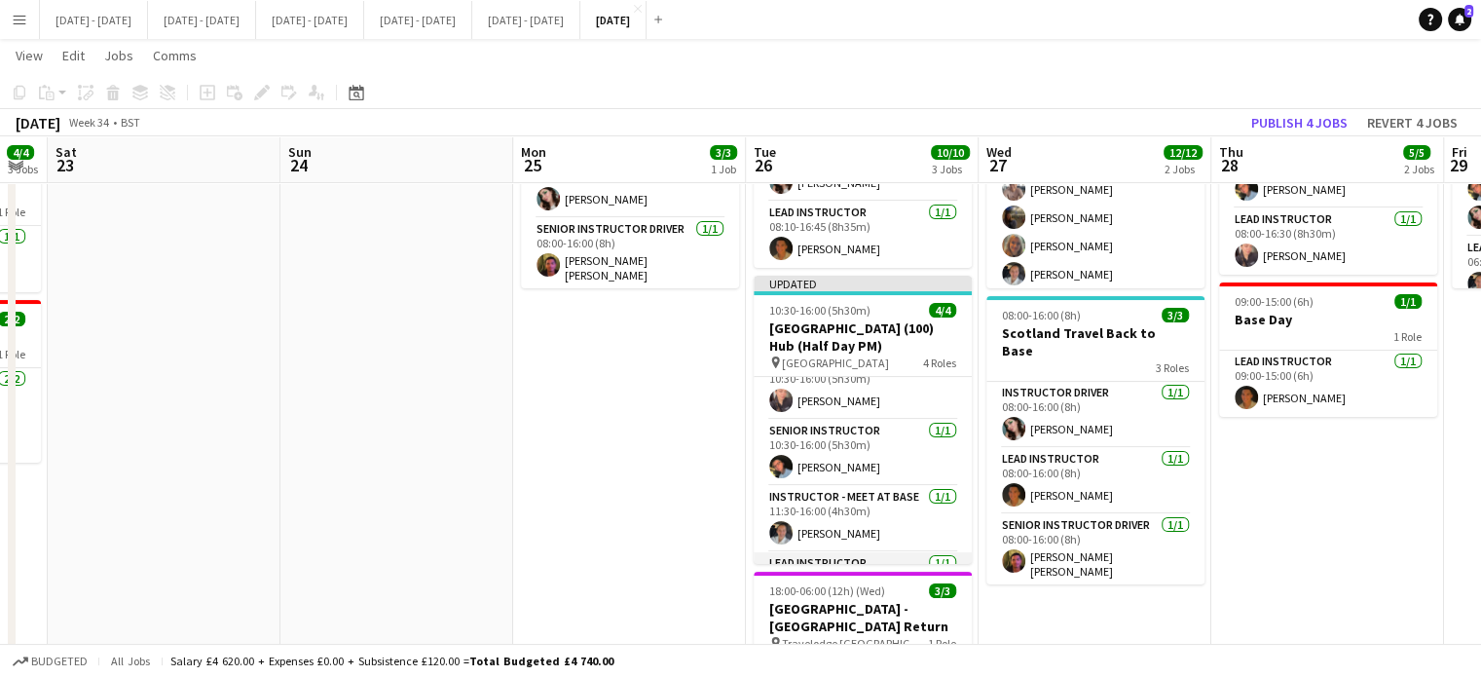
scroll to position [0, 0]
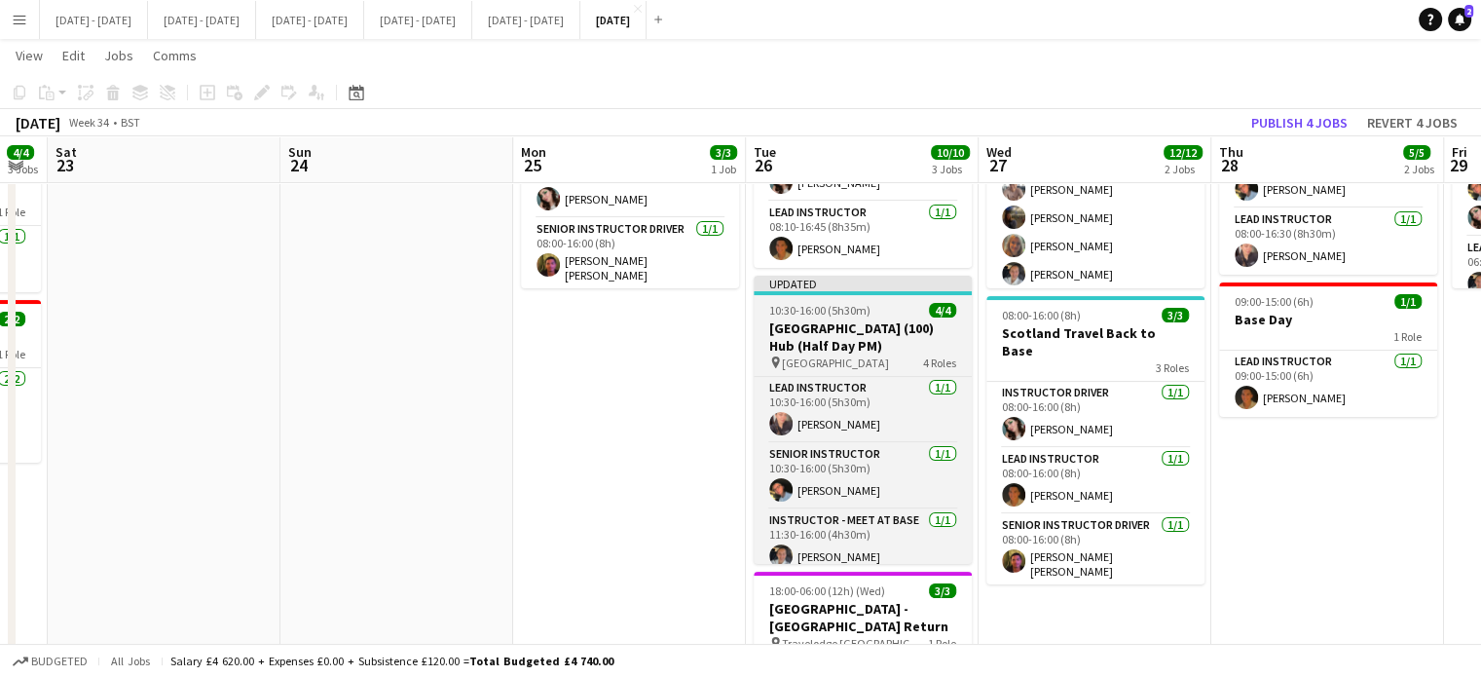
click at [850, 319] on h3 "[GEOGRAPHIC_DATA] (100) Hub (Half Day PM)" at bounding box center [863, 336] width 218 height 35
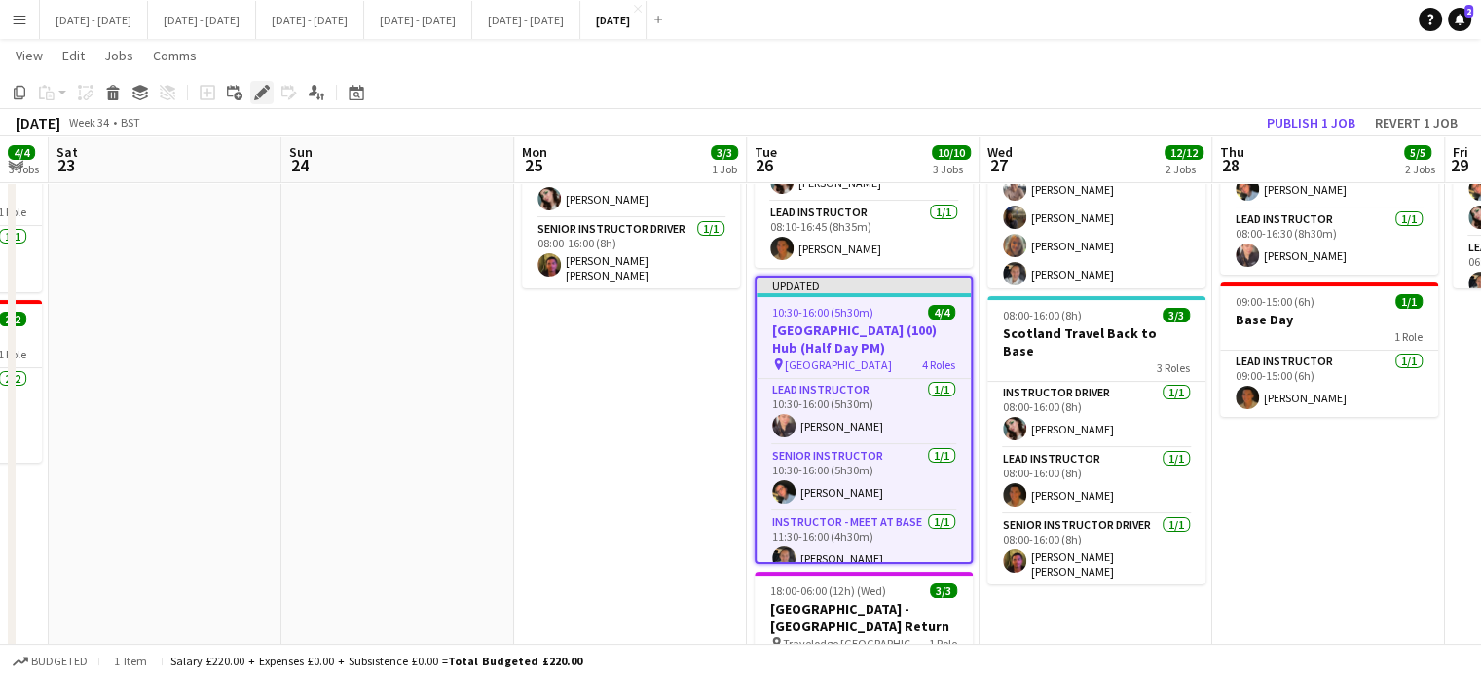
click at [261, 93] on icon at bounding box center [261, 93] width 11 height 11
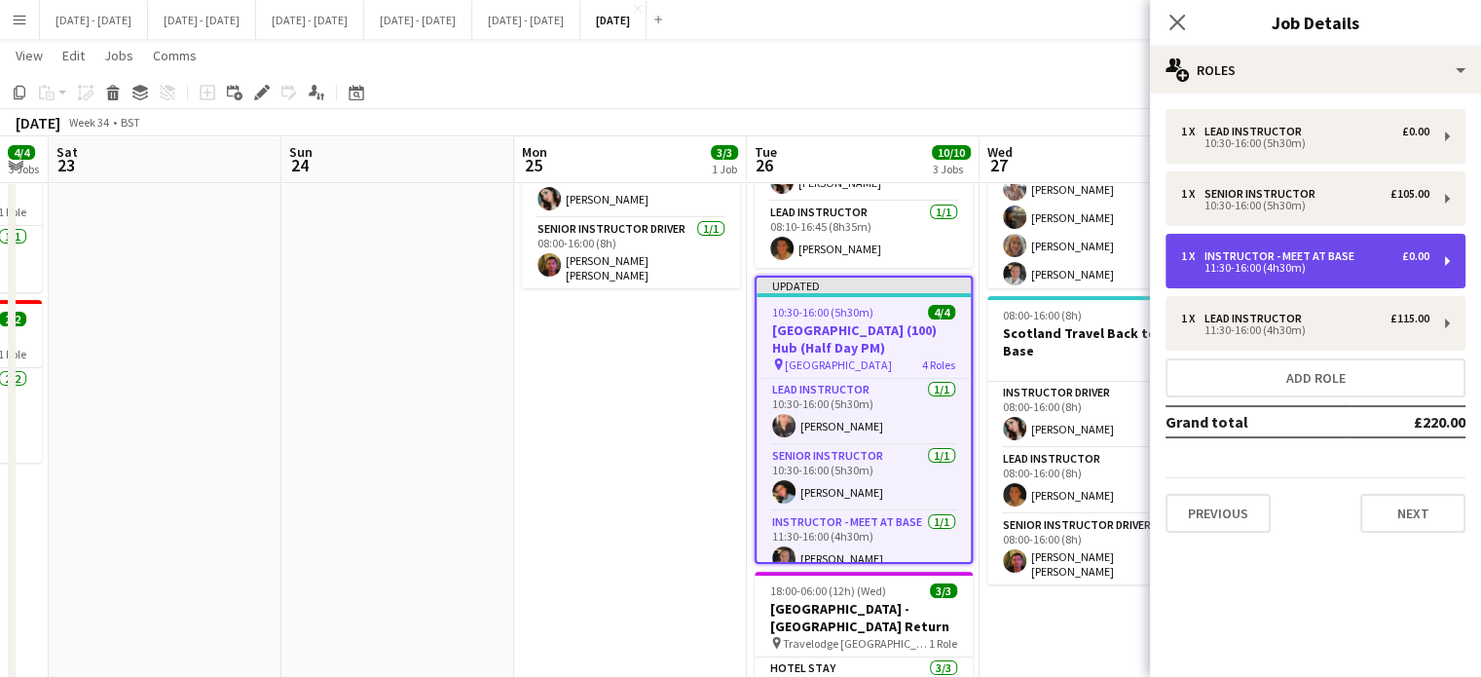
click at [1327, 271] on div "11:30-16:00 (4h30m)" at bounding box center [1305, 268] width 248 height 10
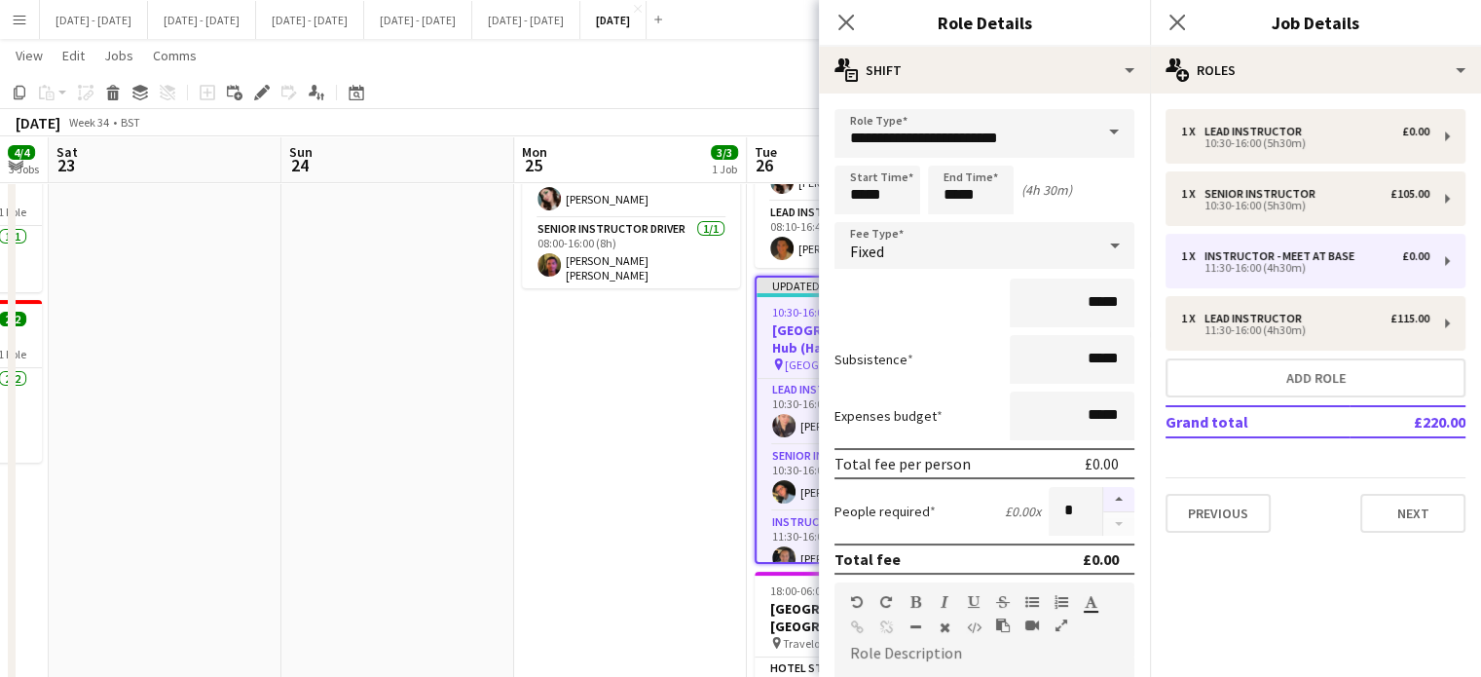
click at [1114, 494] on button "button" at bounding box center [1118, 499] width 31 height 25
type input "*"
click at [853, 19] on icon "Close pop-in" at bounding box center [845, 22] width 18 height 18
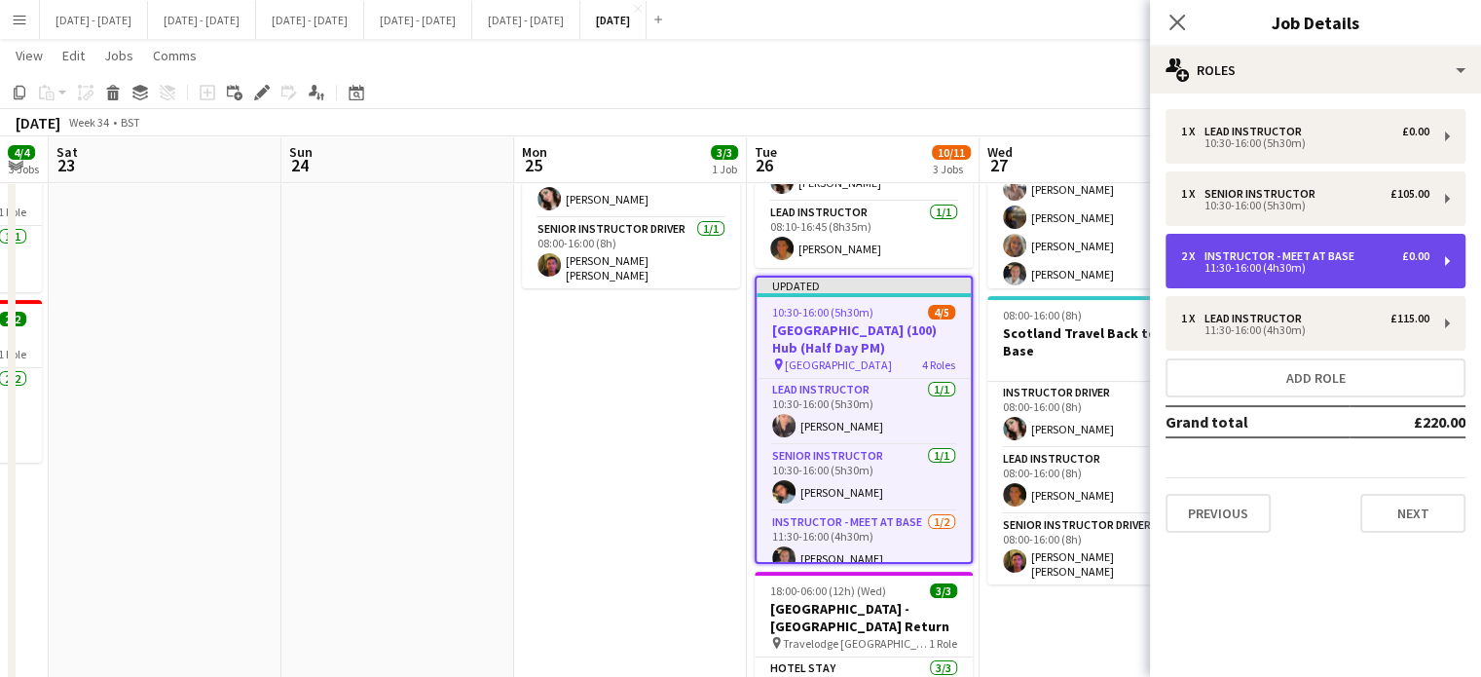
click at [1306, 253] on div "Instructor - Meet at Base" at bounding box center [1283, 256] width 158 height 14
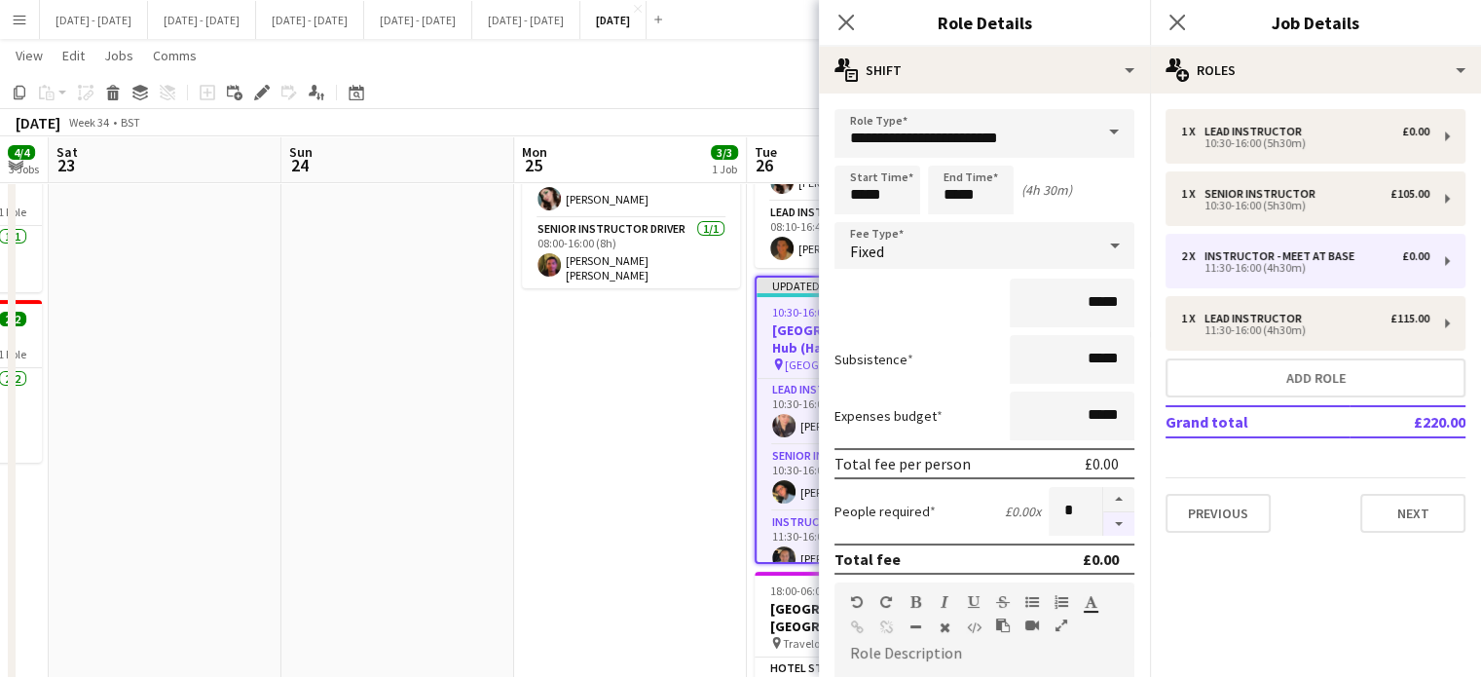
click at [1105, 514] on button "button" at bounding box center [1118, 524] width 31 height 24
type input "*"
click at [852, 22] on icon "Close pop-in" at bounding box center [845, 22] width 18 height 18
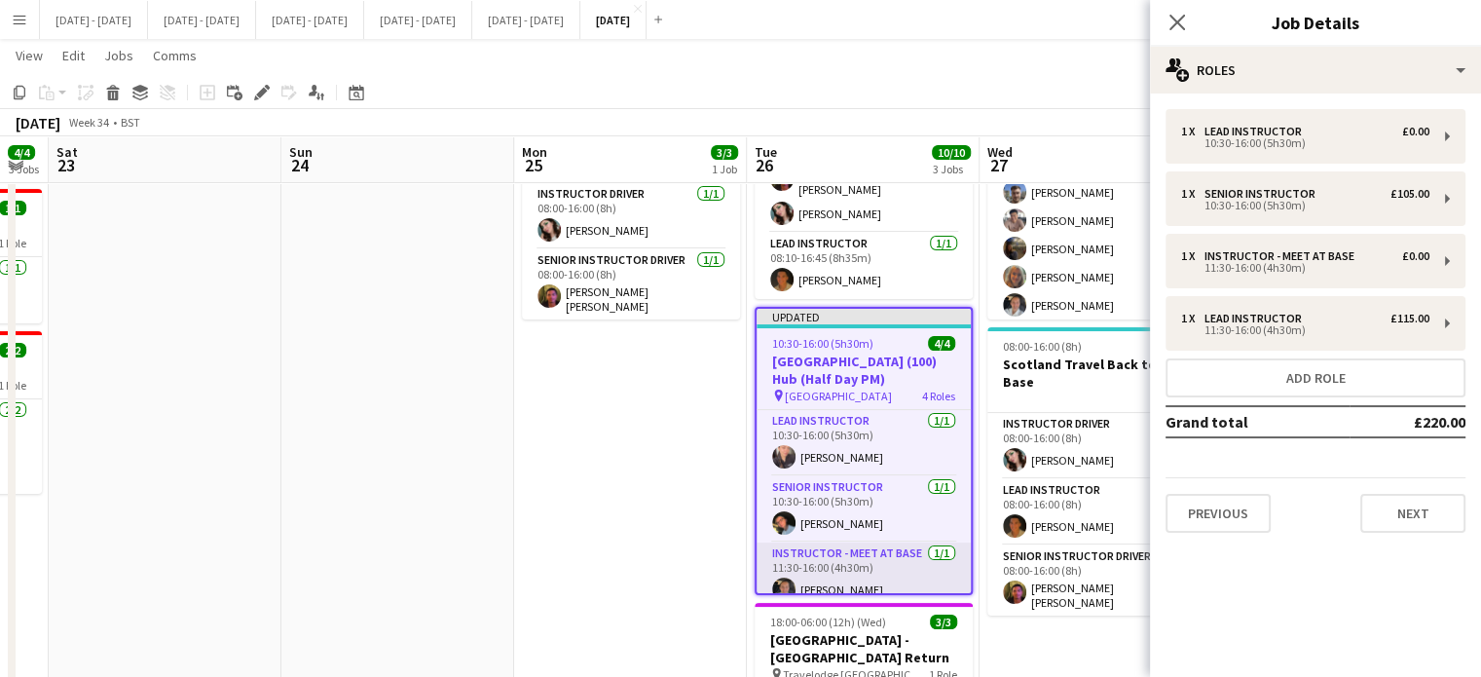
scroll to position [81, 0]
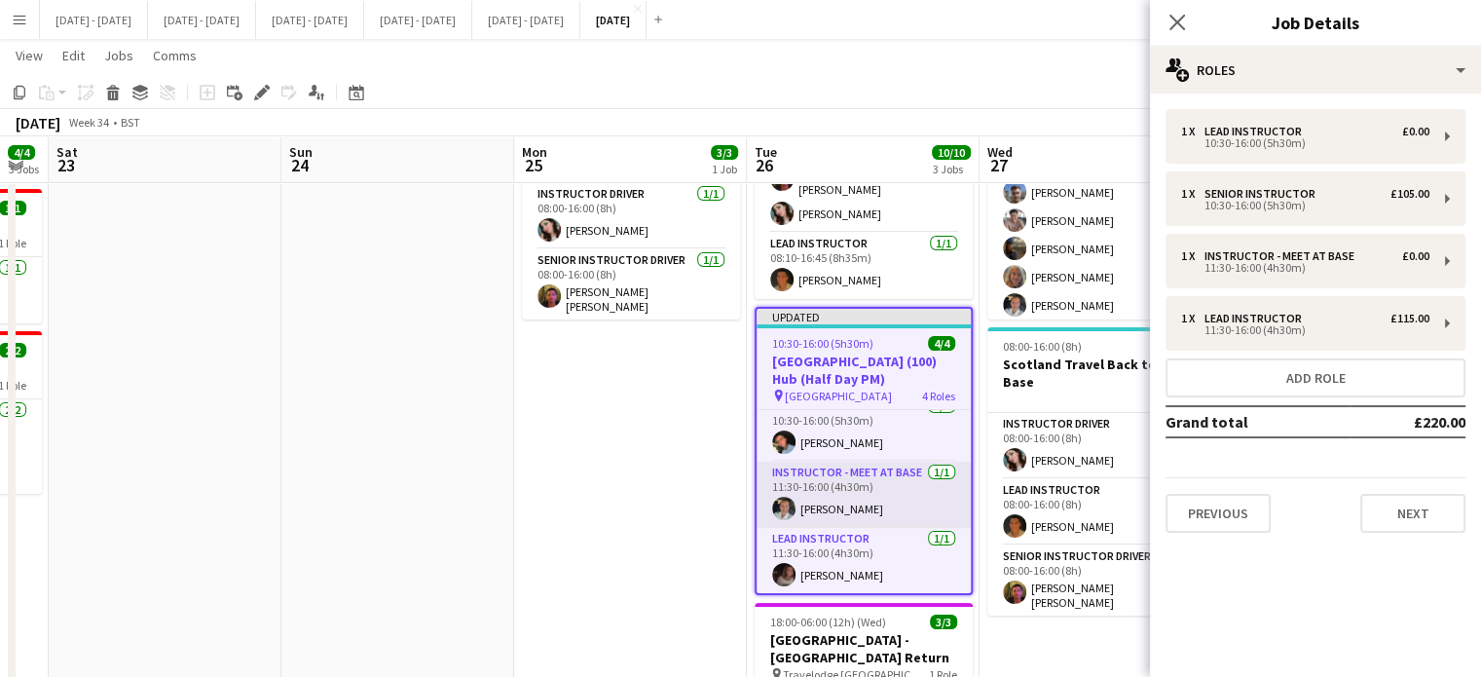
click at [895, 473] on app-card-role "Instructor - Meet at Base [DATE] 11:30-16:00 (4h30m) [PERSON_NAME]" at bounding box center [863, 494] width 214 height 66
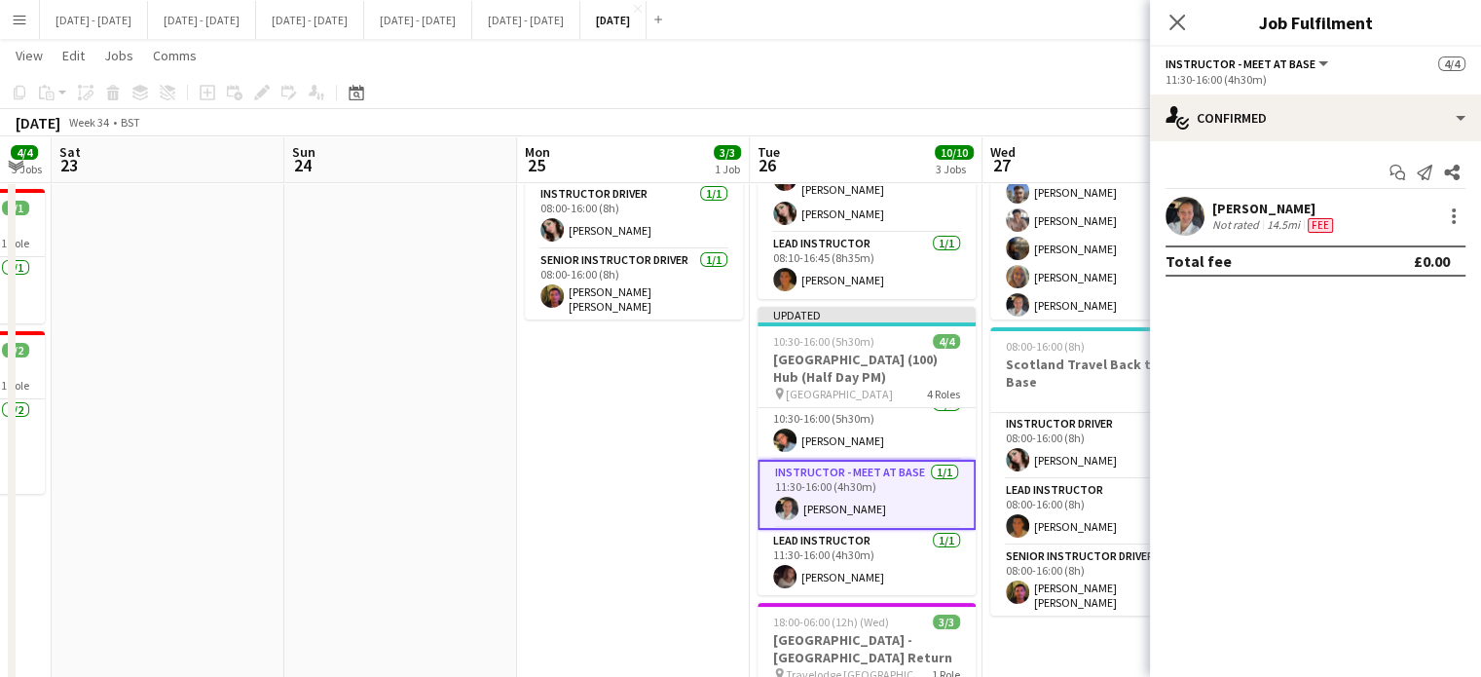
click at [874, 474] on app-card-role "Instructor - Meet at Base [DATE] 11:30-16:00 (4h30m) [PERSON_NAME]" at bounding box center [866, 495] width 218 height 70
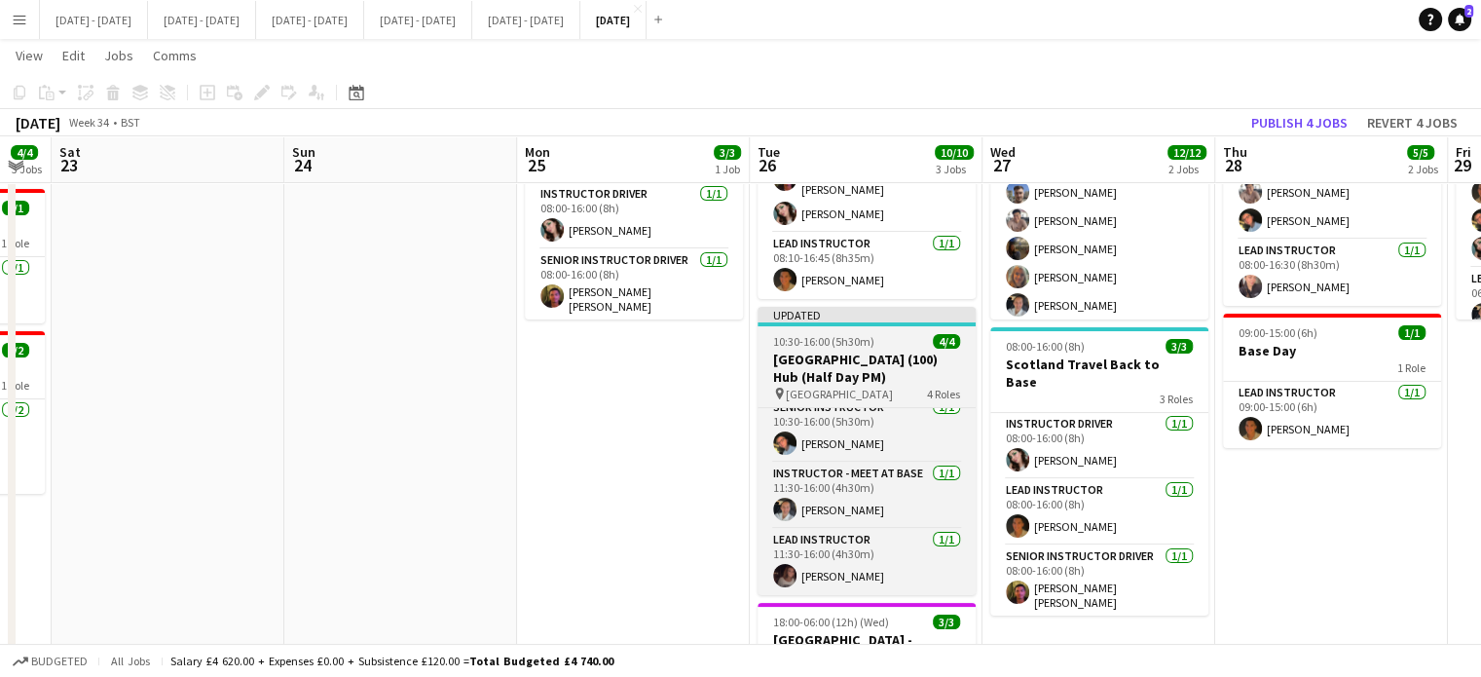
click at [862, 334] on span "10:30-16:00 (5h30m)" at bounding box center [823, 341] width 101 height 15
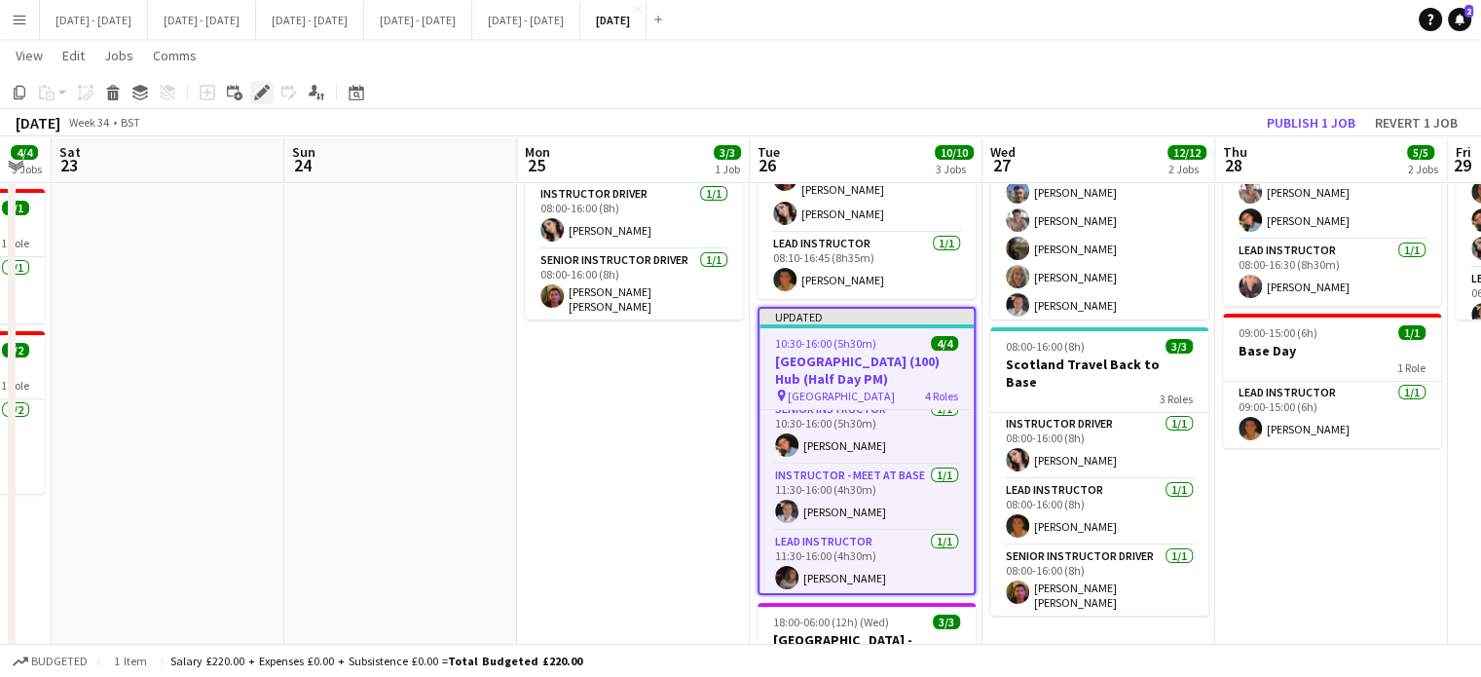
click at [259, 88] on icon "Edit" at bounding box center [262, 93] width 16 height 16
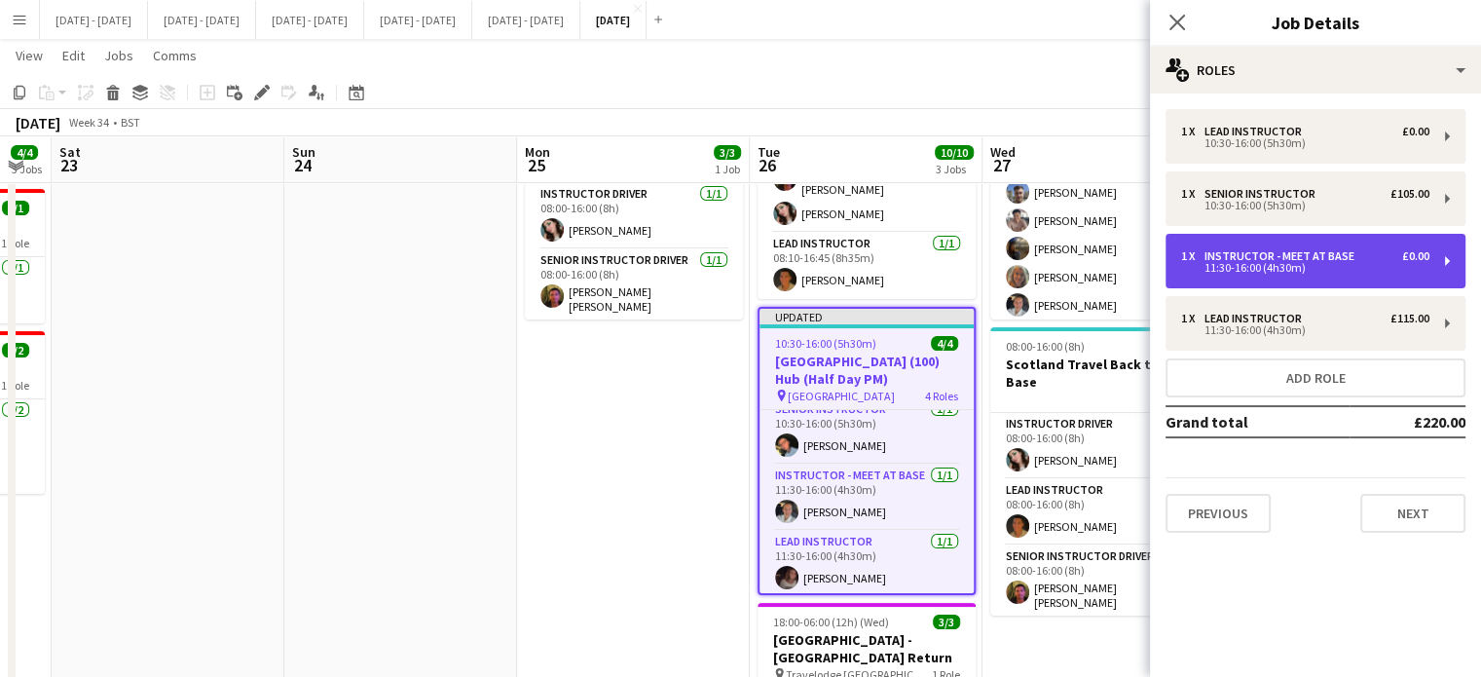
click at [1249, 272] on div "11:30-16:00 (4h30m)" at bounding box center [1305, 268] width 248 height 10
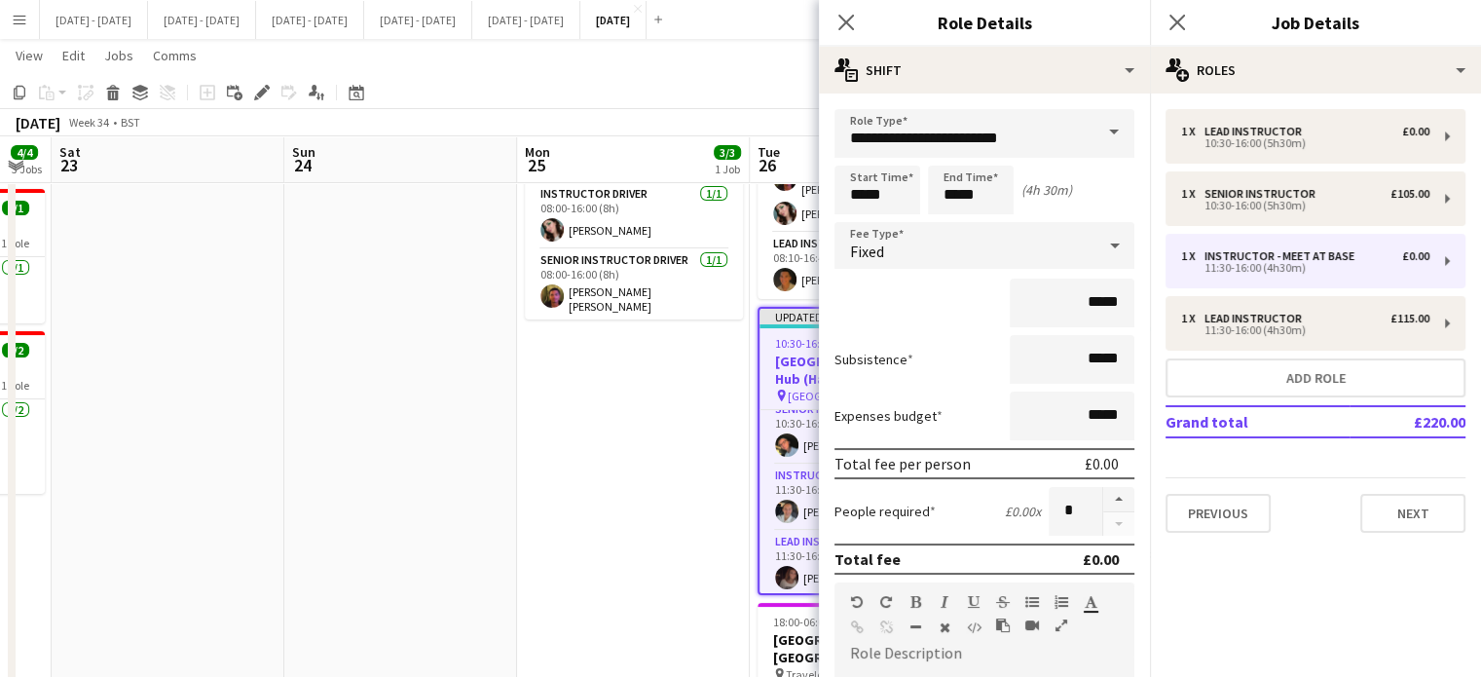
click at [1122, 111] on form "**********" at bounding box center [984, 616] width 331 height 1014
click at [1093, 120] on span at bounding box center [1113, 132] width 41 height 47
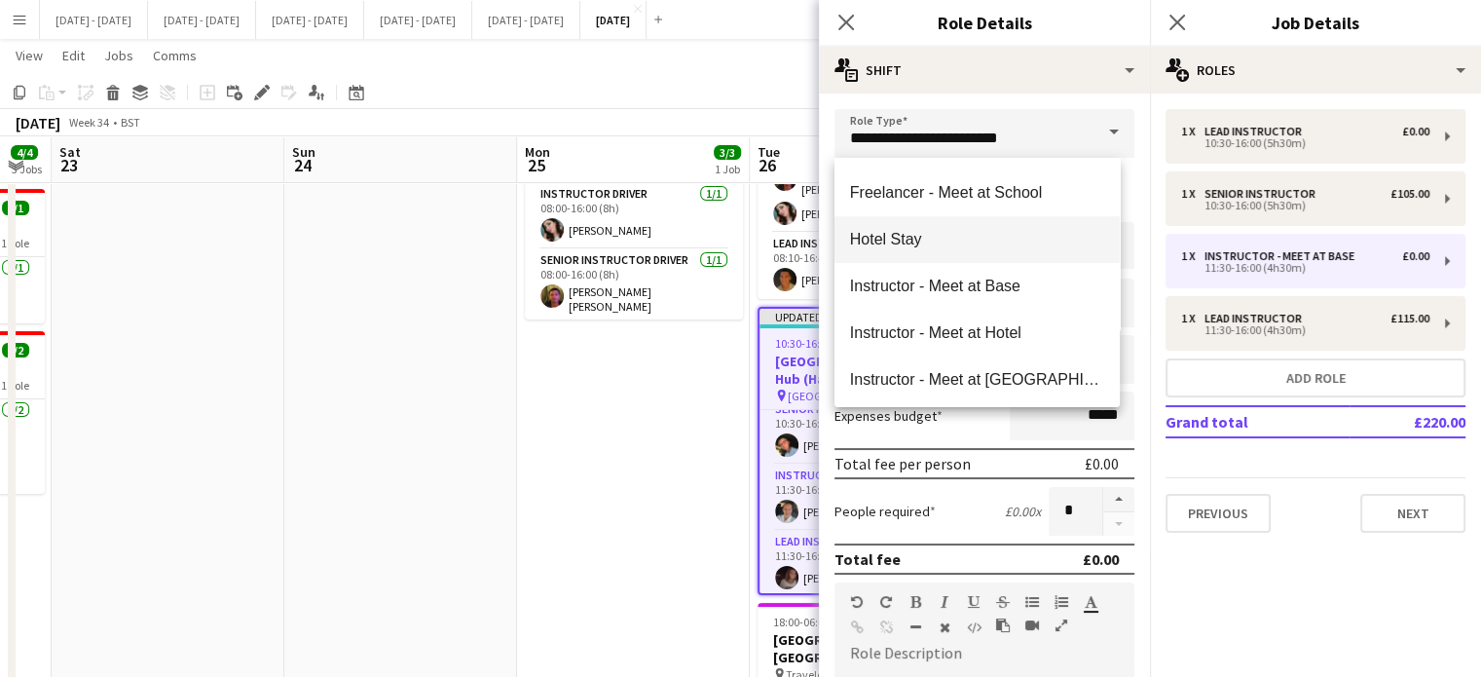
scroll to position [292, 0]
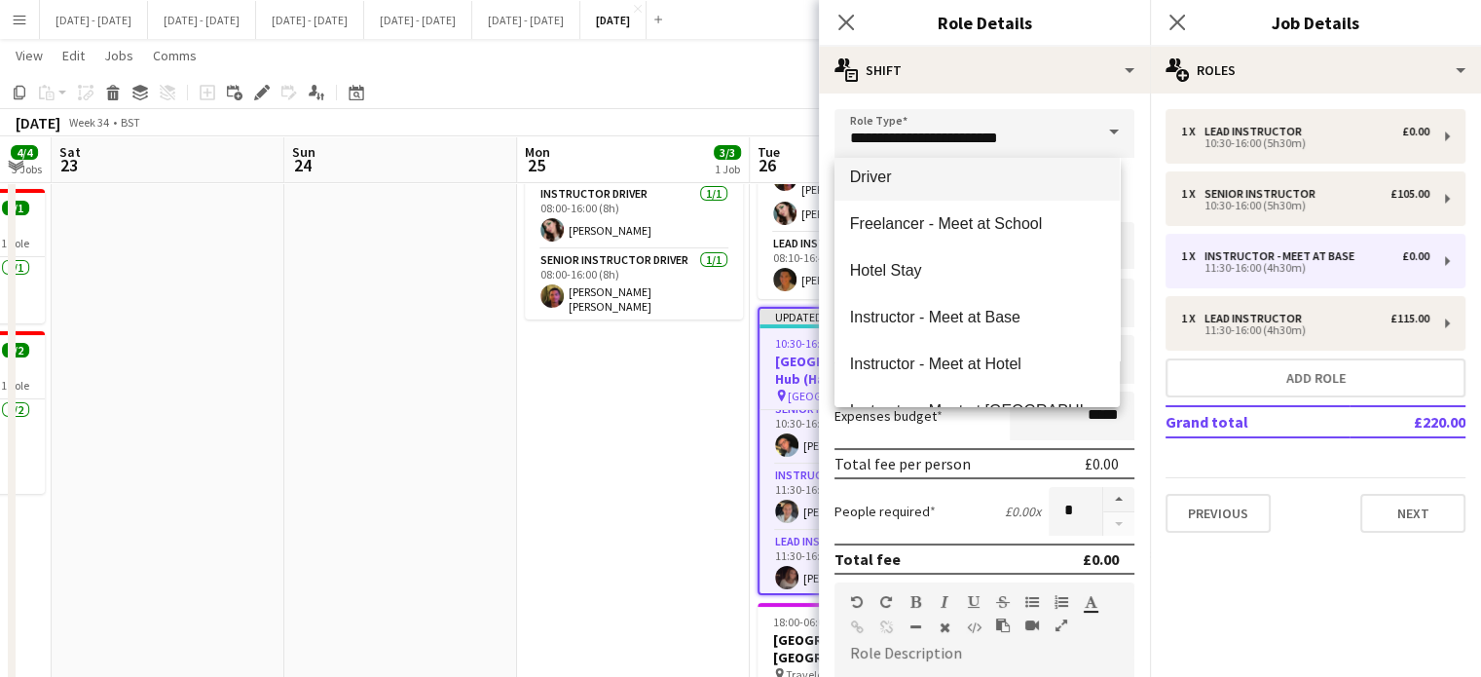
click at [968, 190] on mat-option "Driver" at bounding box center [976, 177] width 285 height 47
type input "******"
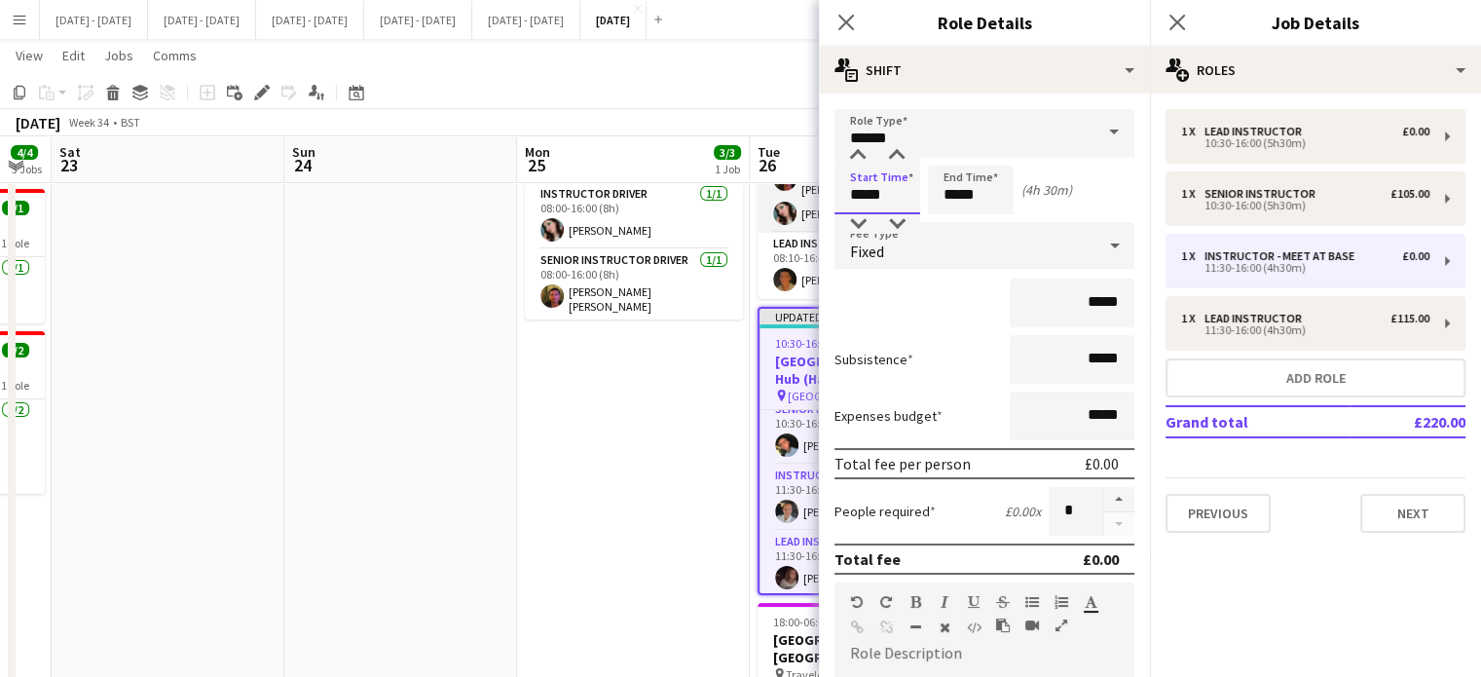
drag, startPoint x: 900, startPoint y: 198, endPoint x: 792, endPoint y: 192, distance: 107.2
click at [792, 192] on body "Menu Boards Boards Boards All jobs Status Workforce Workforce My Workforce Recr…" at bounding box center [740, 353] width 1481 height 1097
type input "*****"
click at [1066, 248] on div "Fixed" at bounding box center [964, 245] width 261 height 47
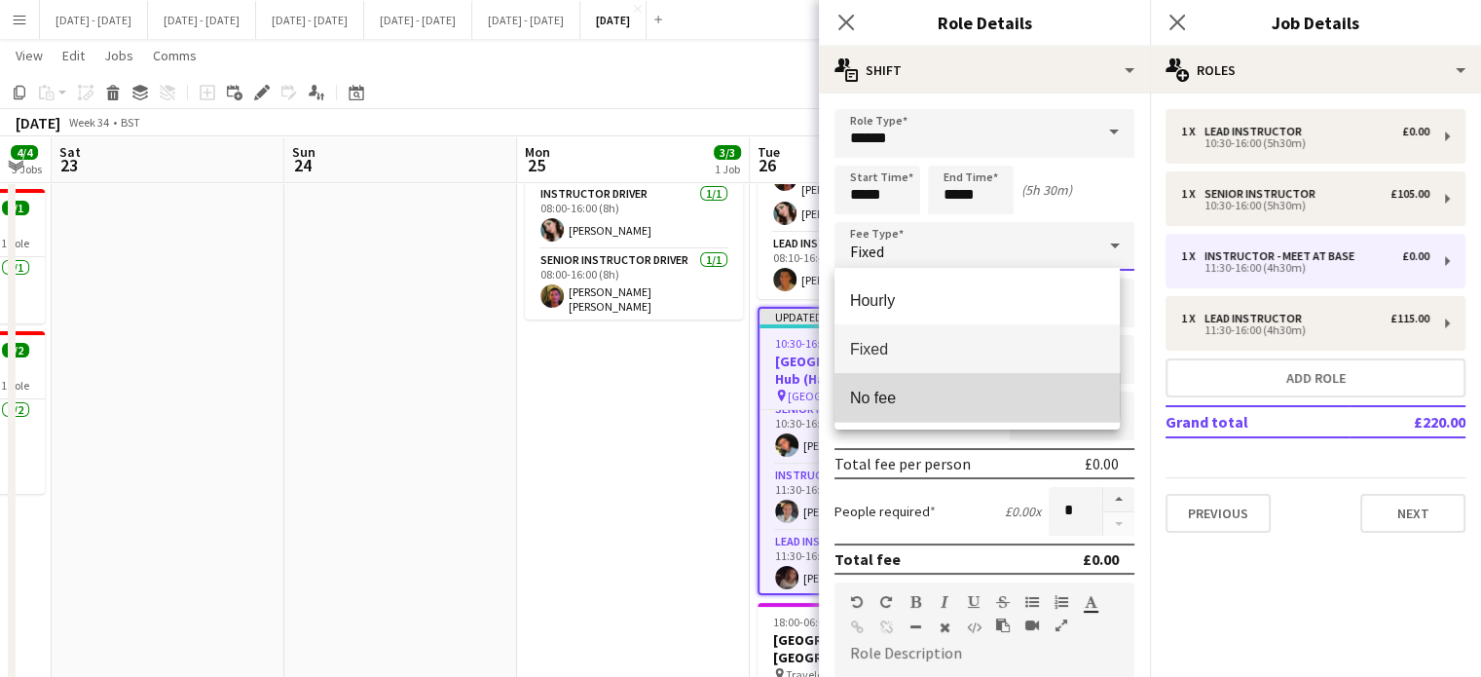
click at [940, 384] on mat-option "No fee" at bounding box center [976, 397] width 285 height 49
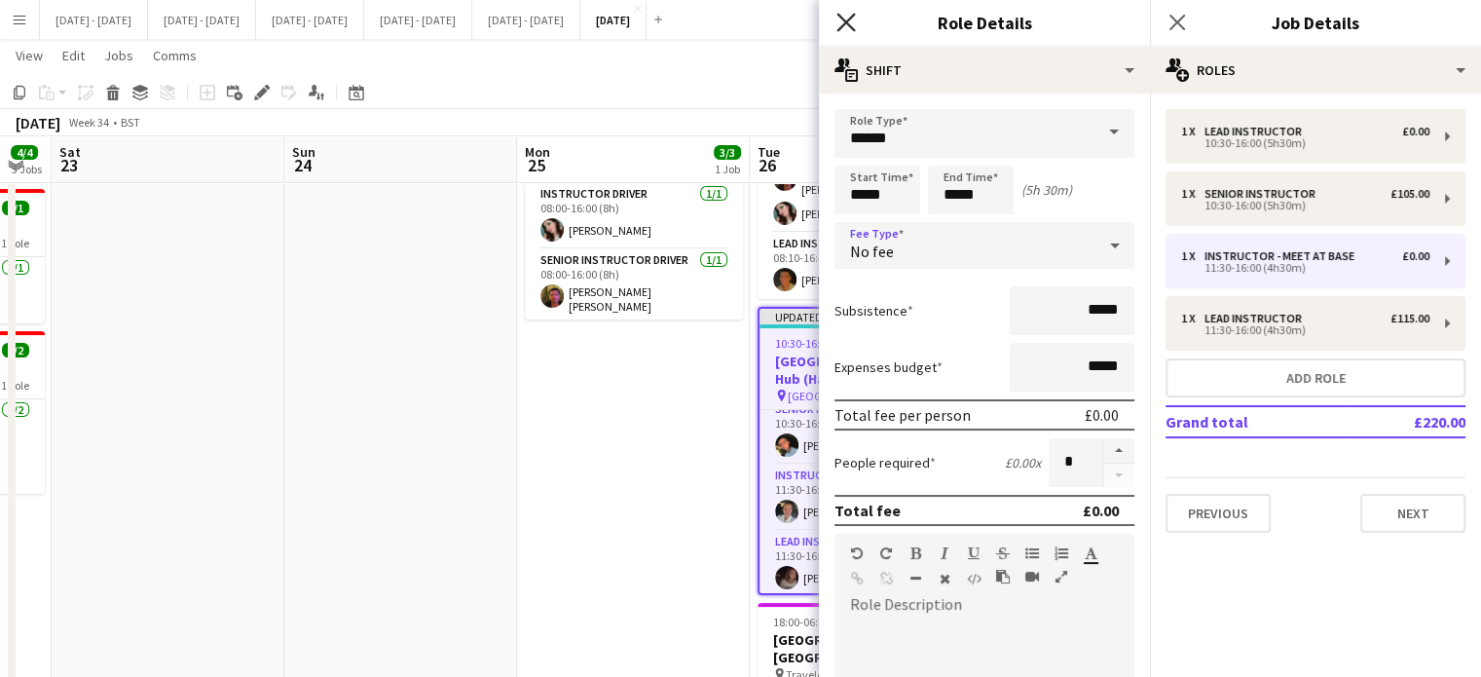
click at [847, 24] on icon at bounding box center [845, 22] width 18 height 18
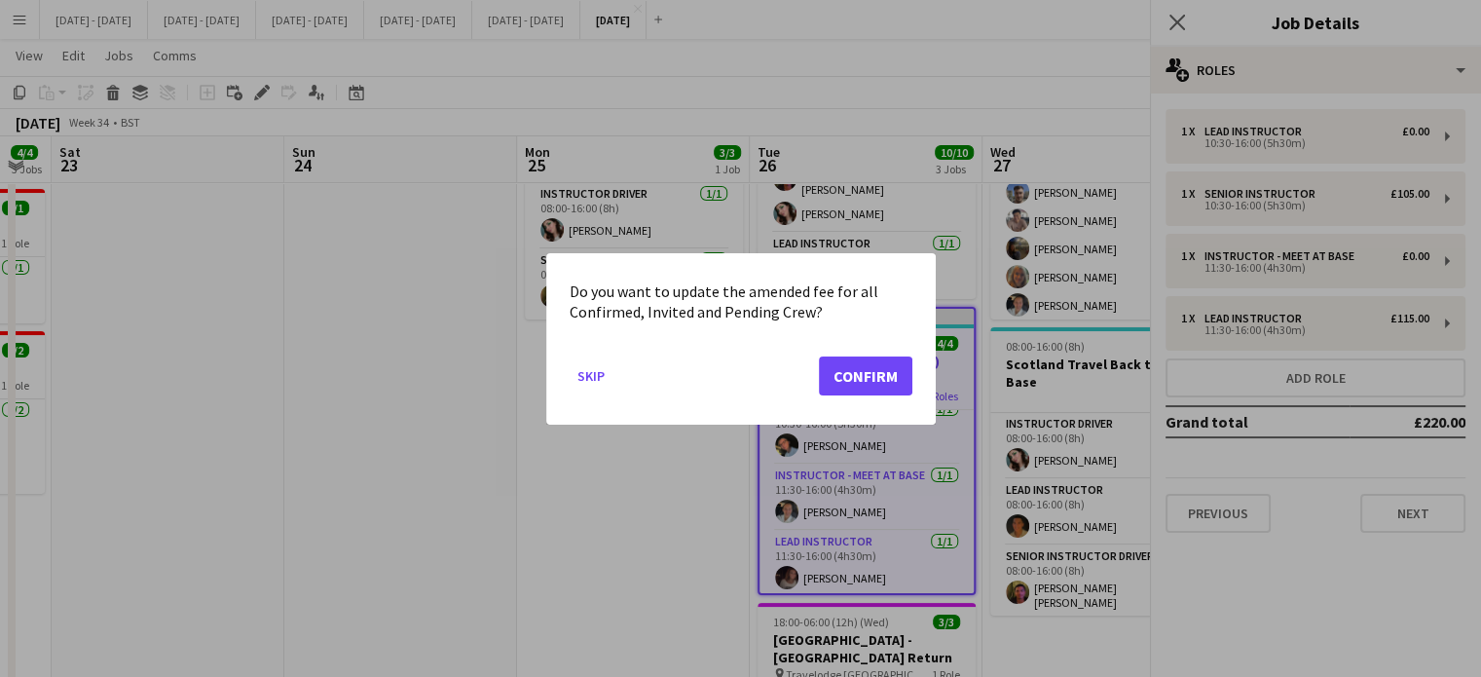
scroll to position [0, 0]
click at [891, 373] on button "Confirm" at bounding box center [865, 374] width 93 height 39
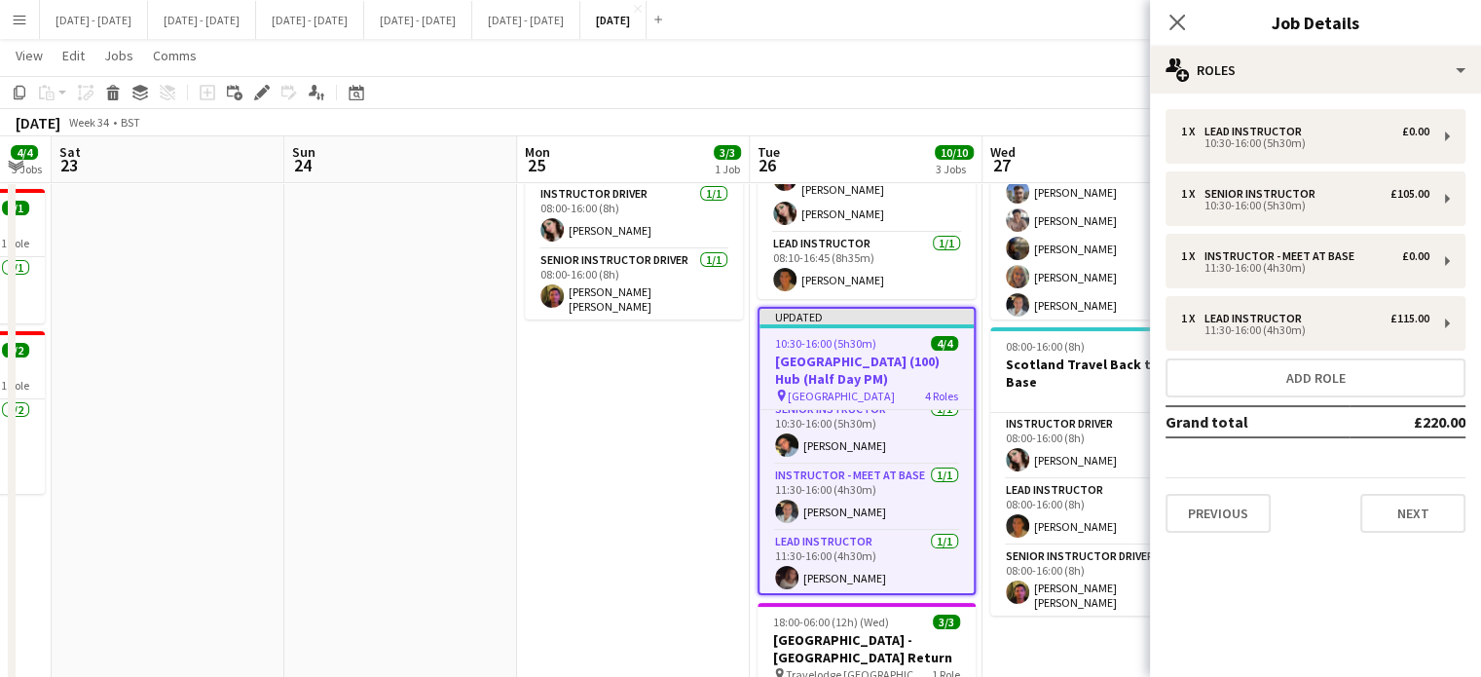
scroll to position [81, 0]
click at [1180, 34] on app-icon "Close pop-in" at bounding box center [1177, 23] width 28 height 28
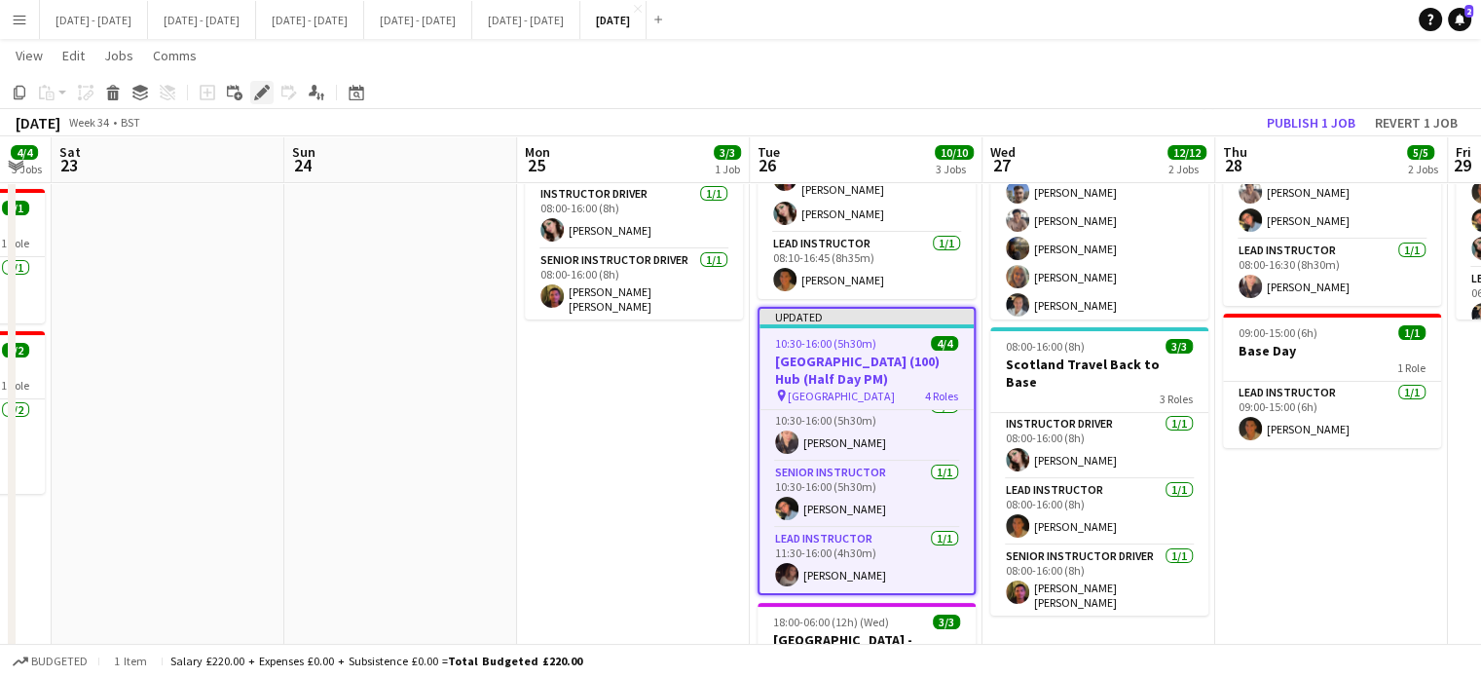
click at [265, 100] on div "Edit" at bounding box center [261, 92] width 23 height 23
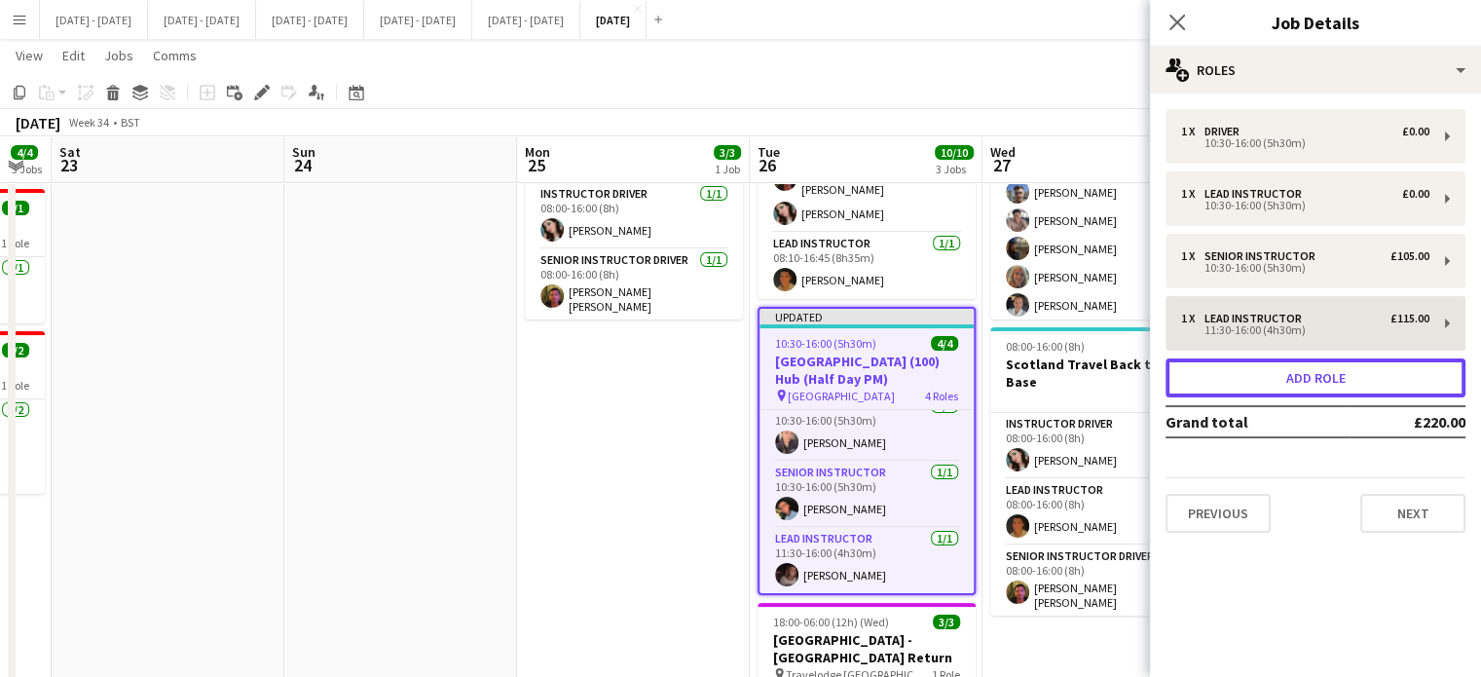
drag, startPoint x: 1348, startPoint y: 389, endPoint x: 1301, endPoint y: 378, distance: 49.1
click at [1348, 389] on button "Add role" at bounding box center [1315, 377] width 300 height 39
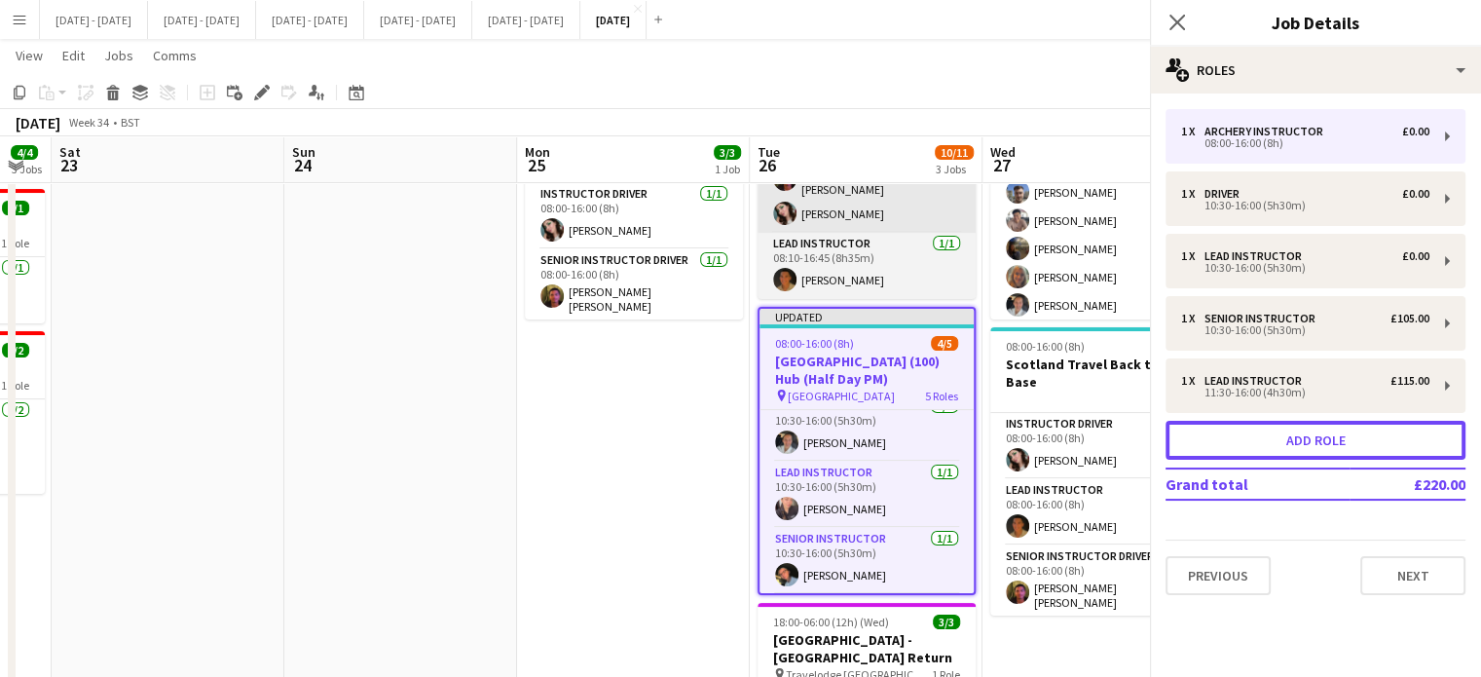
scroll to position [147, 0]
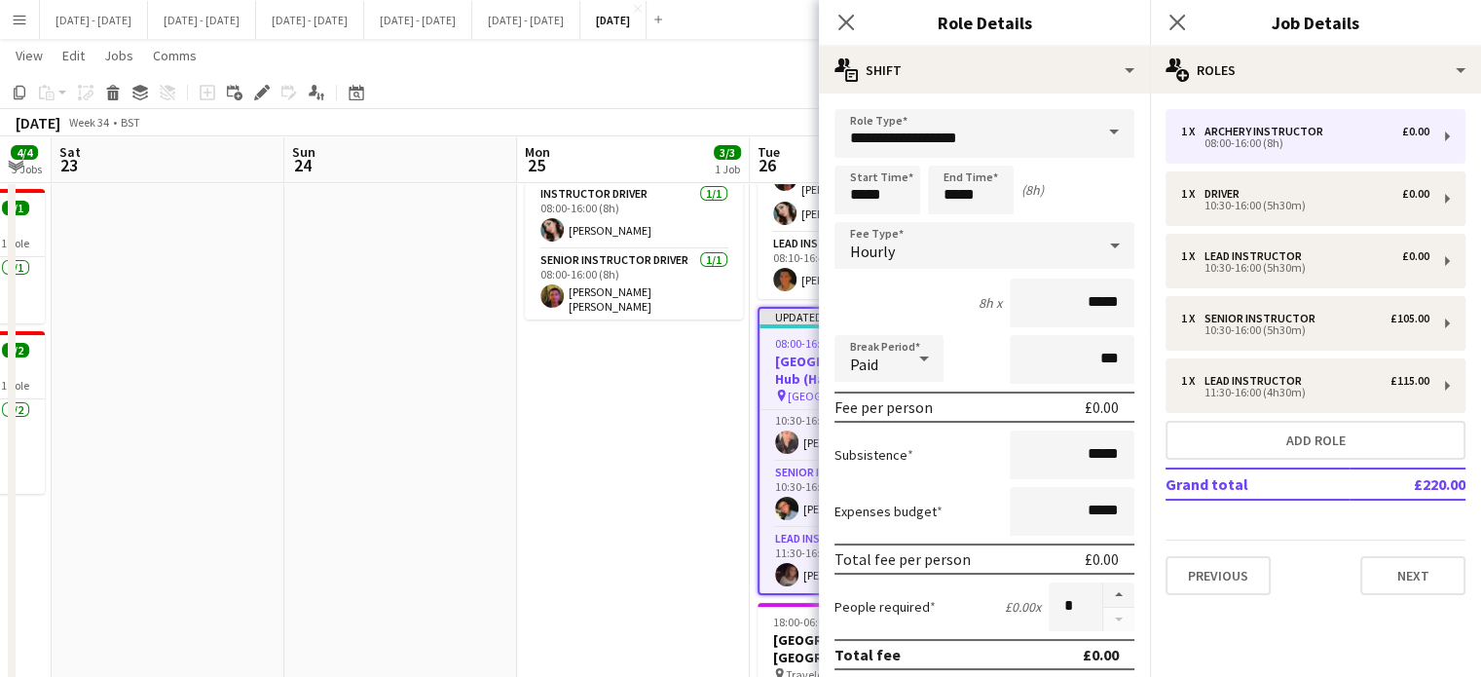
click at [1101, 129] on span at bounding box center [1113, 132] width 41 height 47
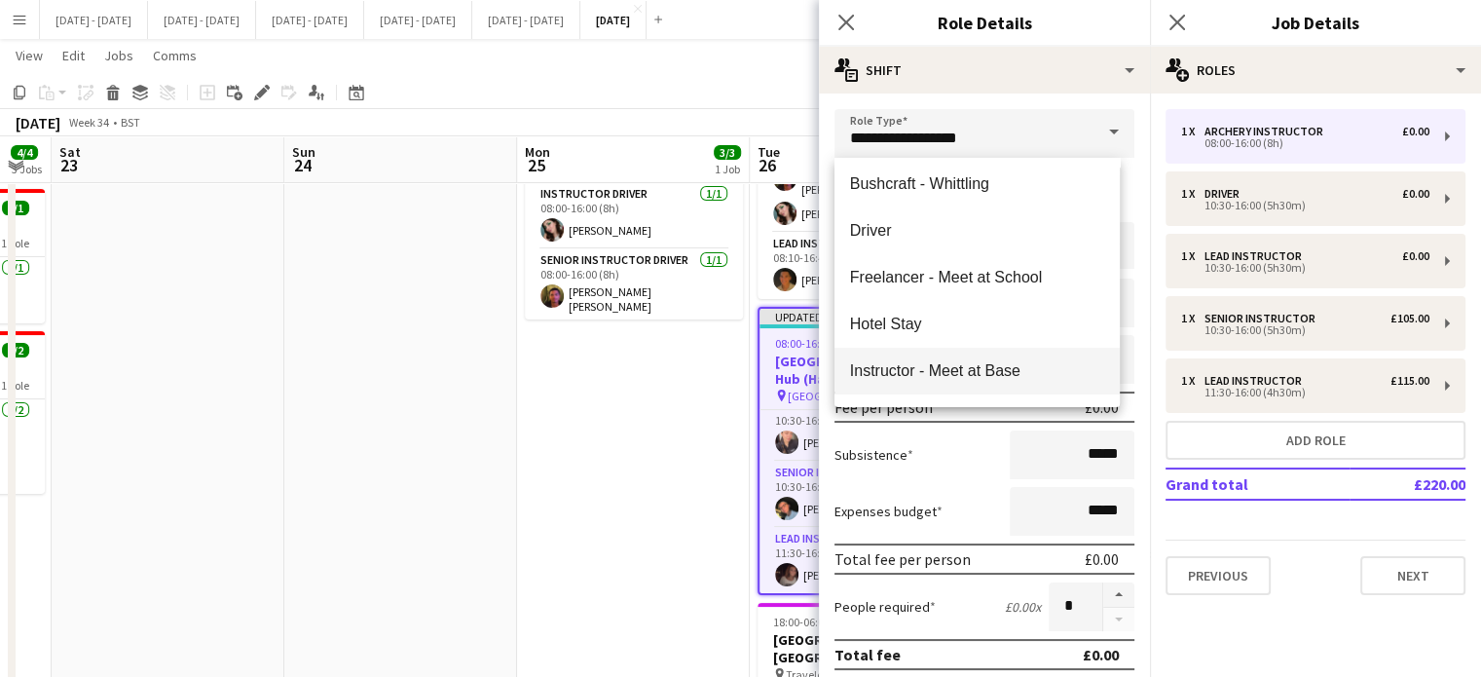
scroll to position [292, 0]
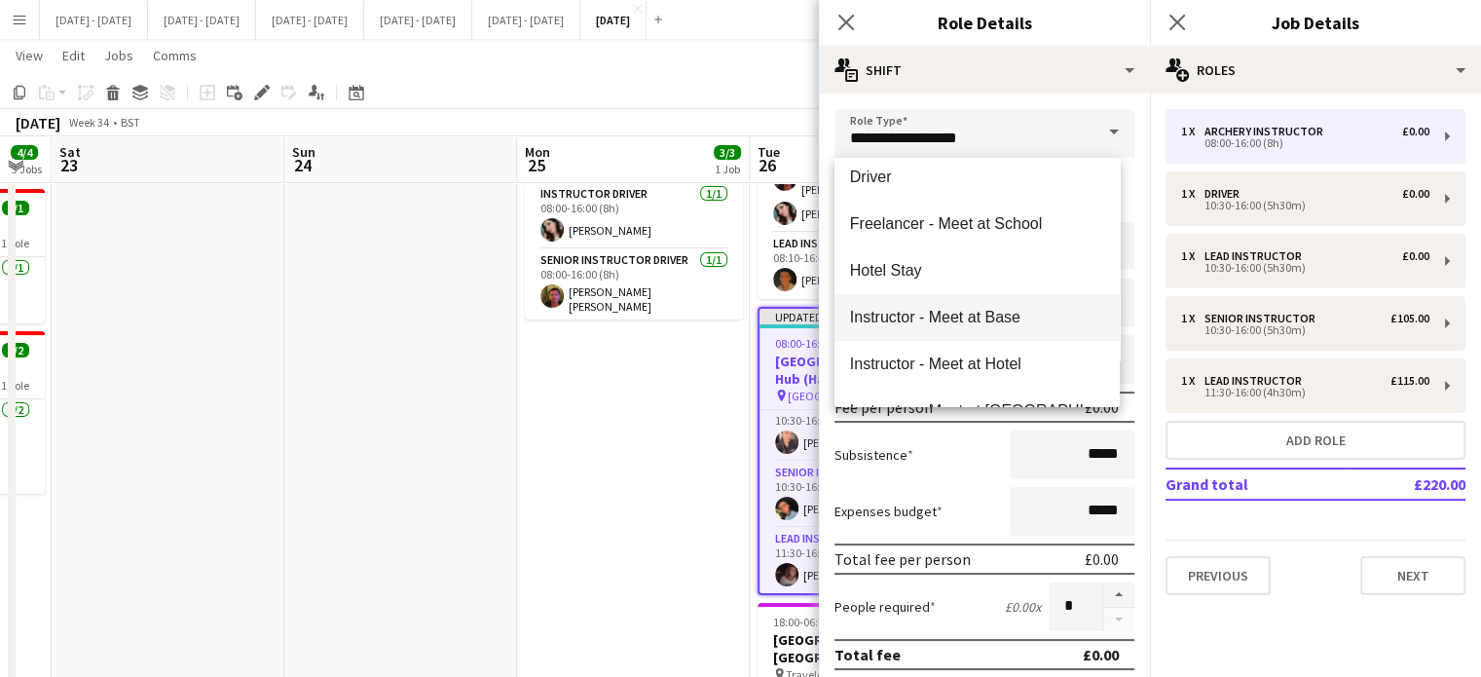
click at [996, 307] on mat-option "Instructor - Meet at Base" at bounding box center [976, 317] width 285 height 47
type input "**********"
type input "******"
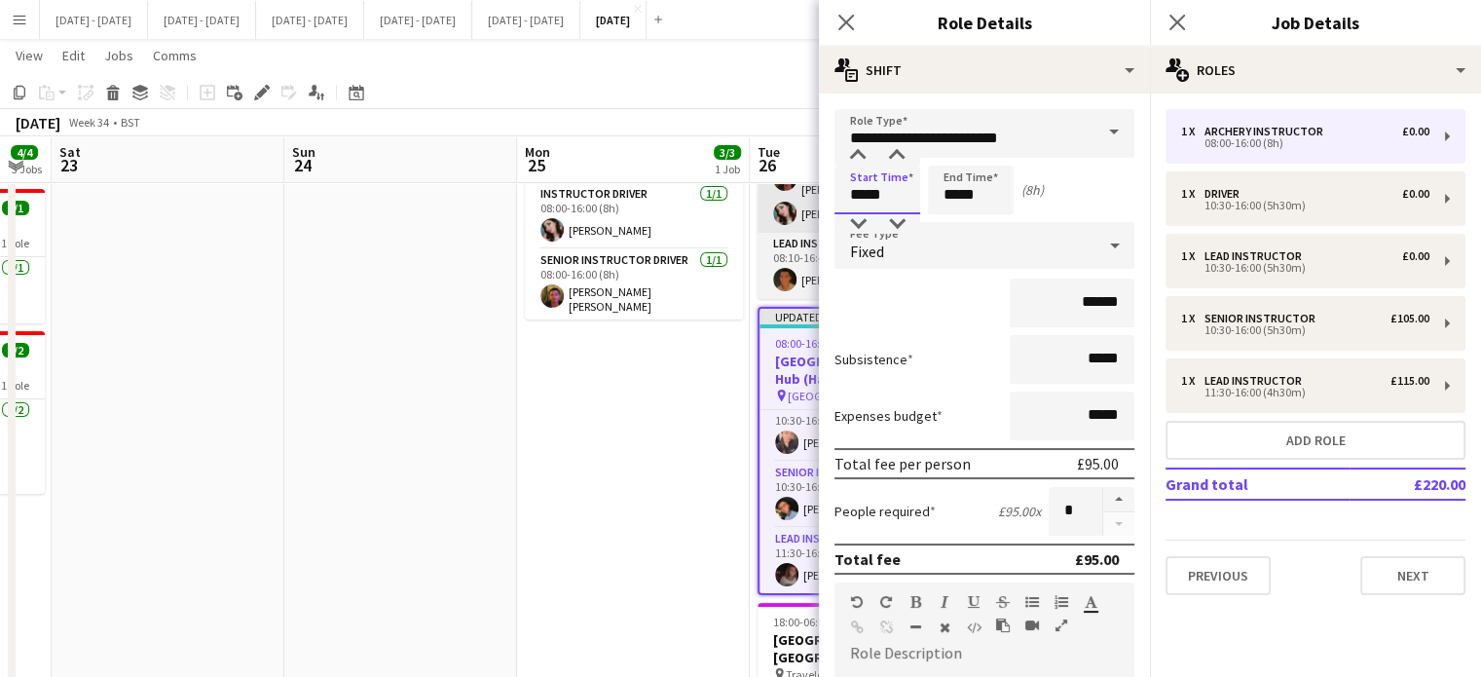
drag, startPoint x: 901, startPoint y: 197, endPoint x: 814, endPoint y: 196, distance: 86.6
click at [814, 196] on body "Menu Boards Boards Boards All jobs Status Workforce Workforce My Workforce Recr…" at bounding box center [740, 353] width 1481 height 1097
type input "*****"
click at [1008, 228] on div "Fixed" at bounding box center [964, 245] width 261 height 47
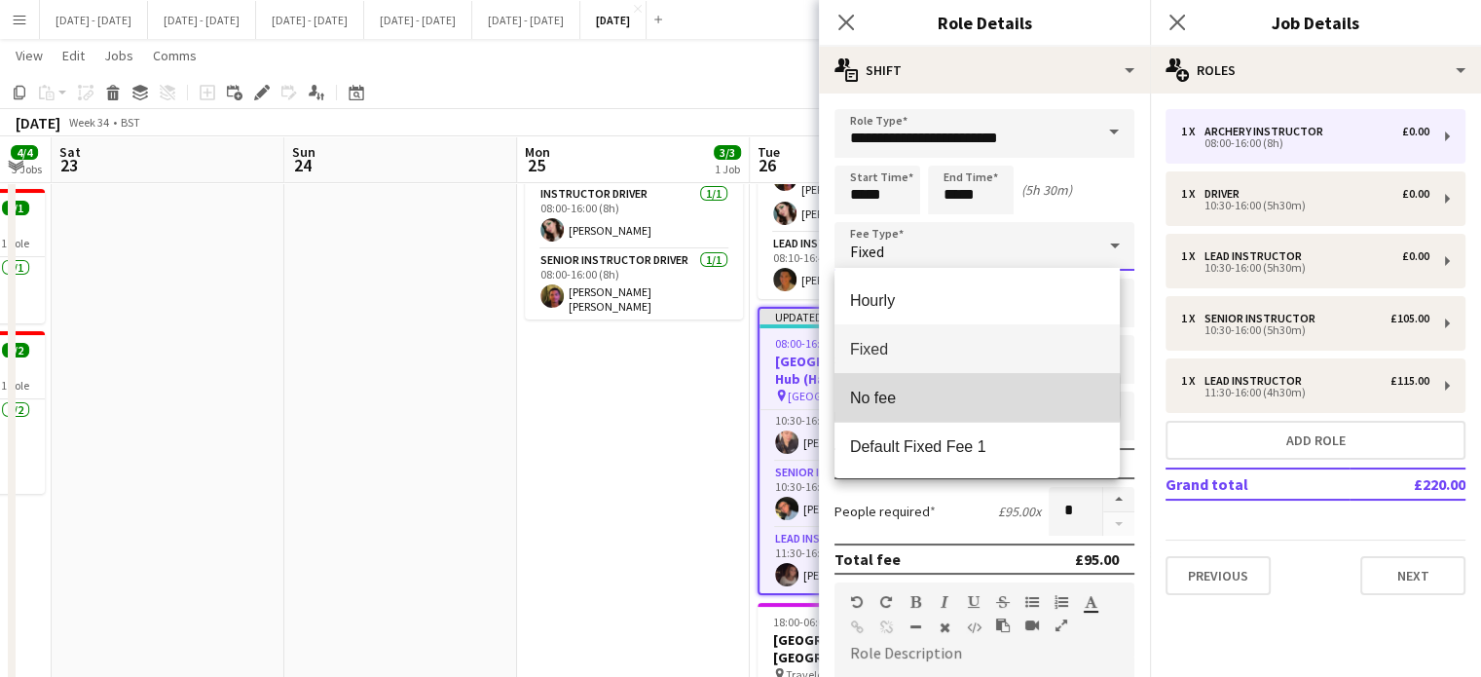
click at [949, 396] on span "No fee" at bounding box center [977, 397] width 254 height 18
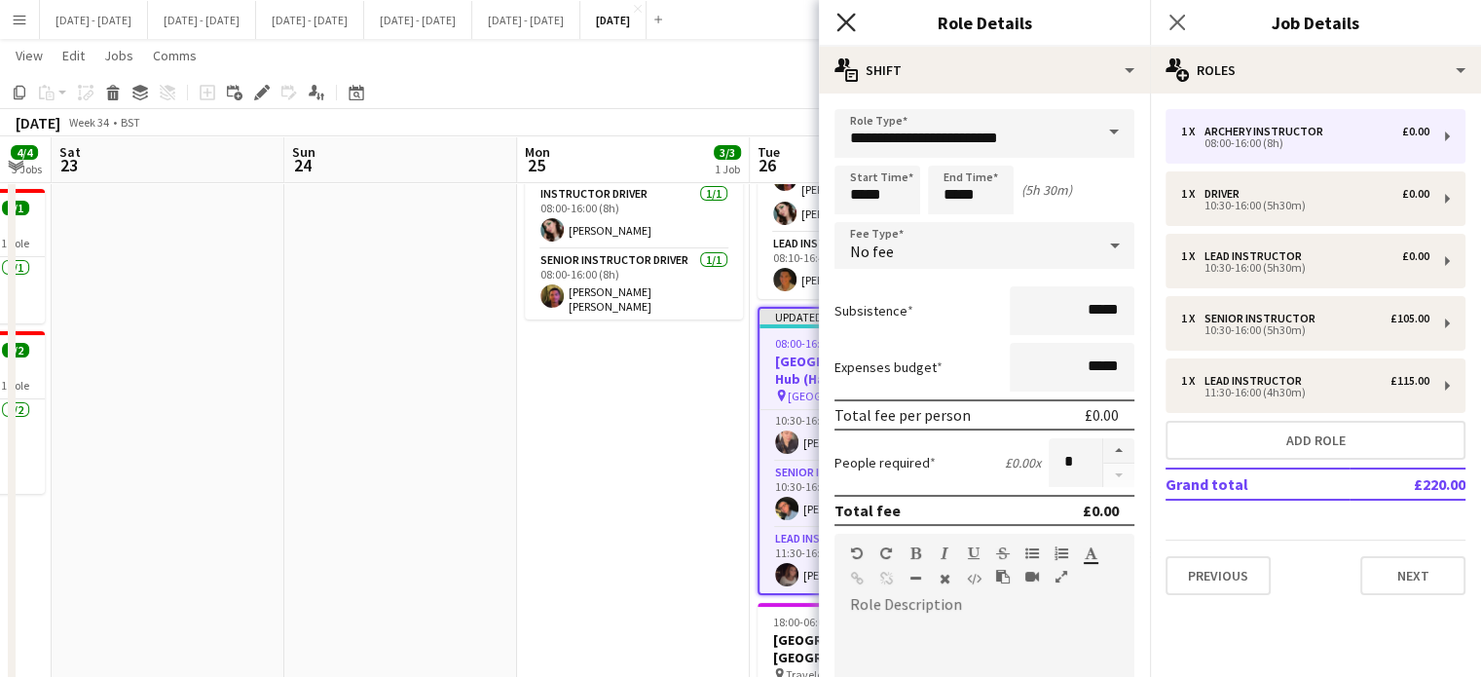
click at [853, 28] on icon at bounding box center [845, 22] width 18 height 18
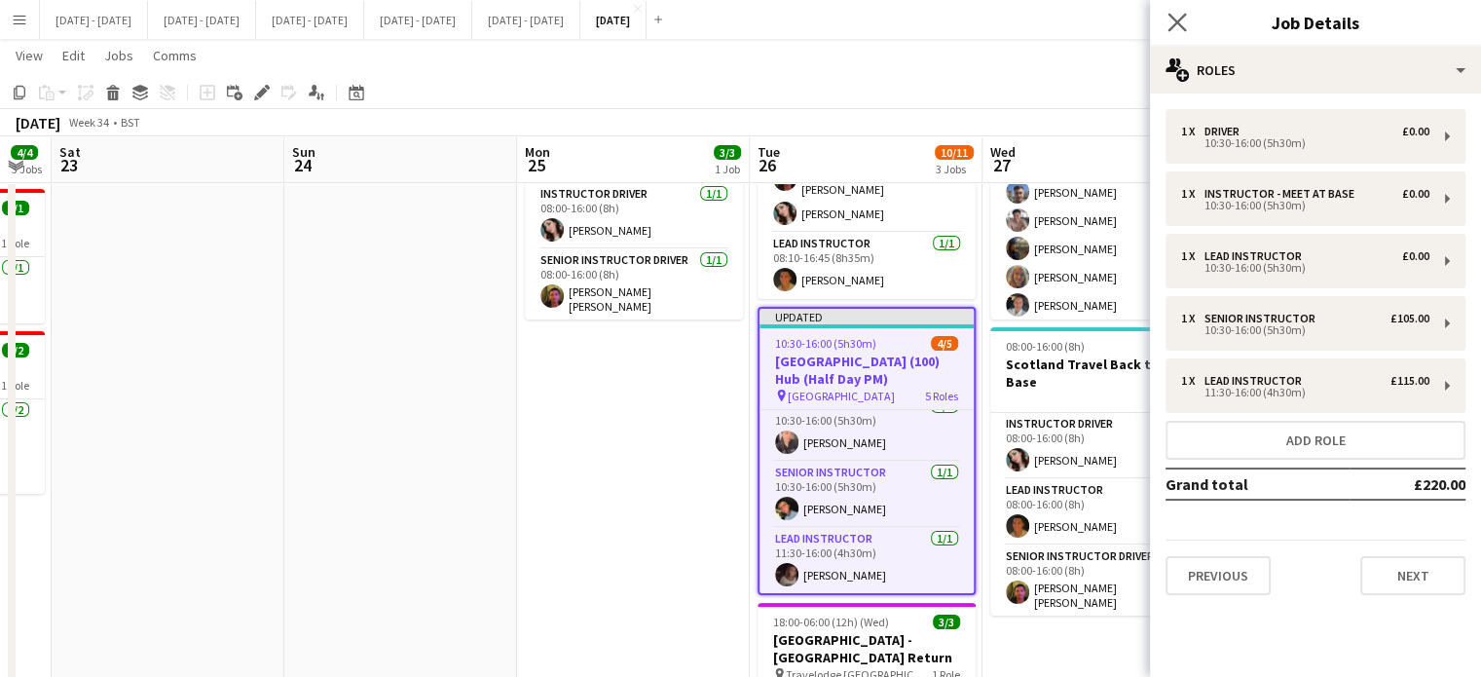
click at [1186, 29] on app-icon "Close pop-in" at bounding box center [1177, 23] width 28 height 28
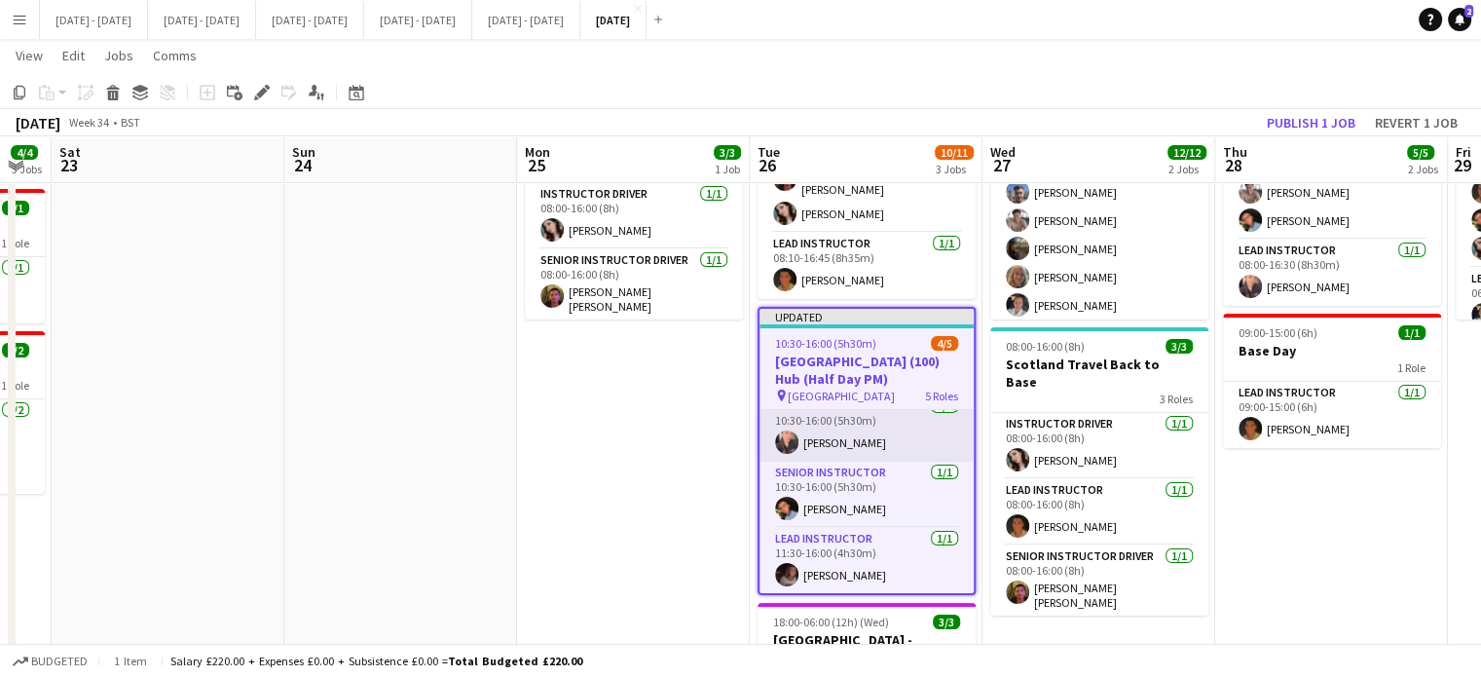
click at [864, 403] on app-card-role "Lead Instructor [DATE] 10:30-16:00 (5h30m) [PERSON_NAME]" at bounding box center [866, 428] width 214 height 66
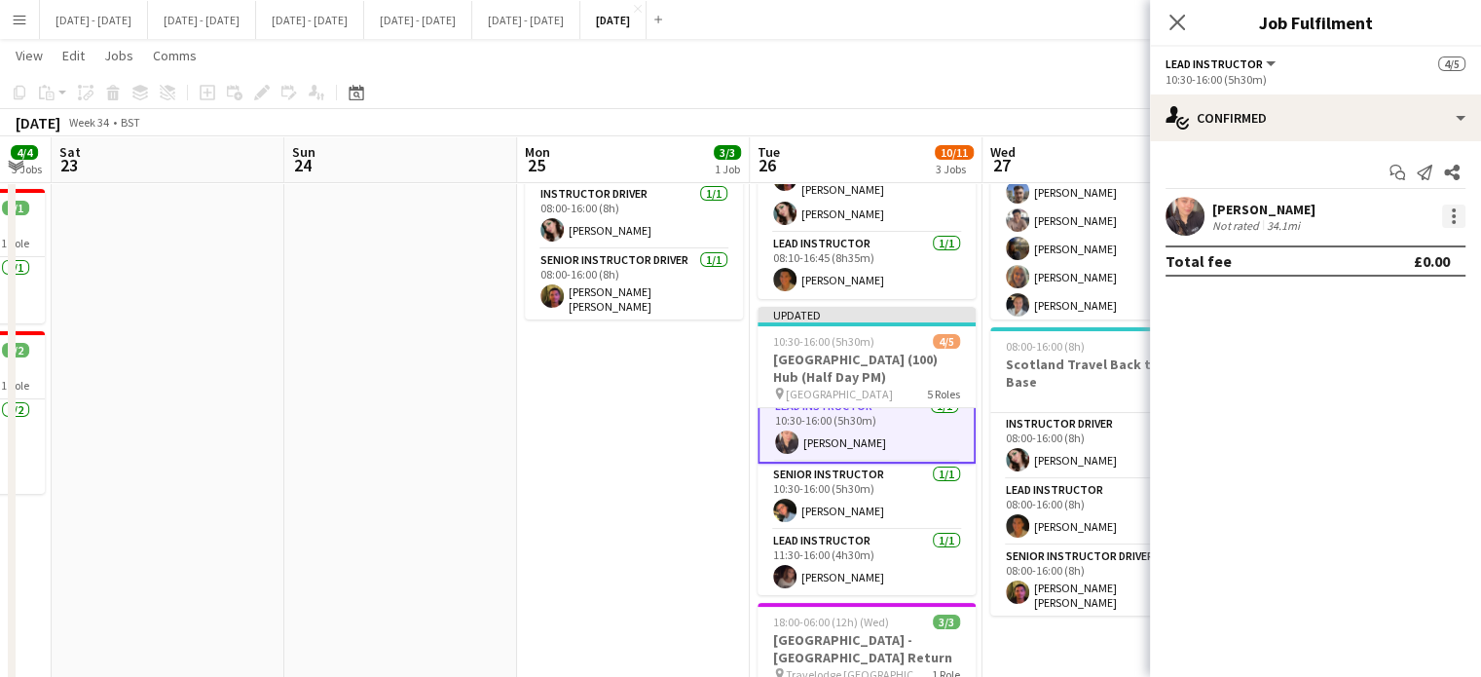
click at [1458, 216] on div at bounding box center [1453, 215] width 23 height 23
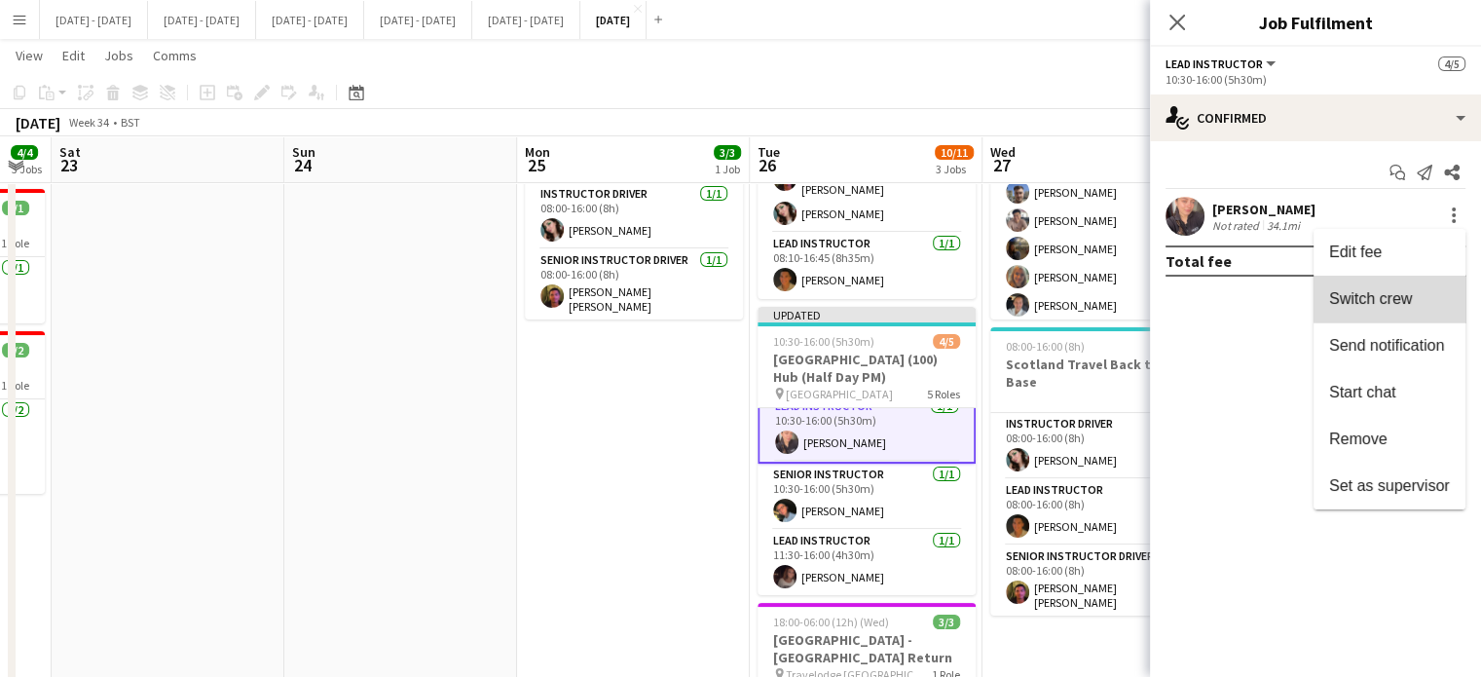
click at [1406, 299] on span "Switch crew" at bounding box center [1370, 298] width 83 height 17
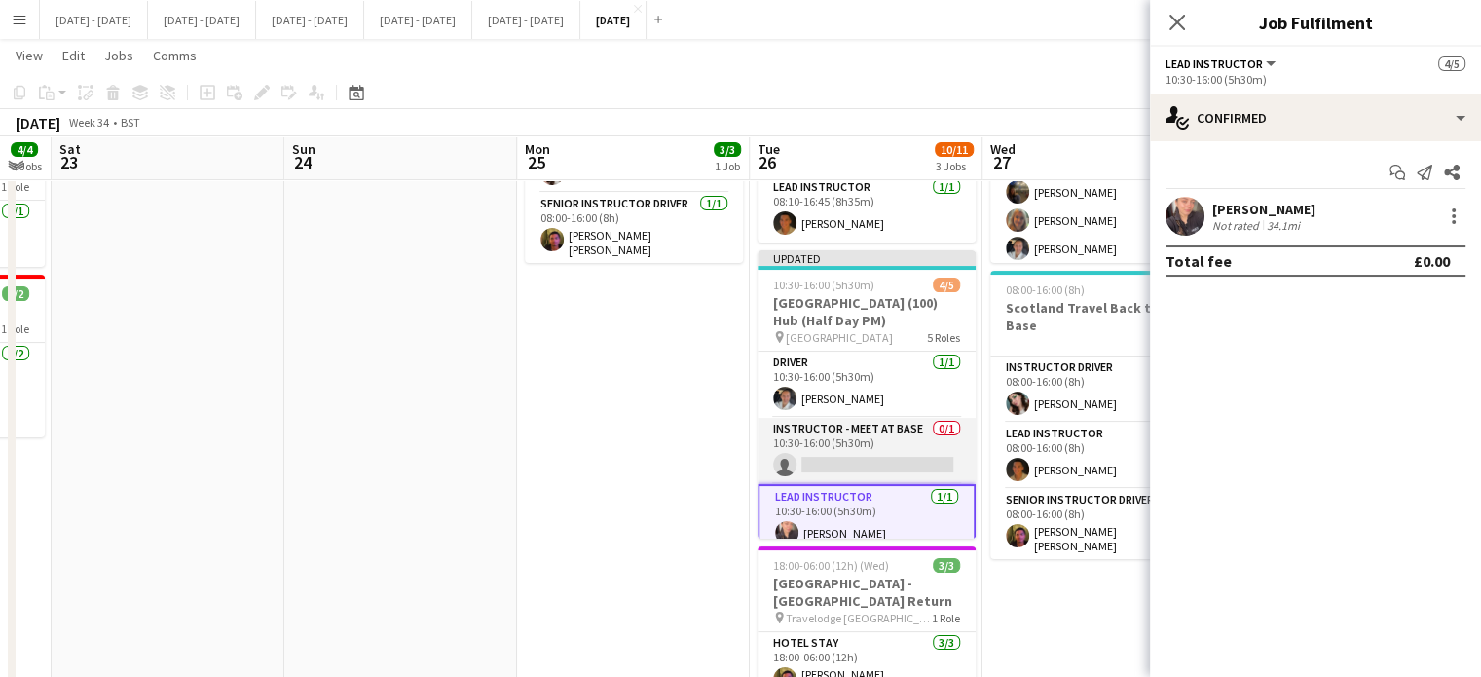
scroll to position [0, 0]
click at [910, 418] on app-card-role "Instructor - Meet at Base 0/1 10:30-16:00 (5h30m) single-neutral-actions" at bounding box center [866, 451] width 218 height 66
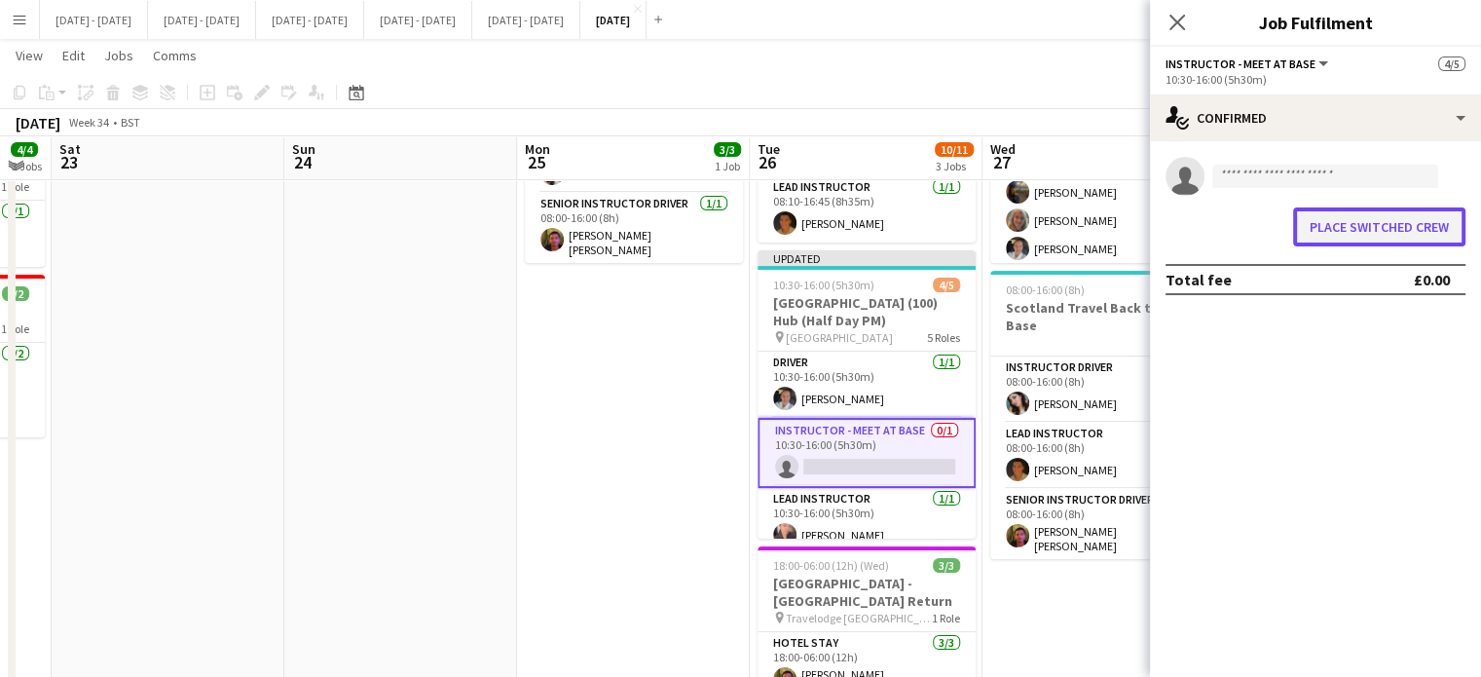
click at [1354, 226] on button "Place switched crew" at bounding box center [1379, 226] width 172 height 39
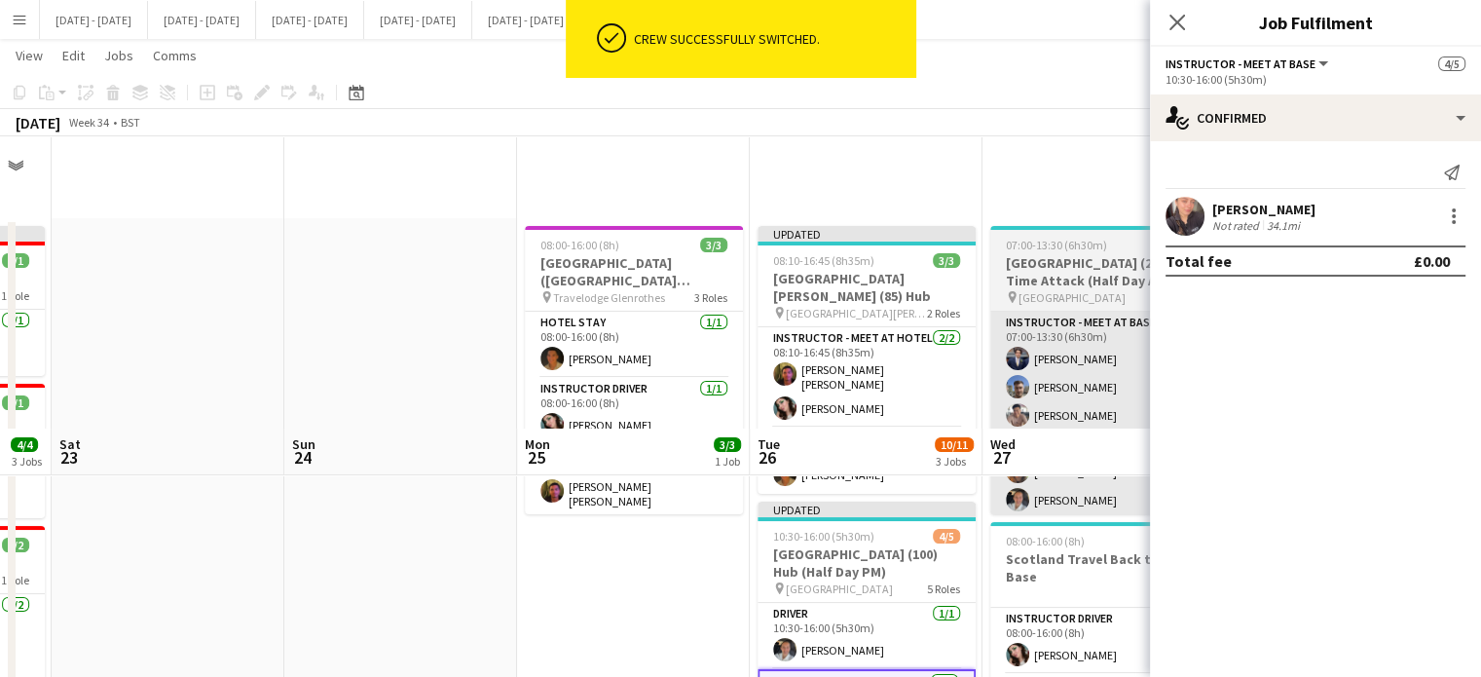
scroll to position [292, 0]
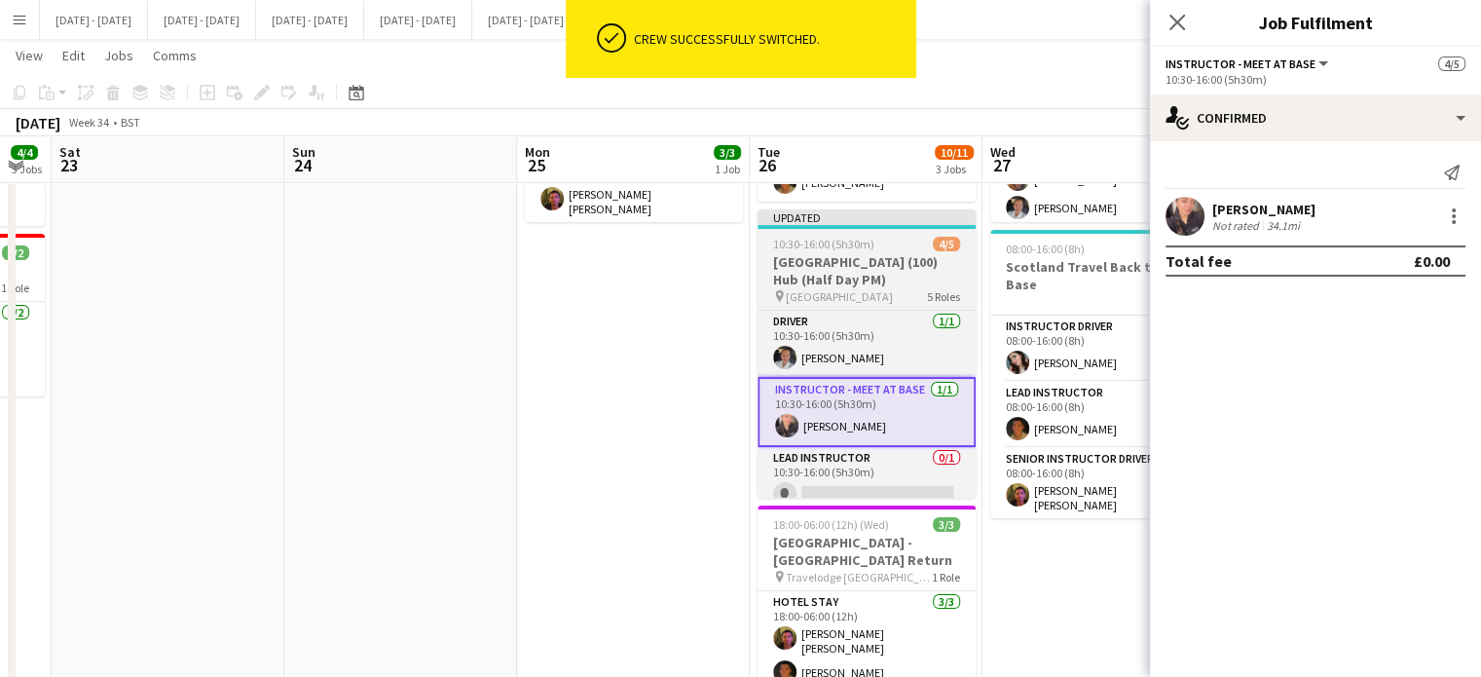
click at [849, 253] on h3 "[GEOGRAPHIC_DATA] (100) Hub (Half Day PM)" at bounding box center [866, 270] width 218 height 35
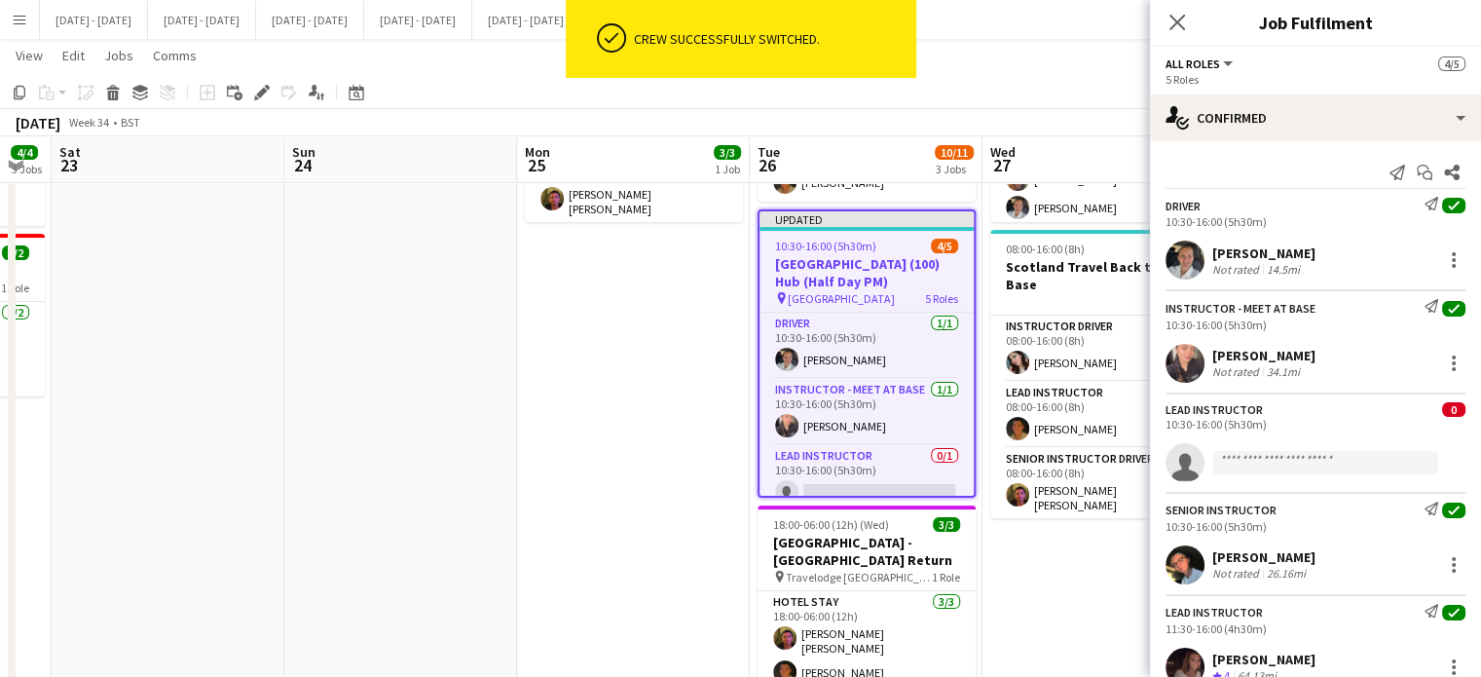
drag, startPoint x: 262, startPoint y: 92, endPoint x: 602, endPoint y: 317, distance: 407.4
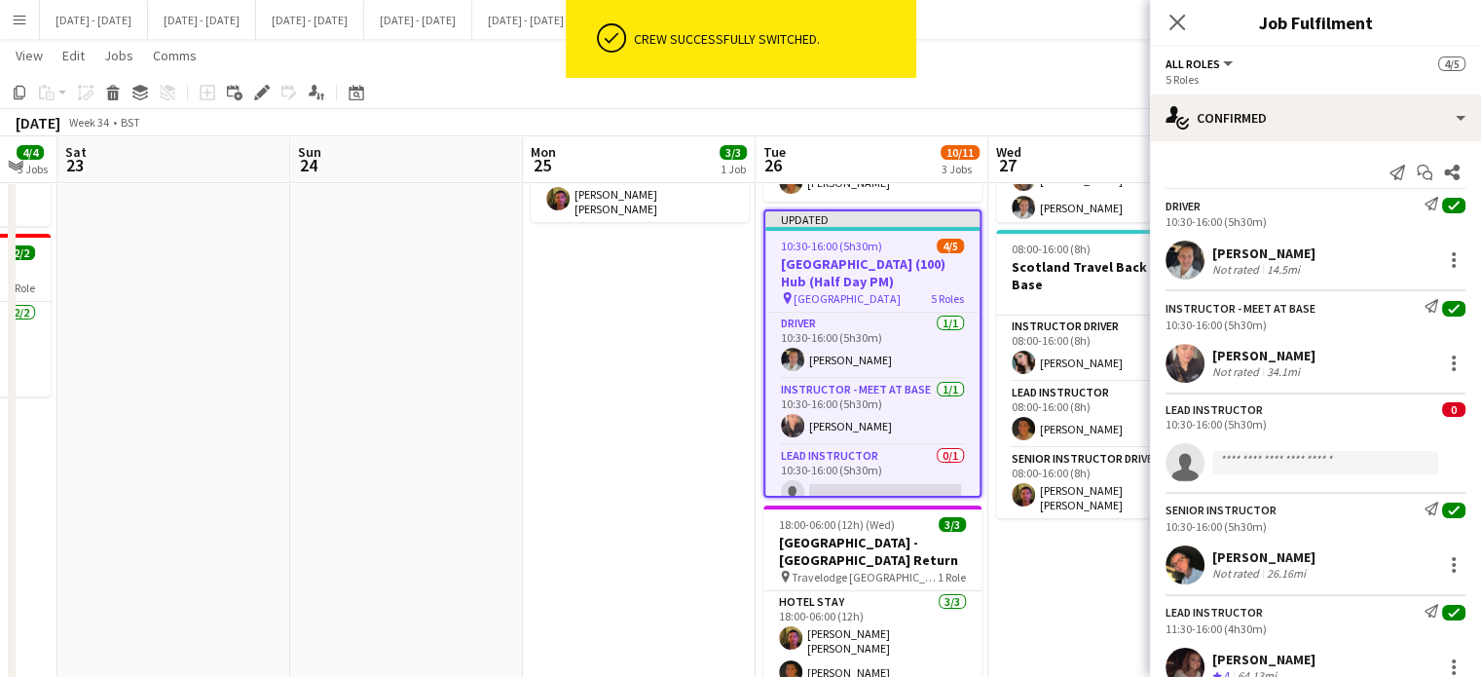
drag, startPoint x: 602, startPoint y: 317, endPoint x: 493, endPoint y: 334, distance: 110.3
drag, startPoint x: 493, startPoint y: 334, endPoint x: 456, endPoint y: 322, distance: 38.8
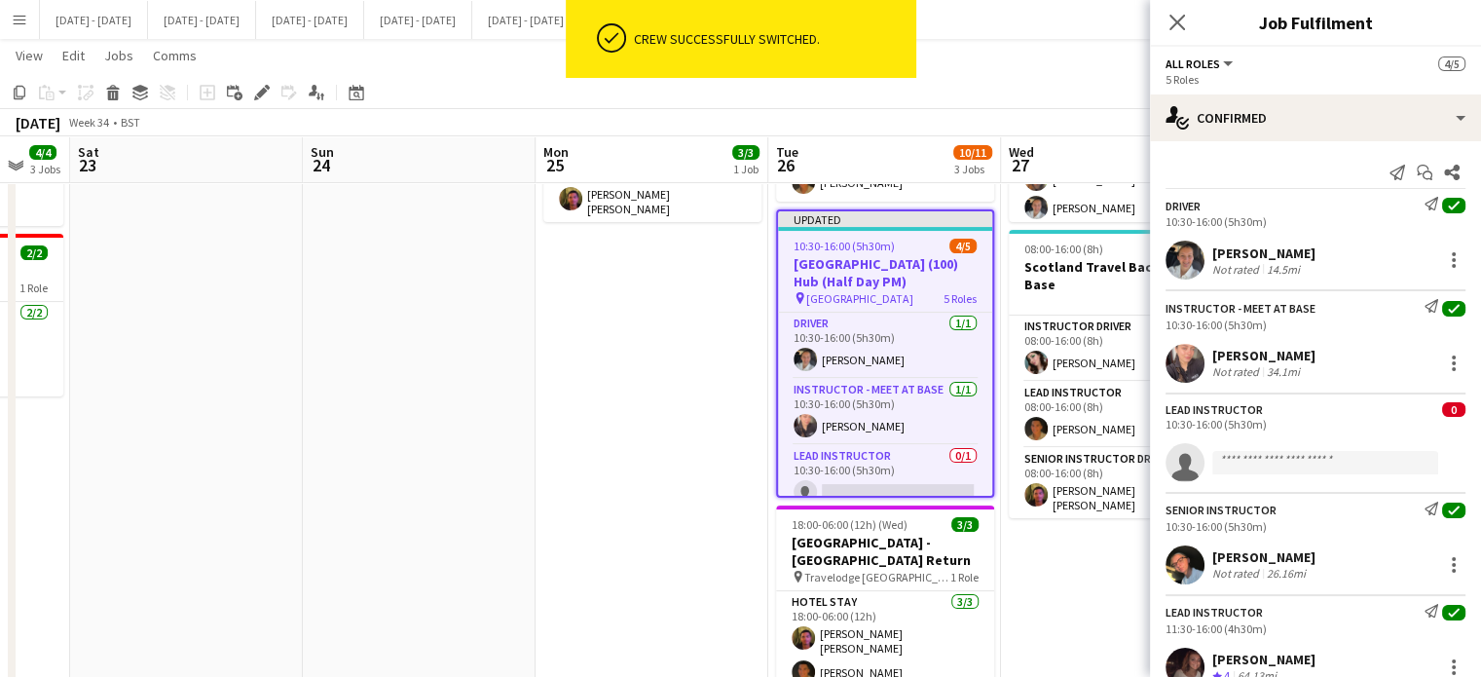
drag, startPoint x: 456, startPoint y: 322, endPoint x: 413, endPoint y: 354, distance: 53.5
drag, startPoint x: 413, startPoint y: 354, endPoint x: 590, endPoint y: 276, distance: 193.5
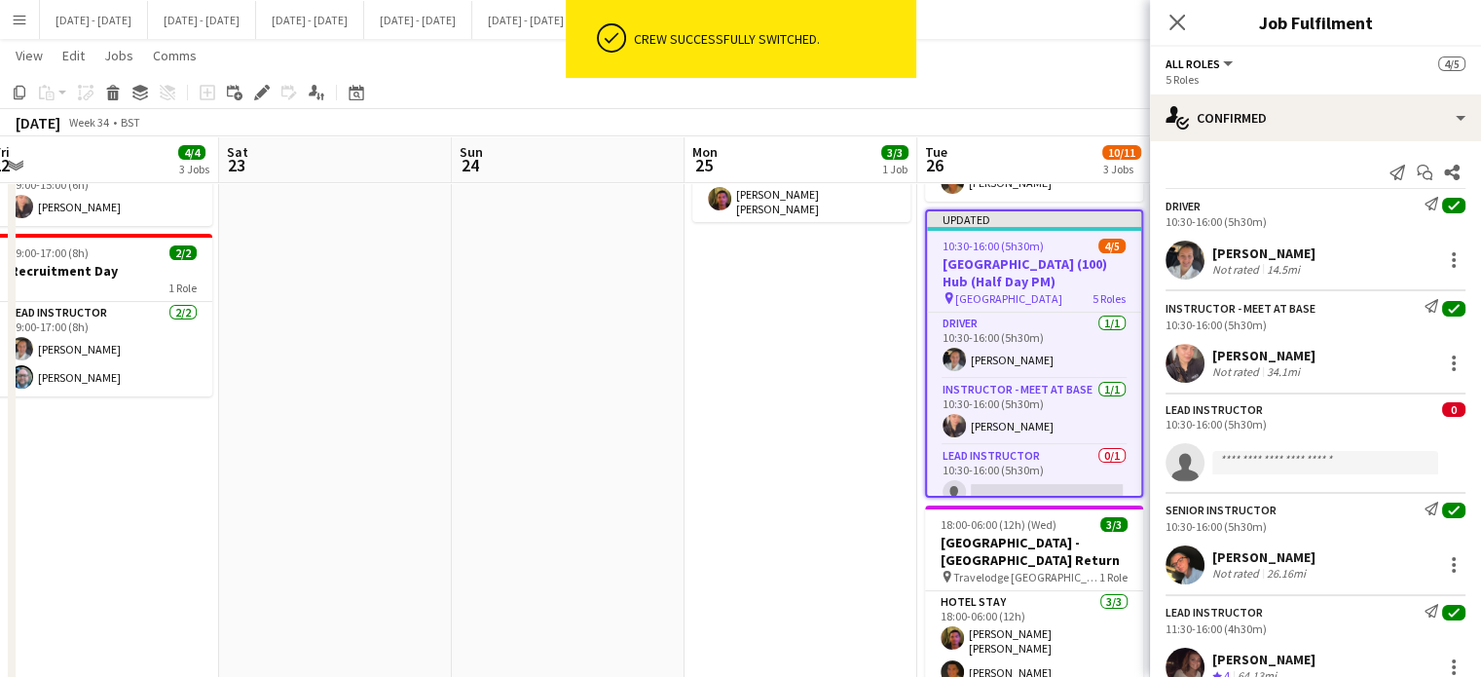
drag, startPoint x: 590, startPoint y: 276, endPoint x: 908, endPoint y: 437, distance: 356.6
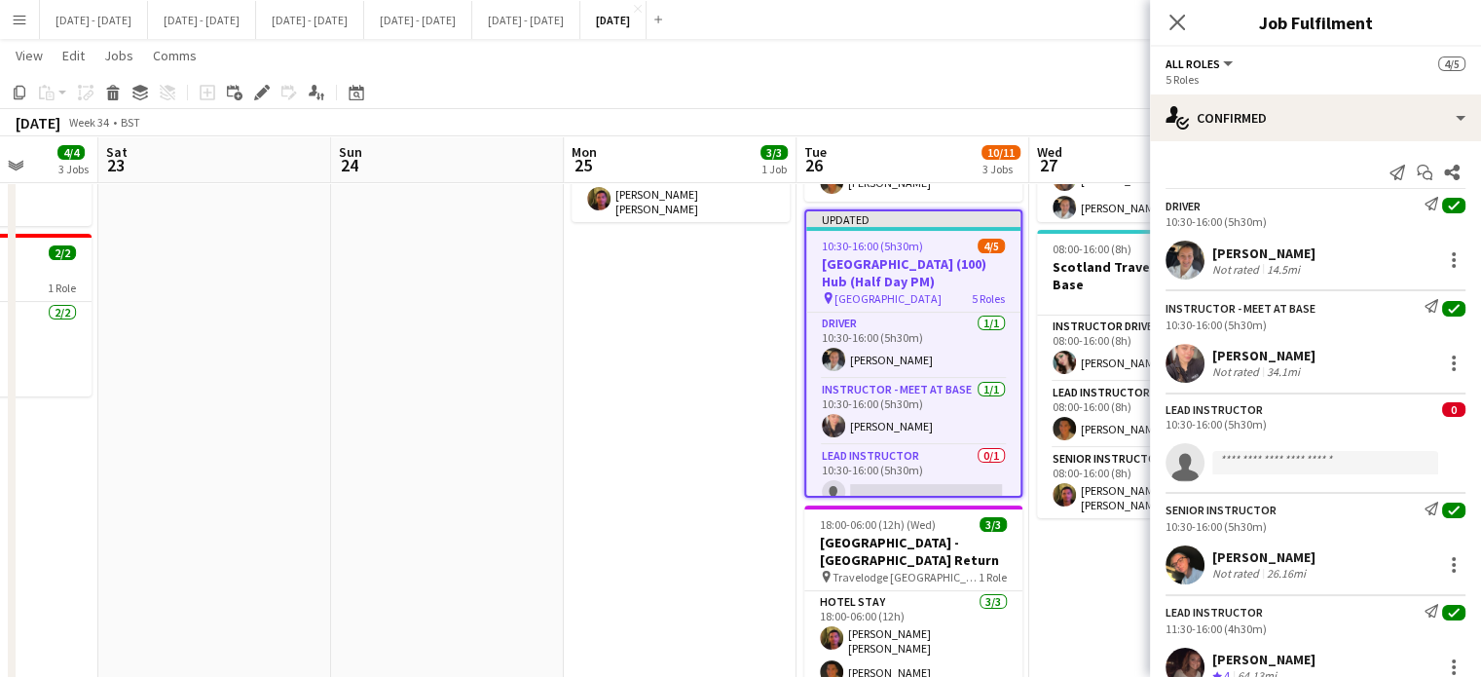
drag, startPoint x: 720, startPoint y: 404, endPoint x: 525, endPoint y: 453, distance: 201.6
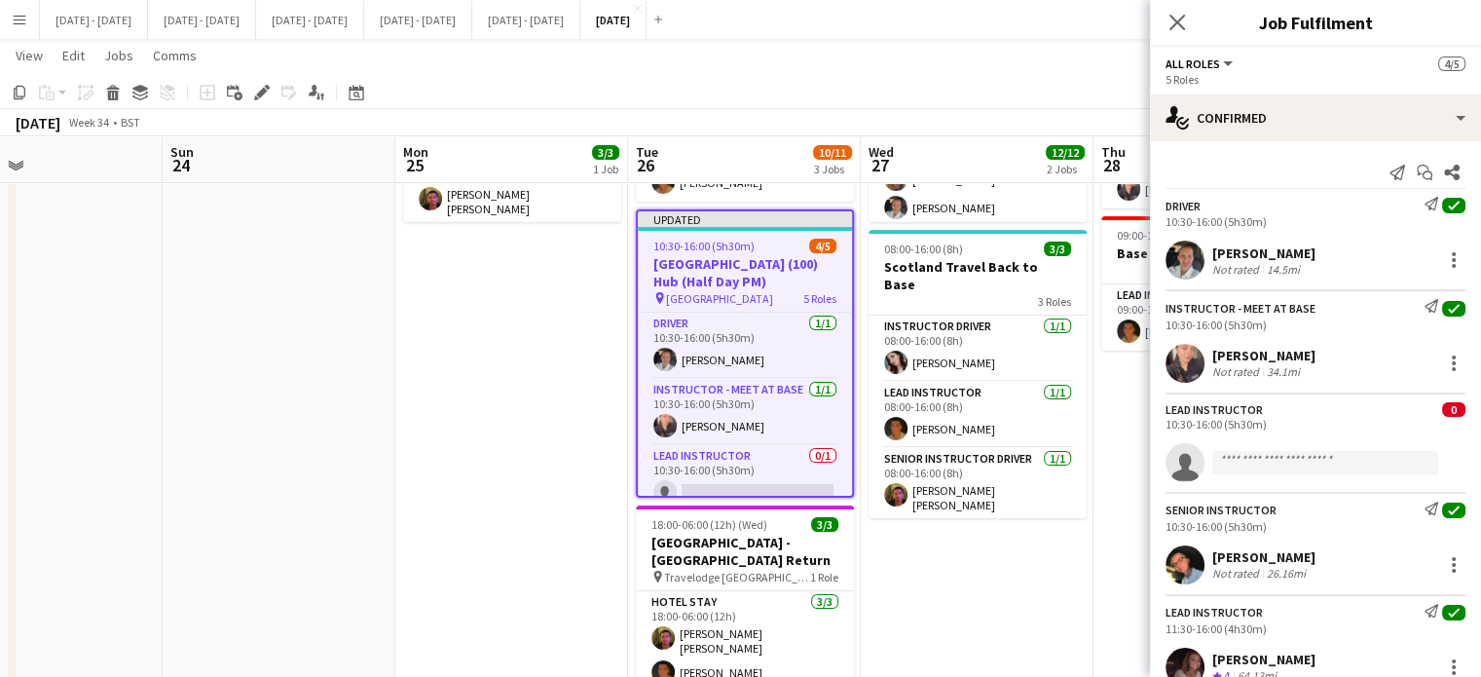
drag, startPoint x: 525, startPoint y: 453, endPoint x: 485, endPoint y: 450, distance: 40.0
drag, startPoint x: 485, startPoint y: 450, endPoint x: 1002, endPoint y: 650, distance: 554.5
click at [1005, 653] on app-date-cell "07:00-13:30 (6h30m) 9/9 [GEOGRAPHIC_DATA] (270) Time Attack (Half Day AM) pin B…" at bounding box center [978, 349] width 233 height 846
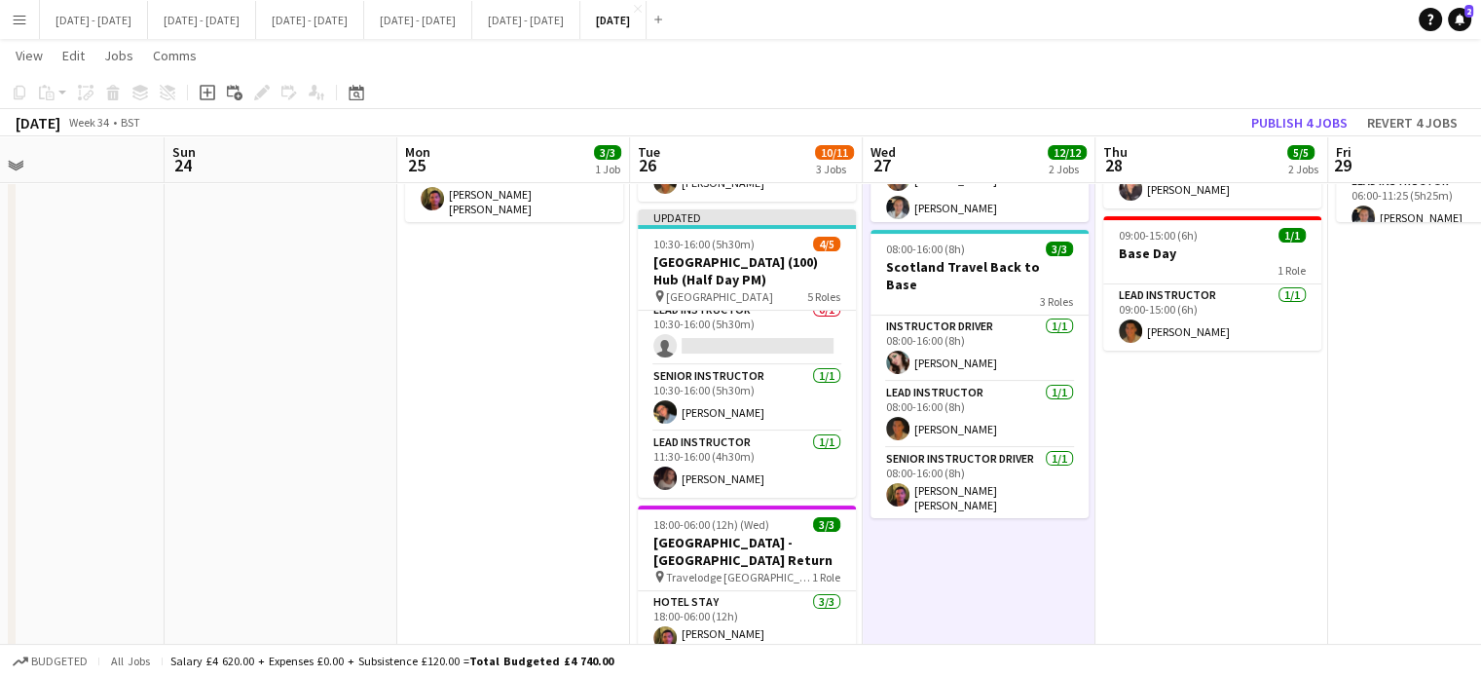
scroll to position [47, 0]
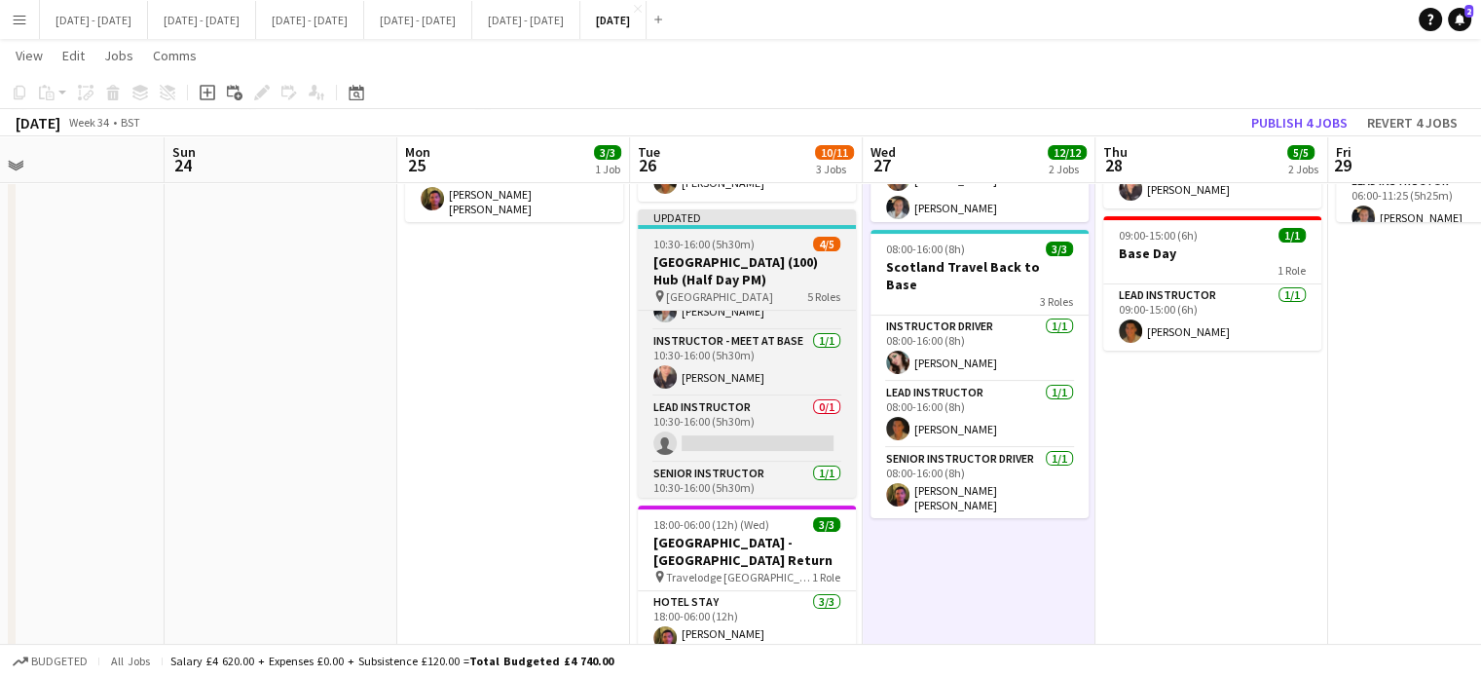
click at [759, 253] on h3 "[GEOGRAPHIC_DATA] (100) Hub (Half Day PM)" at bounding box center [747, 270] width 218 height 35
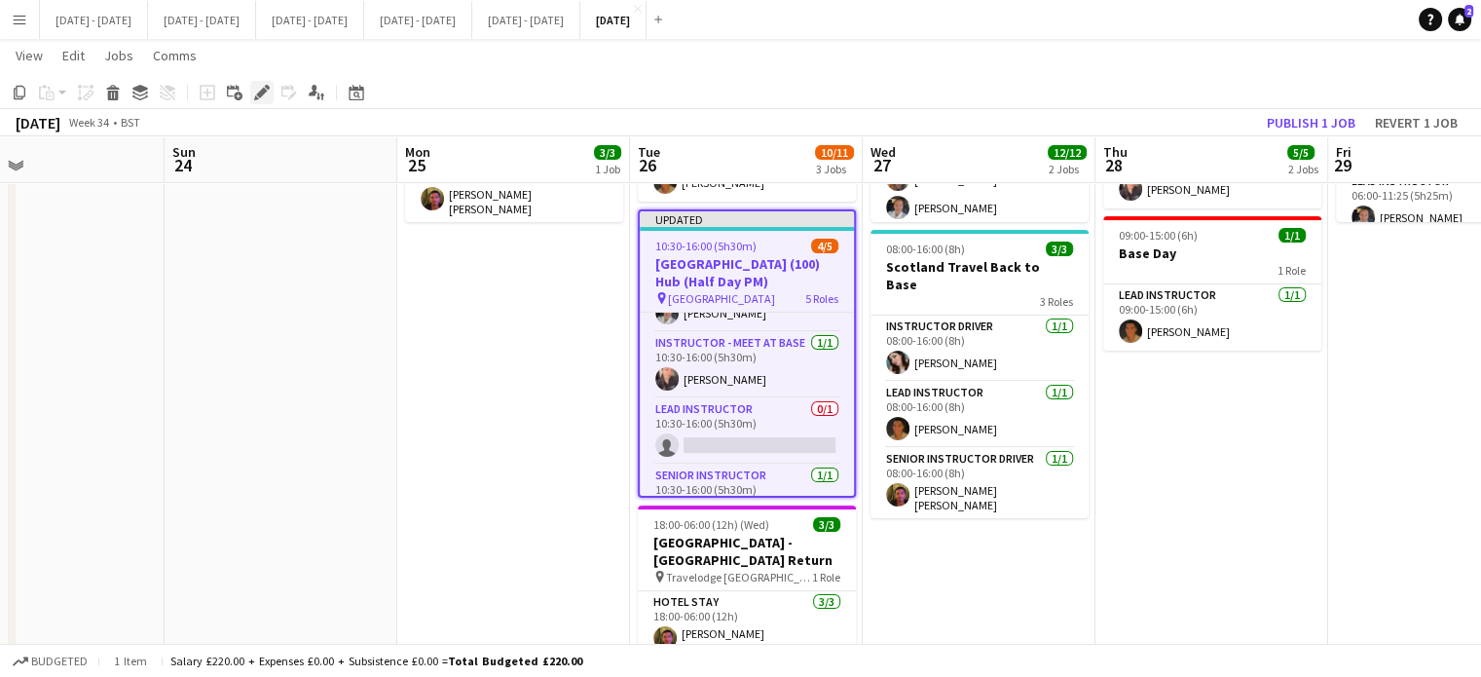
click at [269, 99] on icon "Edit" at bounding box center [262, 93] width 16 height 16
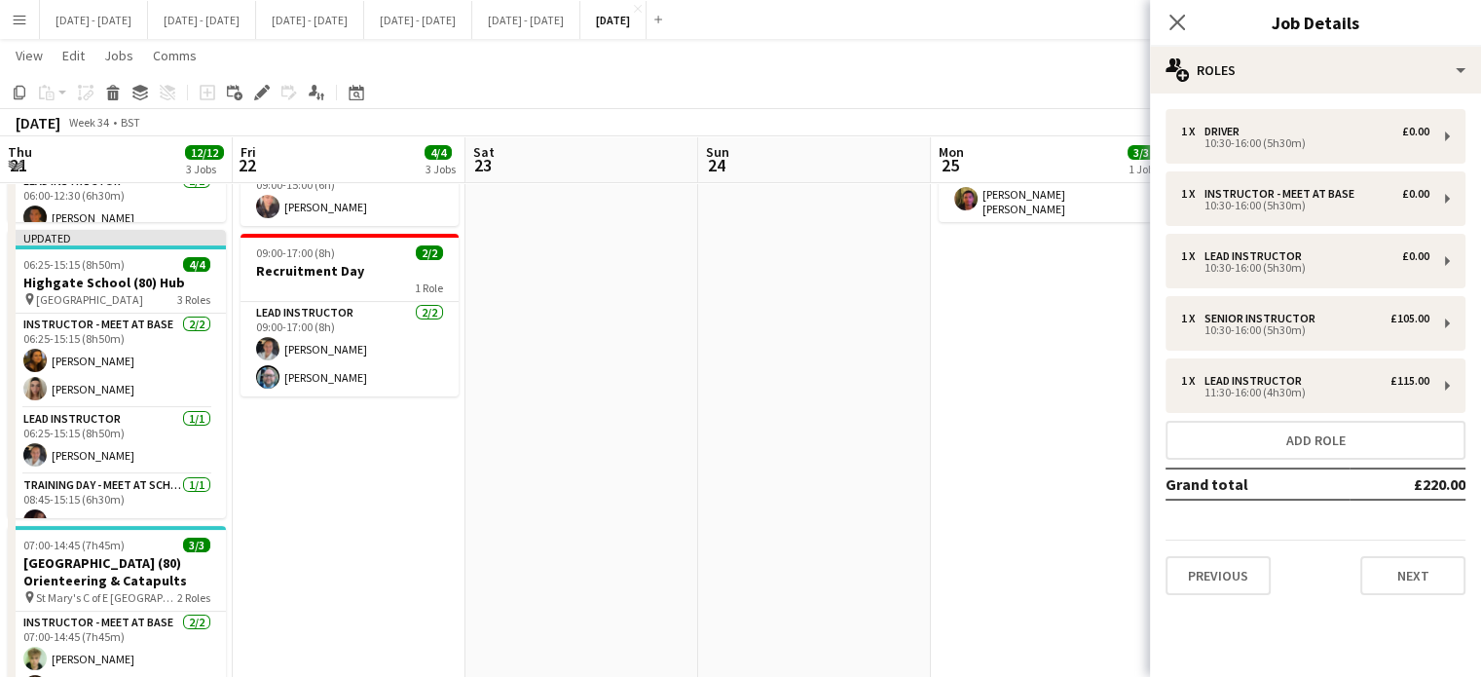
scroll to position [47, 0]
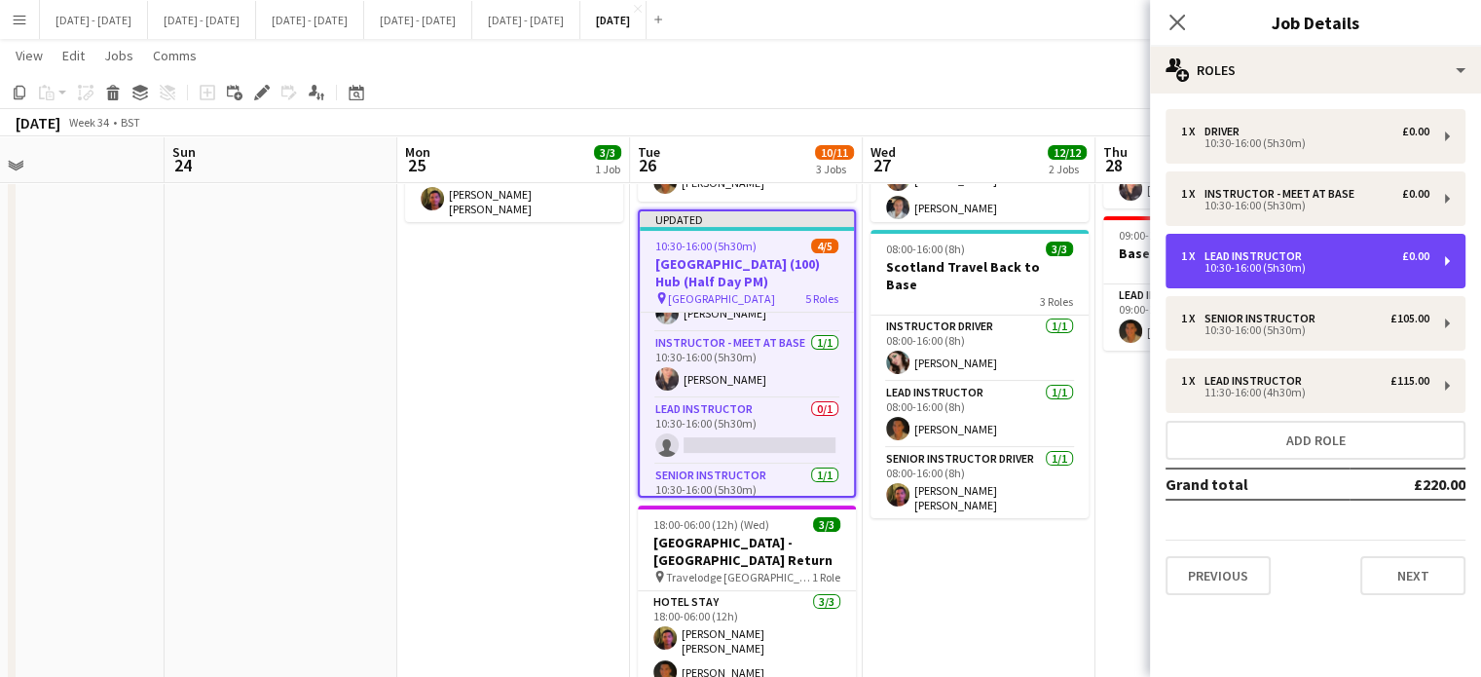
click at [1341, 261] on div "1 x Lead Instructor £0.00" at bounding box center [1305, 256] width 248 height 14
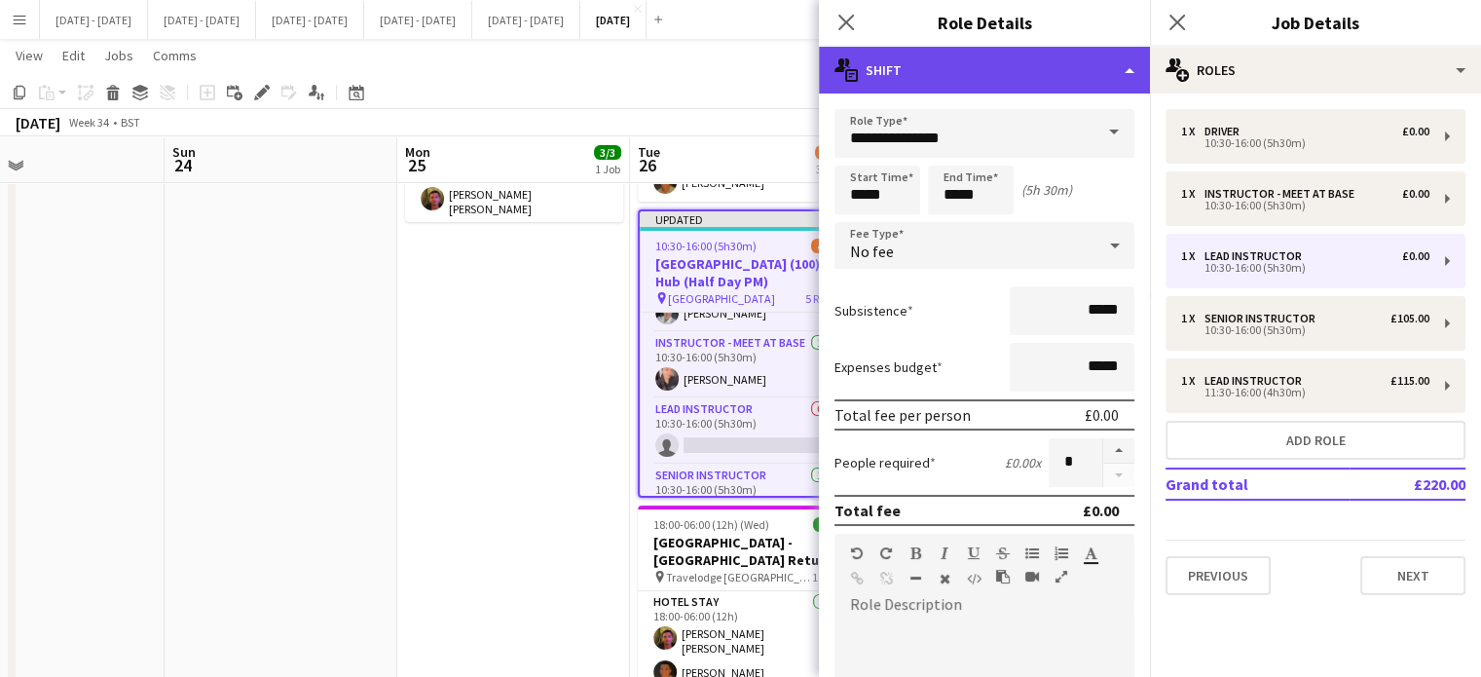
click at [1090, 68] on div "multiple-actions-text Shift" at bounding box center [984, 70] width 331 height 47
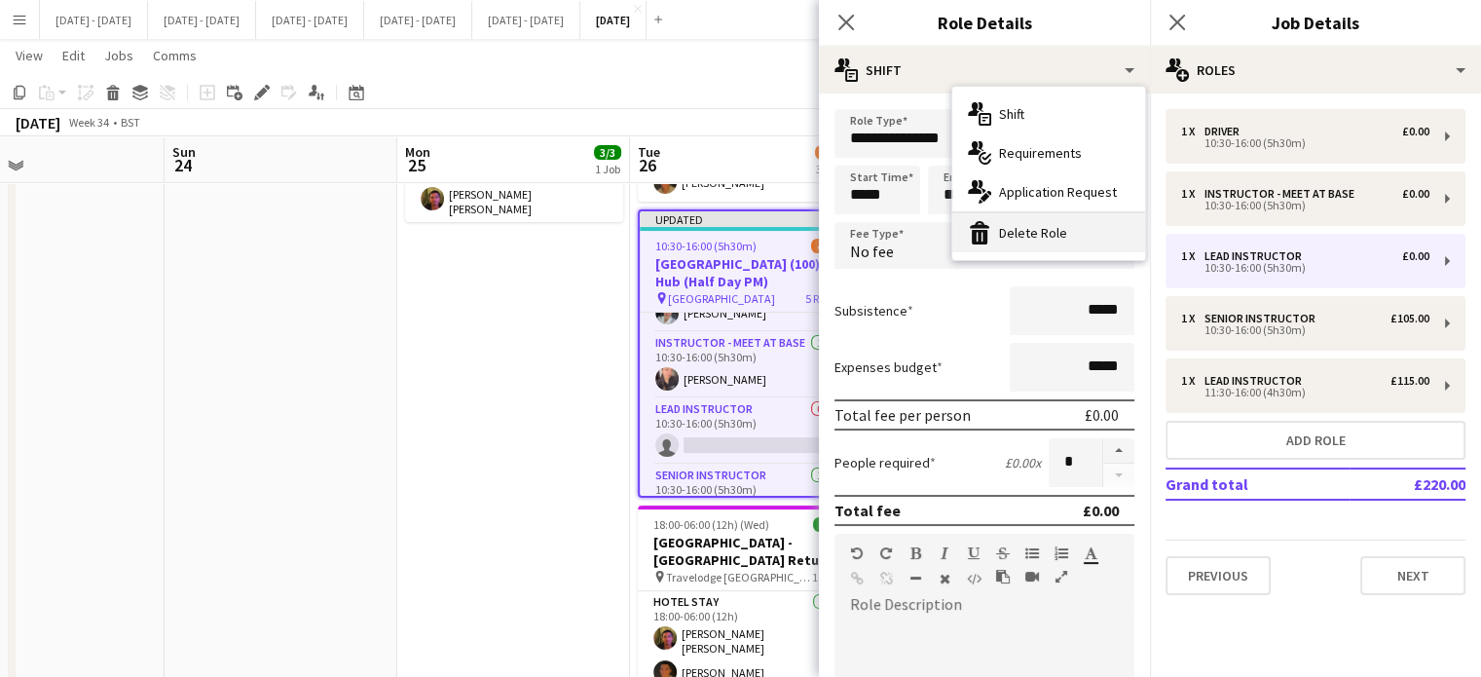
click at [1061, 221] on div "bin-2 Delete Role" at bounding box center [1048, 232] width 193 height 39
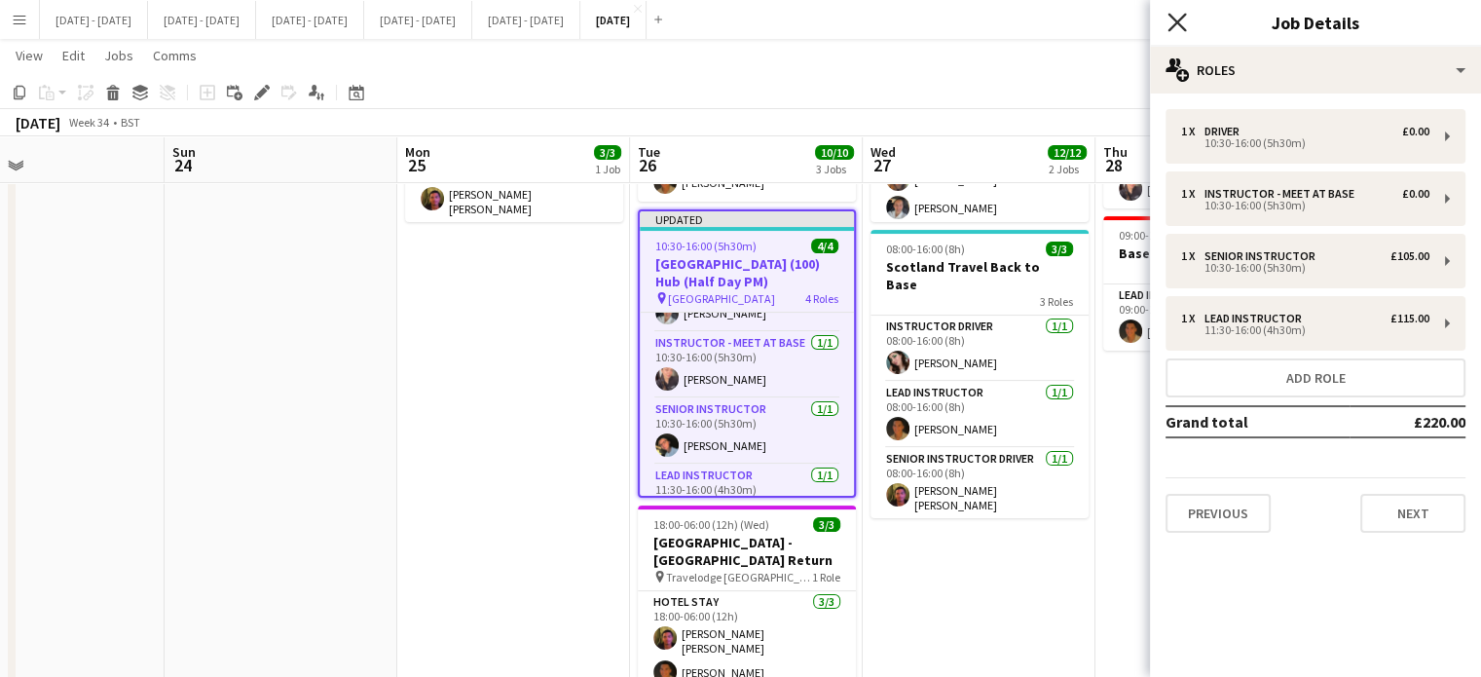
click at [1182, 21] on icon "Close pop-in" at bounding box center [1176, 22] width 18 height 18
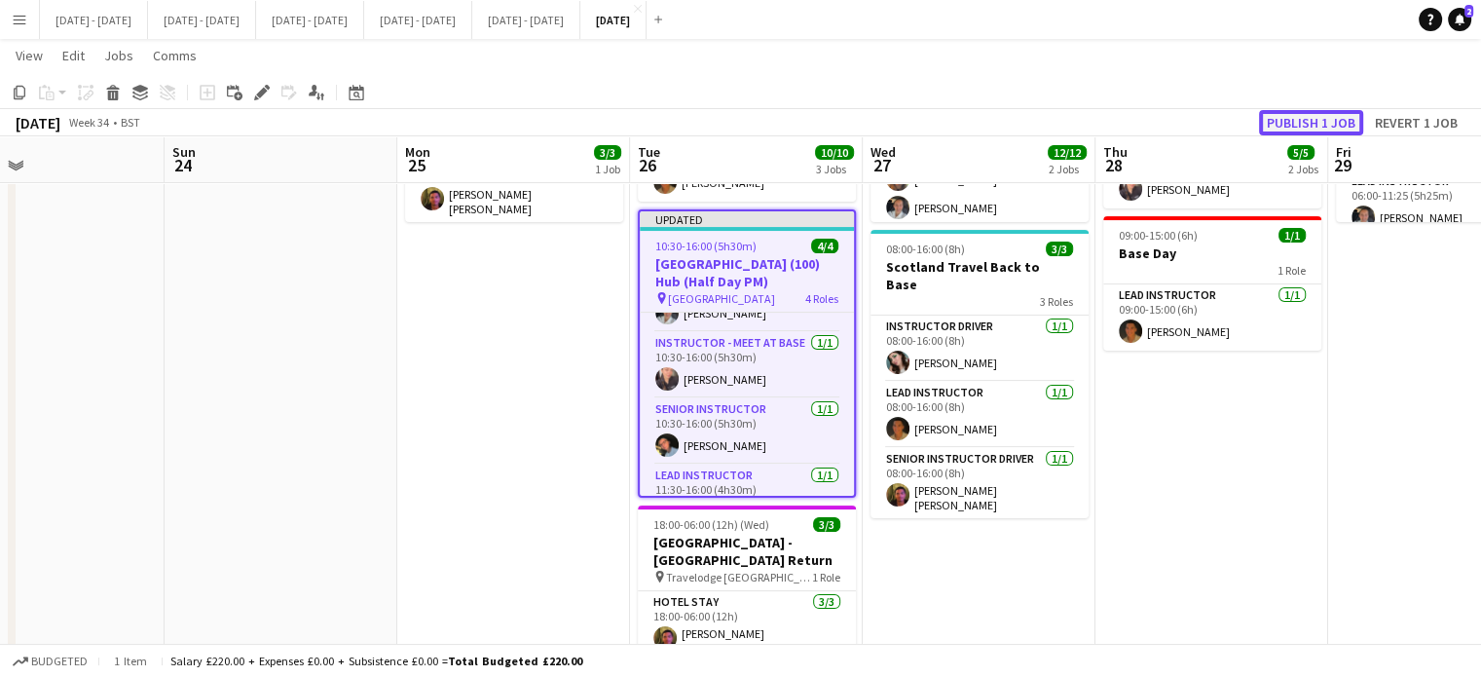
click at [1312, 123] on button "Publish 1 job" at bounding box center [1311, 122] width 104 height 25
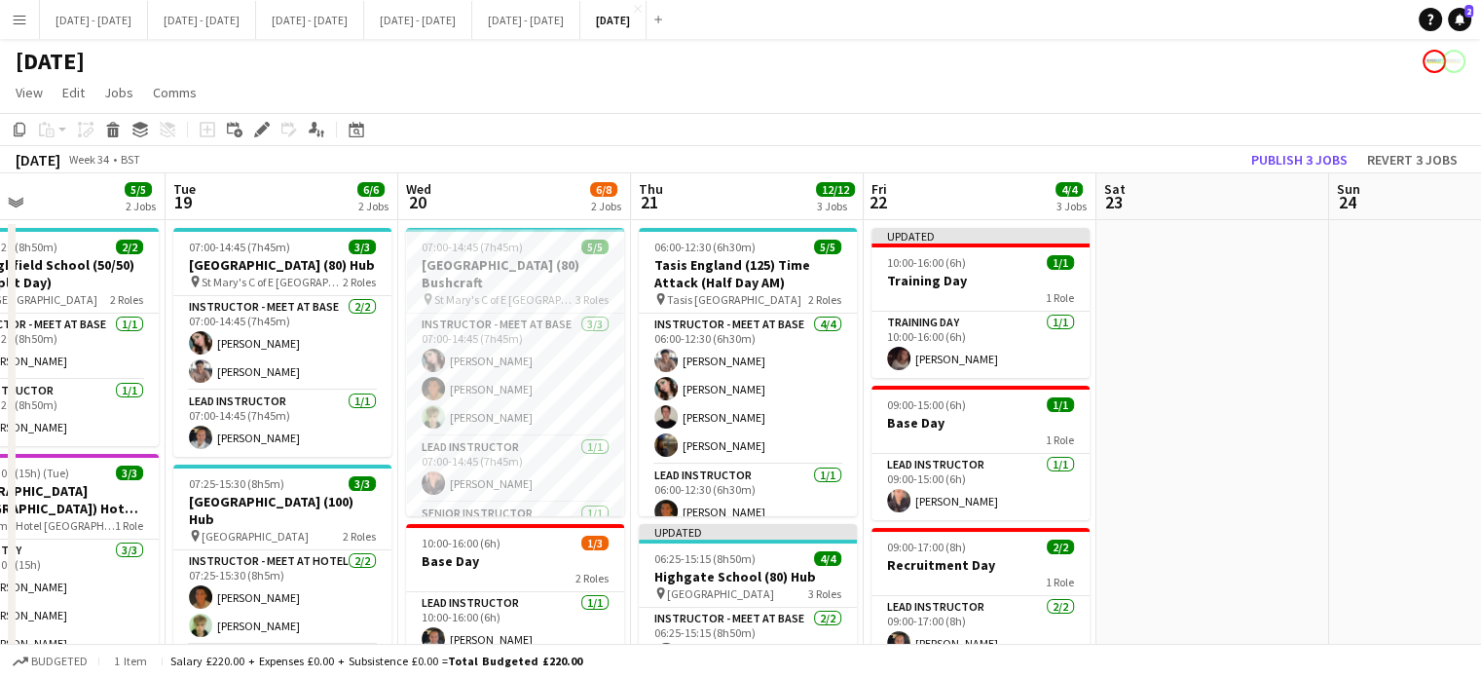
scroll to position [0, 525]
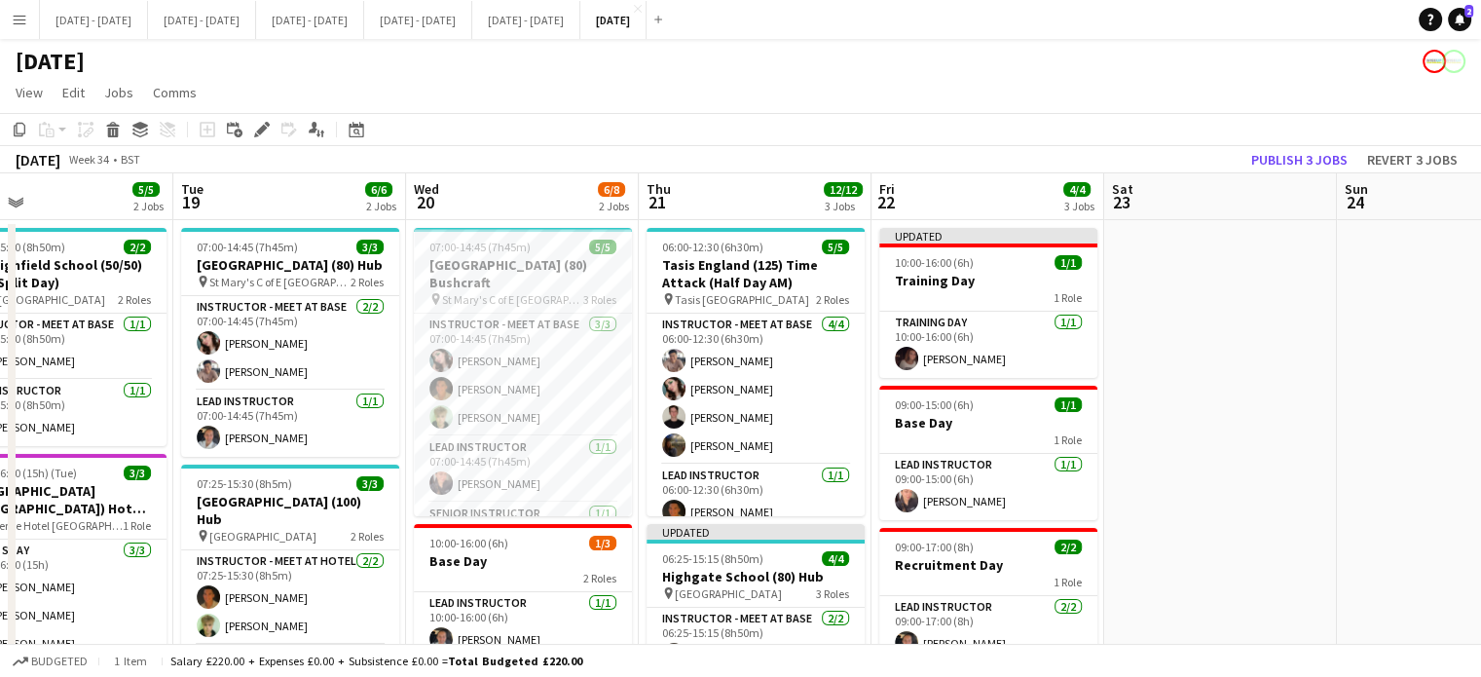
drag, startPoint x: 144, startPoint y: 372, endPoint x: 1266, endPoint y: 369, distance: 1121.5
click at [1266, 369] on app-calendar-viewport "Sat 16 Sun 17 Mon 18 5/5 2 Jobs Tue 19 6/6 2 Jobs Wed 20 6/8 2 Jobs Thu 21 12/1…" at bounding box center [740, 619] width 1481 height 893
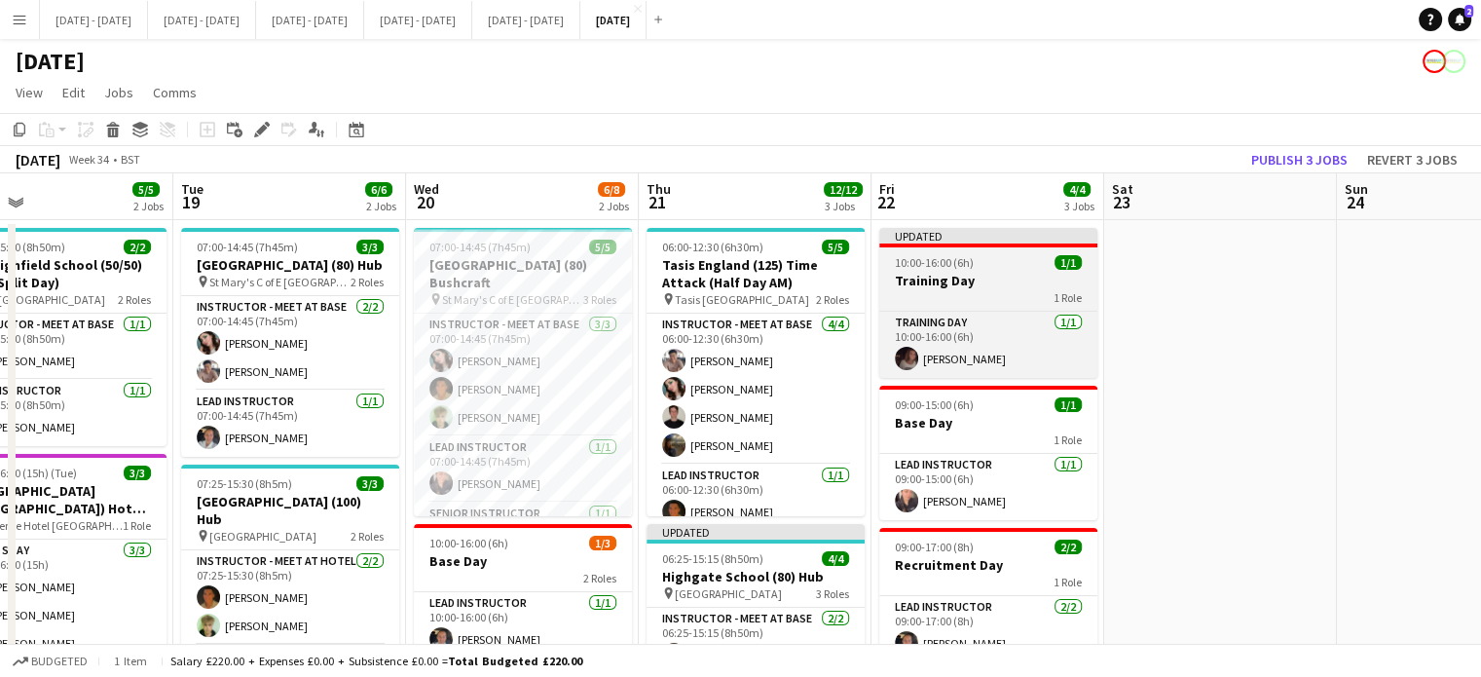
click at [967, 266] on span "10:00-16:00 (6h)" at bounding box center [934, 262] width 79 height 15
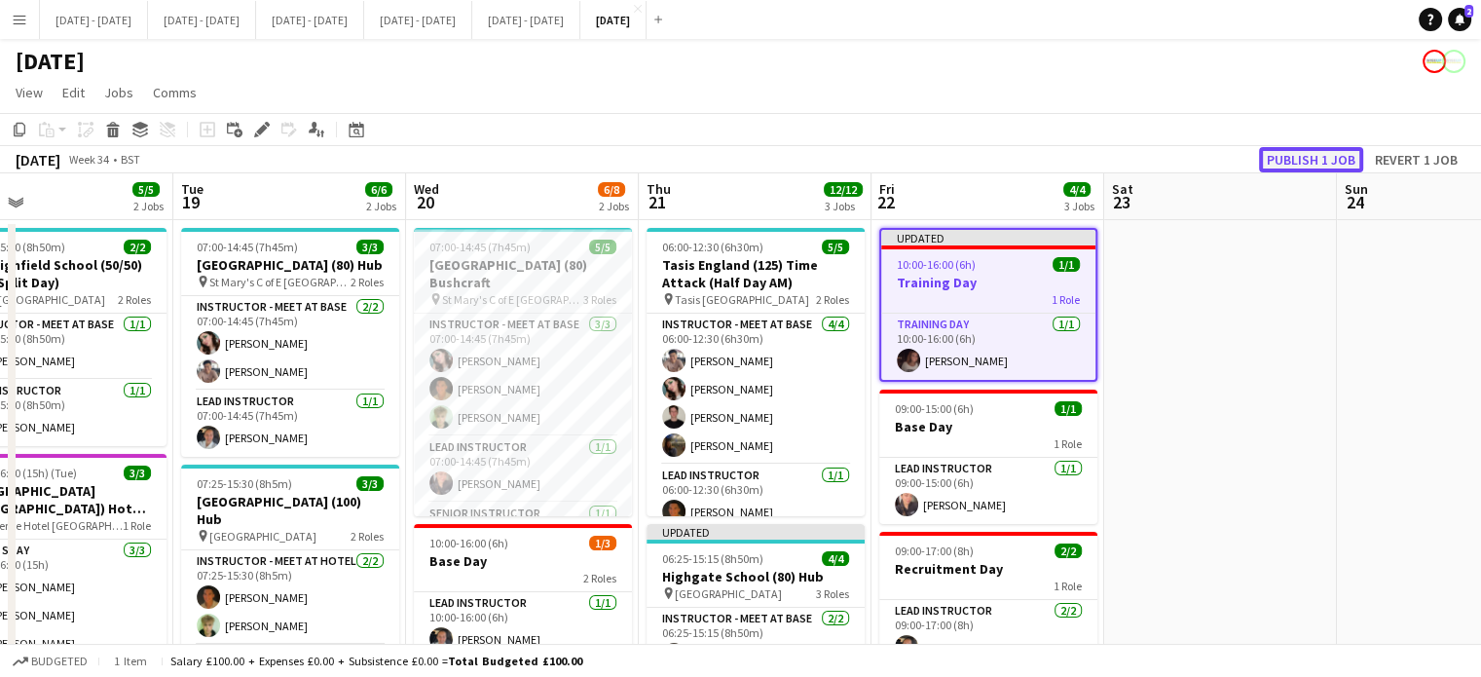
click at [1293, 163] on button "Publish 1 job" at bounding box center [1311, 159] width 104 height 25
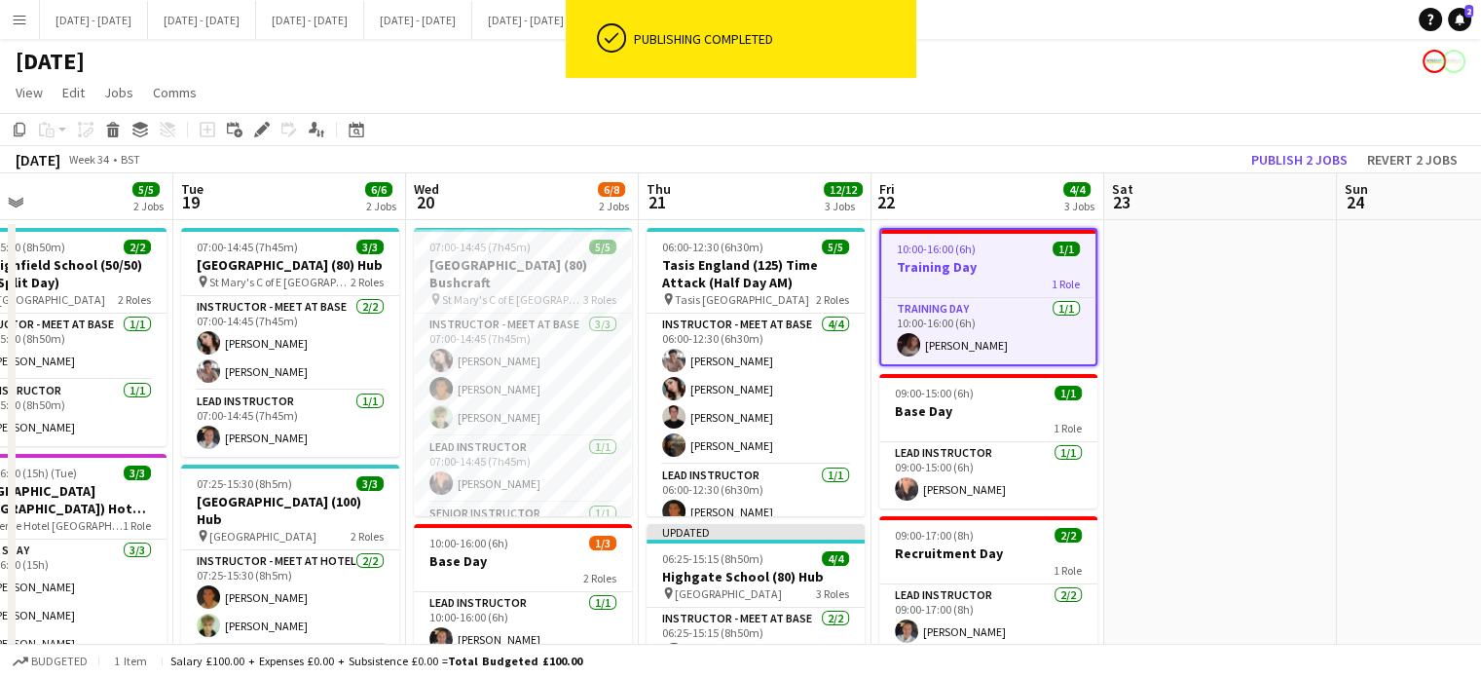
scroll to position [0, 606]
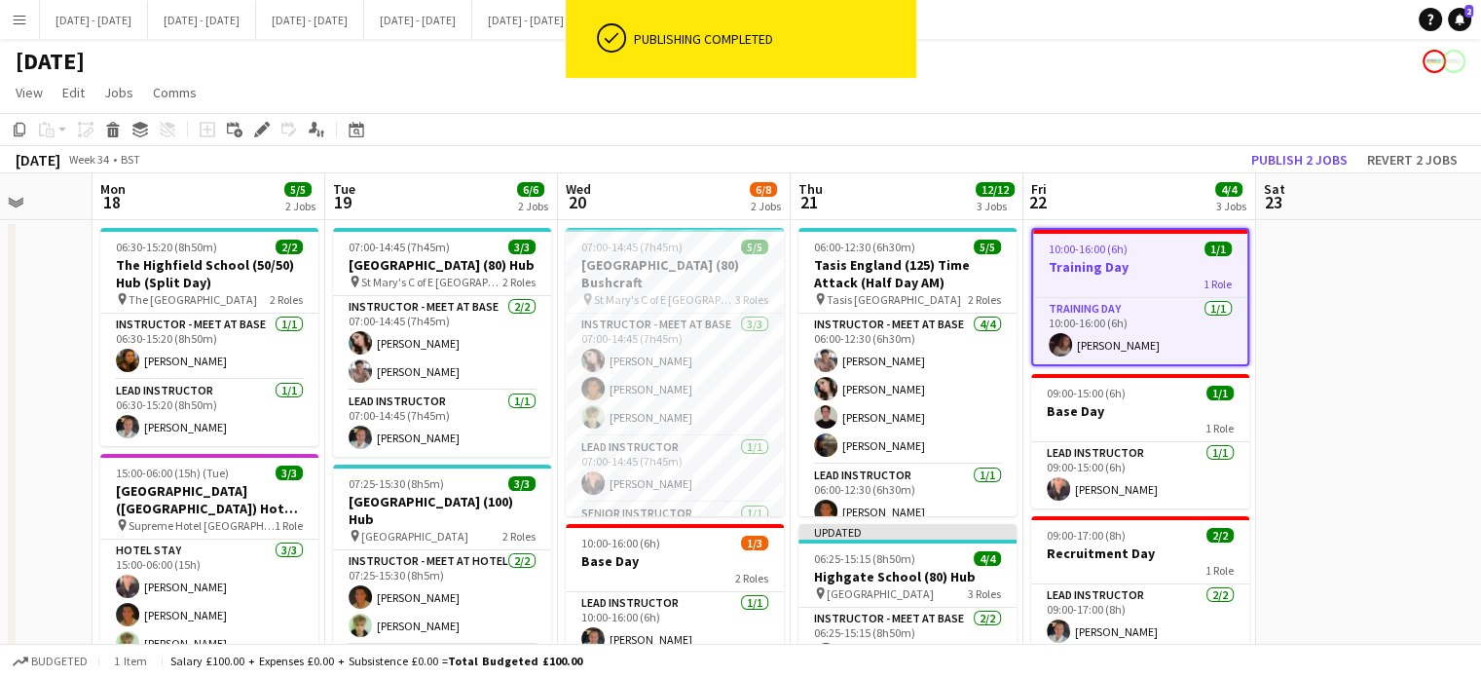
drag, startPoint x: 489, startPoint y: 191, endPoint x: 641, endPoint y: 189, distance: 151.9
click at [641, 189] on app-calendar-viewport "Fri 15 2/2 1 Job Sat 16 Sun 17 Mon 18 5/5 2 Jobs Tue 19 6/6 2 Jobs Wed 20 6/8 2…" at bounding box center [740, 619] width 1481 height 893
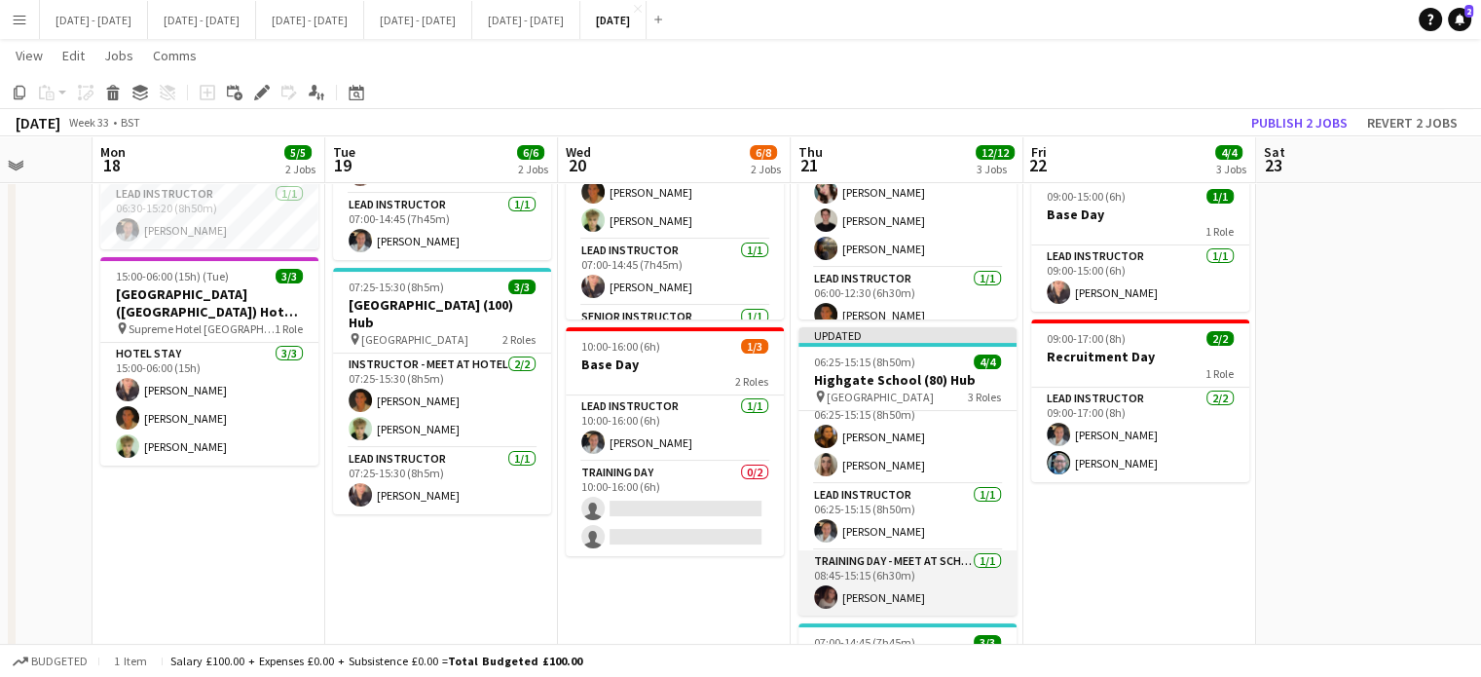
scroll to position [0, 0]
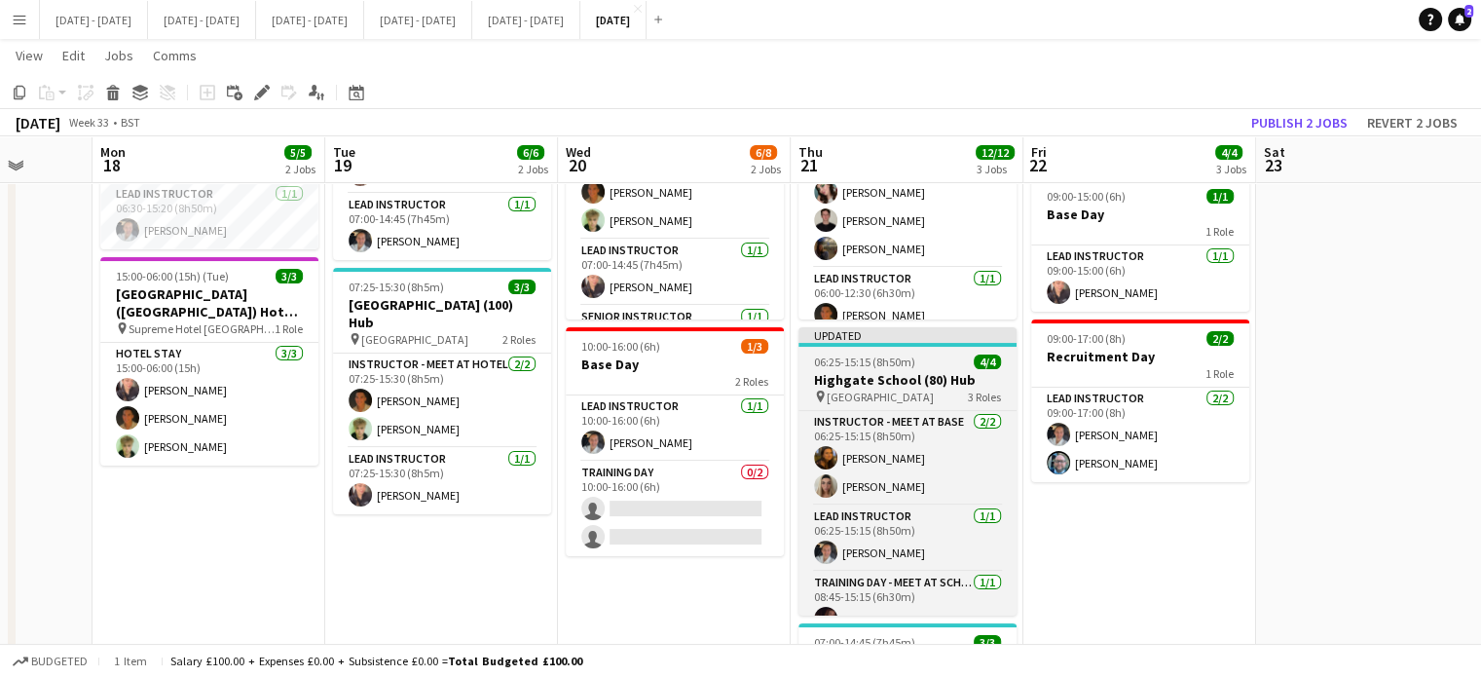
click at [879, 366] on span "06:25-15:15 (8h50m)" at bounding box center [864, 361] width 101 height 15
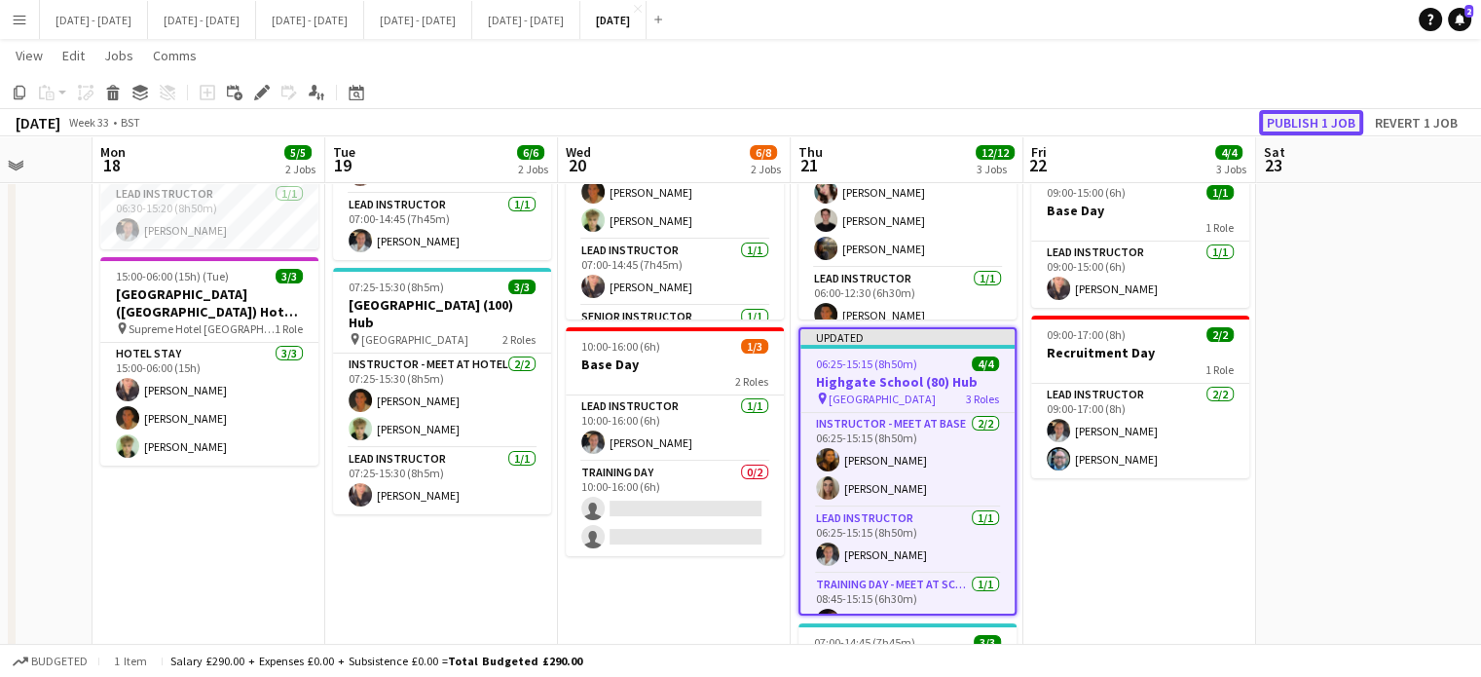
click at [1317, 119] on button "Publish 1 job" at bounding box center [1311, 122] width 104 height 25
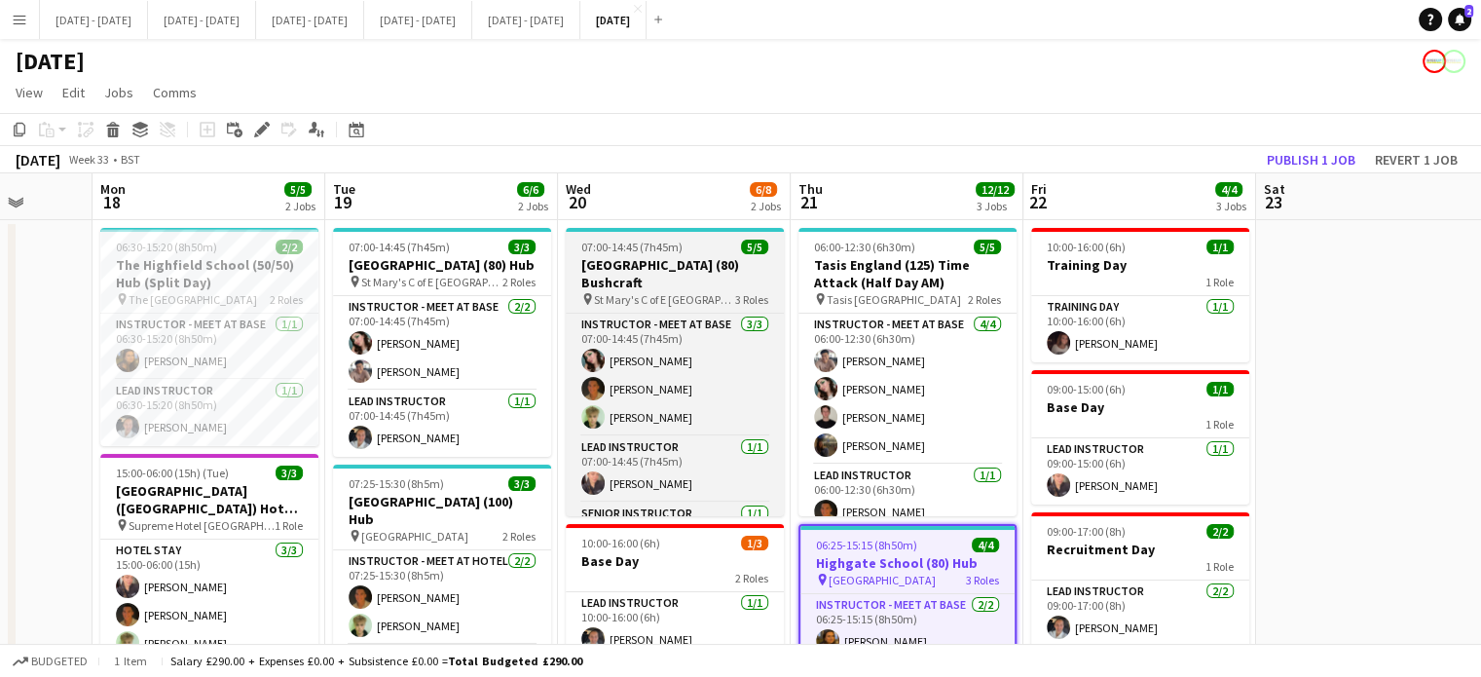
click at [704, 251] on div "07:00-14:45 (7h45m) 5/5" at bounding box center [675, 246] width 218 height 15
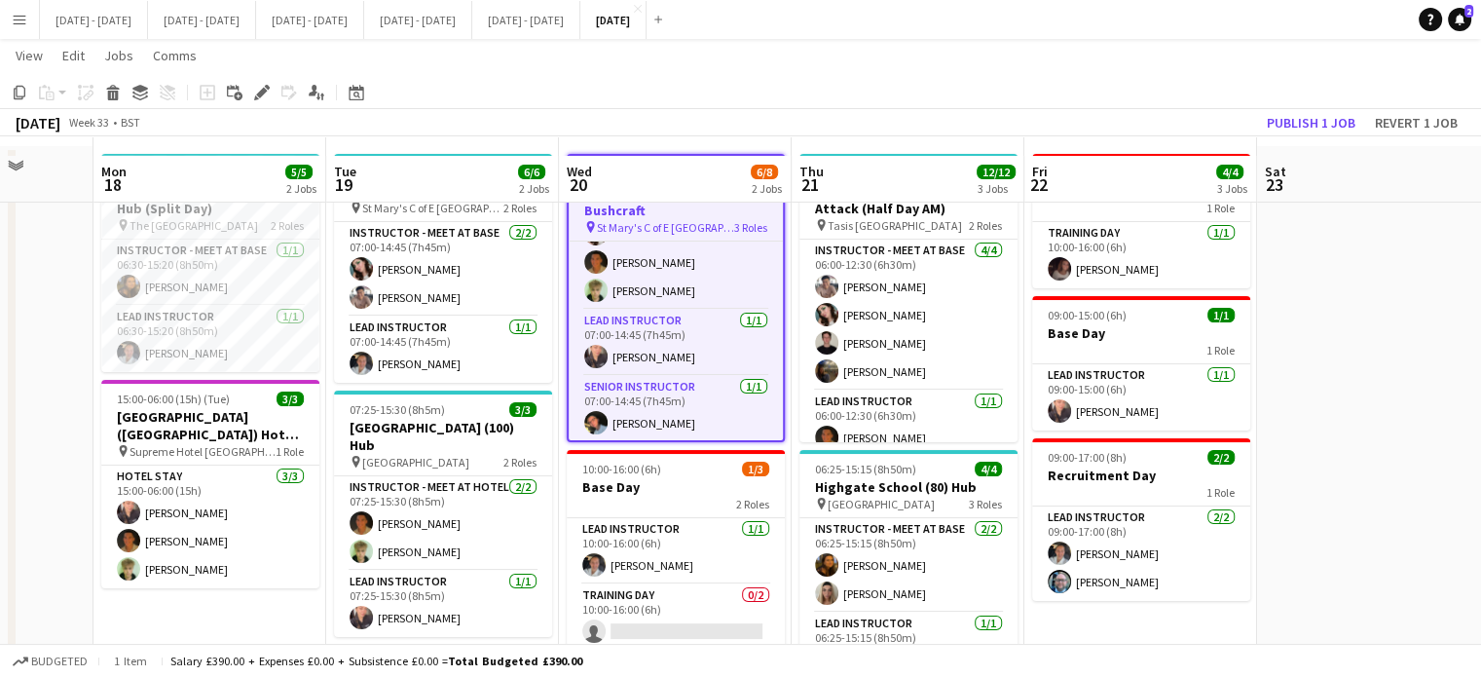
scroll to position [97, 0]
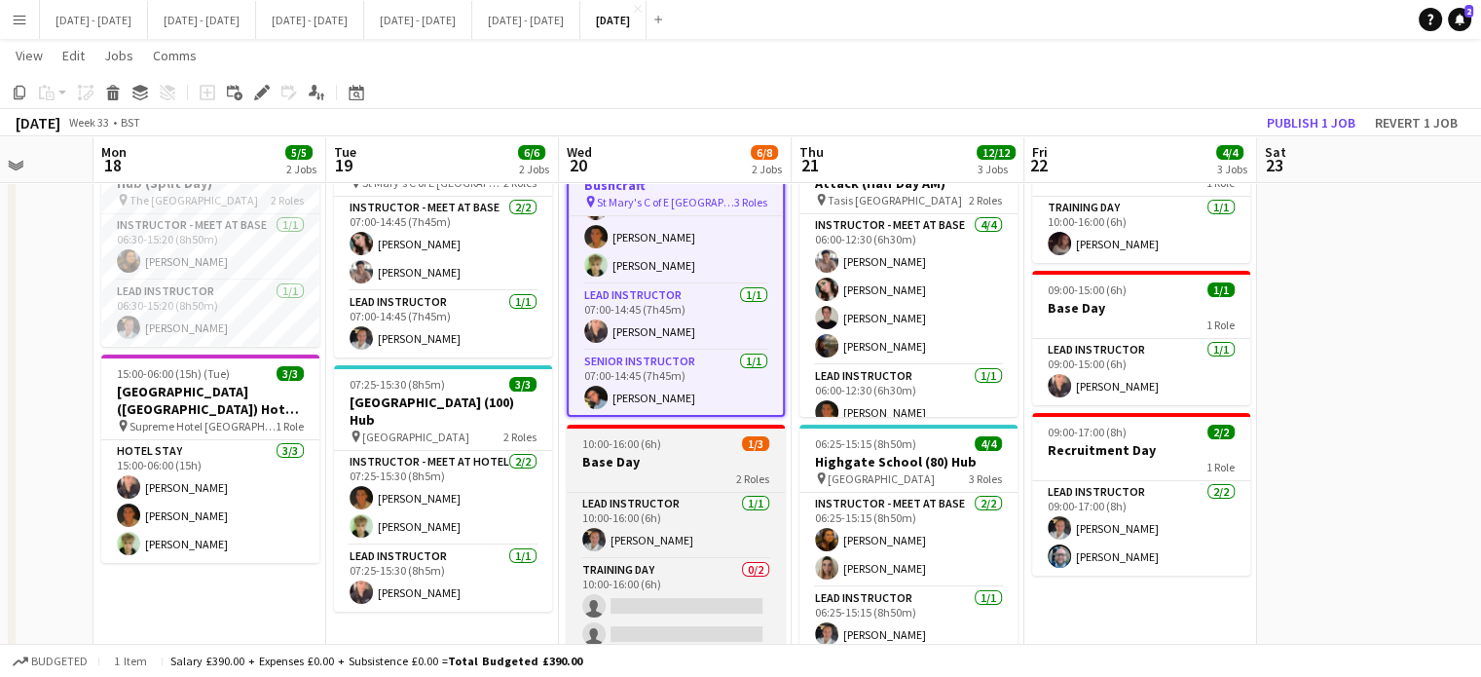
click at [693, 467] on h3 "Base Day" at bounding box center [676, 462] width 218 height 18
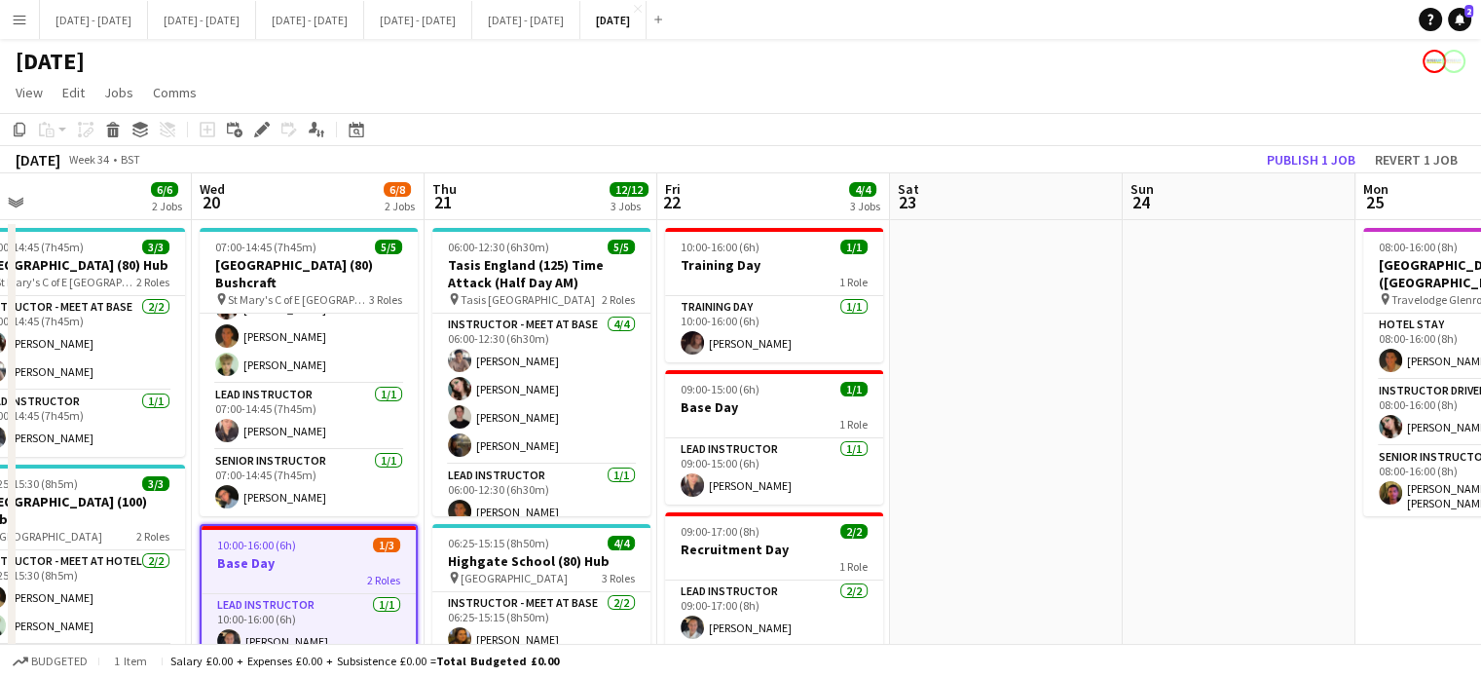
scroll to position [0, 522]
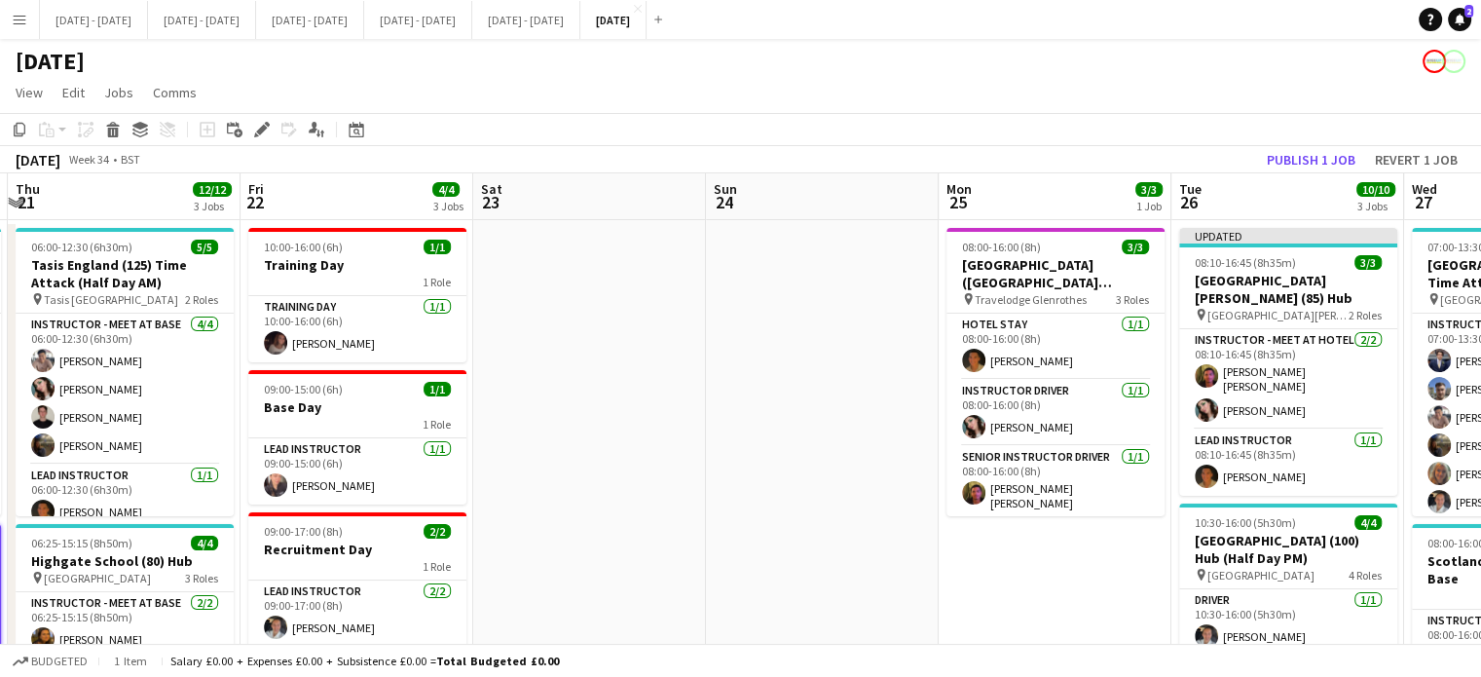
drag, startPoint x: 1328, startPoint y: 438, endPoint x: 311, endPoint y: 449, distance: 1017.4
click at [311, 449] on app-calendar-viewport "Mon 18 5/5 2 Jobs Tue 19 6/6 2 Jobs Wed 20 6/8 2 Jobs Thu 21 12/12 3 Jobs Fri 2…" at bounding box center [740, 619] width 1481 height 893
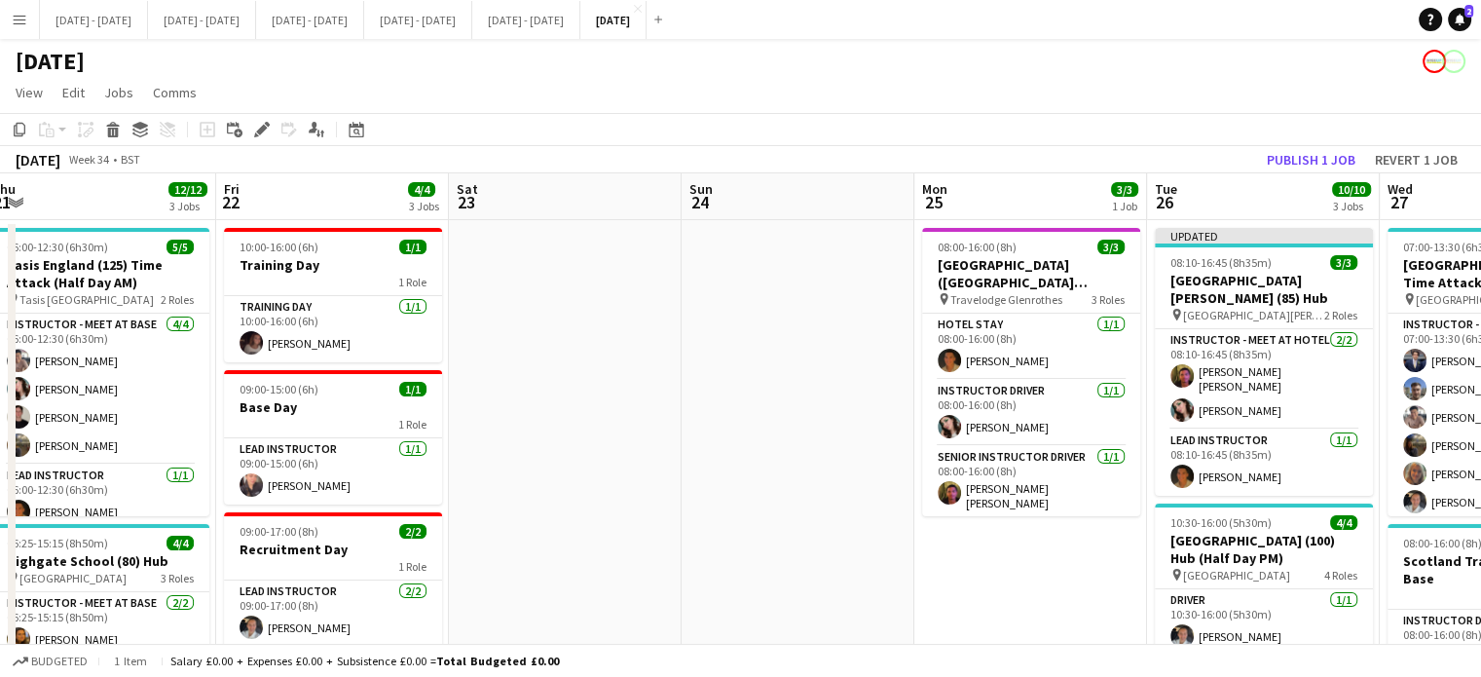
scroll to position [0, 526]
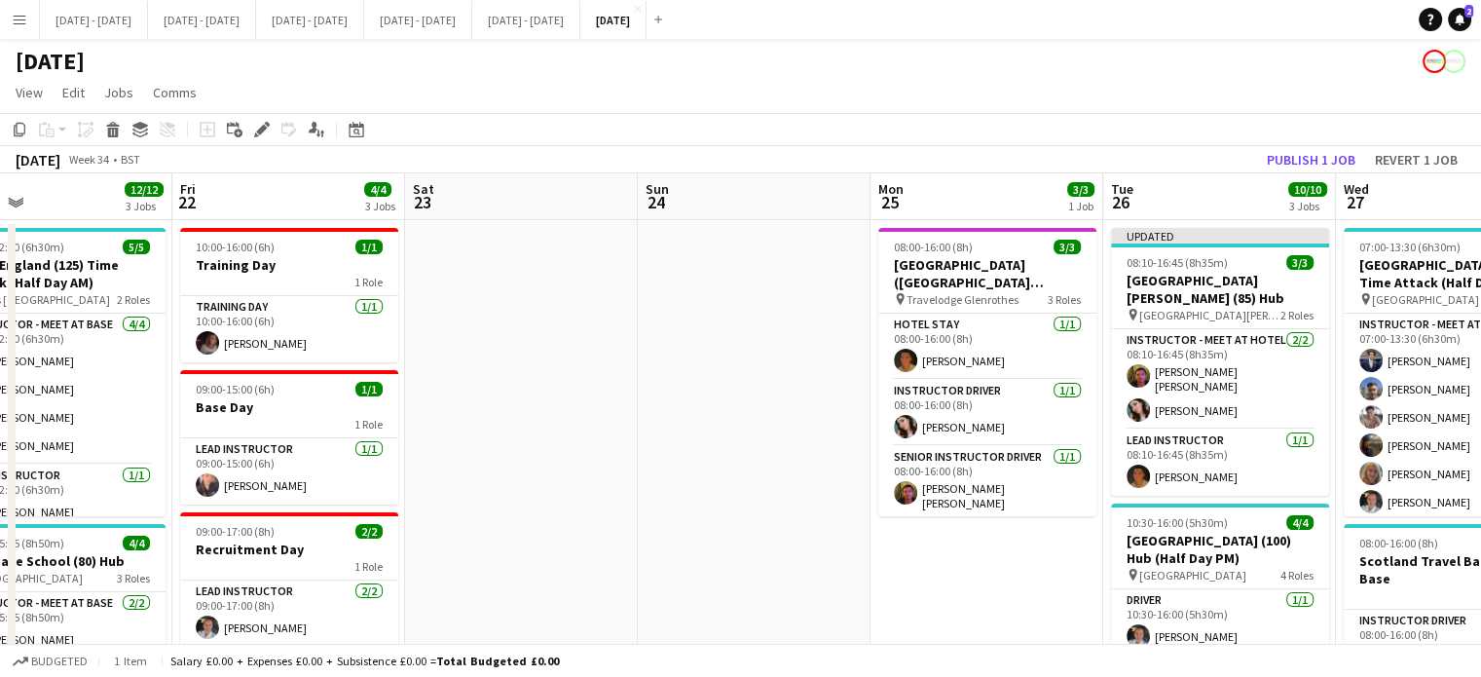
drag, startPoint x: 863, startPoint y: 562, endPoint x: 563, endPoint y: 541, distance: 300.5
click at [563, 541] on app-calendar-viewport "Tue 19 6/6 2 Jobs Wed 20 6/8 2 Jobs Thu 21 12/12 3 Jobs Fri 22 4/4 3 Jobs Sat 2…" at bounding box center [740, 619] width 1481 height 893
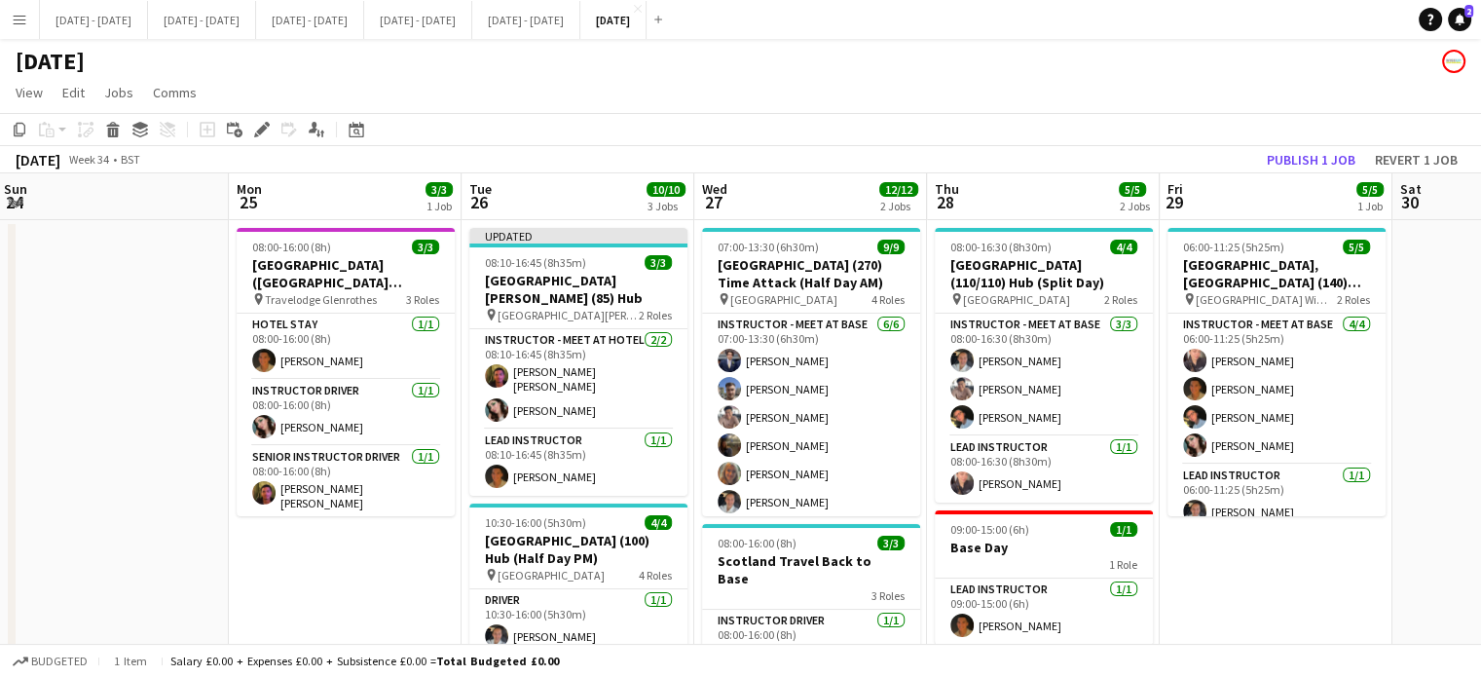
scroll to position [0, 719]
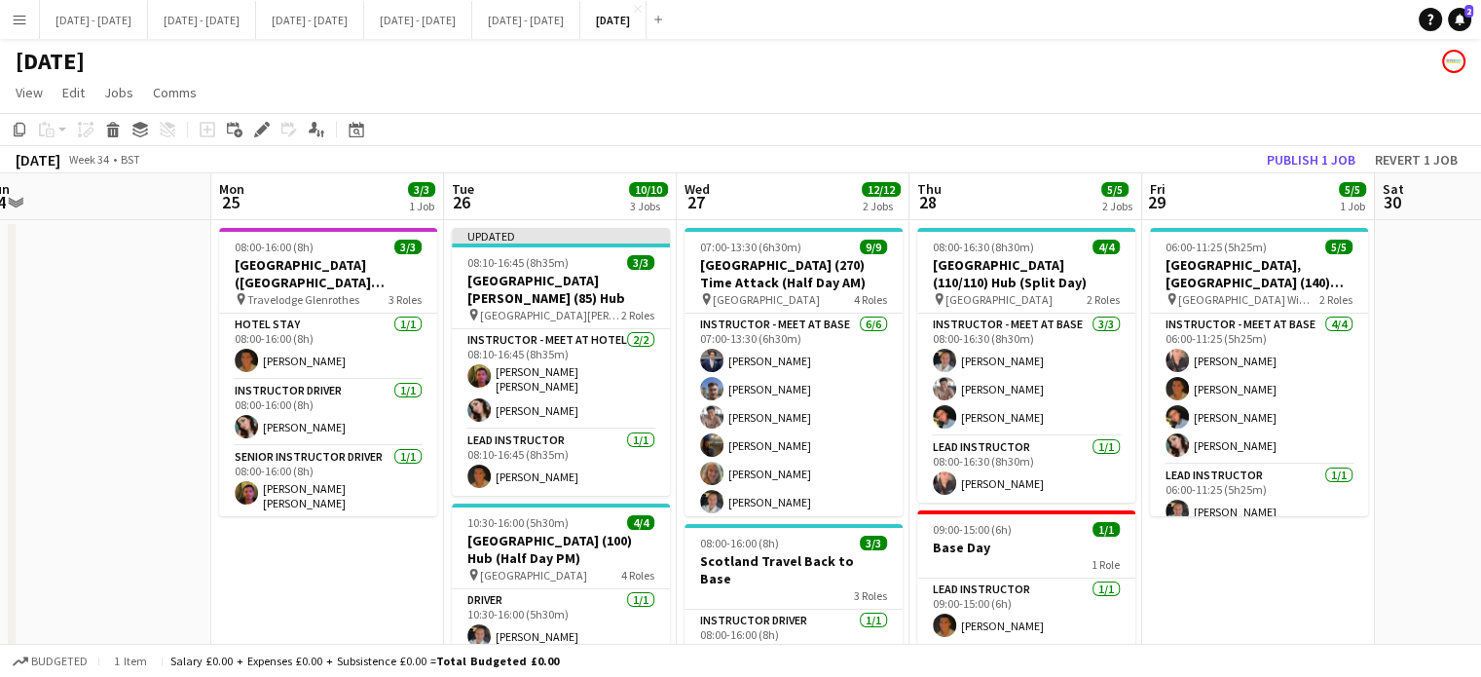
drag, startPoint x: 726, startPoint y: 196, endPoint x: 533, endPoint y: 202, distance: 192.8
click at [533, 202] on app-calendar-viewport "Thu 21 12/12 3 Jobs Fri 22 4/4 3 Jobs Sat 23 Sun 24 Mon 25 3/3 1 Job Tue 26 10/…" at bounding box center [740, 619] width 1481 height 893
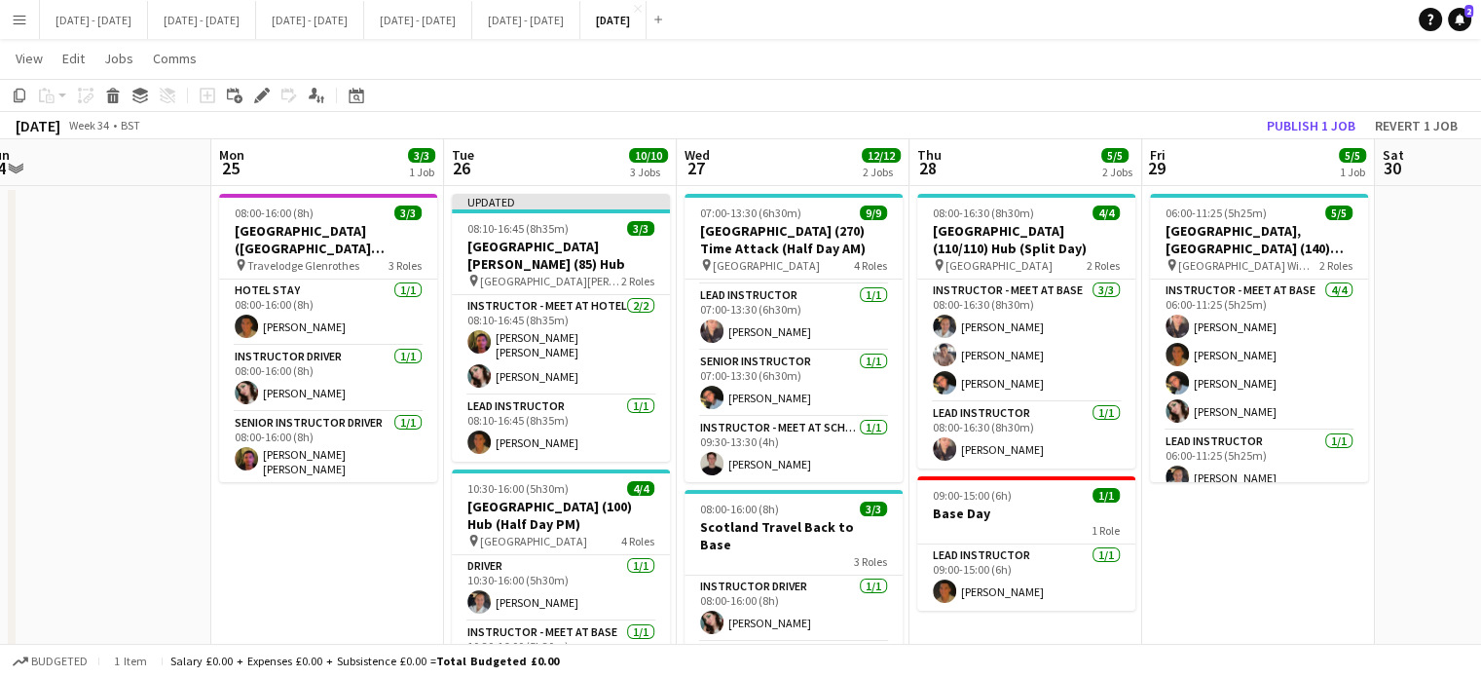
scroll to position [0, 0]
